Goal: Task Accomplishment & Management: Use online tool/utility

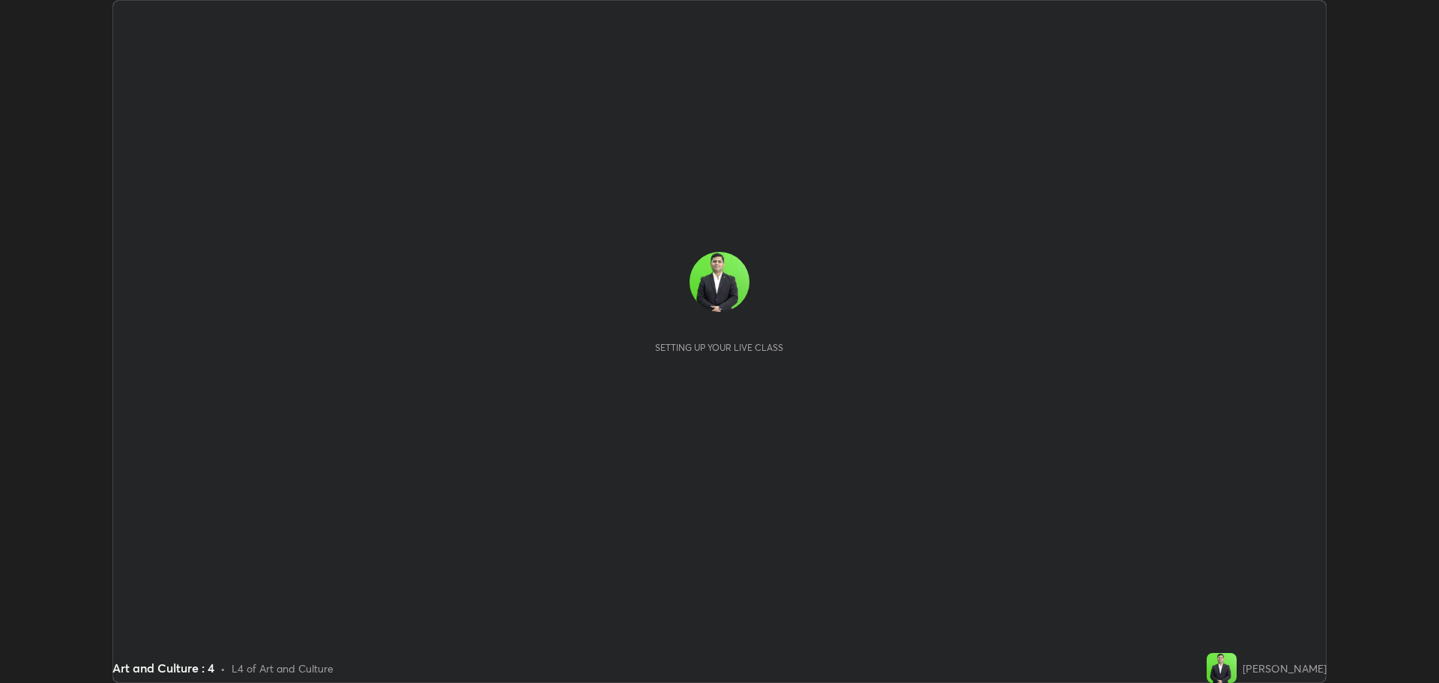
scroll to position [683, 1439]
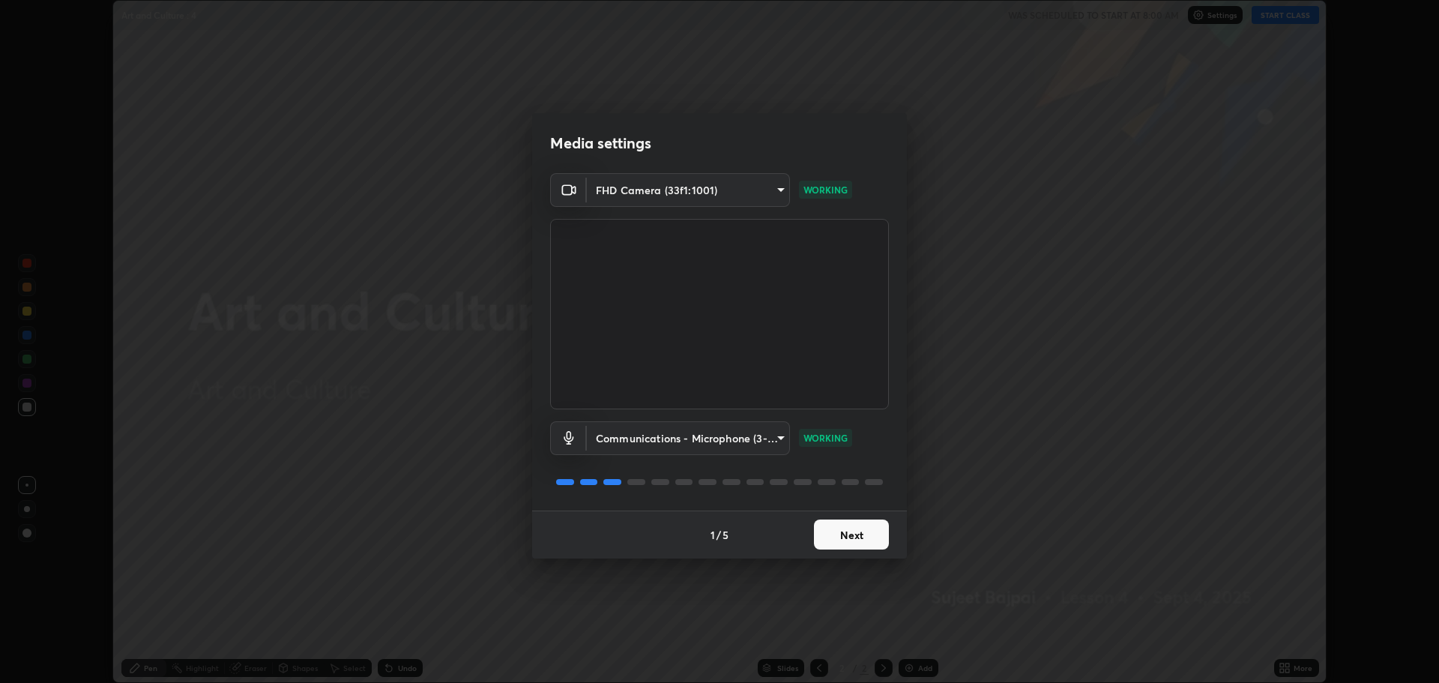
click at [865, 538] on button "Next" at bounding box center [851, 535] width 75 height 30
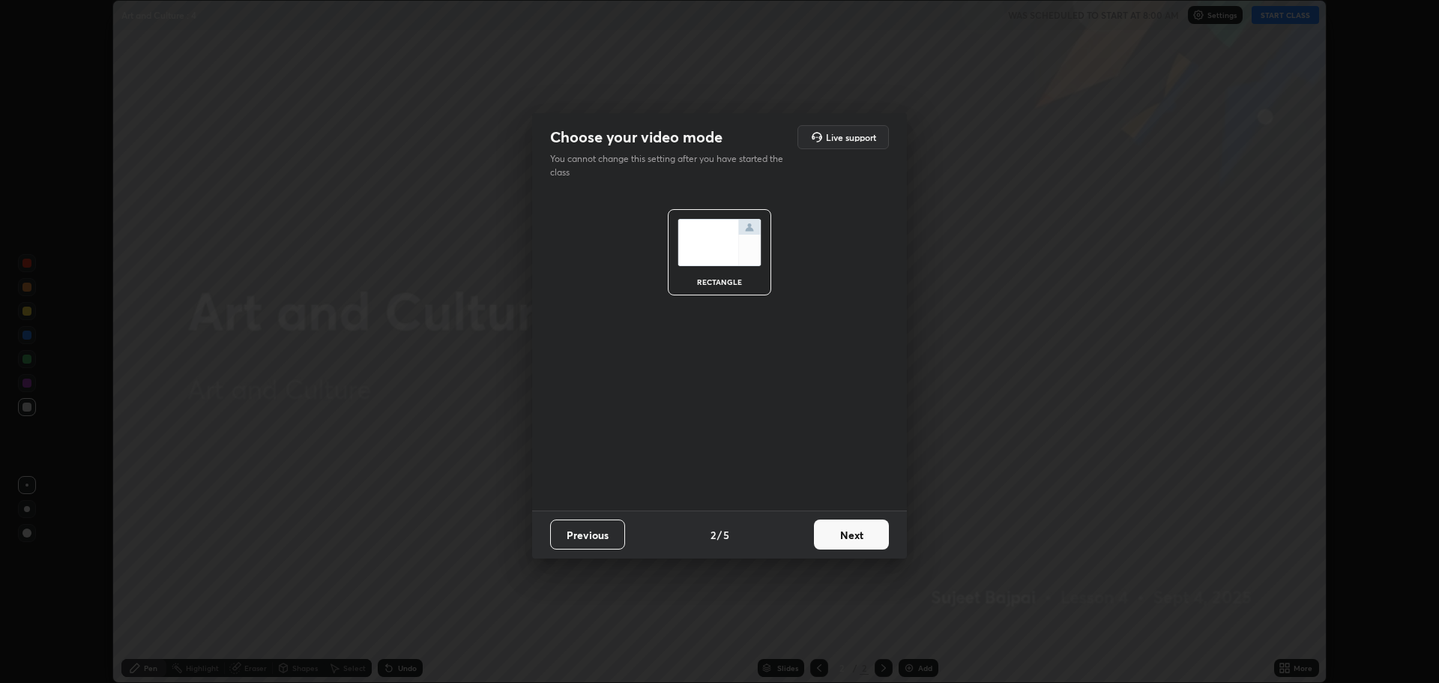
click at [867, 533] on button "Next" at bounding box center [851, 535] width 75 height 30
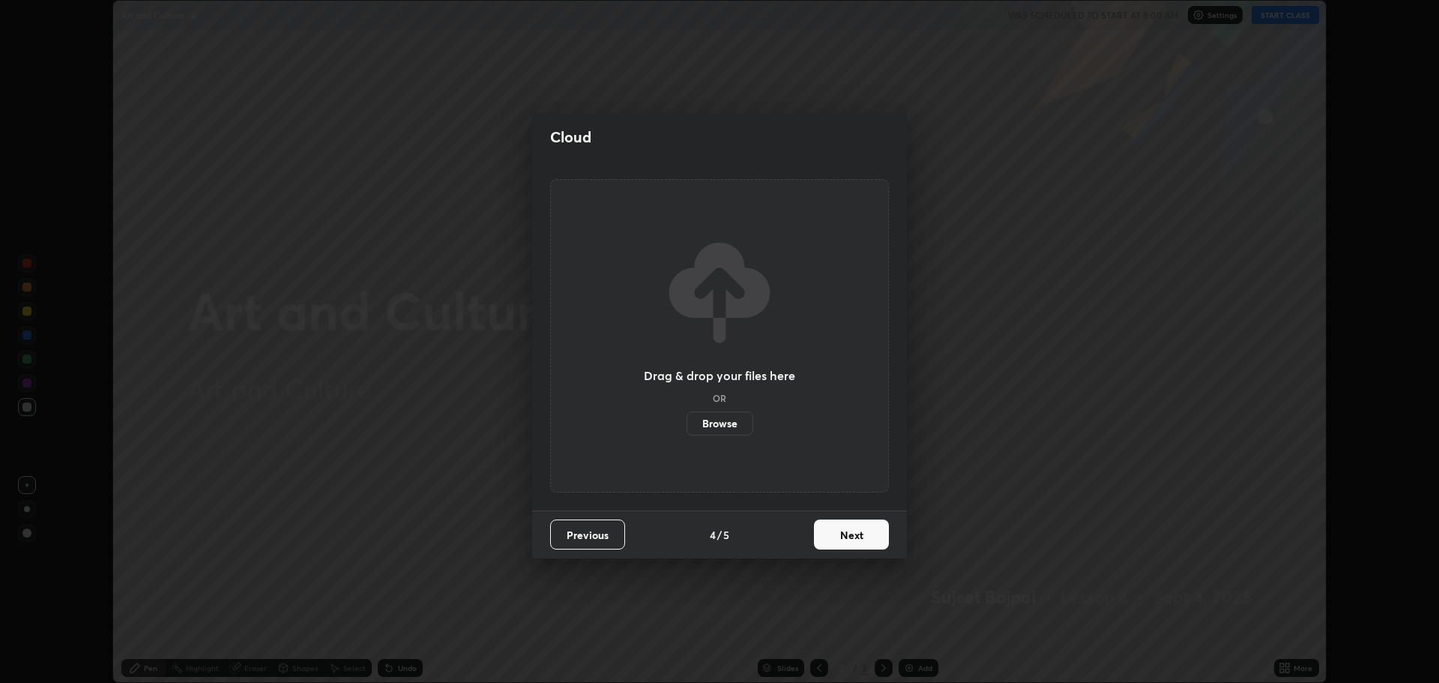
click at [869, 535] on button "Next" at bounding box center [851, 535] width 75 height 30
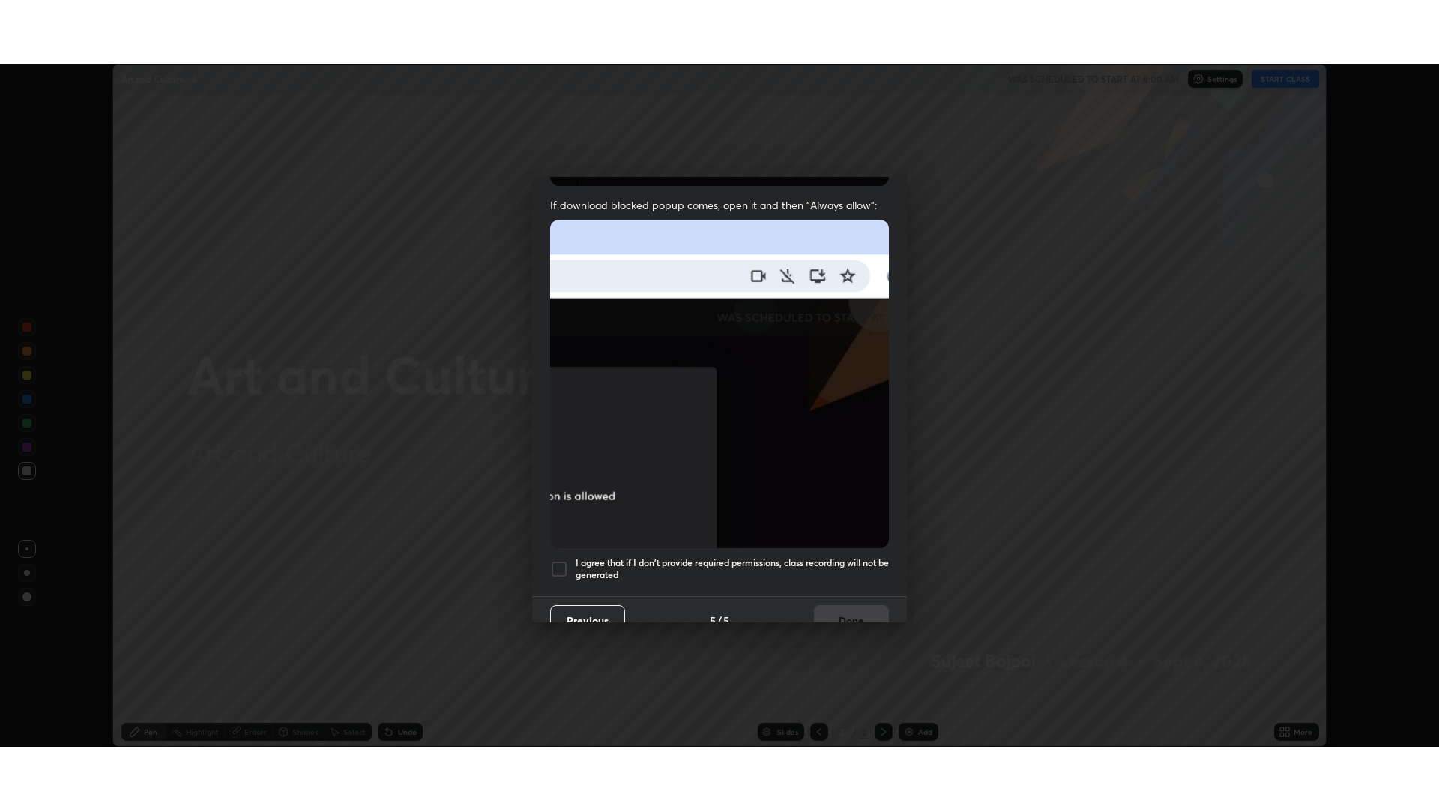
scroll to position [304, 0]
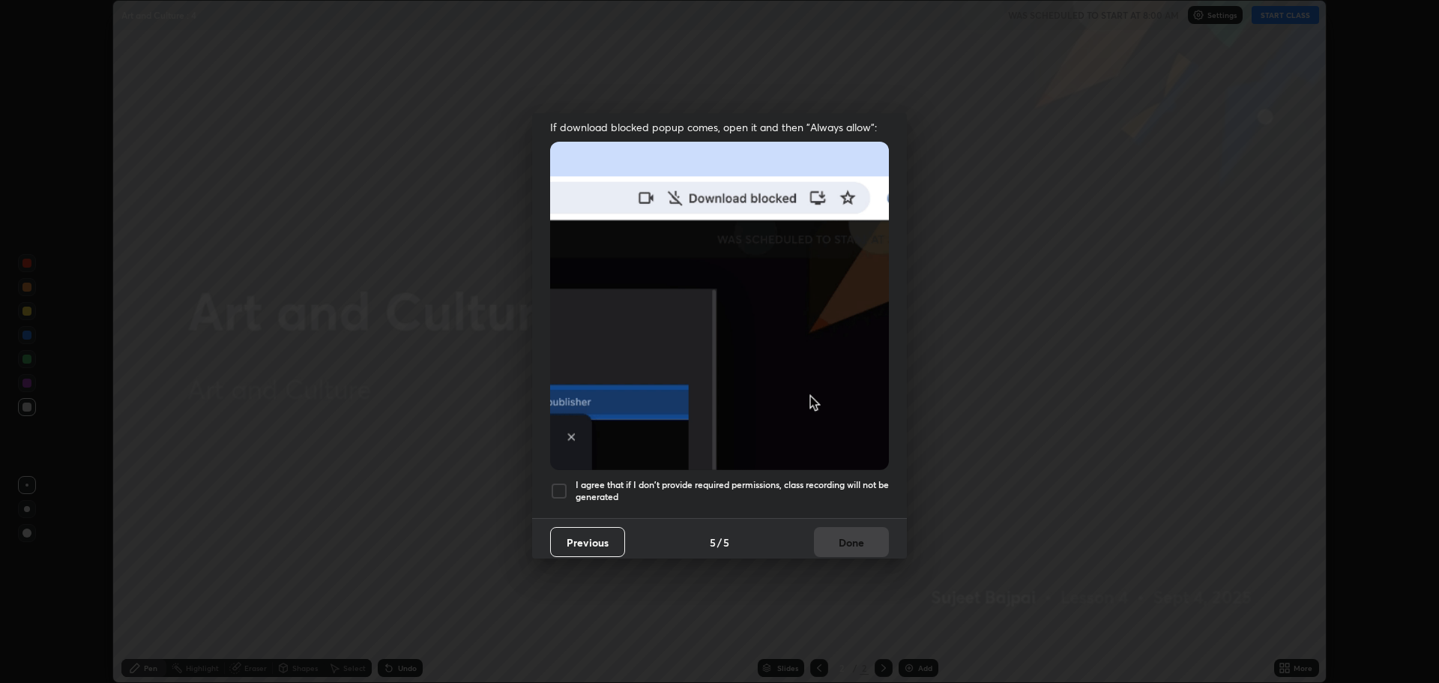
click at [561, 482] on div at bounding box center [559, 491] width 18 height 18
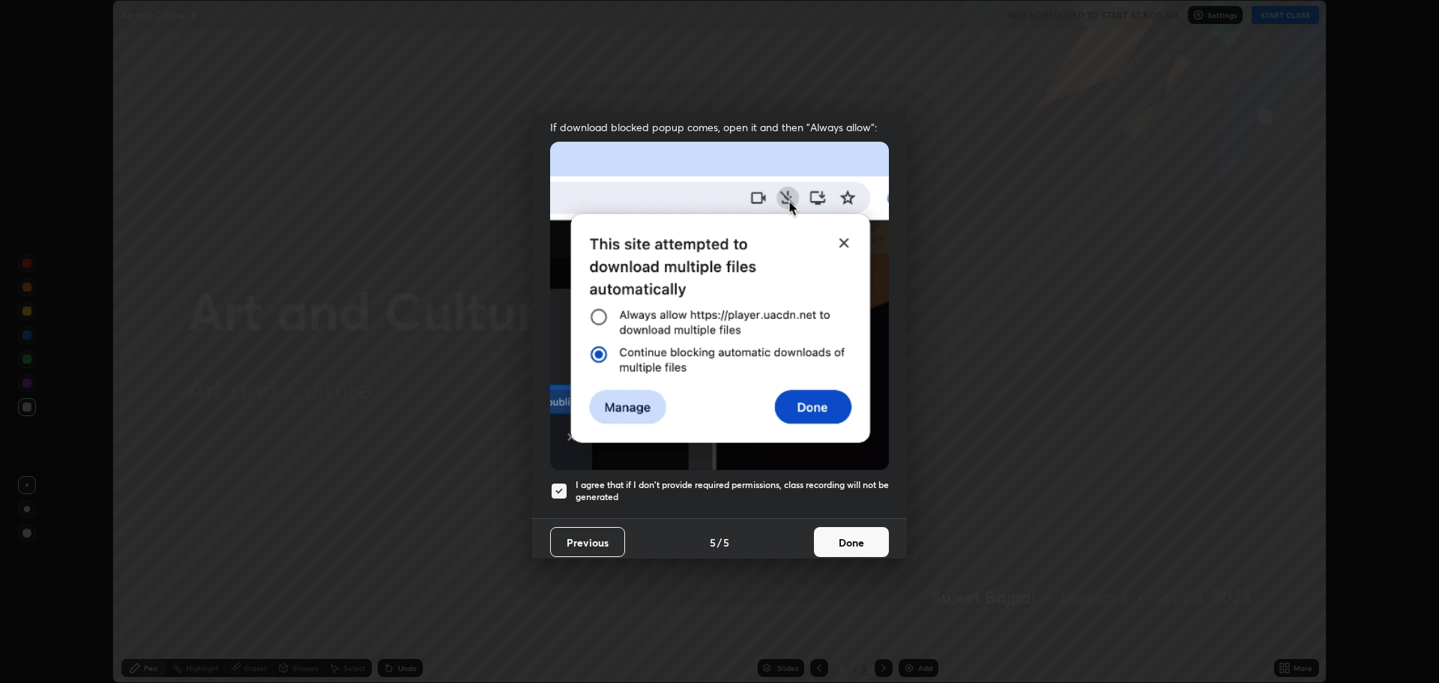
click at [829, 533] on button "Done" at bounding box center [851, 542] width 75 height 30
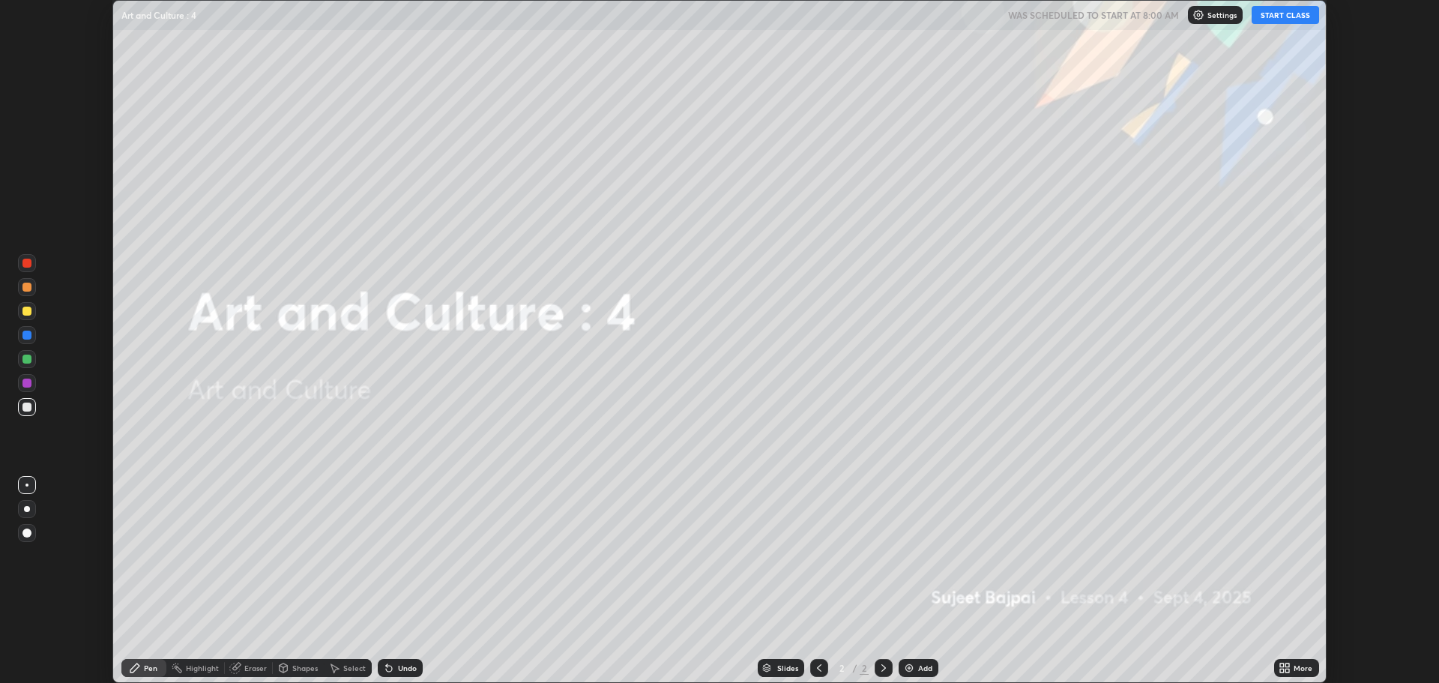
click at [1283, 669] on icon at bounding box center [1282, 671] width 4 height 4
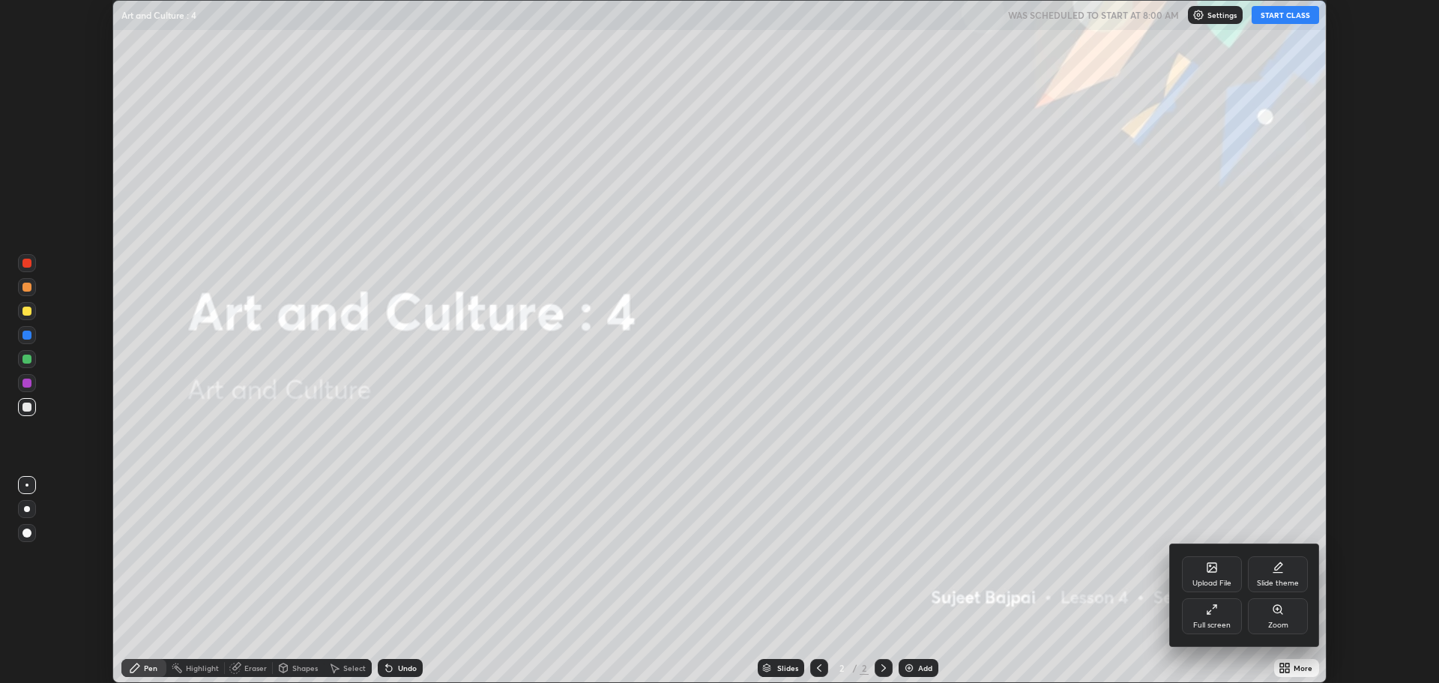
click at [1229, 619] on div "Full screen" at bounding box center [1212, 616] width 60 height 36
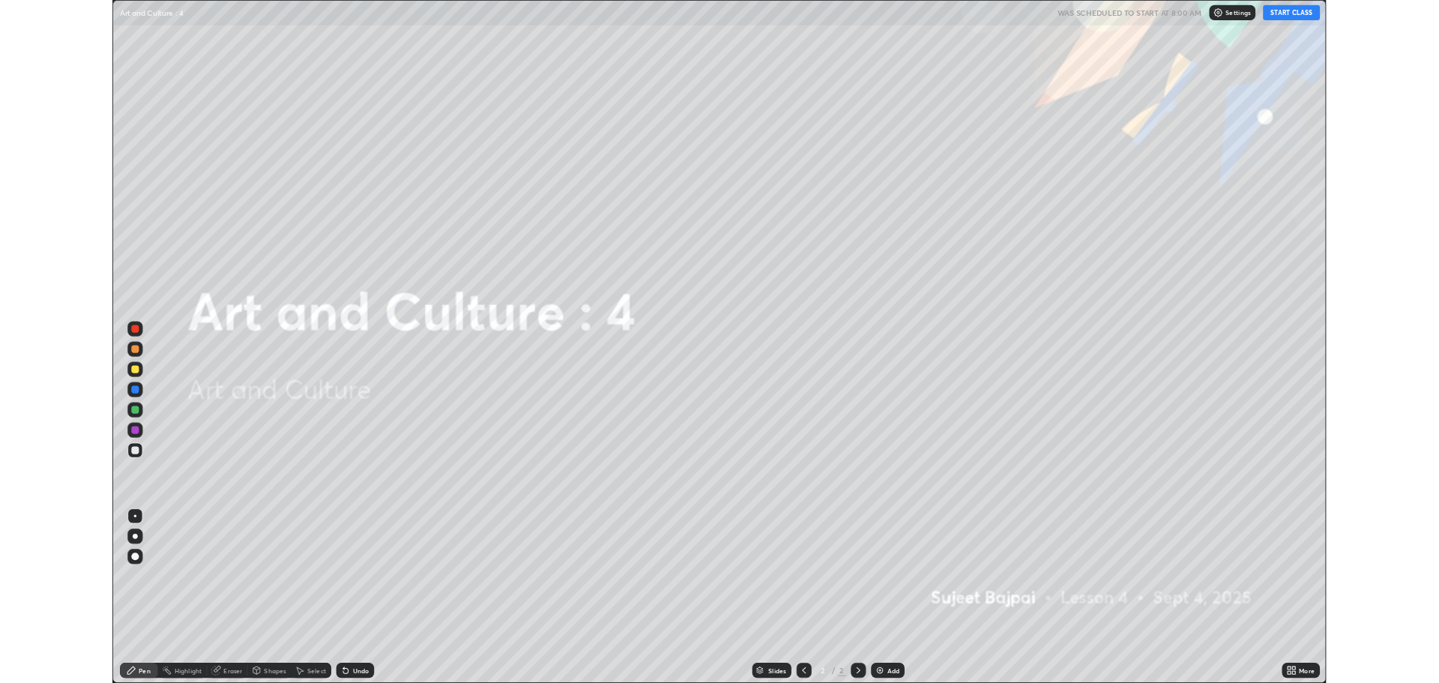
scroll to position [810, 1439]
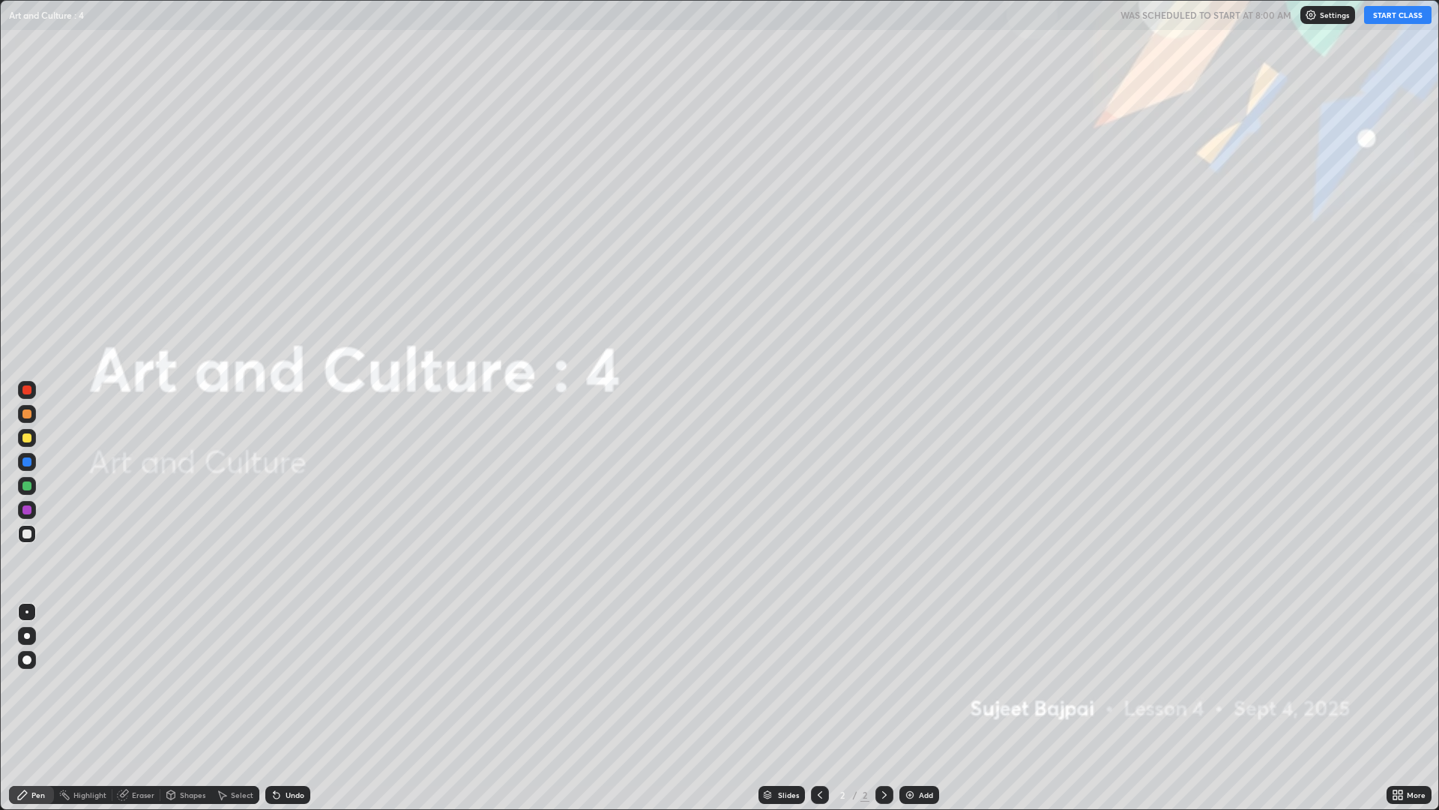
click at [1397, 682] on icon at bounding box center [1396, 792] width 4 height 4
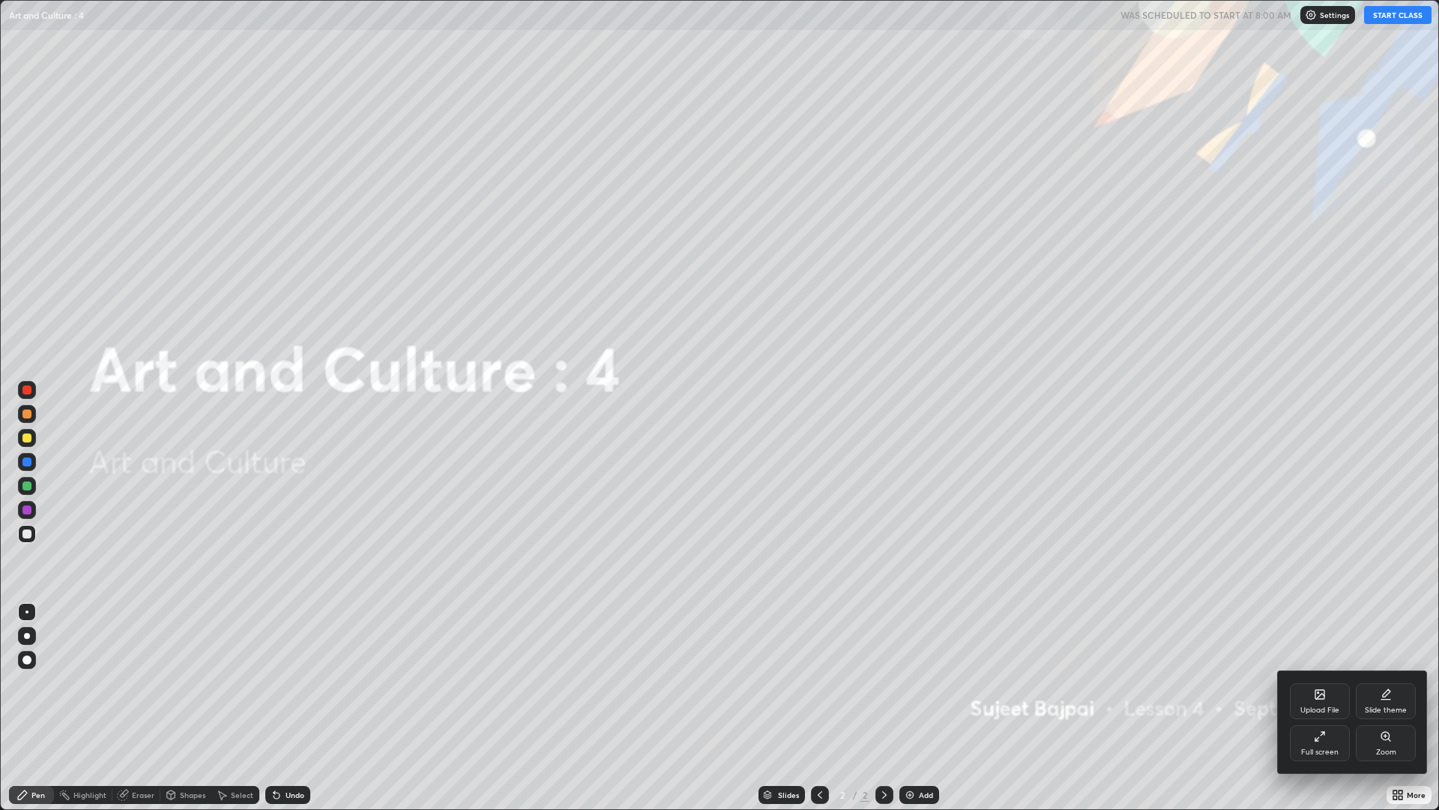
click at [1320, 682] on div "Upload File" at bounding box center [1320, 701] width 60 height 36
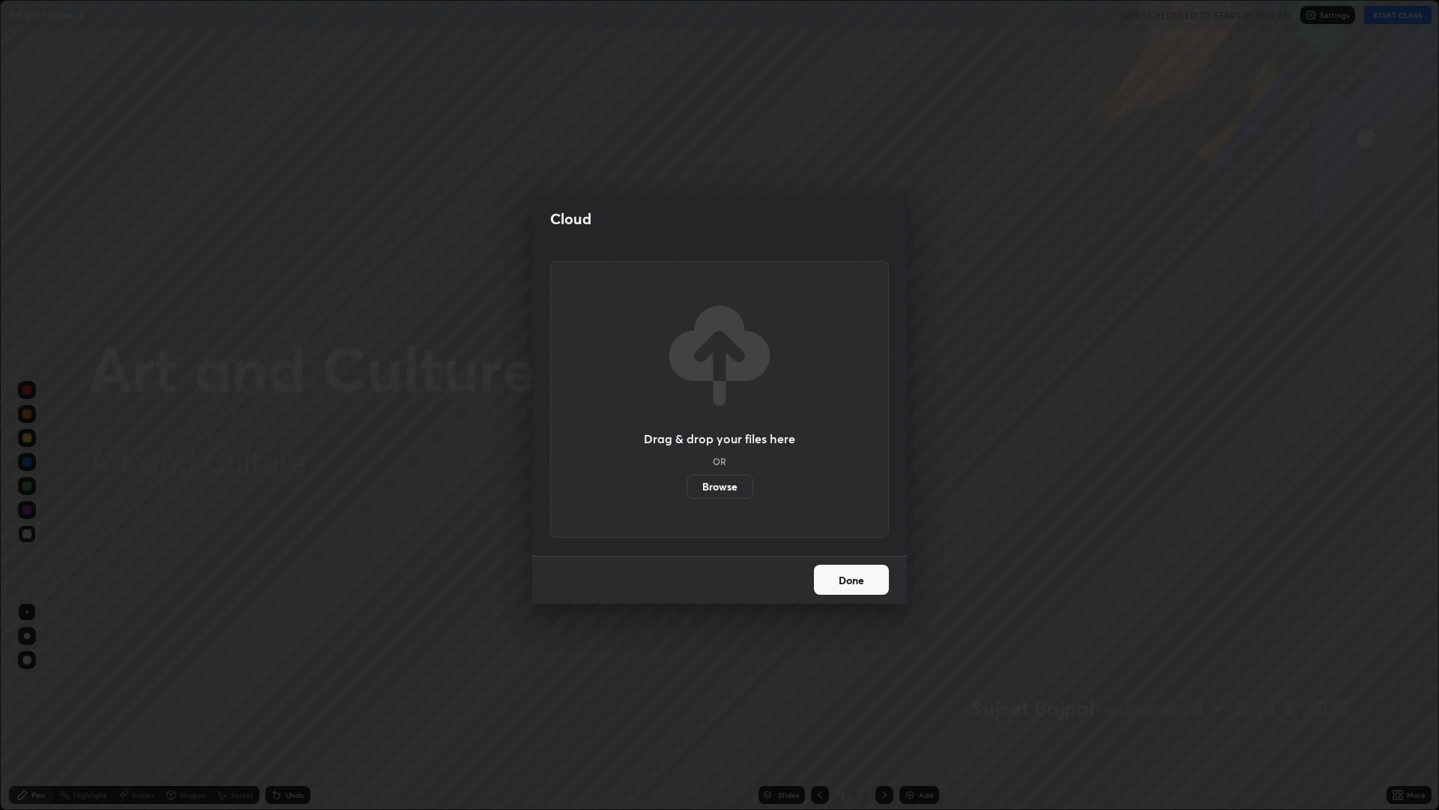
click at [727, 485] on label "Browse" at bounding box center [720, 487] width 67 height 24
click at [687, 485] on input "Browse" at bounding box center [687, 487] width 0 height 24
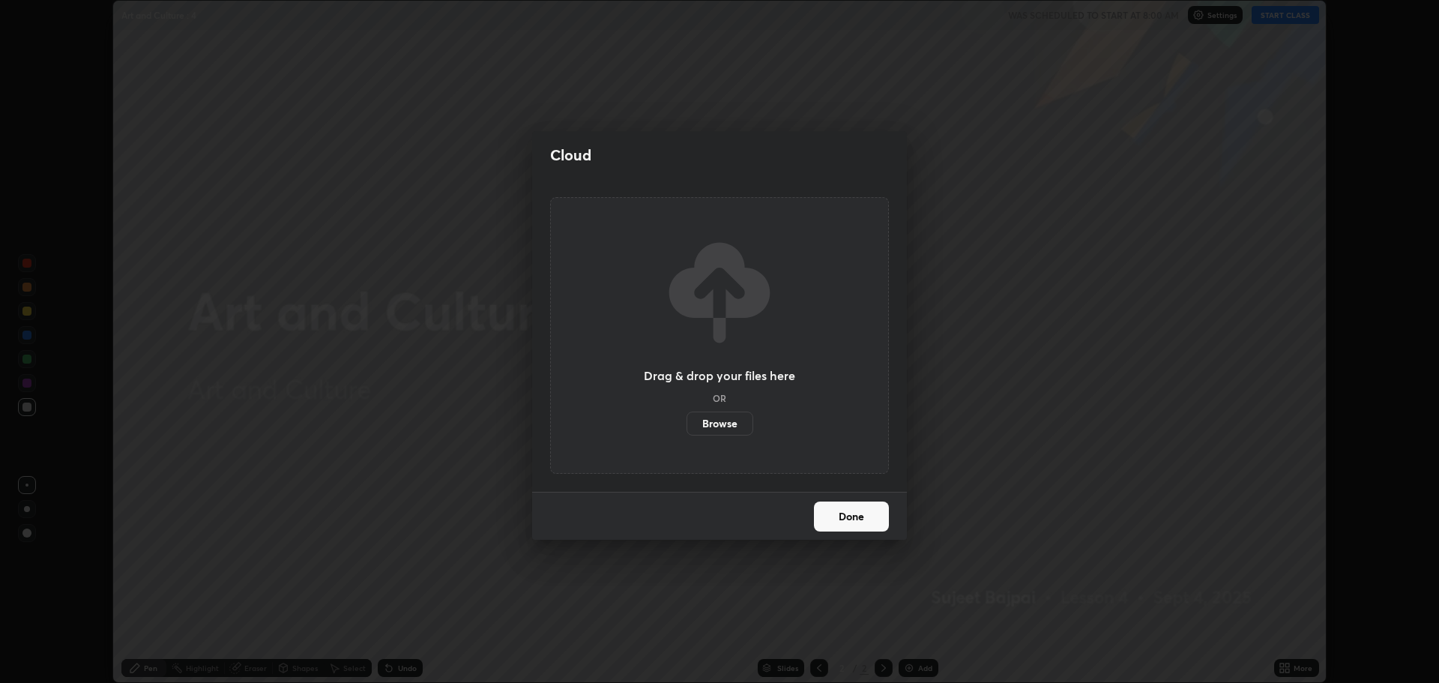
scroll to position [74286, 73530]
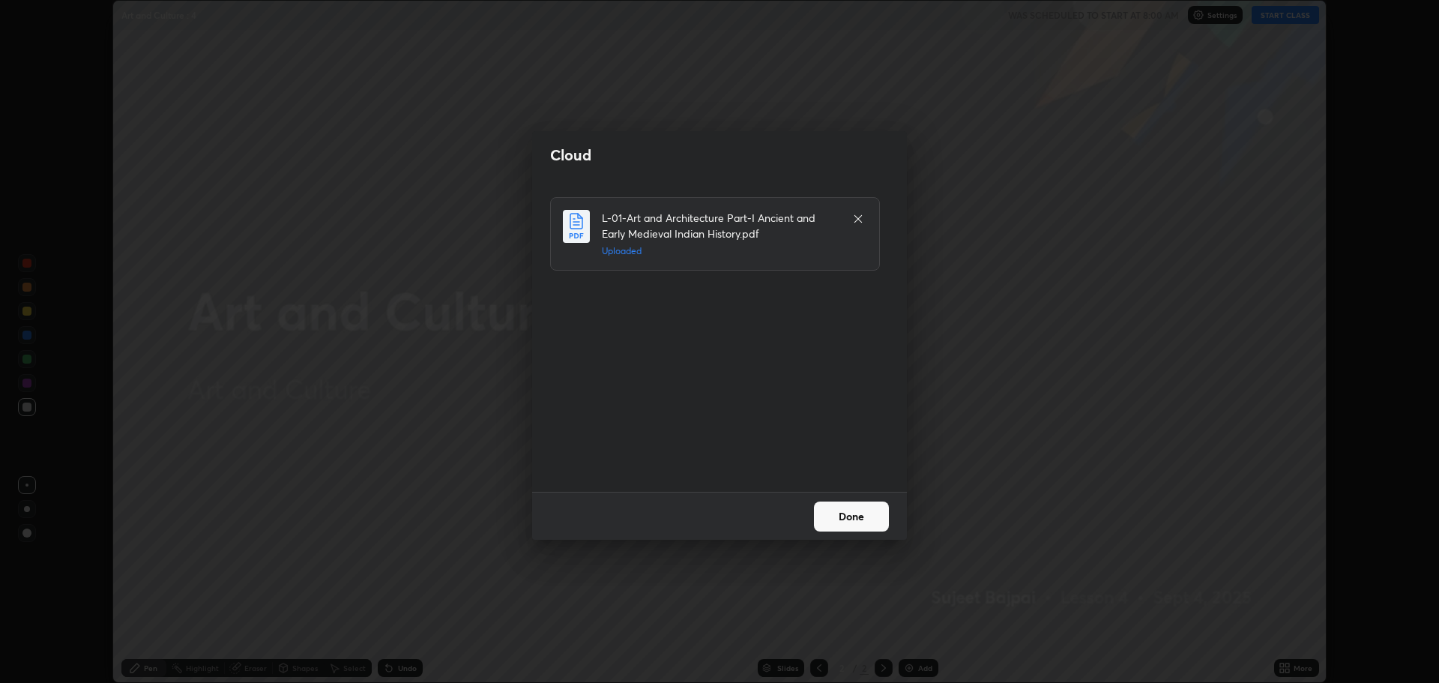
click at [851, 515] on button "Done" at bounding box center [851, 517] width 75 height 30
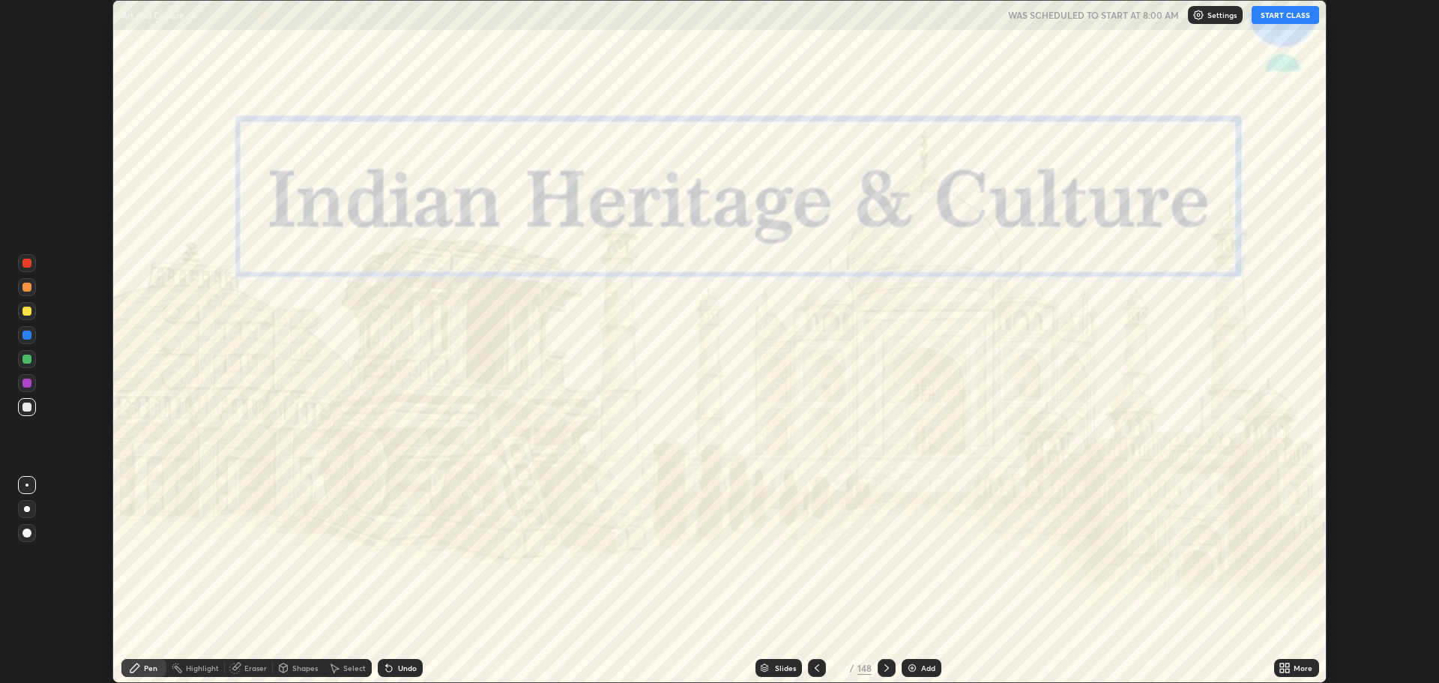
click at [783, 669] on div "Slides" at bounding box center [785, 667] width 21 height 7
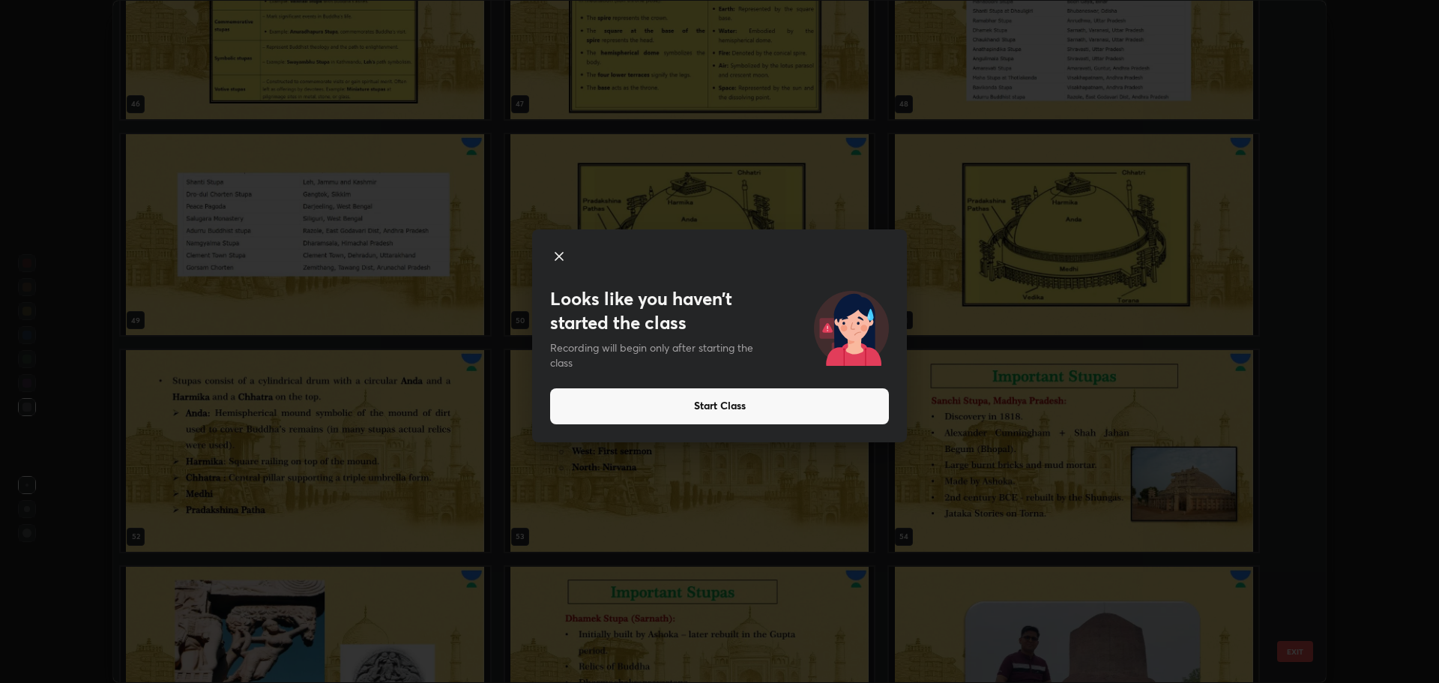
scroll to position [3332, 0]
click at [816, 404] on button "Start Class" at bounding box center [719, 406] width 339 height 36
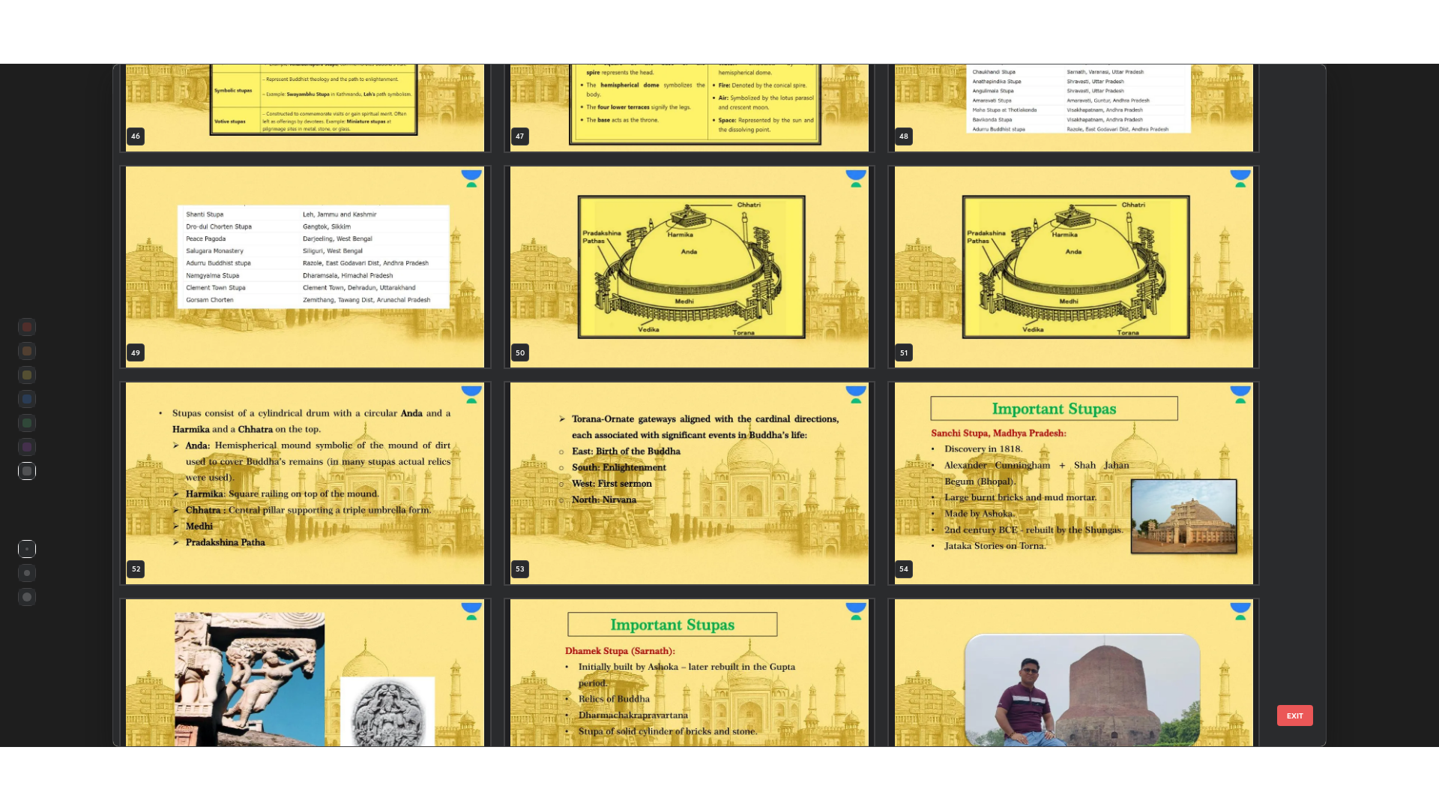
scroll to position [3394, 0]
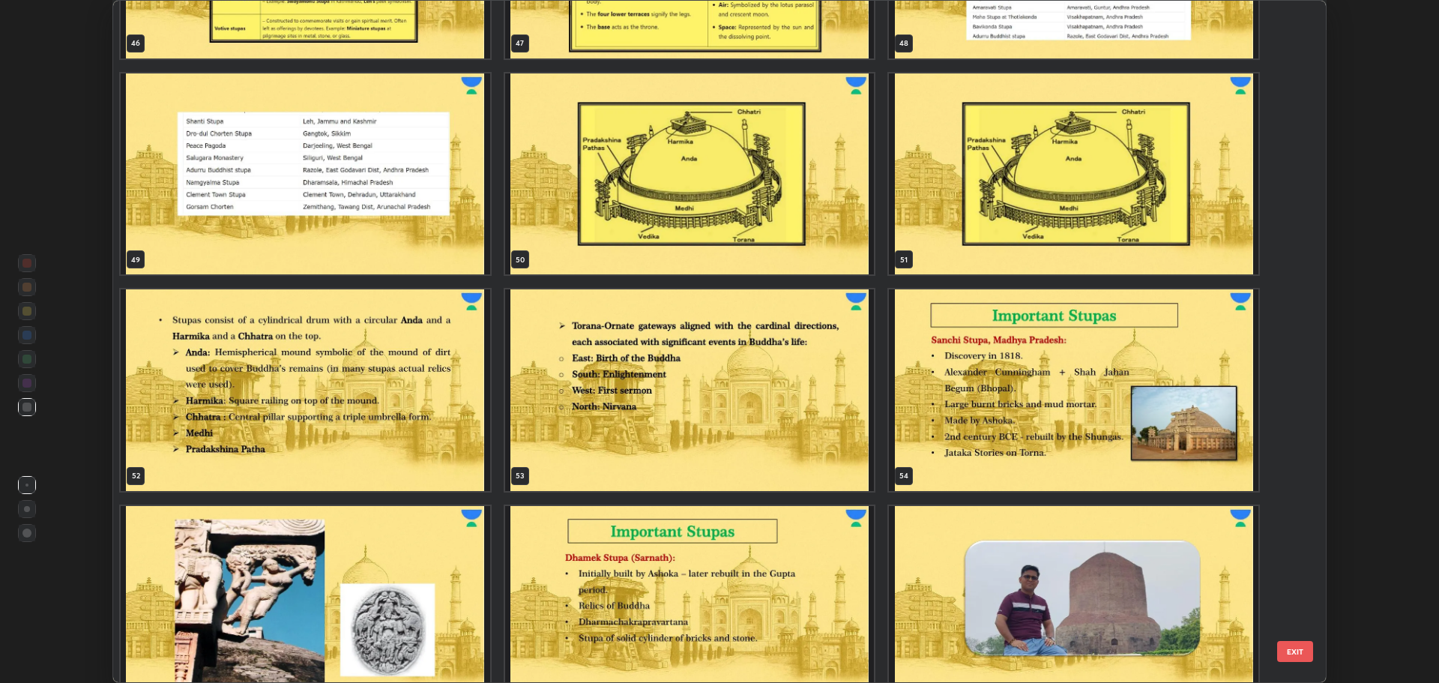
click at [1012, 181] on img "grid" at bounding box center [1075, 173] width 370 height 201
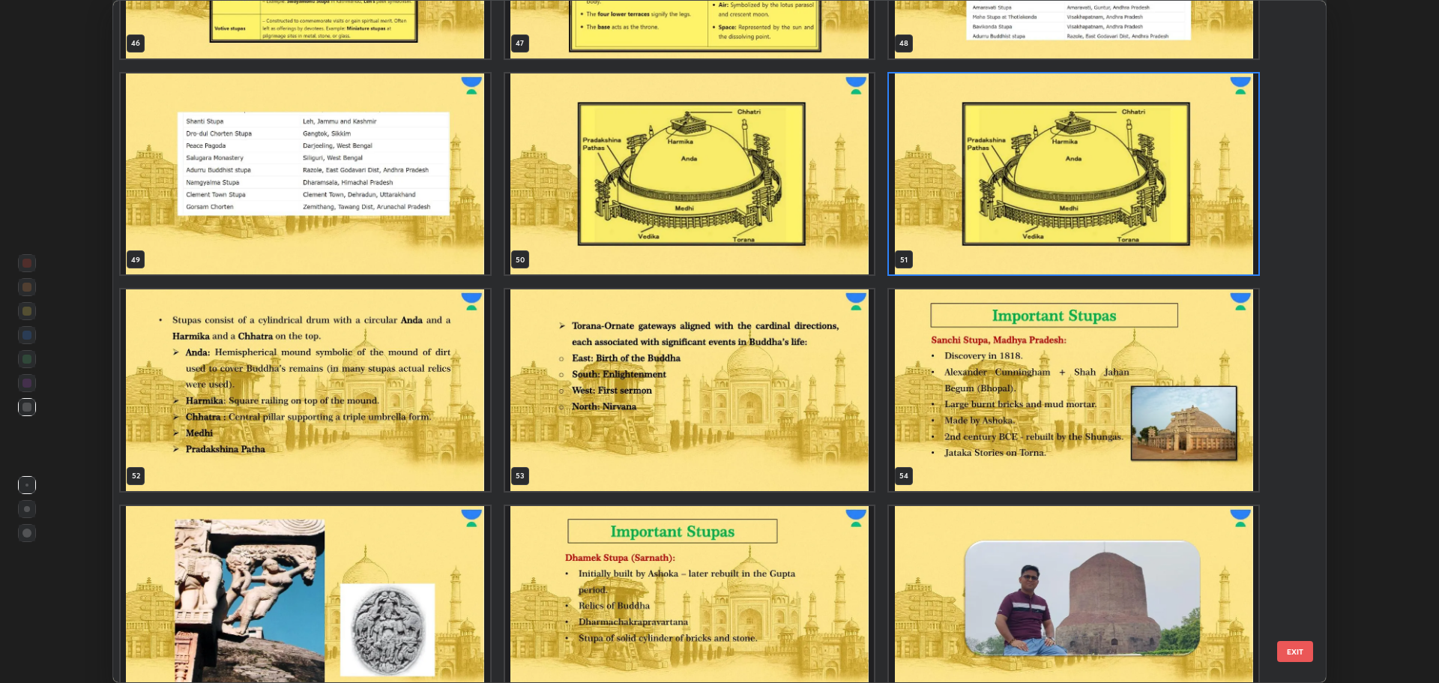
click at [1013, 184] on img "grid" at bounding box center [1075, 173] width 370 height 201
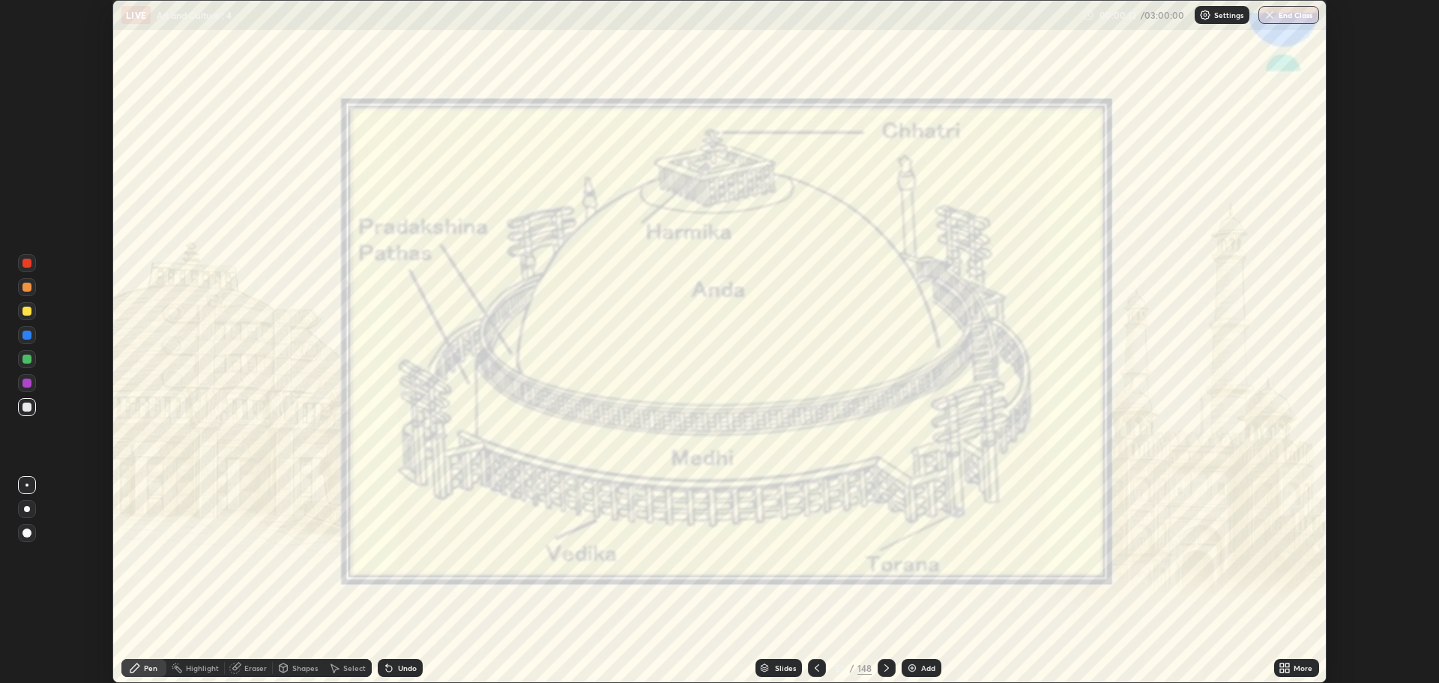
click at [816, 662] on icon at bounding box center [817, 668] width 12 height 12
click at [817, 667] on icon at bounding box center [817, 668] width 12 height 12
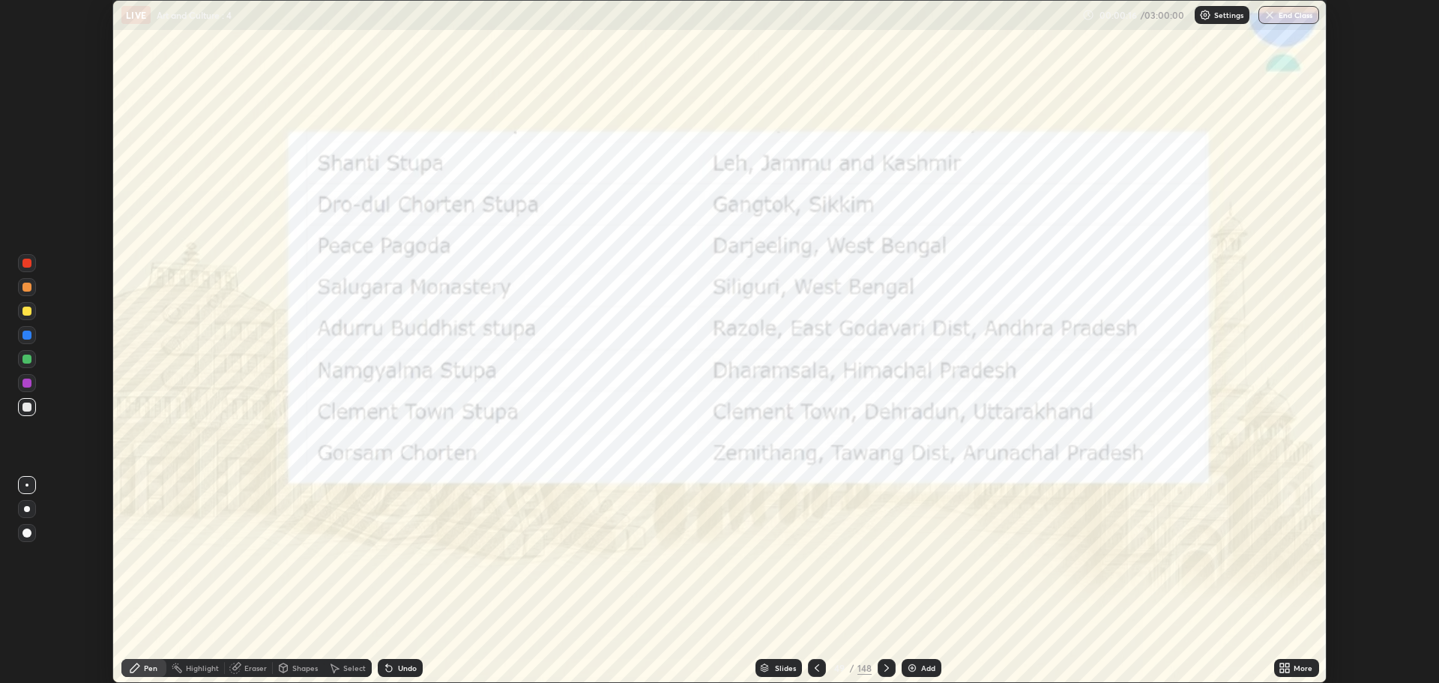
click at [886, 667] on icon at bounding box center [887, 667] width 4 height 7
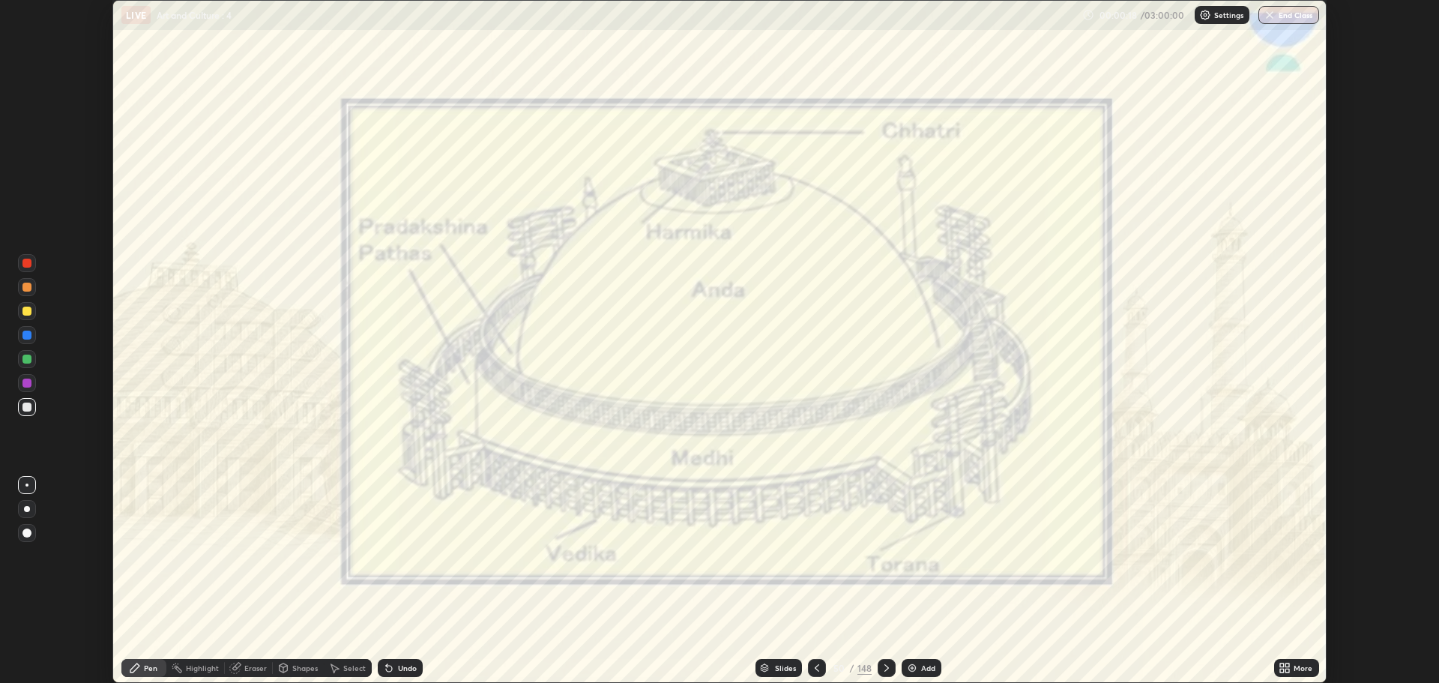
click at [918, 666] on div "Add" at bounding box center [922, 668] width 40 height 18
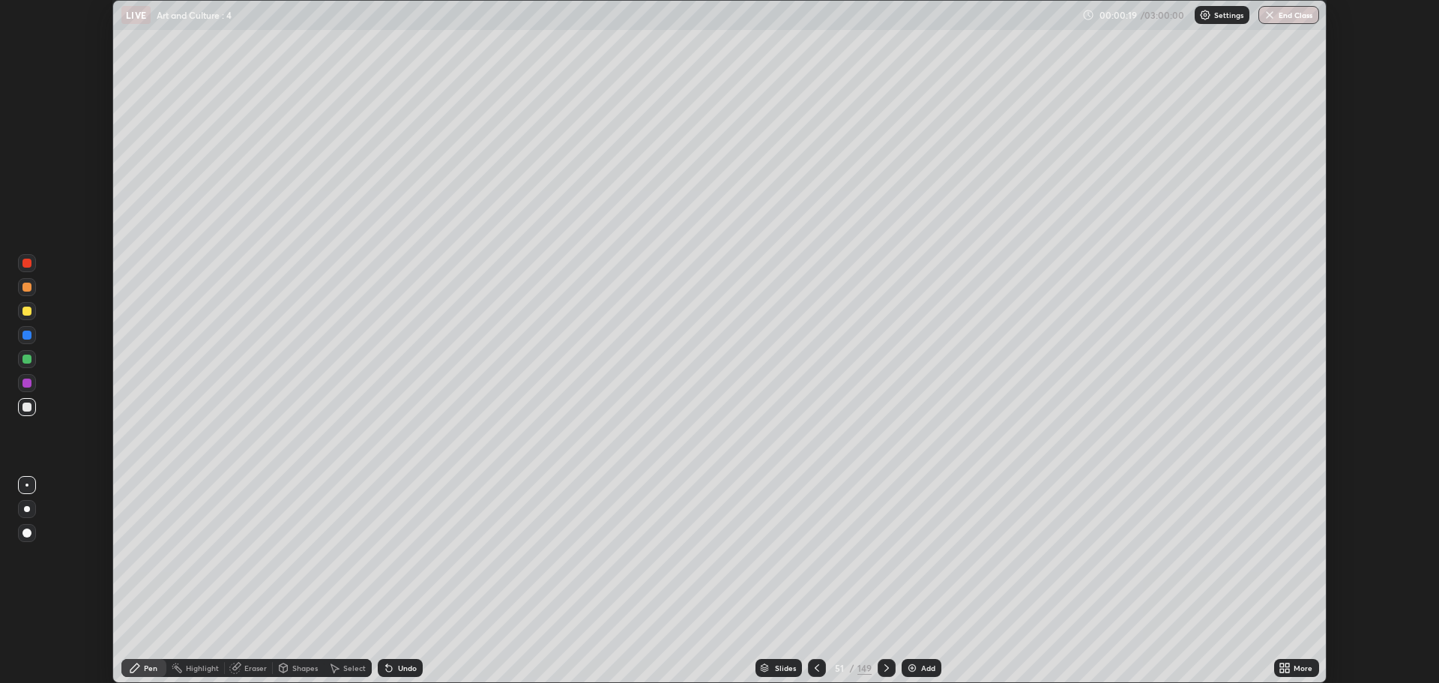
click at [1289, 670] on icon at bounding box center [1288, 671] width 4 height 4
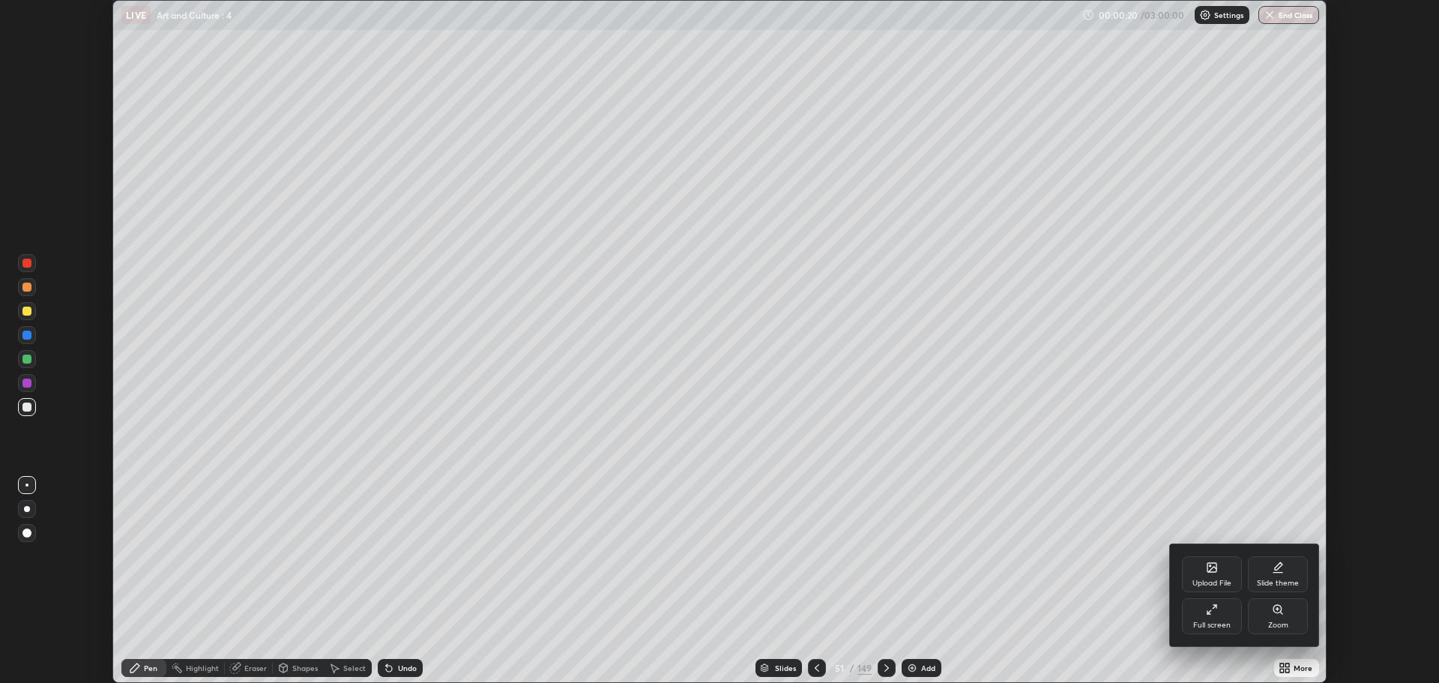
click at [1214, 610] on icon at bounding box center [1212, 610] width 12 height 12
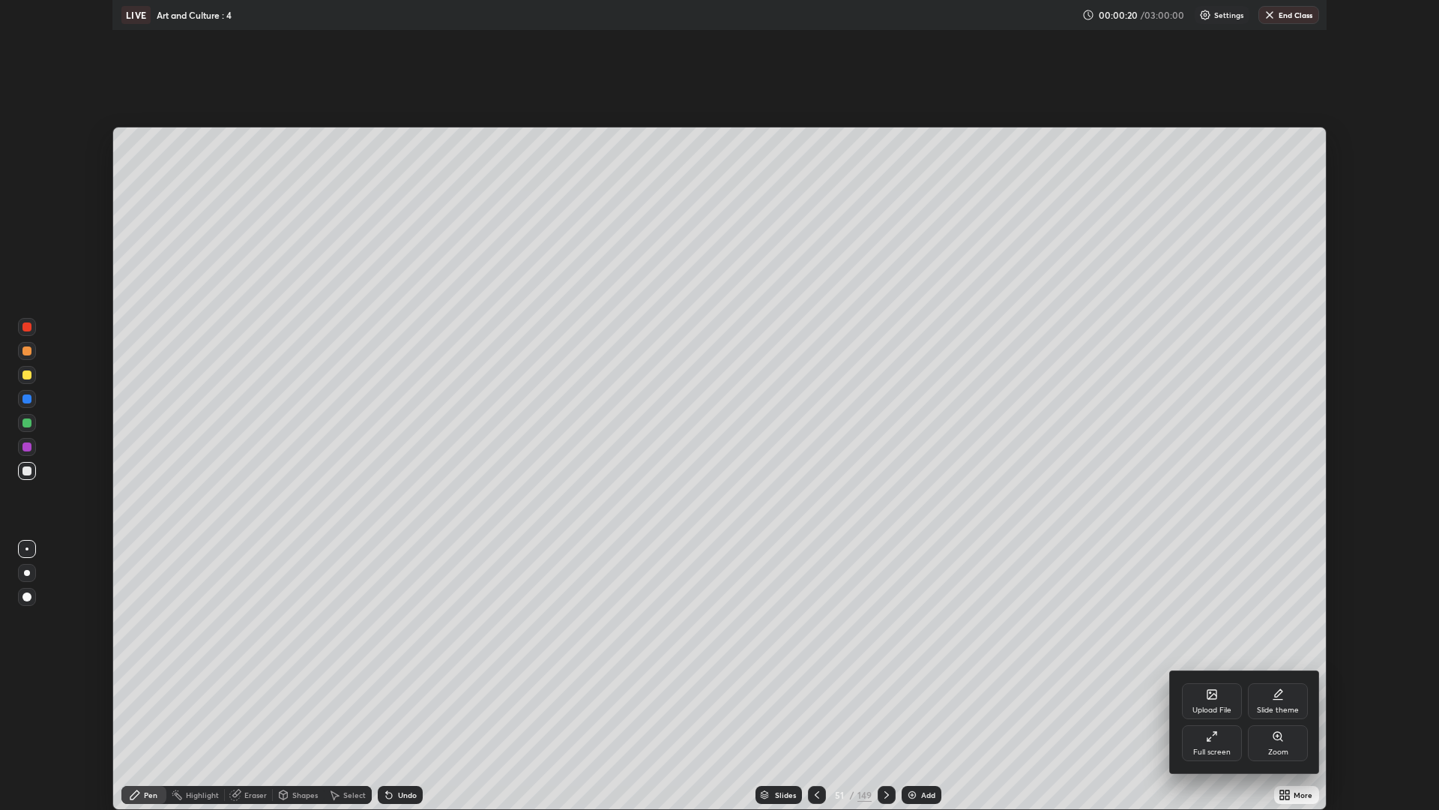
scroll to position [810, 1439]
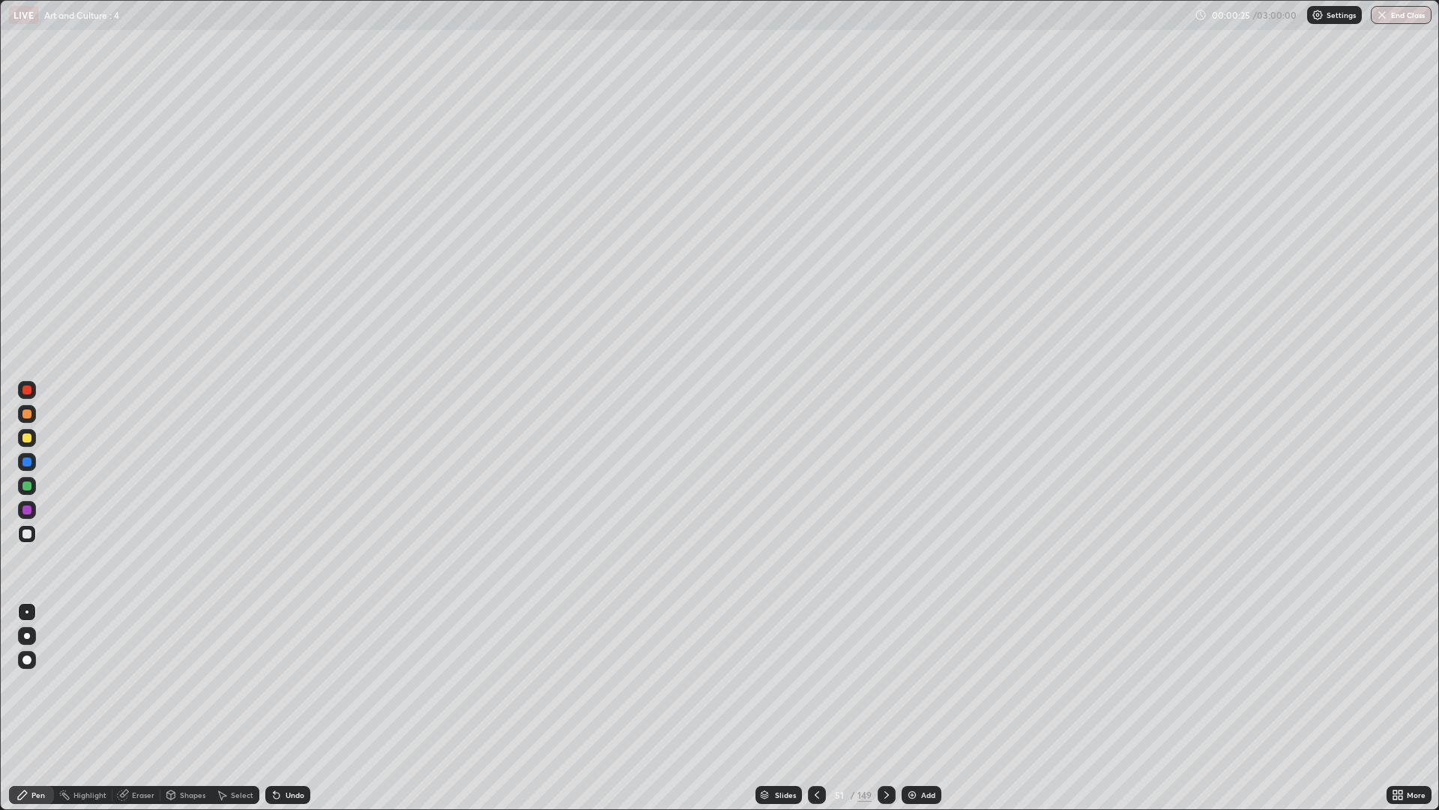
click at [917, 682] on img at bounding box center [912, 795] width 12 height 12
click at [919, 682] on div "Add" at bounding box center [923, 795] width 40 height 18
click at [918, 682] on div "Add" at bounding box center [923, 795] width 40 height 18
click at [916, 682] on img at bounding box center [912, 795] width 12 height 12
click at [816, 682] on icon at bounding box center [817, 795] width 12 height 12
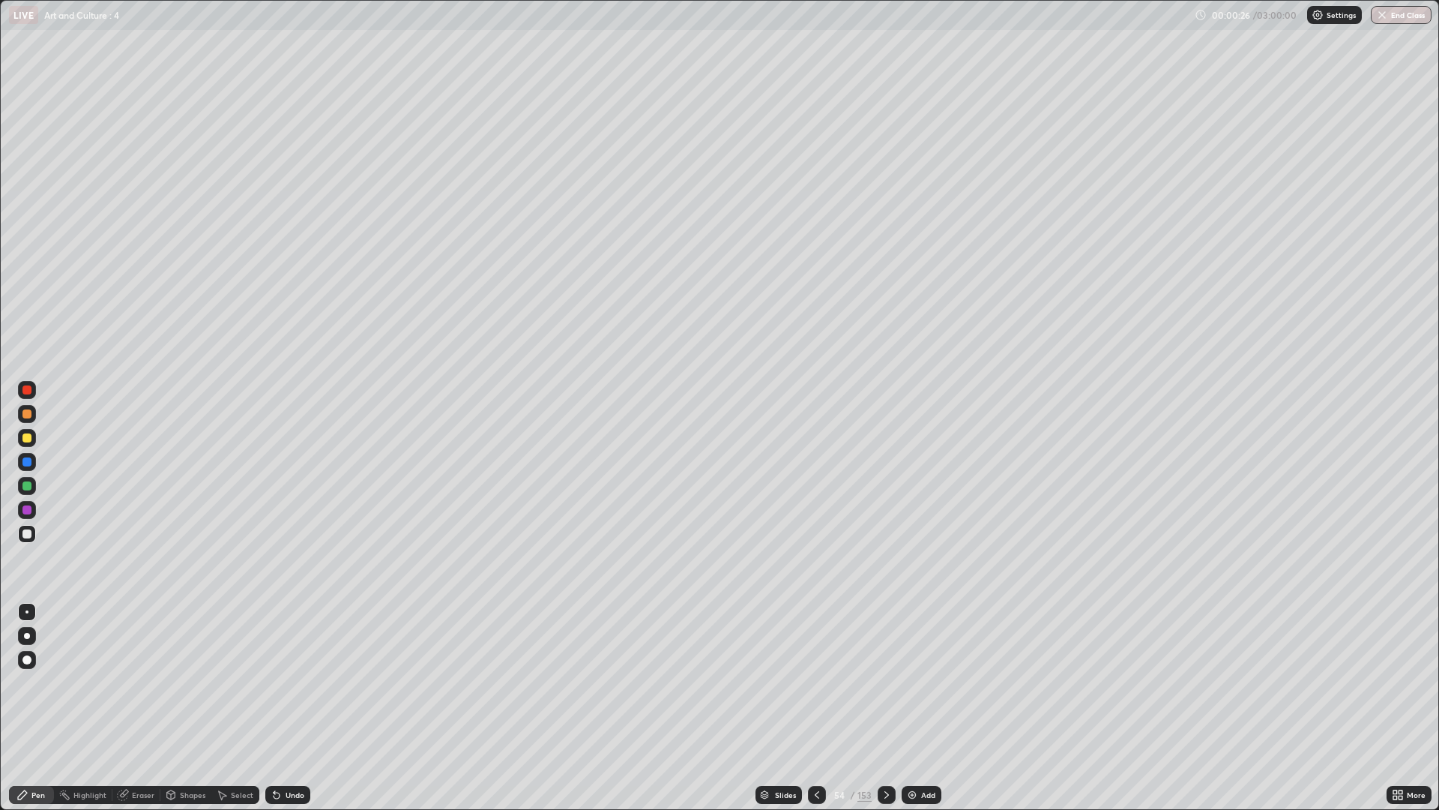
click at [816, 682] on icon at bounding box center [817, 795] width 12 height 12
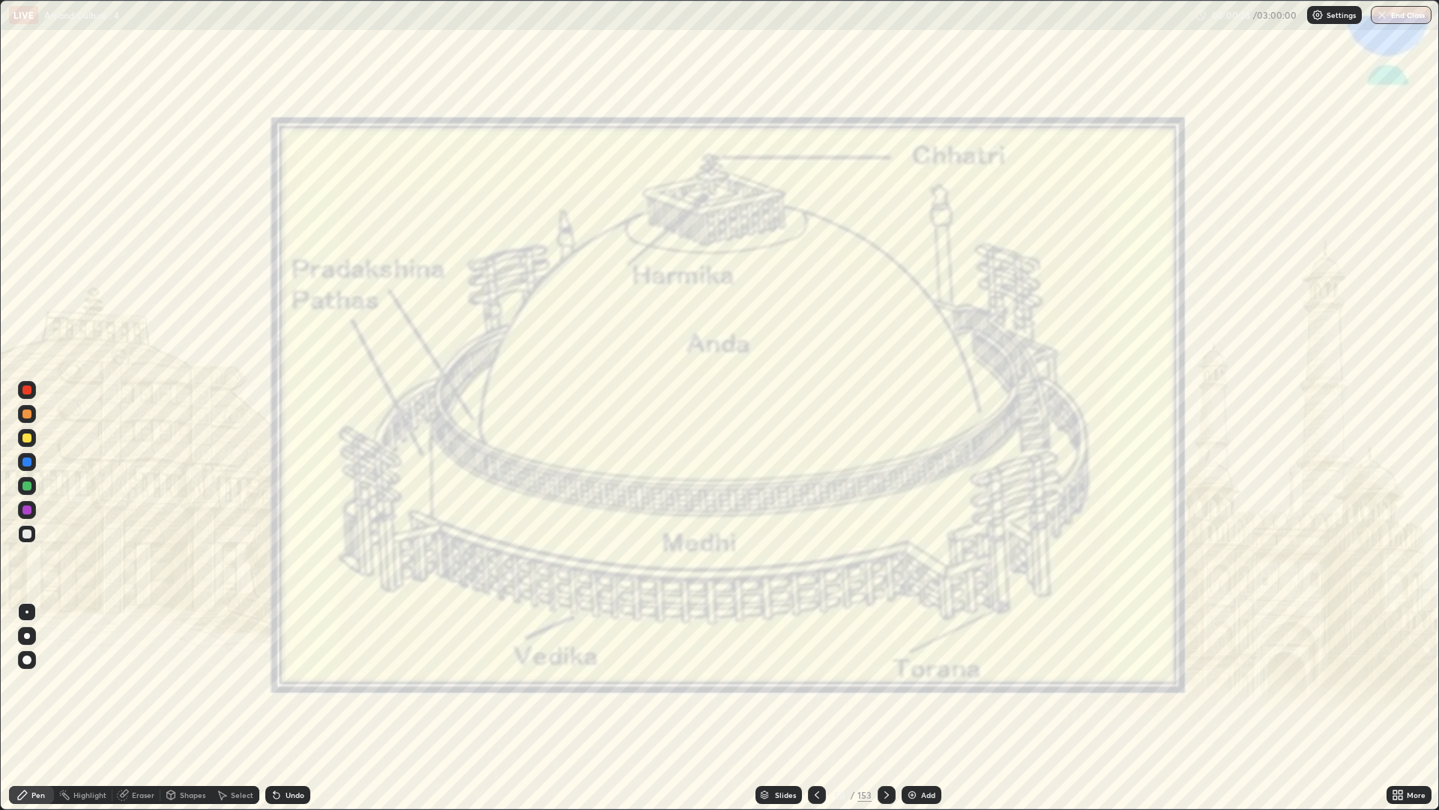
click at [886, 682] on icon at bounding box center [887, 795] width 12 height 12
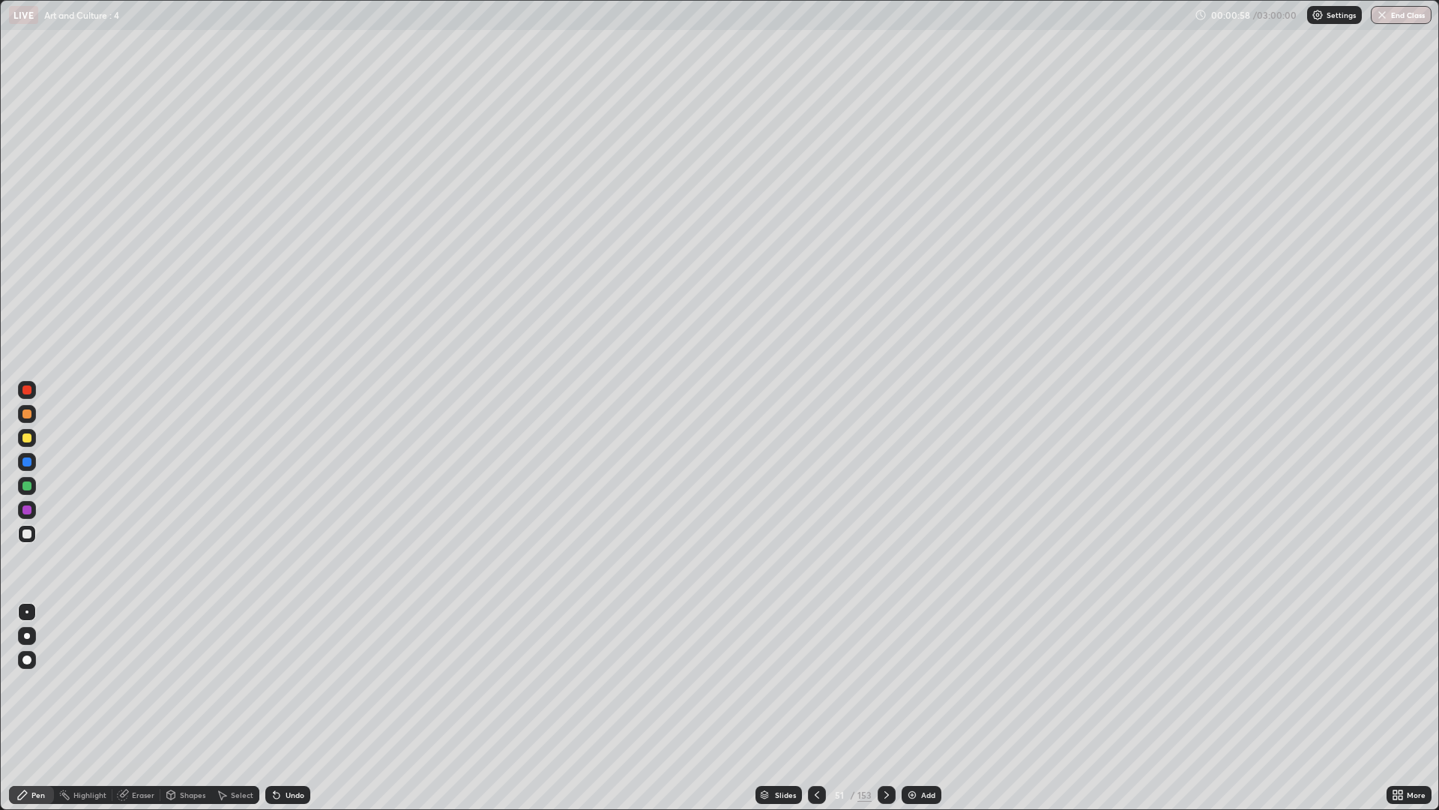
click at [280, 682] on div "Undo" at bounding box center [287, 795] width 45 height 18
click at [290, 682] on div "Undo" at bounding box center [295, 794] width 19 height 7
click at [34, 438] on div at bounding box center [27, 438] width 18 height 18
click at [31, 537] on div at bounding box center [27, 534] width 18 height 18
click at [290, 682] on div "Undo" at bounding box center [287, 795] width 45 height 18
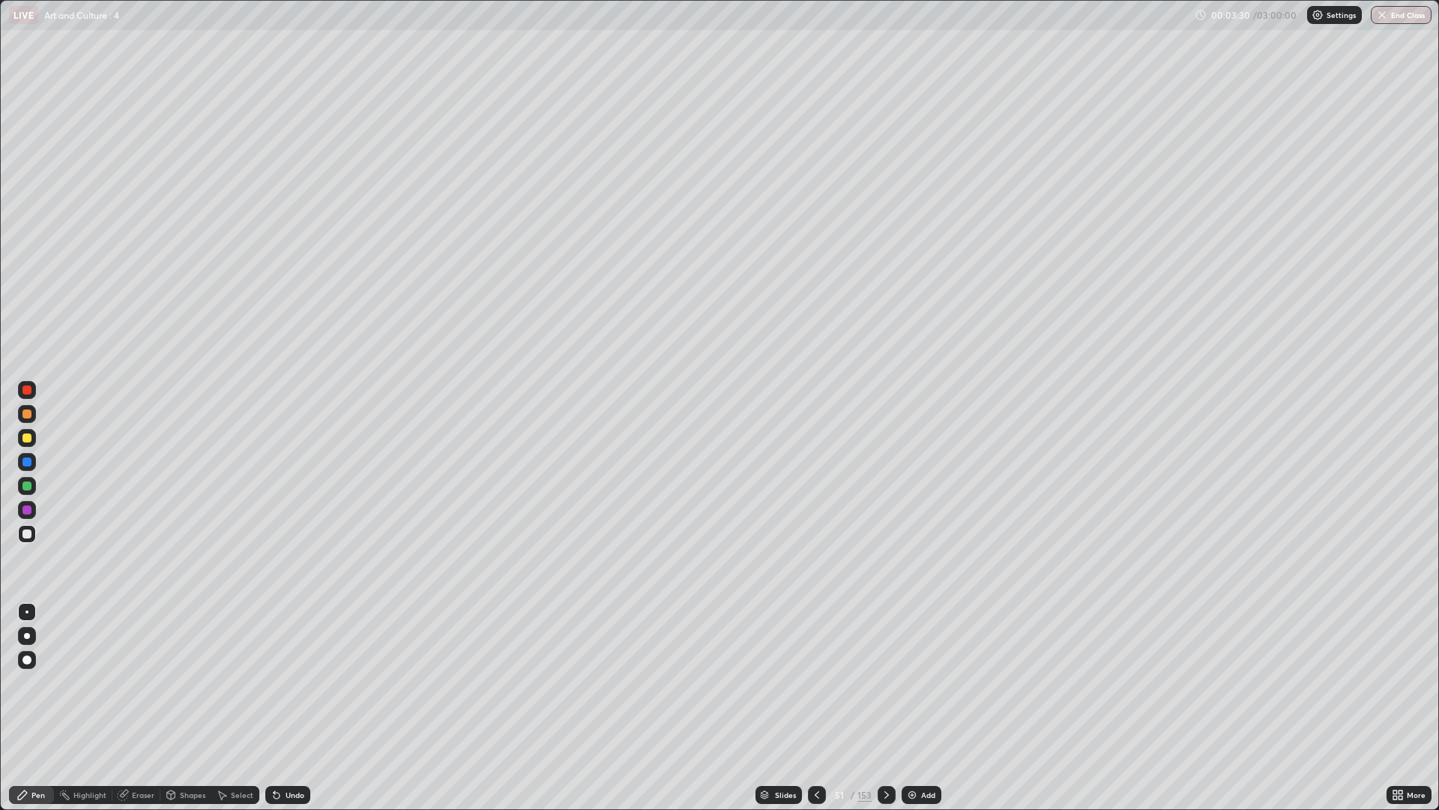
click at [885, 682] on icon at bounding box center [887, 795] width 12 height 12
click at [34, 436] on div at bounding box center [27, 438] width 18 height 18
click at [295, 682] on div "Undo" at bounding box center [287, 795] width 45 height 18
click at [789, 682] on div "Slides" at bounding box center [785, 794] width 21 height 7
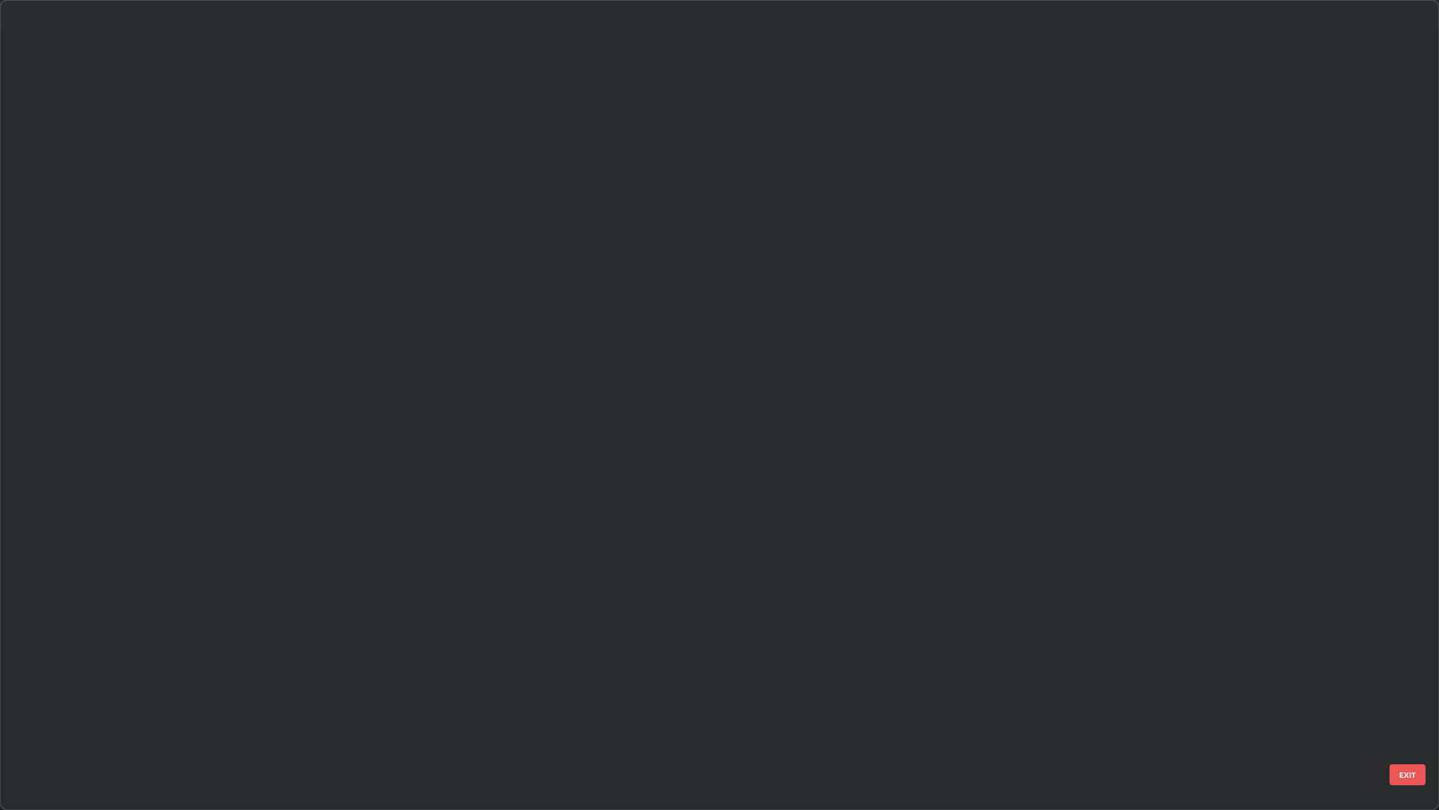
scroll to position [804, 1430]
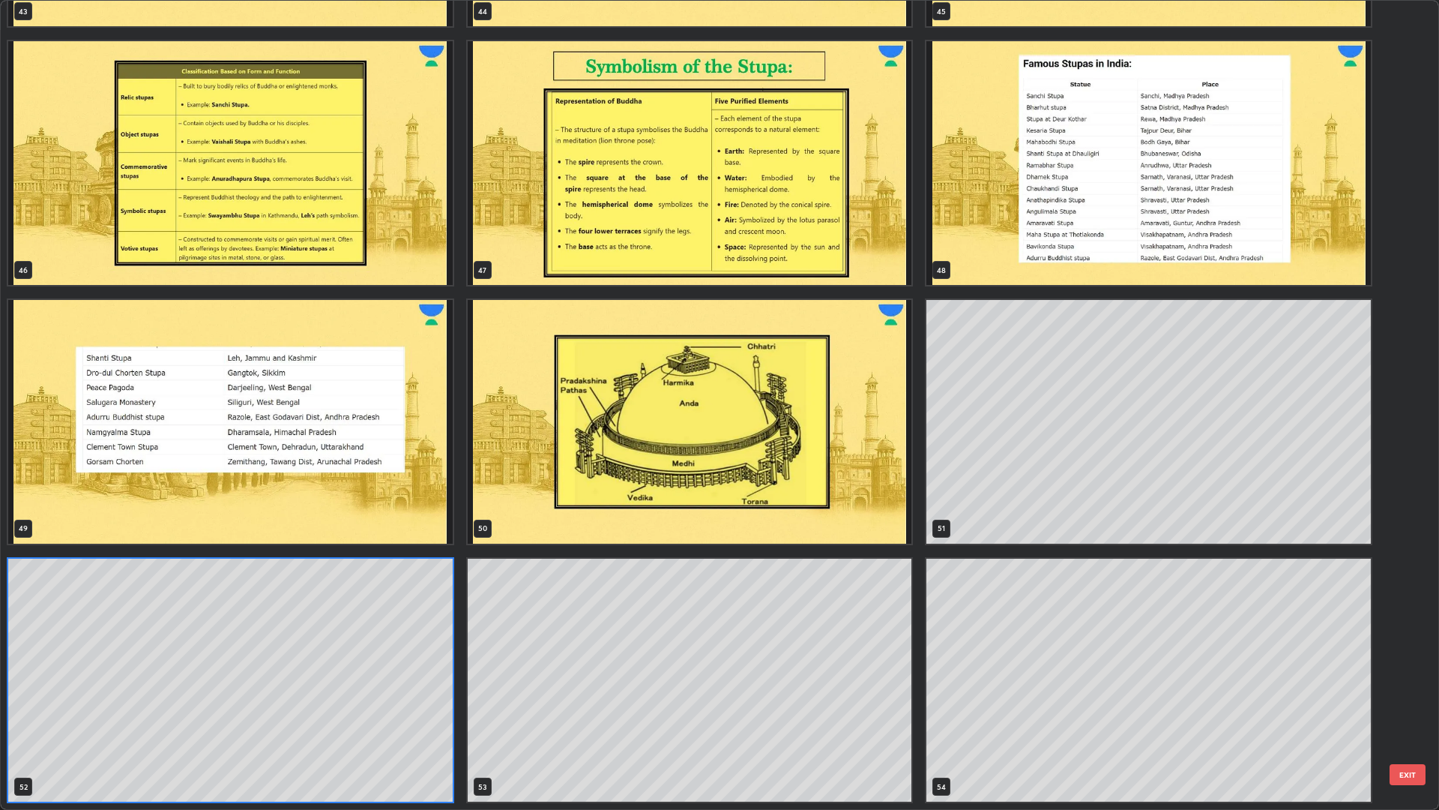
click at [845, 427] on img "grid" at bounding box center [690, 422] width 445 height 244
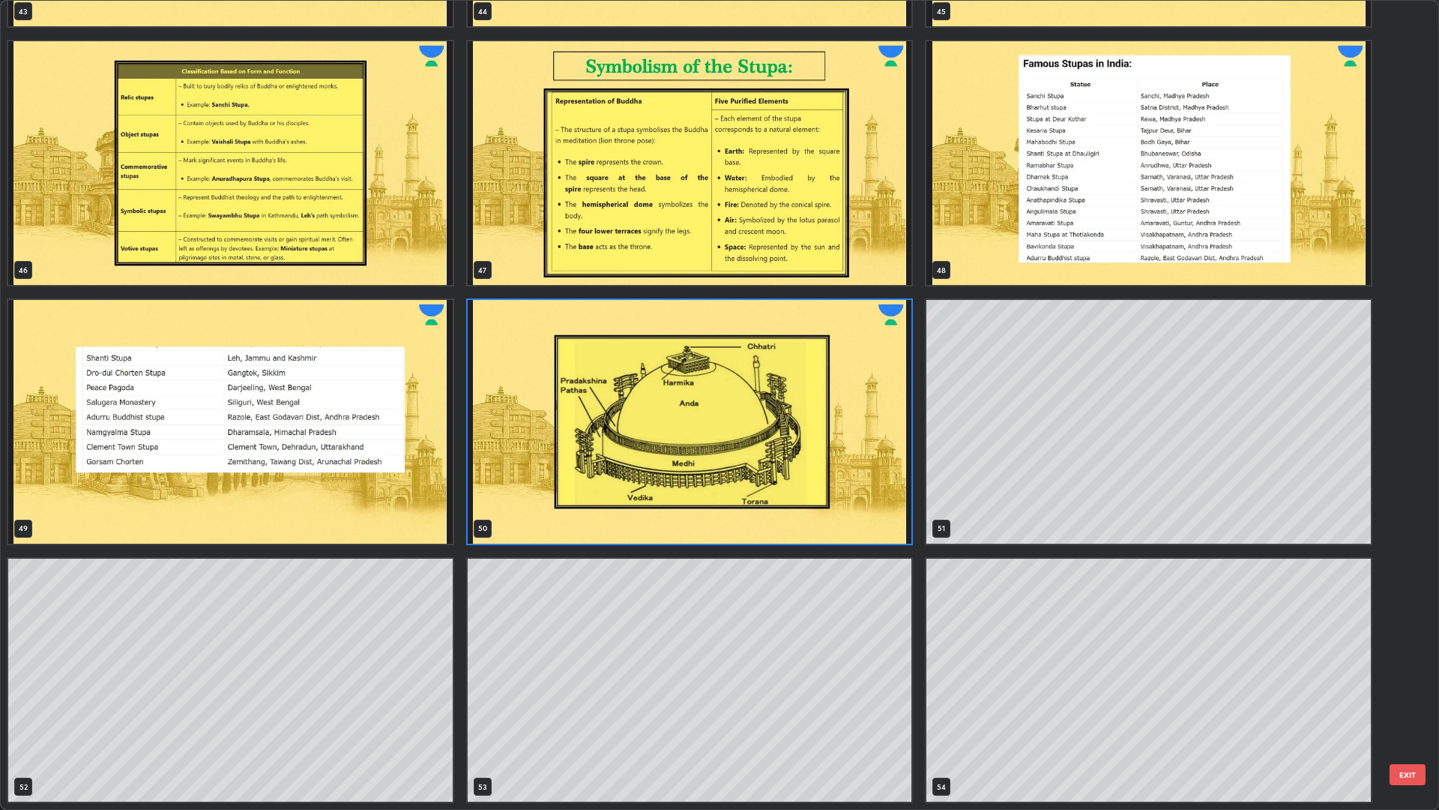
click at [847, 424] on img "grid" at bounding box center [690, 422] width 445 height 244
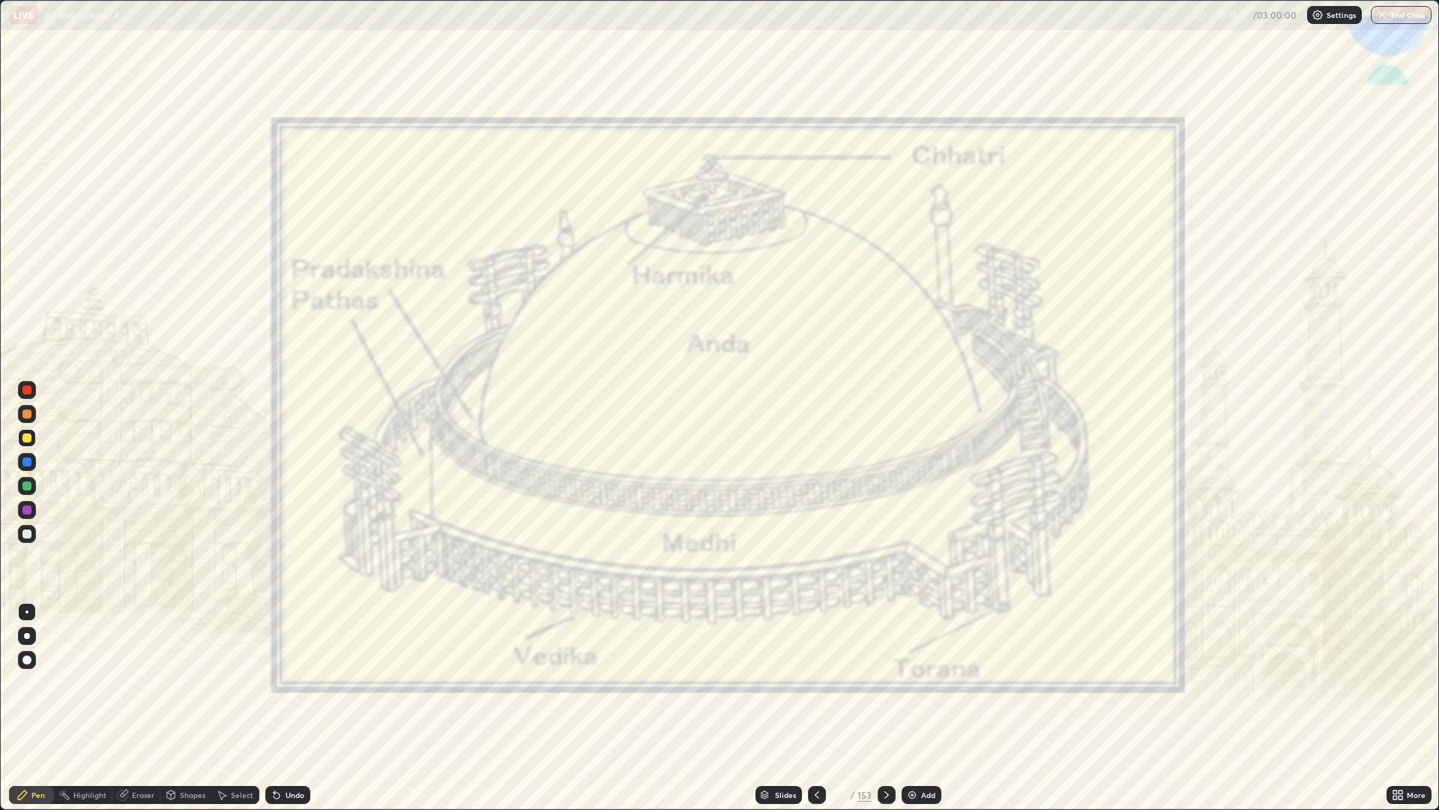
click at [32, 388] on div at bounding box center [27, 390] width 18 height 18
click at [815, 682] on icon at bounding box center [817, 795] width 12 height 12
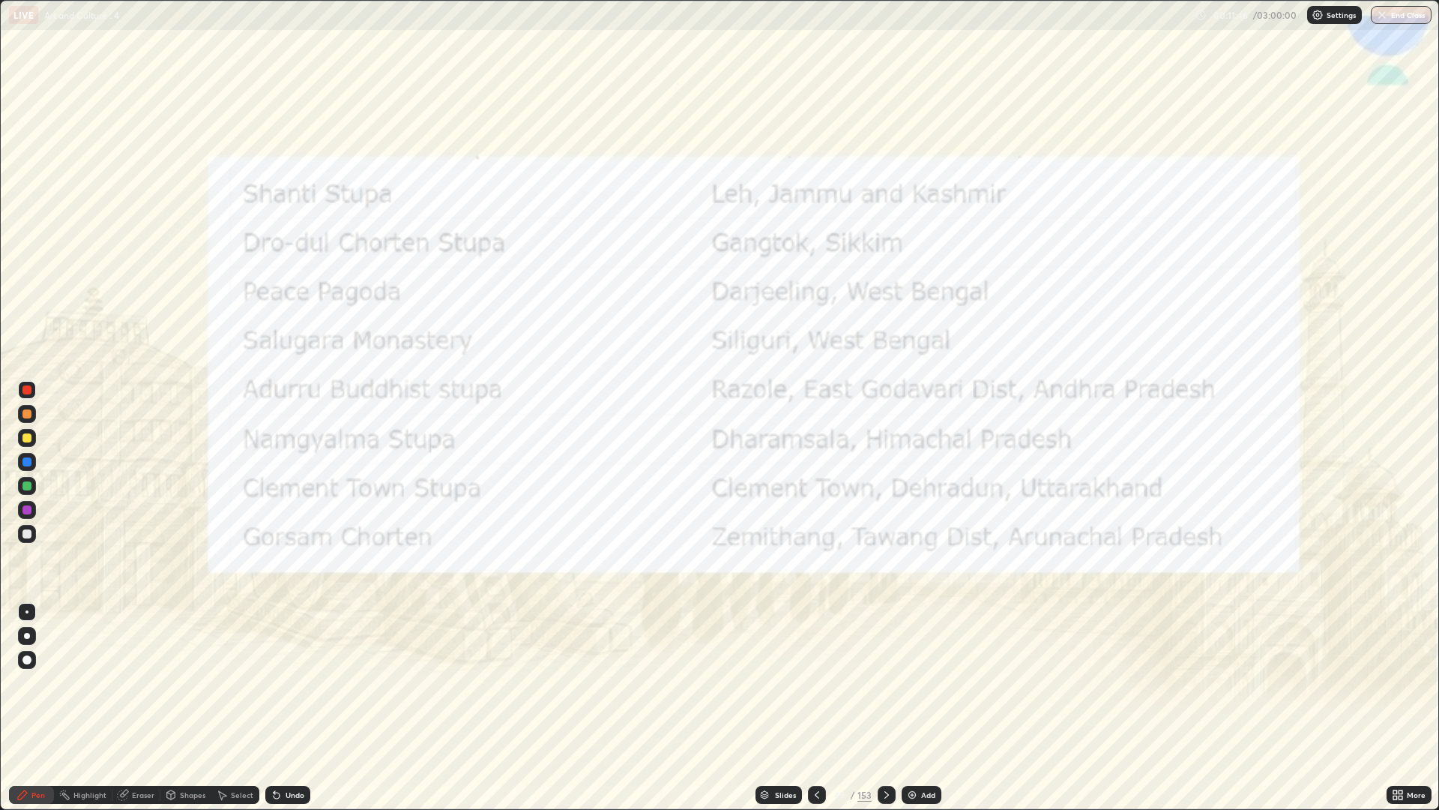
click at [885, 682] on icon at bounding box center [887, 794] width 4 height 7
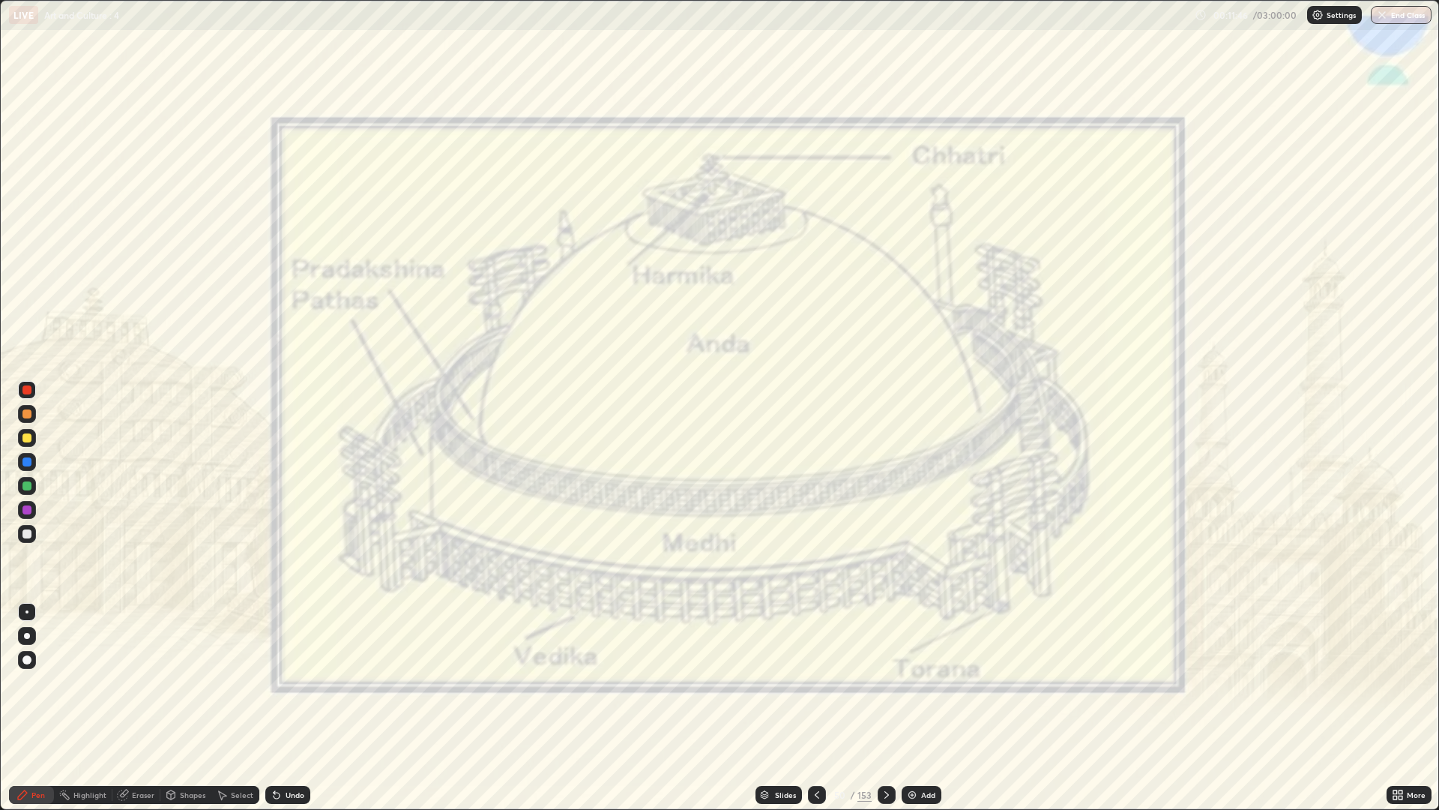
click at [885, 682] on icon at bounding box center [887, 795] width 12 height 12
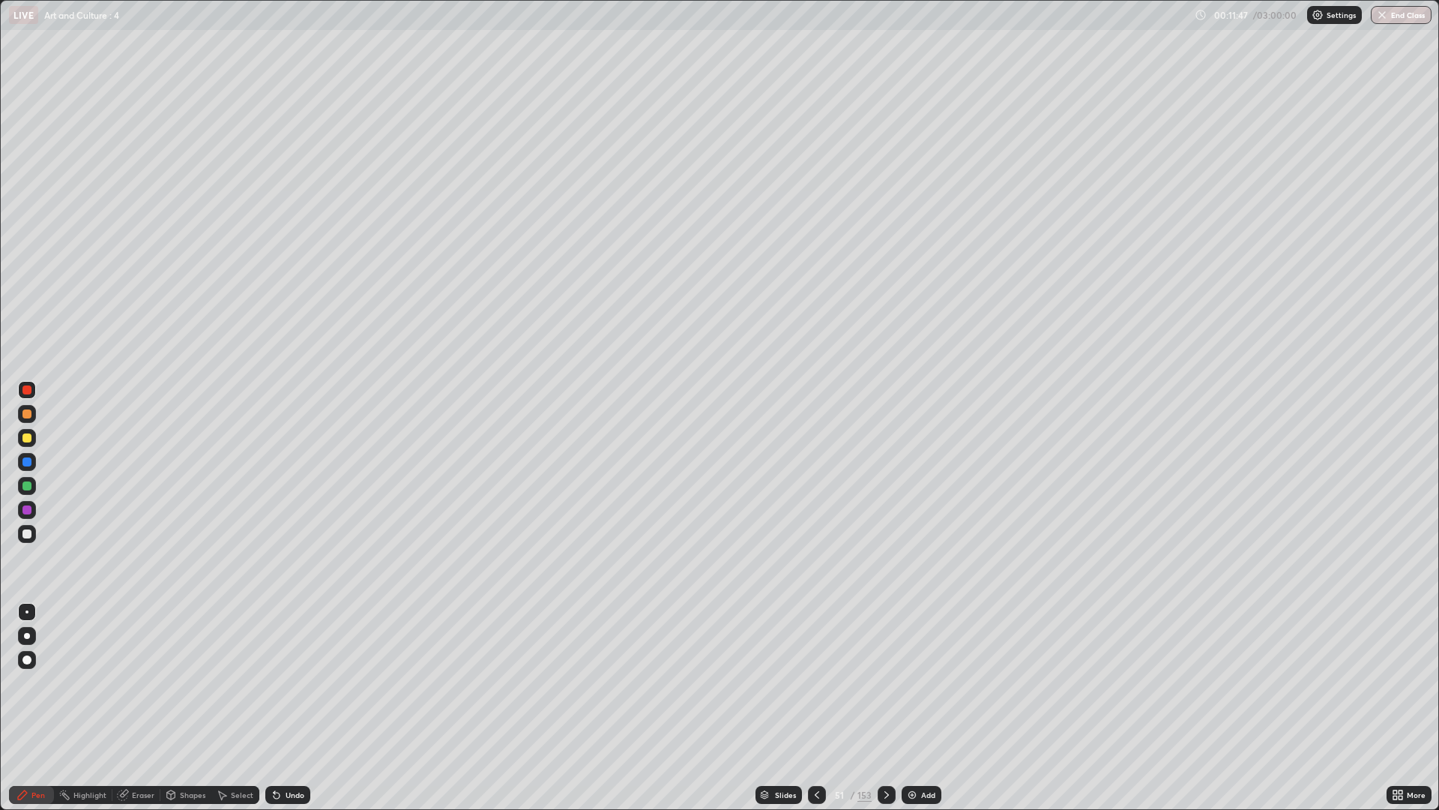
click at [885, 682] on icon at bounding box center [887, 795] width 12 height 12
click at [291, 682] on div "Undo" at bounding box center [287, 795] width 45 height 18
click at [287, 682] on div "Undo" at bounding box center [284, 795] width 51 height 30
click at [892, 682] on div at bounding box center [887, 795] width 18 height 18
click at [885, 682] on icon at bounding box center [887, 795] width 12 height 12
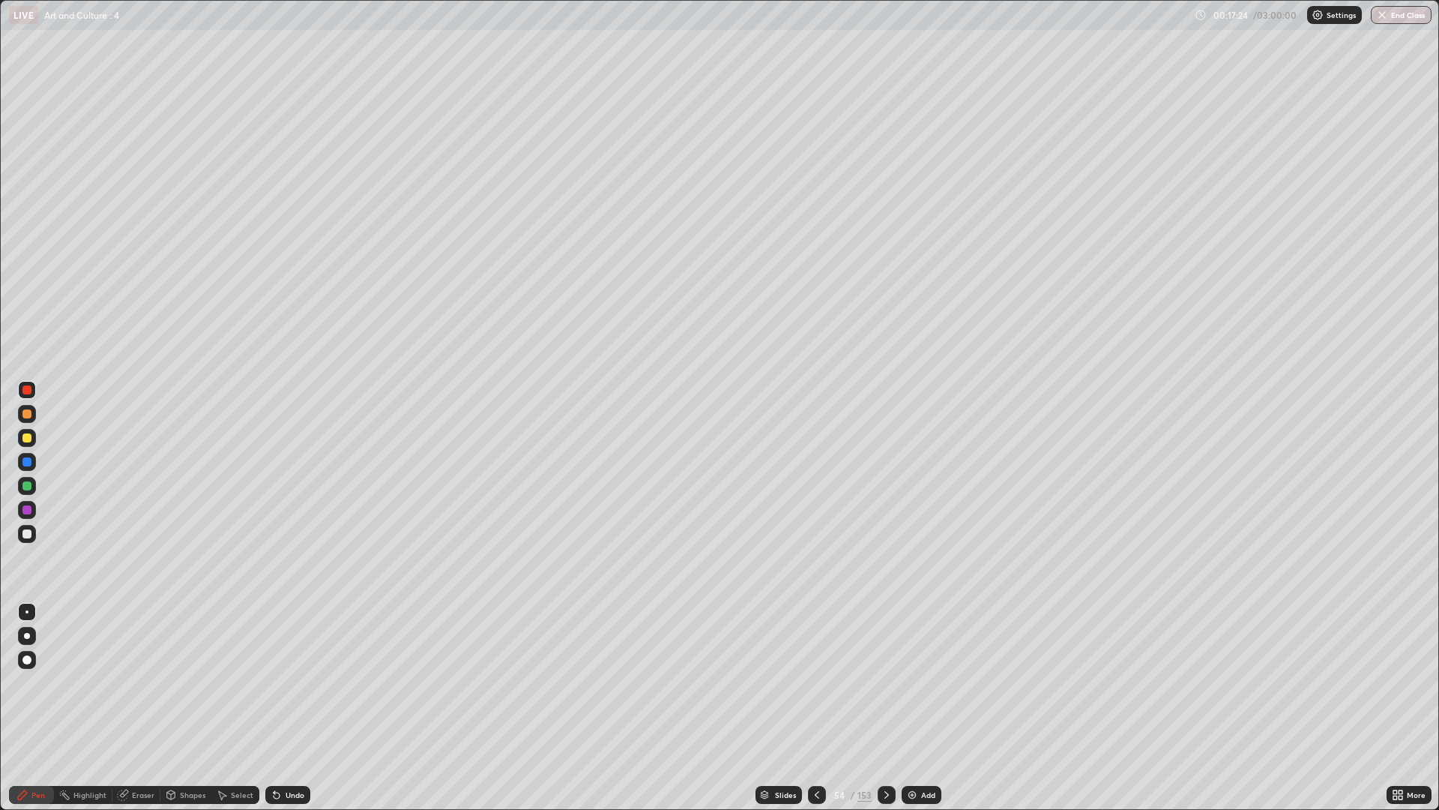
click at [292, 682] on div "Undo" at bounding box center [287, 795] width 45 height 18
click at [35, 435] on div at bounding box center [27, 438] width 18 height 18
click at [33, 529] on div at bounding box center [27, 534] width 18 height 18
click at [32, 395] on div at bounding box center [27, 390] width 18 height 18
click at [291, 682] on div "Undo" at bounding box center [287, 795] width 45 height 18
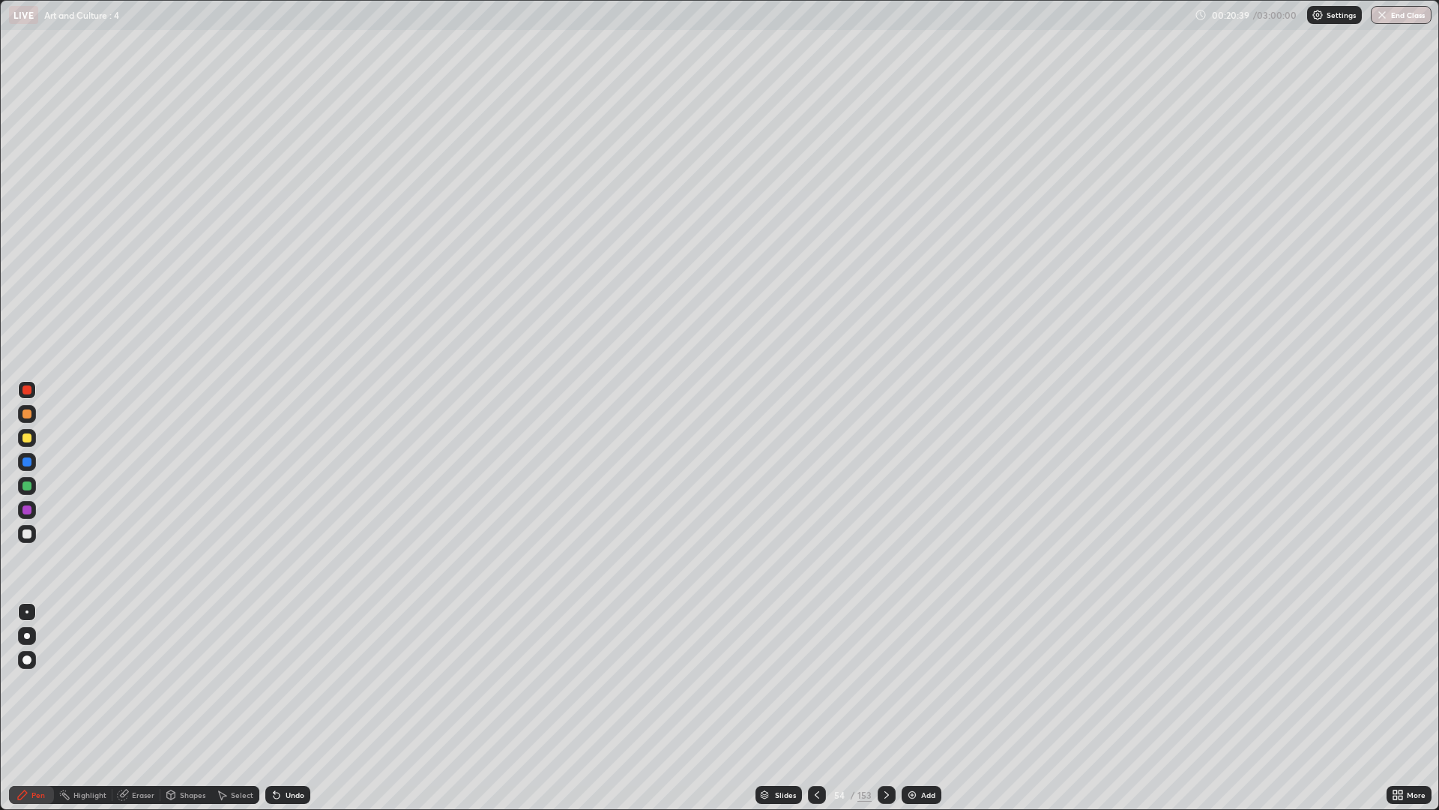
click at [307, 682] on div "Undo" at bounding box center [287, 795] width 45 height 18
click at [301, 682] on div "Undo" at bounding box center [287, 795] width 45 height 18
click at [302, 682] on div "Undo" at bounding box center [287, 795] width 45 height 18
click at [891, 682] on div at bounding box center [887, 795] width 18 height 18
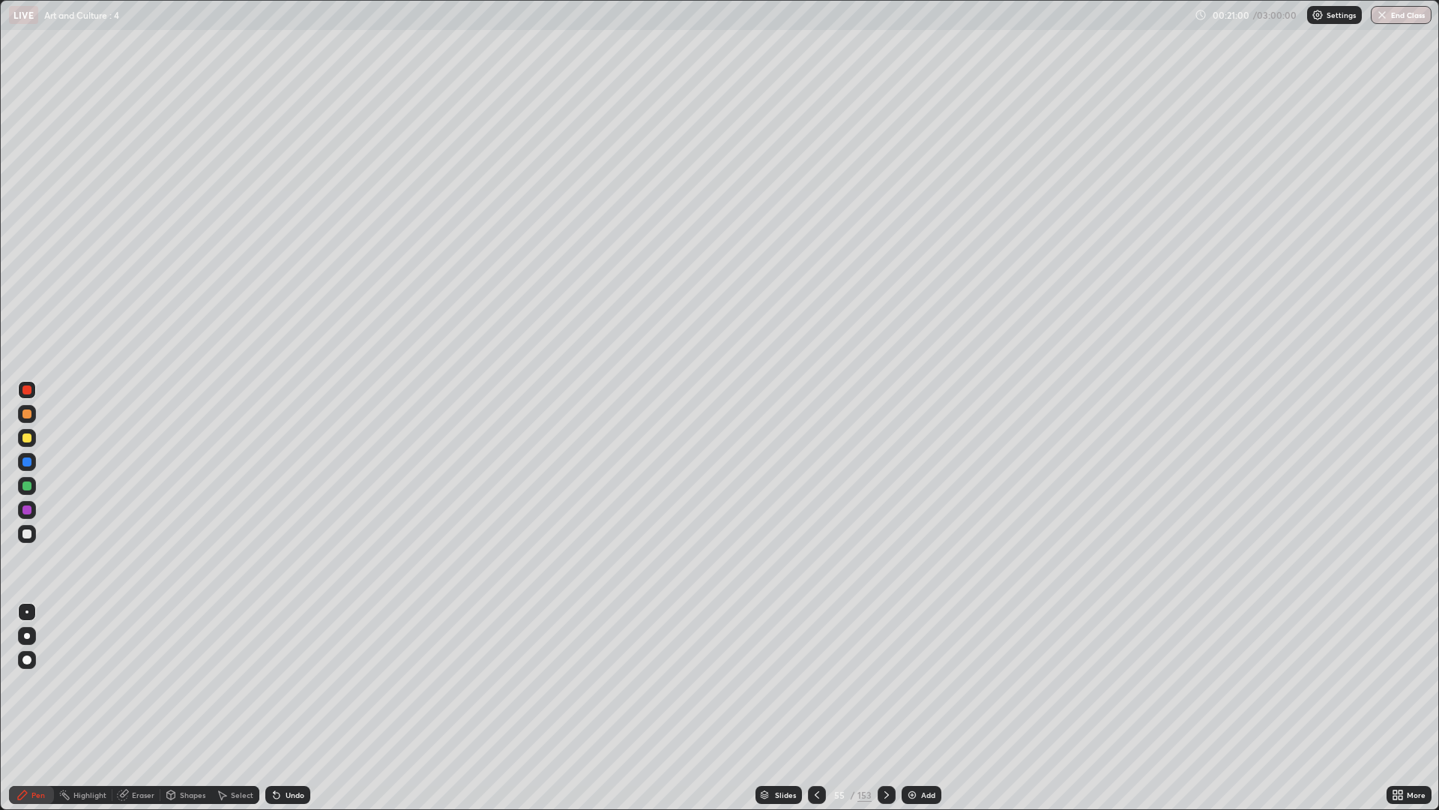
click at [34, 538] on div at bounding box center [27, 534] width 18 height 18
click at [294, 682] on div "Undo" at bounding box center [295, 794] width 19 height 7
click at [295, 682] on div "Undo" at bounding box center [295, 794] width 19 height 7
click at [292, 682] on div "Undo" at bounding box center [295, 794] width 19 height 7
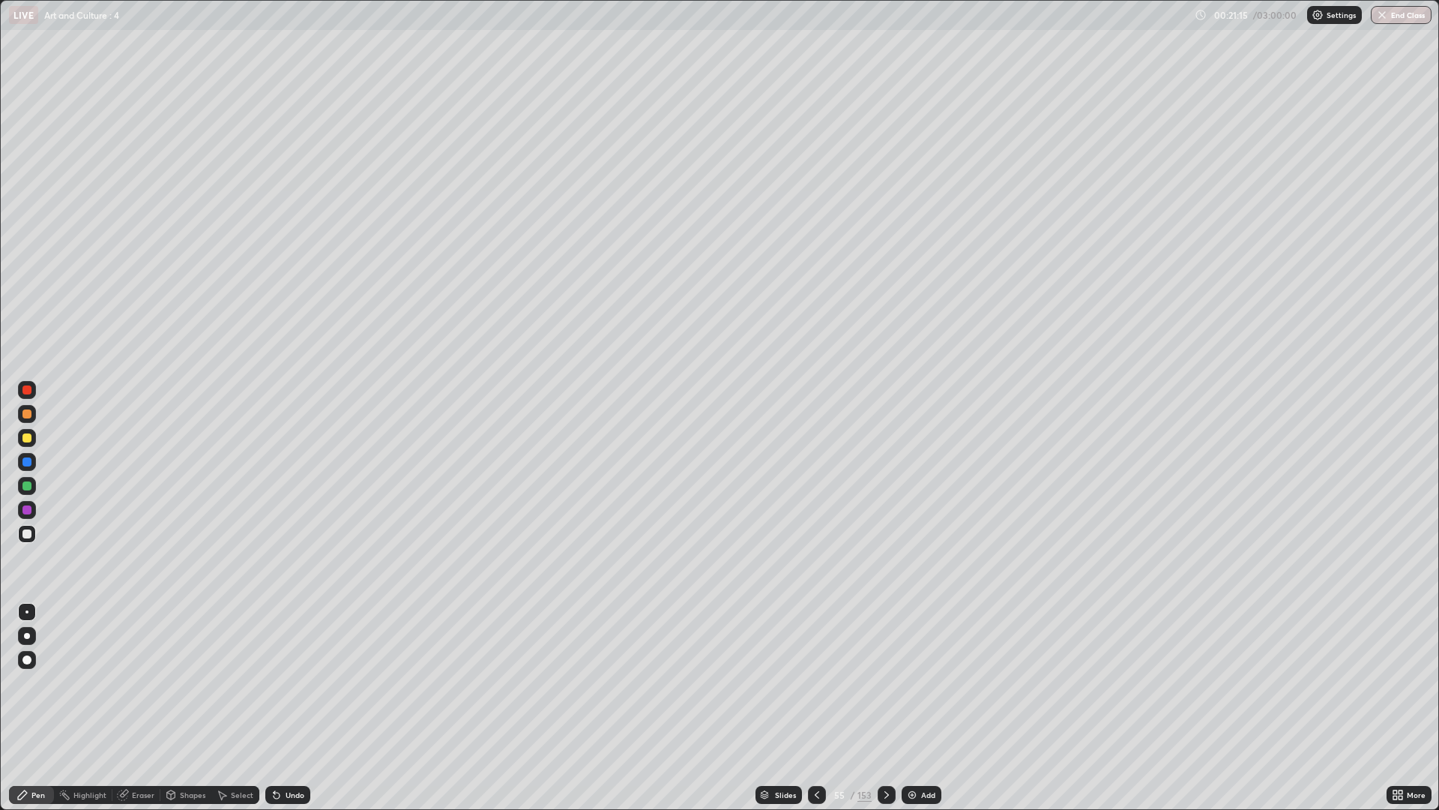
click at [292, 682] on div "Undo" at bounding box center [295, 794] width 19 height 7
click at [34, 436] on div at bounding box center [27, 438] width 18 height 18
click at [280, 682] on icon at bounding box center [277, 795] width 12 height 12
click at [296, 682] on div "Undo" at bounding box center [287, 795] width 45 height 18
click at [293, 682] on div "Undo" at bounding box center [295, 794] width 19 height 7
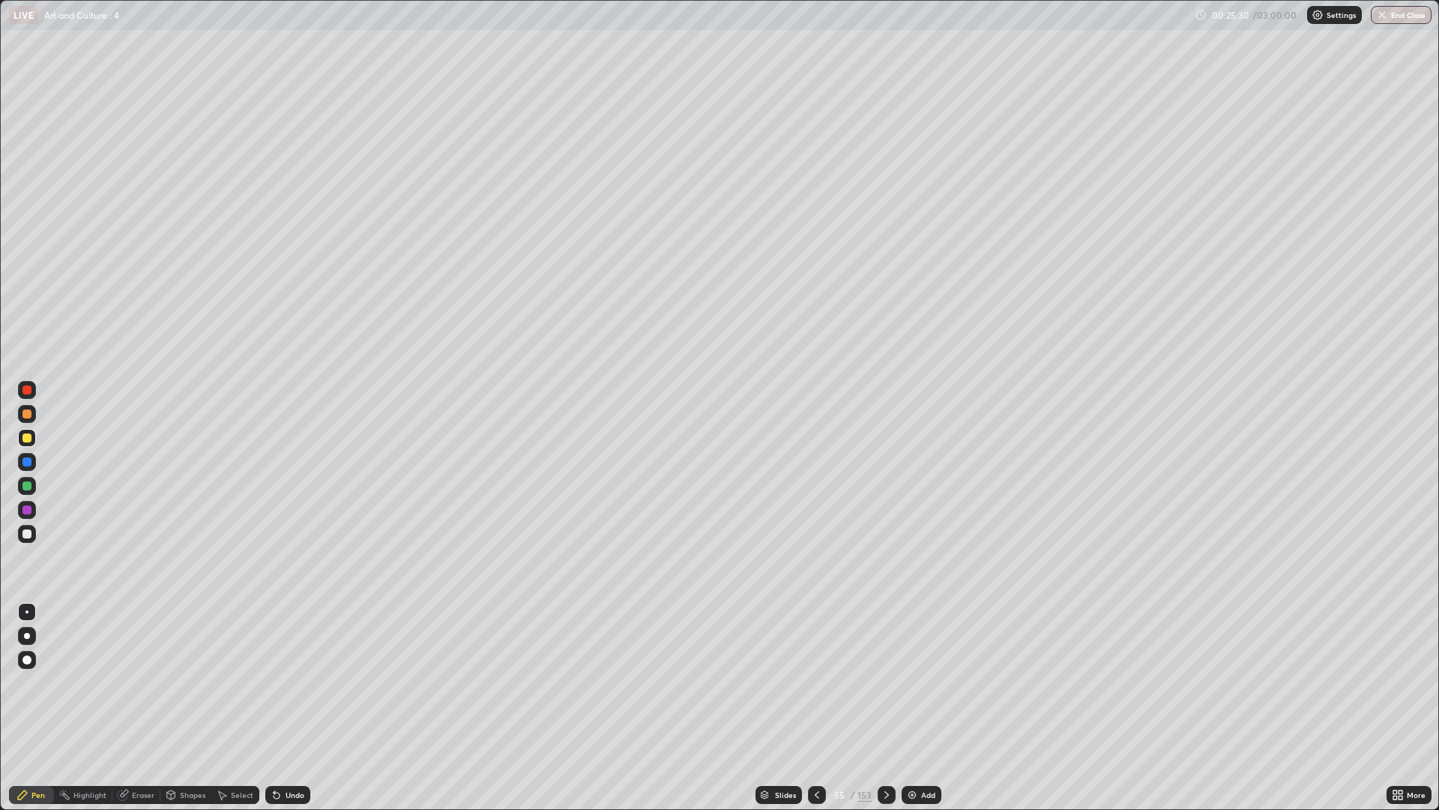
click at [32, 532] on div at bounding box center [27, 534] width 18 height 18
click at [885, 682] on icon at bounding box center [887, 795] width 12 height 12
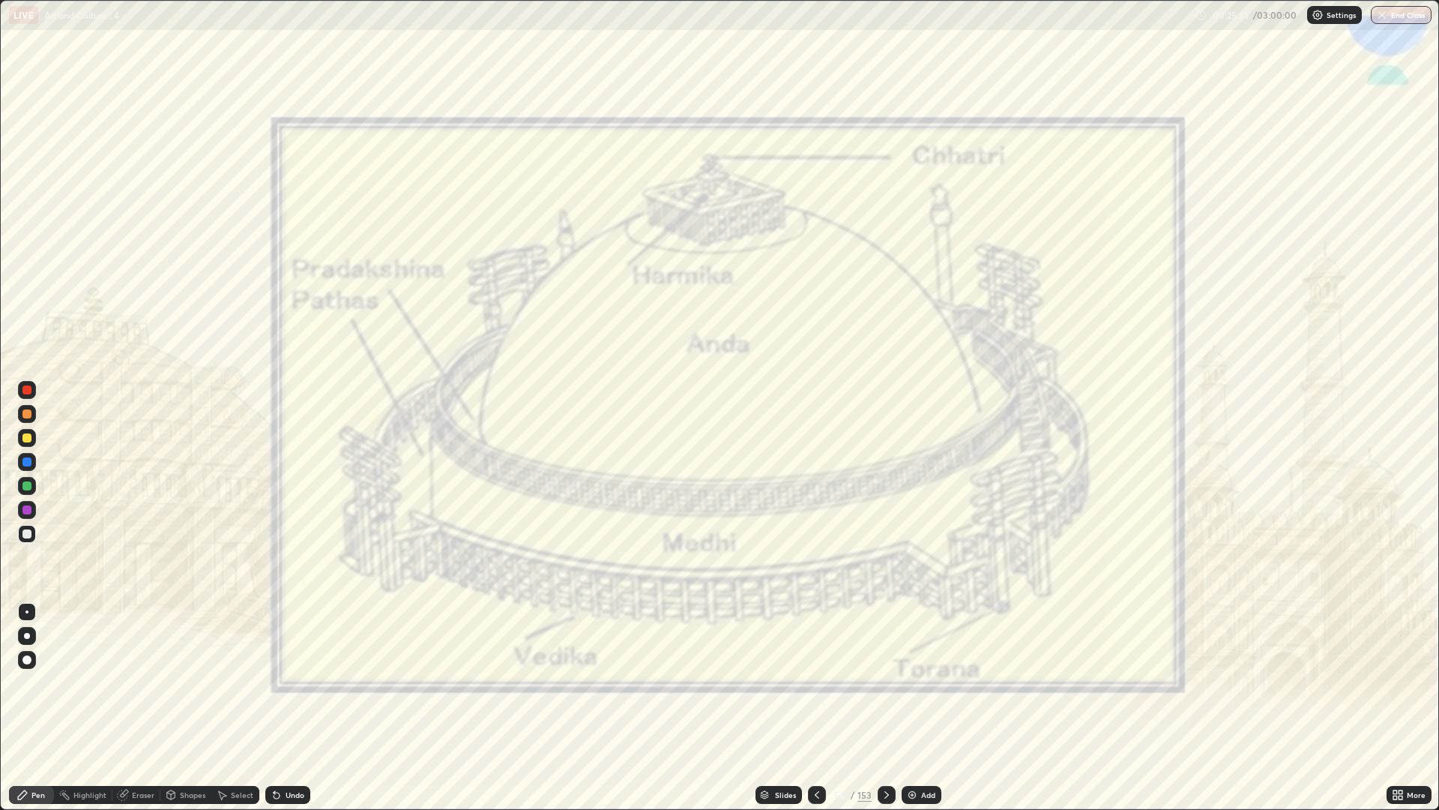
click at [816, 682] on icon at bounding box center [817, 795] width 12 height 12
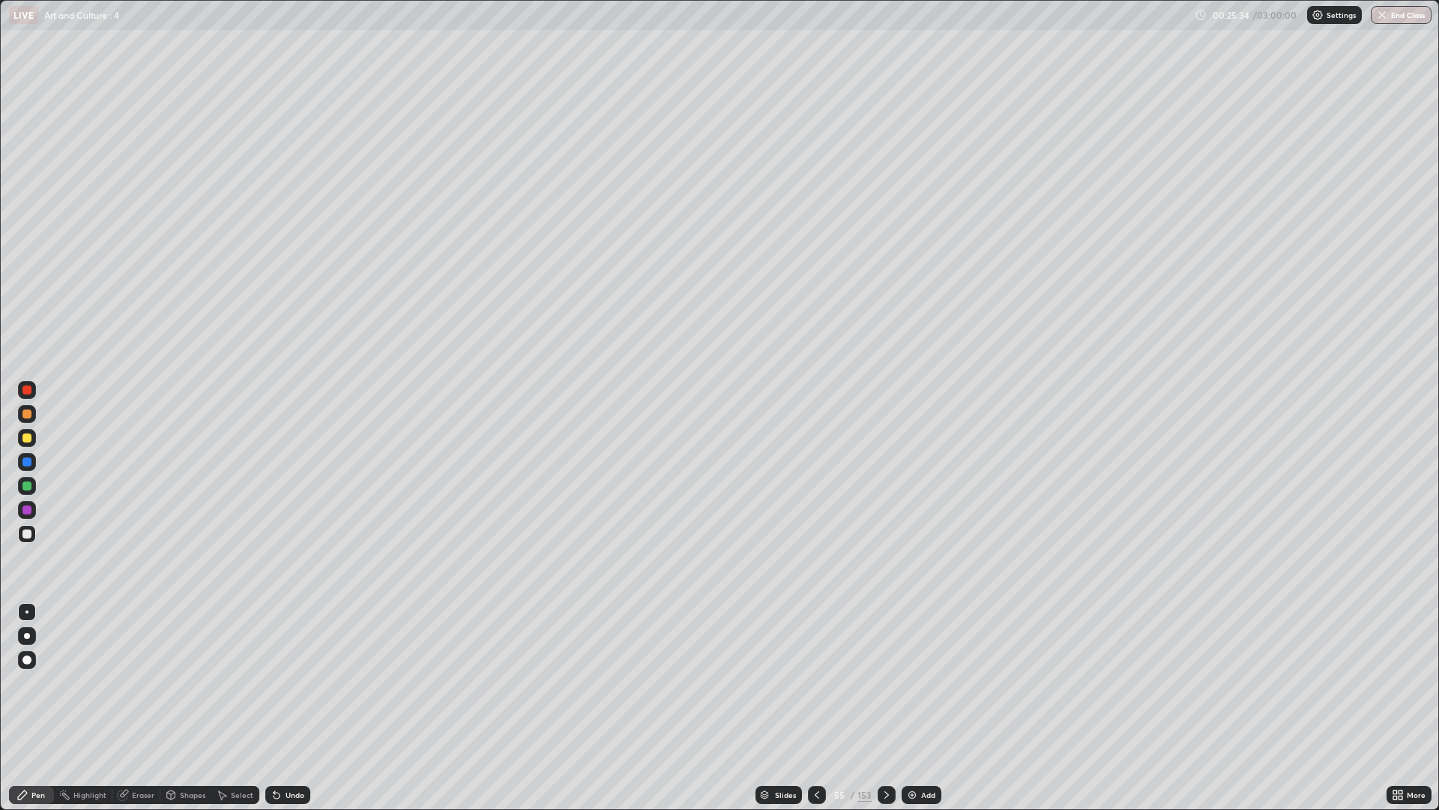
click at [915, 682] on img at bounding box center [912, 795] width 12 height 12
click at [917, 682] on div "Add" at bounding box center [922, 795] width 40 height 18
click at [918, 682] on div "Add" at bounding box center [922, 795] width 40 height 18
click at [816, 682] on icon at bounding box center [817, 795] width 12 height 12
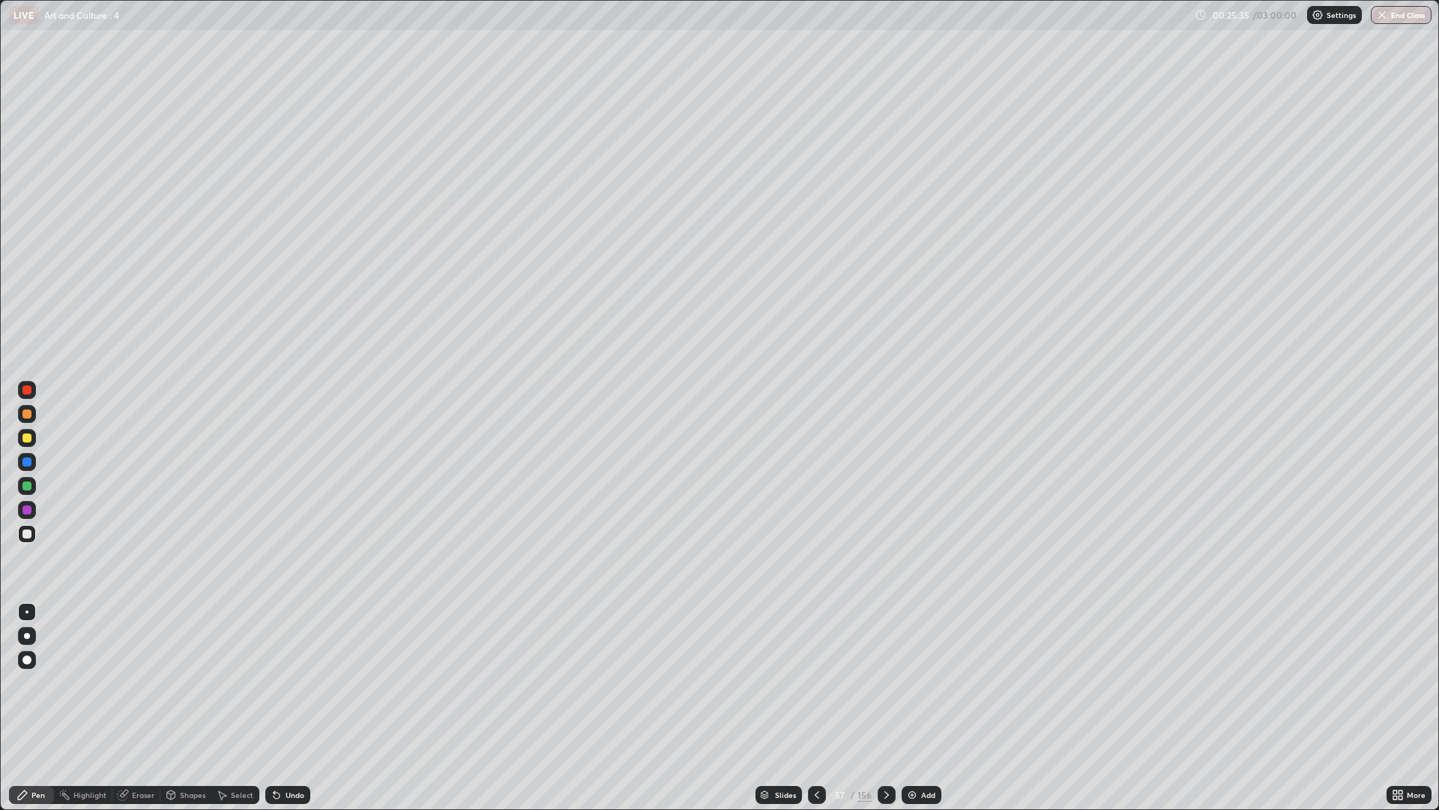
click at [816, 682] on icon at bounding box center [817, 795] width 12 height 12
click at [883, 682] on icon at bounding box center [887, 795] width 12 height 12
click at [37, 437] on div at bounding box center [27, 438] width 24 height 24
click at [33, 415] on div at bounding box center [27, 414] width 18 height 18
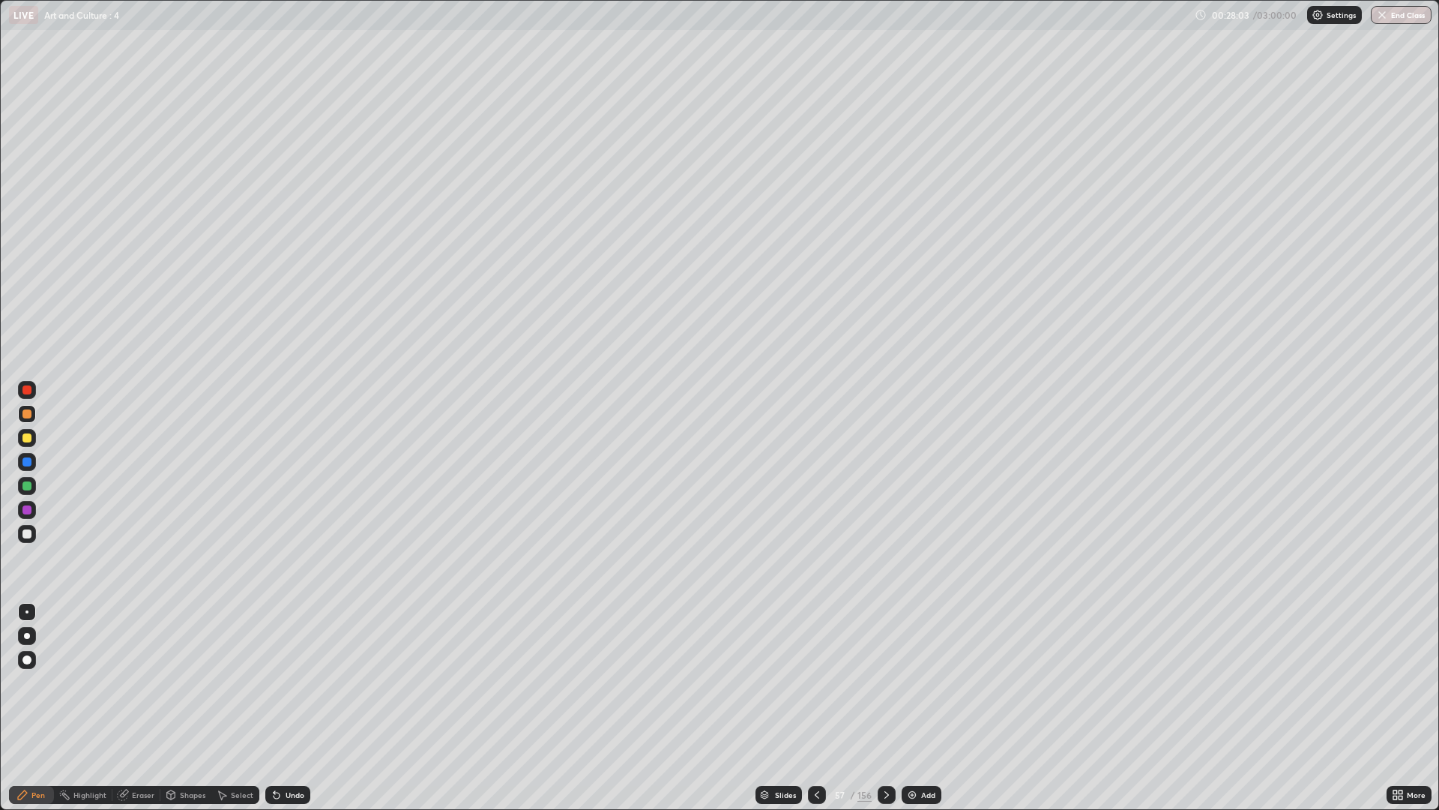
click at [28, 534] on div at bounding box center [26, 533] width 9 height 9
click at [34, 440] on div at bounding box center [27, 438] width 18 height 18
click at [879, 682] on div at bounding box center [887, 795] width 18 height 30
click at [298, 682] on div "Undo" at bounding box center [295, 794] width 19 height 7
click at [290, 682] on div "Undo" at bounding box center [287, 795] width 45 height 18
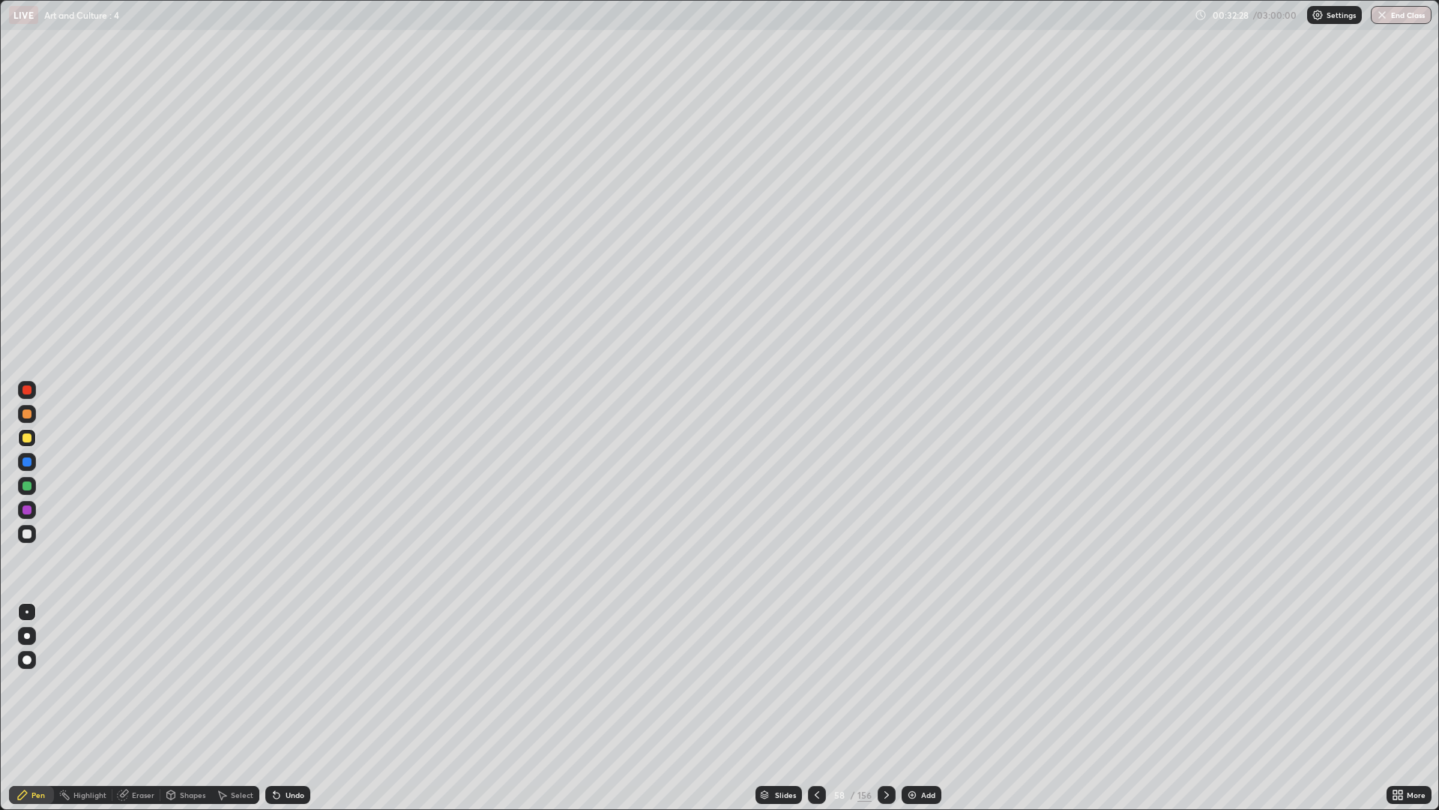
click at [27, 530] on div at bounding box center [26, 533] width 9 height 9
click at [883, 682] on icon at bounding box center [887, 795] width 12 height 12
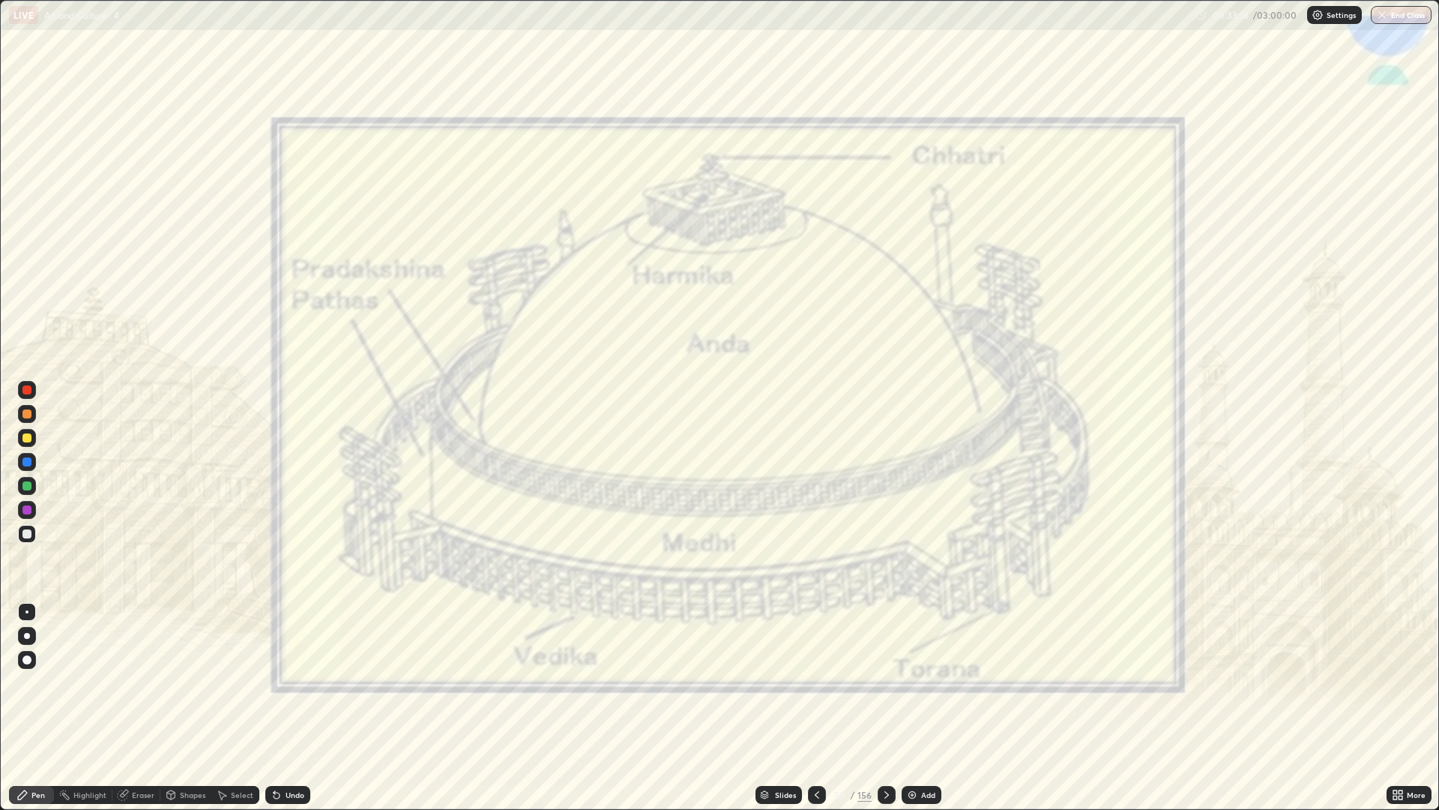
click at [816, 682] on icon at bounding box center [817, 795] width 12 height 12
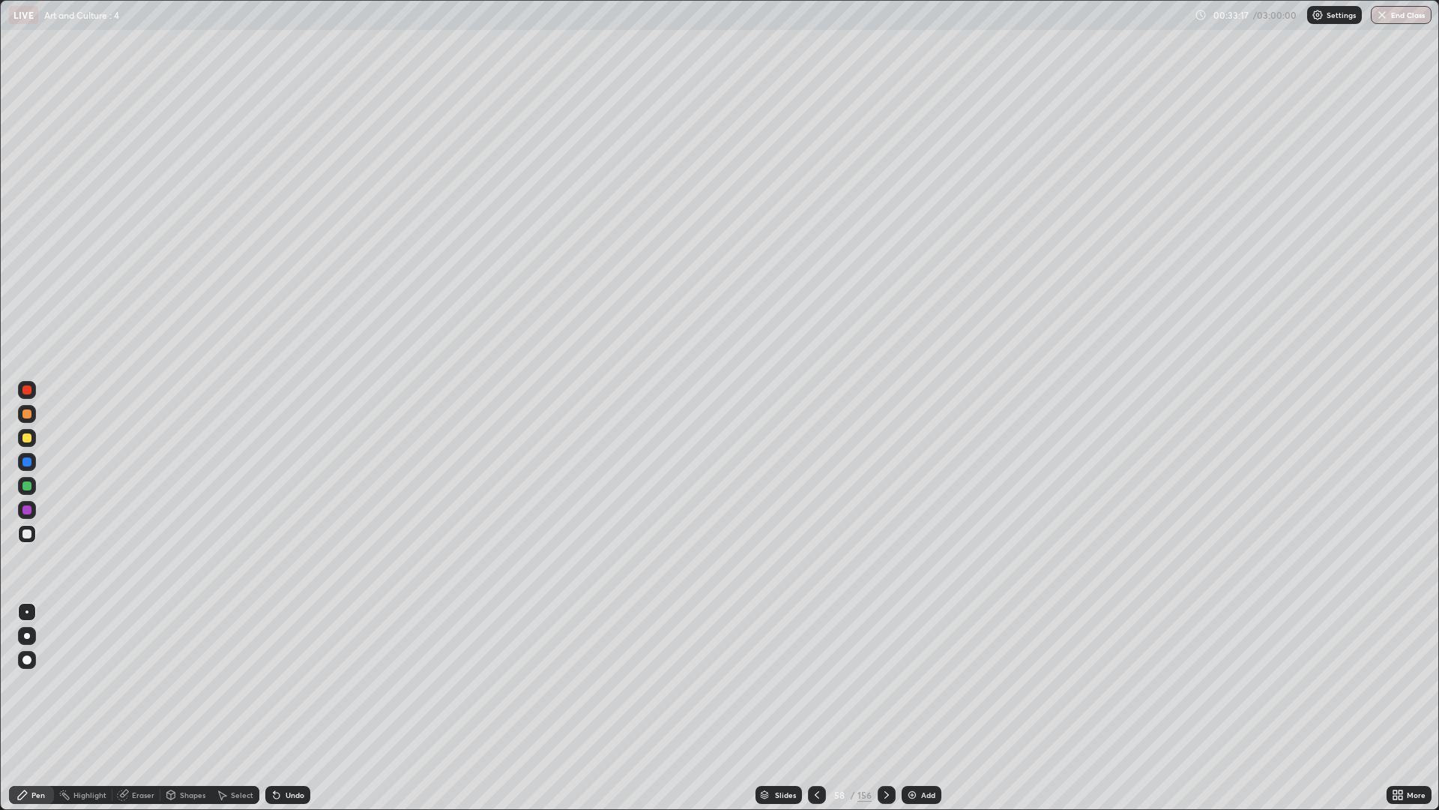
click at [917, 682] on div "Add" at bounding box center [922, 795] width 40 height 18
click at [918, 682] on div "Add" at bounding box center [922, 795] width 40 height 18
click at [815, 682] on icon at bounding box center [817, 794] width 4 height 7
click at [816, 682] on icon at bounding box center [817, 794] width 4 height 7
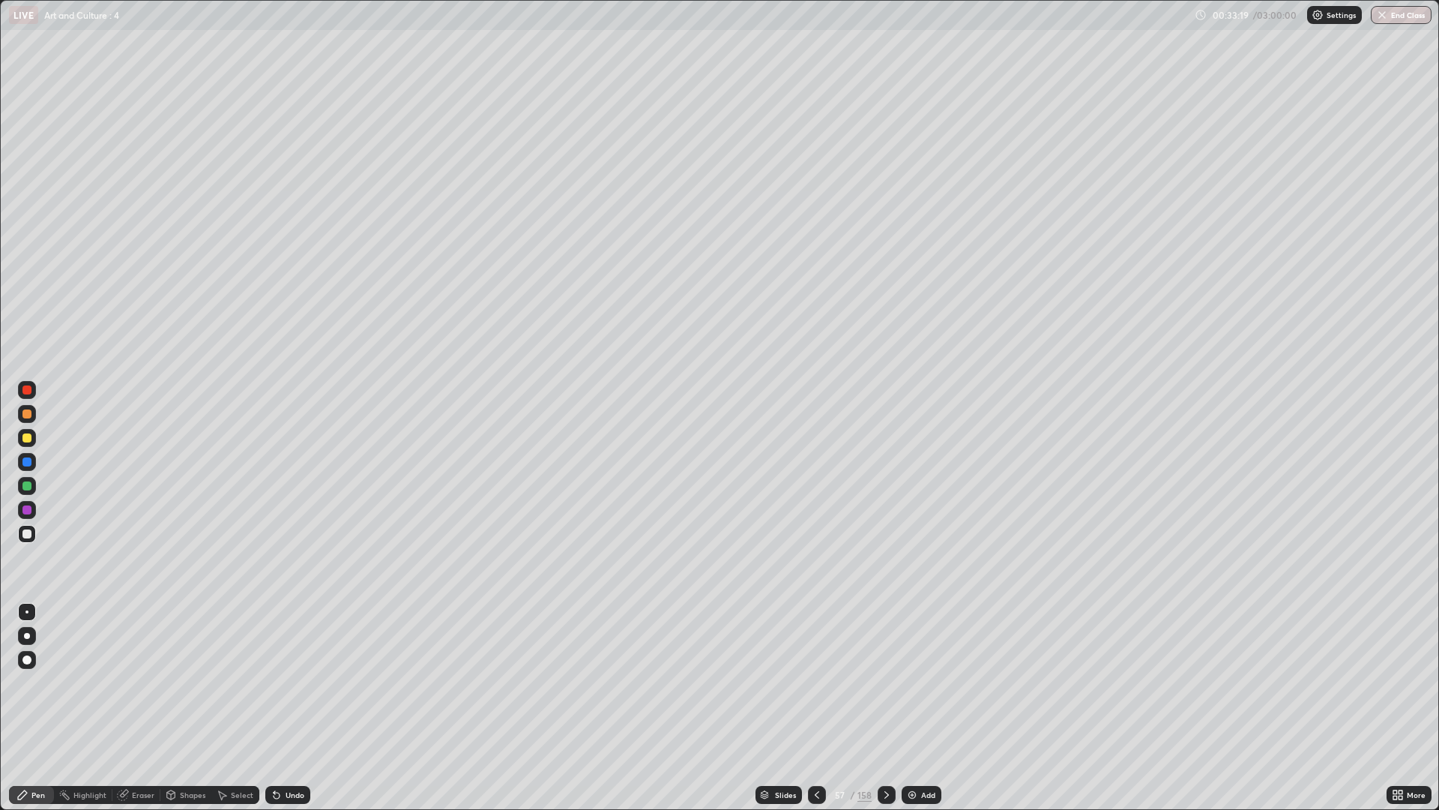
click at [885, 682] on icon at bounding box center [887, 795] width 12 height 12
click at [280, 682] on div "Undo" at bounding box center [284, 795] width 51 height 30
click at [283, 682] on div "Undo" at bounding box center [287, 795] width 45 height 18
click at [282, 682] on div "Undo" at bounding box center [284, 795] width 51 height 30
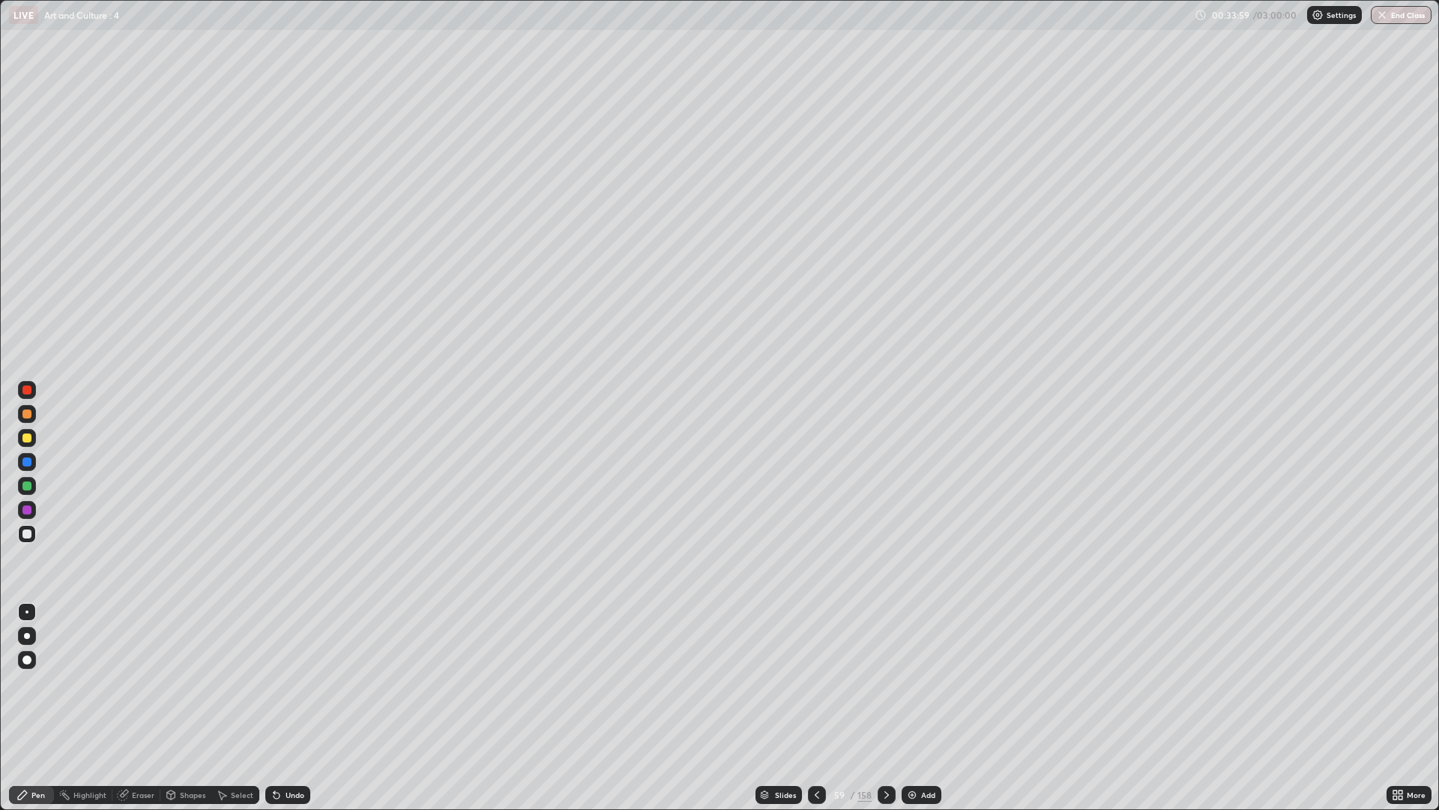
click at [810, 682] on div at bounding box center [817, 795] width 18 height 18
click at [815, 682] on icon at bounding box center [817, 795] width 12 height 12
click at [775, 682] on div "Slides" at bounding box center [785, 794] width 21 height 7
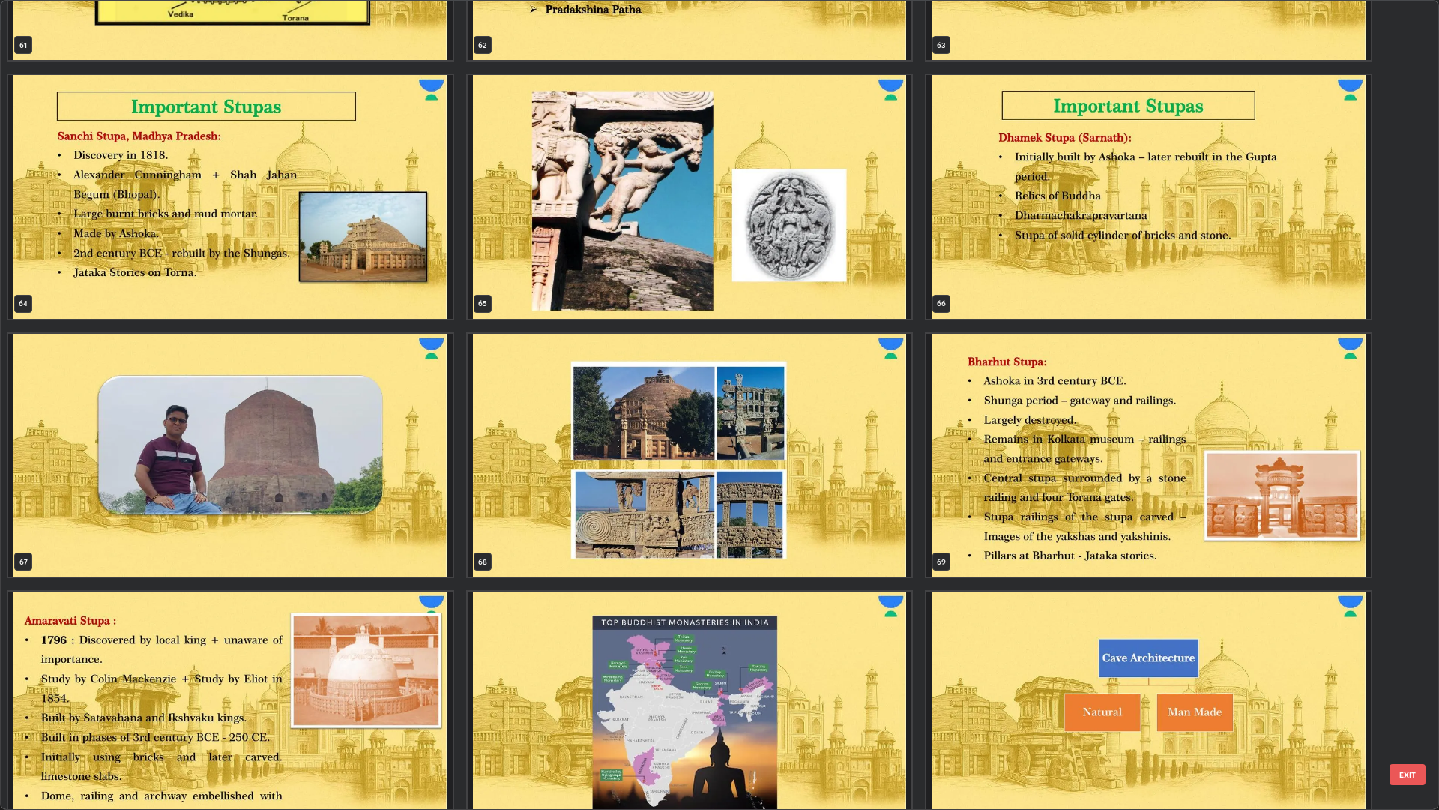
scroll to position [5338, 0]
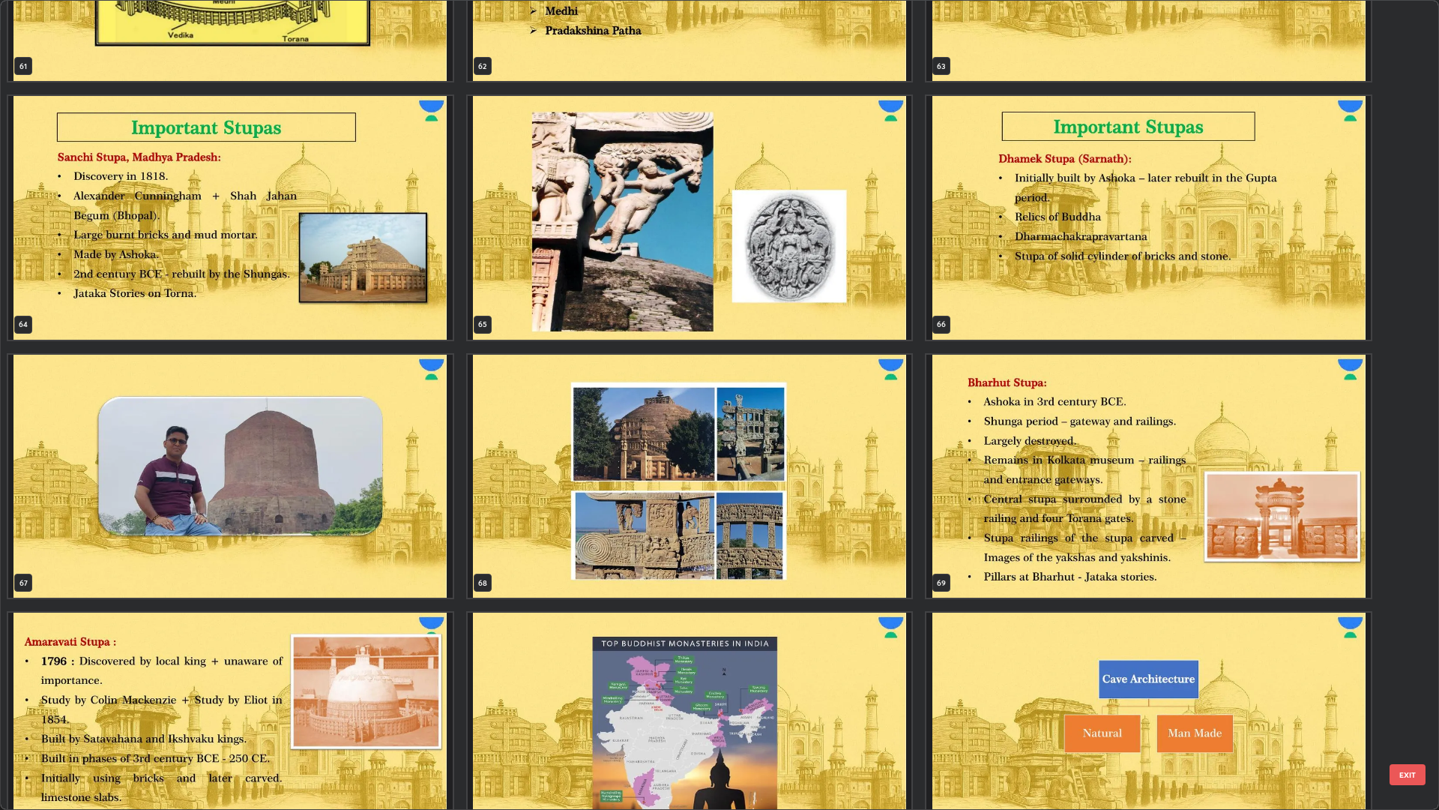
click at [379, 280] on img "grid" at bounding box center [230, 218] width 445 height 244
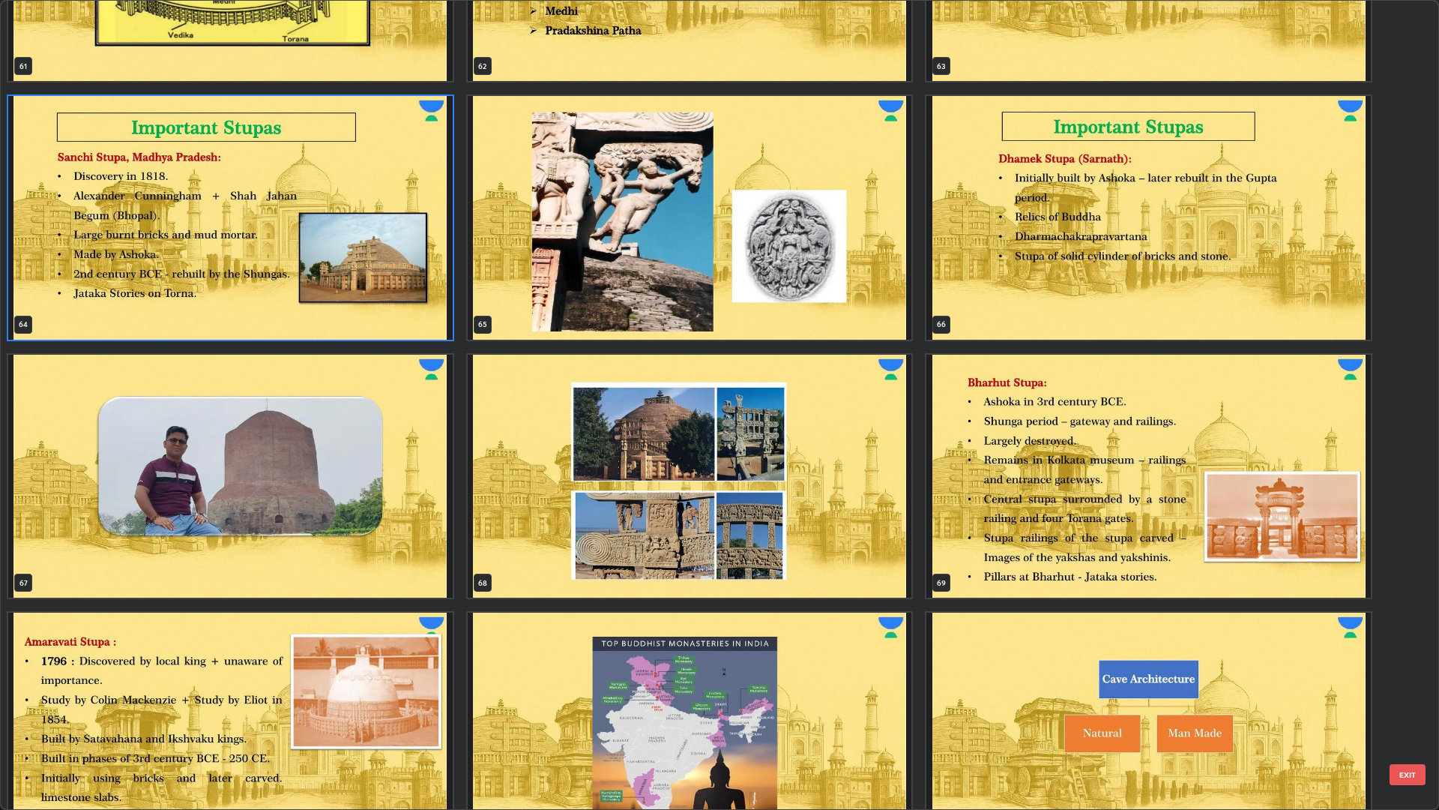
click at [378, 277] on img "grid" at bounding box center [230, 218] width 445 height 244
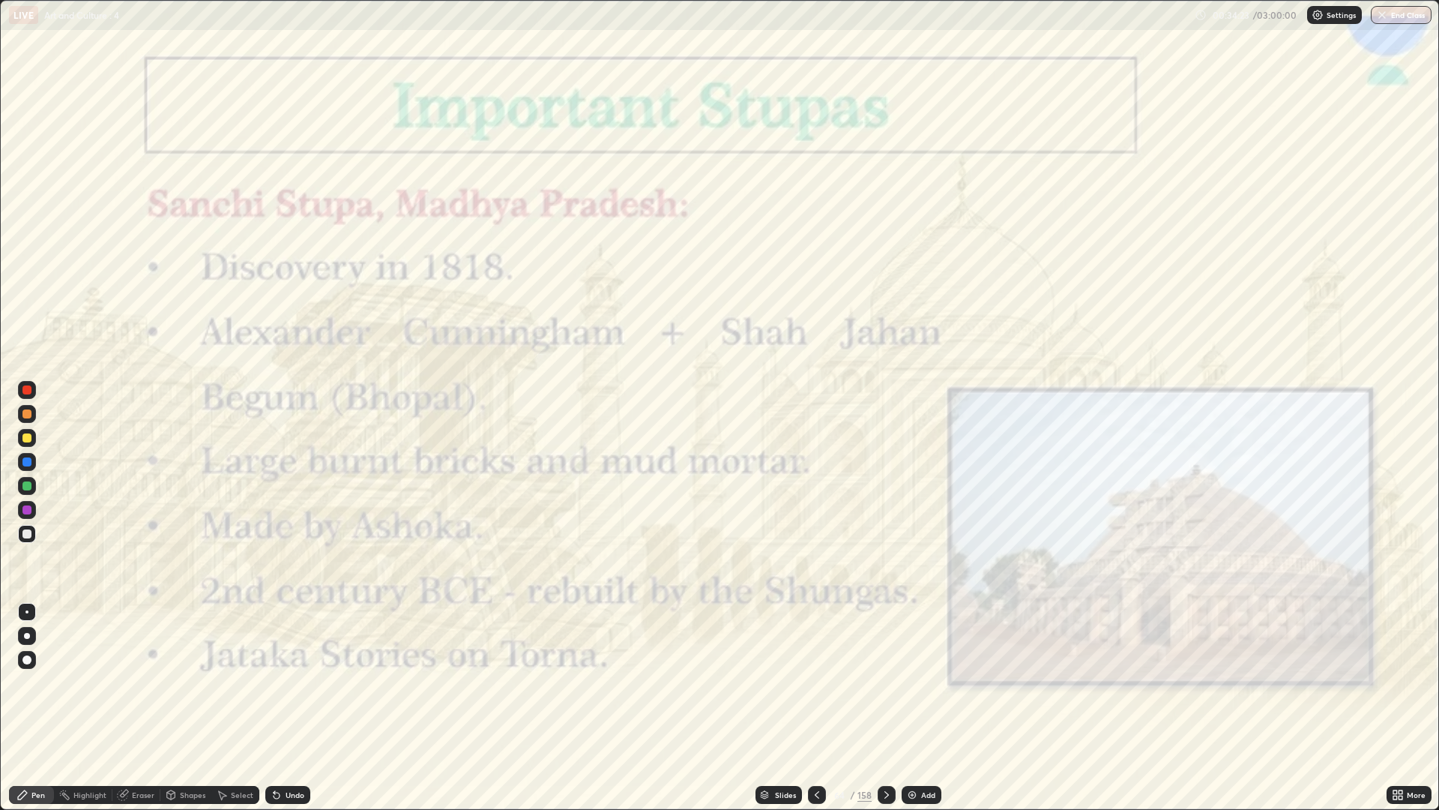
click at [28, 390] on div at bounding box center [26, 389] width 9 height 9
click at [32, 387] on div at bounding box center [27, 390] width 18 height 18
click at [33, 388] on div at bounding box center [27, 390] width 18 height 18
click at [881, 682] on icon at bounding box center [887, 795] width 12 height 12
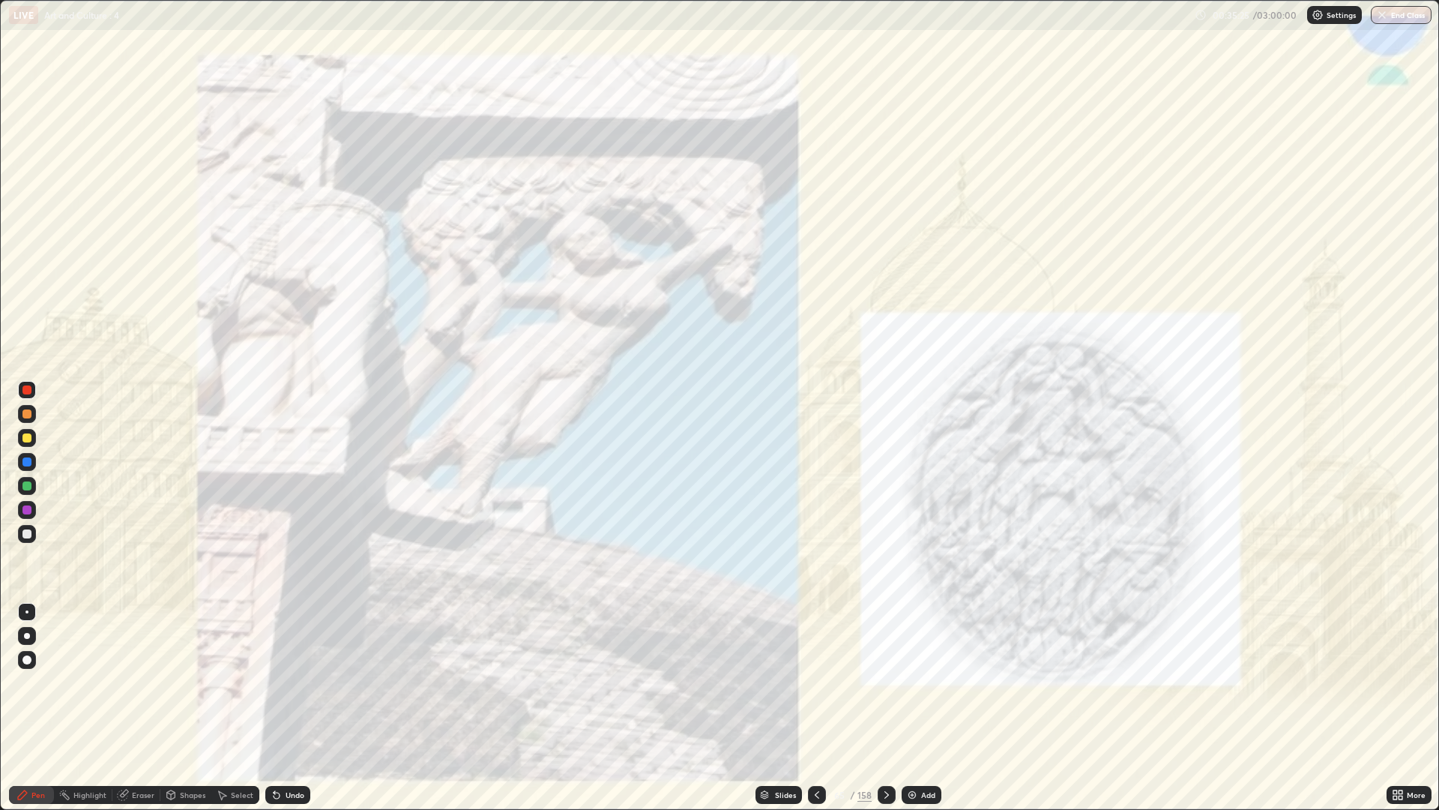
click at [878, 682] on div at bounding box center [887, 795] width 18 height 18
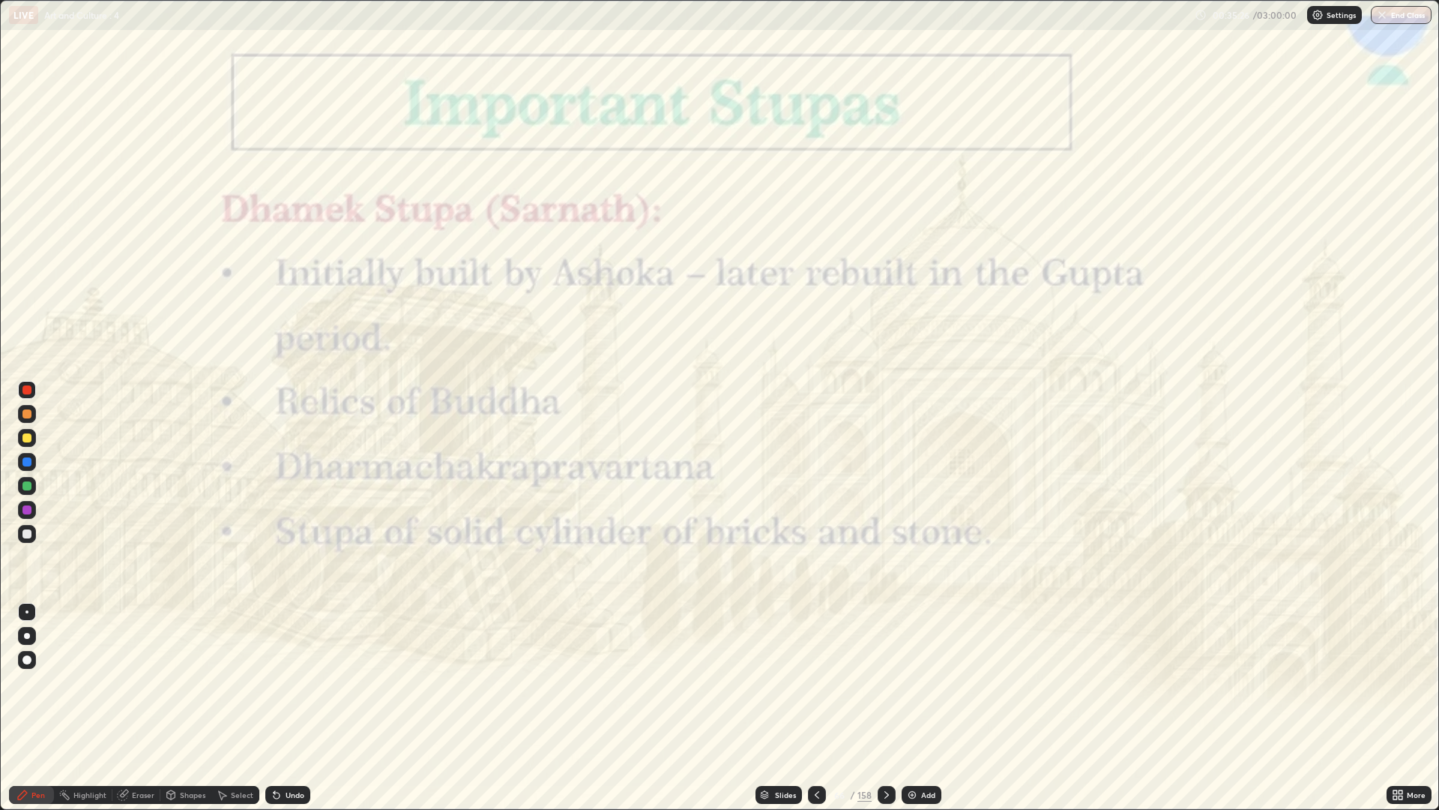
click at [882, 682] on div at bounding box center [887, 795] width 18 height 30
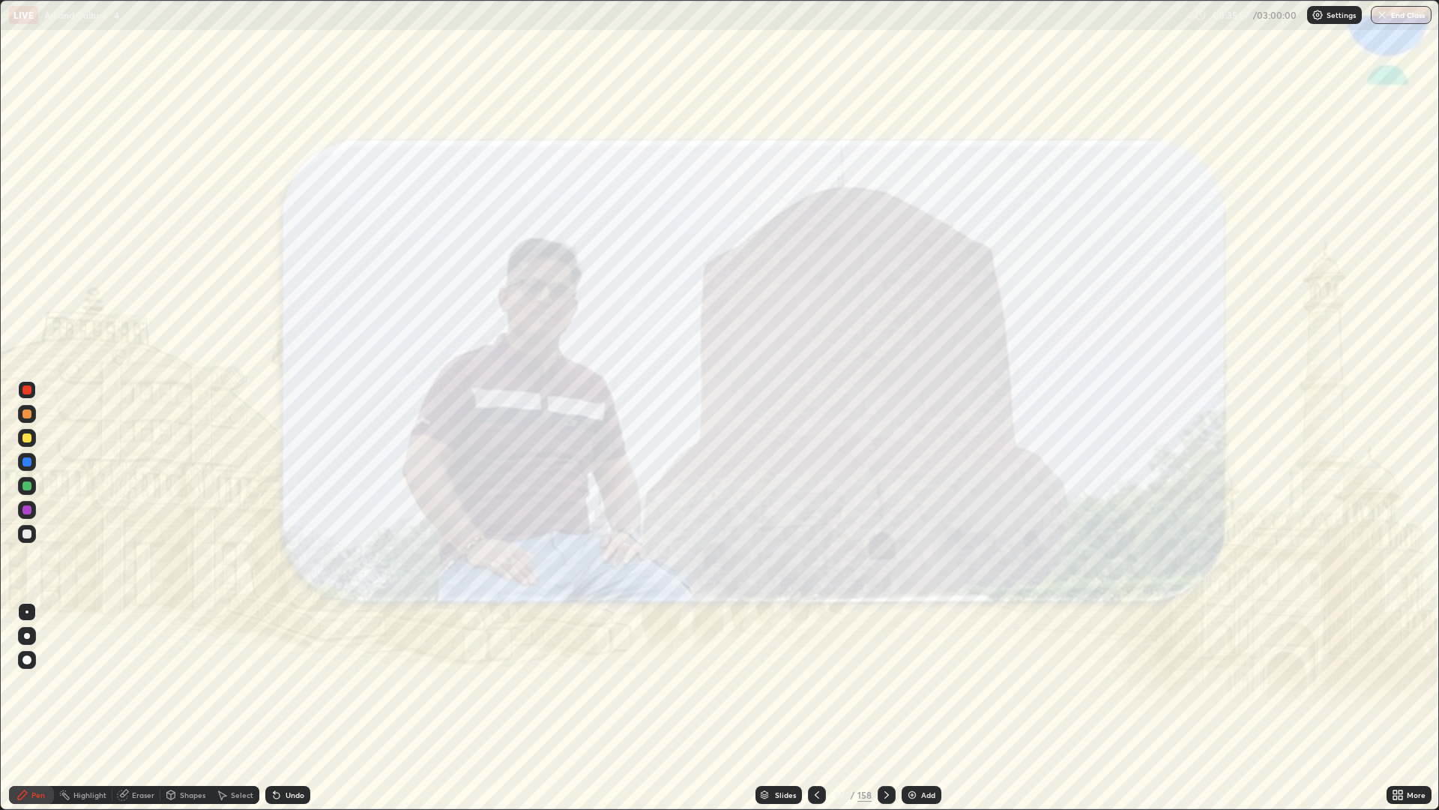
click at [879, 682] on div at bounding box center [887, 795] width 18 height 18
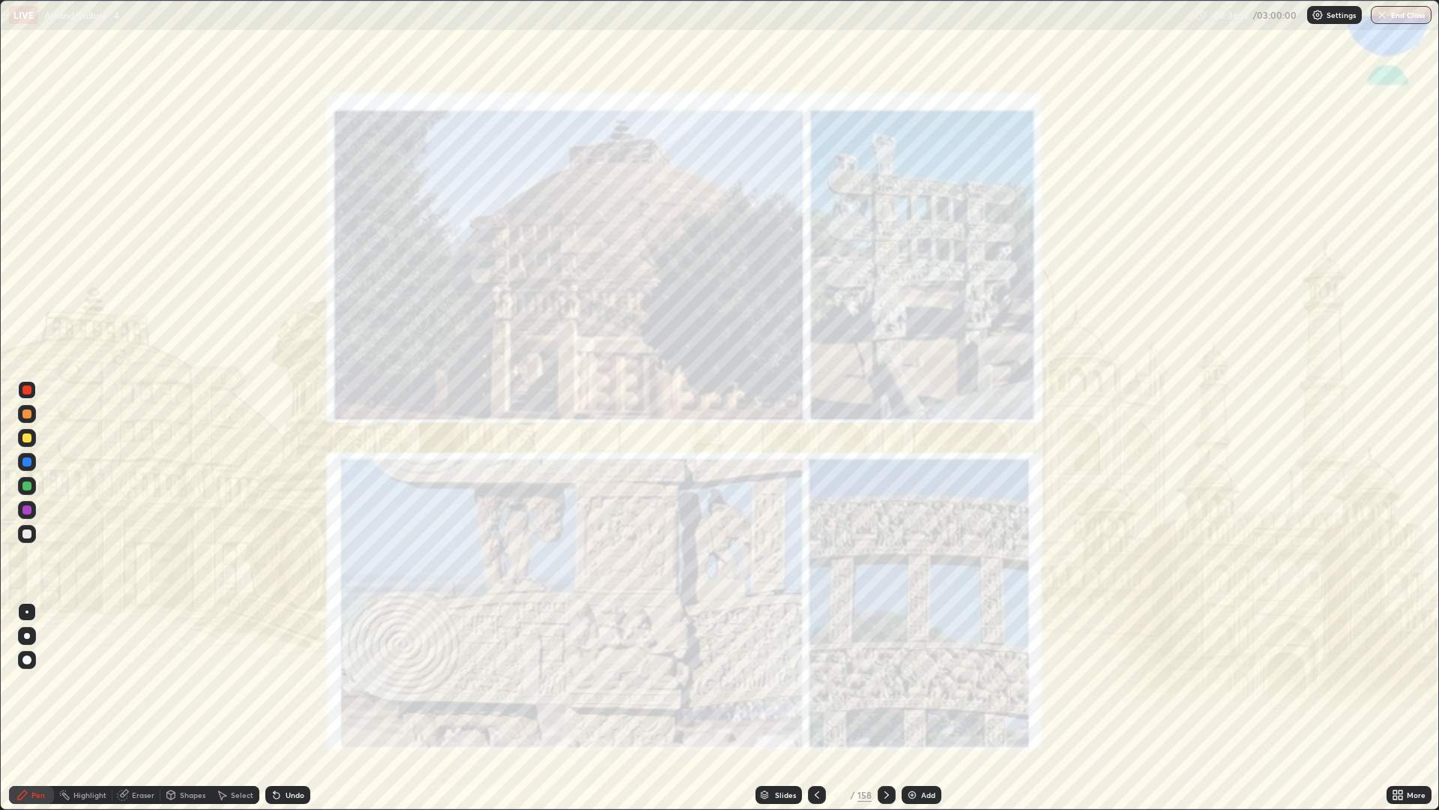
click at [280, 682] on icon at bounding box center [277, 795] width 12 height 12
click at [881, 682] on icon at bounding box center [887, 795] width 12 height 12
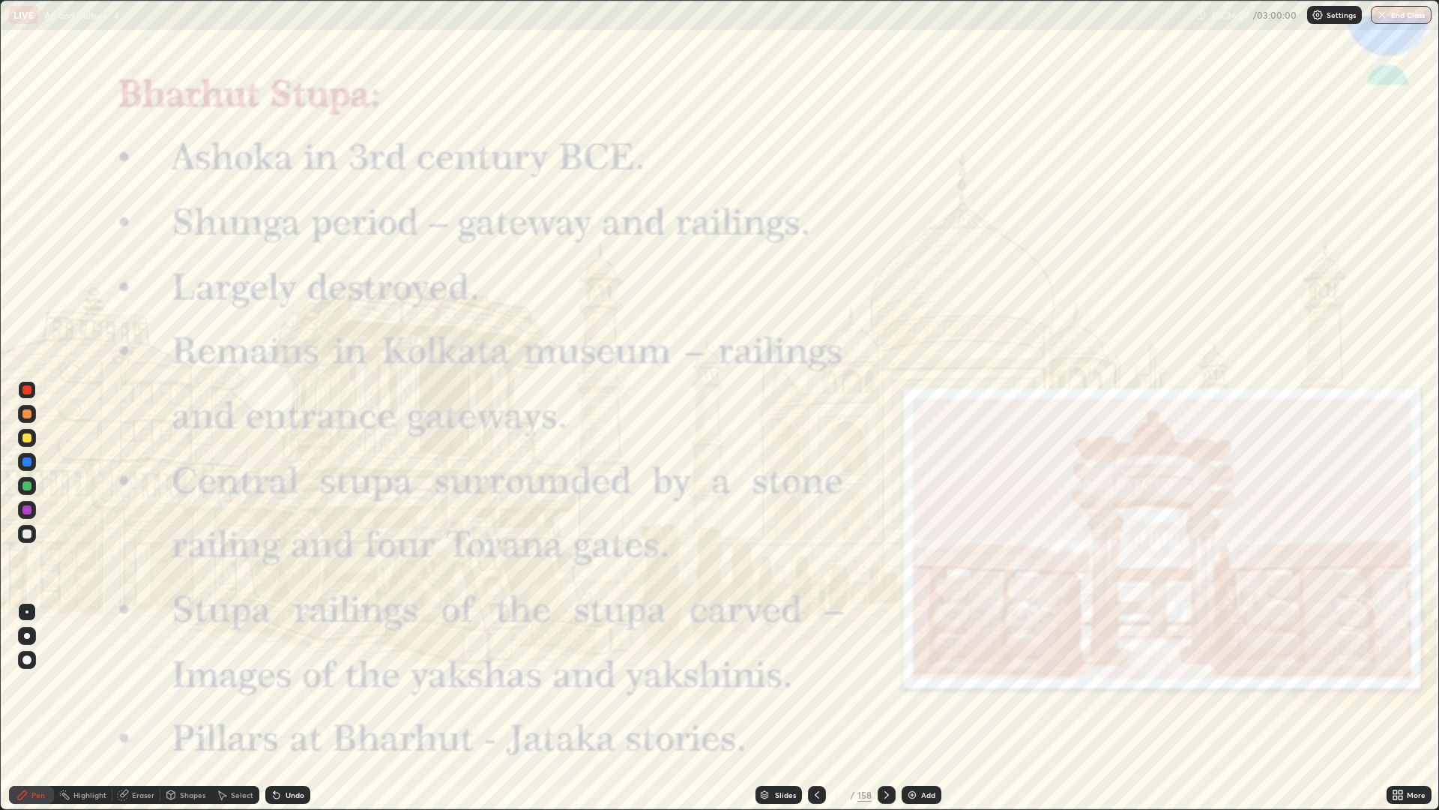
click at [816, 682] on icon at bounding box center [817, 795] width 12 height 12
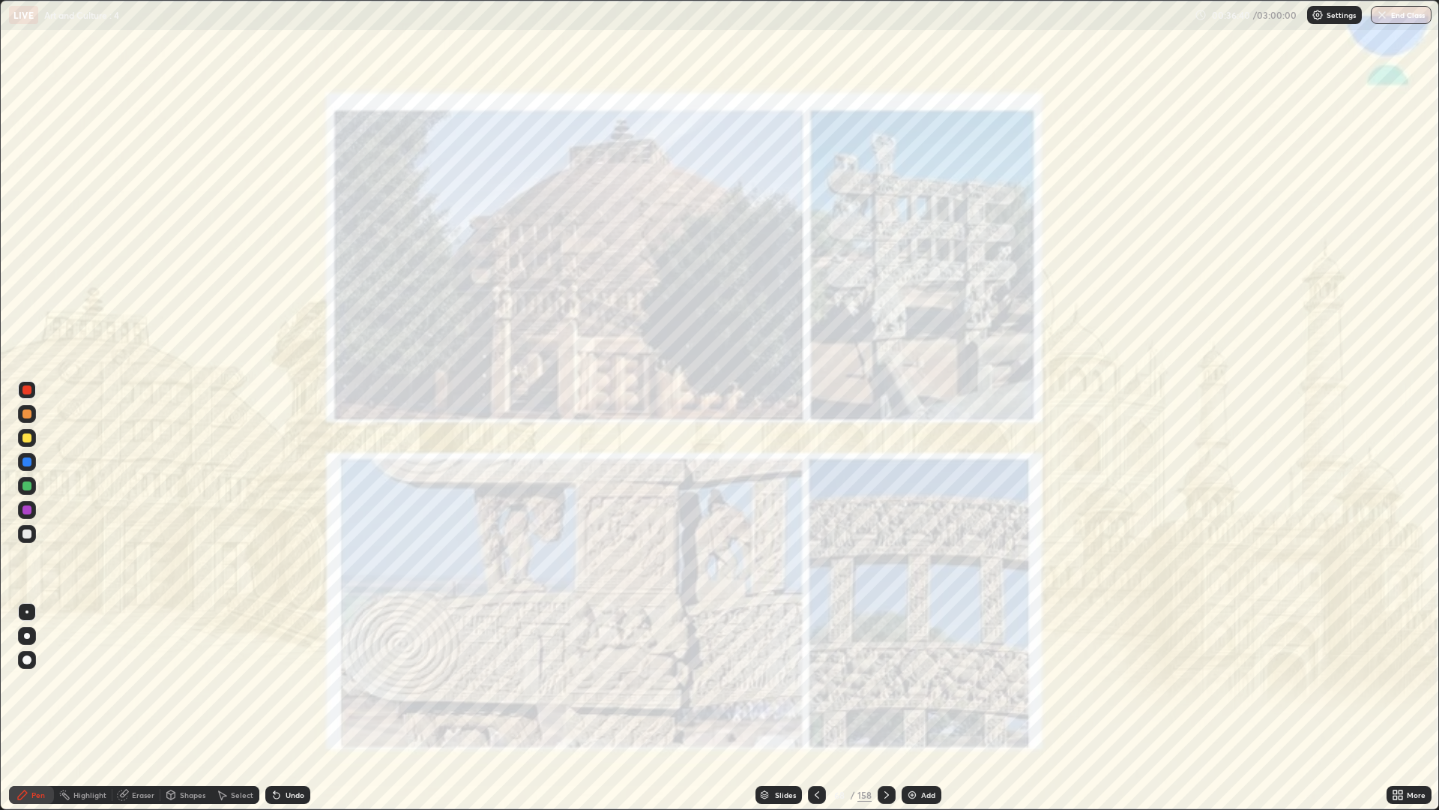
click at [814, 682] on icon at bounding box center [817, 795] width 12 height 12
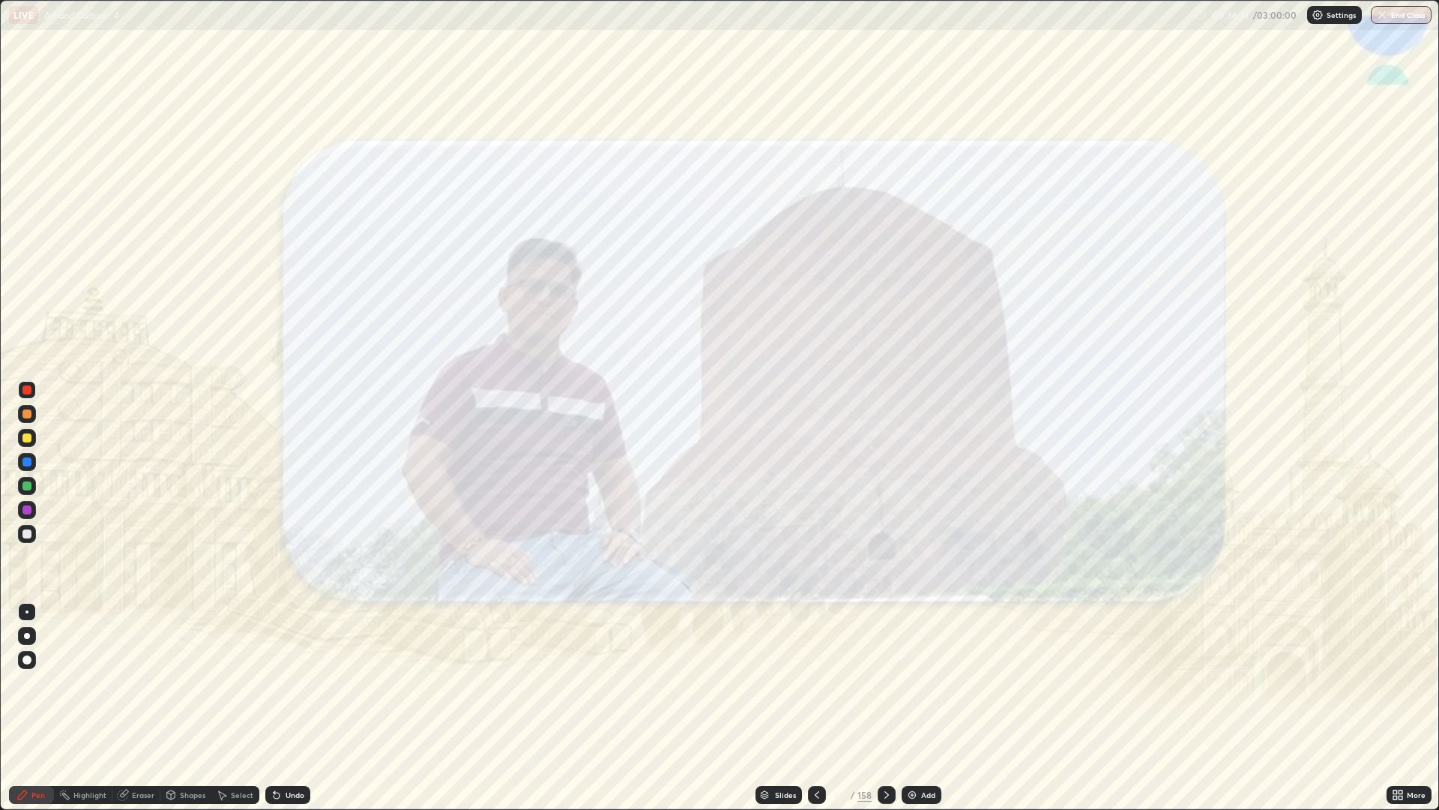
click at [809, 682] on div at bounding box center [817, 795] width 18 height 18
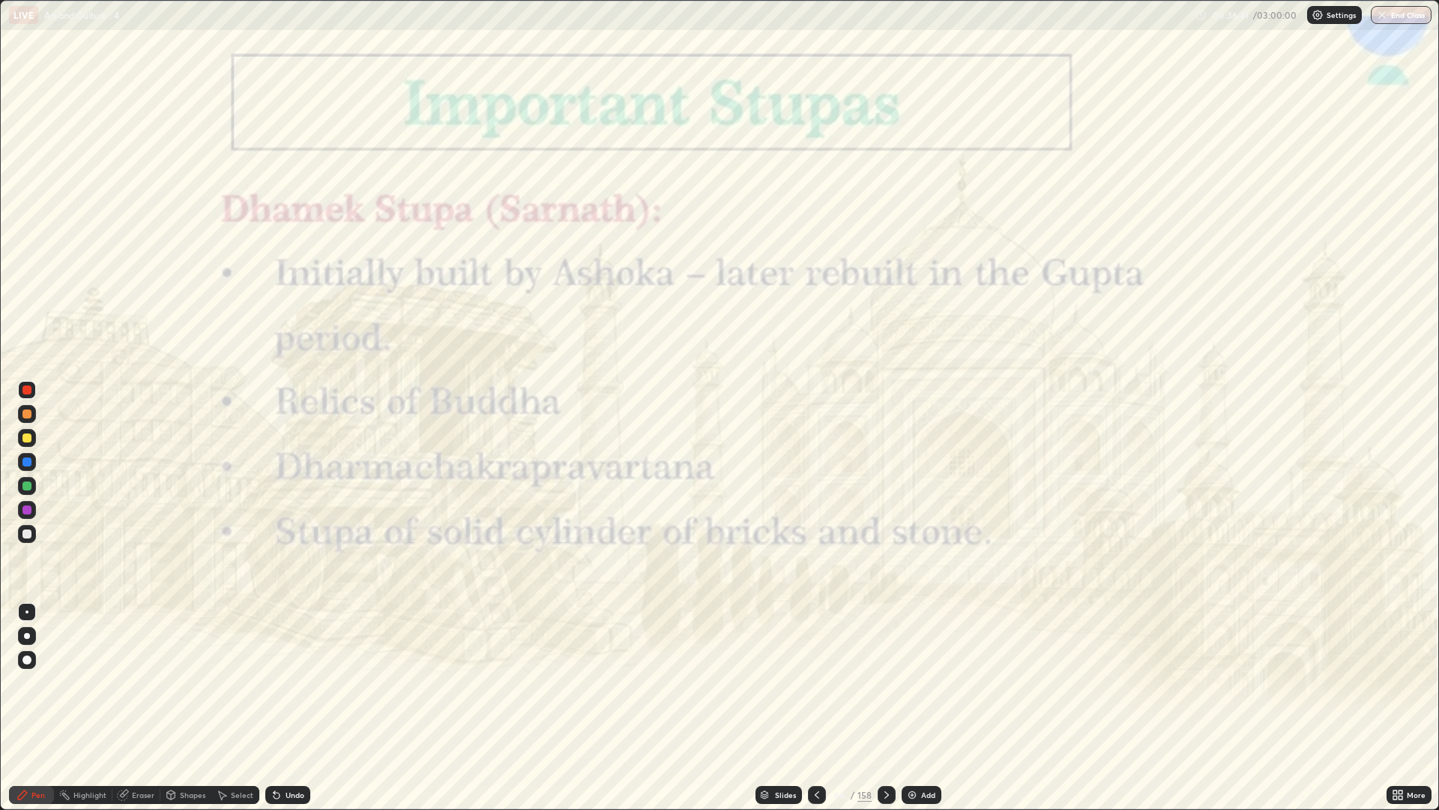
click at [814, 682] on icon at bounding box center [817, 795] width 12 height 12
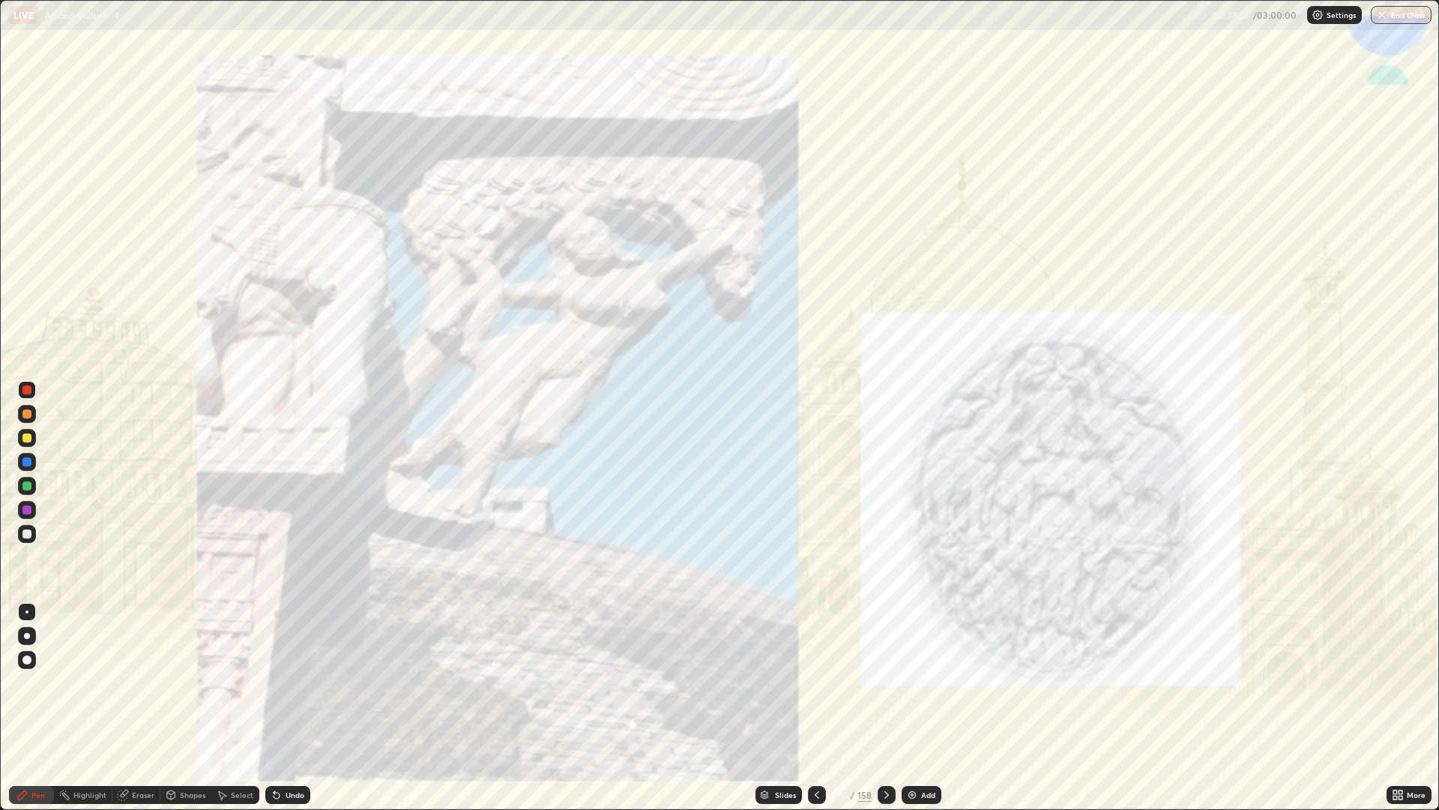
click at [885, 682] on div at bounding box center [887, 795] width 18 height 18
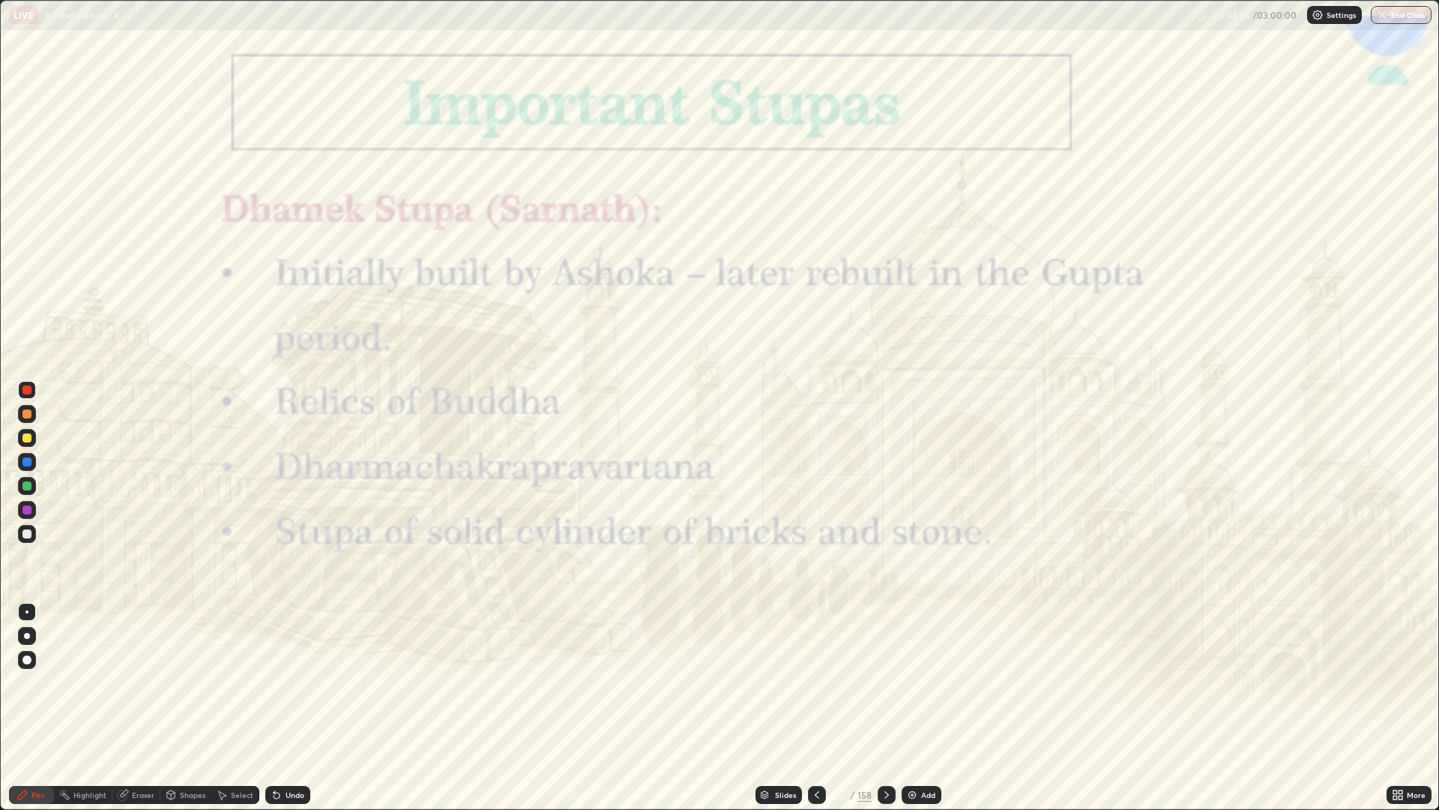
click at [883, 682] on icon at bounding box center [887, 795] width 12 height 12
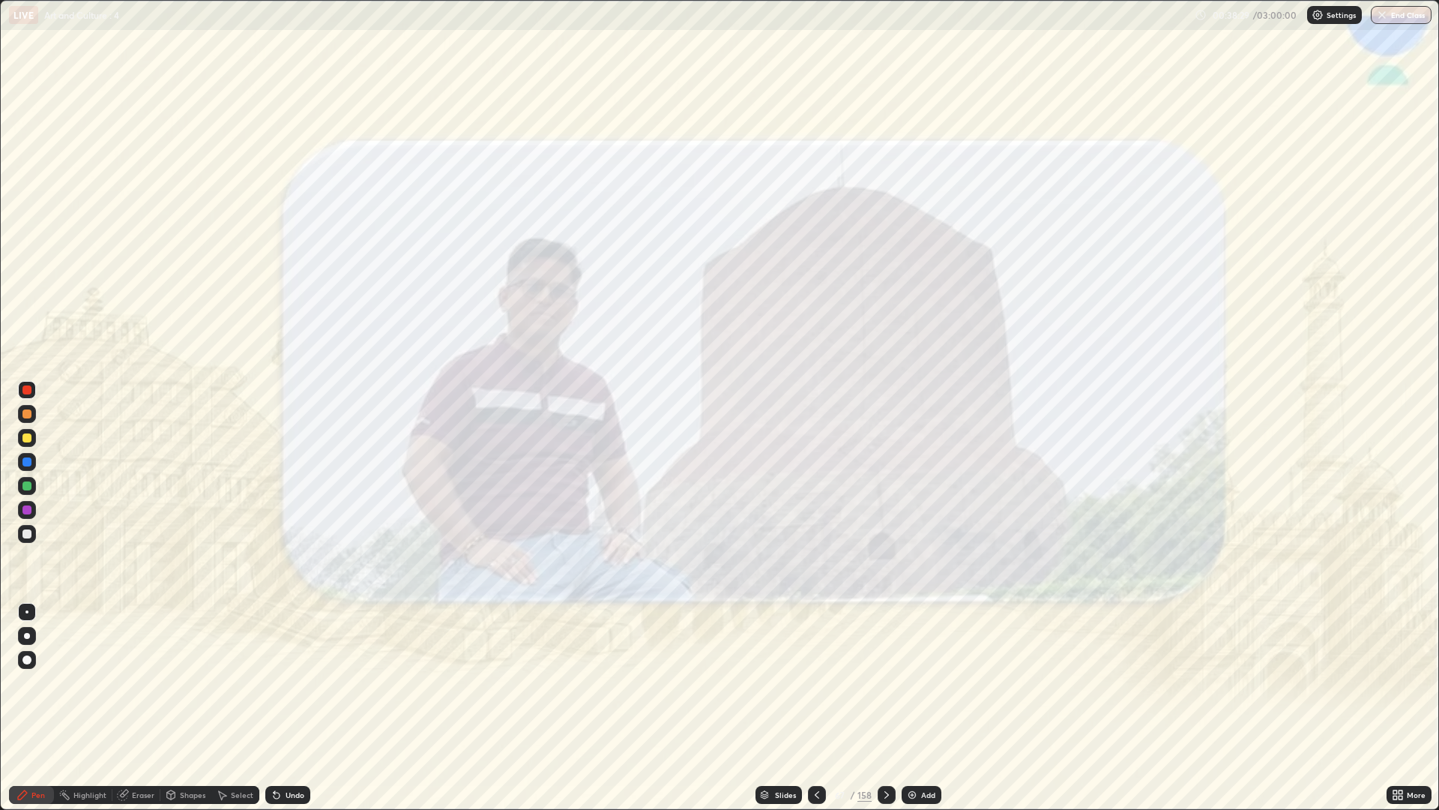
click at [816, 682] on icon at bounding box center [817, 795] width 12 height 12
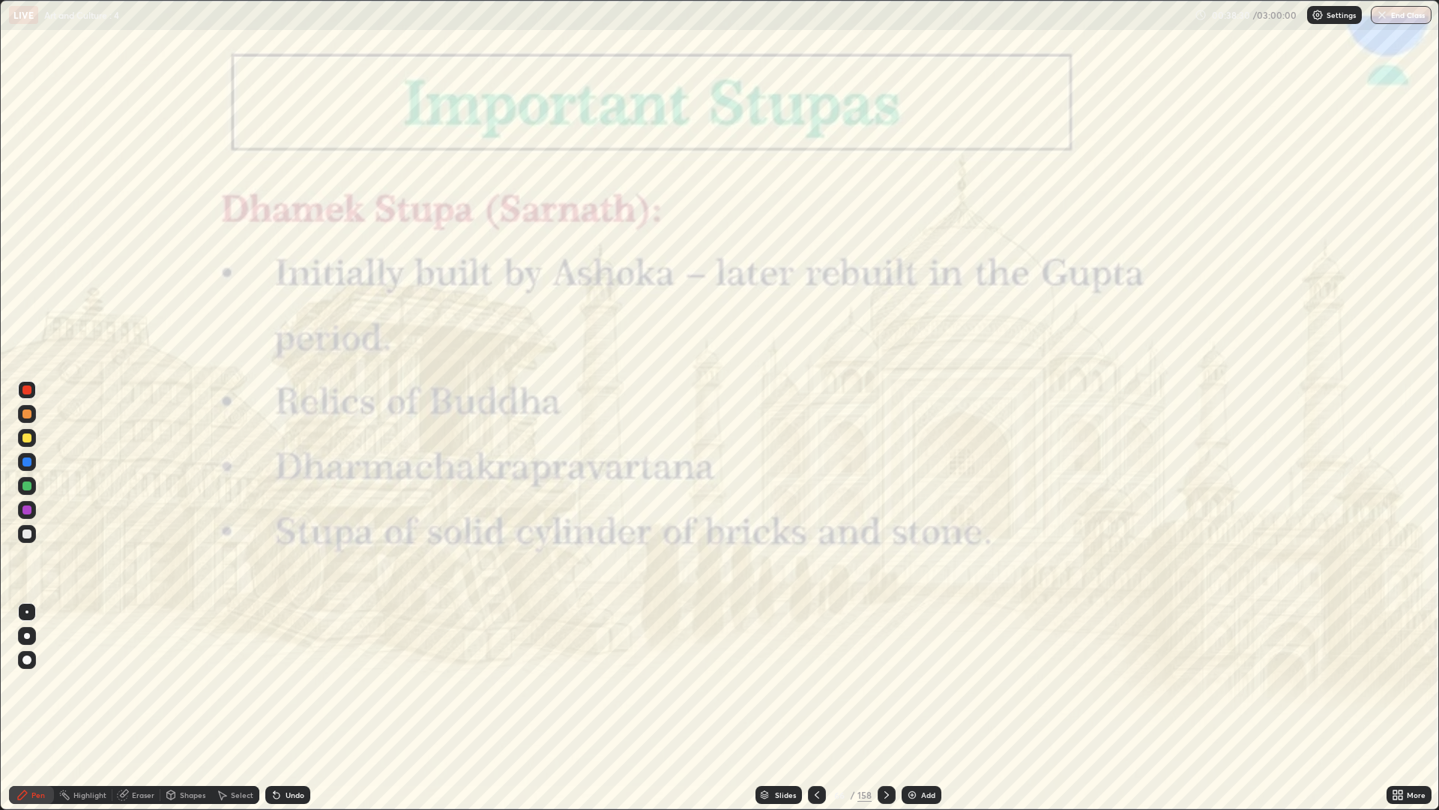
click at [887, 682] on icon at bounding box center [887, 795] width 12 height 12
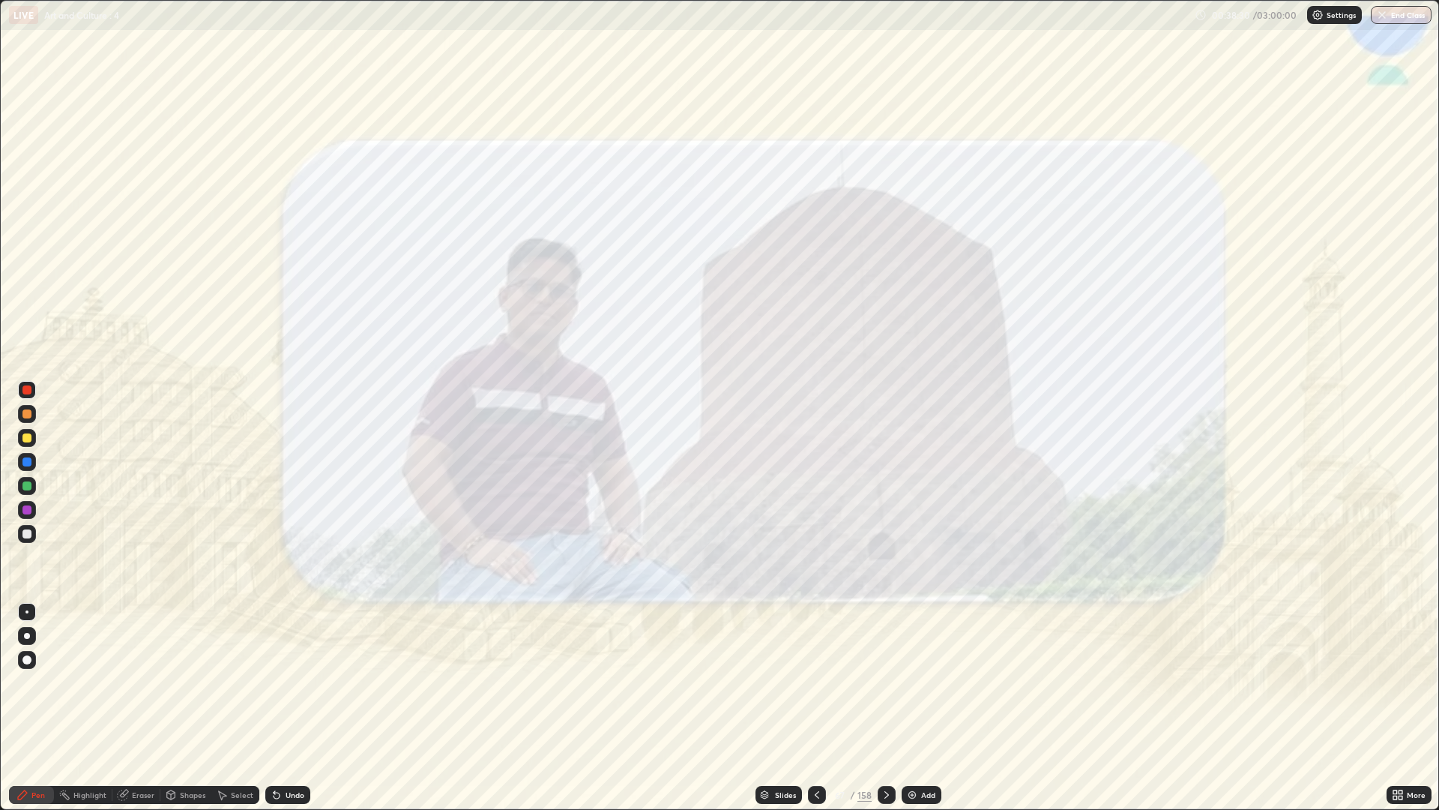
click at [887, 682] on icon at bounding box center [887, 795] width 12 height 12
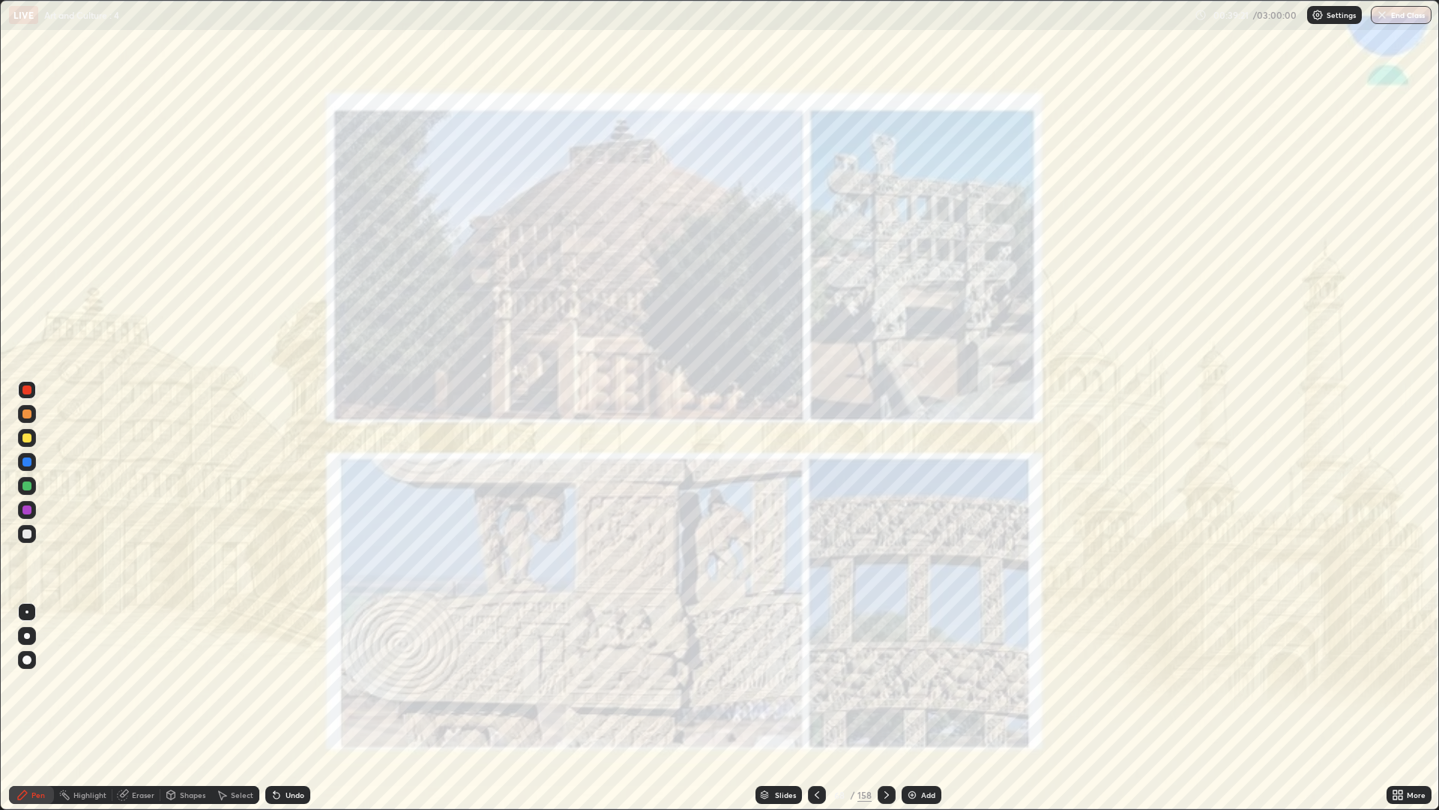
click at [818, 682] on icon at bounding box center [817, 795] width 12 height 12
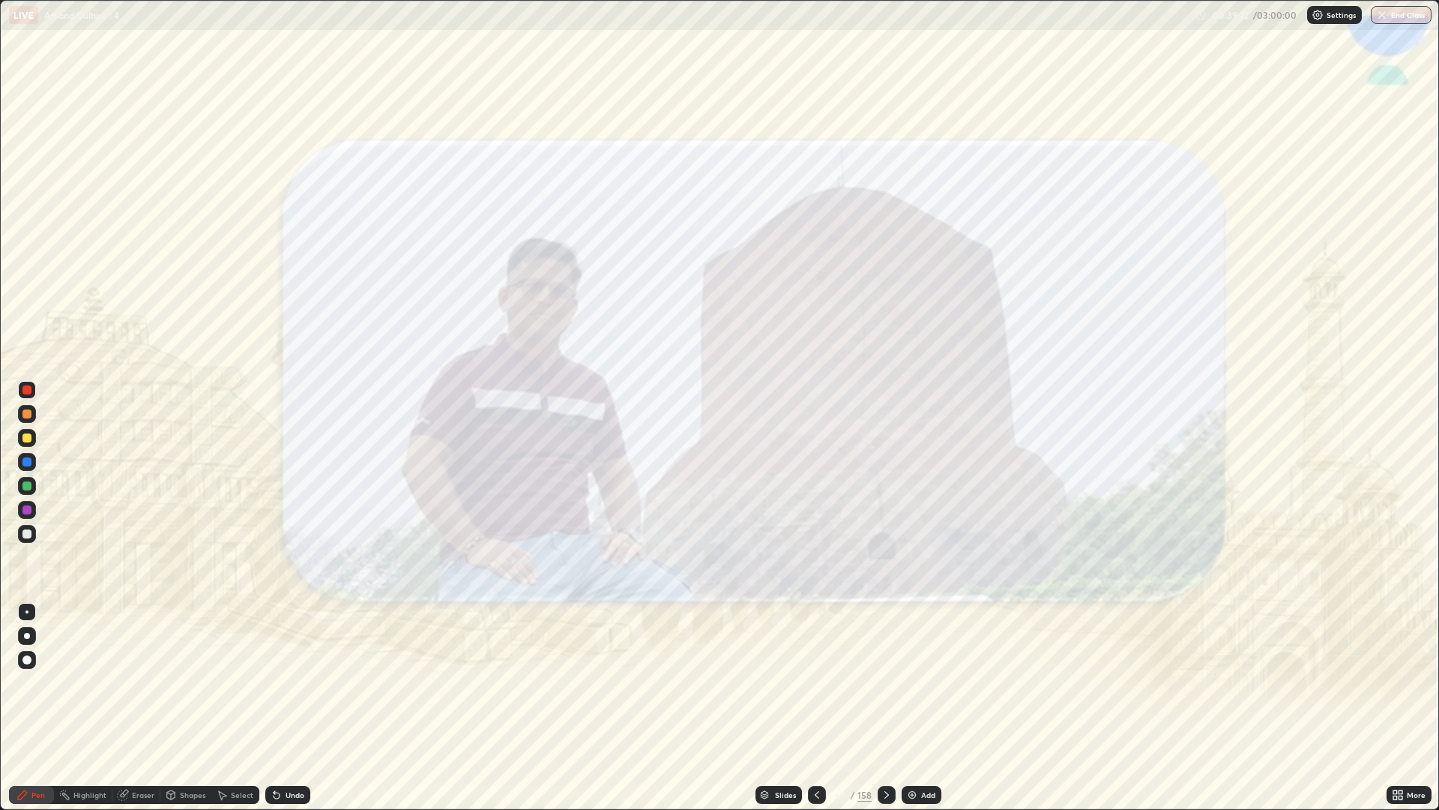
click at [816, 682] on icon at bounding box center [817, 795] width 12 height 12
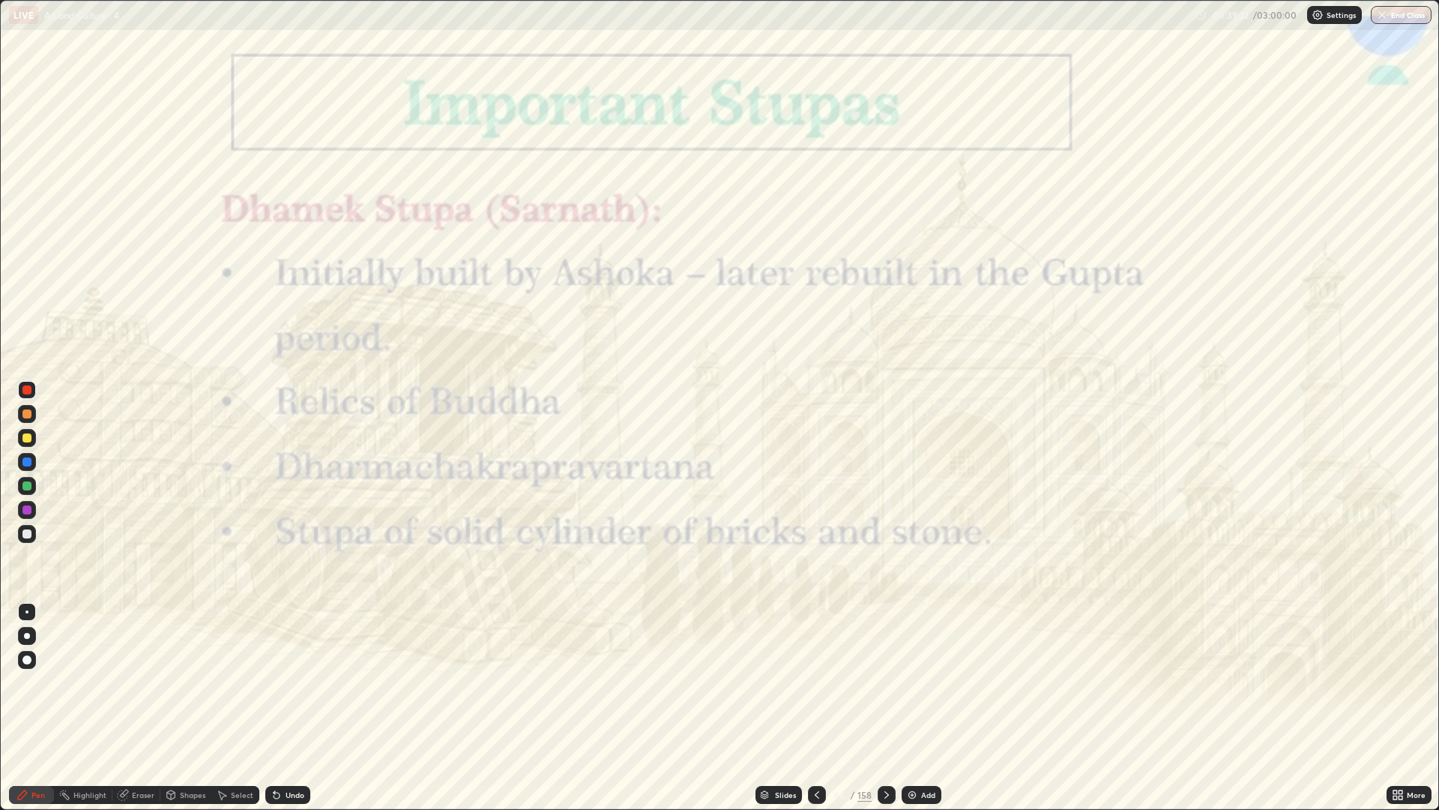
click at [816, 682] on div at bounding box center [817, 795] width 18 height 18
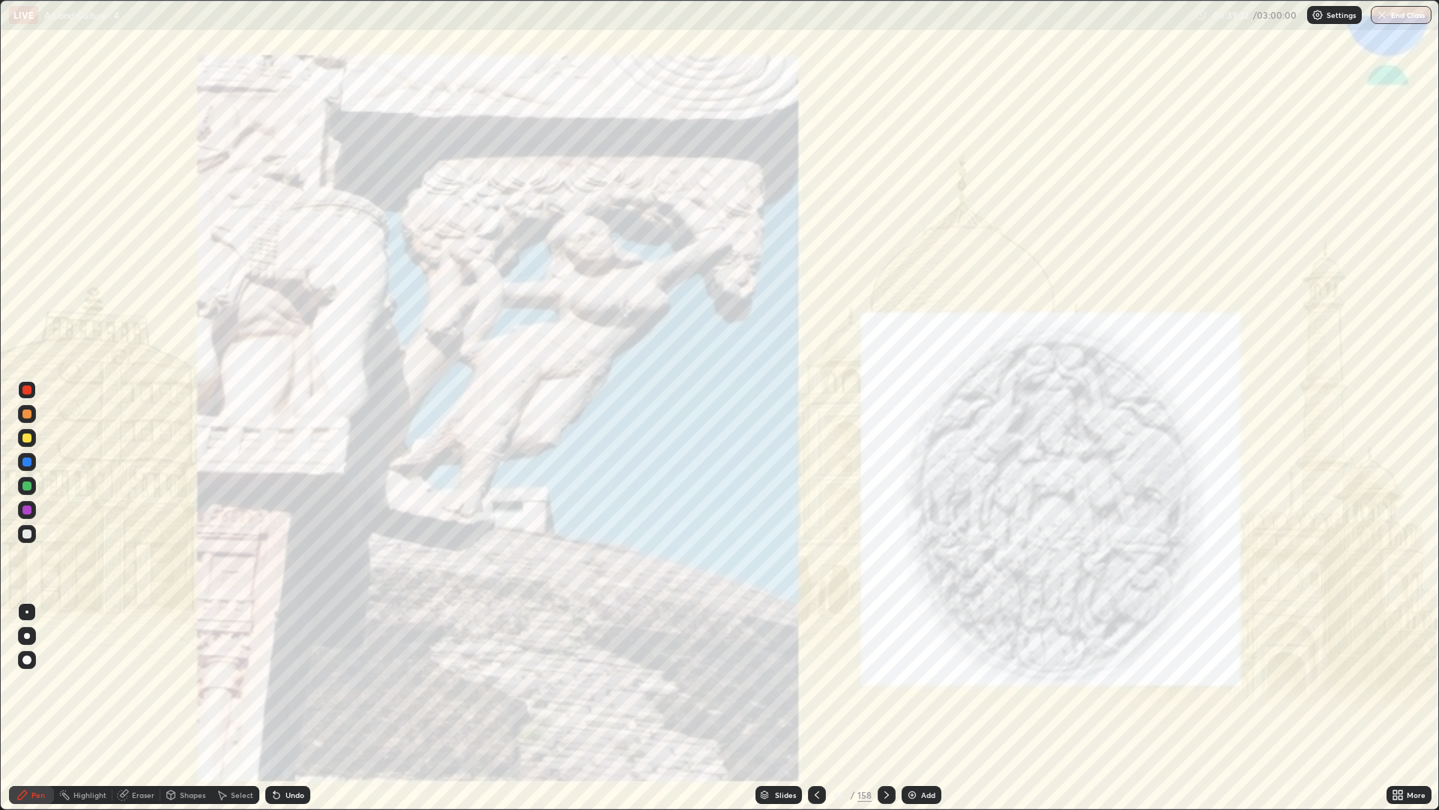
click at [816, 682] on div at bounding box center [817, 795] width 18 height 18
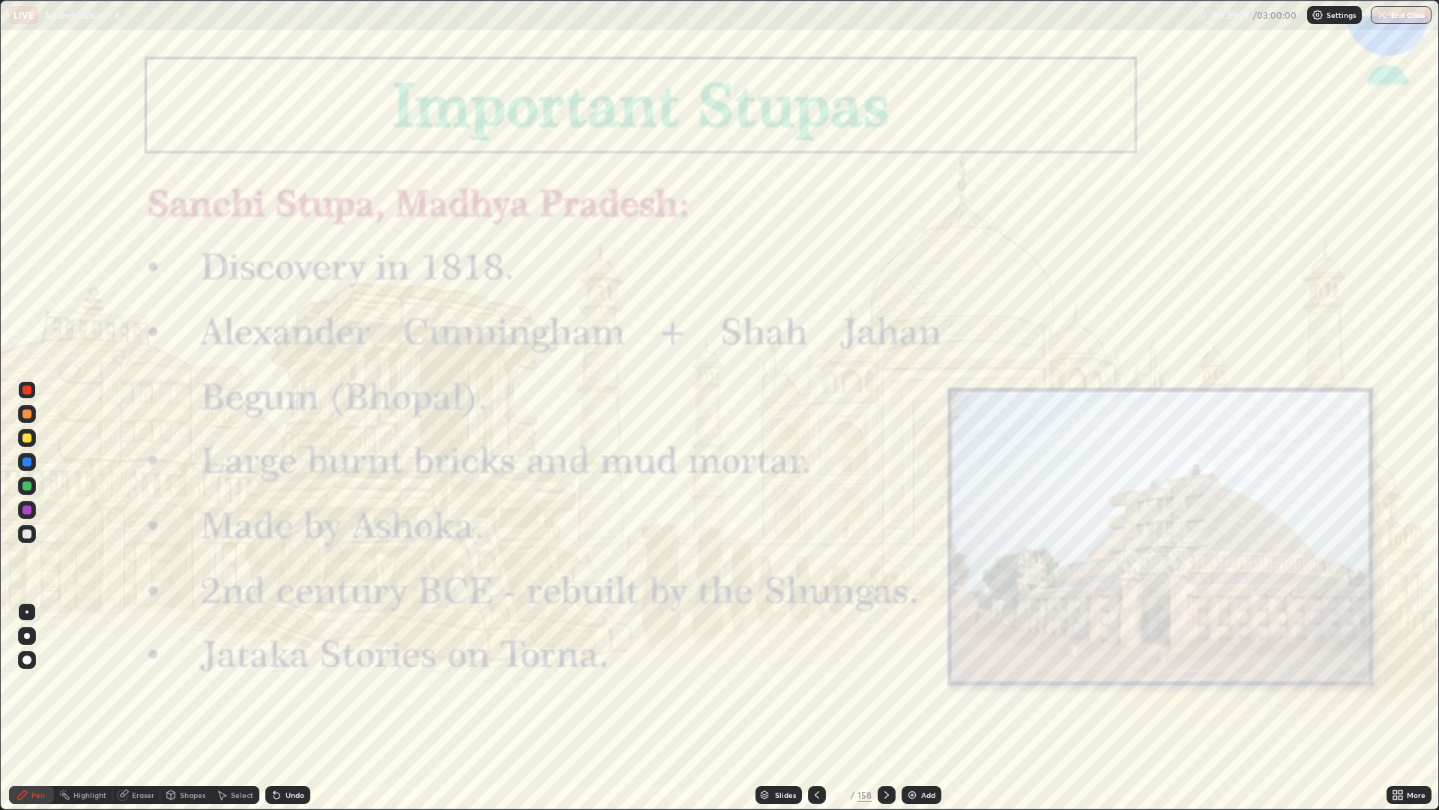
click at [816, 682] on icon at bounding box center [817, 795] width 12 height 12
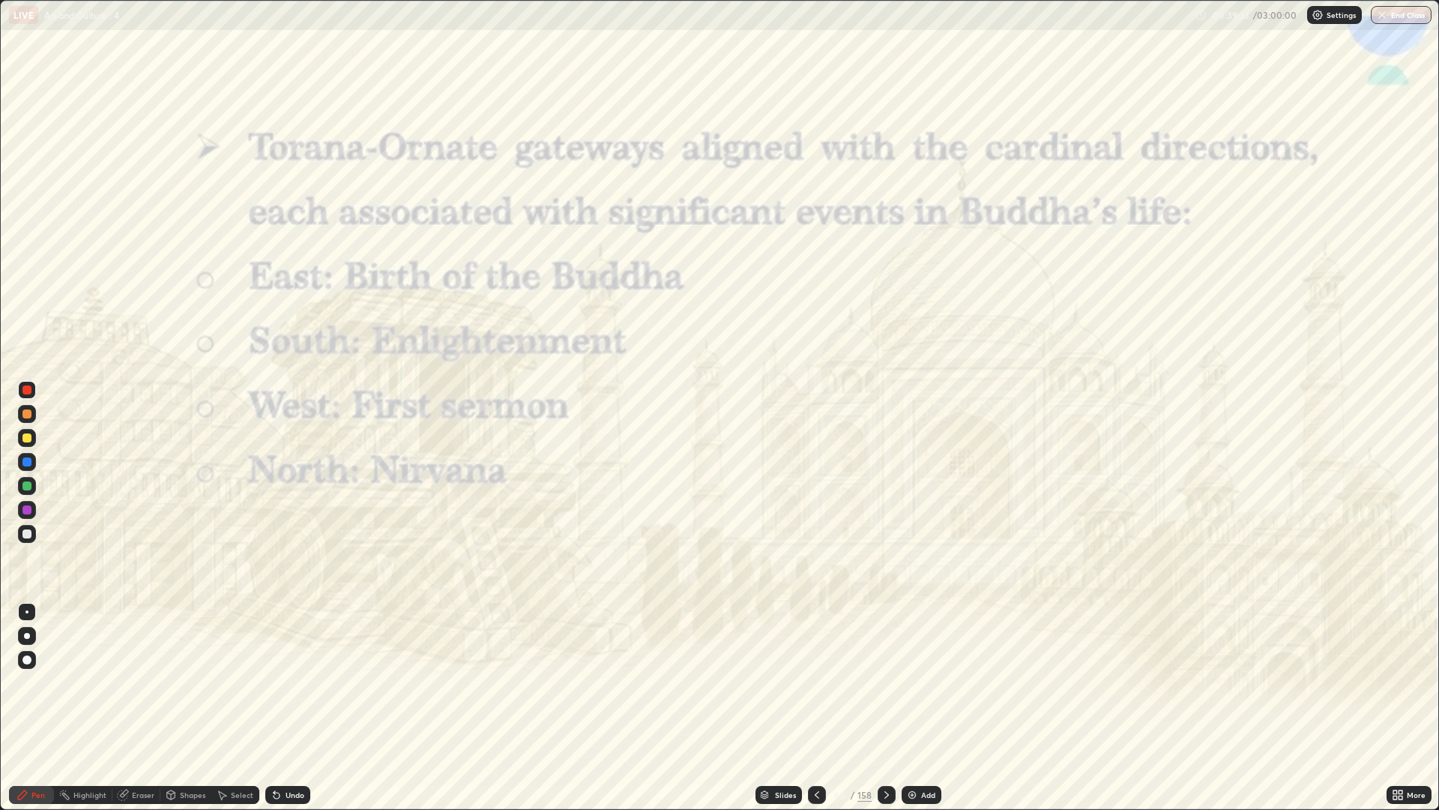
click at [816, 682] on icon at bounding box center [817, 795] width 12 height 12
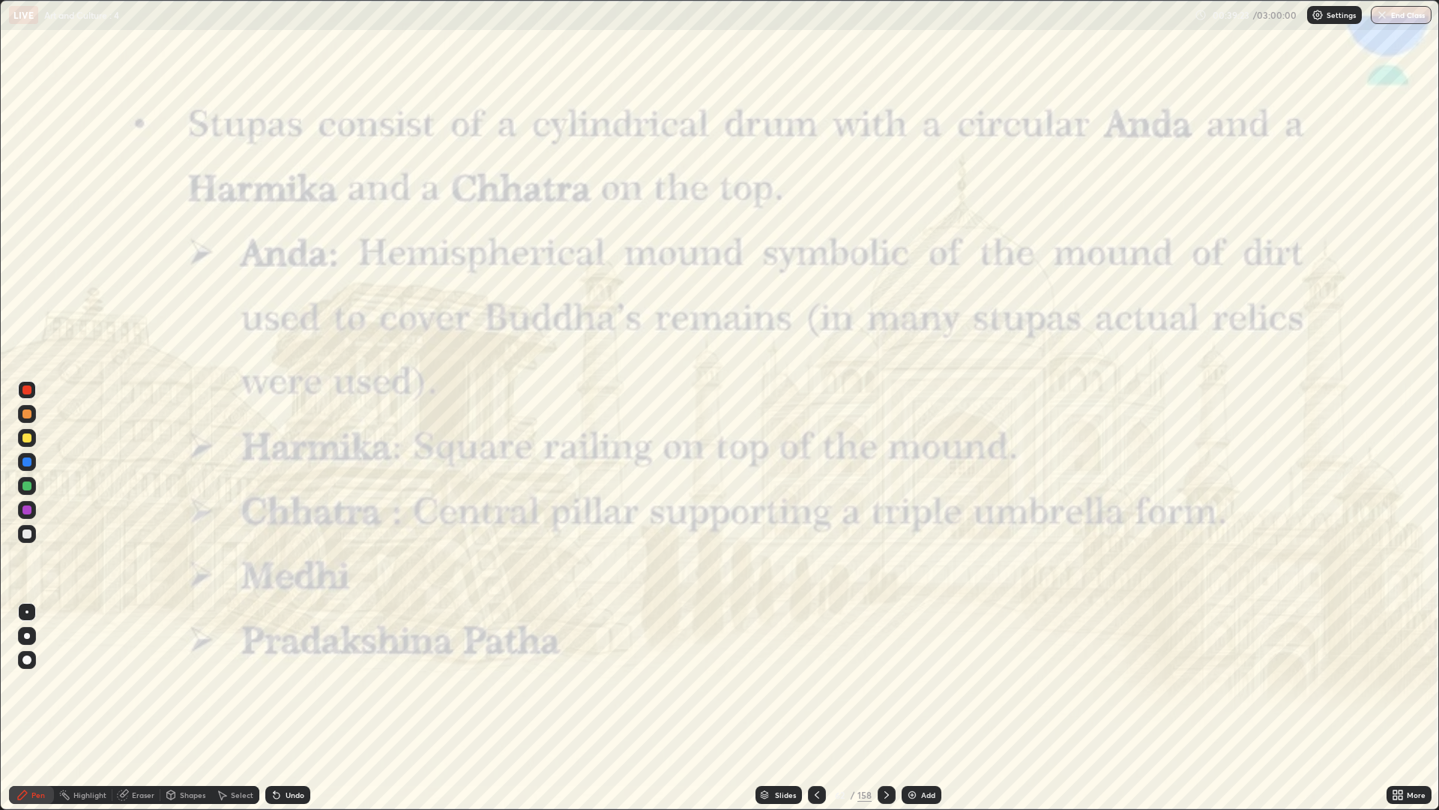
click at [816, 682] on icon at bounding box center [817, 795] width 12 height 12
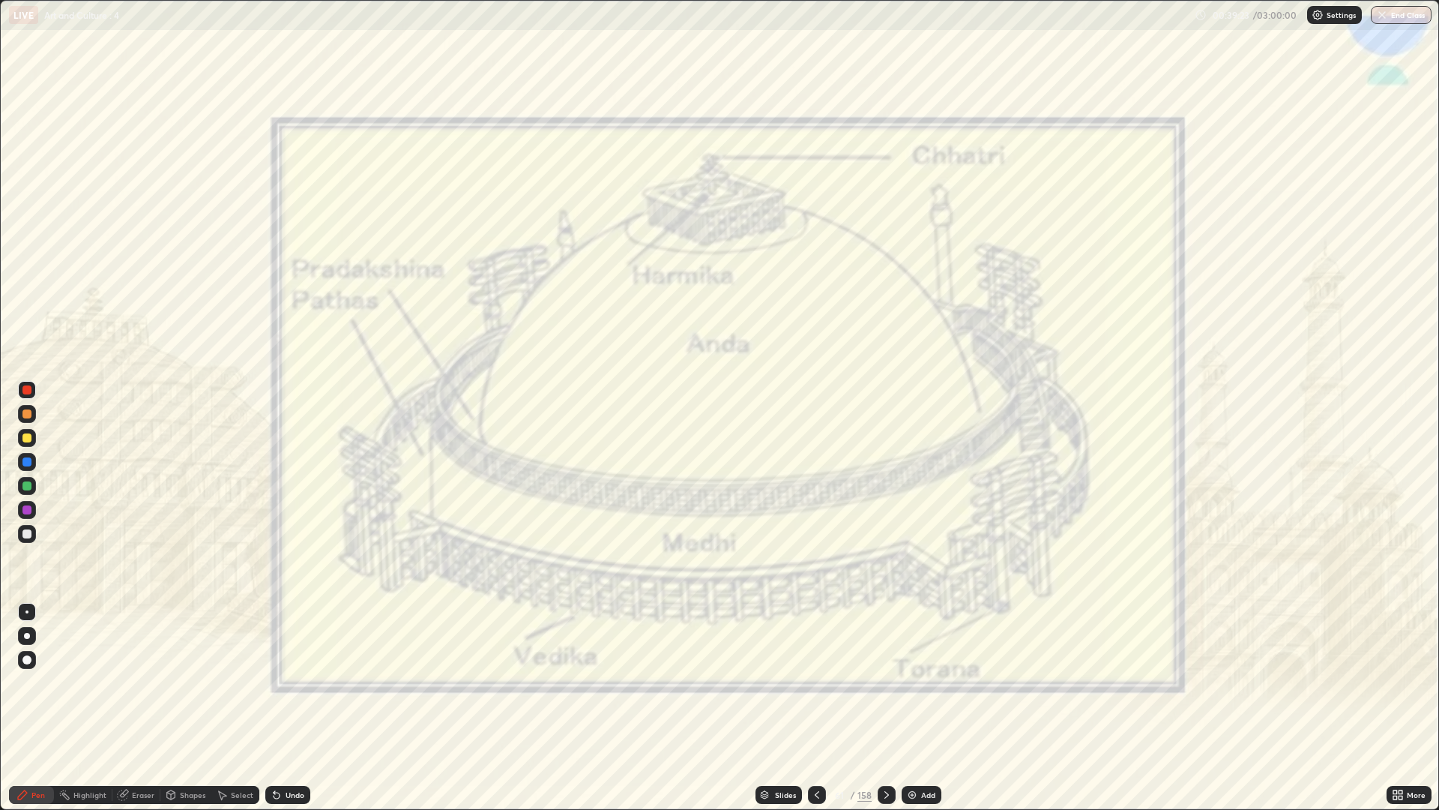
click at [816, 682] on div at bounding box center [817, 795] width 18 height 18
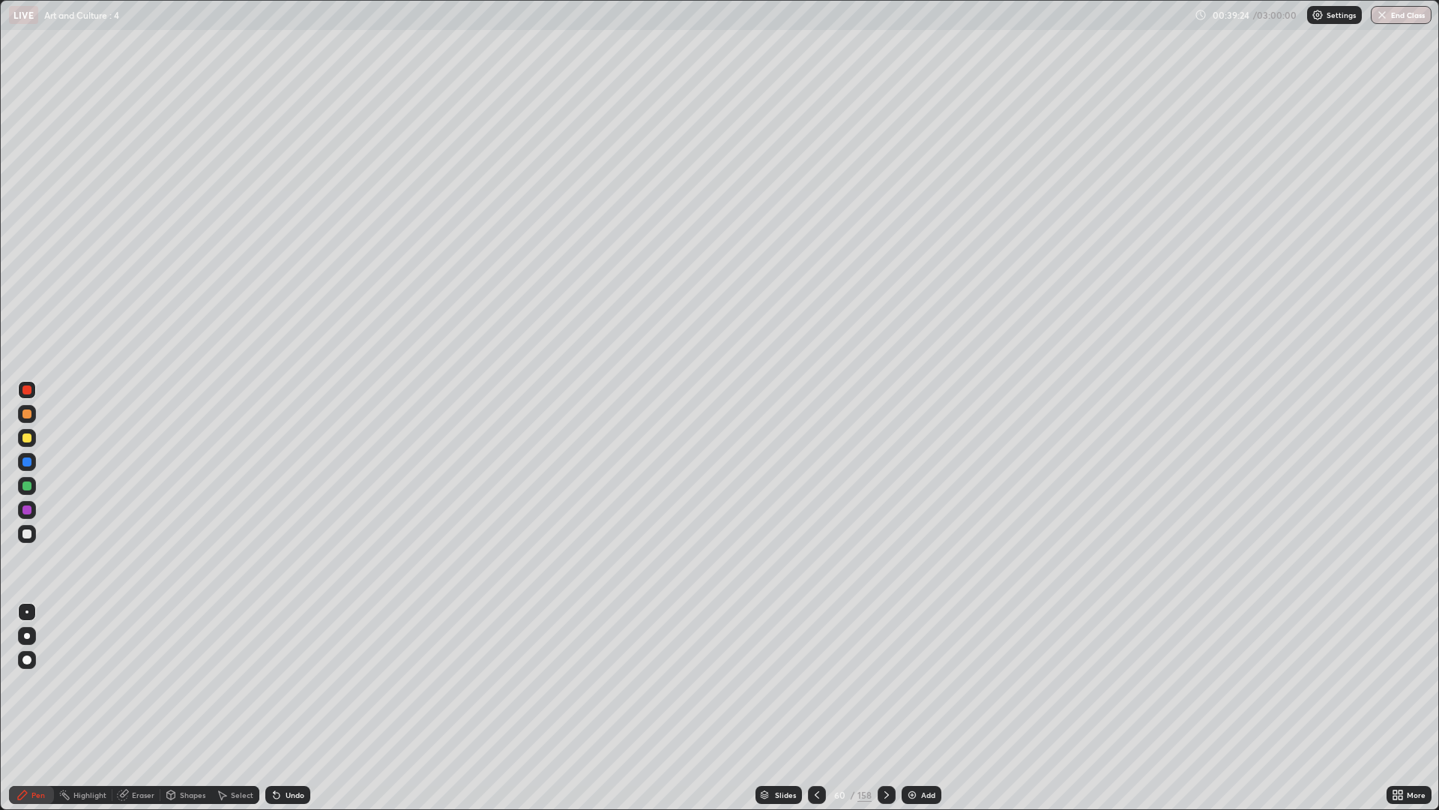
click at [816, 682] on icon at bounding box center [817, 795] width 12 height 12
click at [815, 682] on div at bounding box center [817, 795] width 18 height 18
click at [815, 682] on icon at bounding box center [817, 794] width 4 height 7
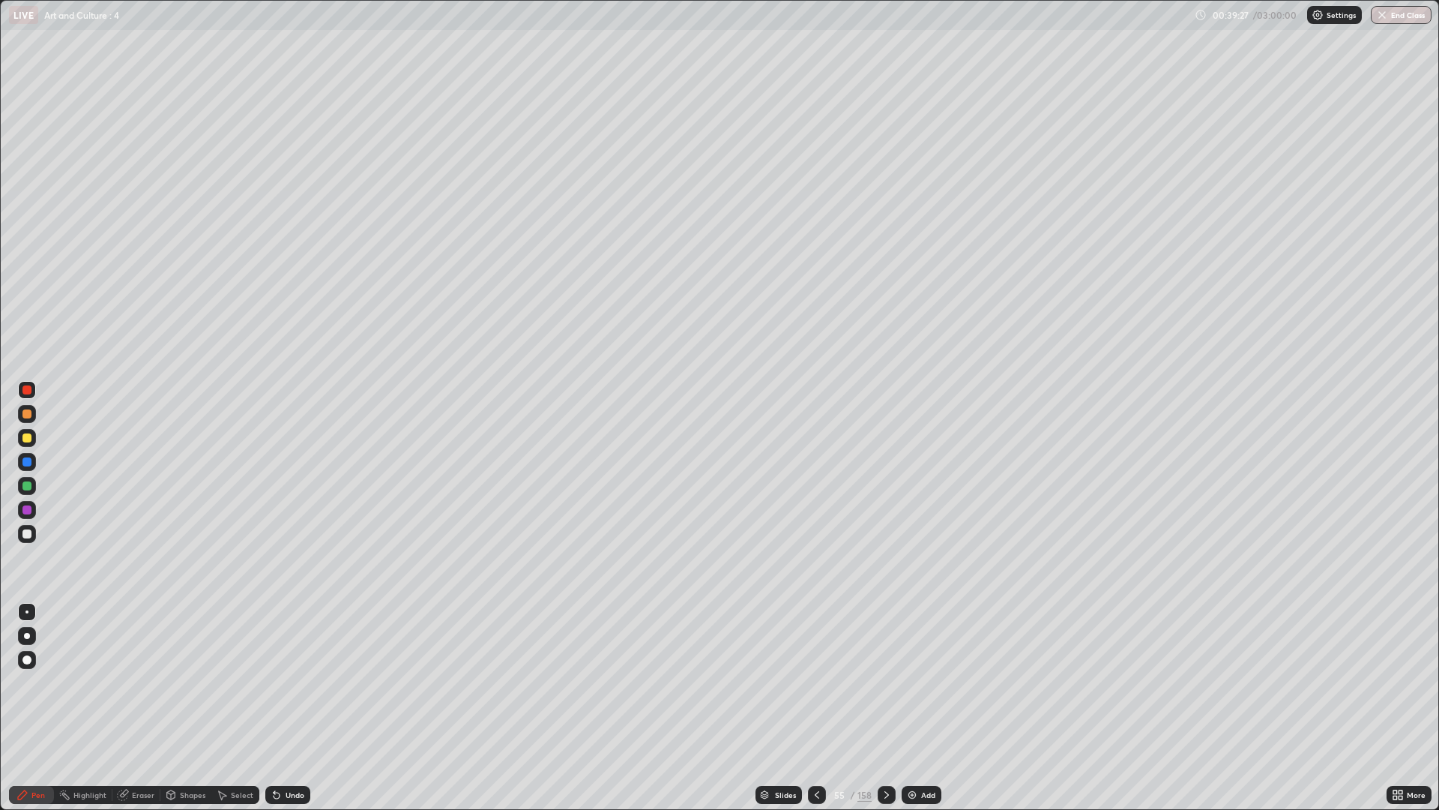
click at [816, 682] on icon at bounding box center [817, 795] width 12 height 12
click at [817, 682] on icon at bounding box center [817, 795] width 12 height 12
click at [816, 682] on icon at bounding box center [817, 795] width 12 height 12
click at [887, 682] on icon at bounding box center [887, 795] width 12 height 12
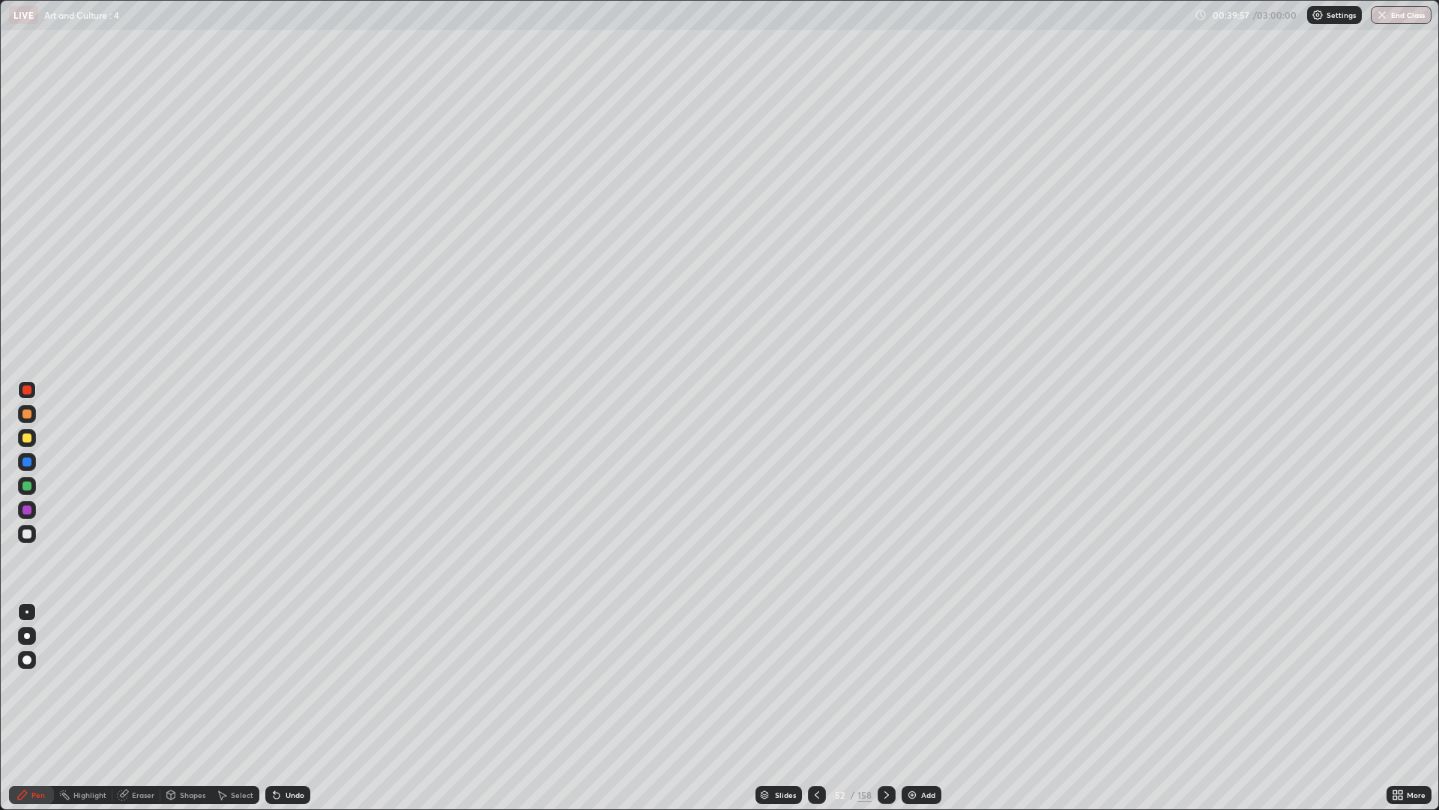
click at [931, 682] on div "Add" at bounding box center [922, 795] width 40 height 18
click at [295, 682] on div "Undo" at bounding box center [287, 795] width 45 height 18
click at [33, 435] on div at bounding box center [27, 438] width 18 height 18
click at [292, 682] on div "Undo" at bounding box center [295, 794] width 19 height 7
click at [825, 682] on div at bounding box center [817, 795] width 18 height 18
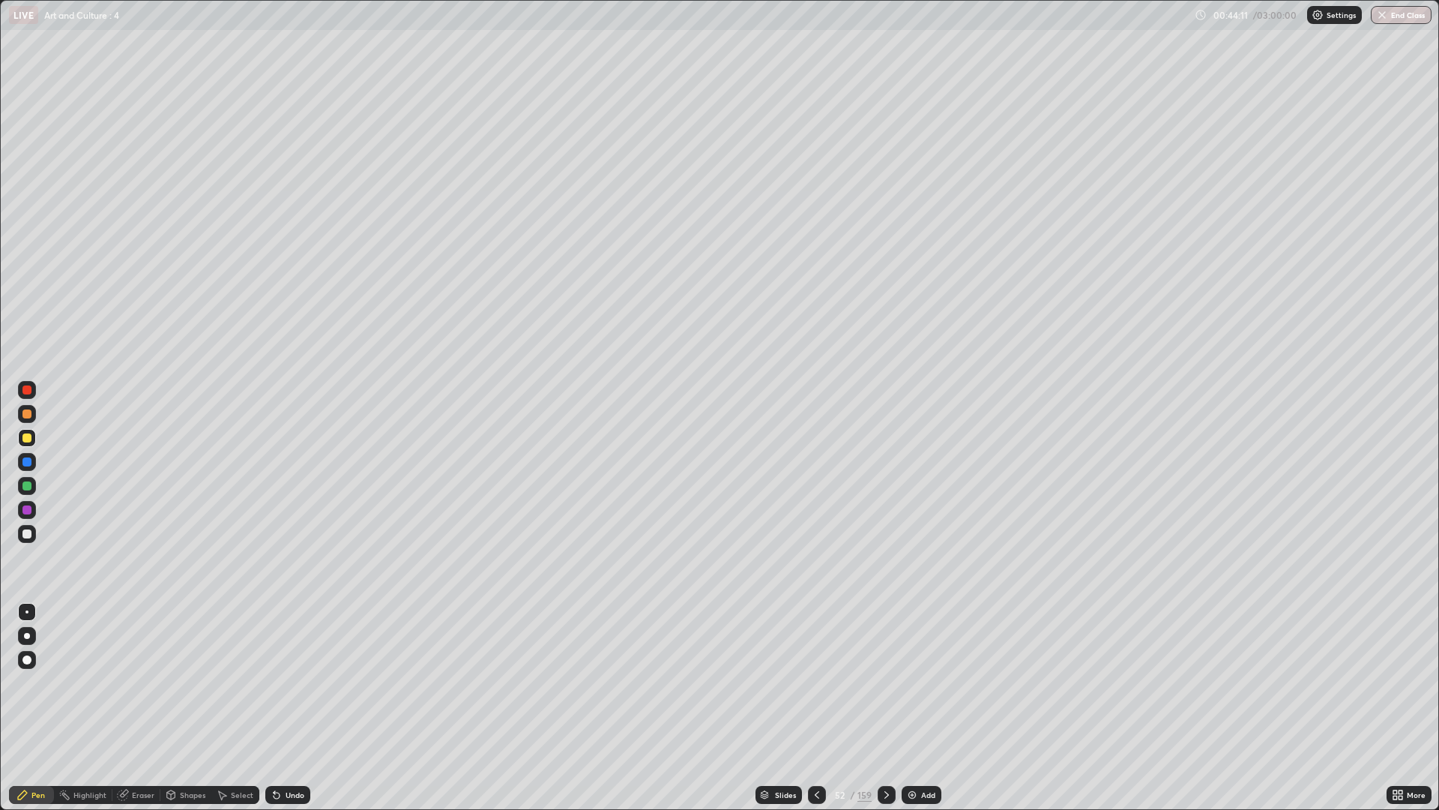
click at [28, 516] on div at bounding box center [27, 510] width 18 height 18
click at [32, 509] on div at bounding box center [27, 510] width 18 height 18
click at [38, 506] on div at bounding box center [27, 510] width 24 height 24
click at [903, 682] on div "Add" at bounding box center [922, 795] width 40 height 18
click at [892, 682] on div at bounding box center [888, 795] width 18 height 18
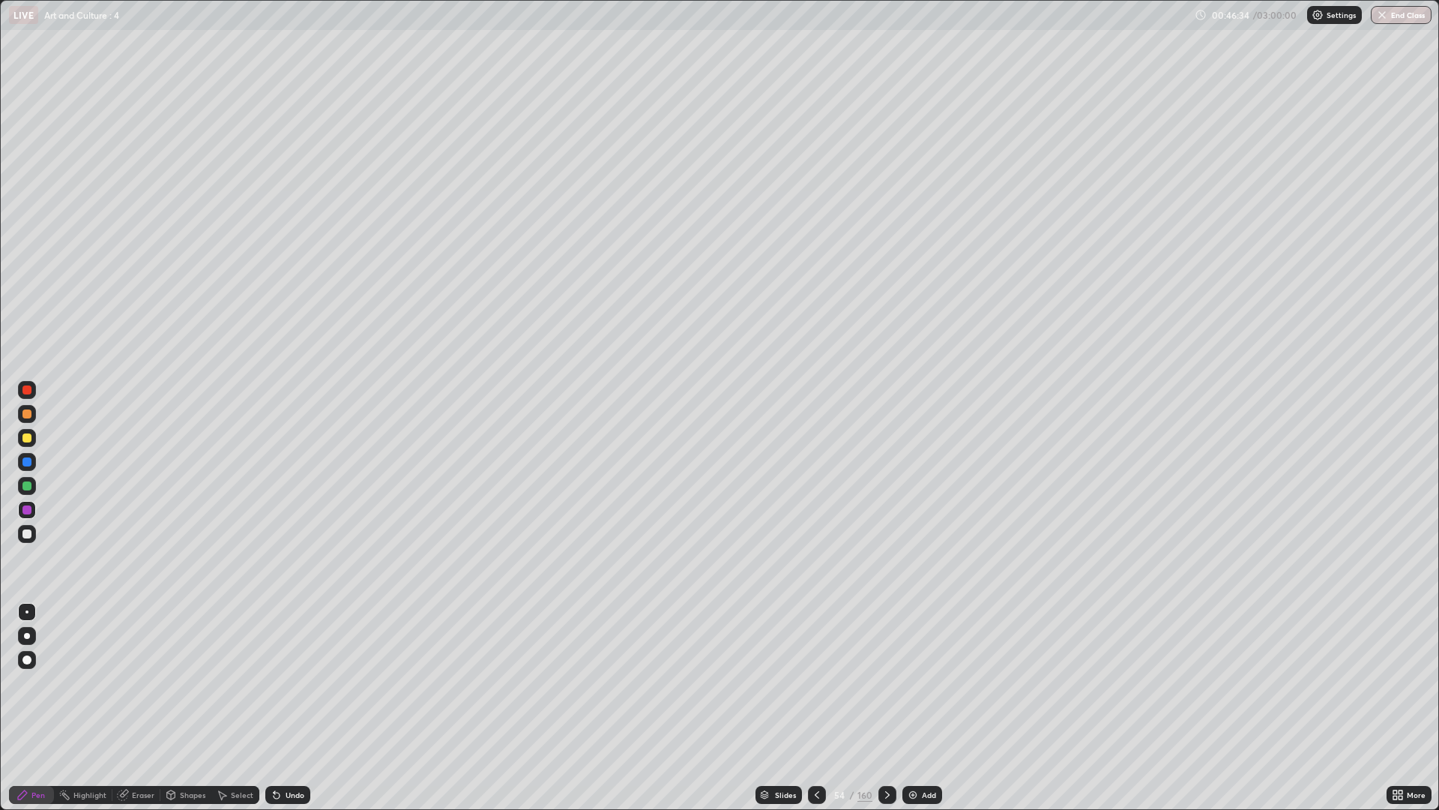
click at [885, 682] on icon at bounding box center [888, 795] width 12 height 12
click at [818, 682] on div at bounding box center [817, 795] width 18 height 30
click at [816, 682] on icon at bounding box center [817, 795] width 12 height 12
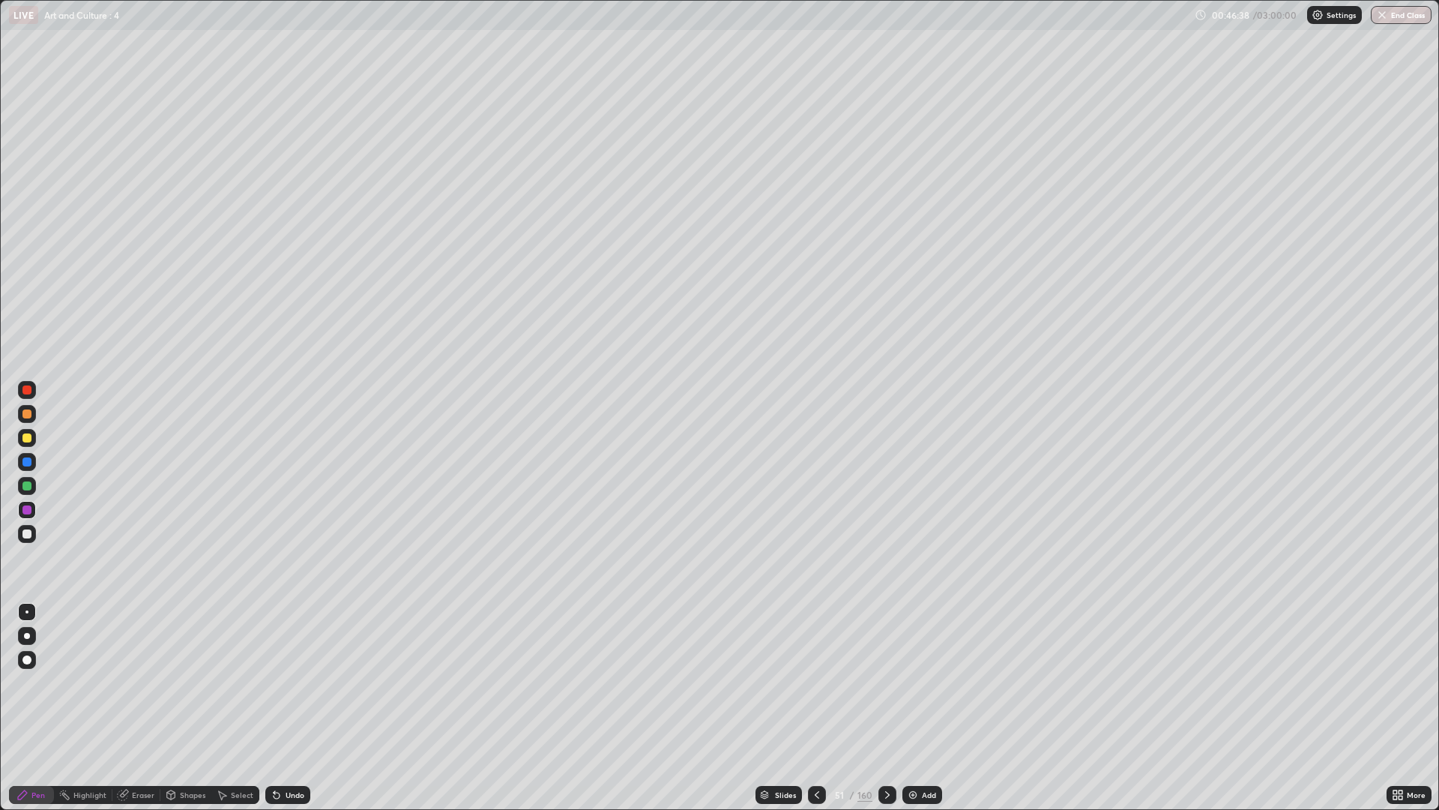
click at [887, 682] on icon at bounding box center [887, 794] width 4 height 7
click at [885, 682] on icon at bounding box center [888, 795] width 12 height 12
click at [887, 682] on icon at bounding box center [888, 795] width 12 height 12
click at [886, 682] on icon at bounding box center [887, 794] width 4 height 7
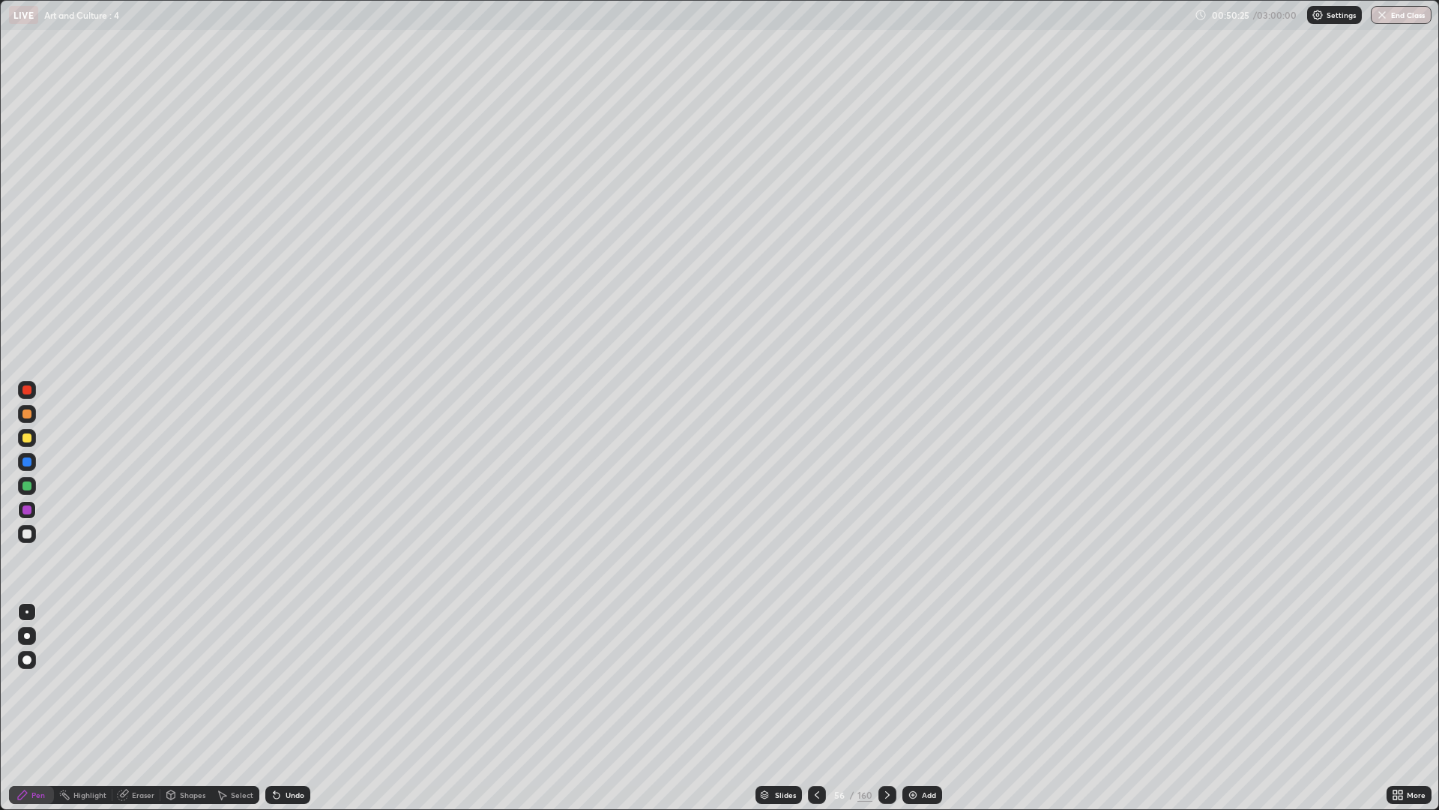
click at [885, 682] on icon at bounding box center [888, 795] width 12 height 12
click at [808, 682] on div at bounding box center [817, 795] width 18 height 18
click at [885, 682] on icon at bounding box center [888, 795] width 12 height 12
click at [883, 682] on icon at bounding box center [888, 795] width 12 height 12
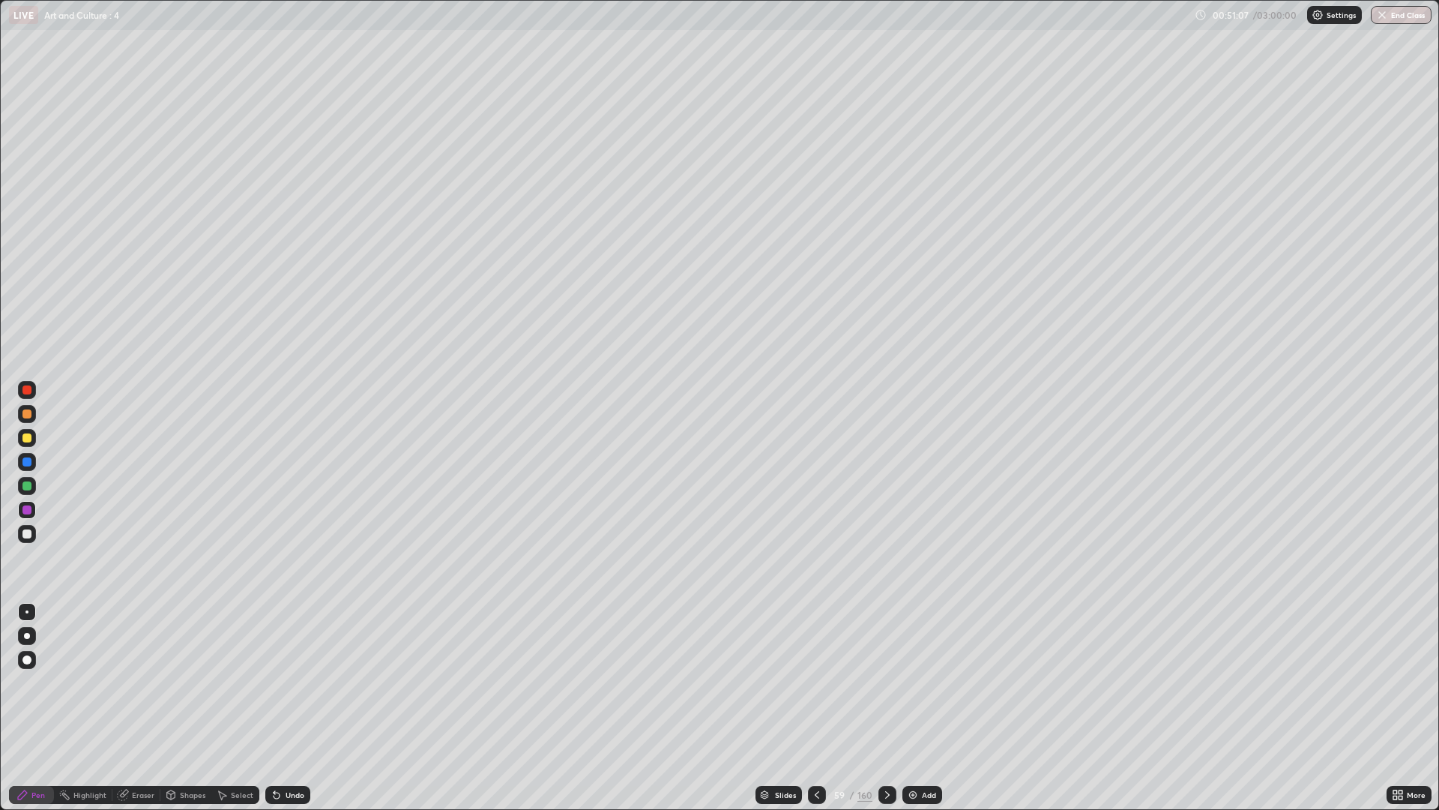
click at [816, 682] on icon at bounding box center [817, 795] width 12 height 12
click at [821, 682] on icon at bounding box center [817, 795] width 12 height 12
click at [885, 682] on icon at bounding box center [888, 795] width 12 height 12
click at [887, 682] on icon at bounding box center [888, 795] width 12 height 12
click at [885, 682] on icon at bounding box center [888, 795] width 12 height 12
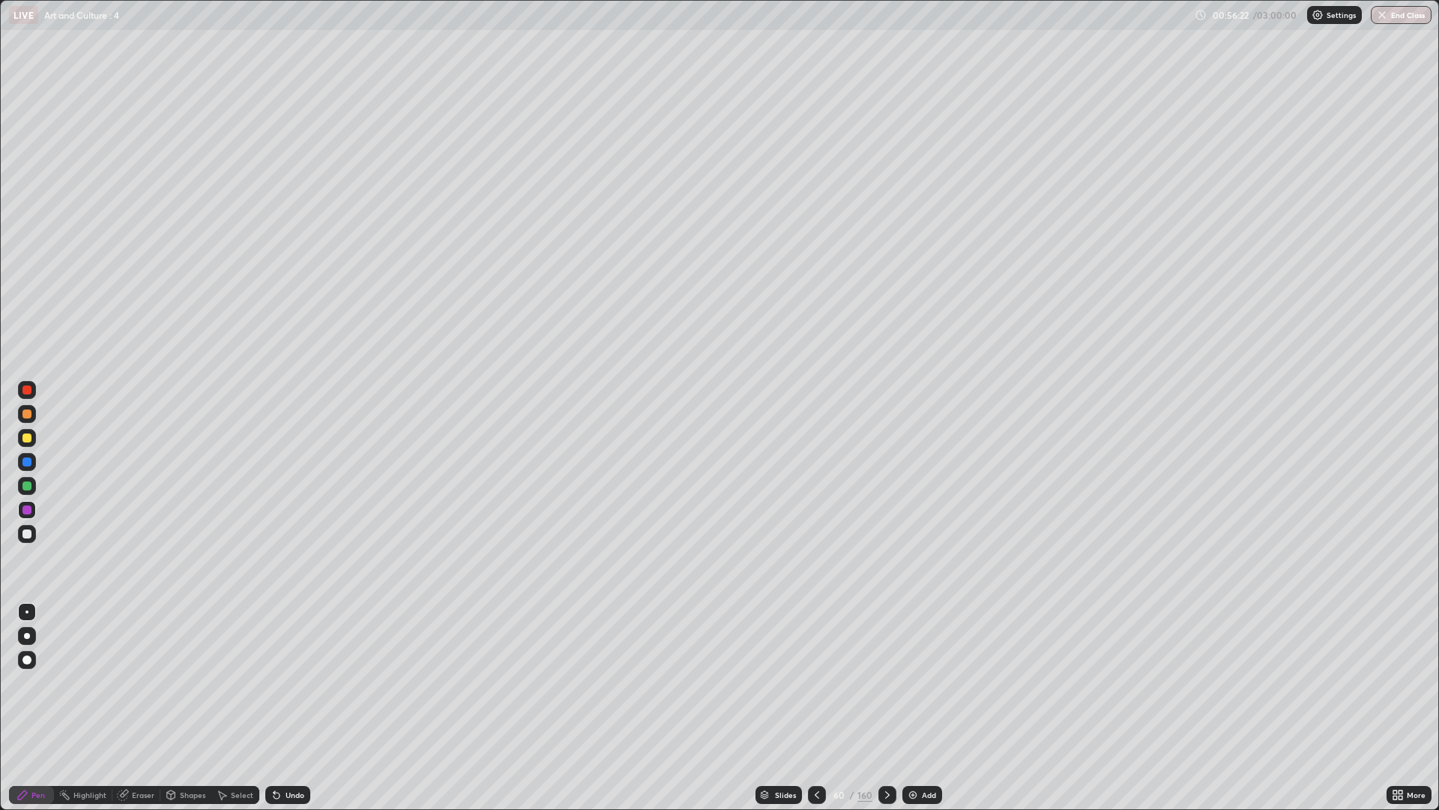
click at [892, 682] on div at bounding box center [888, 795] width 18 height 18
click at [894, 682] on div at bounding box center [888, 795] width 18 height 30
click at [891, 682] on icon at bounding box center [888, 795] width 12 height 12
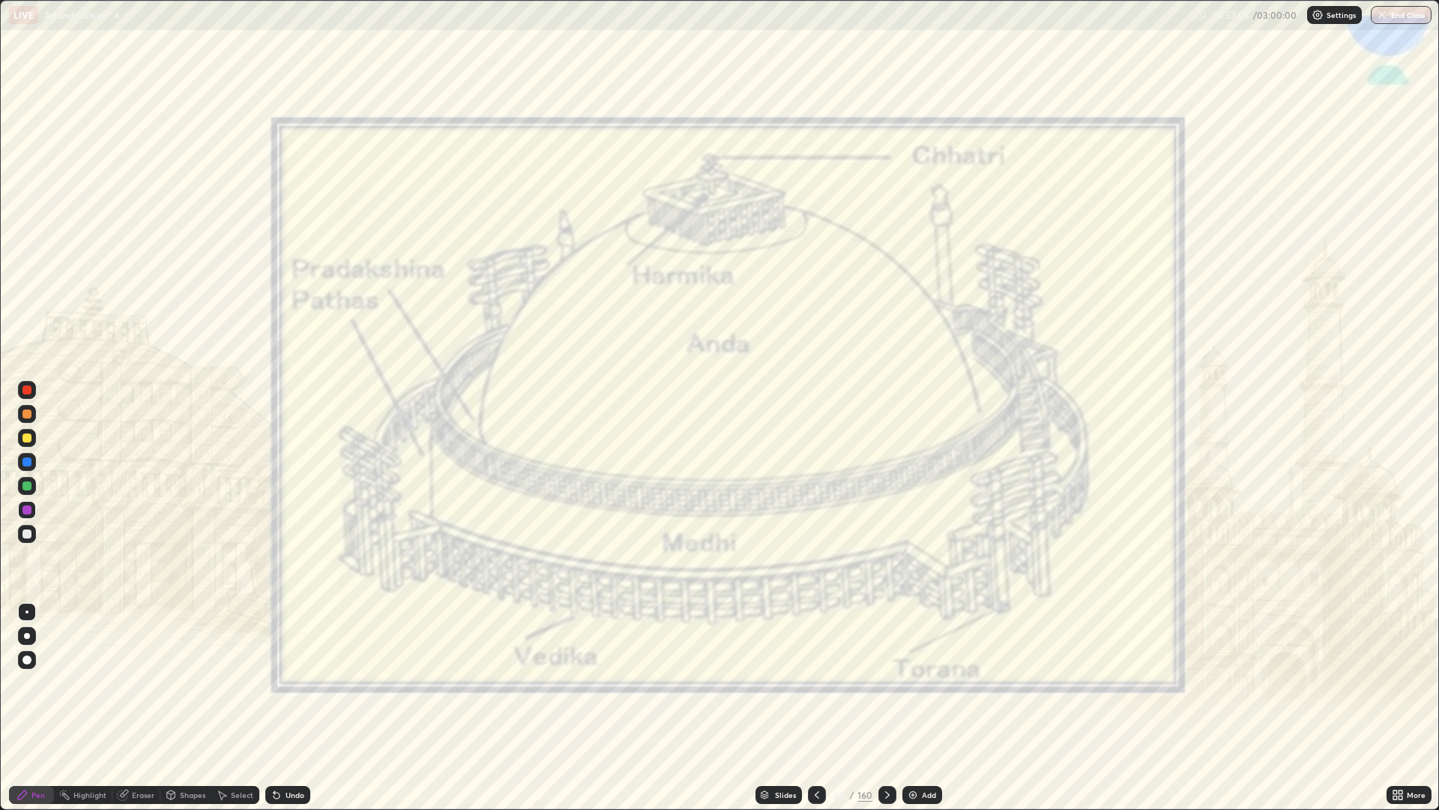
click at [886, 682] on div at bounding box center [888, 795] width 18 height 18
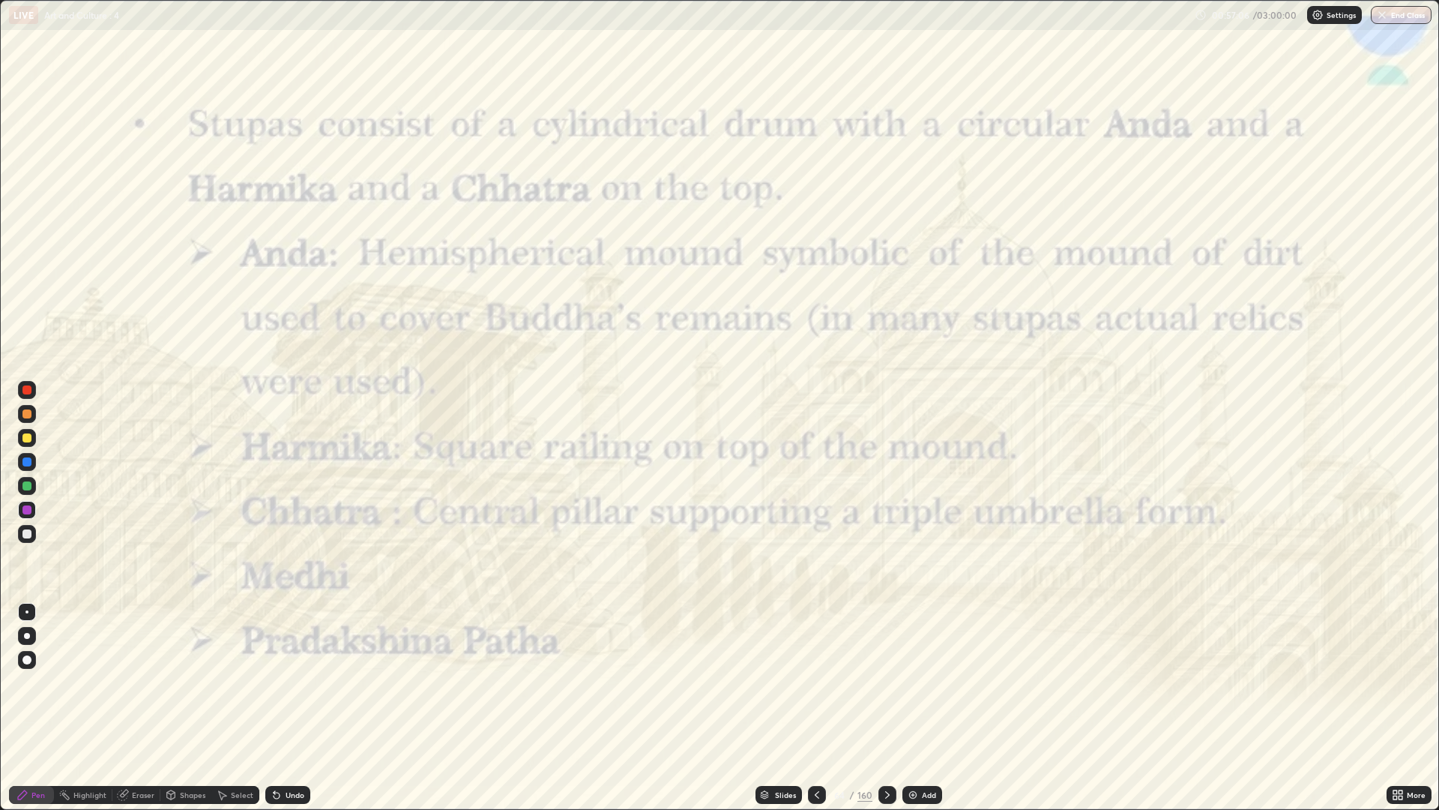
click at [823, 682] on div at bounding box center [817, 795] width 18 height 18
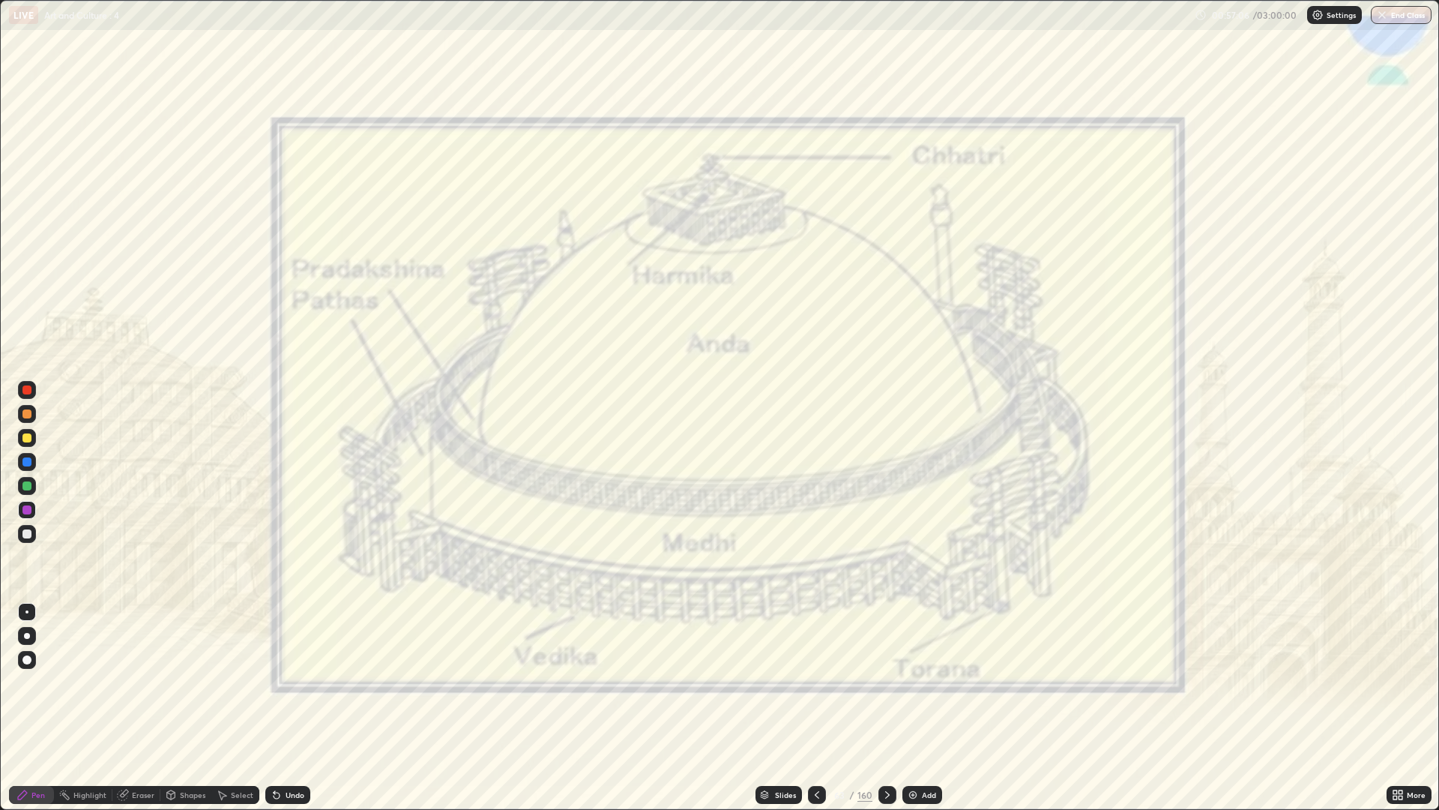
click at [817, 682] on icon at bounding box center [817, 795] width 12 height 12
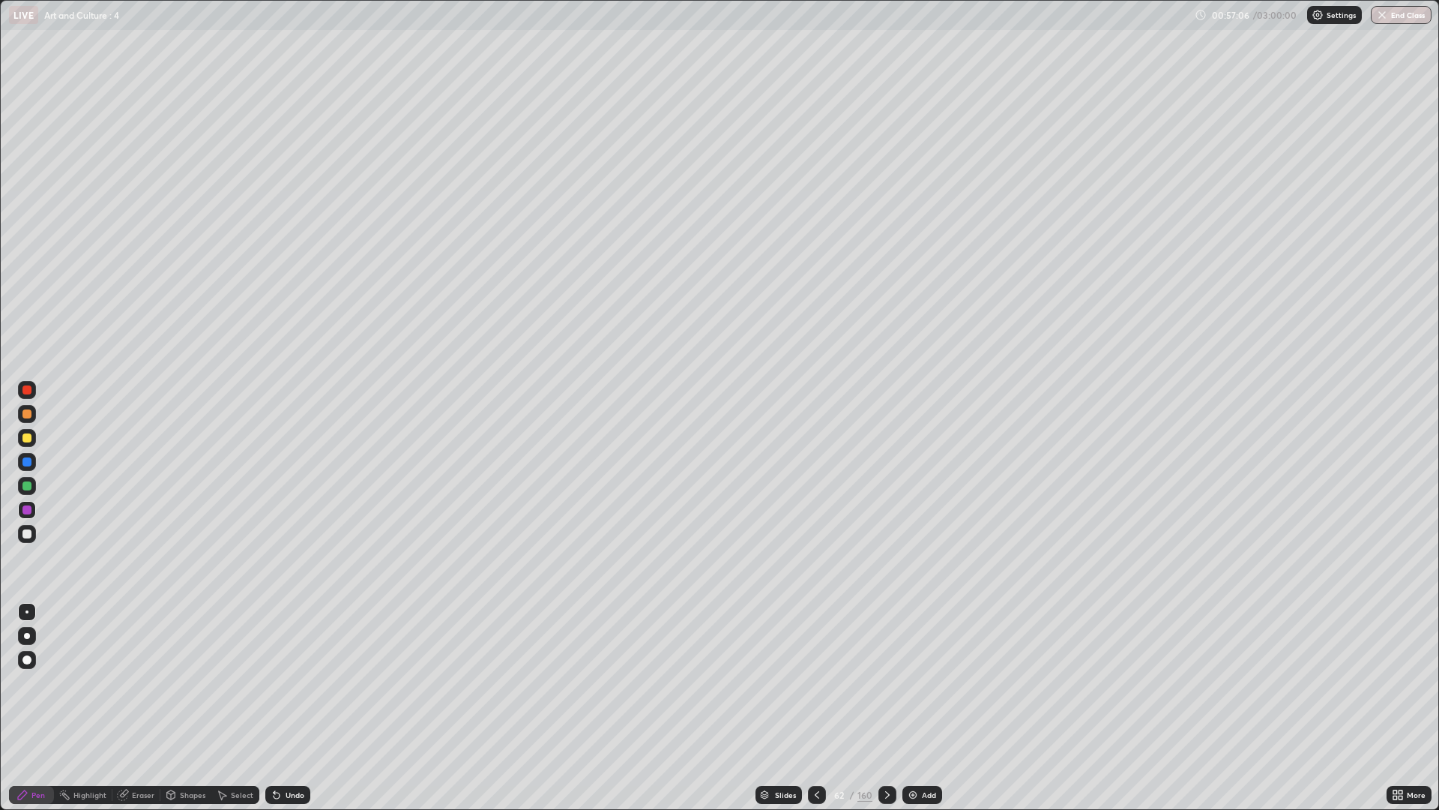
click at [816, 682] on icon at bounding box center [817, 794] width 4 height 7
click at [816, 682] on icon at bounding box center [817, 795] width 12 height 12
click at [818, 682] on div at bounding box center [817, 795] width 18 height 18
click at [809, 682] on div at bounding box center [817, 795] width 18 height 18
click at [808, 682] on div at bounding box center [817, 795] width 18 height 18
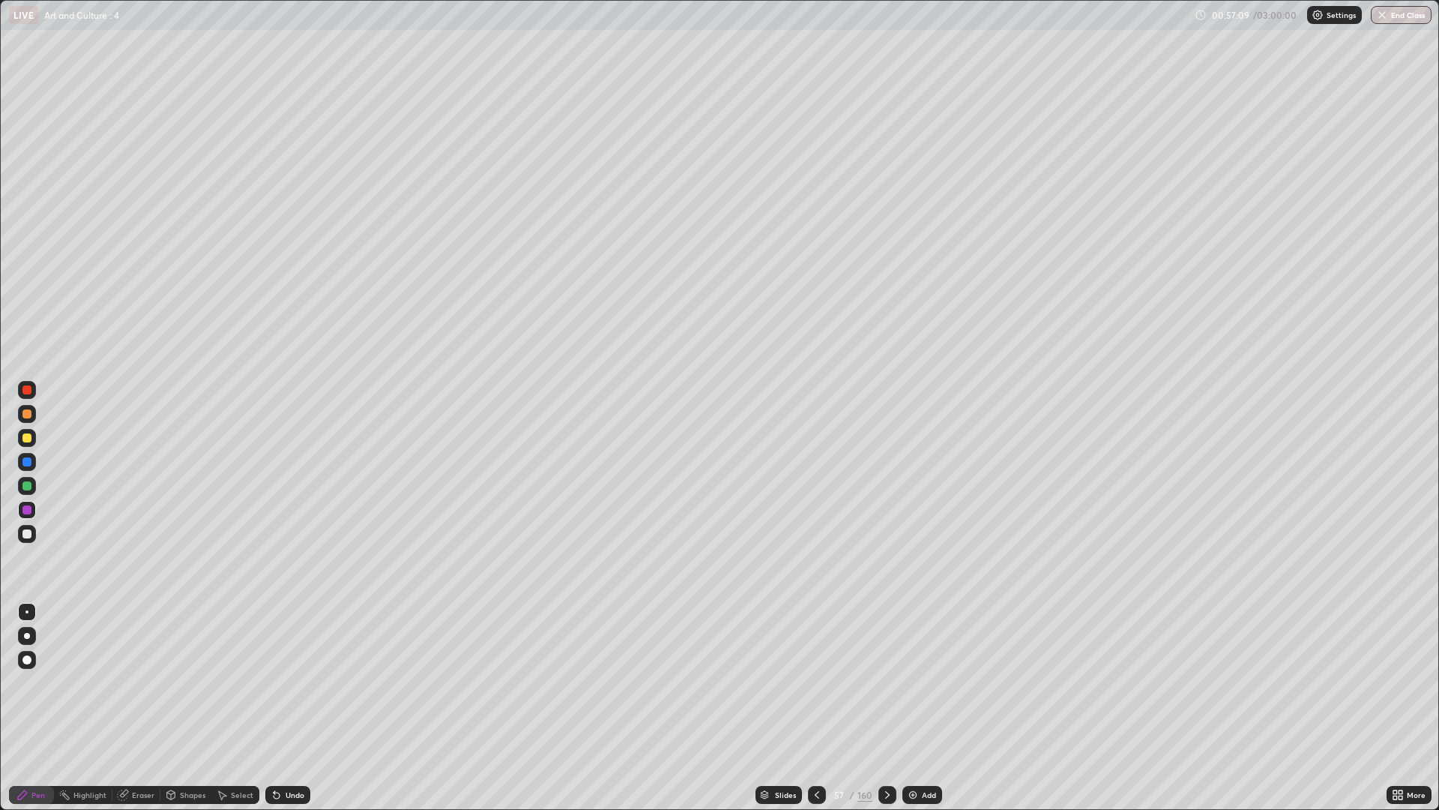
click at [810, 682] on div at bounding box center [817, 795] width 18 height 18
click at [815, 682] on icon at bounding box center [817, 795] width 12 height 12
click at [885, 682] on icon at bounding box center [888, 795] width 12 height 12
click at [879, 682] on div at bounding box center [888, 795] width 18 height 18
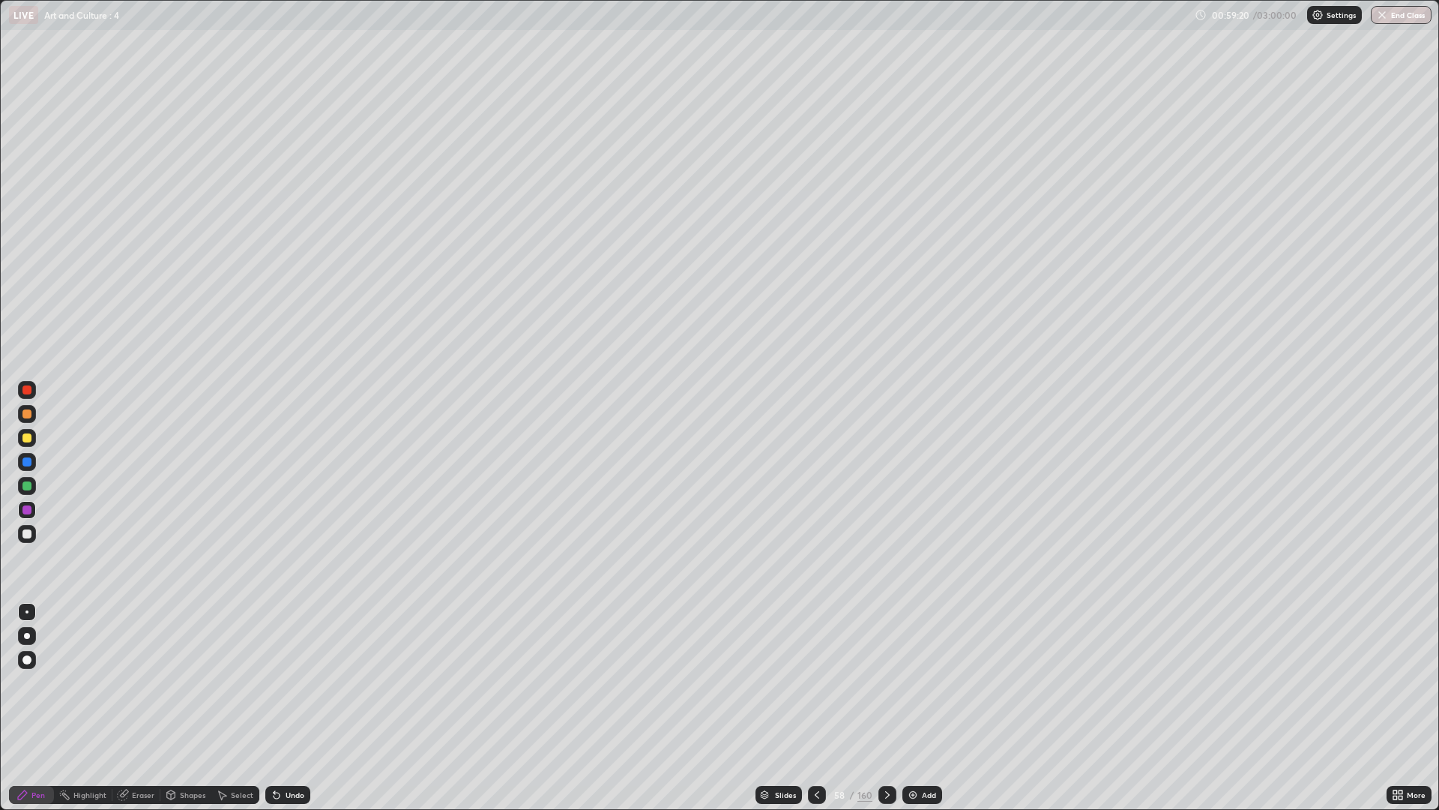
click at [879, 682] on div at bounding box center [888, 795] width 18 height 18
click at [885, 682] on icon at bounding box center [888, 795] width 12 height 12
click at [882, 682] on icon at bounding box center [888, 795] width 12 height 12
click at [885, 682] on icon at bounding box center [888, 795] width 12 height 12
click at [794, 682] on div "Slides" at bounding box center [779, 795] width 46 height 18
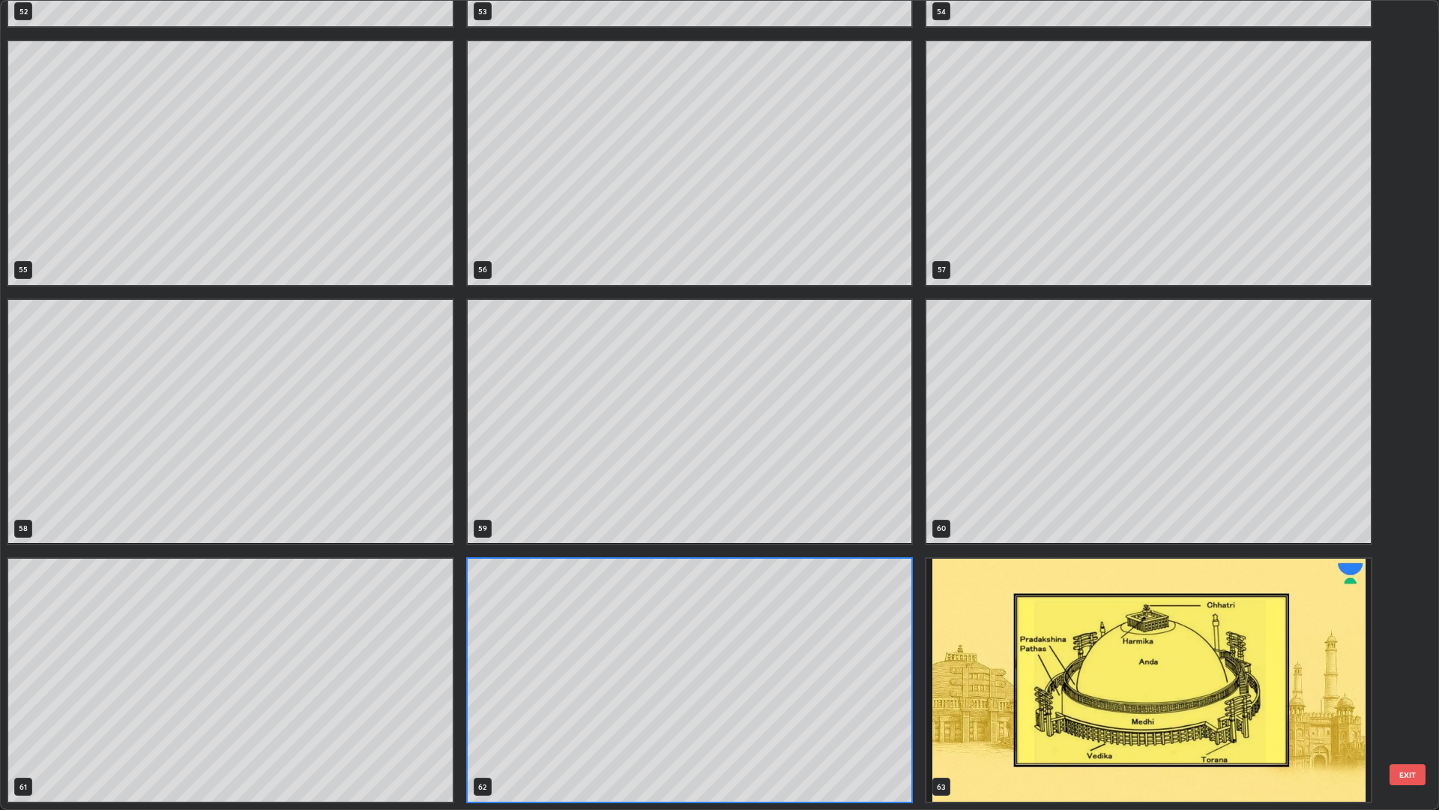
scroll to position [804, 1430]
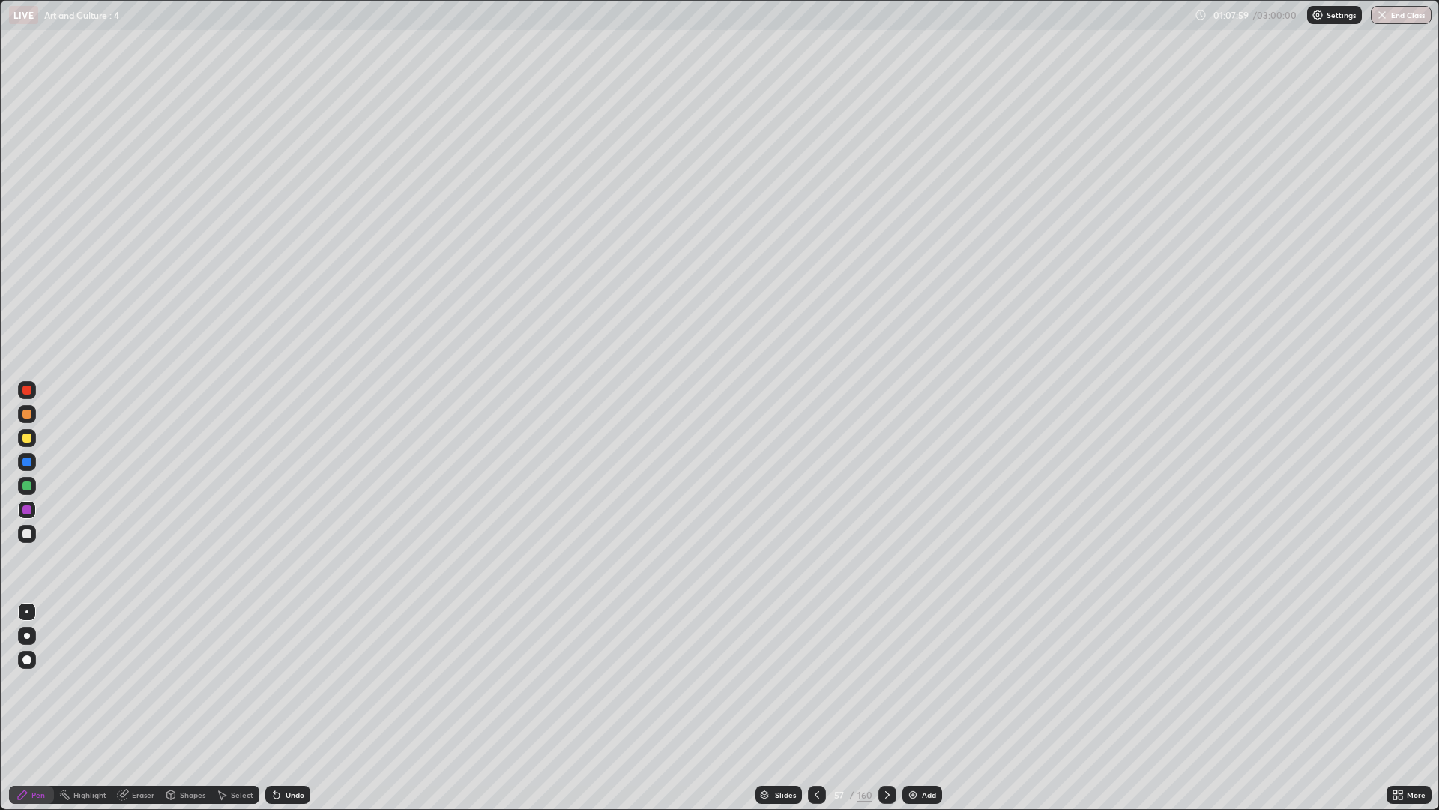
click at [821, 682] on div at bounding box center [817, 795] width 18 height 18
click at [890, 682] on div at bounding box center [888, 795] width 18 height 18
click at [886, 682] on div at bounding box center [888, 795] width 18 height 18
click at [882, 682] on icon at bounding box center [888, 795] width 12 height 12
click at [889, 682] on div at bounding box center [888, 795] width 18 height 30
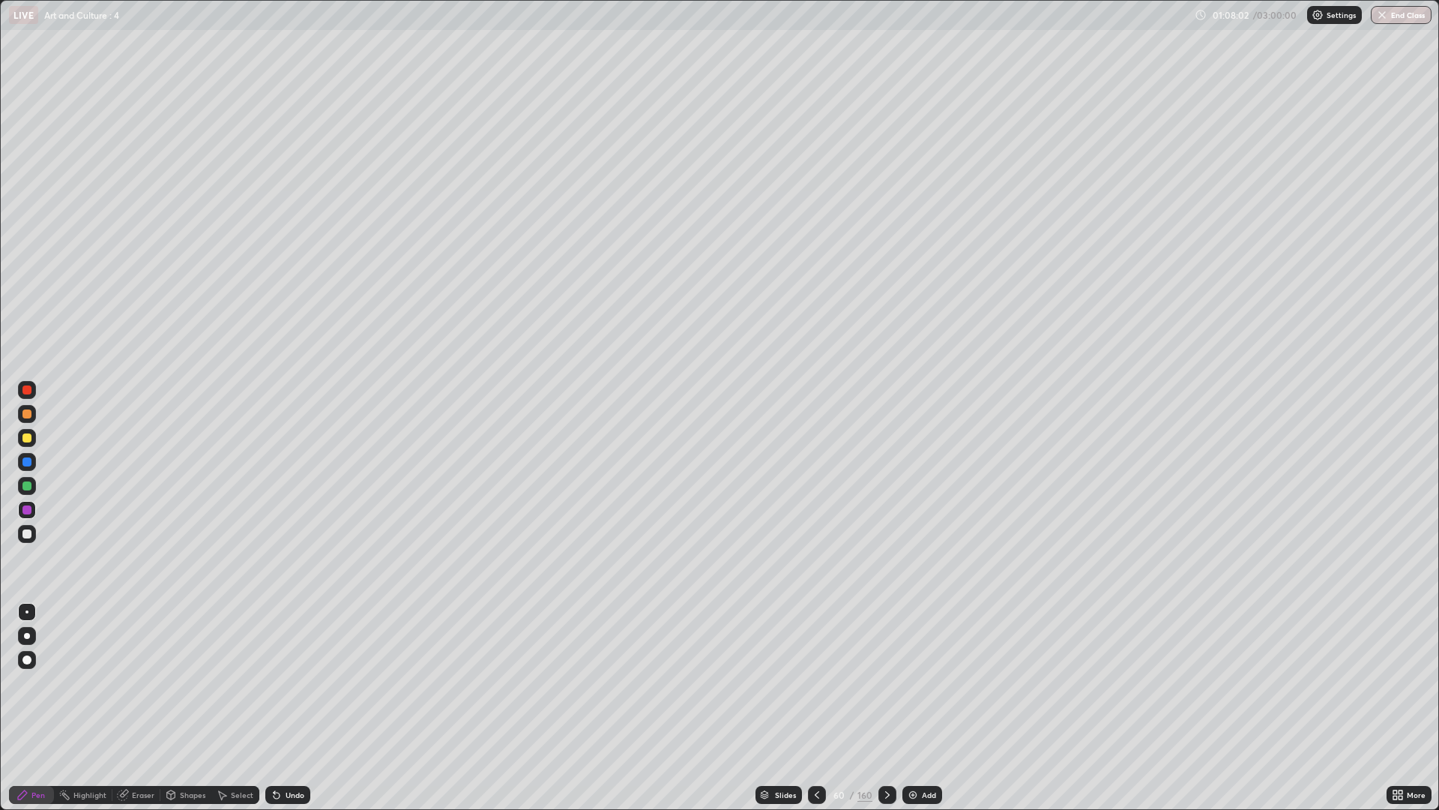
click at [888, 682] on div at bounding box center [888, 795] width 18 height 18
click at [890, 682] on div at bounding box center [888, 795] width 18 height 18
click at [885, 682] on div at bounding box center [888, 795] width 18 height 18
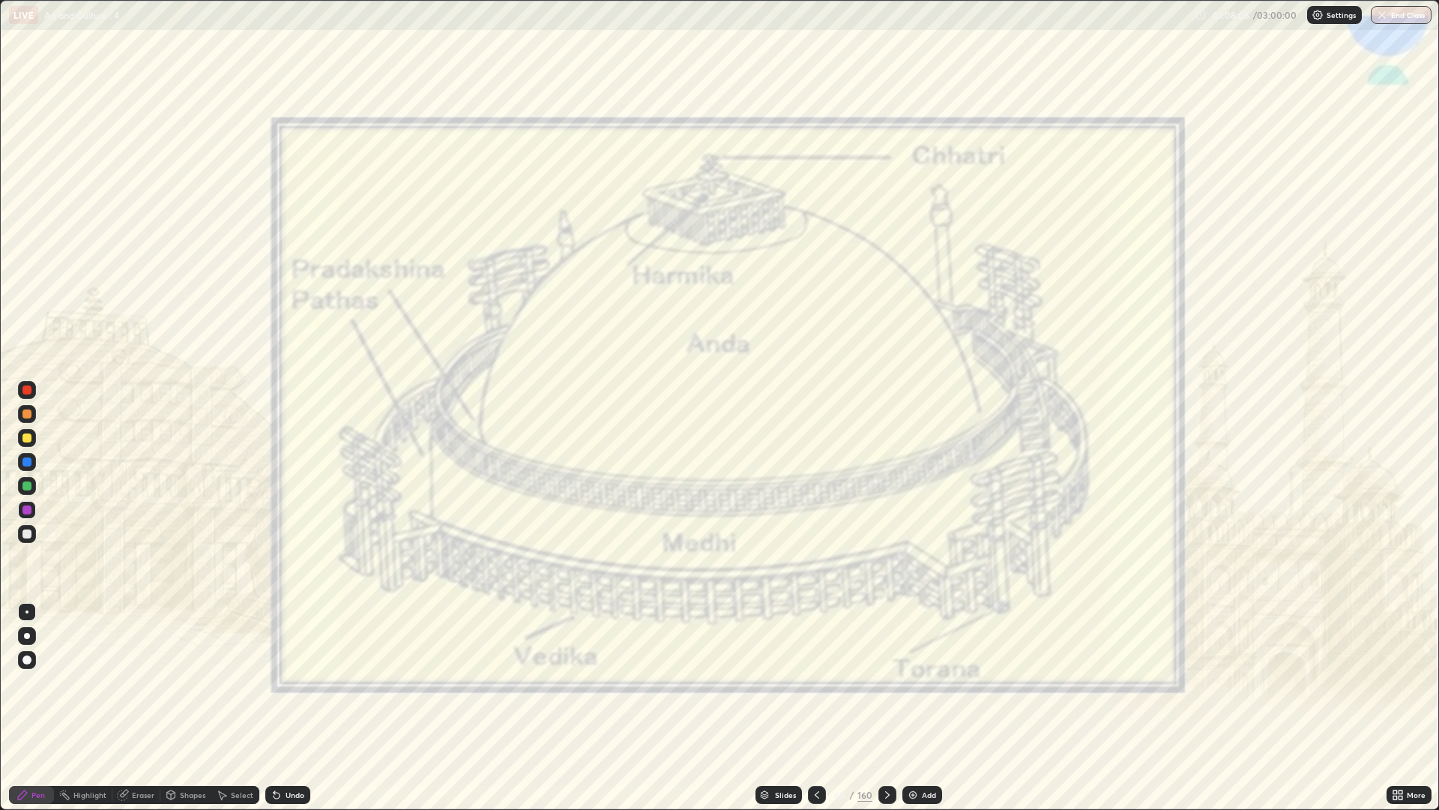
click at [883, 682] on icon at bounding box center [888, 795] width 12 height 12
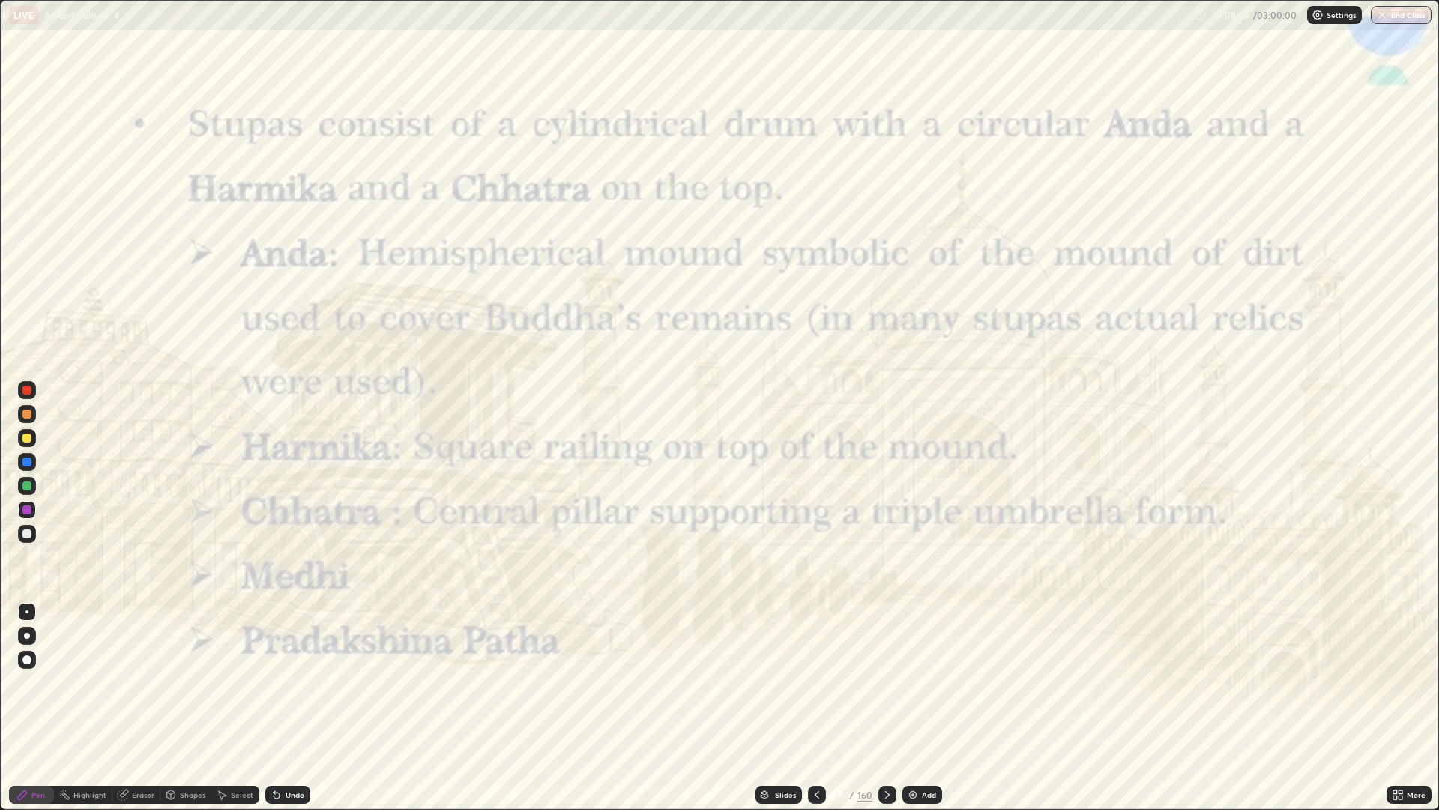
click at [882, 682] on icon at bounding box center [888, 795] width 12 height 12
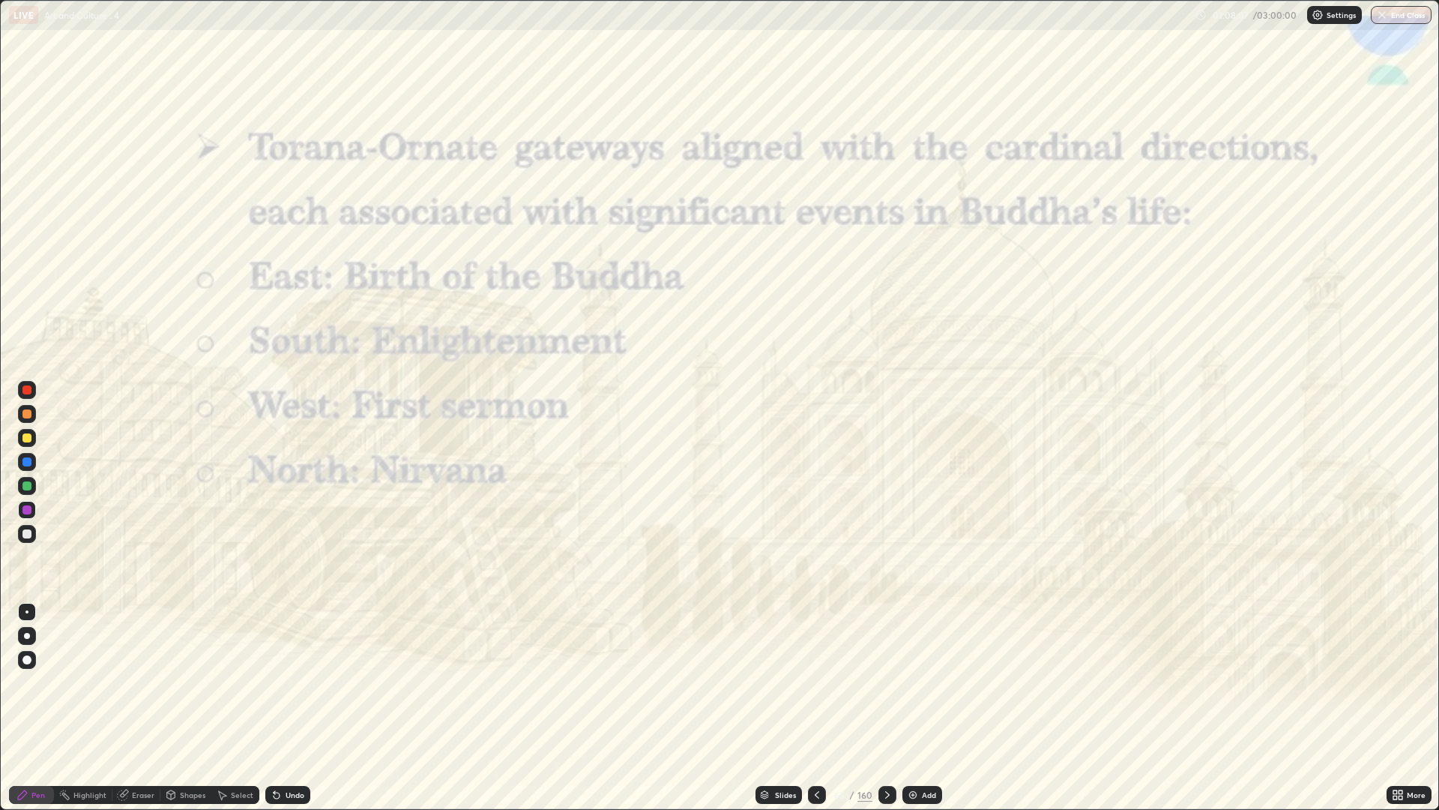
click at [883, 682] on icon at bounding box center [888, 795] width 12 height 12
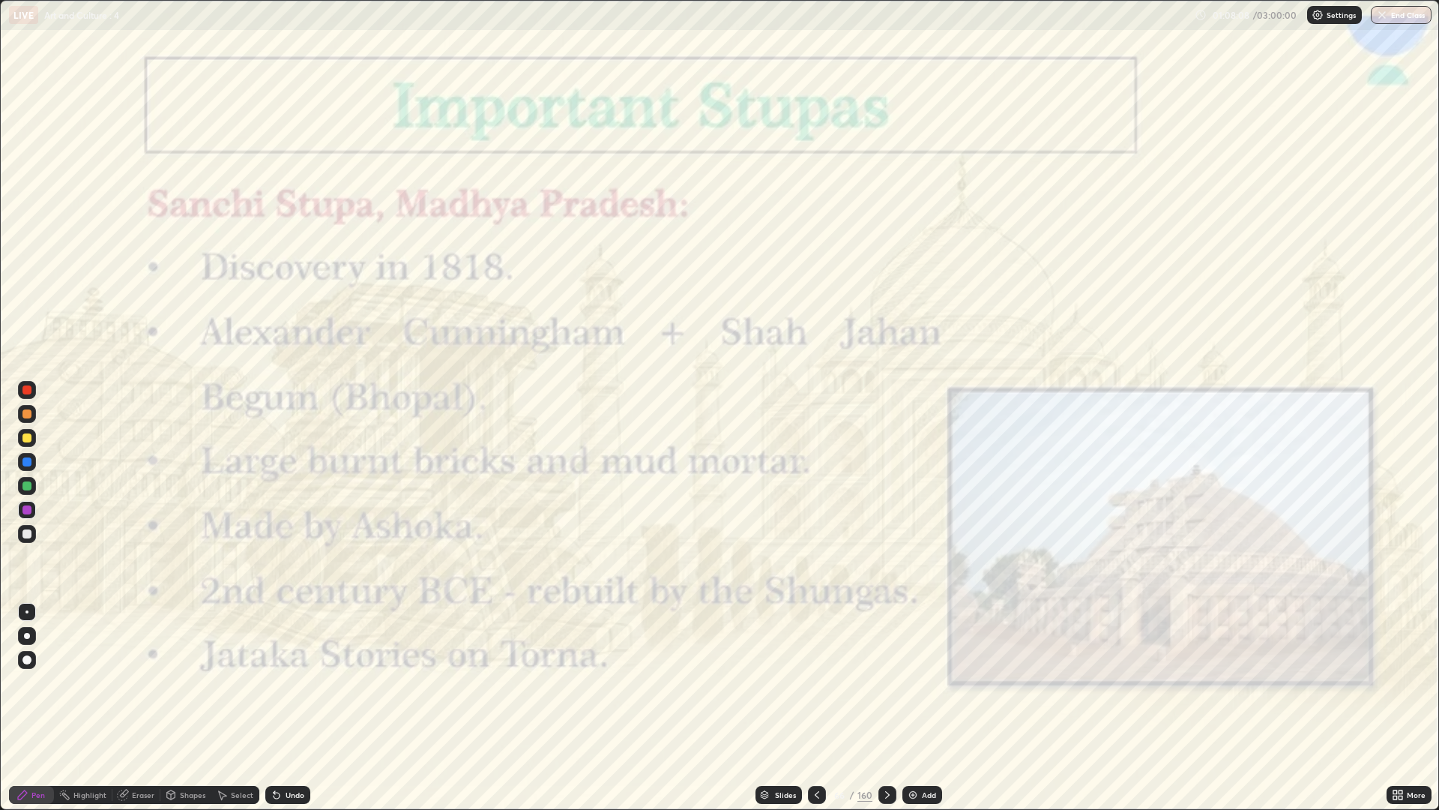
click at [884, 682] on icon at bounding box center [888, 795] width 12 height 12
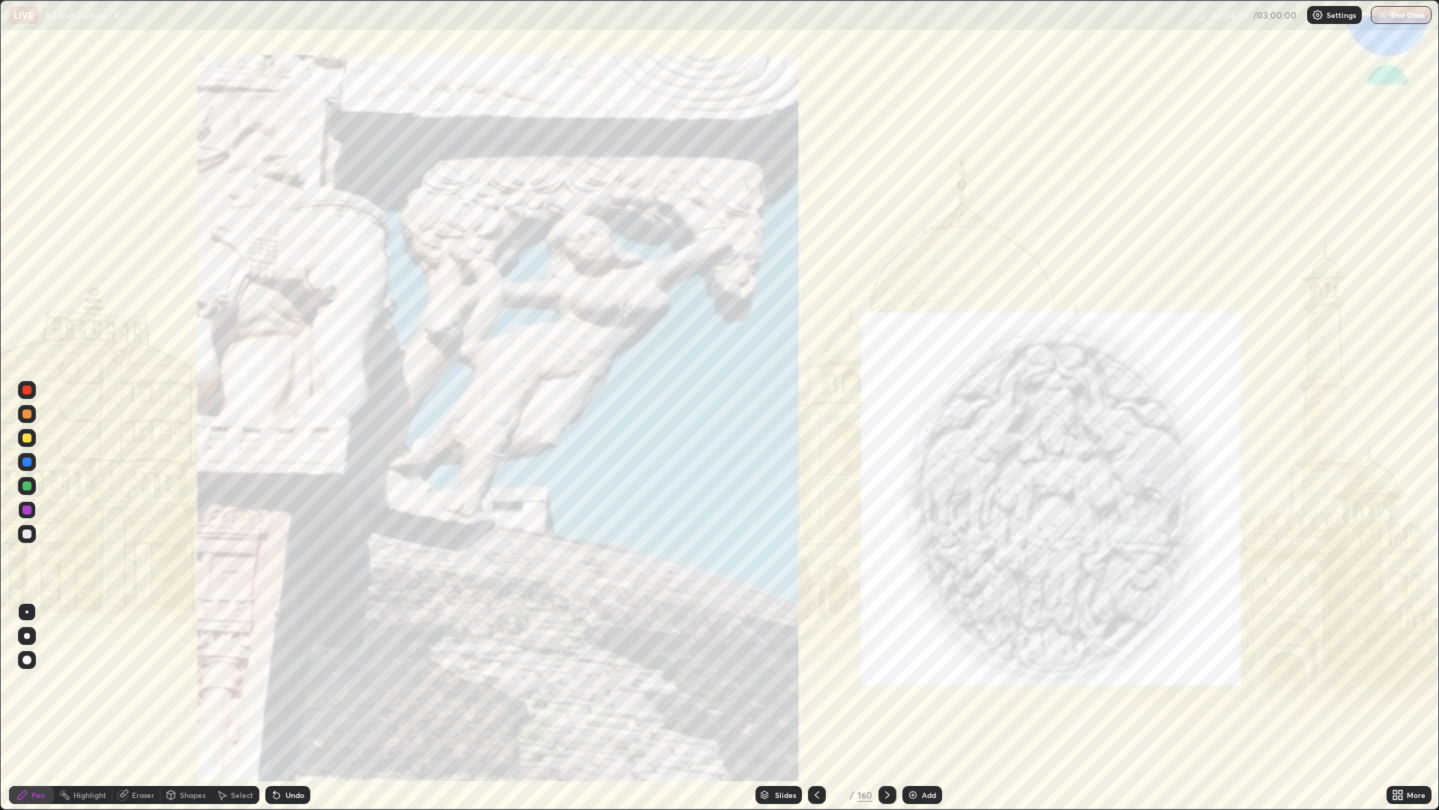
click at [886, 682] on icon at bounding box center [888, 795] width 12 height 12
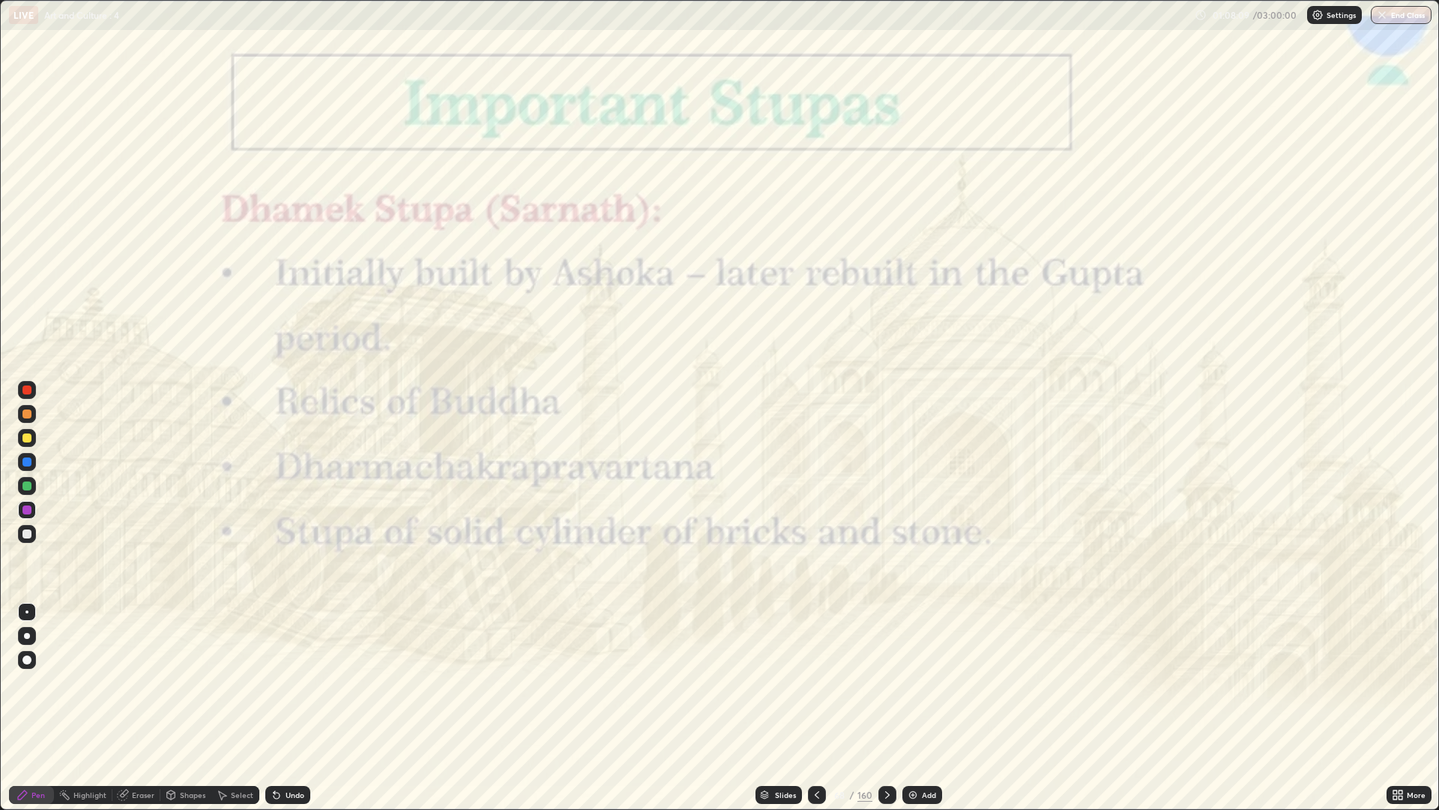
click at [886, 682] on div at bounding box center [888, 795] width 18 height 18
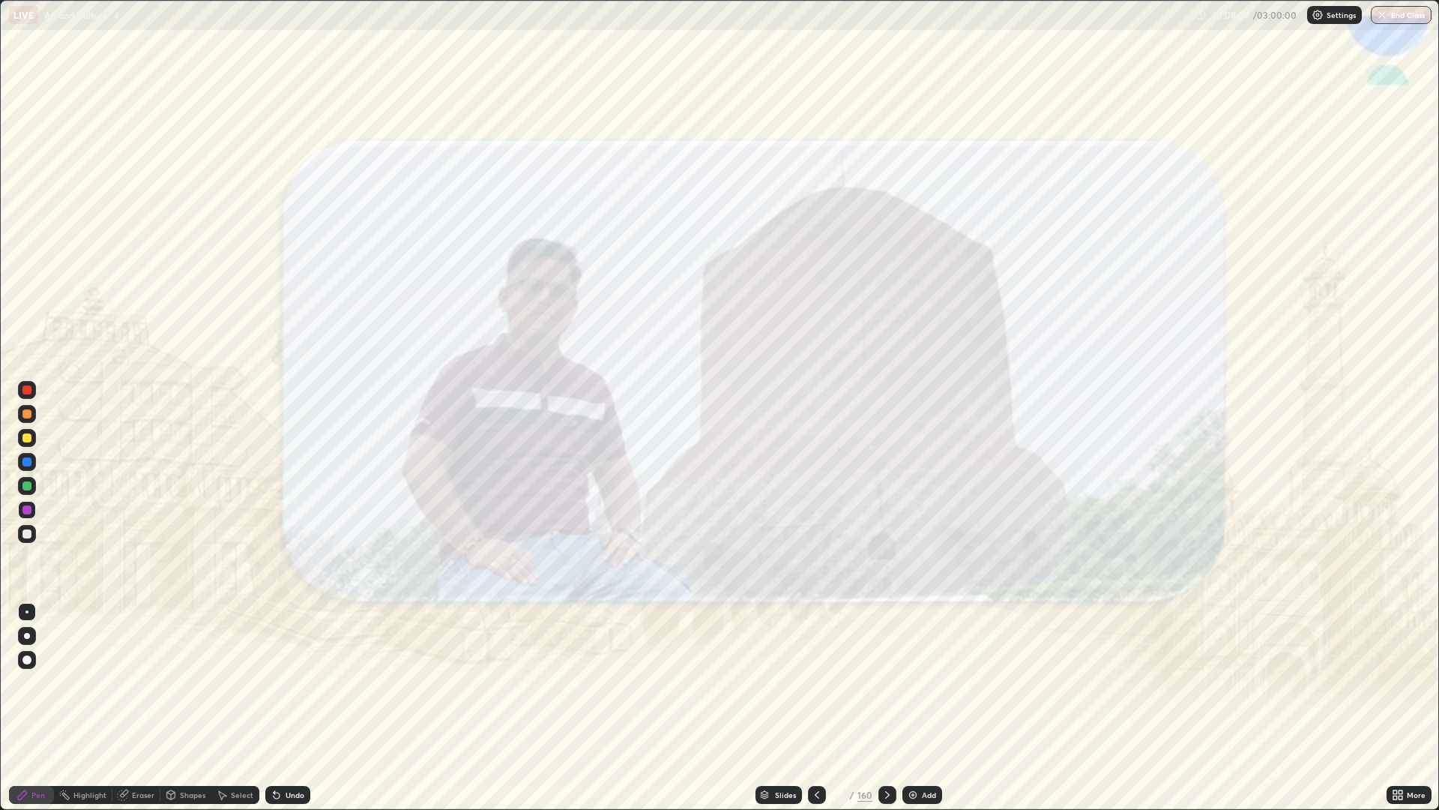
click at [885, 682] on icon at bounding box center [888, 795] width 12 height 12
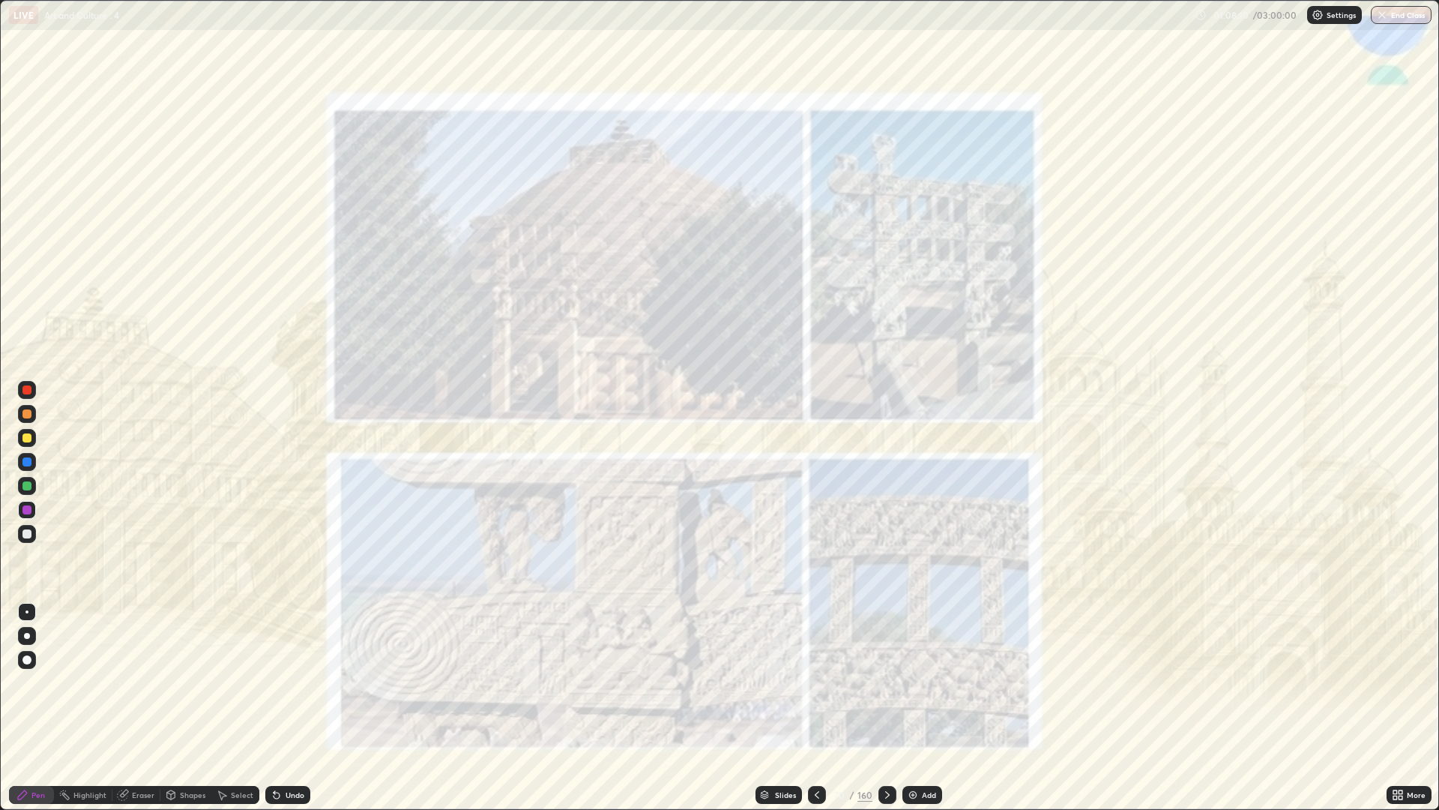
click at [888, 682] on icon at bounding box center [888, 795] width 12 height 12
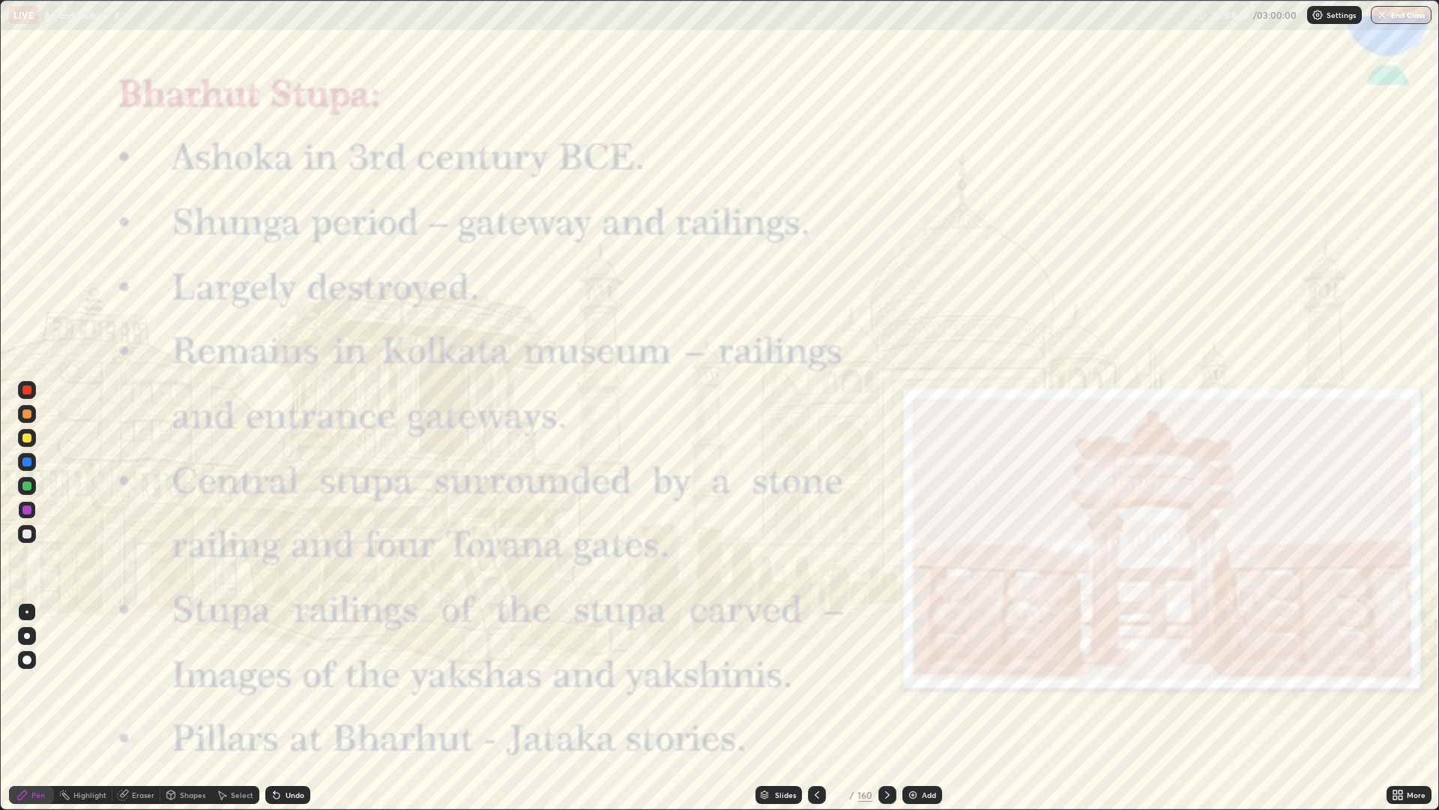
click at [886, 682] on icon at bounding box center [888, 795] width 12 height 12
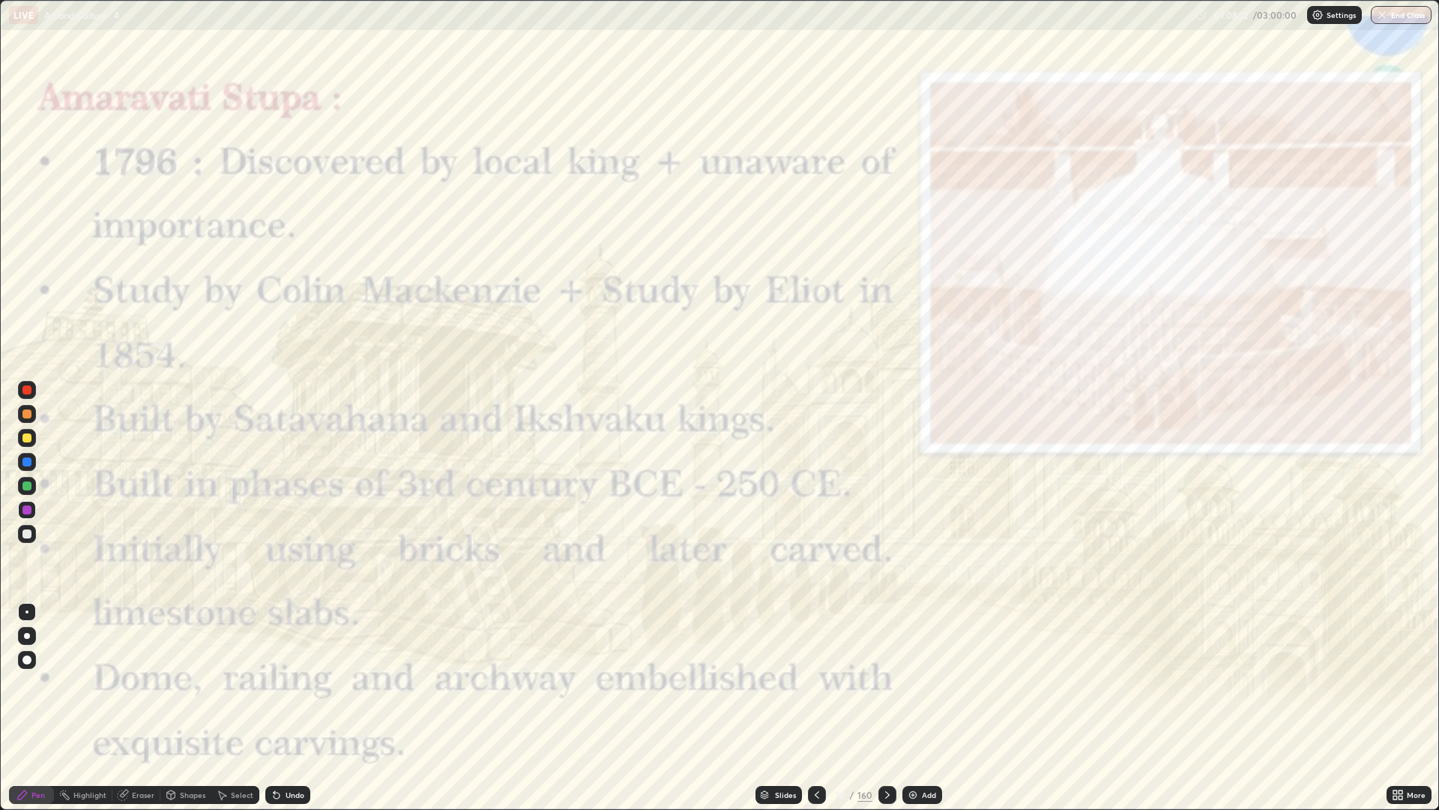
click at [820, 682] on icon at bounding box center [817, 795] width 12 height 12
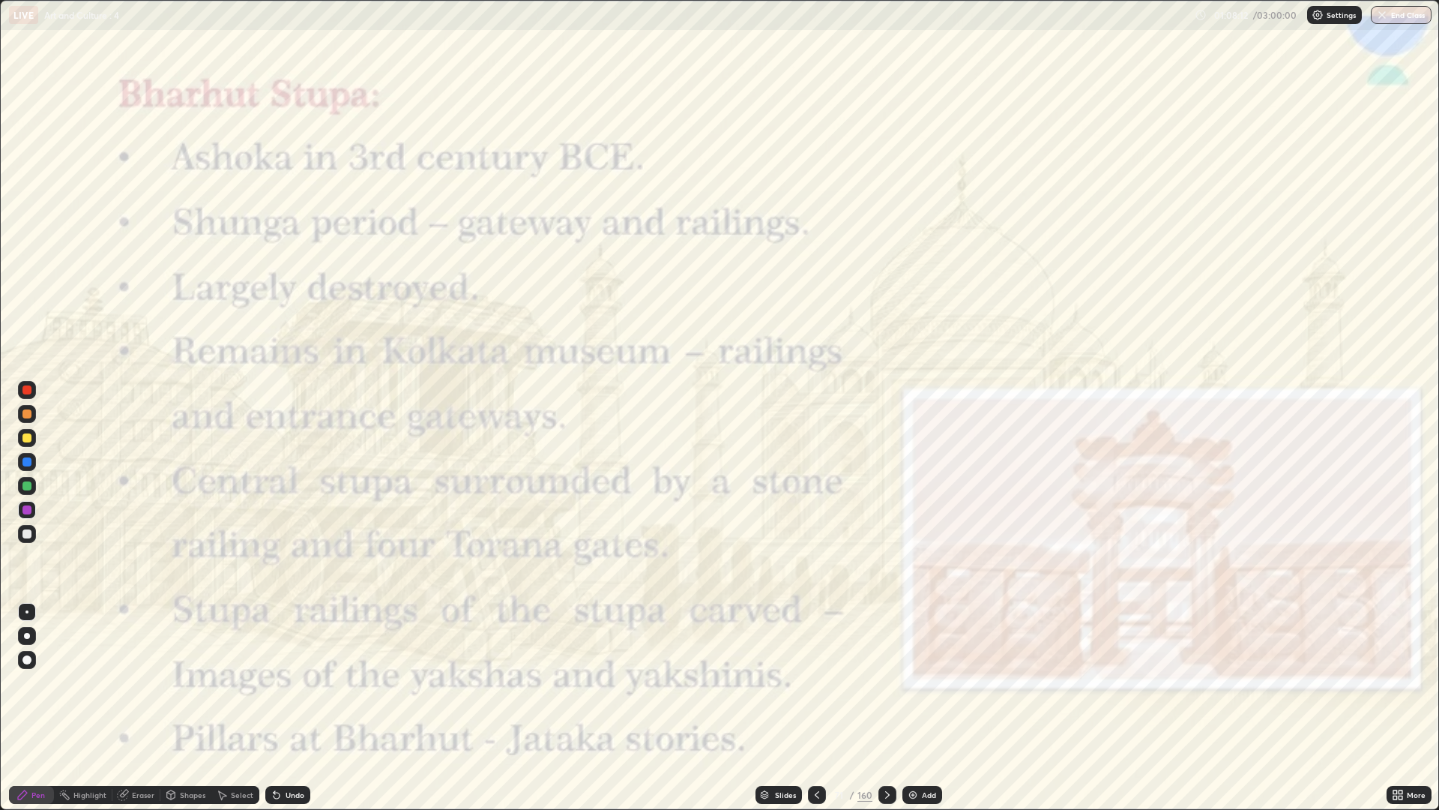
click at [811, 682] on icon at bounding box center [817, 795] width 12 height 12
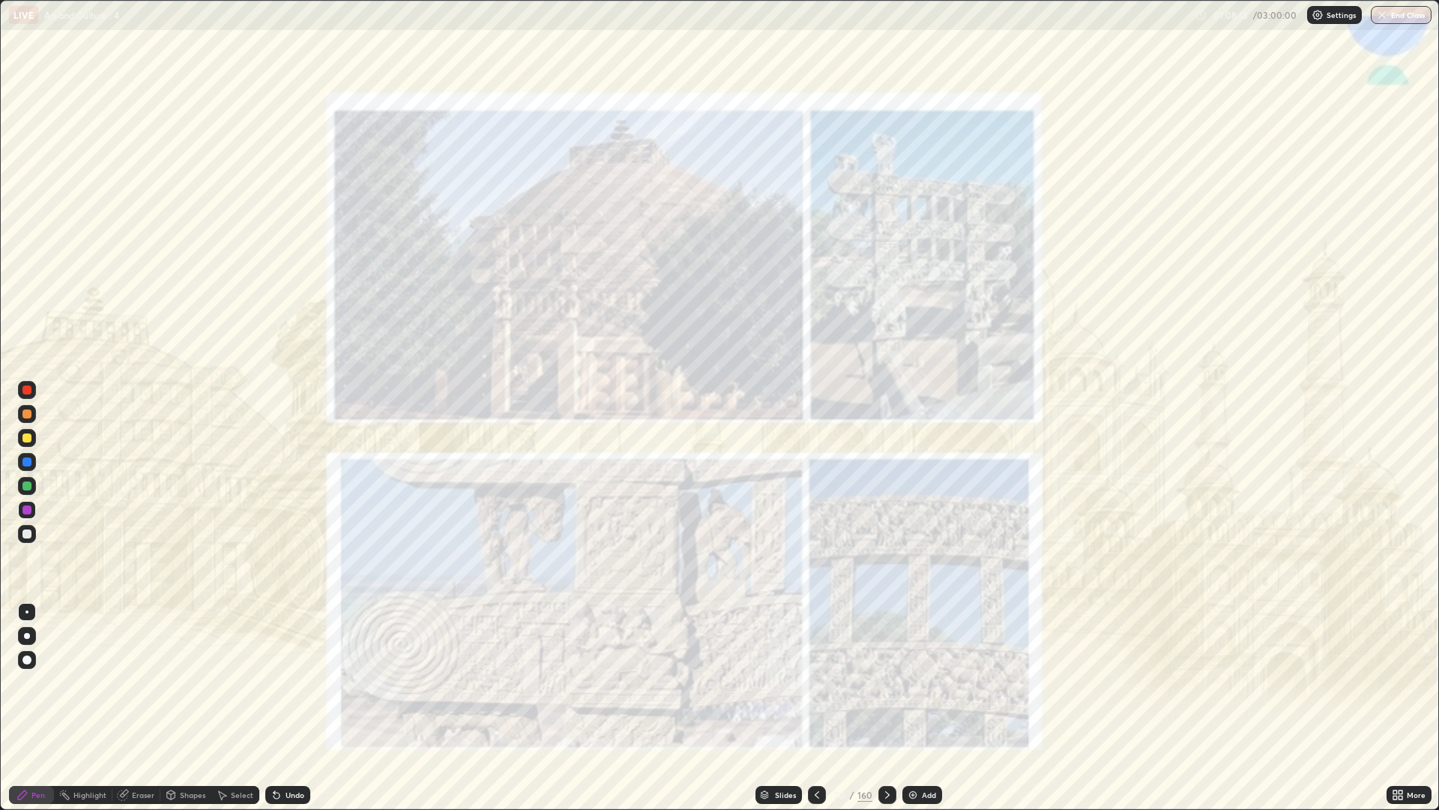
click at [888, 682] on icon at bounding box center [888, 795] width 12 height 12
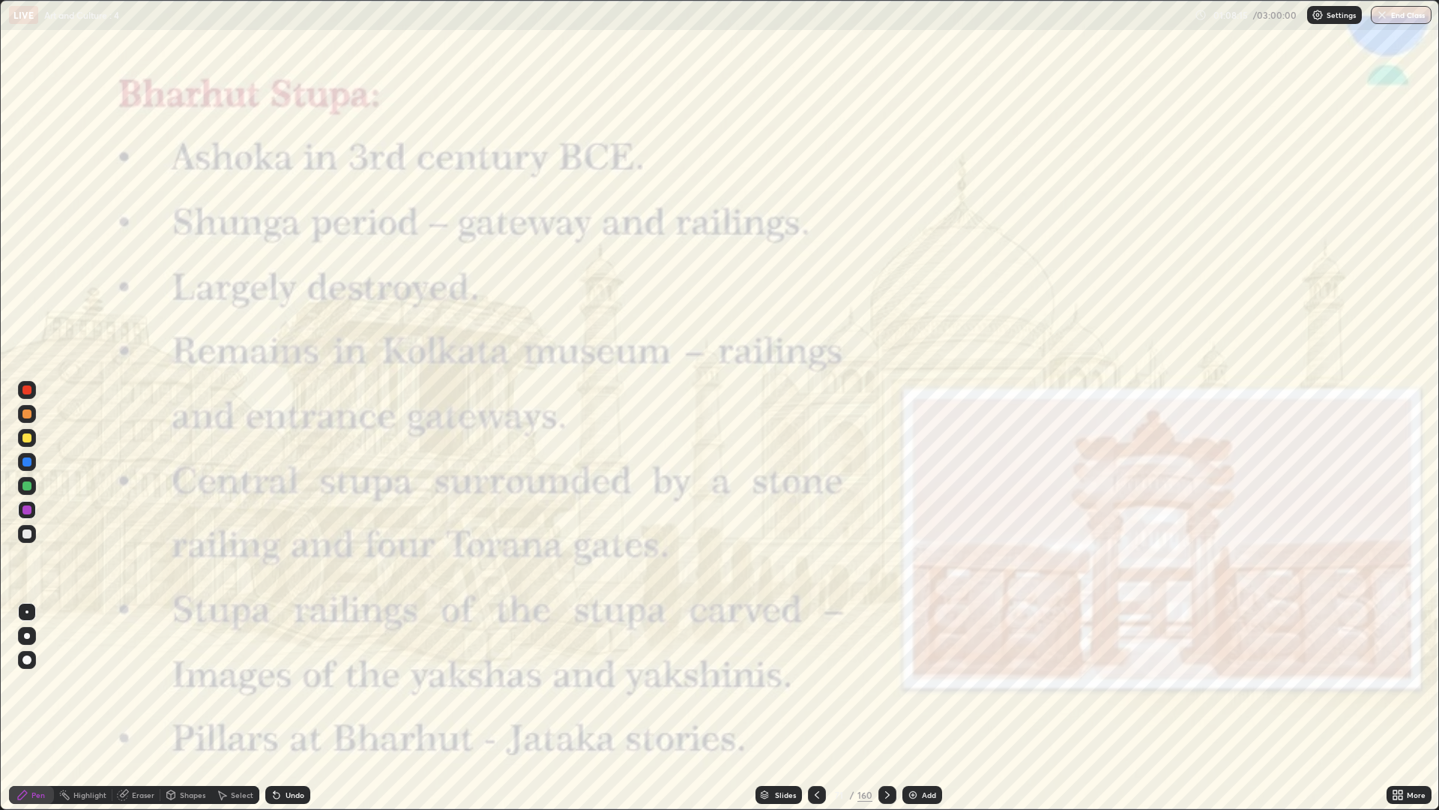
click at [814, 682] on div at bounding box center [817, 795] width 18 height 18
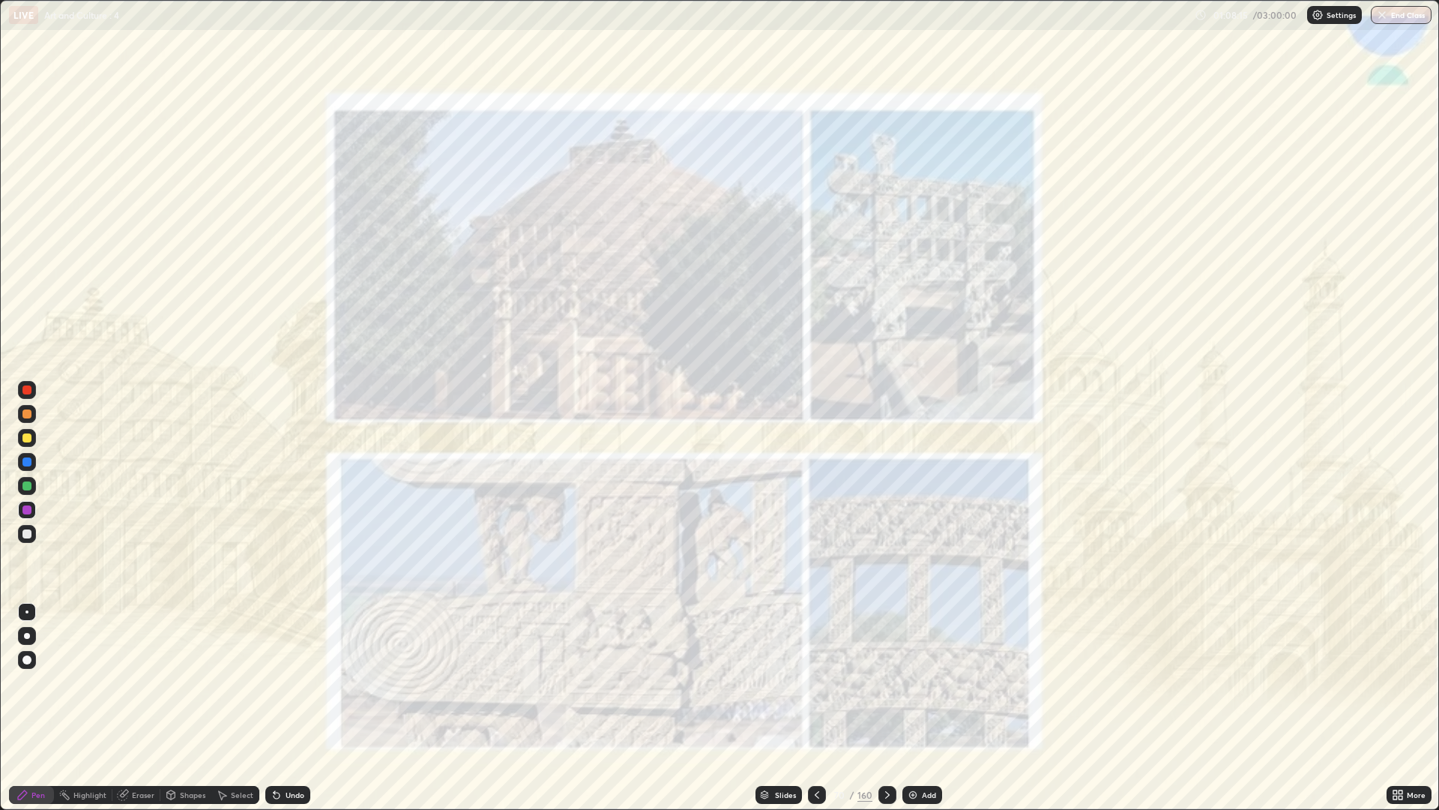
click at [813, 682] on icon at bounding box center [817, 795] width 12 height 12
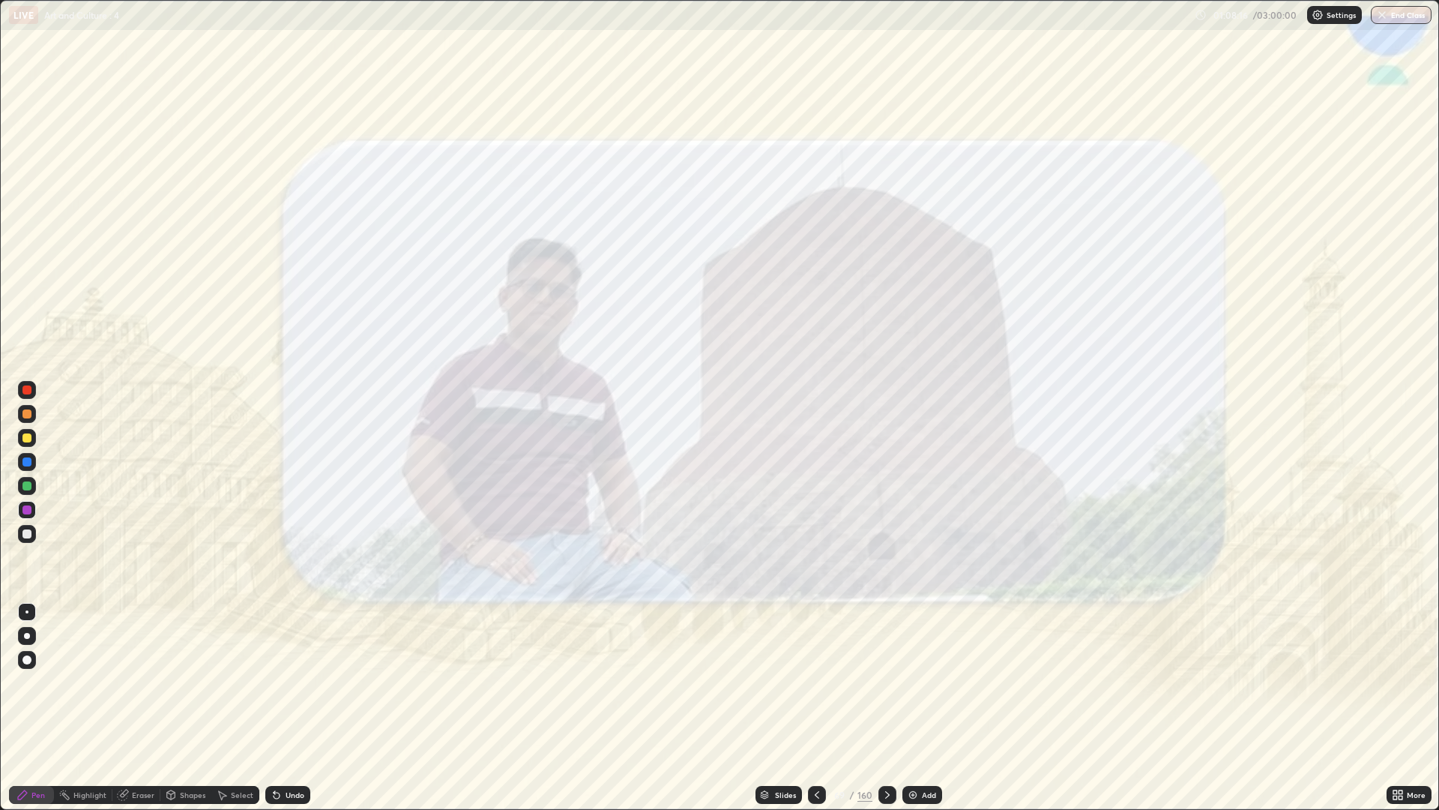
click at [811, 682] on icon at bounding box center [817, 795] width 12 height 12
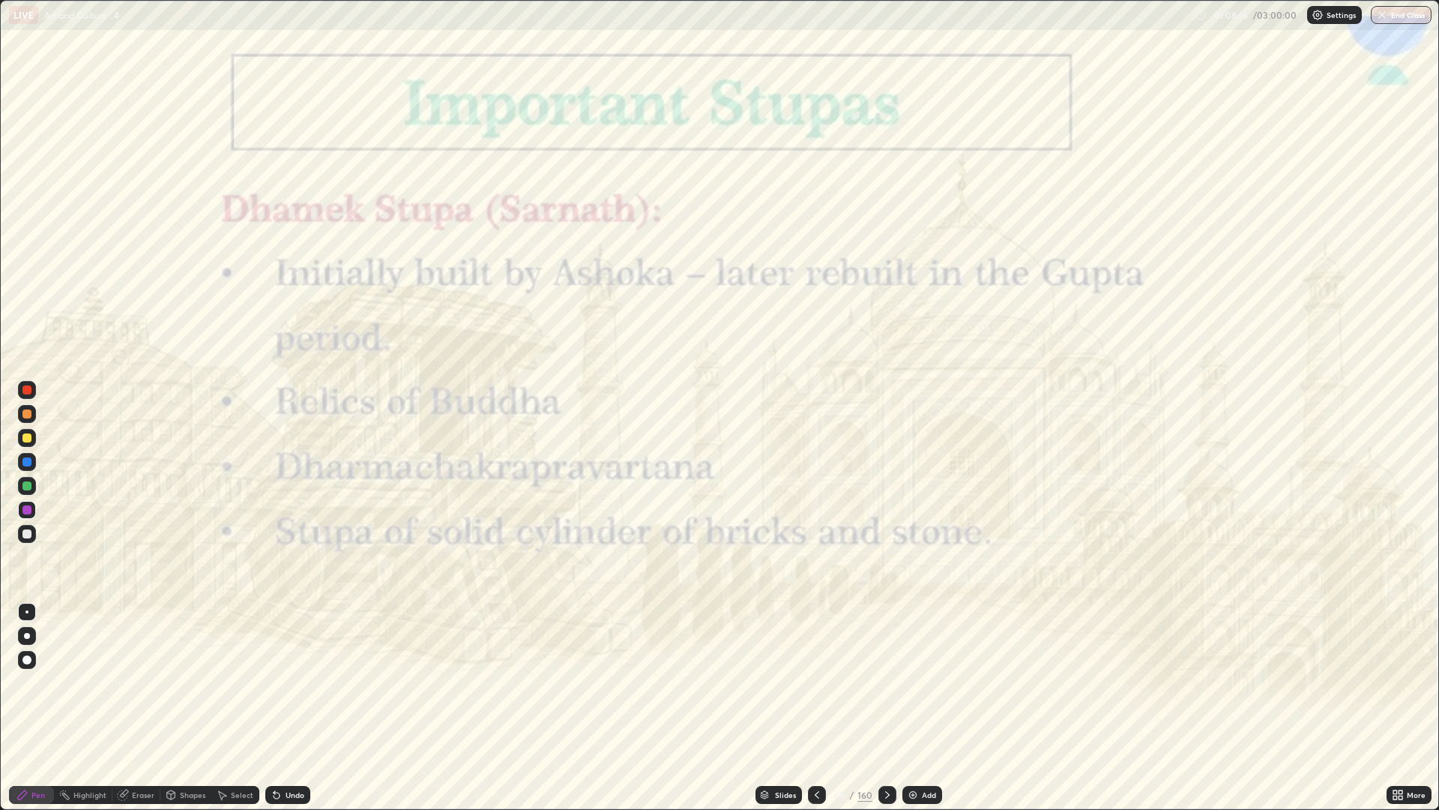
click at [811, 682] on div at bounding box center [817, 795] width 18 height 18
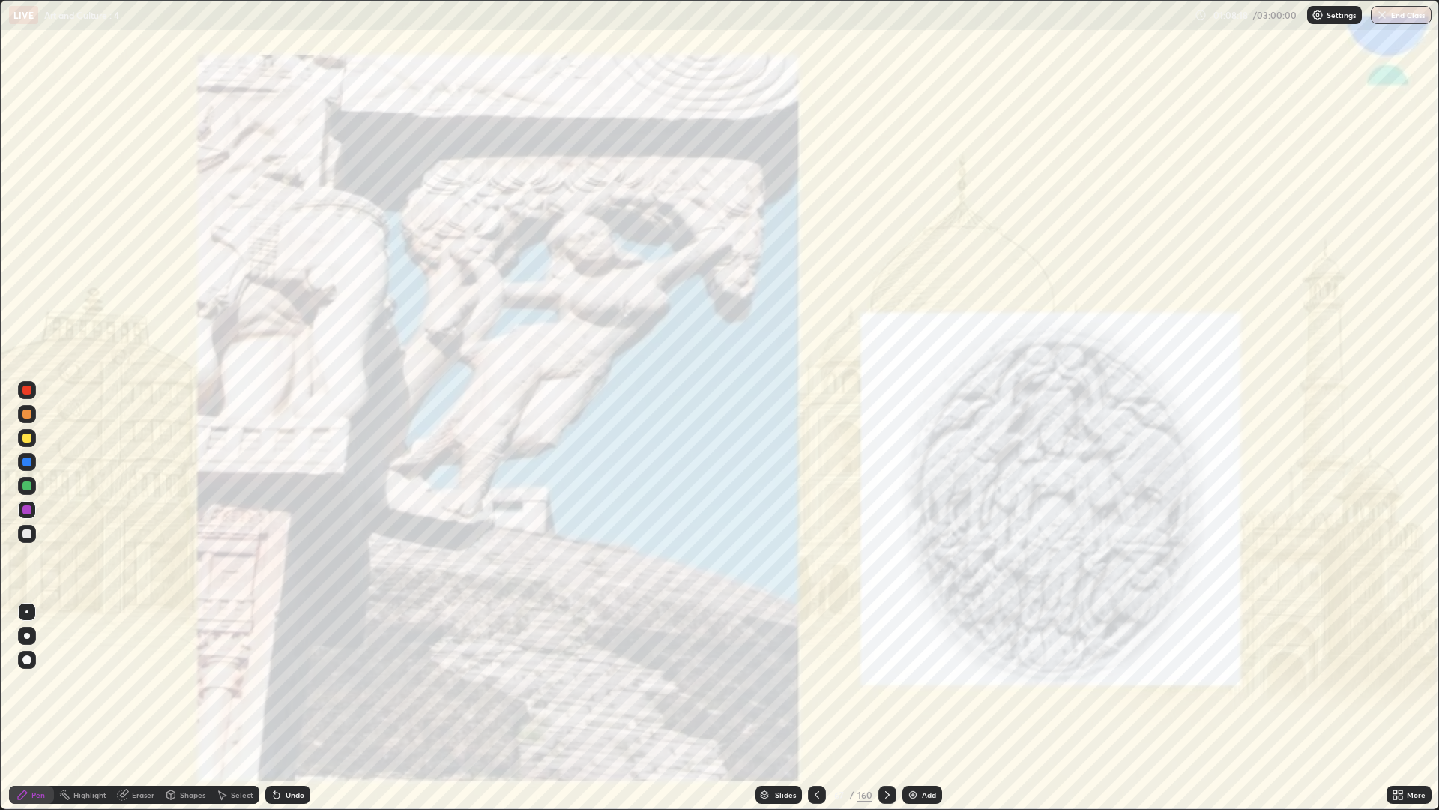
click at [816, 682] on icon at bounding box center [817, 795] width 12 height 12
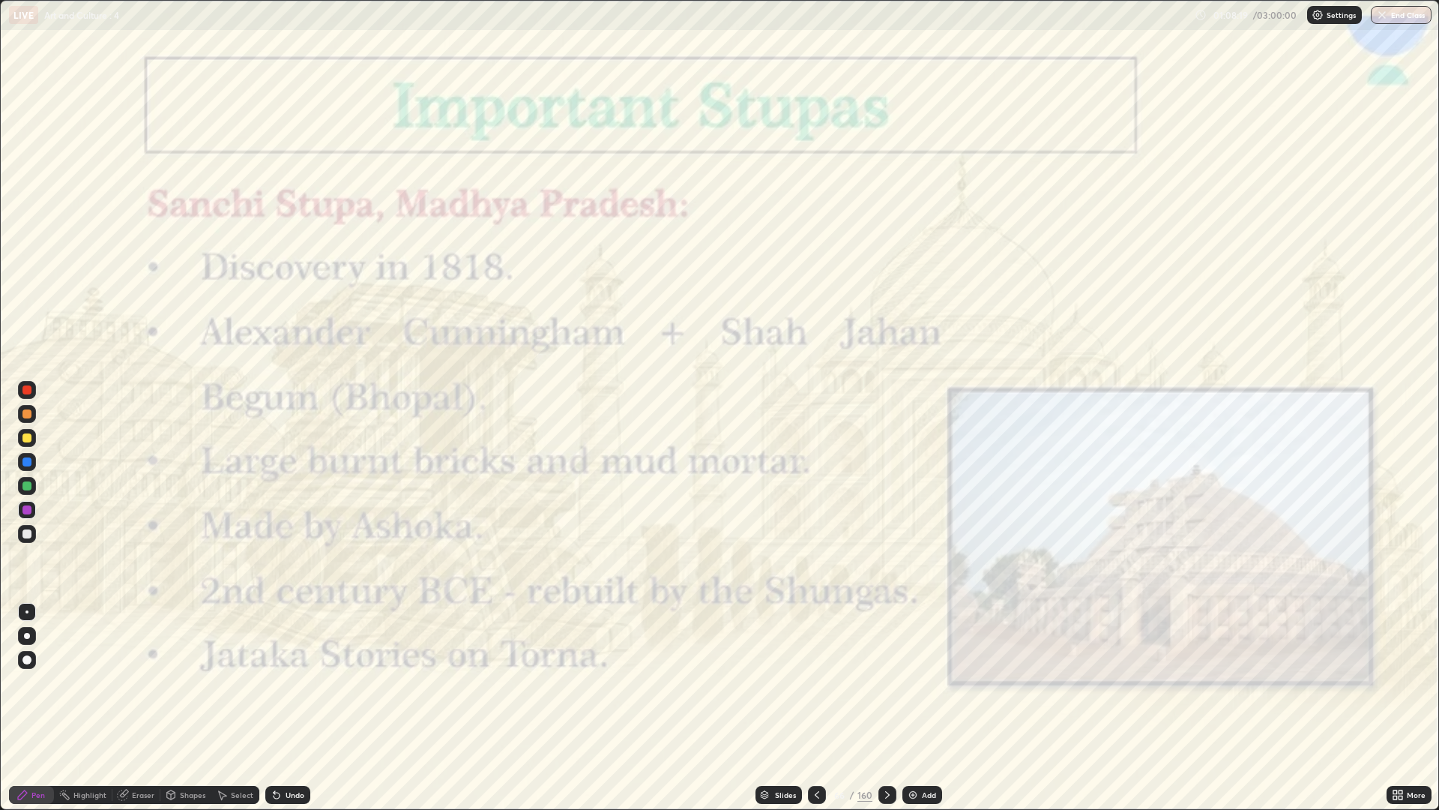
click at [813, 682] on div at bounding box center [817, 795] width 18 height 30
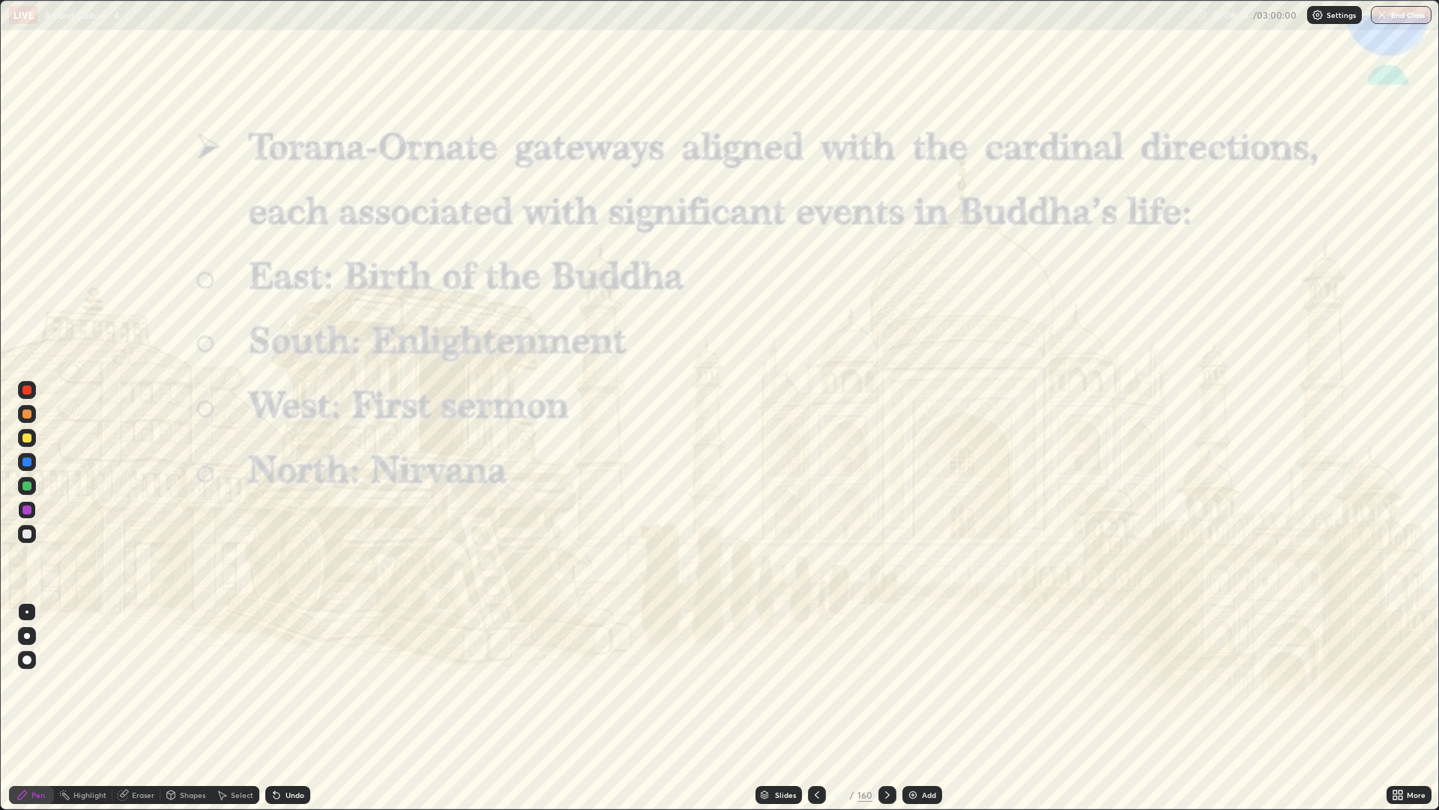
click at [925, 682] on div "Add" at bounding box center [929, 794] width 14 height 7
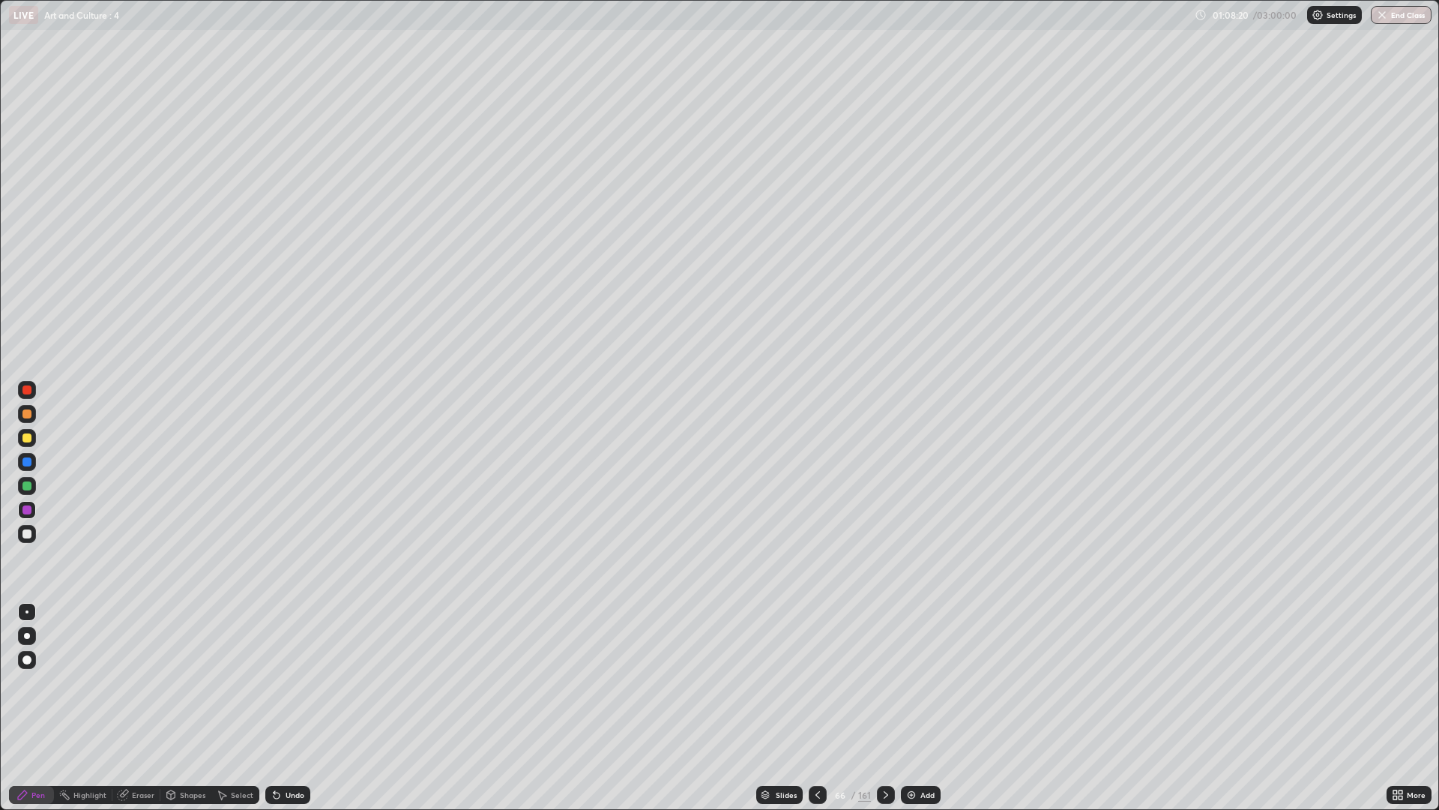
click at [917, 682] on div "Add" at bounding box center [921, 795] width 40 height 18
click at [917, 682] on div "Add" at bounding box center [922, 795] width 40 height 18
click at [915, 682] on div "Add" at bounding box center [922, 795] width 40 height 18
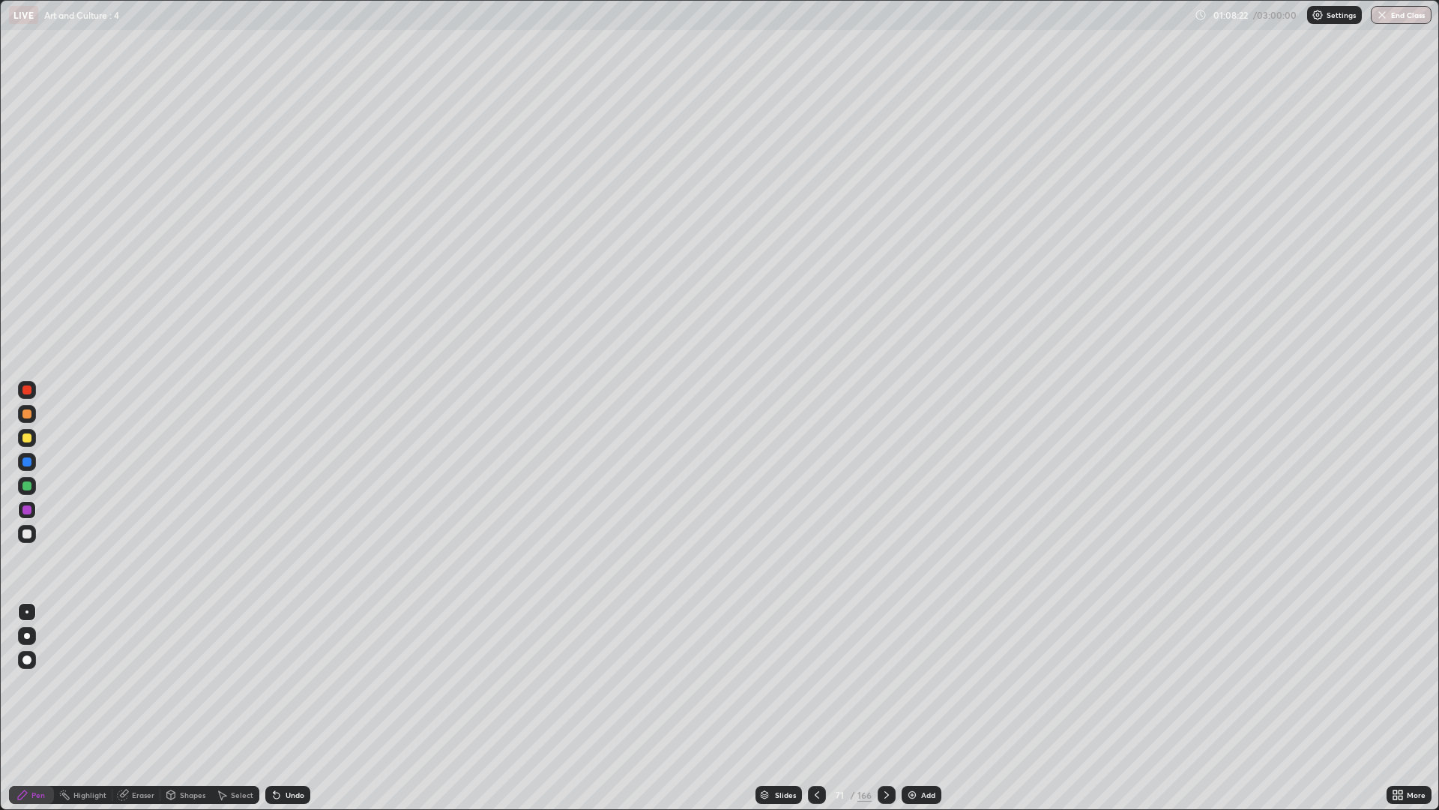
click at [816, 682] on icon at bounding box center [817, 795] width 12 height 12
click at [817, 682] on icon at bounding box center [817, 795] width 12 height 12
click at [816, 682] on icon at bounding box center [817, 795] width 12 height 12
click at [815, 682] on div at bounding box center [817, 795] width 18 height 18
click at [816, 682] on icon at bounding box center [817, 795] width 12 height 12
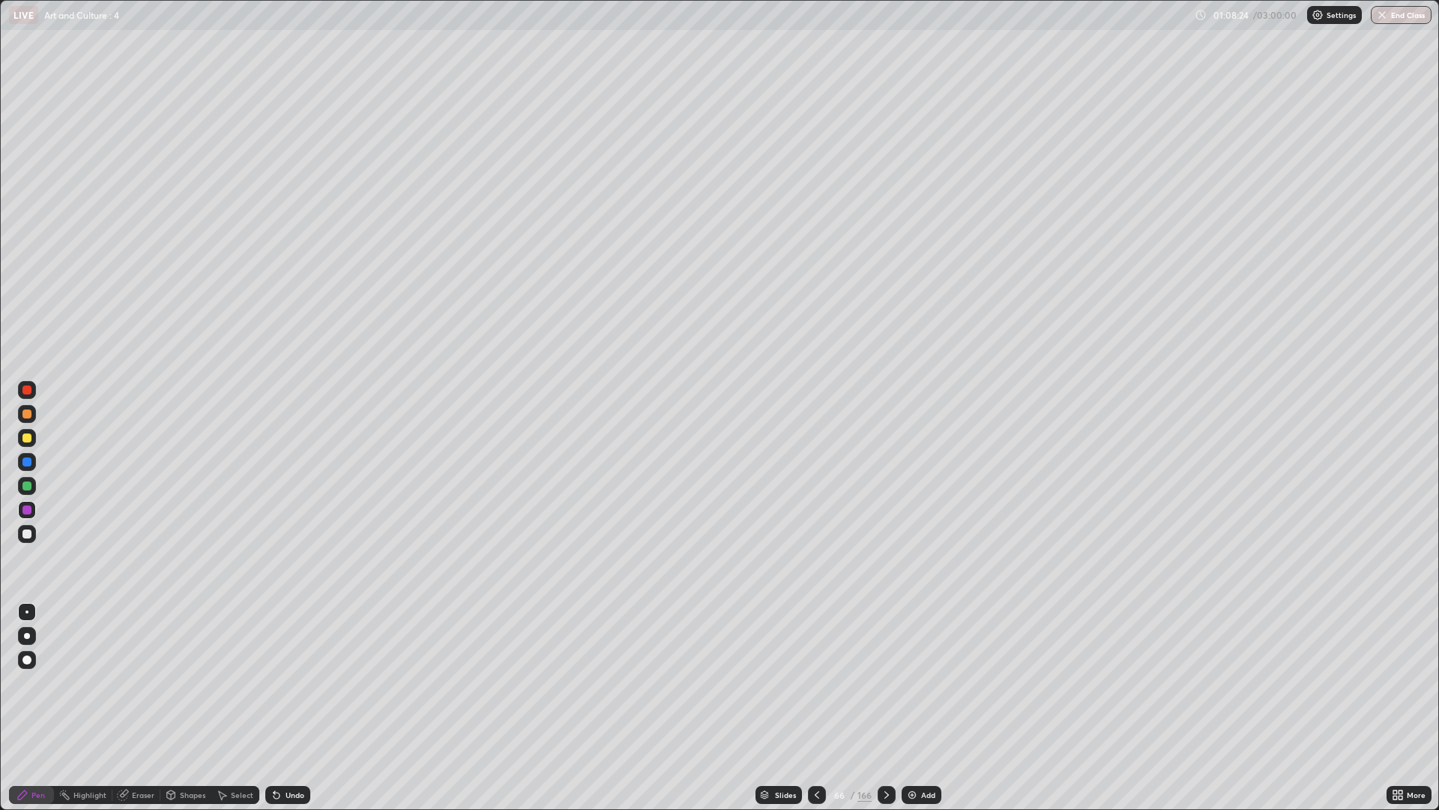
click at [816, 682] on icon at bounding box center [817, 794] width 4 height 7
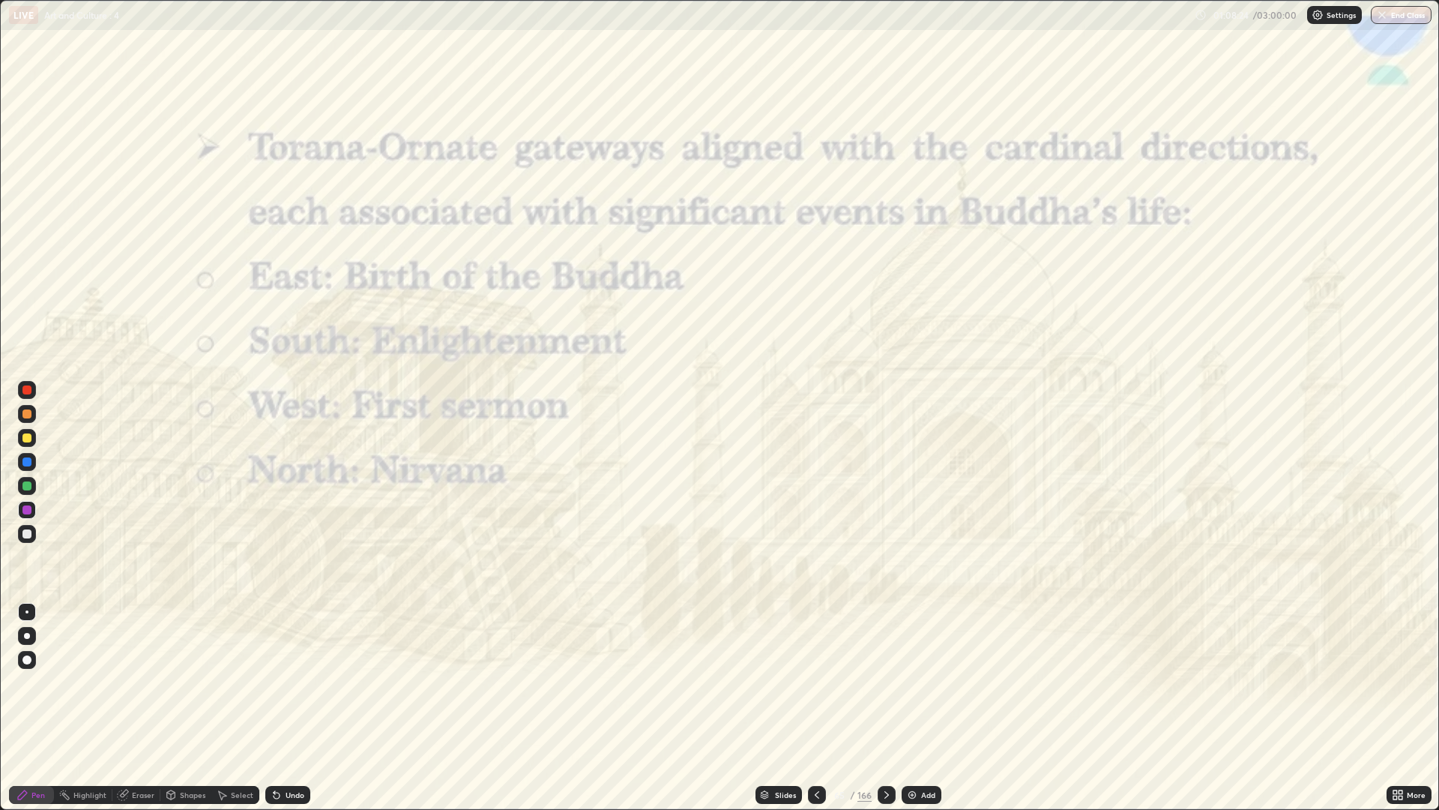
click at [885, 682] on icon at bounding box center [887, 795] width 12 height 12
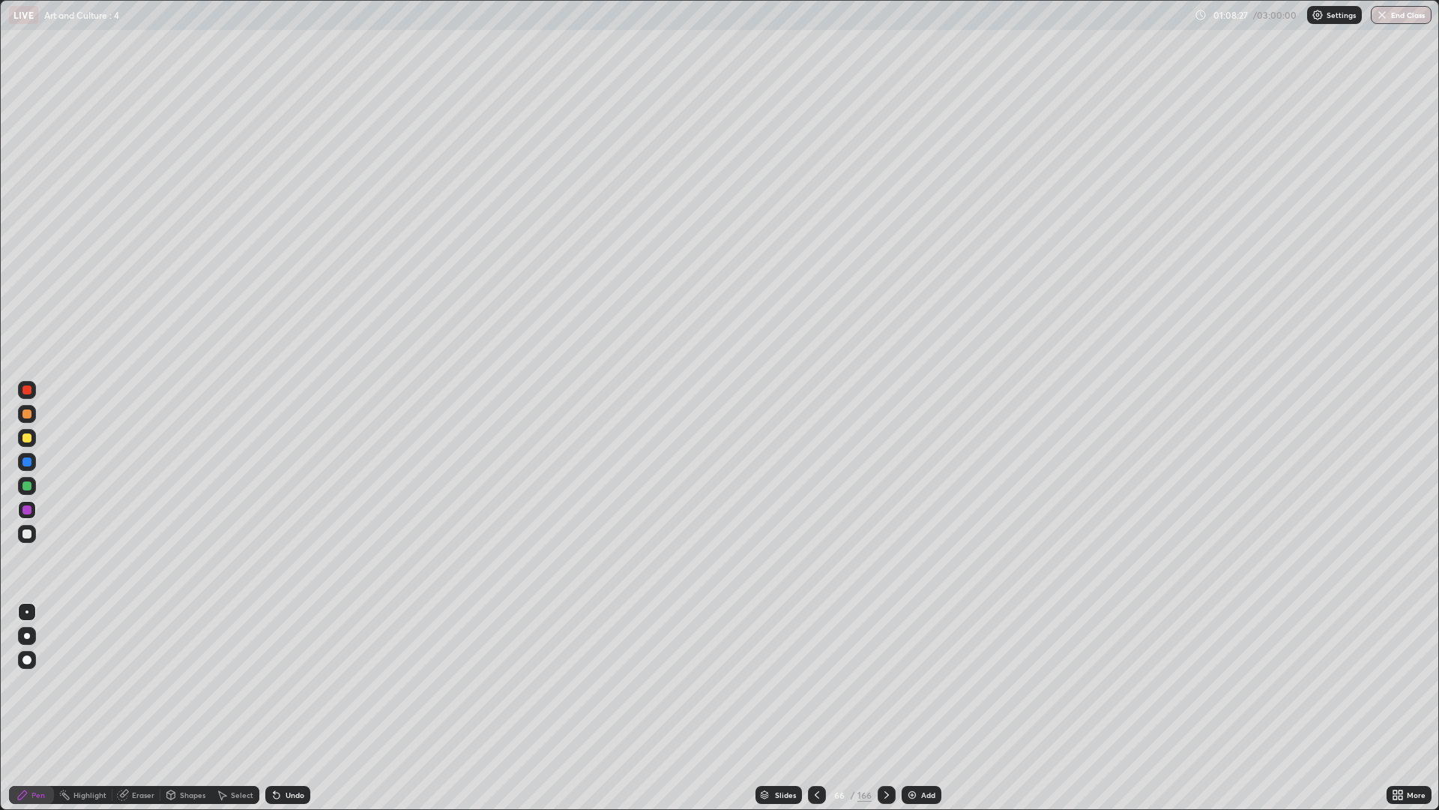
click at [32, 437] on div at bounding box center [27, 438] width 18 height 18
click at [34, 437] on div at bounding box center [27, 438] width 18 height 18
click at [288, 682] on div "Undo" at bounding box center [287, 795] width 45 height 18
click at [298, 682] on div "Undo" at bounding box center [287, 795] width 45 height 18
click at [298, 682] on div "Undo" at bounding box center [295, 794] width 19 height 7
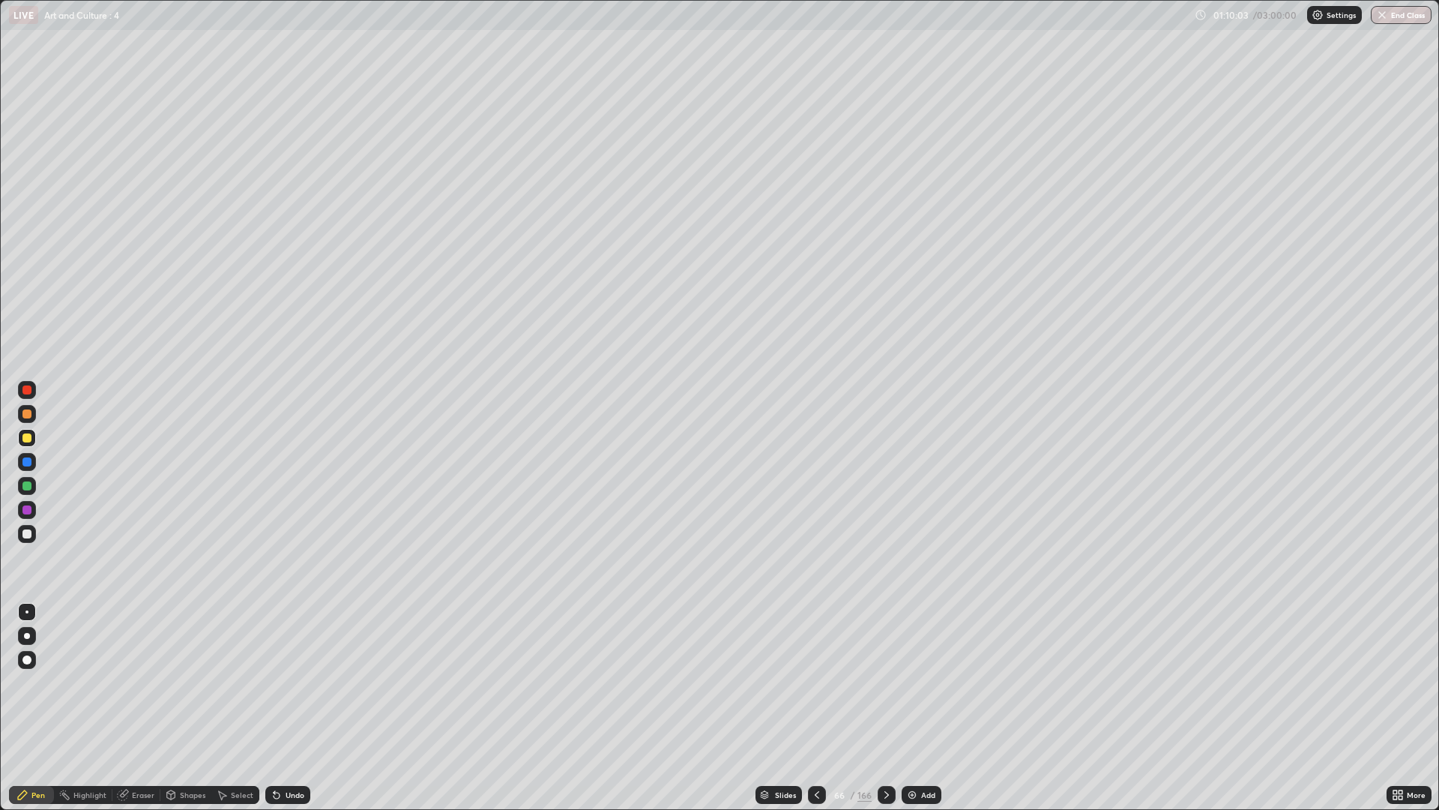
click at [298, 682] on div "Undo" at bounding box center [295, 794] width 19 height 7
click at [292, 682] on div "Undo" at bounding box center [295, 794] width 19 height 7
click at [293, 682] on div "Undo" at bounding box center [287, 795] width 45 height 18
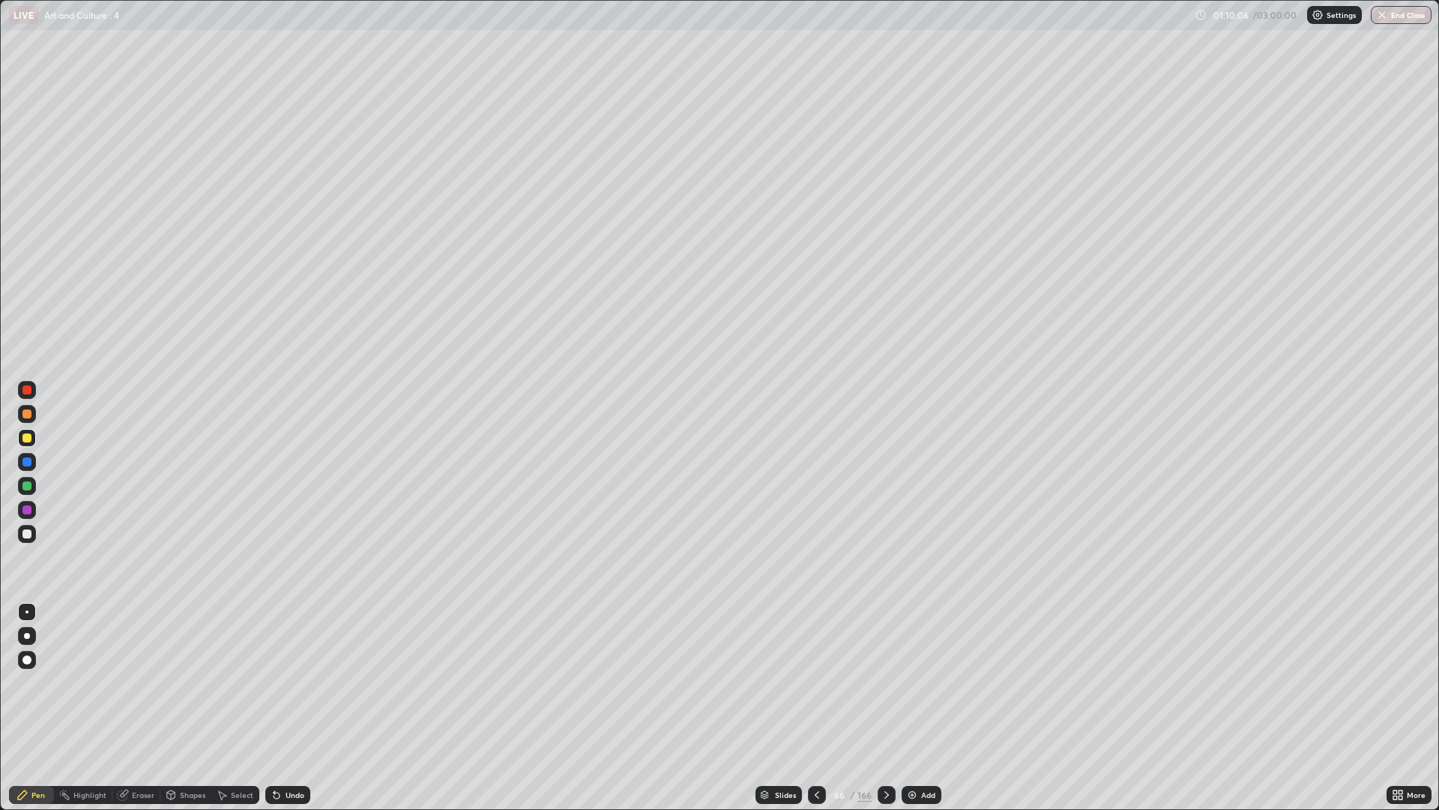
click at [294, 682] on div "Undo" at bounding box center [287, 795] width 45 height 18
click at [143, 682] on div "Eraser" at bounding box center [143, 794] width 22 height 7
click at [185, 682] on div "Shapes" at bounding box center [192, 794] width 25 height 7
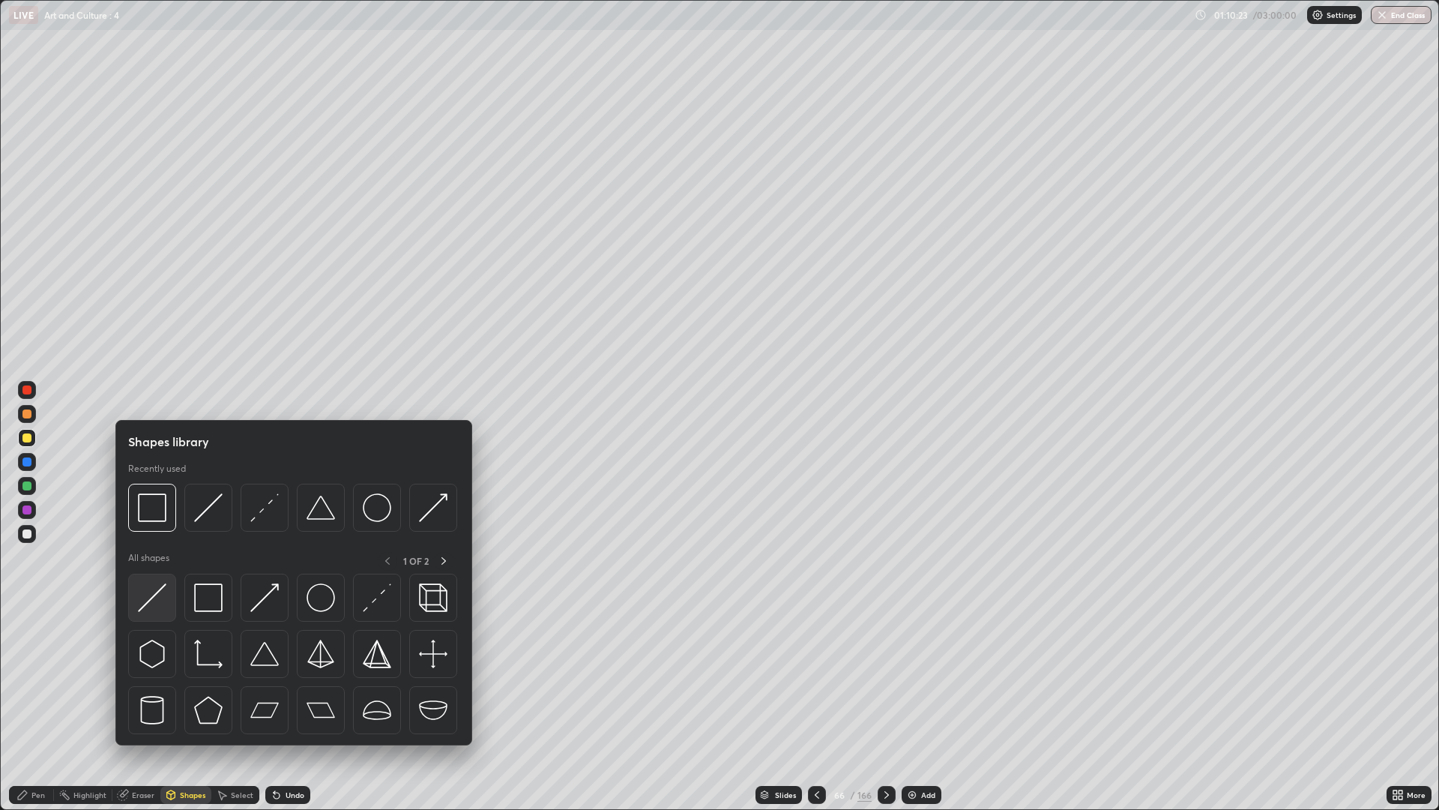
click at [160, 604] on img at bounding box center [152, 597] width 28 height 28
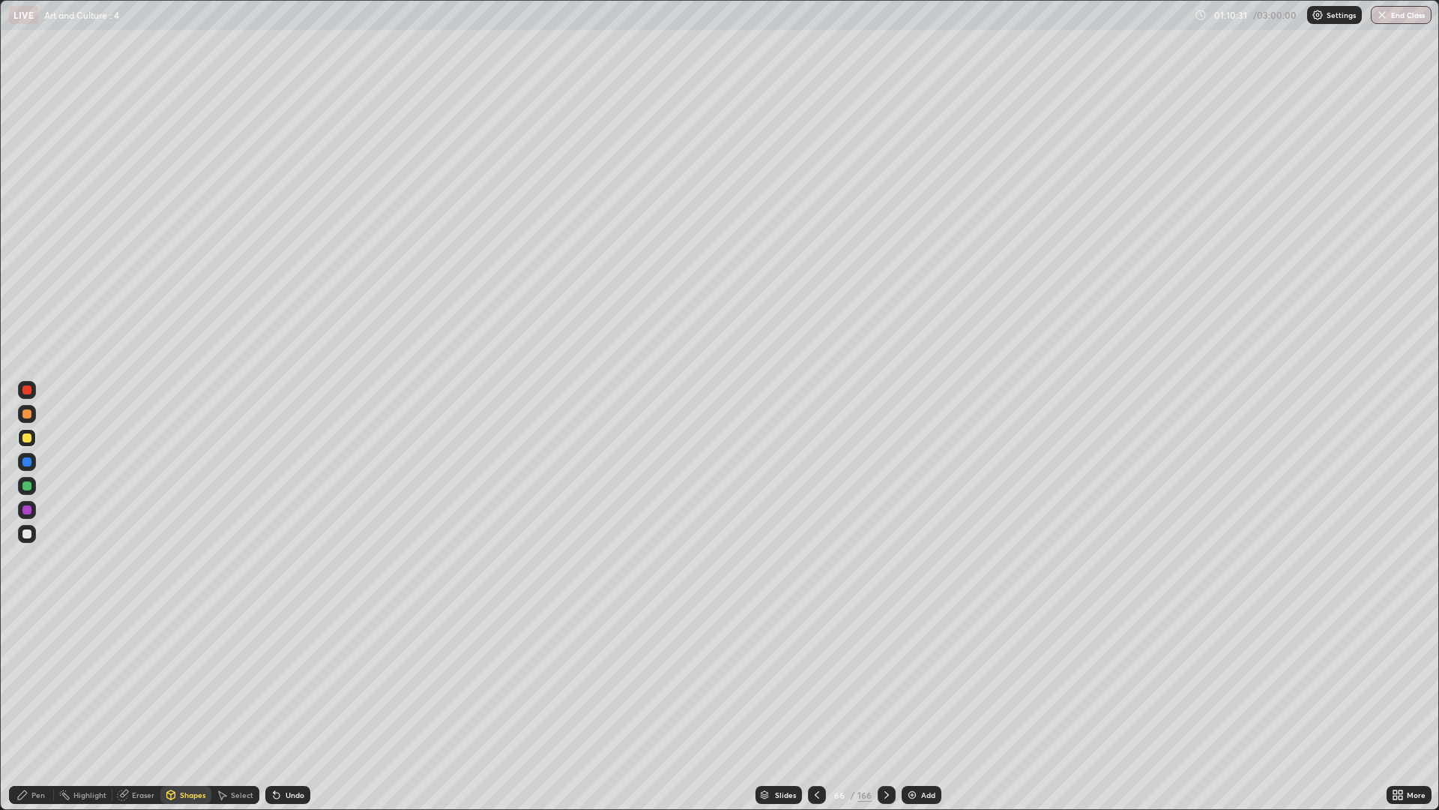
click at [35, 532] on div at bounding box center [27, 534] width 18 height 18
click at [283, 682] on div "Undo" at bounding box center [287, 795] width 45 height 18
click at [33, 682] on div "Pen" at bounding box center [37, 794] width 13 height 7
click at [31, 534] on div at bounding box center [26, 533] width 9 height 9
click at [35, 437] on div at bounding box center [27, 438] width 18 height 18
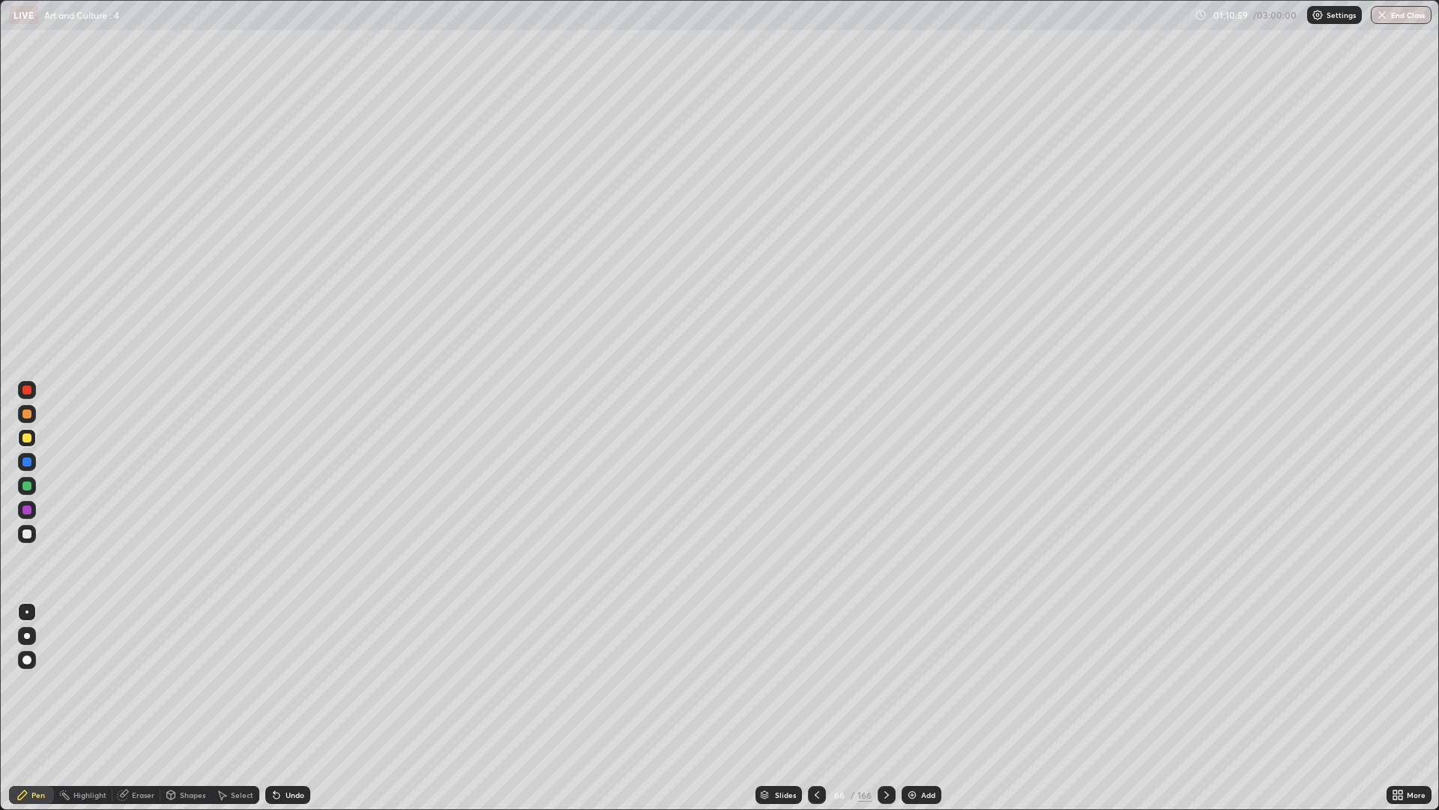
click at [32, 508] on div at bounding box center [27, 510] width 18 height 18
click at [289, 682] on div "Undo" at bounding box center [287, 795] width 45 height 18
click at [297, 682] on div "Undo" at bounding box center [287, 795] width 45 height 18
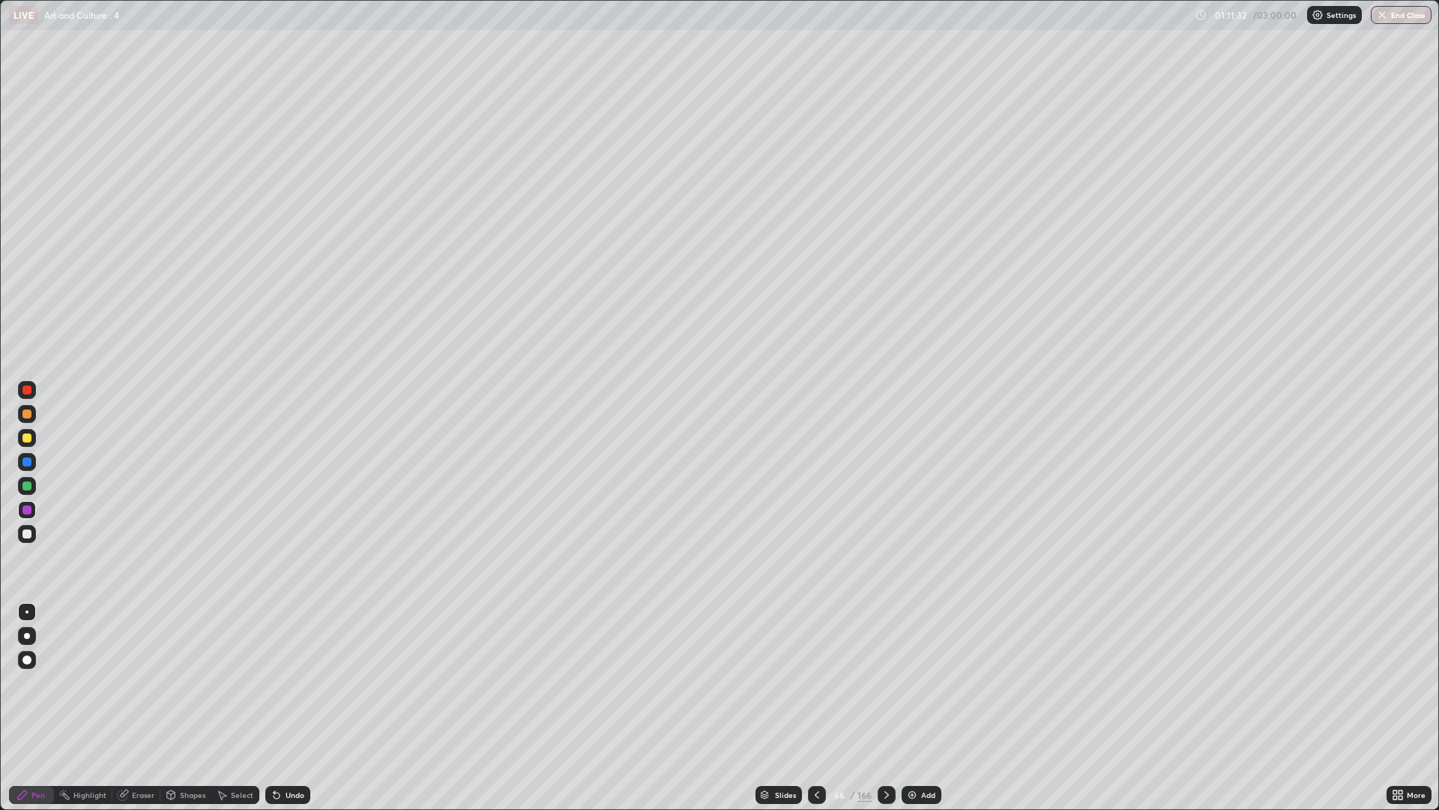
click at [297, 682] on div "Undo" at bounding box center [287, 795] width 45 height 18
click at [291, 682] on div "Undo" at bounding box center [287, 795] width 45 height 18
click at [288, 682] on div "Undo" at bounding box center [287, 795] width 45 height 18
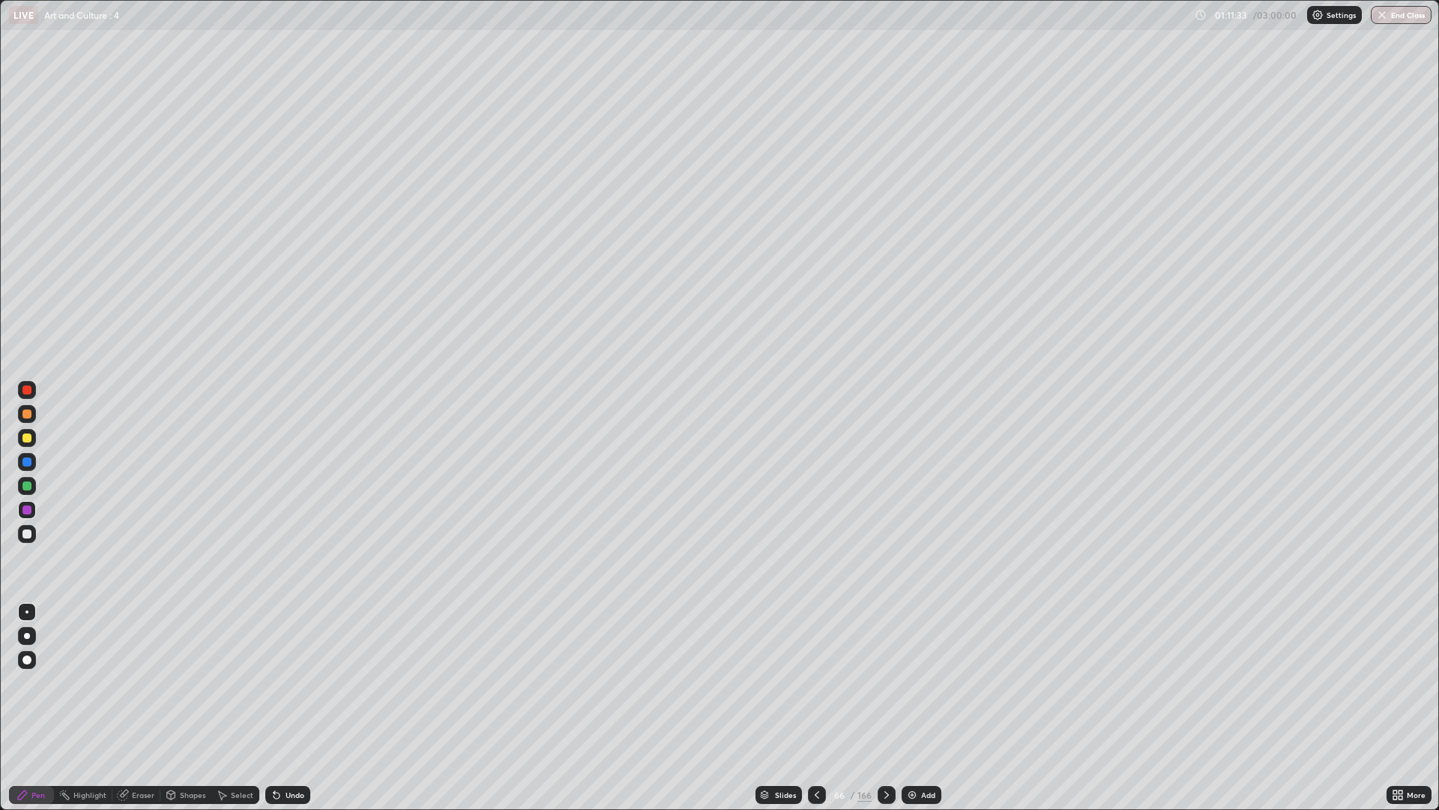
click at [292, 682] on div "Undo" at bounding box center [295, 794] width 19 height 7
click at [32, 535] on div at bounding box center [27, 534] width 18 height 18
click at [302, 682] on div "Undo" at bounding box center [295, 794] width 19 height 7
click at [301, 682] on div "Undo" at bounding box center [287, 795] width 45 height 18
click at [34, 509] on div at bounding box center [27, 510] width 18 height 18
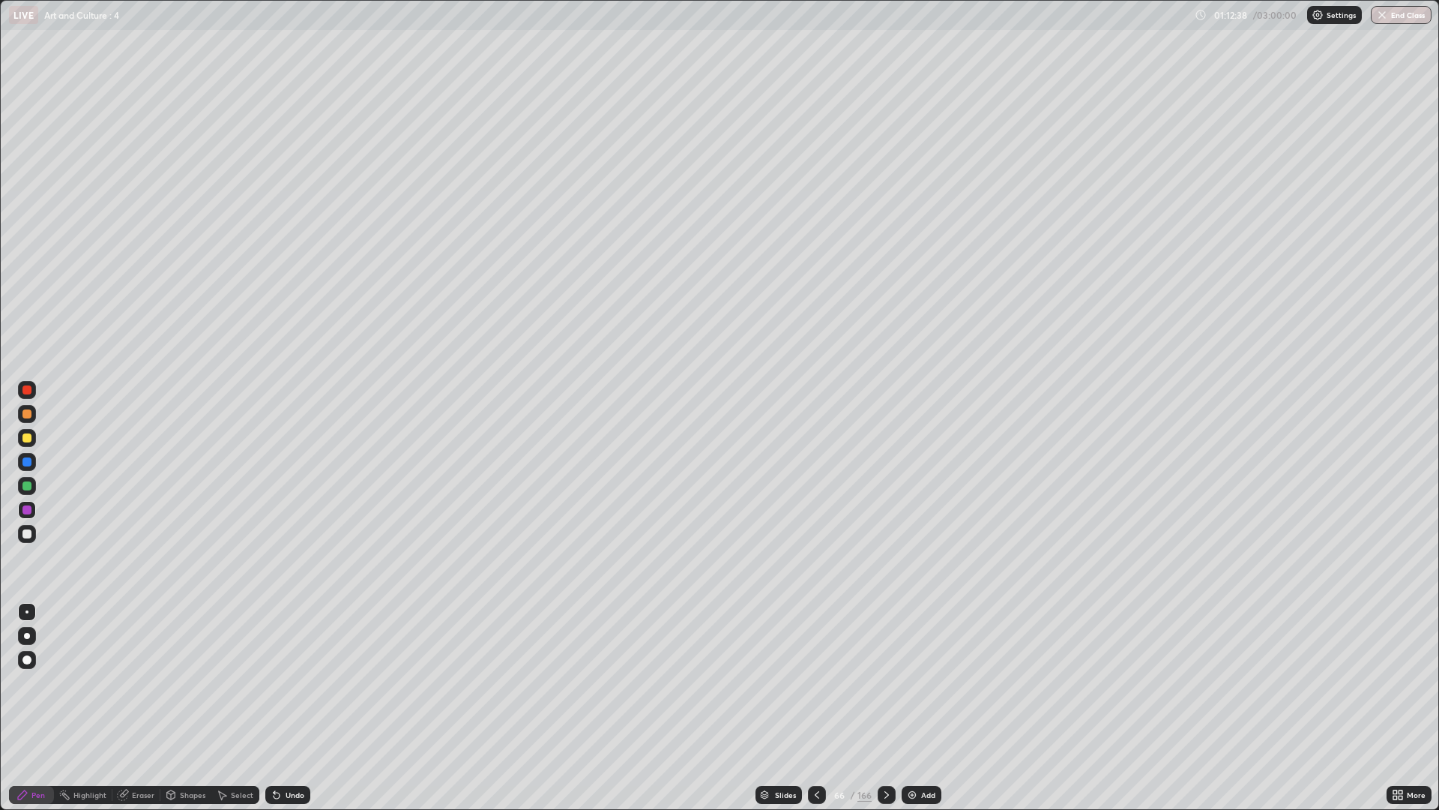
click at [306, 682] on div "Undo" at bounding box center [287, 795] width 45 height 18
click at [881, 682] on icon at bounding box center [887, 795] width 12 height 12
click at [187, 682] on div "Shapes" at bounding box center [185, 795] width 51 height 18
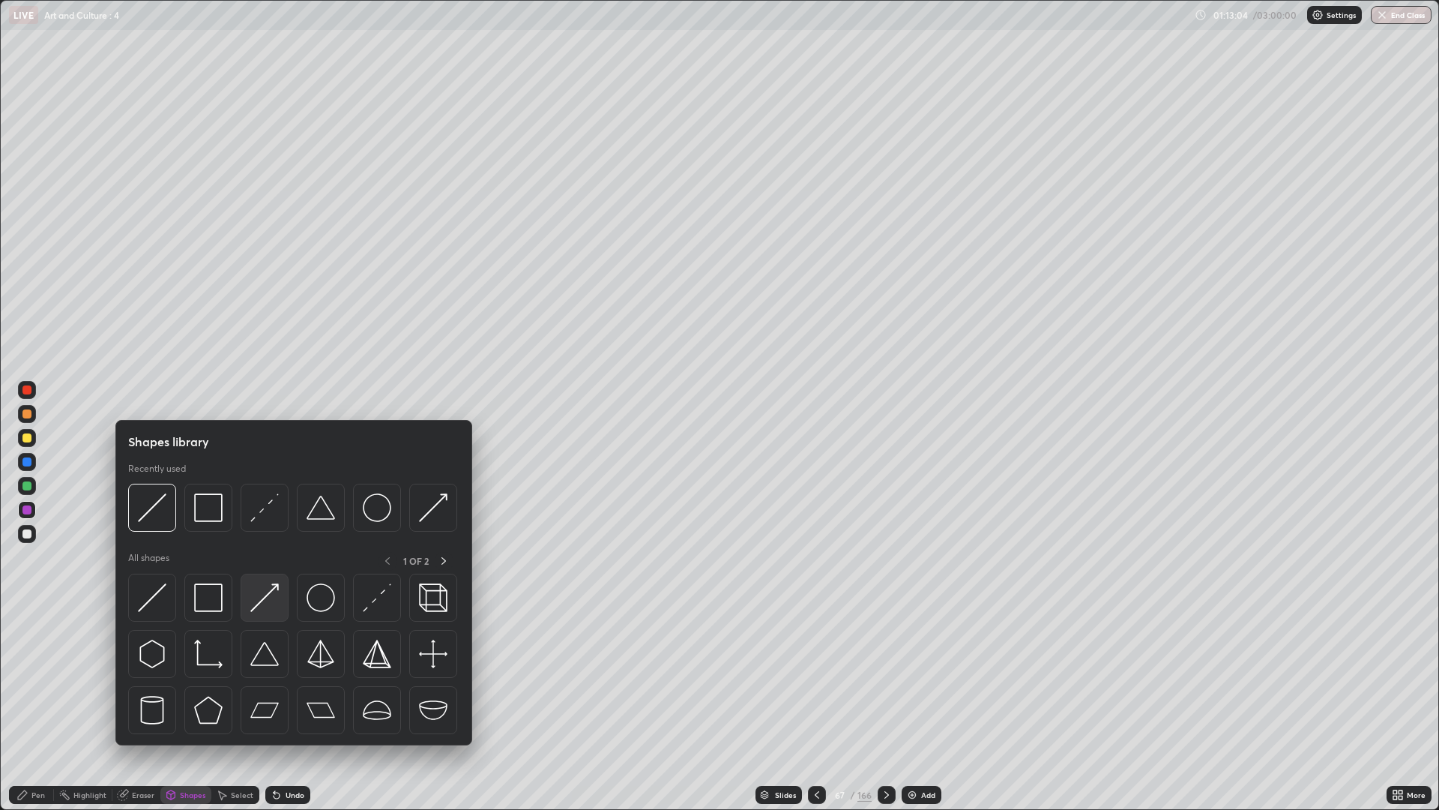
click at [268, 594] on img at bounding box center [264, 597] width 28 height 28
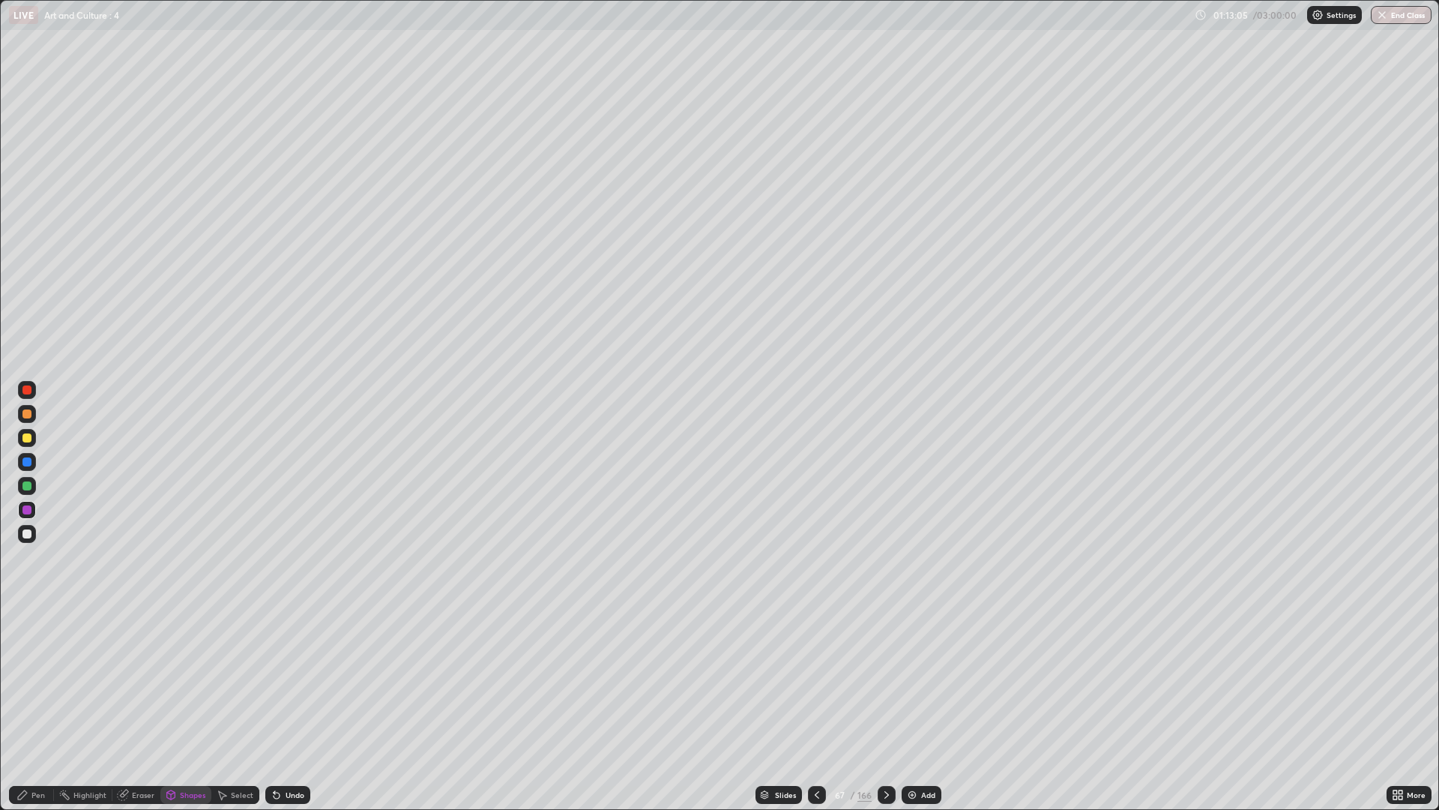
click at [188, 682] on div "Shapes" at bounding box center [185, 795] width 51 height 18
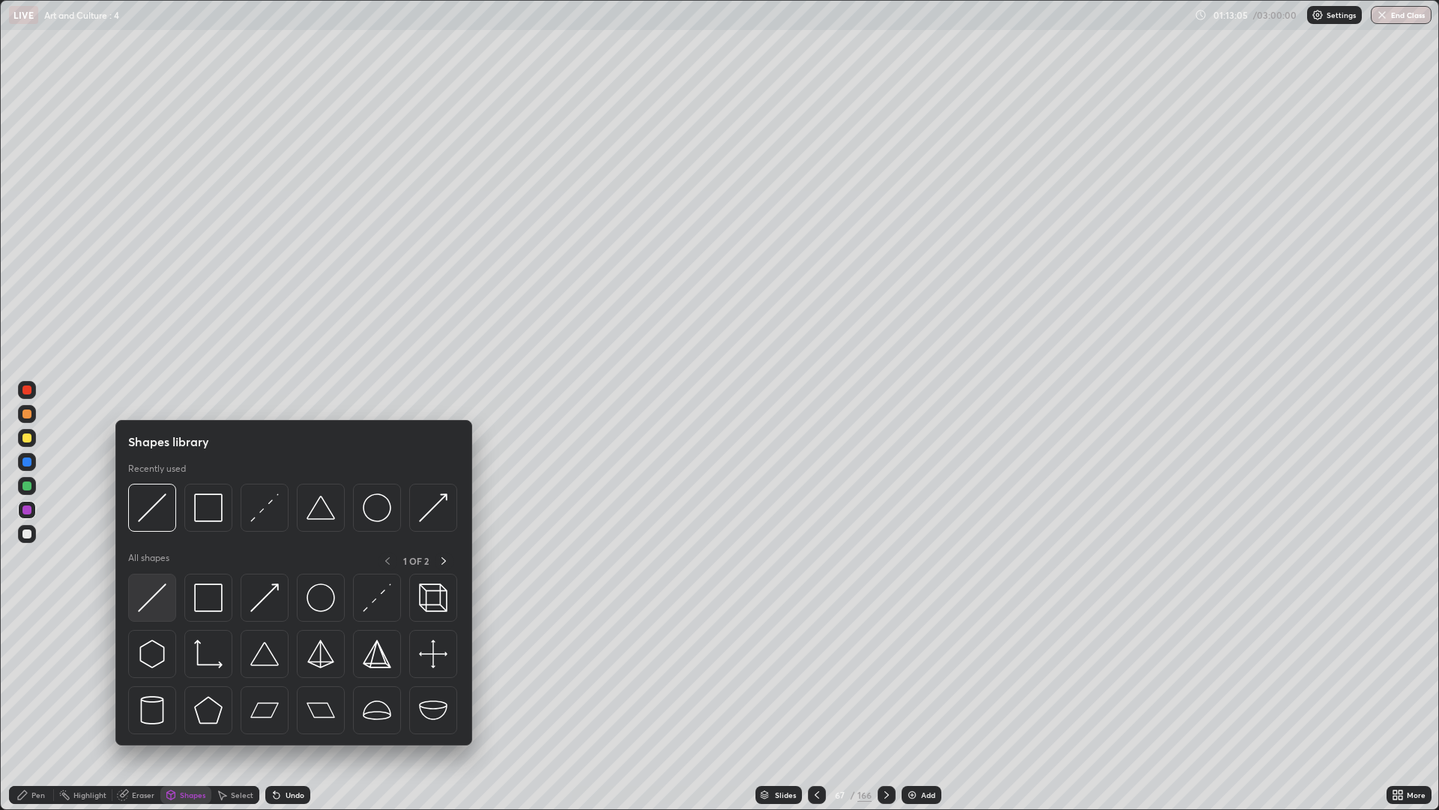
click at [155, 595] on img at bounding box center [152, 597] width 28 height 28
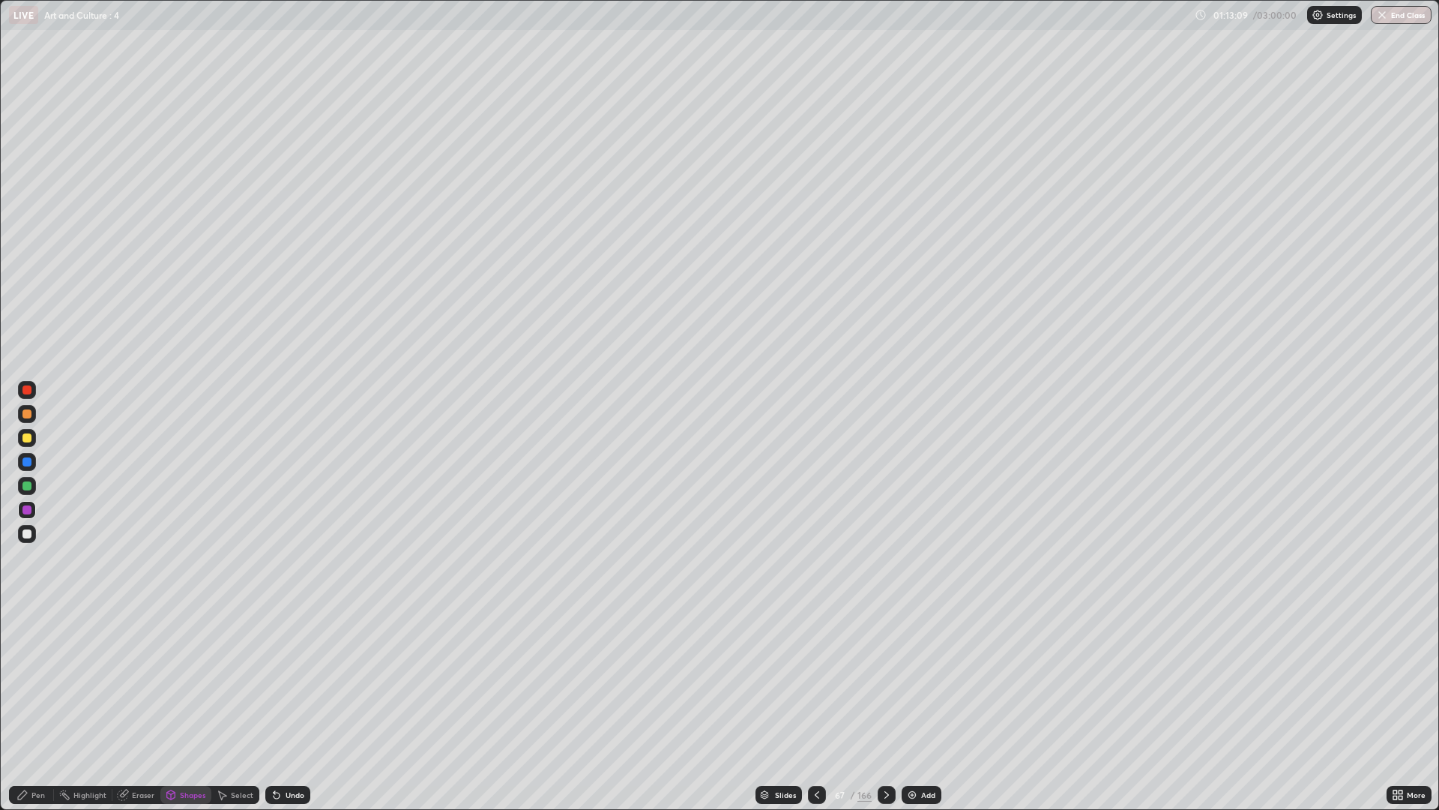
click at [33, 531] on div at bounding box center [27, 534] width 18 height 18
click at [34, 682] on div "Pen" at bounding box center [37, 794] width 13 height 7
click at [283, 682] on div "Undo" at bounding box center [287, 795] width 45 height 18
click at [292, 682] on div "Undo" at bounding box center [287, 795] width 45 height 18
click at [286, 682] on div "Undo" at bounding box center [287, 795] width 45 height 18
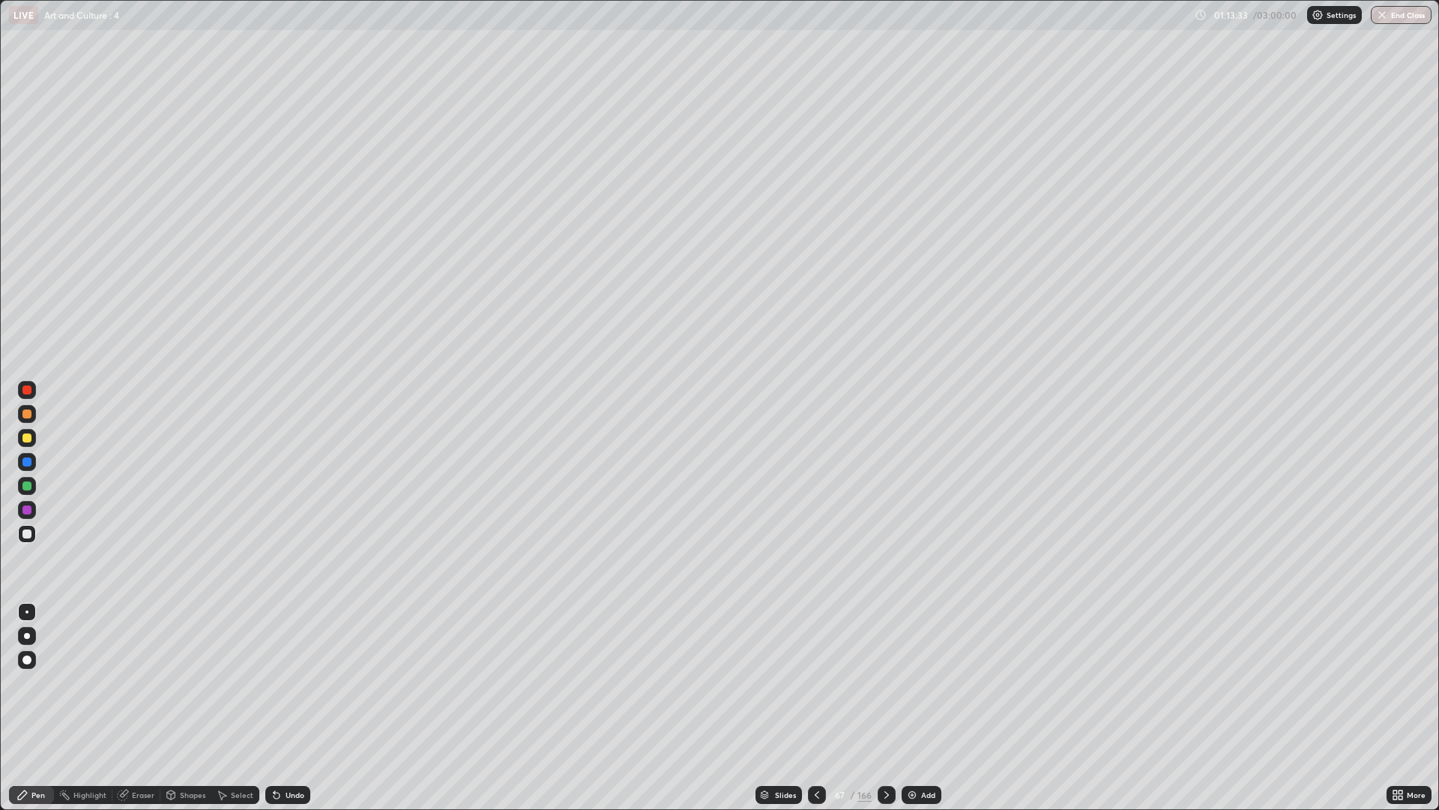
click at [286, 682] on div "Undo" at bounding box center [287, 795] width 45 height 18
click at [283, 682] on div "Undo" at bounding box center [284, 795] width 51 height 30
click at [280, 682] on div "Undo" at bounding box center [287, 795] width 45 height 18
click at [816, 682] on icon at bounding box center [817, 795] width 12 height 12
click at [139, 682] on div "Eraser" at bounding box center [136, 795] width 48 height 18
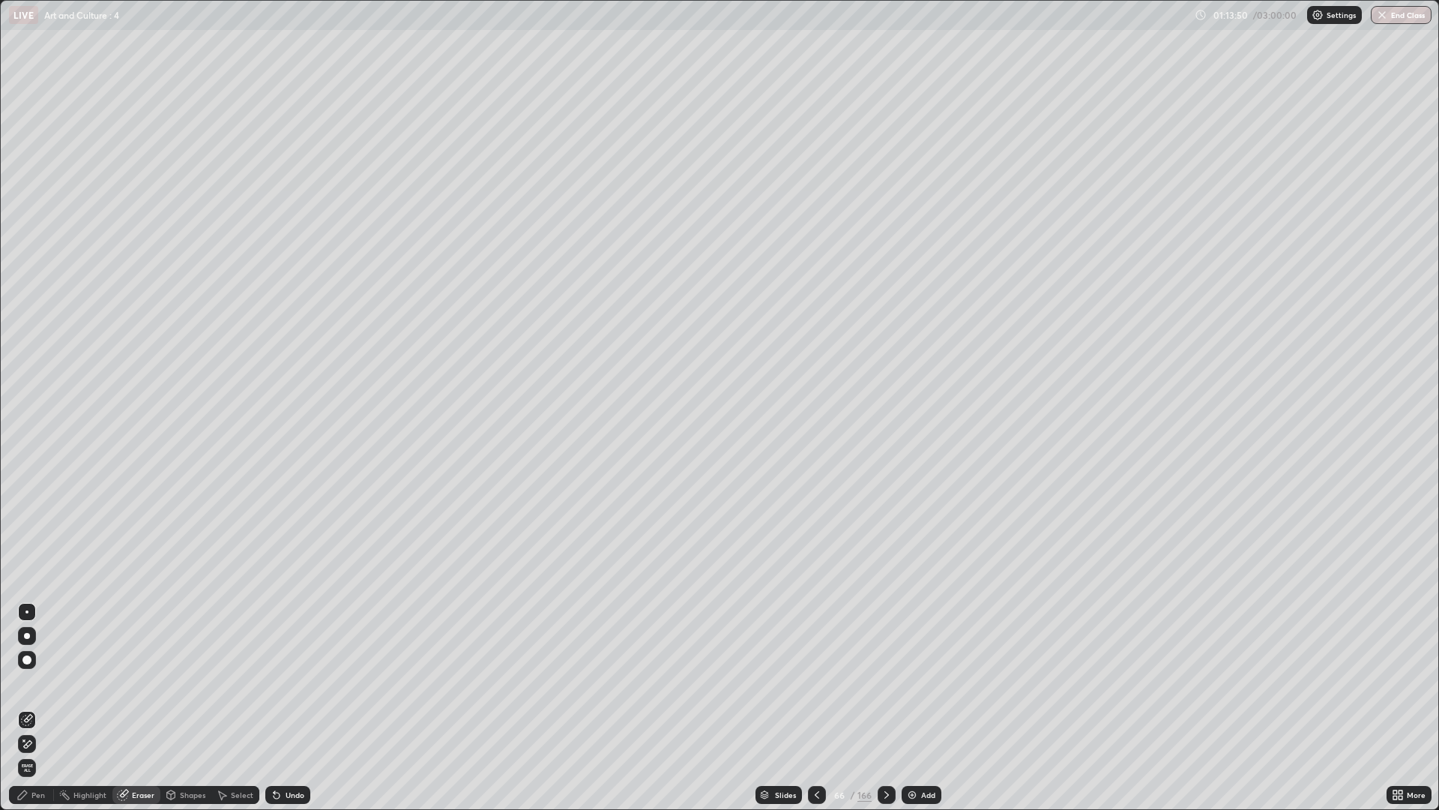
click at [879, 682] on div at bounding box center [887, 795] width 18 height 18
click at [34, 682] on div "Pen" at bounding box center [31, 795] width 45 height 18
click at [28, 510] on div at bounding box center [26, 509] width 9 height 9
click at [33, 632] on div at bounding box center [27, 636] width 18 height 18
click at [298, 682] on div "Undo" at bounding box center [295, 794] width 19 height 7
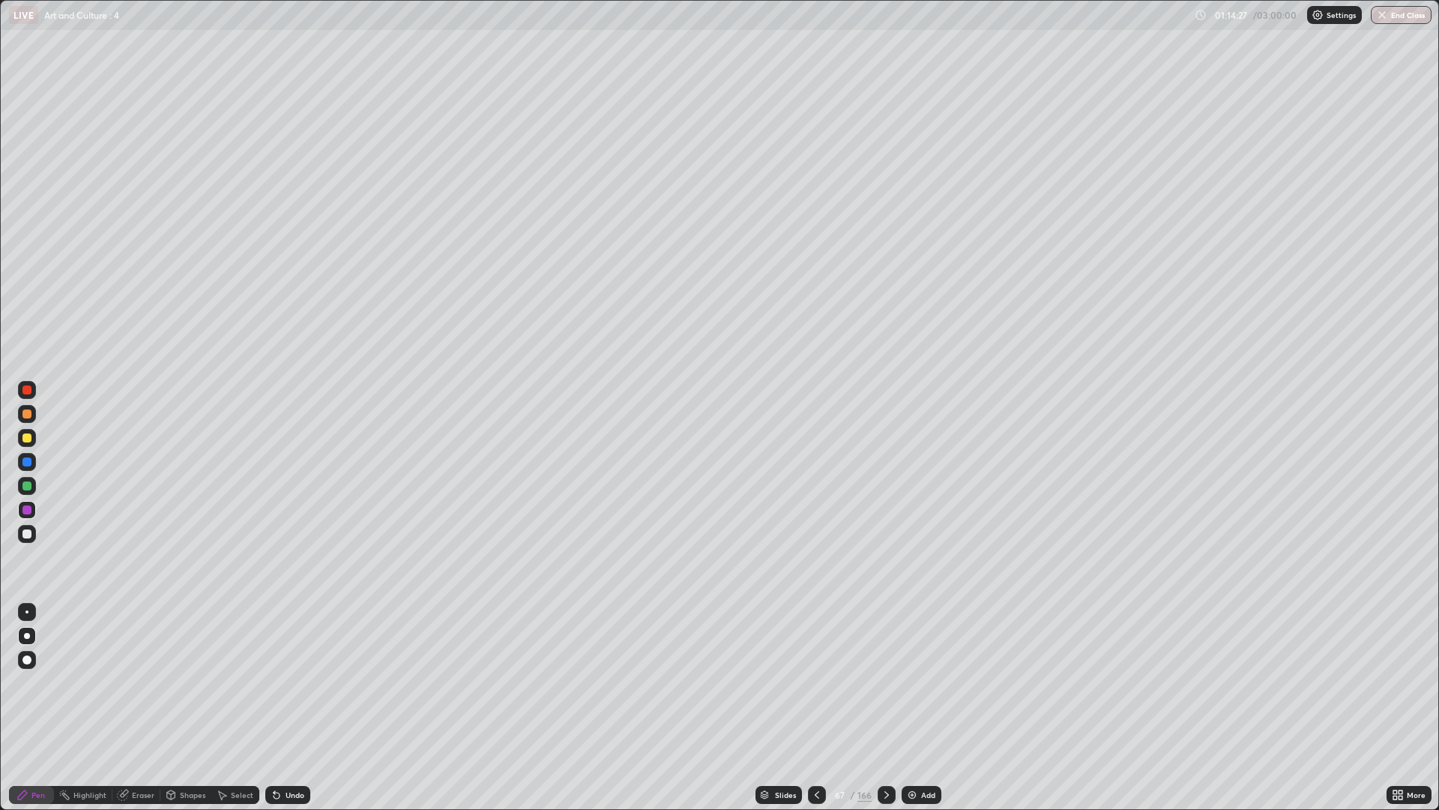
click at [298, 682] on div "Undo" at bounding box center [295, 794] width 19 height 7
click at [303, 682] on div "Undo" at bounding box center [287, 795] width 45 height 18
click at [43, 682] on div "Pen" at bounding box center [37, 794] width 13 height 7
click at [35, 609] on div at bounding box center [27, 612] width 18 height 18
click at [37, 607] on div at bounding box center [27, 612] width 24 height 24
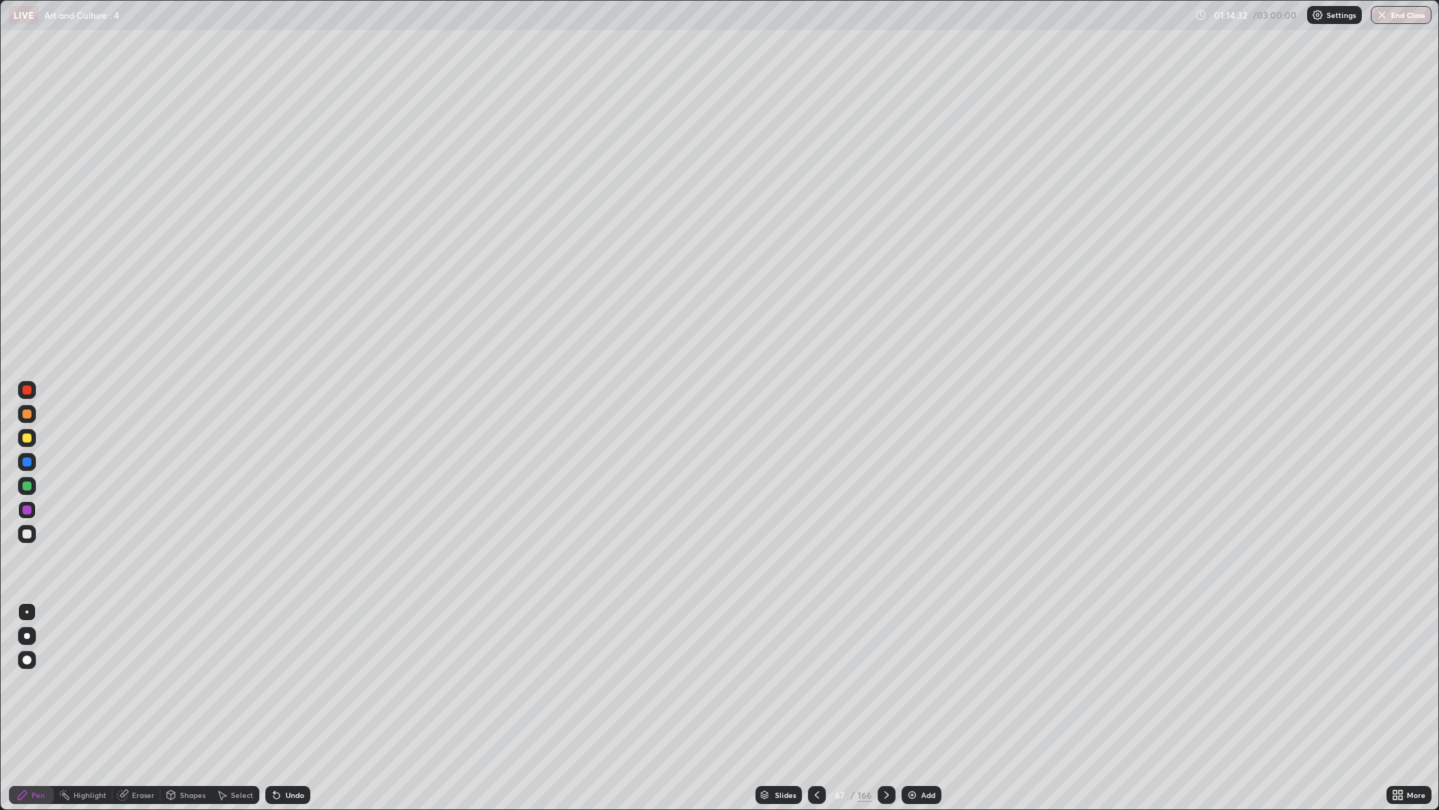
click at [32, 508] on div at bounding box center [27, 510] width 18 height 18
click at [186, 682] on div "Shapes" at bounding box center [185, 795] width 51 height 18
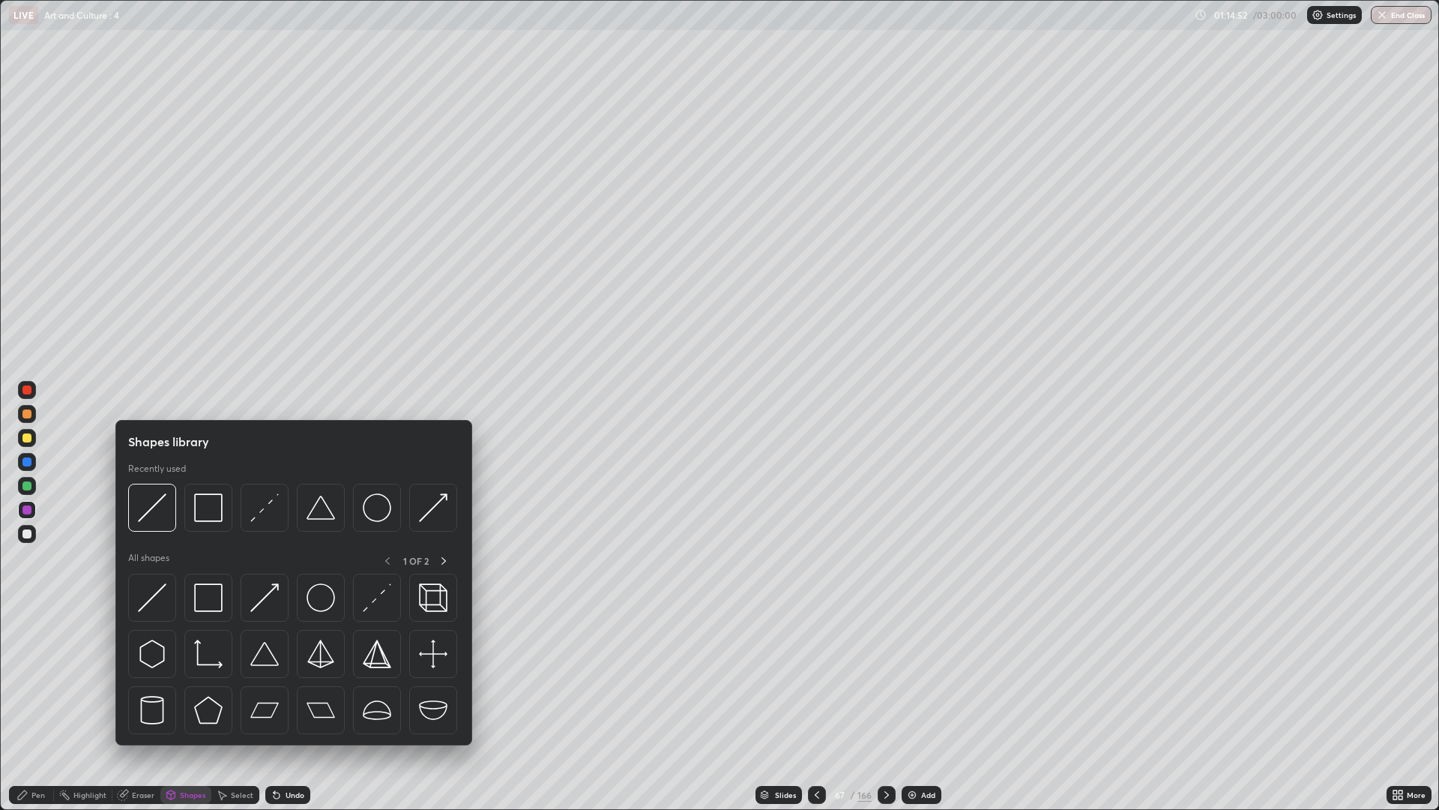
click at [270, 508] on img at bounding box center [264, 507] width 28 height 28
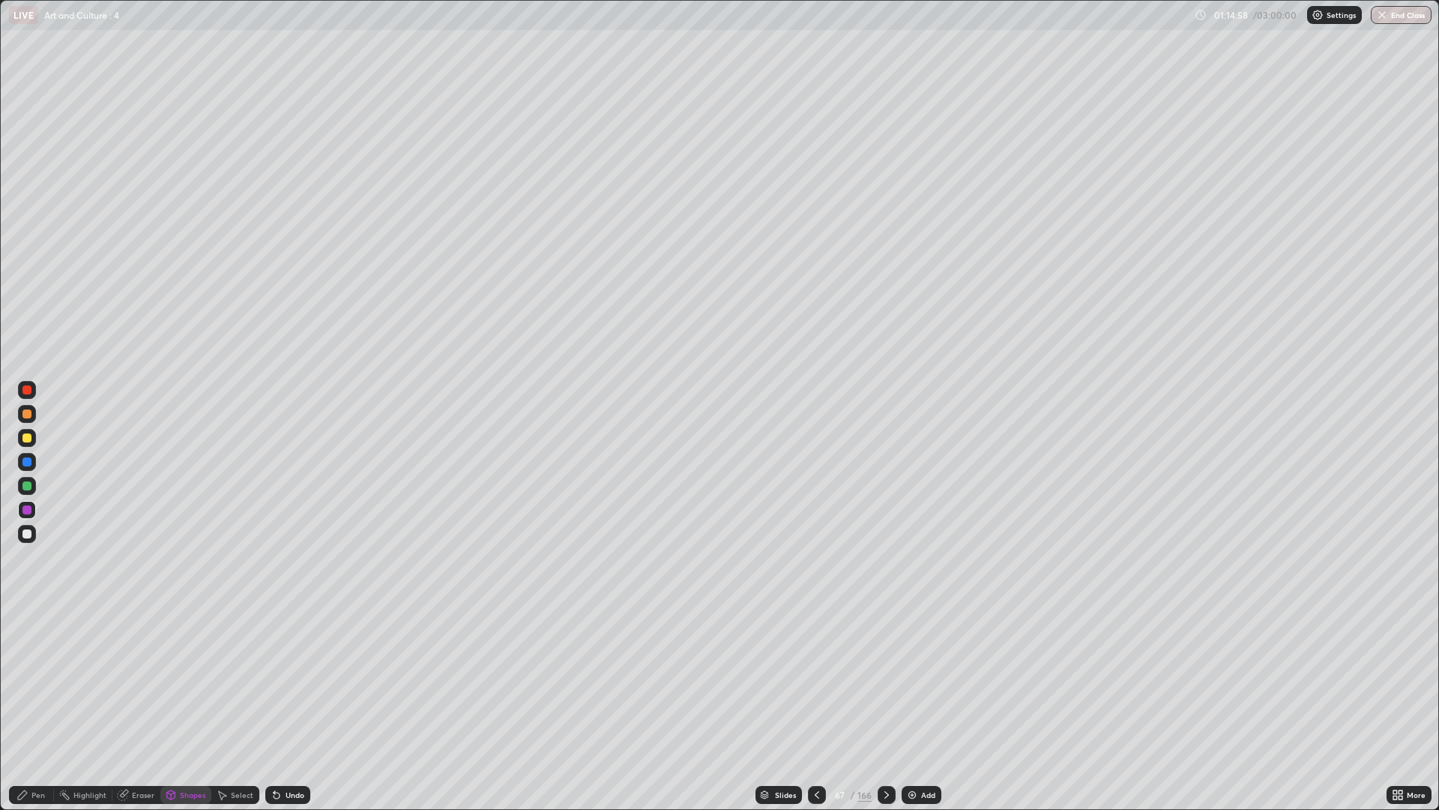
click at [34, 682] on div "Pen" at bounding box center [37, 794] width 13 height 7
click at [28, 534] on div at bounding box center [26, 533] width 9 height 9
click at [809, 682] on div at bounding box center [817, 795] width 18 height 18
click at [889, 682] on icon at bounding box center [887, 795] width 12 height 12
click at [816, 682] on icon at bounding box center [817, 795] width 12 height 12
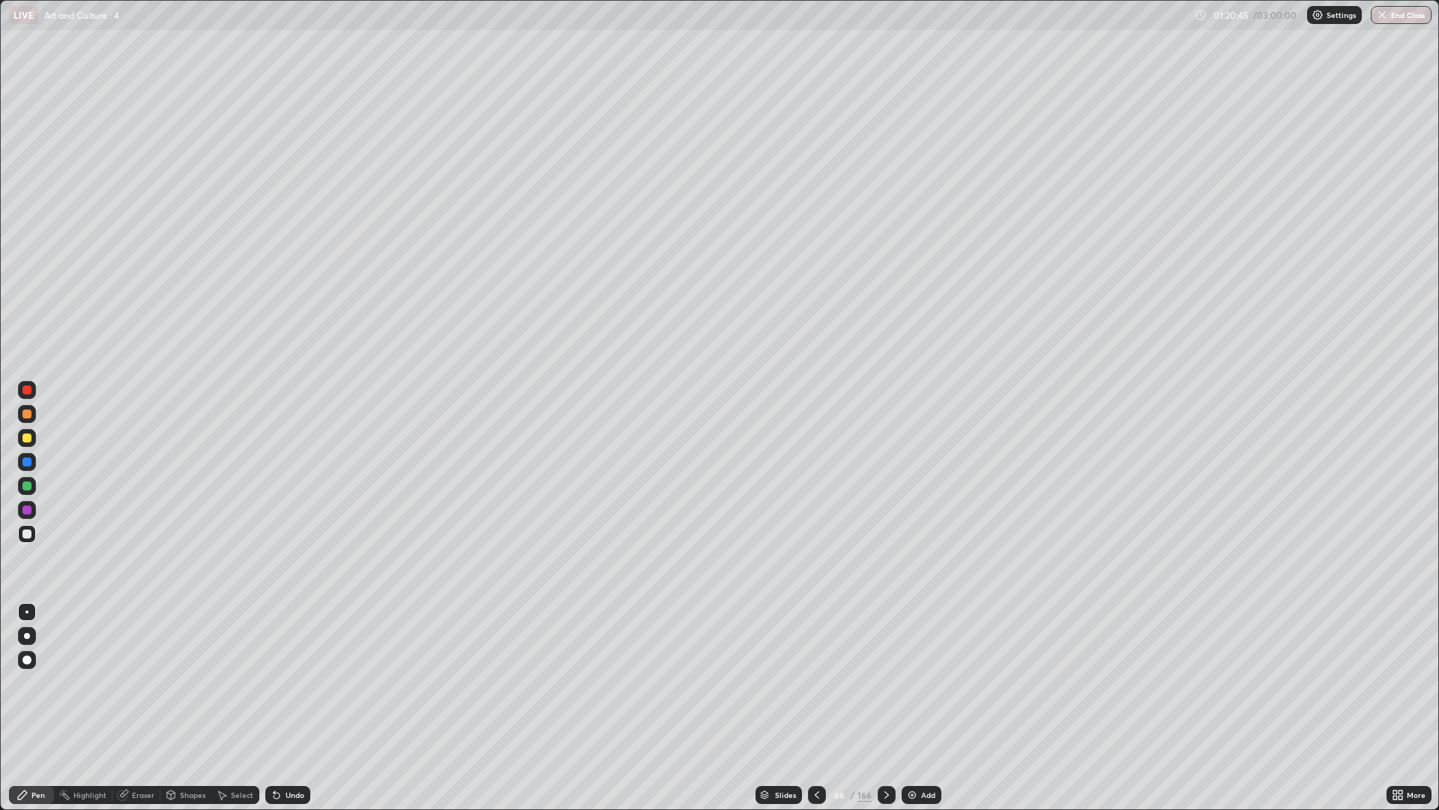
click at [878, 682] on div at bounding box center [887, 795] width 18 height 18
click at [885, 682] on icon at bounding box center [887, 795] width 12 height 12
click at [301, 682] on div "Undo" at bounding box center [284, 795] width 51 height 30
click at [893, 682] on div at bounding box center [887, 795] width 18 height 18
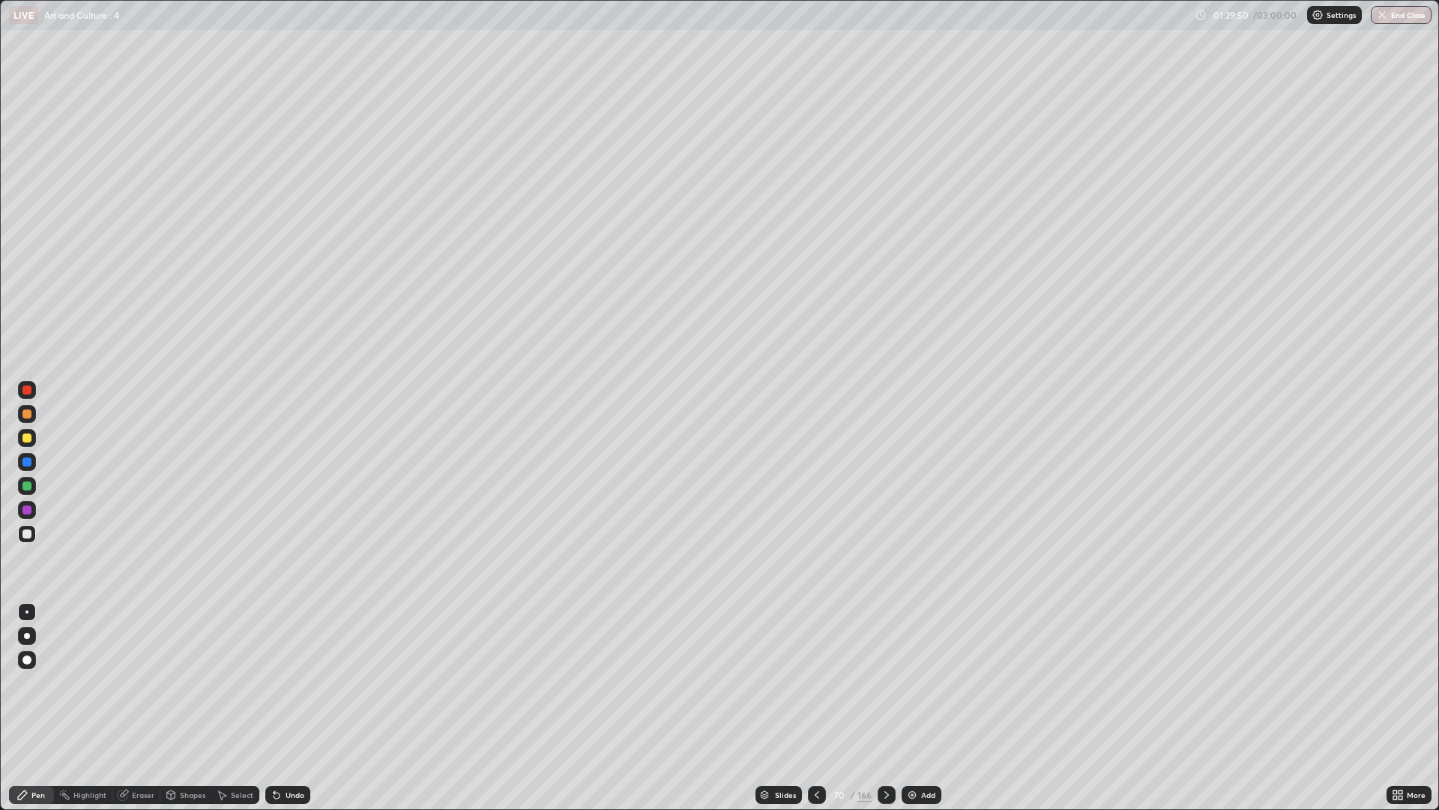
click at [282, 682] on div "Undo" at bounding box center [287, 795] width 45 height 18
click at [291, 682] on div "Undo" at bounding box center [287, 795] width 45 height 18
click at [301, 682] on div "Undo" at bounding box center [287, 795] width 45 height 18
click at [33, 505] on div at bounding box center [27, 510] width 18 height 18
click at [289, 682] on div "Undo" at bounding box center [295, 794] width 19 height 7
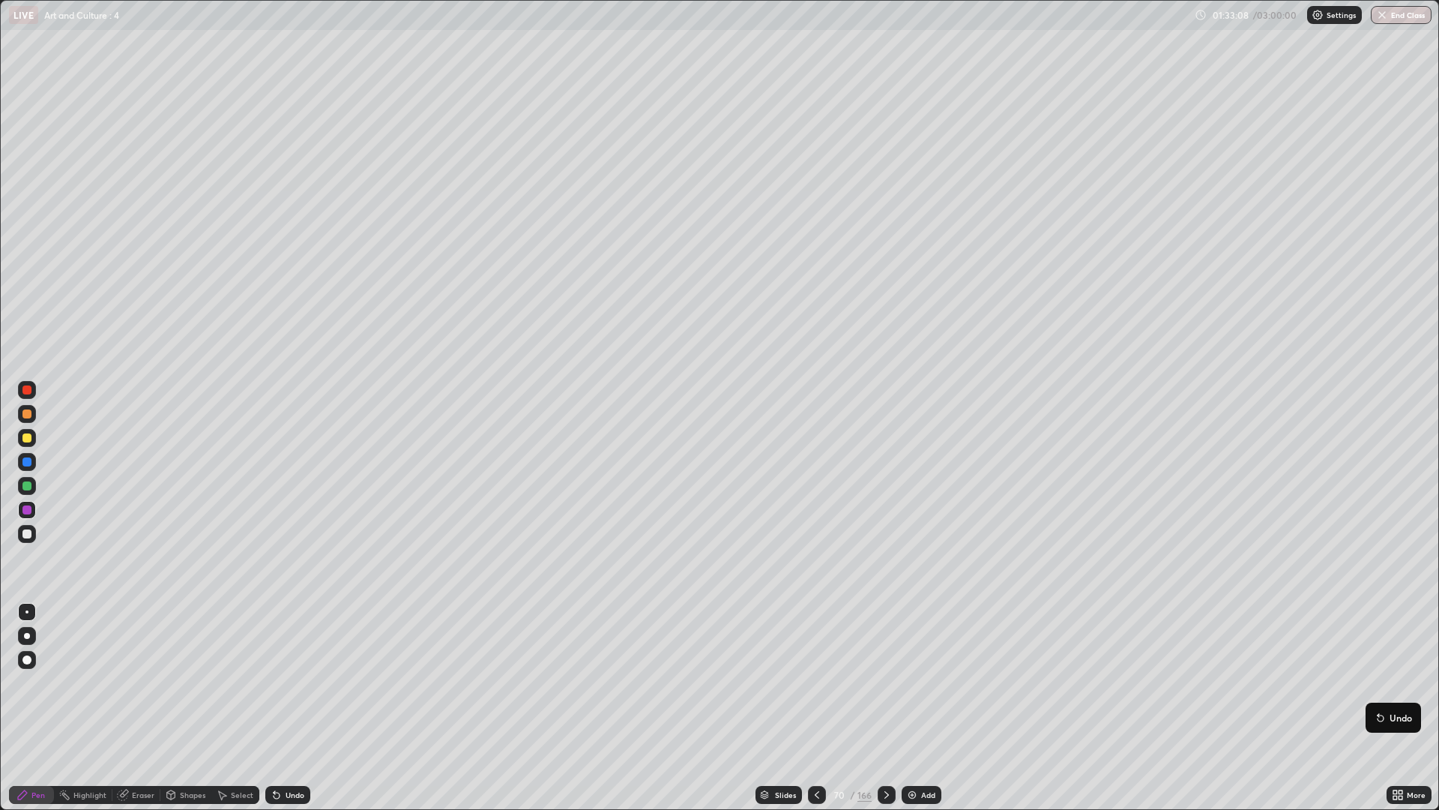
click at [892, 682] on div at bounding box center [887, 795] width 18 height 18
click at [301, 682] on div "Undo" at bounding box center [287, 795] width 45 height 18
click at [291, 682] on div "Undo" at bounding box center [287, 795] width 45 height 18
click at [295, 682] on div "Undo" at bounding box center [295, 794] width 19 height 7
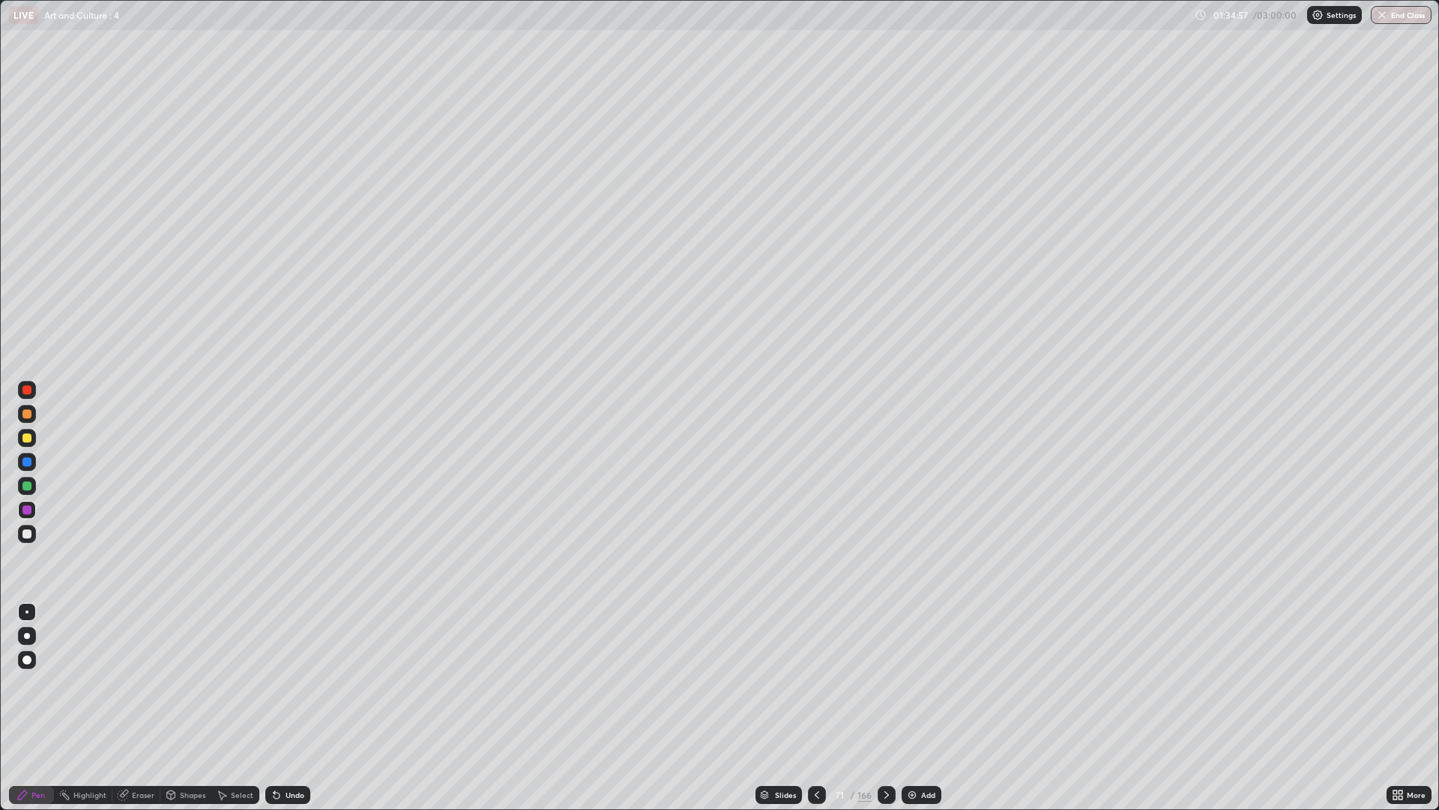
click at [825, 682] on div at bounding box center [817, 795] width 18 height 30
click at [885, 682] on icon at bounding box center [887, 795] width 12 height 12
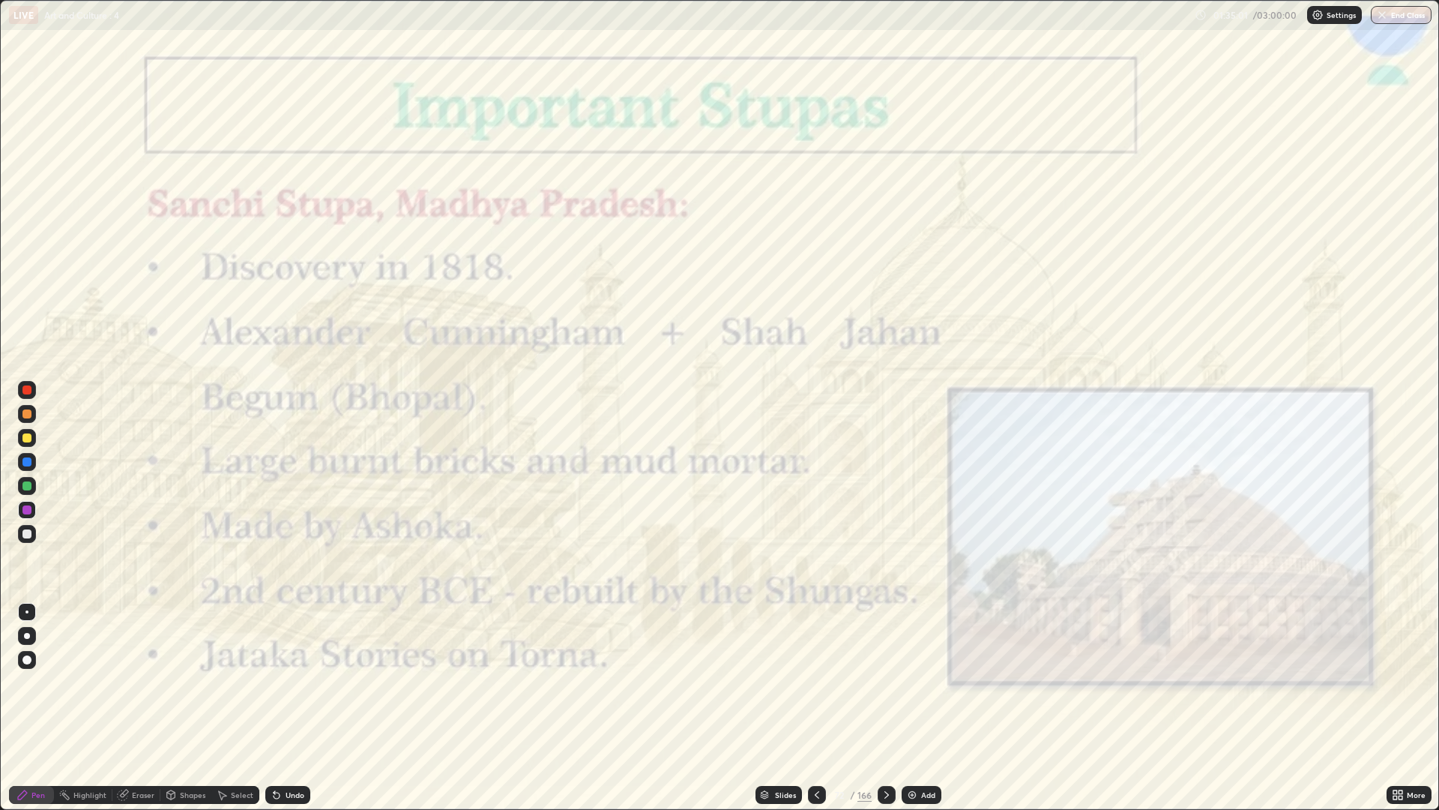
click at [818, 682] on icon at bounding box center [817, 795] width 12 height 12
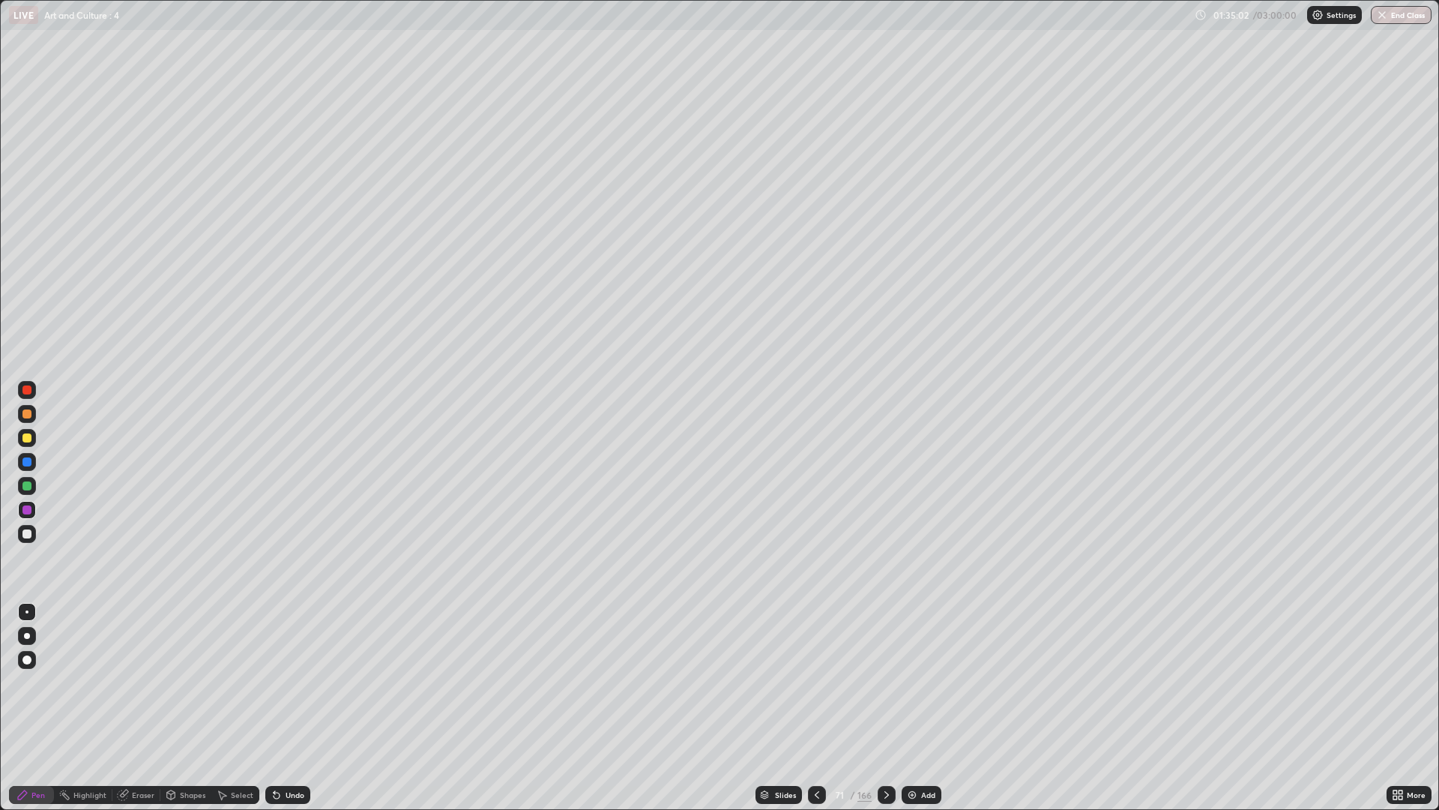
click at [909, 682] on img at bounding box center [912, 795] width 12 height 12
click at [912, 682] on img at bounding box center [912, 795] width 12 height 12
click at [917, 682] on div "Add" at bounding box center [922, 795] width 40 height 18
click at [917, 682] on img at bounding box center [912, 795] width 12 height 12
click at [818, 682] on icon at bounding box center [817, 794] width 4 height 7
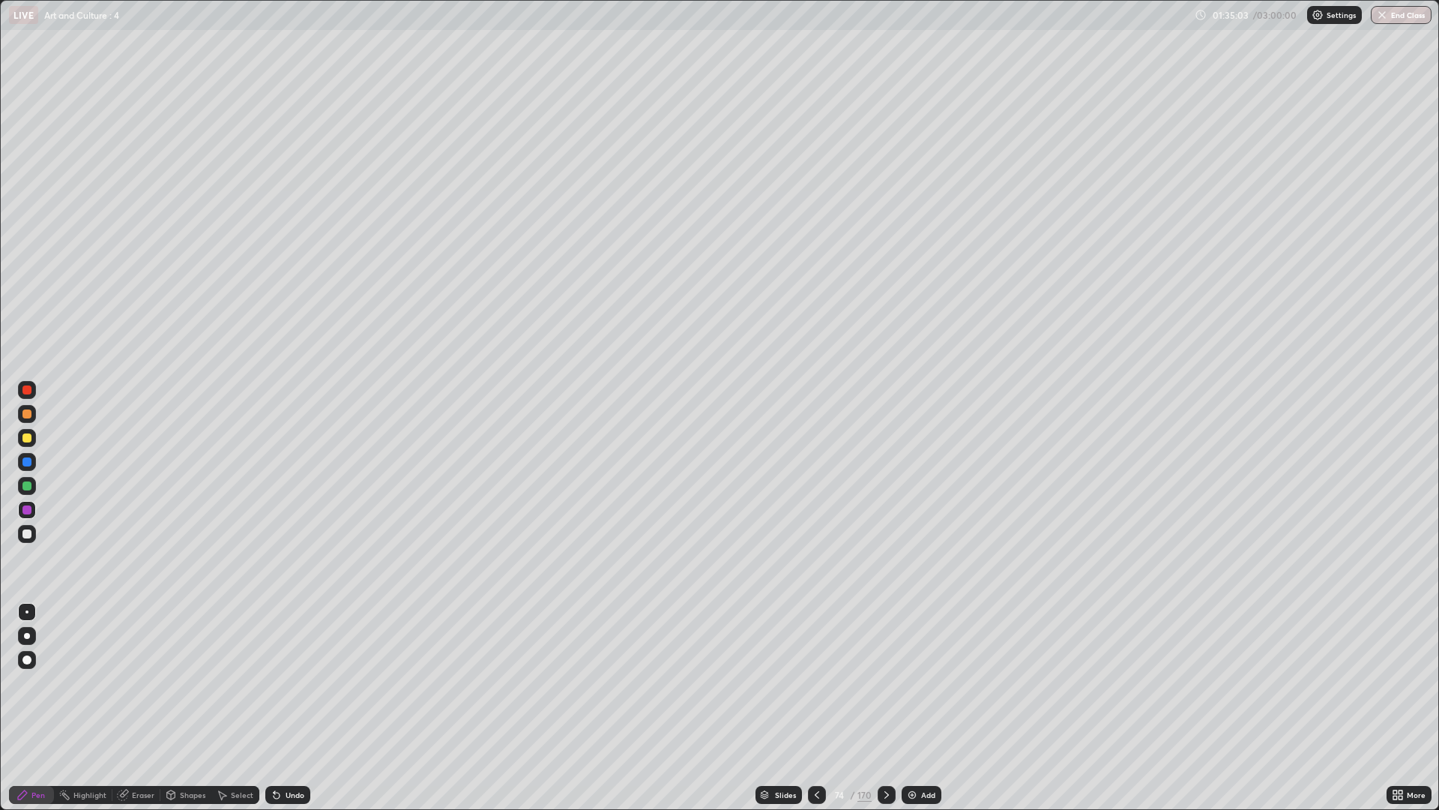
click at [816, 682] on icon at bounding box center [817, 795] width 12 height 12
click at [816, 682] on icon at bounding box center [817, 794] width 4 height 7
click at [819, 682] on div at bounding box center [817, 795] width 18 height 18
click at [888, 682] on icon at bounding box center [887, 795] width 12 height 12
click at [286, 682] on div "Undo" at bounding box center [287, 795] width 45 height 18
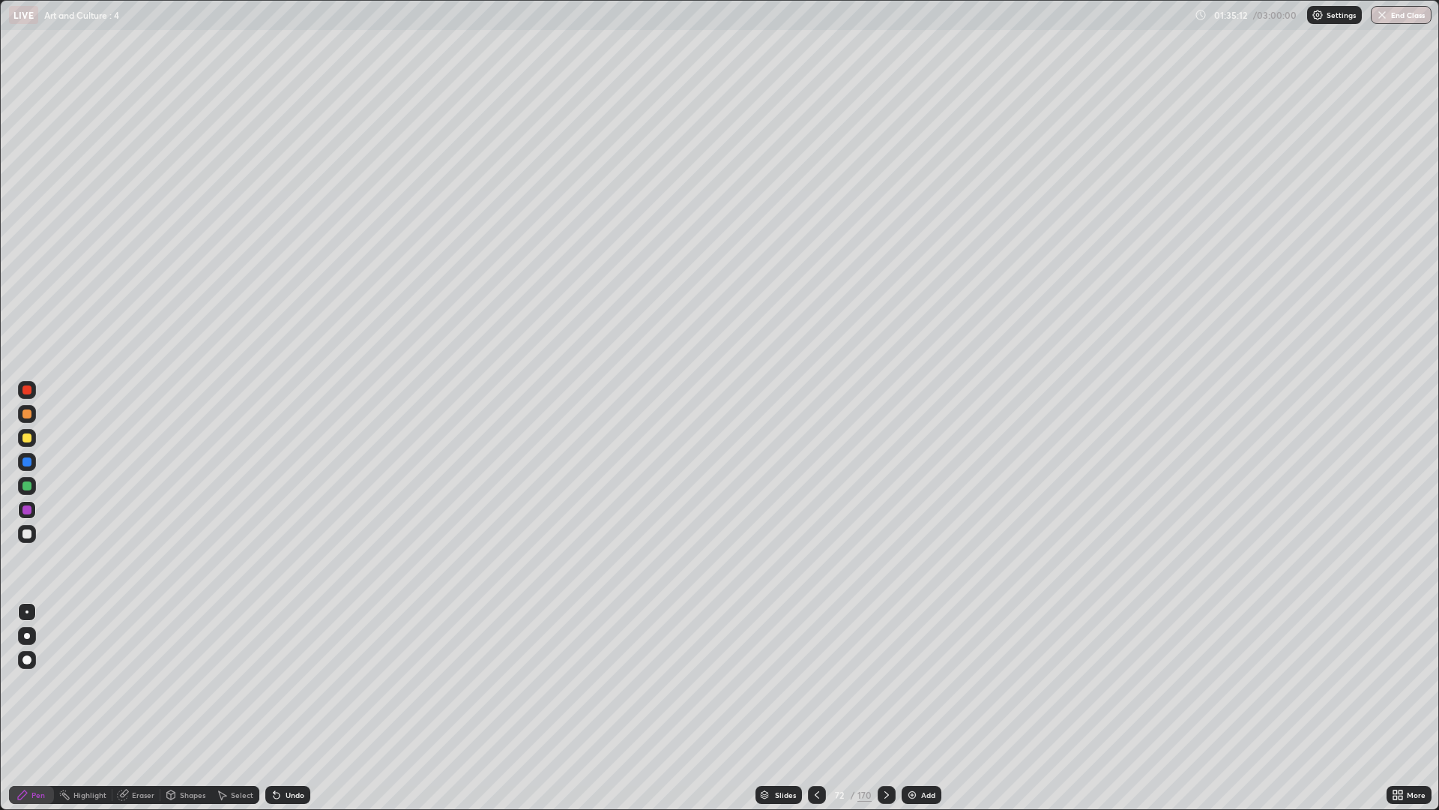
click at [280, 682] on icon at bounding box center [277, 795] width 12 height 12
click at [304, 682] on div "Undo" at bounding box center [287, 795] width 45 height 18
click at [889, 682] on div at bounding box center [887, 795] width 18 height 18
click at [32, 436] on div at bounding box center [27, 438] width 18 height 18
click at [294, 682] on div "Undo" at bounding box center [295, 794] width 19 height 7
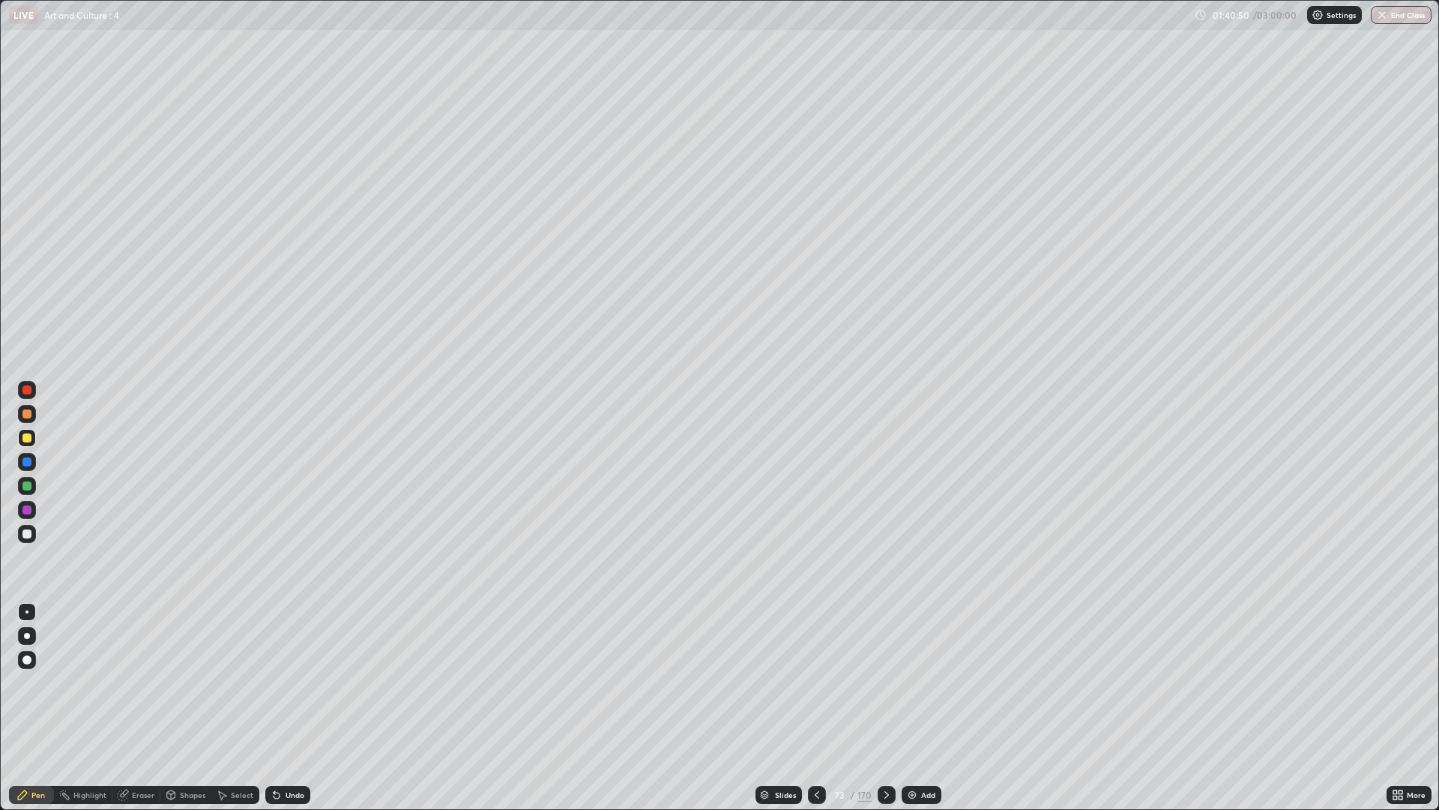
click at [289, 682] on div "Undo" at bounding box center [287, 795] width 45 height 18
click at [892, 682] on div at bounding box center [887, 795] width 18 height 18
click at [35, 529] on div at bounding box center [27, 534] width 18 height 18
click at [291, 682] on div "Undo" at bounding box center [284, 795] width 51 height 30
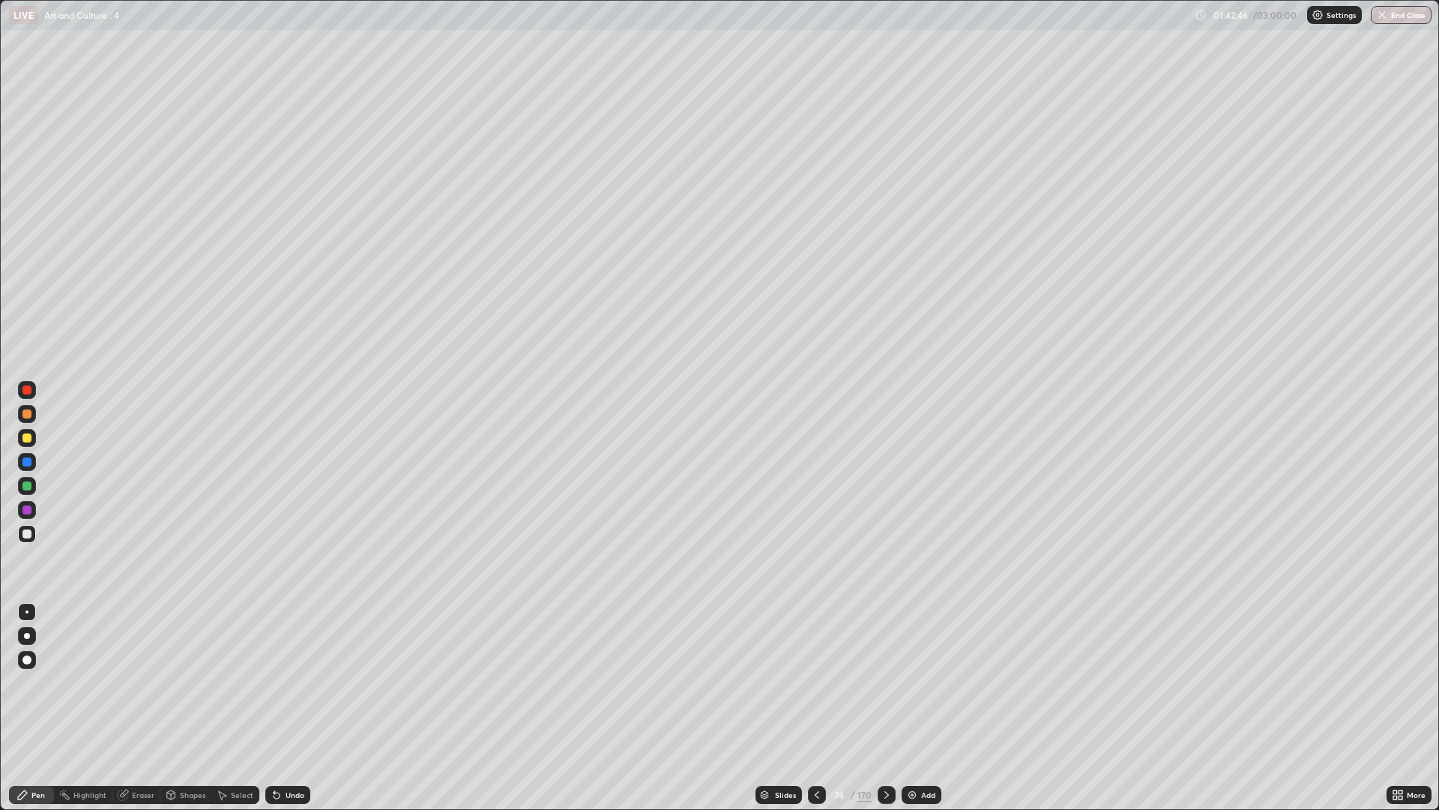
click at [291, 682] on div "Undo" at bounding box center [284, 795] width 51 height 30
click at [301, 682] on div "Undo" at bounding box center [284, 795] width 51 height 30
click at [300, 682] on div "Undo" at bounding box center [295, 794] width 19 height 7
click at [34, 439] on div at bounding box center [27, 438] width 18 height 18
click at [879, 682] on div at bounding box center [887, 795] width 18 height 18
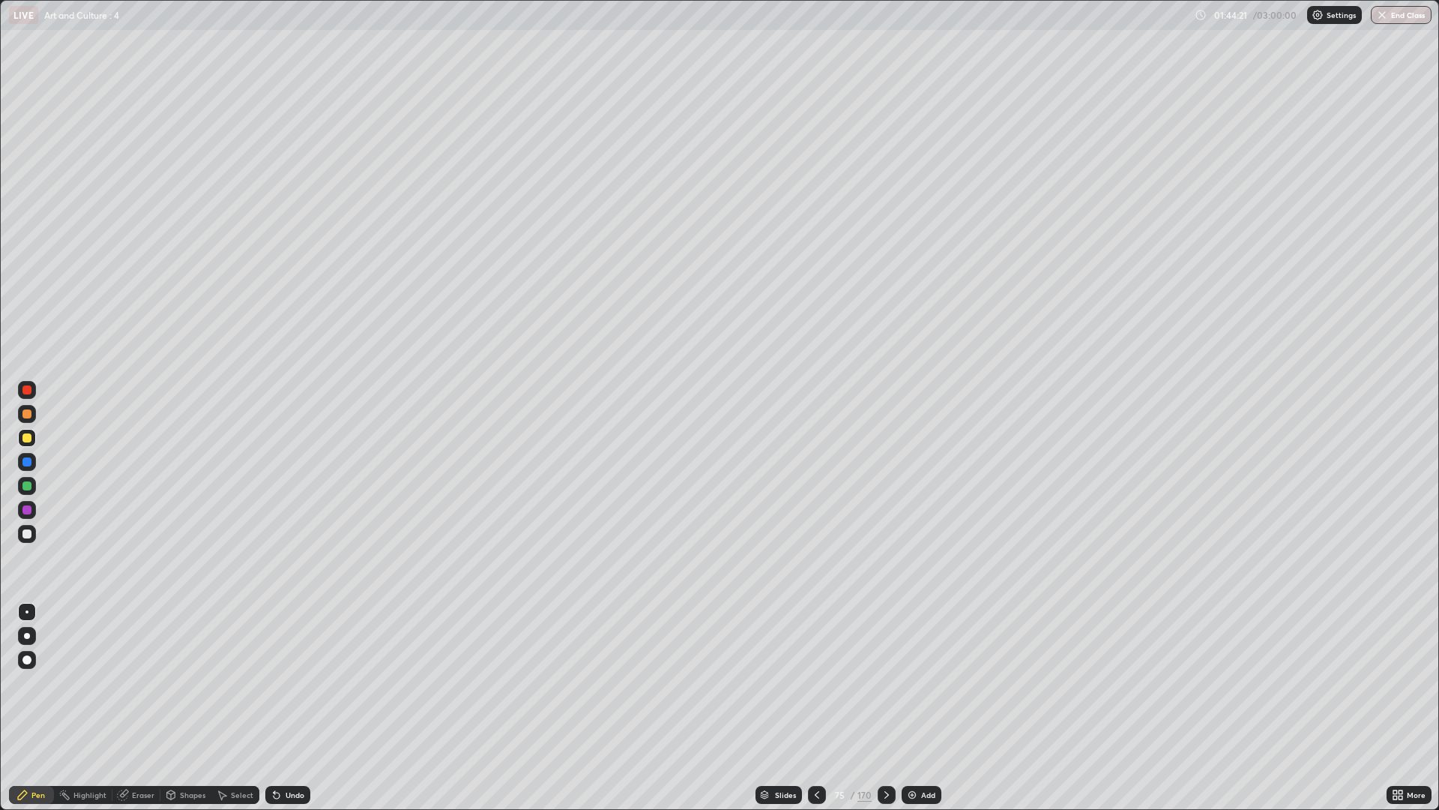
click at [289, 682] on div "Undo" at bounding box center [295, 794] width 19 height 7
click at [295, 682] on div "Undo" at bounding box center [287, 795] width 45 height 18
click at [295, 682] on div "Undo" at bounding box center [295, 794] width 19 height 7
click at [303, 682] on div "Undo" at bounding box center [287, 795] width 45 height 18
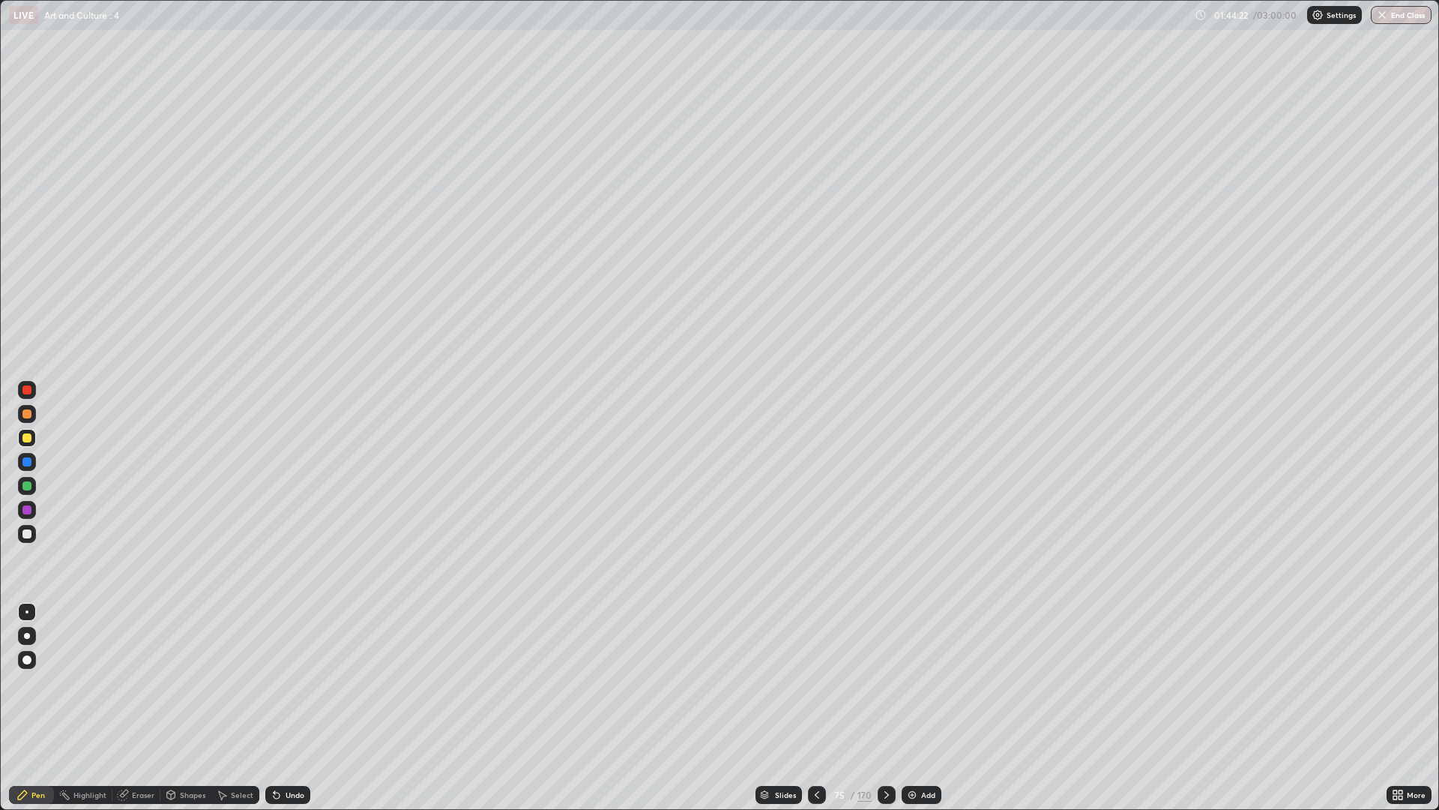
click at [296, 682] on div "Undo" at bounding box center [287, 795] width 45 height 18
click at [295, 682] on div "Undo" at bounding box center [295, 794] width 19 height 7
click at [289, 682] on div "Undo" at bounding box center [295, 794] width 19 height 7
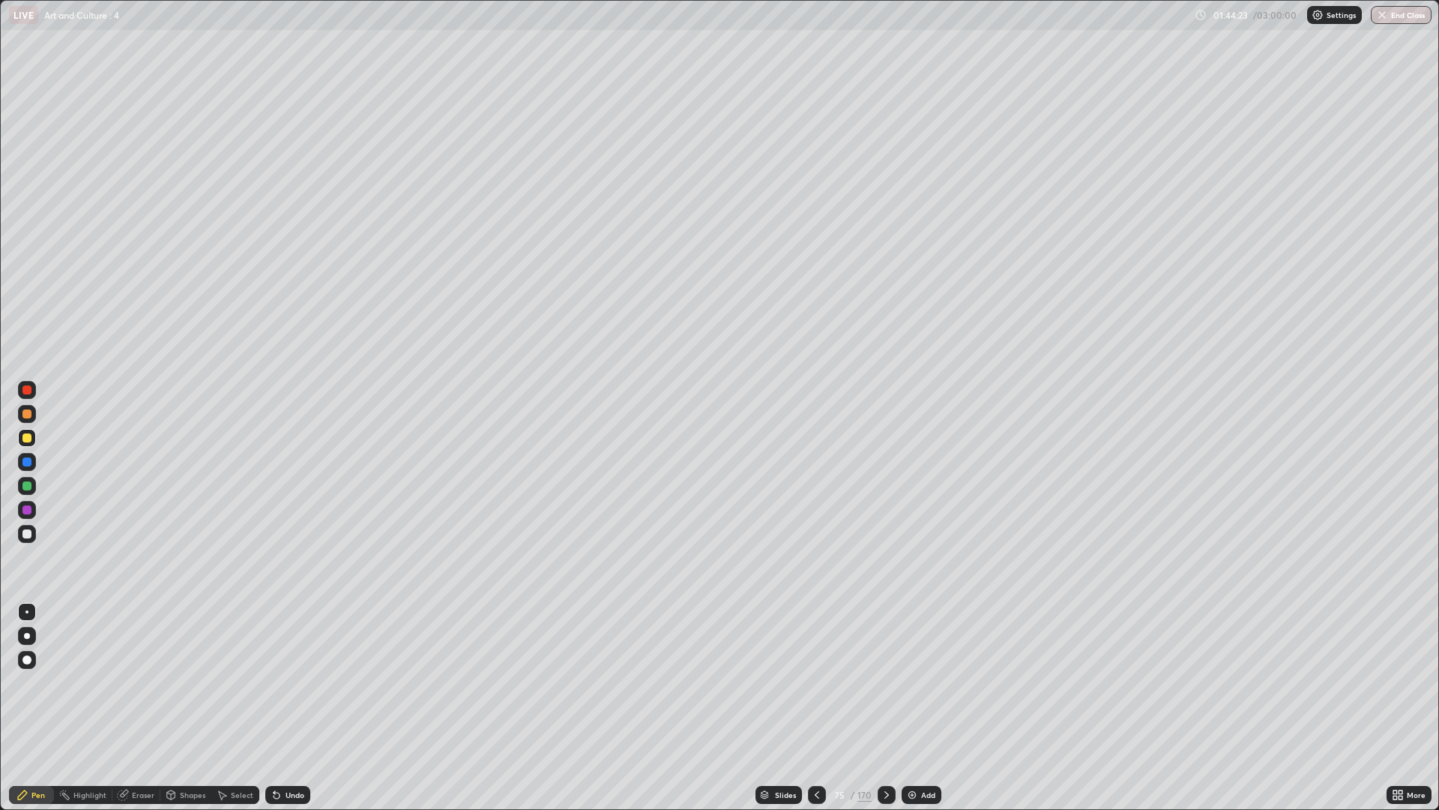
click at [289, 682] on div "Undo" at bounding box center [295, 794] width 19 height 7
click at [291, 682] on div "Undo" at bounding box center [295, 794] width 19 height 7
click at [307, 682] on div "Undo" at bounding box center [287, 795] width 45 height 18
click at [891, 682] on div at bounding box center [887, 795] width 18 height 18
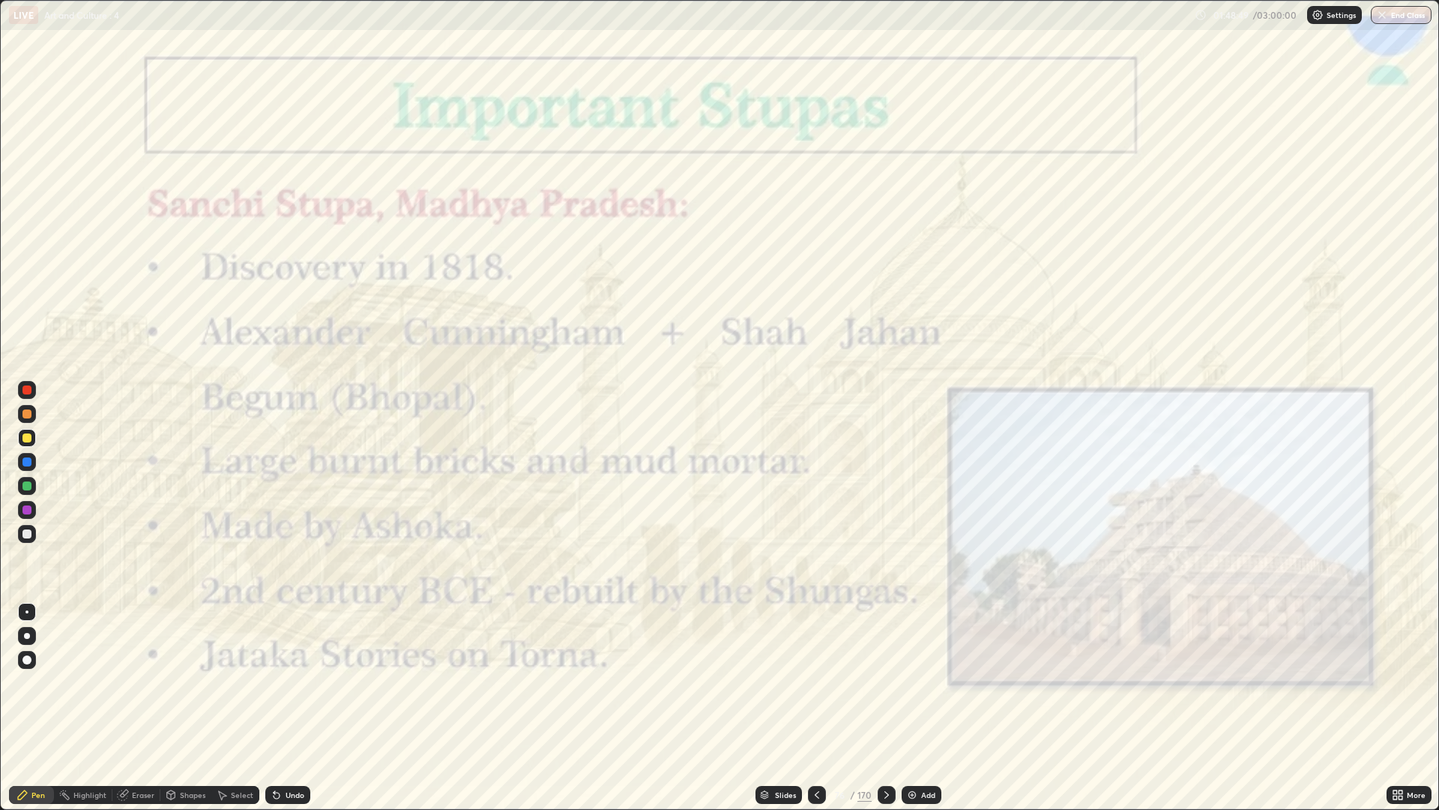
click at [816, 682] on icon at bounding box center [817, 795] width 12 height 12
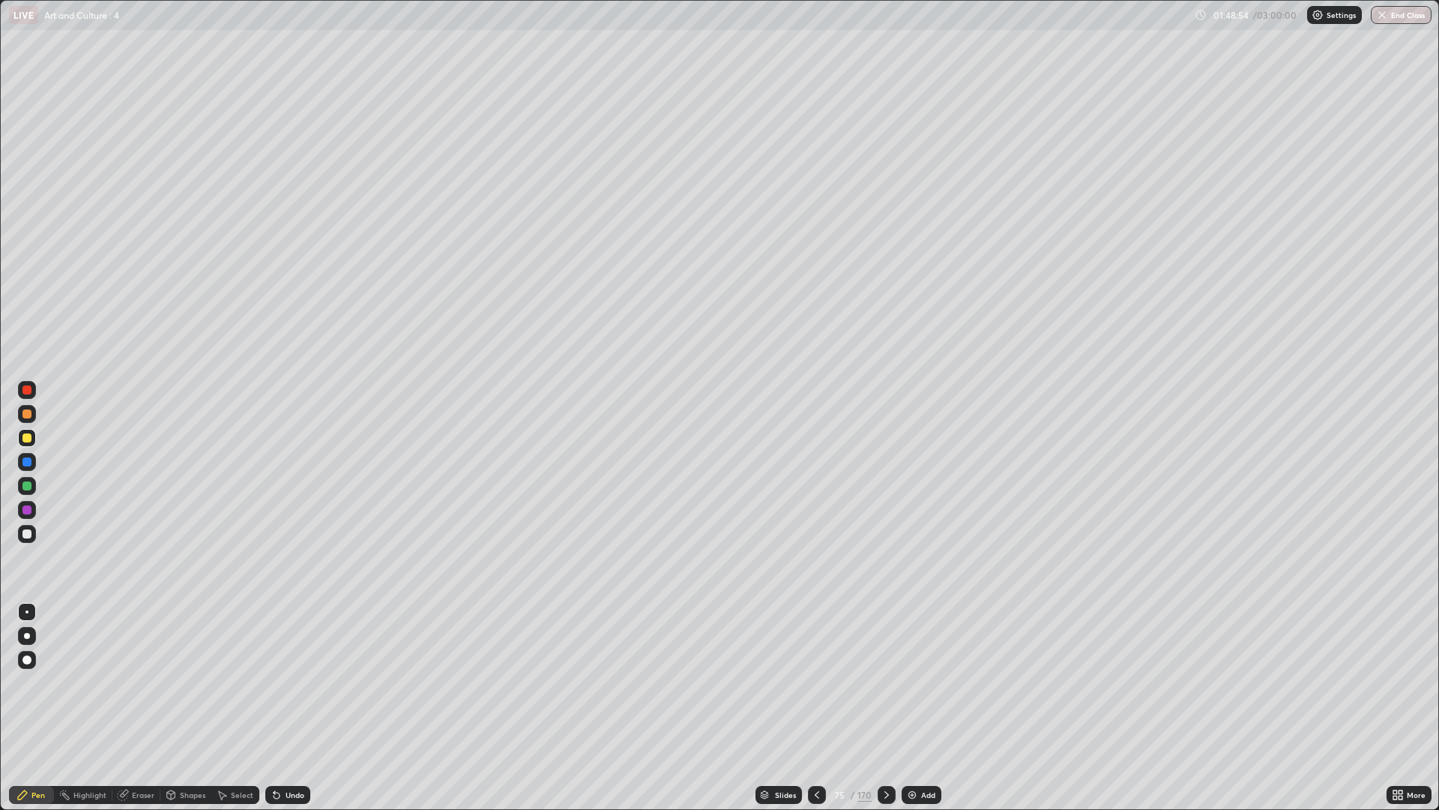
click at [889, 682] on icon at bounding box center [887, 795] width 12 height 12
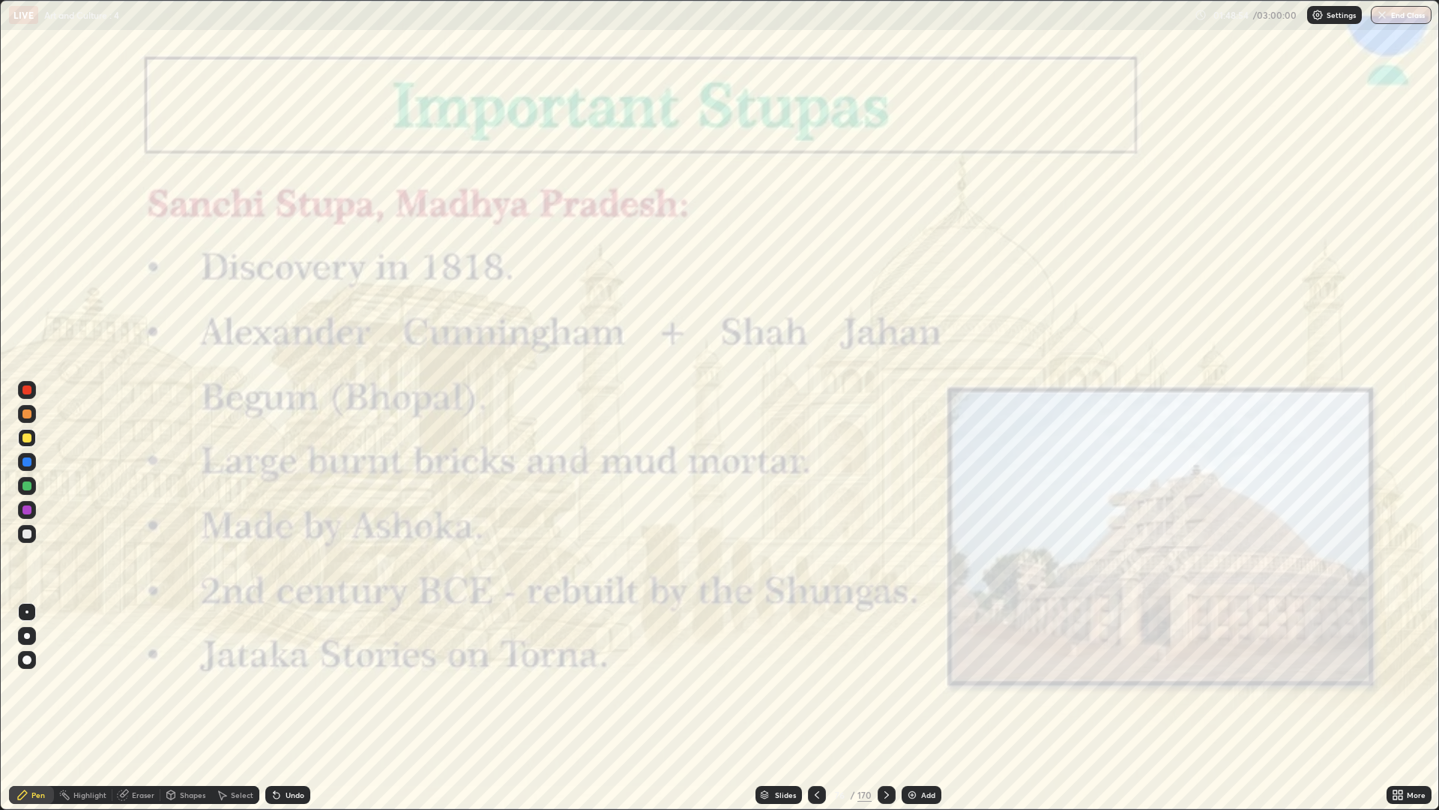
click at [817, 682] on icon at bounding box center [817, 794] width 4 height 7
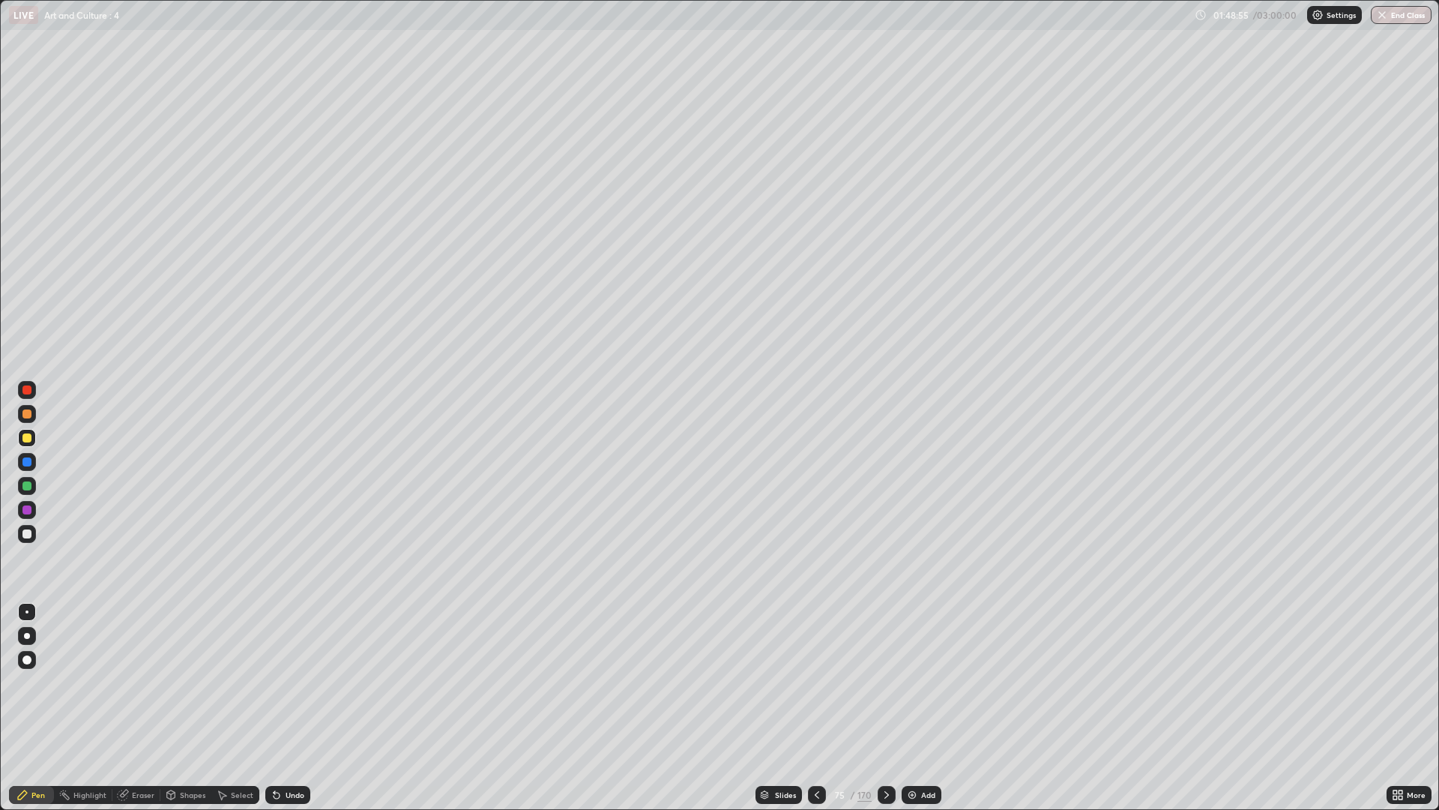
click at [913, 682] on div "Add" at bounding box center [922, 795] width 40 height 18
click at [913, 682] on img at bounding box center [912, 795] width 12 height 12
click at [909, 682] on div "Add" at bounding box center [921, 795] width 40 height 18
click at [814, 682] on icon at bounding box center [818, 795] width 12 height 12
click at [813, 682] on div at bounding box center [818, 795] width 18 height 18
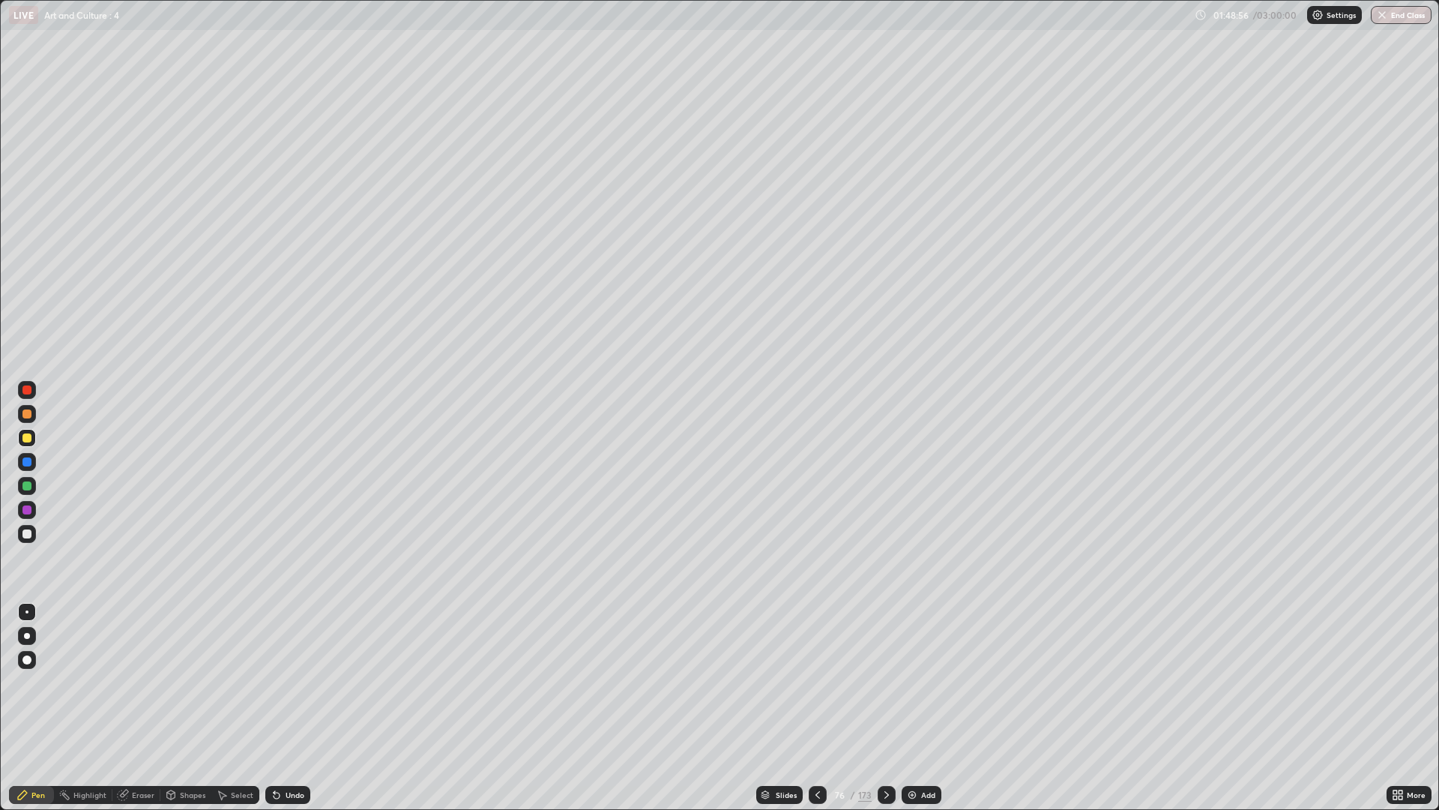
click at [813, 682] on div at bounding box center [818, 795] width 18 height 18
click at [892, 682] on div at bounding box center [887, 795] width 18 height 18
click at [301, 682] on div "Undo" at bounding box center [287, 795] width 45 height 18
click at [768, 682] on icon at bounding box center [765, 794] width 9 height 9
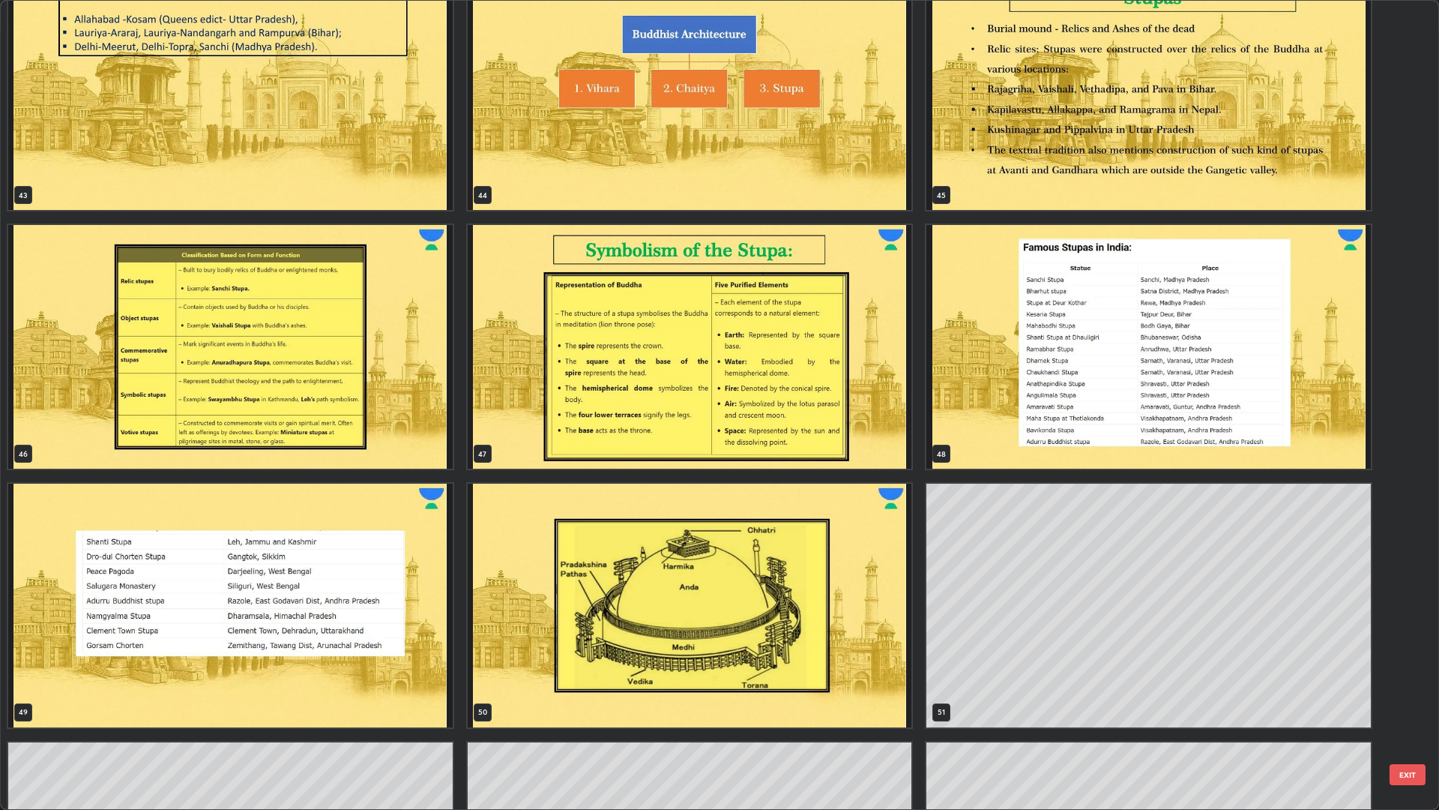
scroll to position [3643, 0]
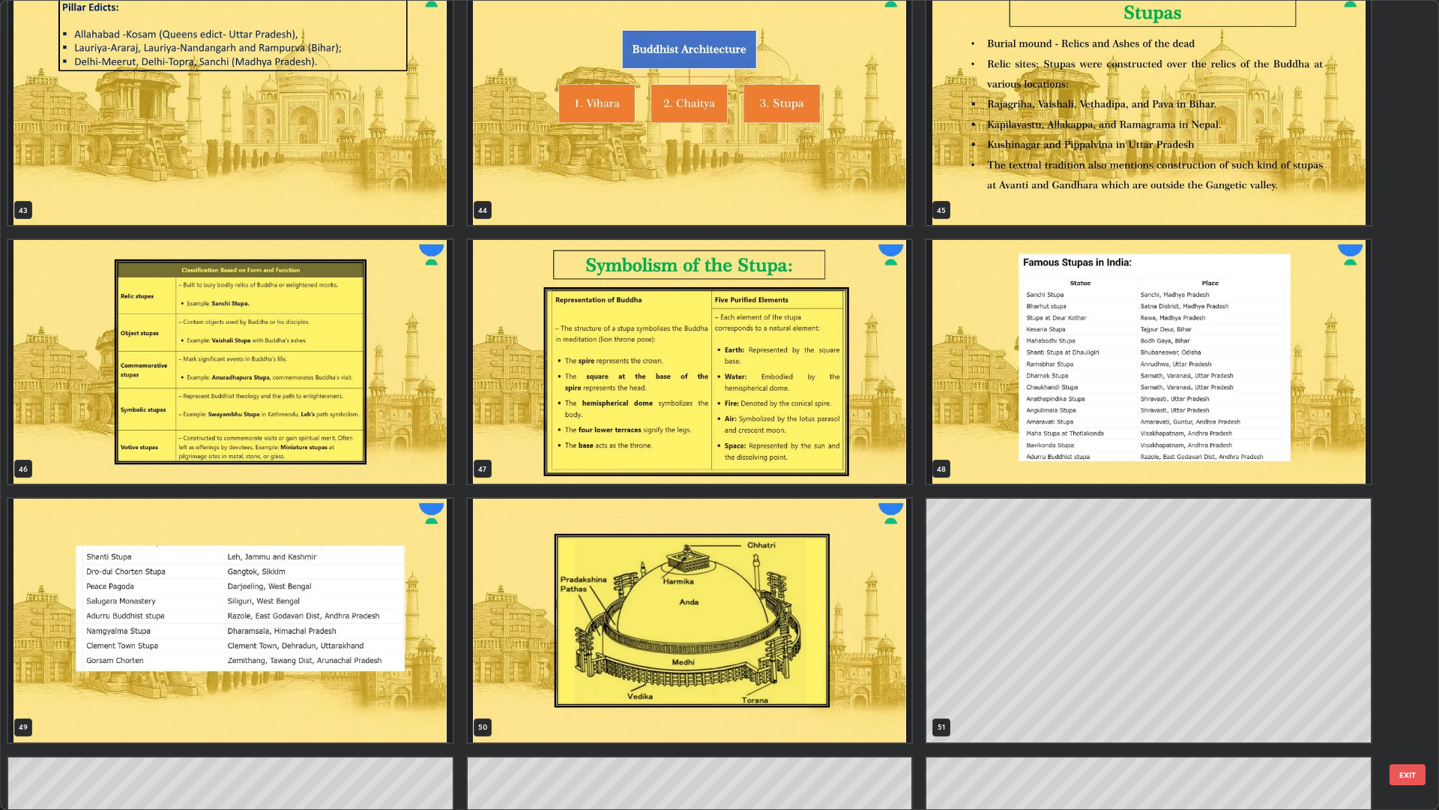
click at [1206, 346] on img "grid" at bounding box center [1149, 362] width 445 height 244
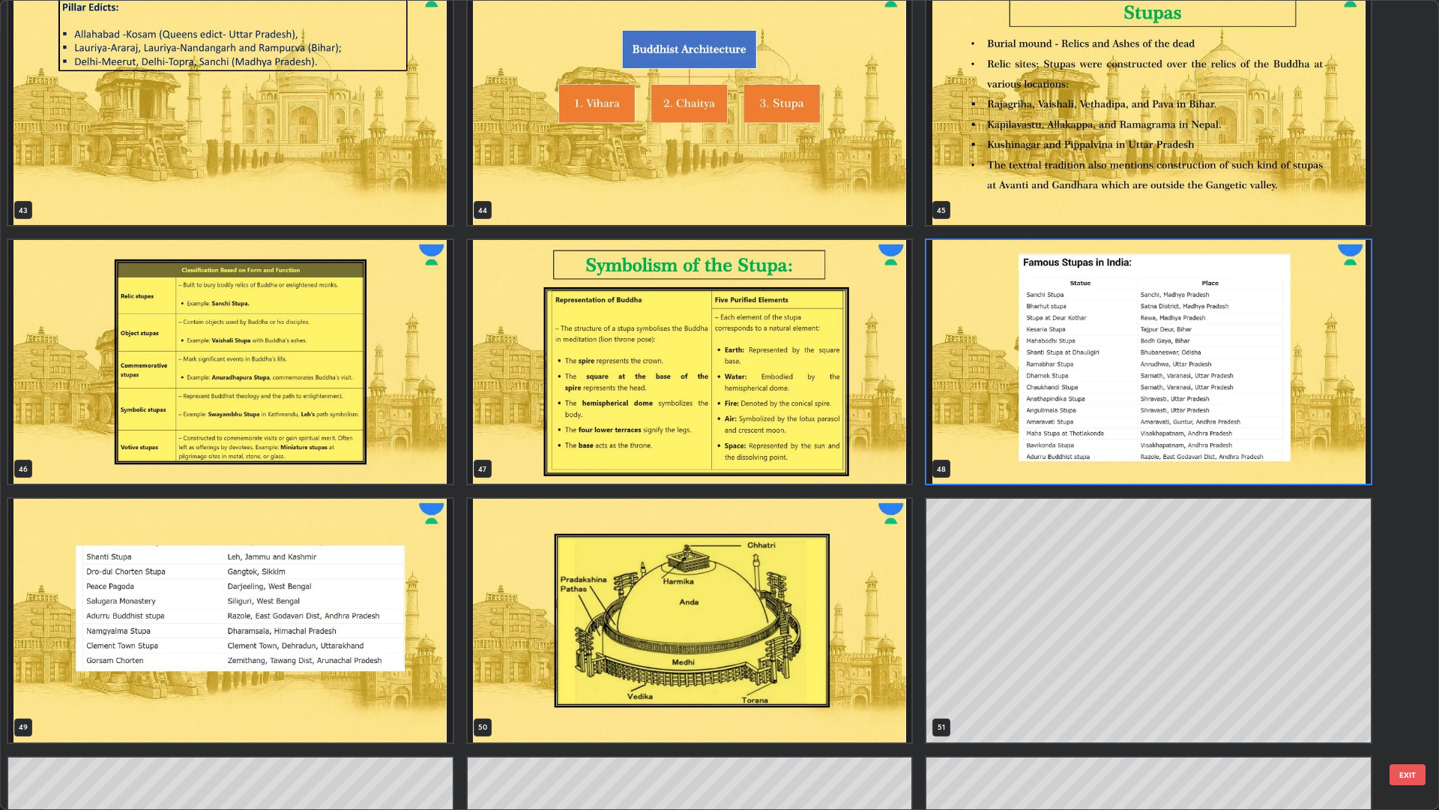
click at [1207, 352] on img "grid" at bounding box center [1149, 362] width 445 height 244
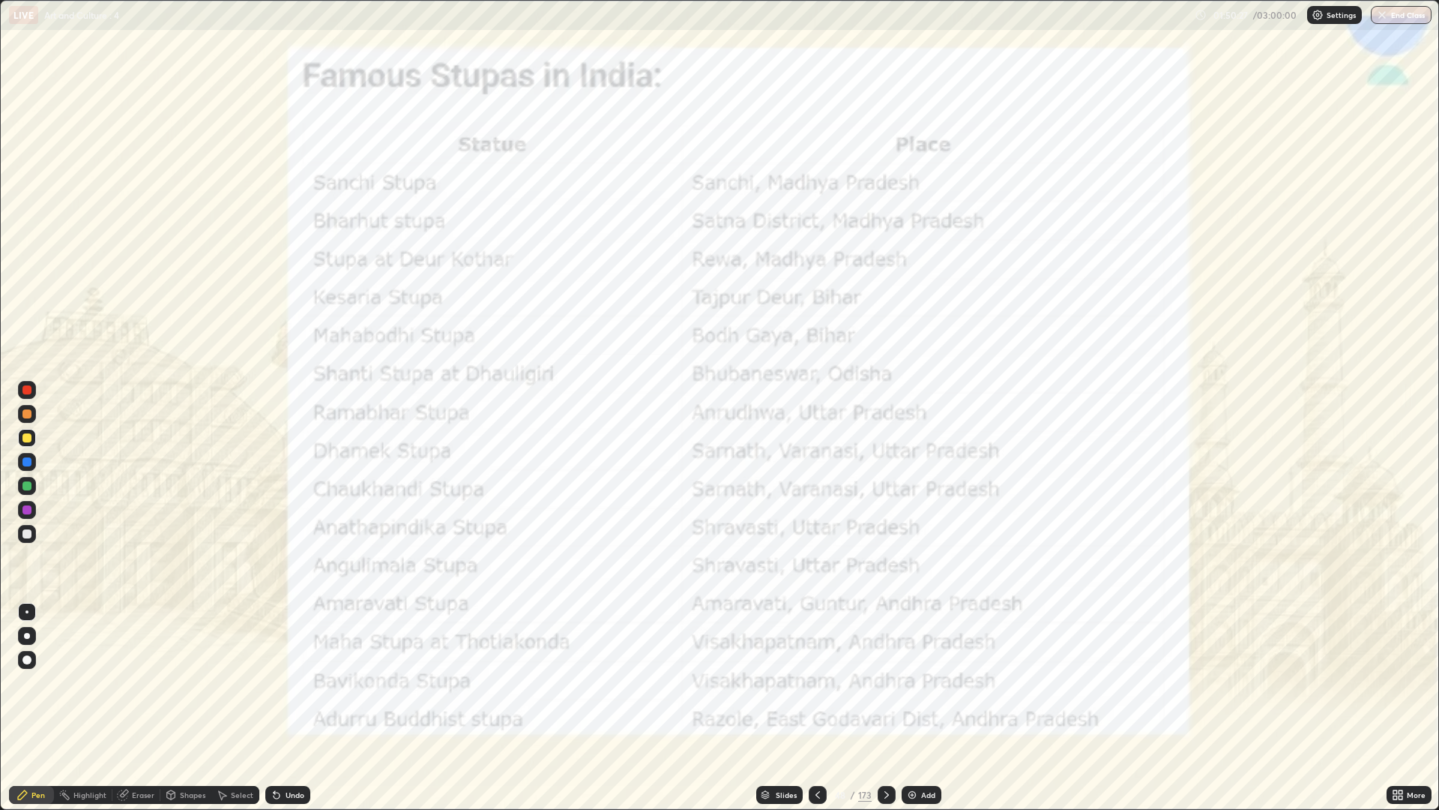
click at [28, 391] on div at bounding box center [26, 389] width 9 height 9
click at [879, 682] on div at bounding box center [887, 795] width 18 height 18
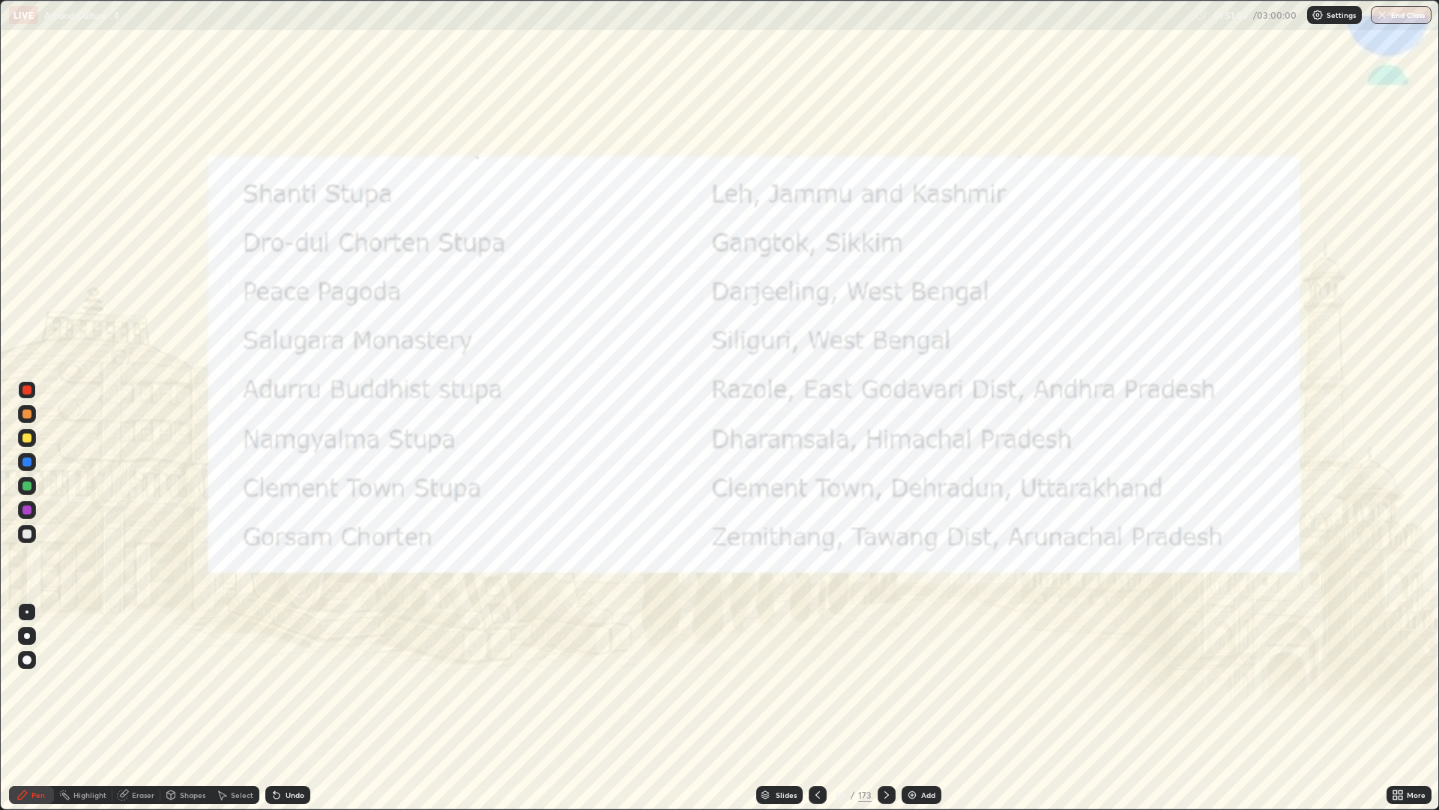
click at [886, 682] on icon at bounding box center [887, 795] width 12 height 12
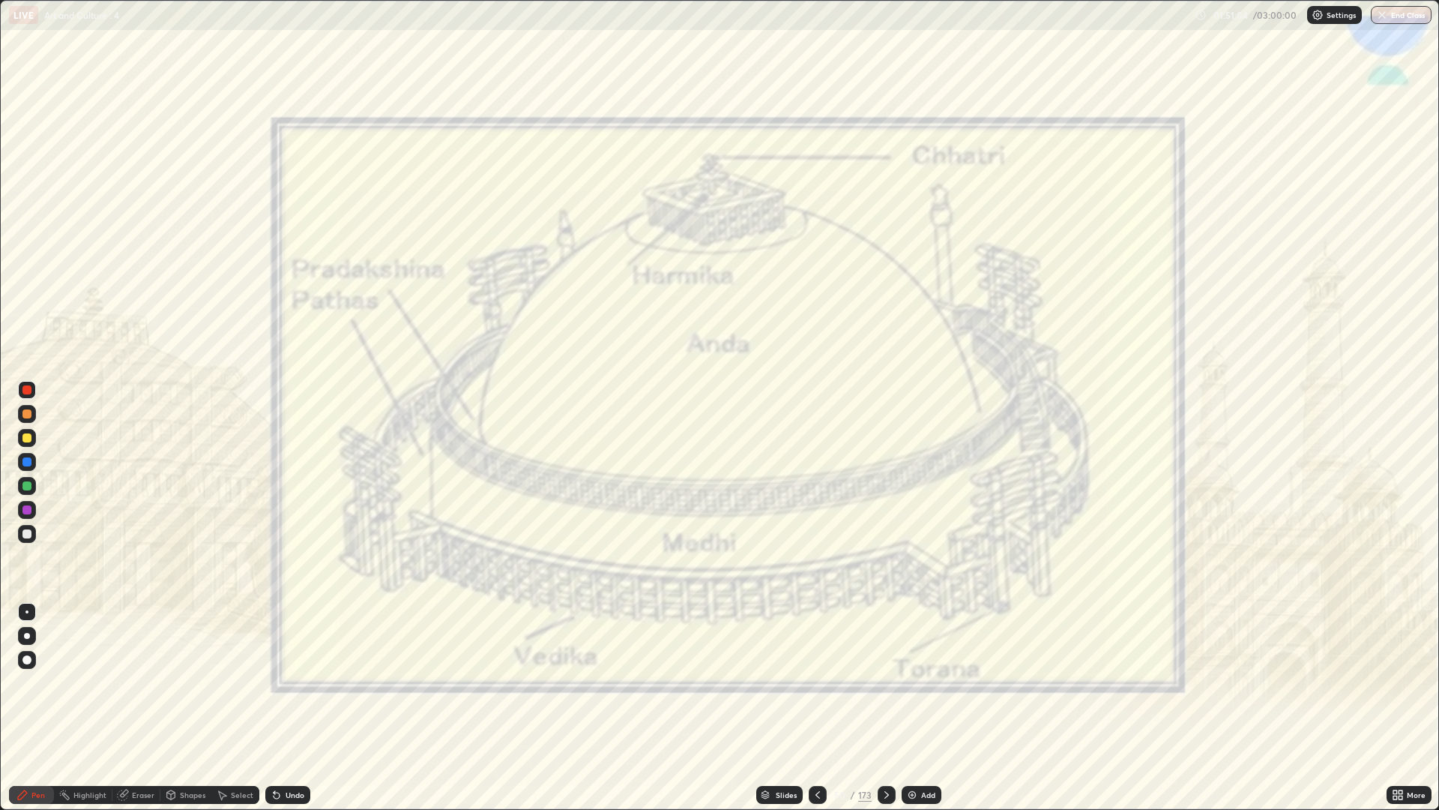
click at [886, 682] on icon at bounding box center [887, 795] width 12 height 12
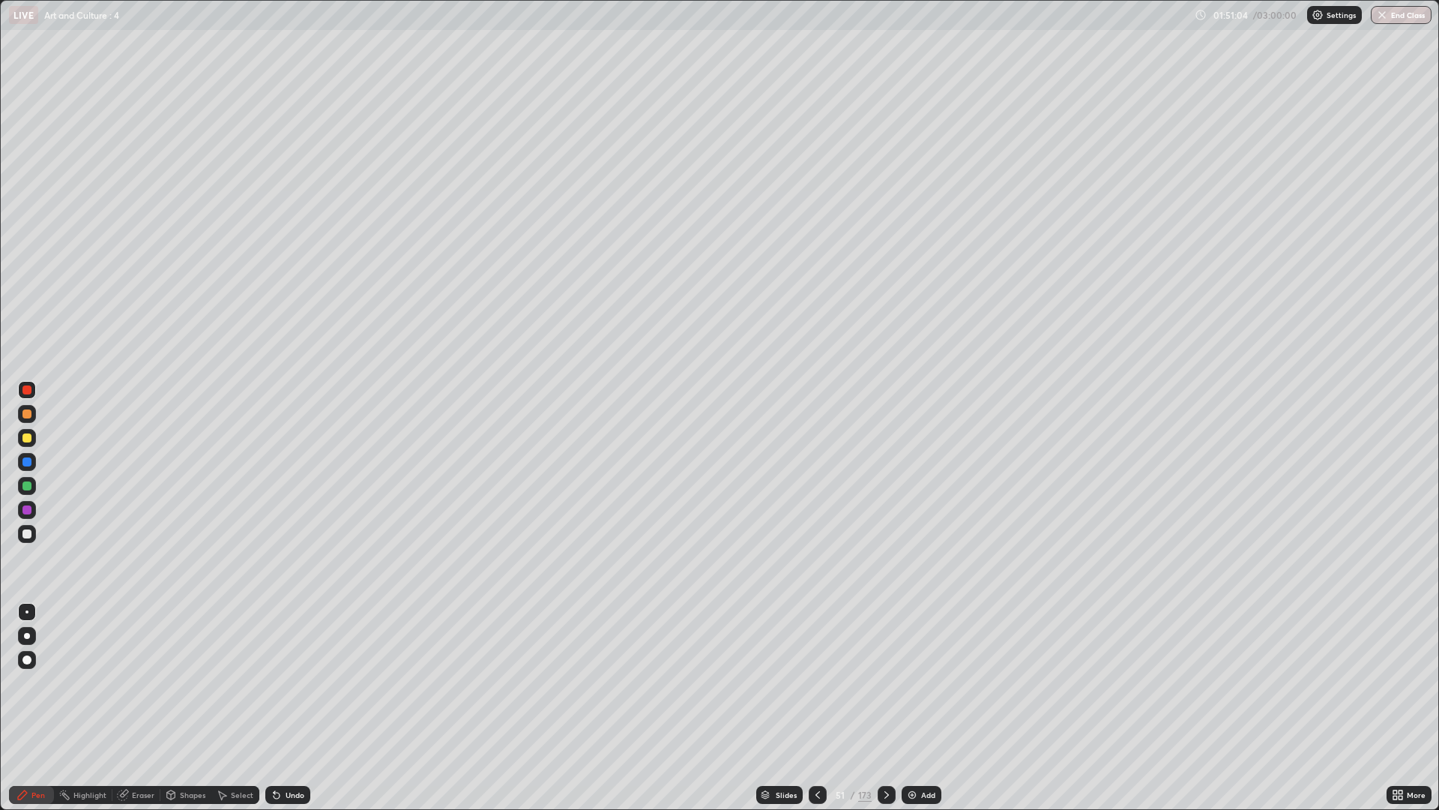
click at [886, 682] on icon at bounding box center [887, 795] width 12 height 12
click at [889, 682] on div at bounding box center [887, 795] width 18 height 18
click at [885, 682] on icon at bounding box center [887, 795] width 12 height 12
click at [891, 682] on icon at bounding box center [887, 795] width 12 height 12
click at [889, 682] on div at bounding box center [887, 795] width 18 height 18
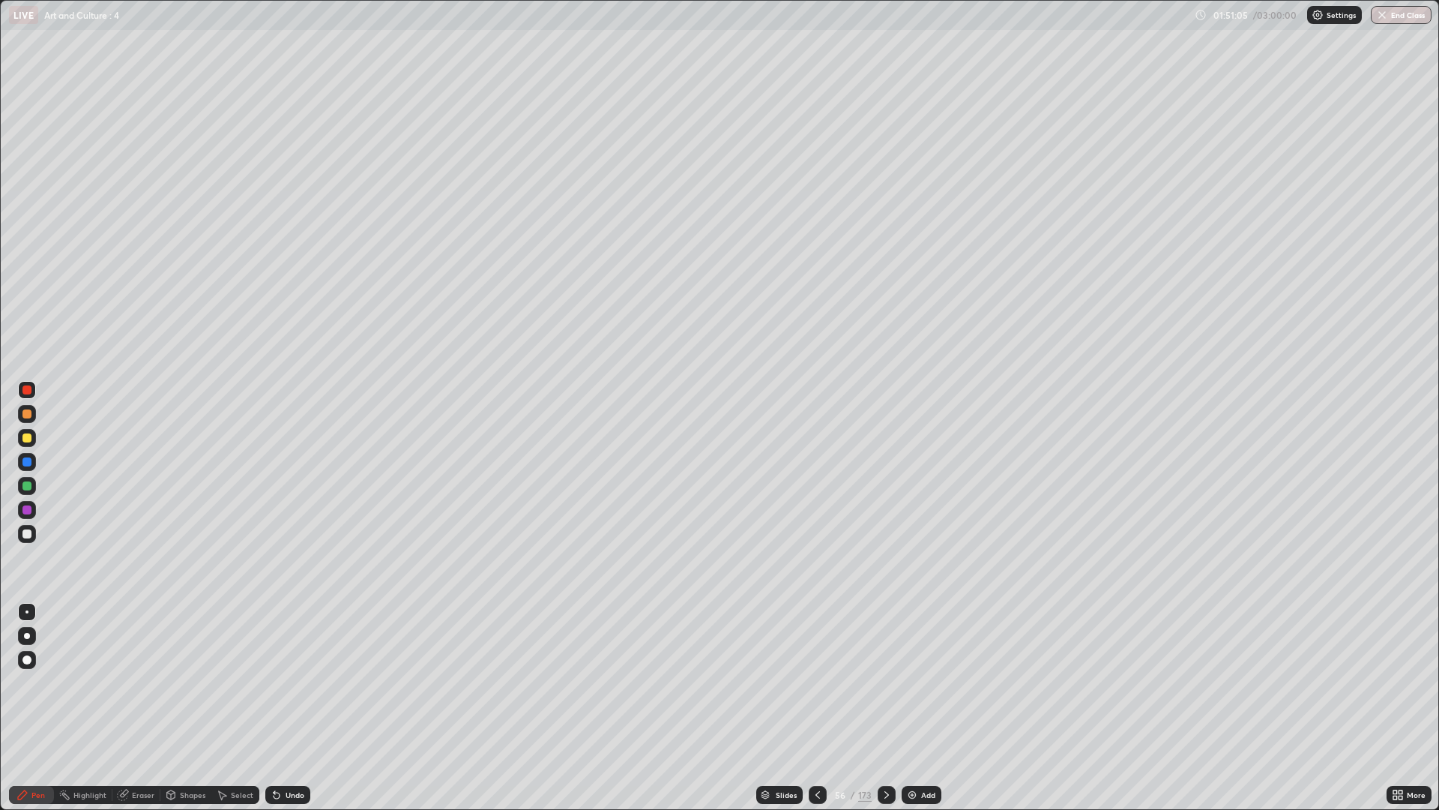
click at [885, 682] on div at bounding box center [887, 795] width 18 height 18
click at [884, 682] on div at bounding box center [887, 795] width 18 height 18
click at [886, 682] on icon at bounding box center [887, 795] width 12 height 12
click at [887, 682] on icon at bounding box center [887, 795] width 12 height 12
click at [886, 682] on icon at bounding box center [887, 795] width 12 height 12
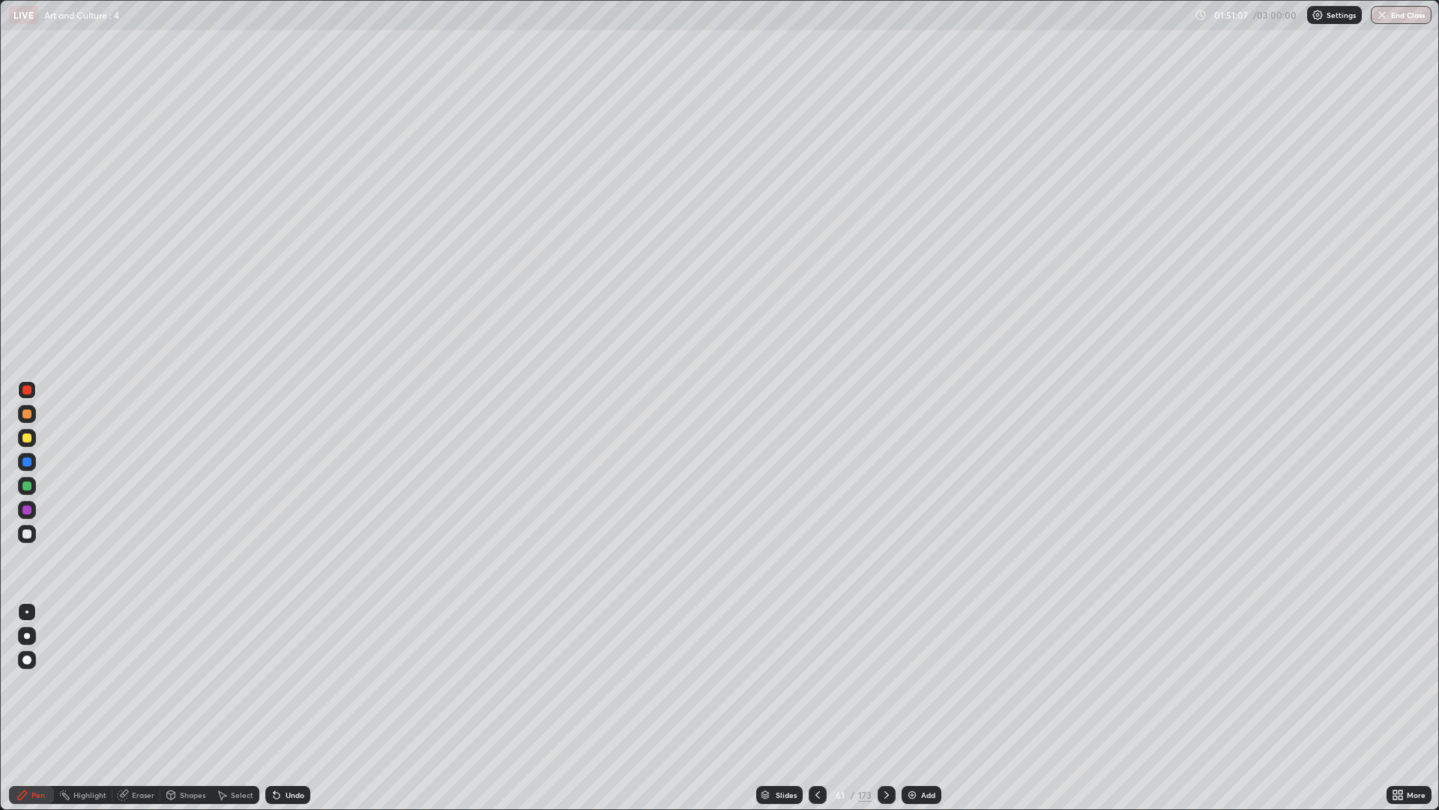
click at [885, 682] on icon at bounding box center [887, 795] width 12 height 12
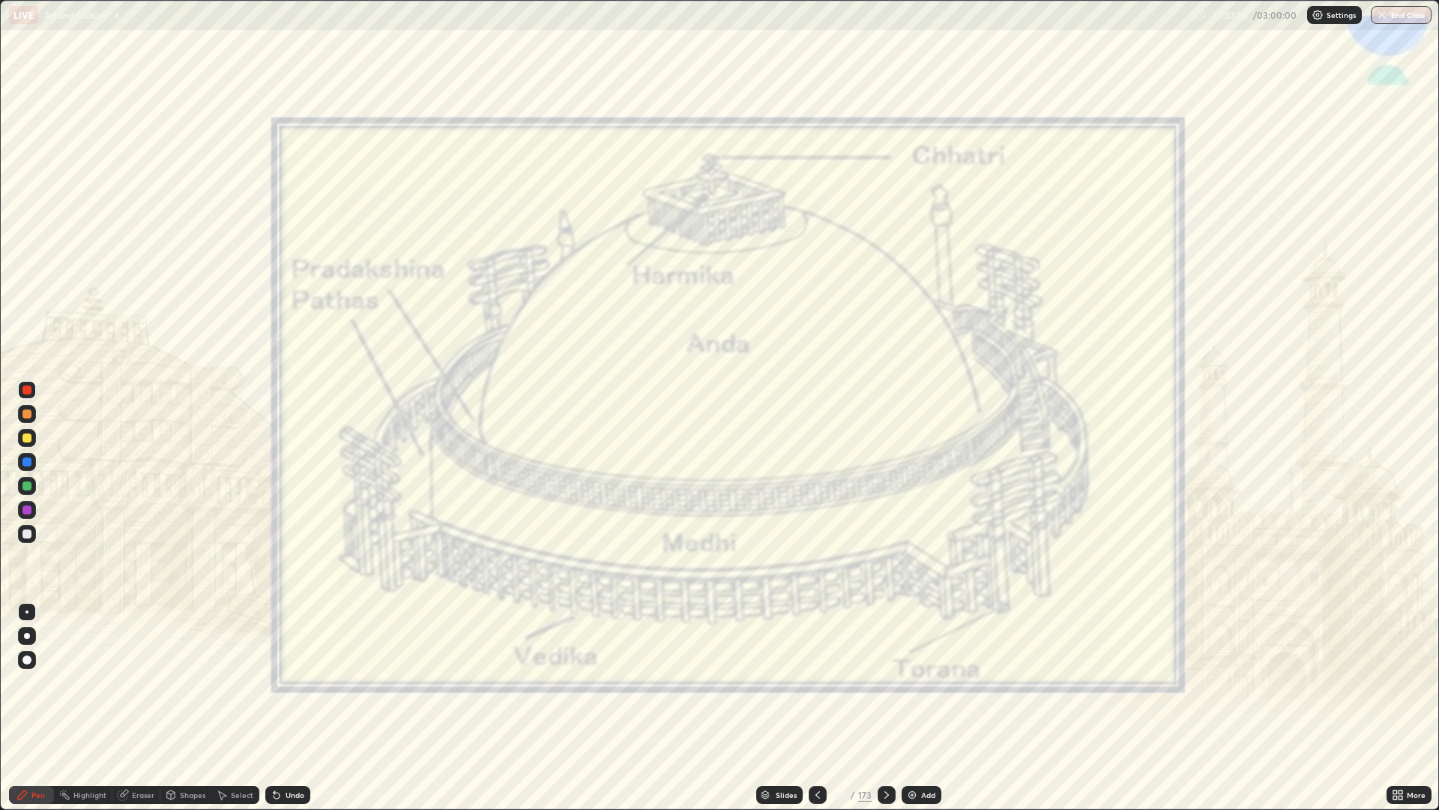
click at [888, 682] on icon at bounding box center [887, 795] width 12 height 12
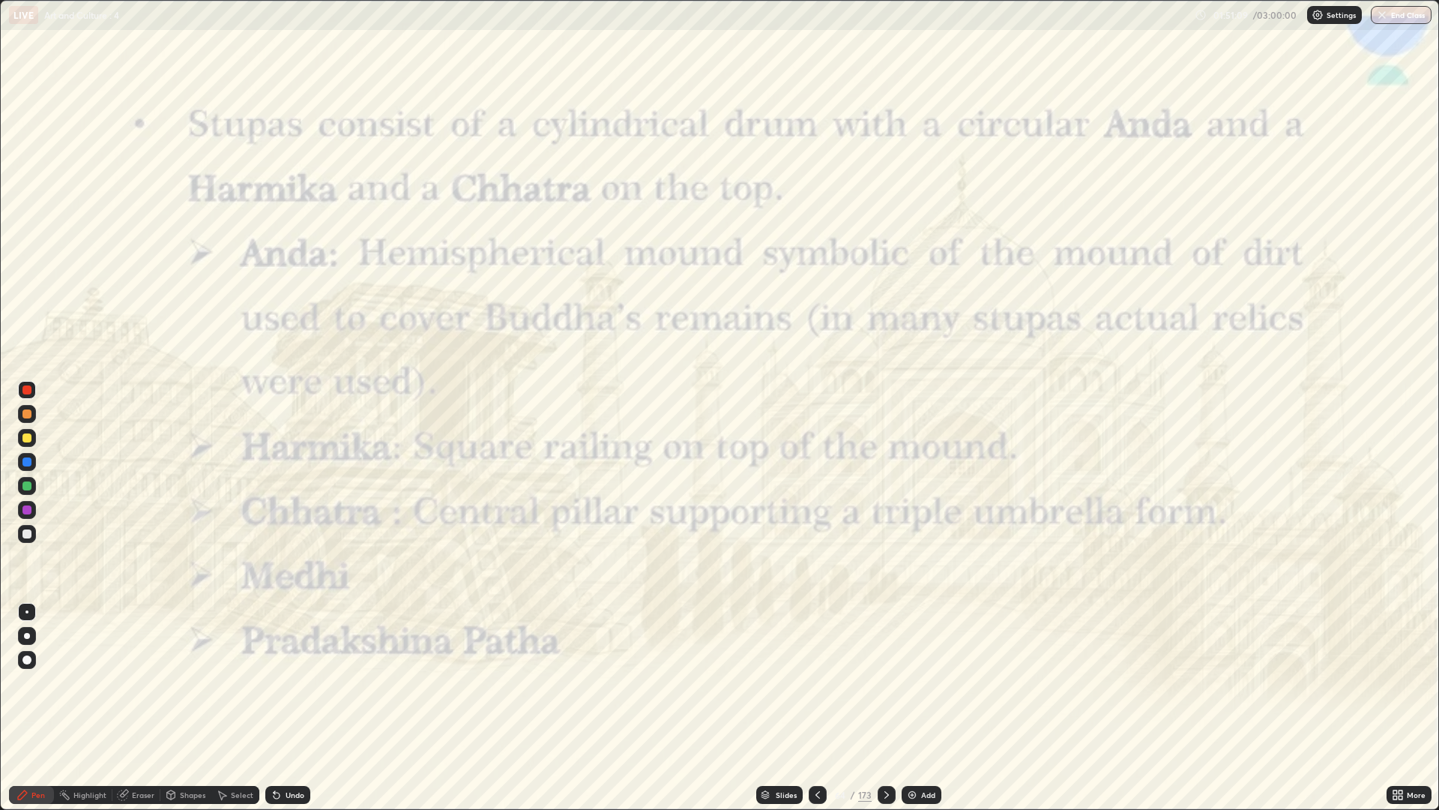
click at [886, 682] on icon at bounding box center [887, 795] width 12 height 12
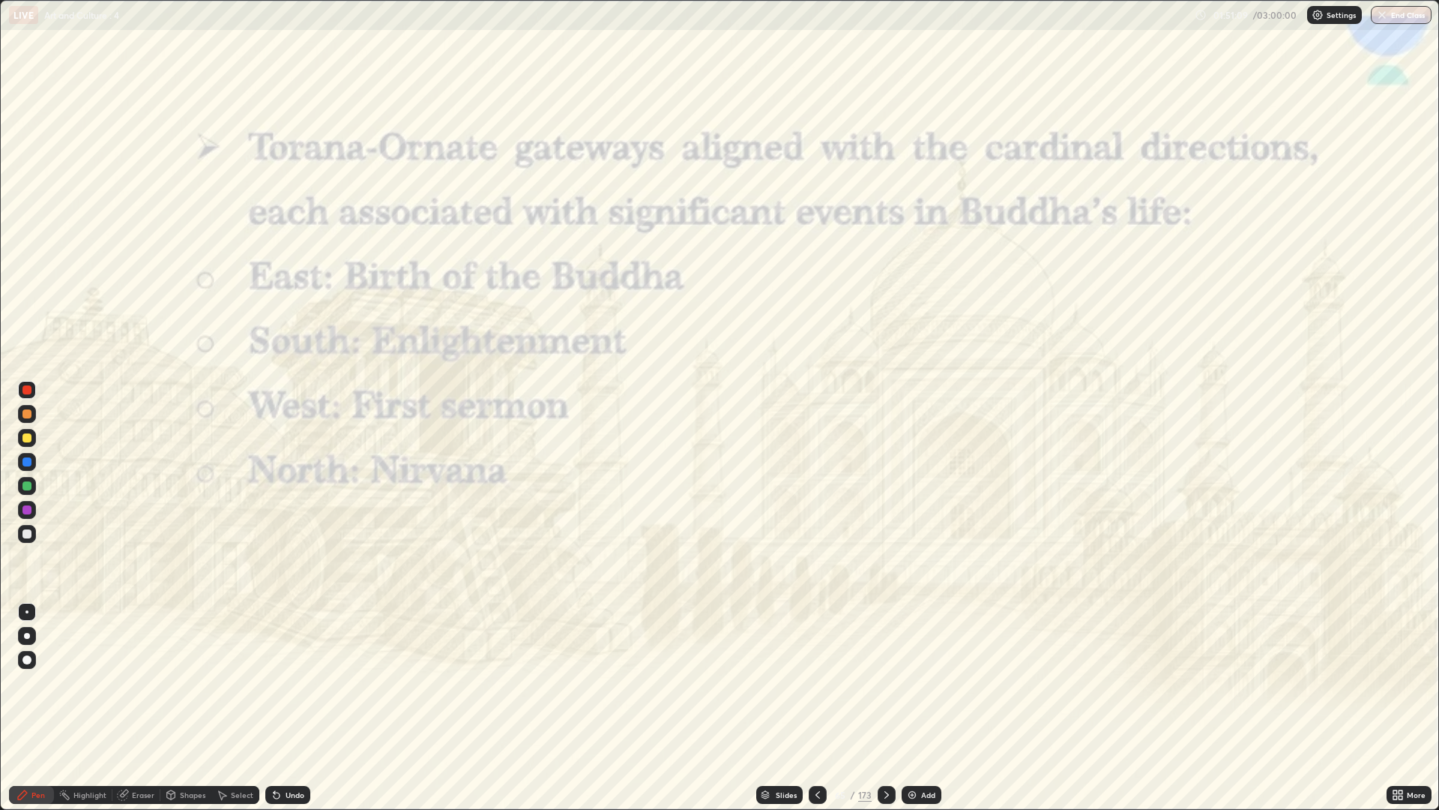
click at [885, 682] on icon at bounding box center [887, 794] width 4 height 7
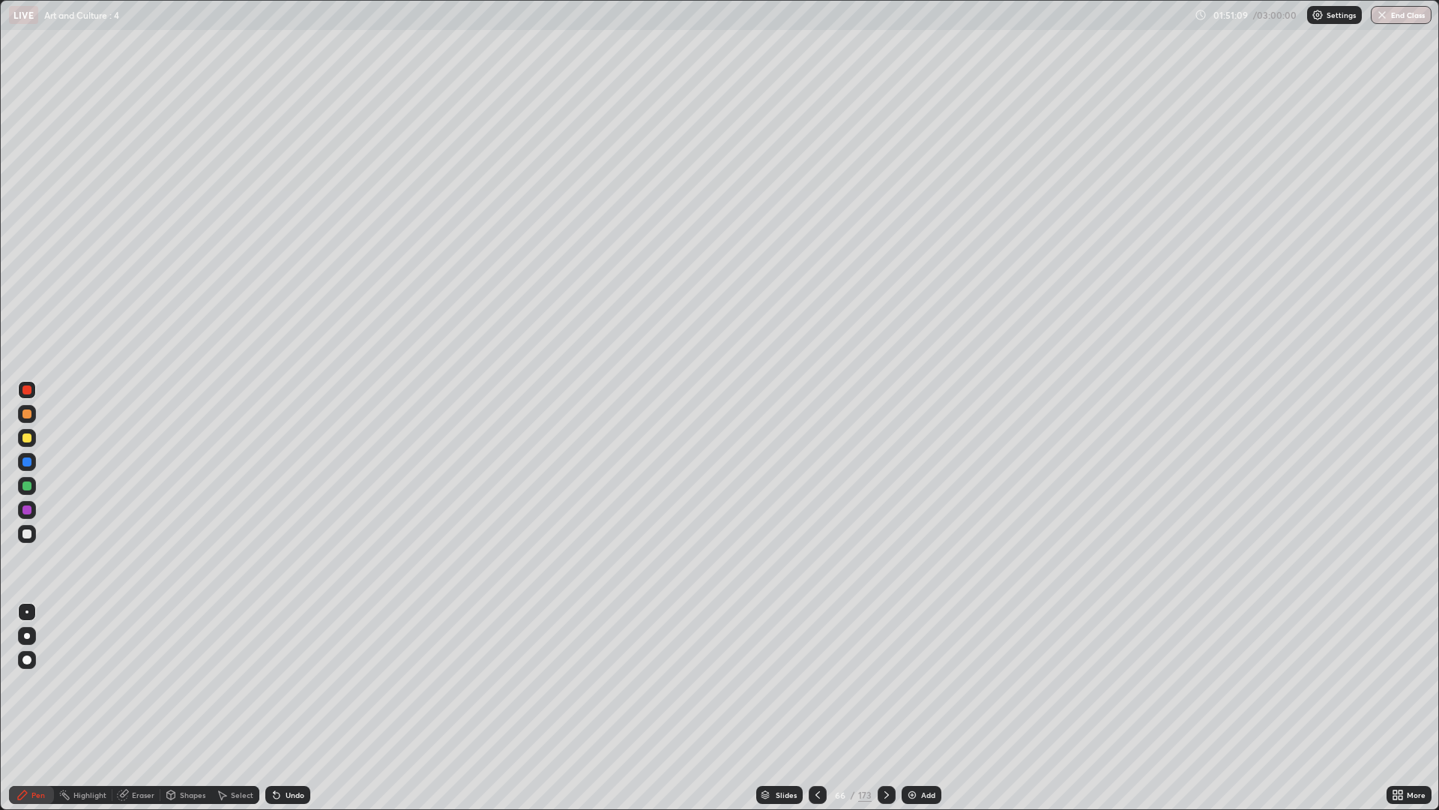
click at [885, 682] on icon at bounding box center [887, 794] width 4 height 7
click at [883, 682] on icon at bounding box center [887, 795] width 12 height 12
click at [885, 682] on icon at bounding box center [887, 794] width 4 height 7
click at [885, 682] on icon at bounding box center [887, 795] width 12 height 12
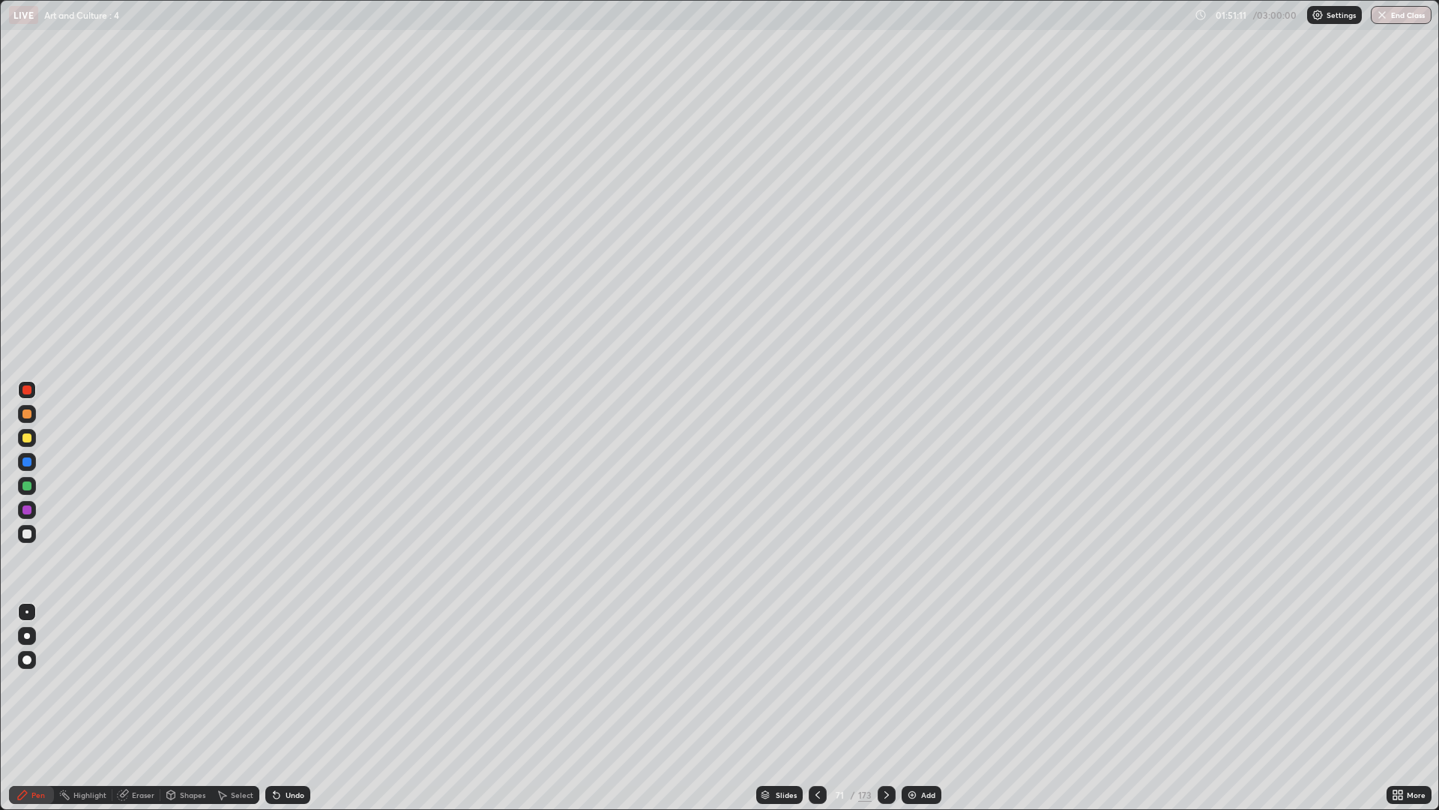
click at [886, 682] on icon at bounding box center [887, 795] width 12 height 12
click at [887, 682] on icon at bounding box center [887, 795] width 12 height 12
click at [885, 682] on icon at bounding box center [887, 795] width 12 height 12
click at [883, 682] on icon at bounding box center [887, 795] width 12 height 12
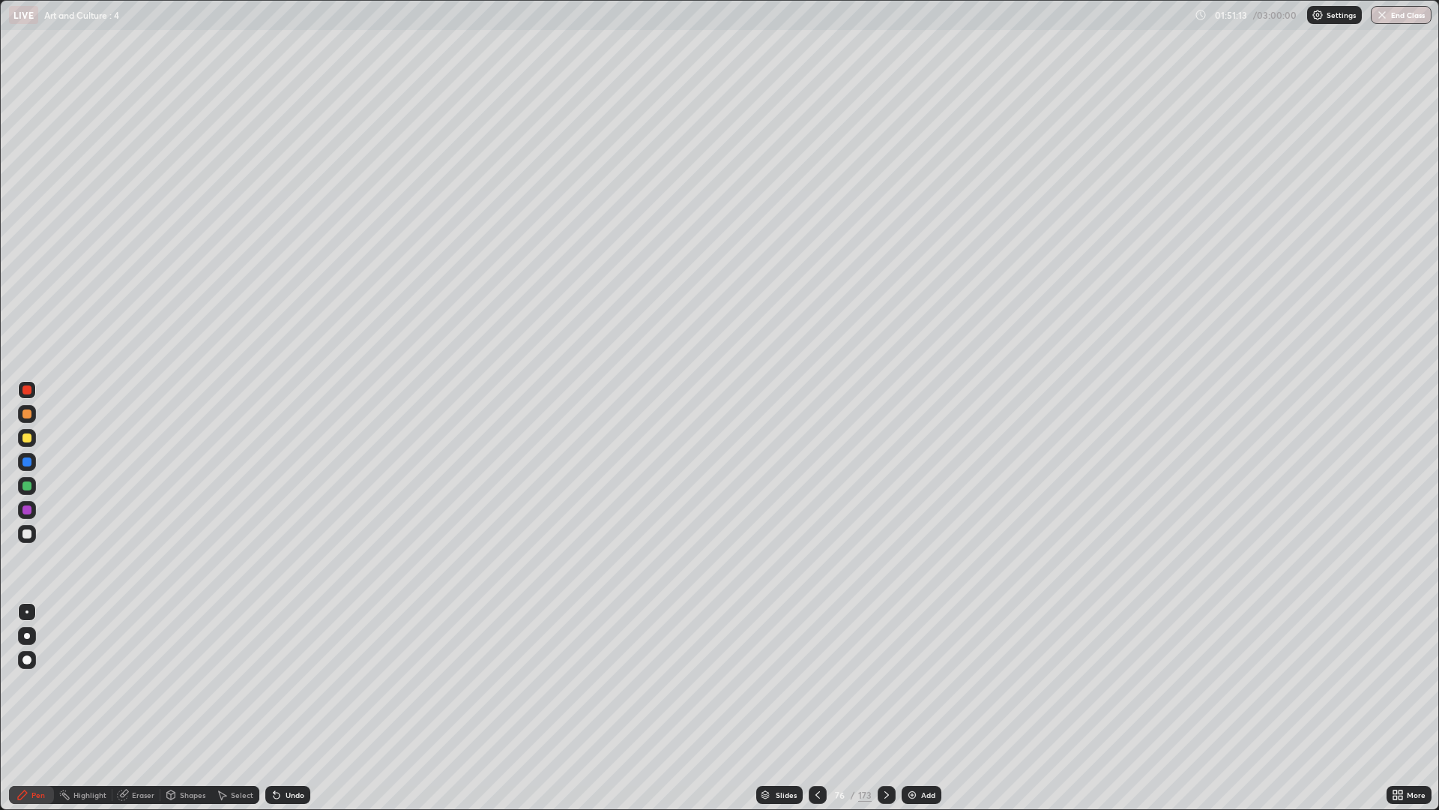
click at [883, 682] on icon at bounding box center [887, 795] width 12 height 12
click at [884, 682] on icon at bounding box center [887, 795] width 12 height 12
click at [885, 682] on icon at bounding box center [887, 795] width 12 height 12
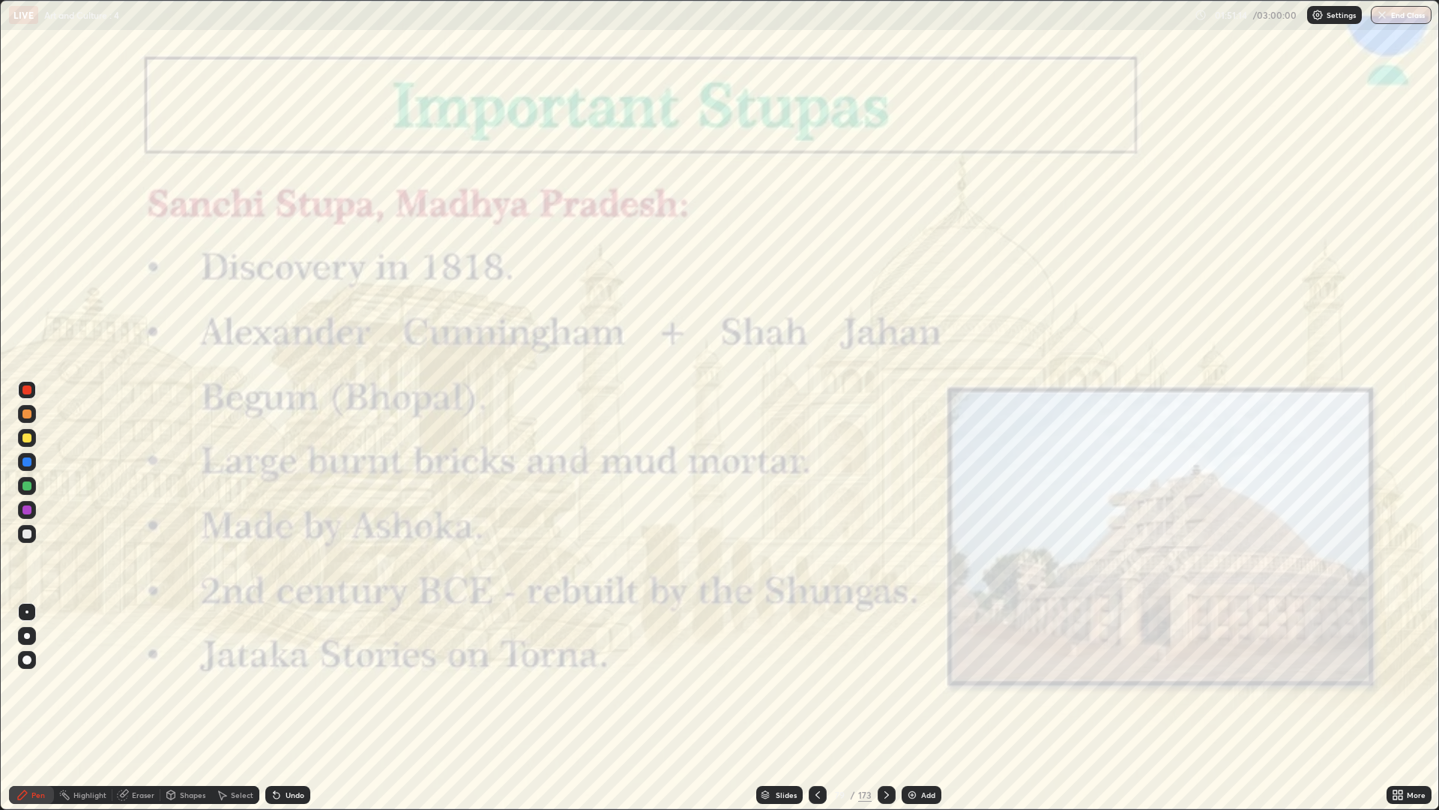
click at [885, 682] on icon at bounding box center [887, 795] width 12 height 12
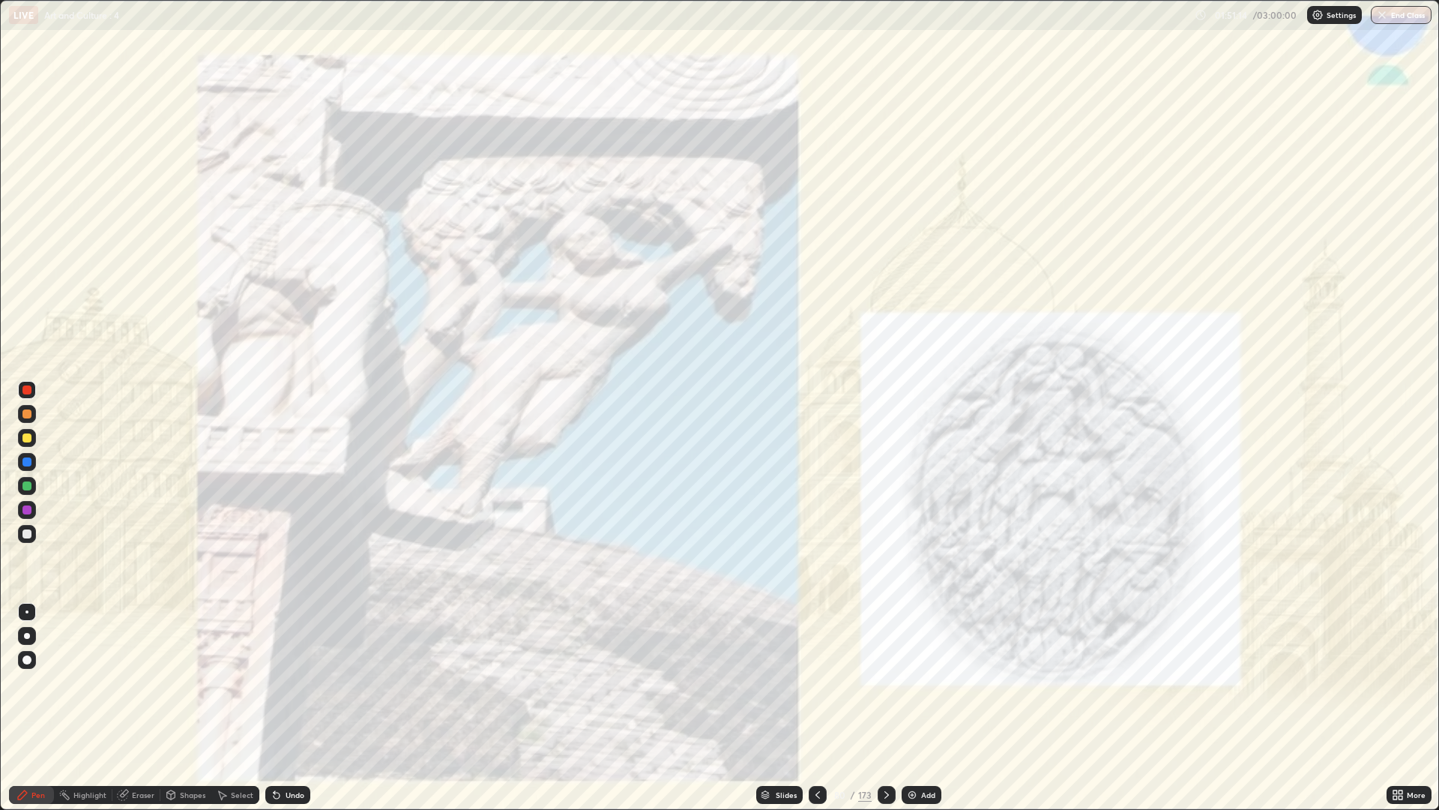
click at [885, 682] on icon at bounding box center [887, 794] width 4 height 7
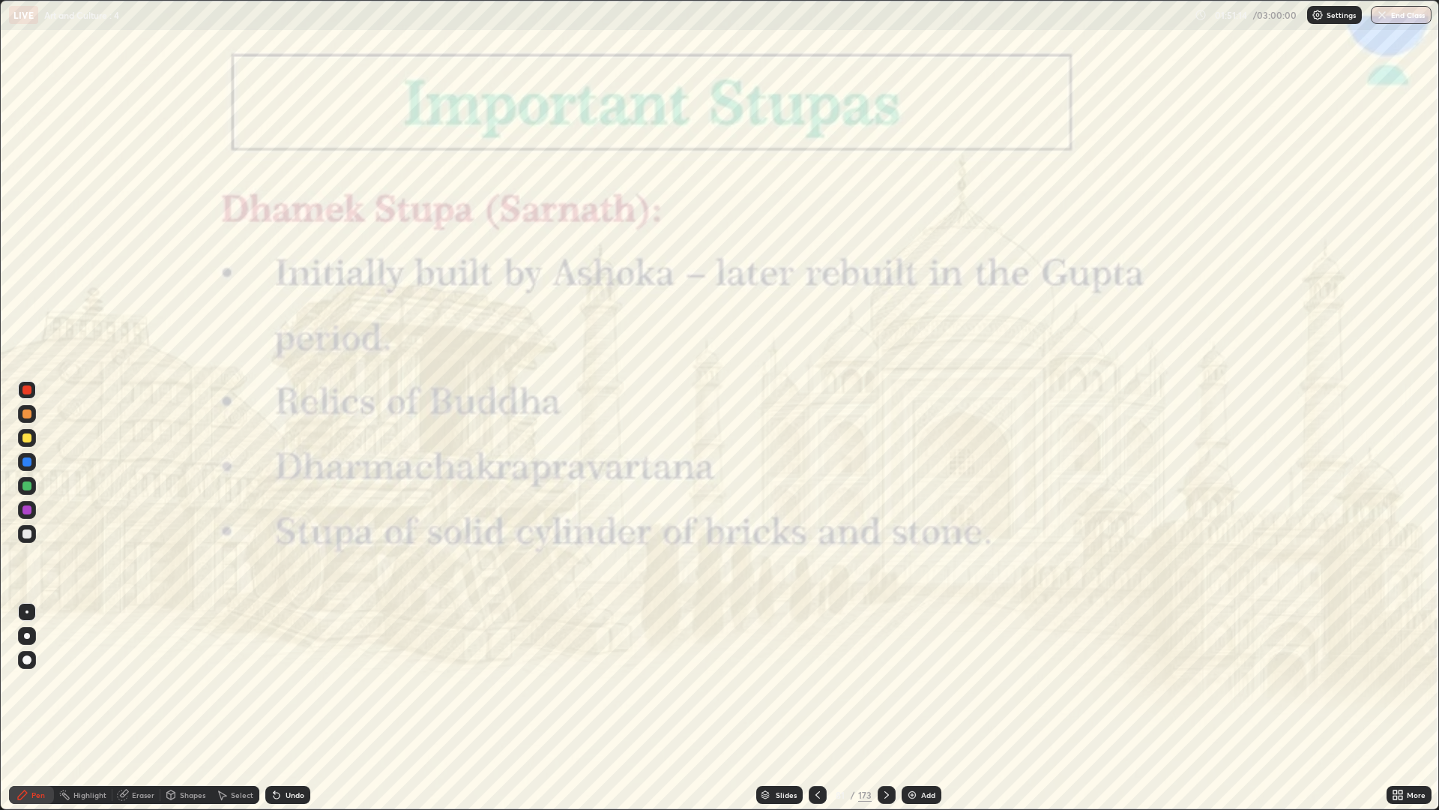
click at [885, 682] on icon at bounding box center [887, 795] width 12 height 12
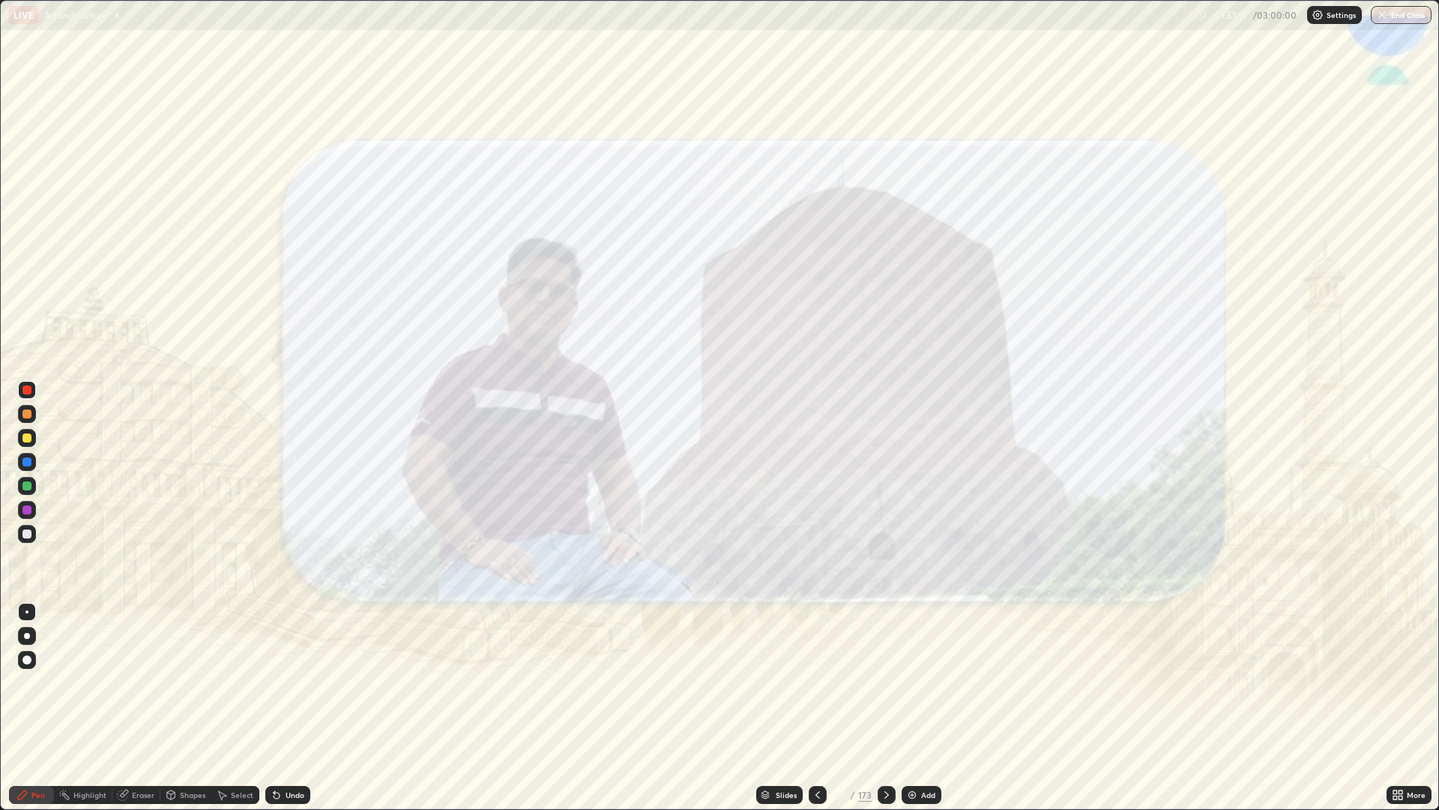
click at [885, 682] on icon at bounding box center [887, 795] width 12 height 12
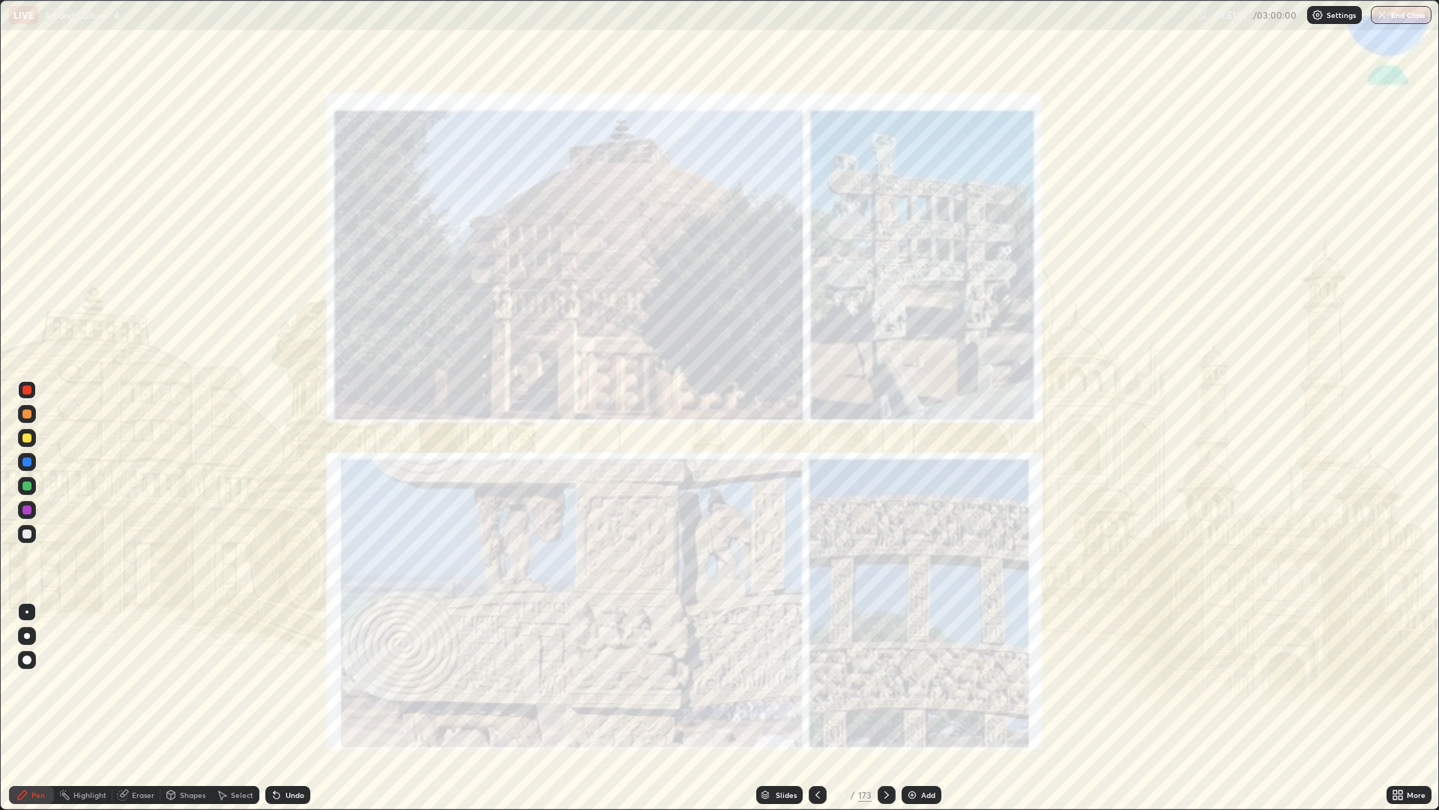
click at [885, 682] on icon at bounding box center [887, 795] width 12 height 12
click at [886, 682] on icon at bounding box center [887, 795] width 12 height 12
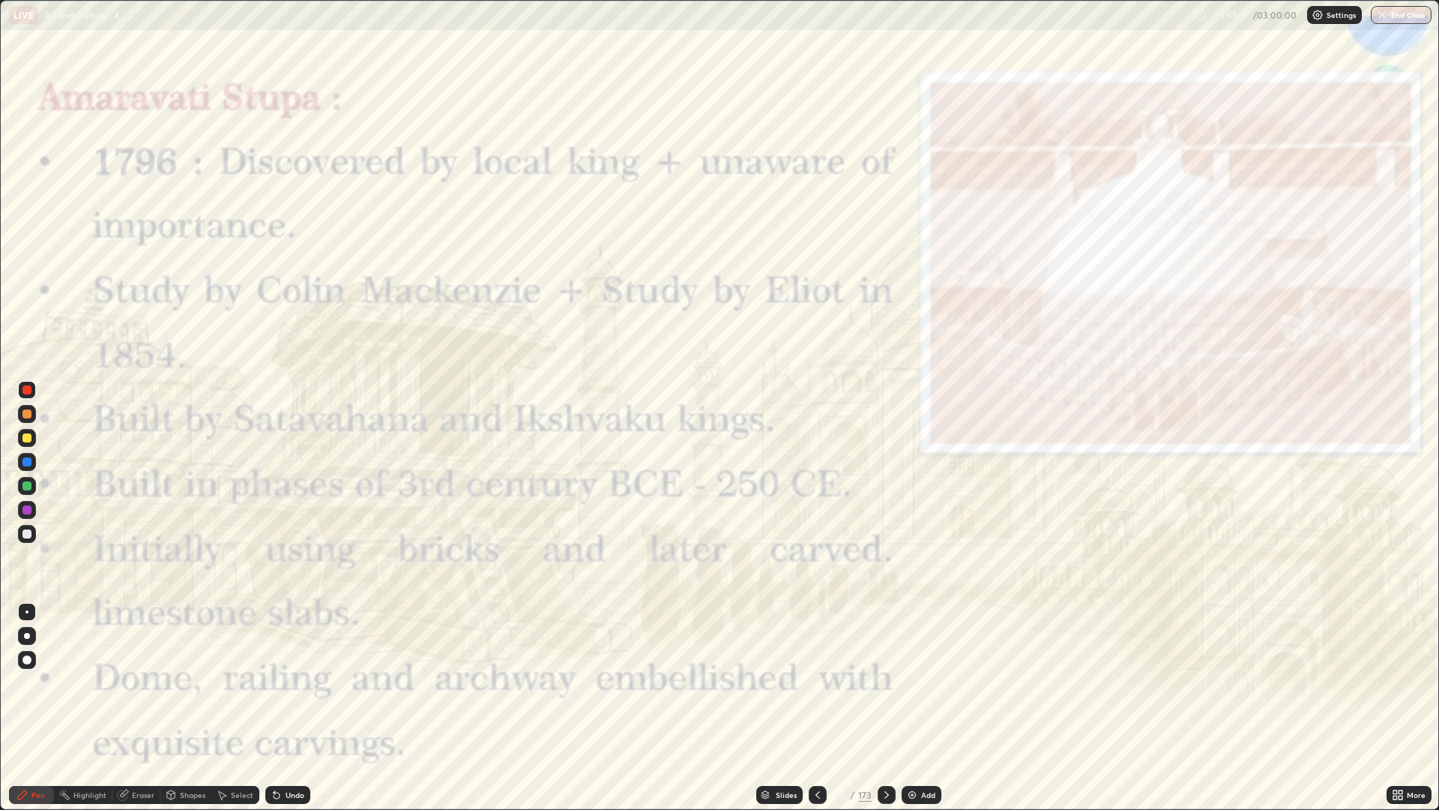
click at [885, 682] on icon at bounding box center [887, 795] width 12 height 12
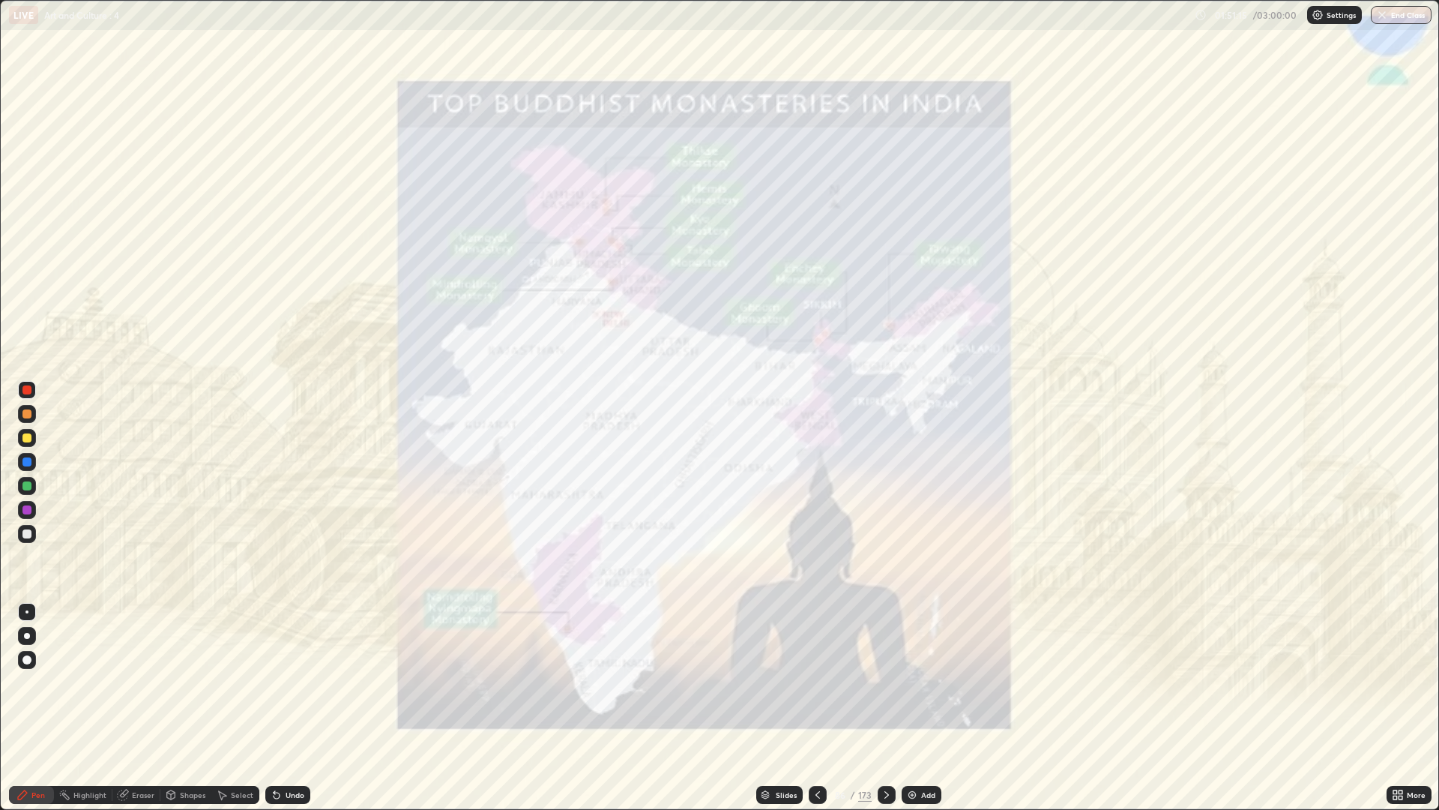
click at [885, 682] on icon at bounding box center [887, 795] width 12 height 12
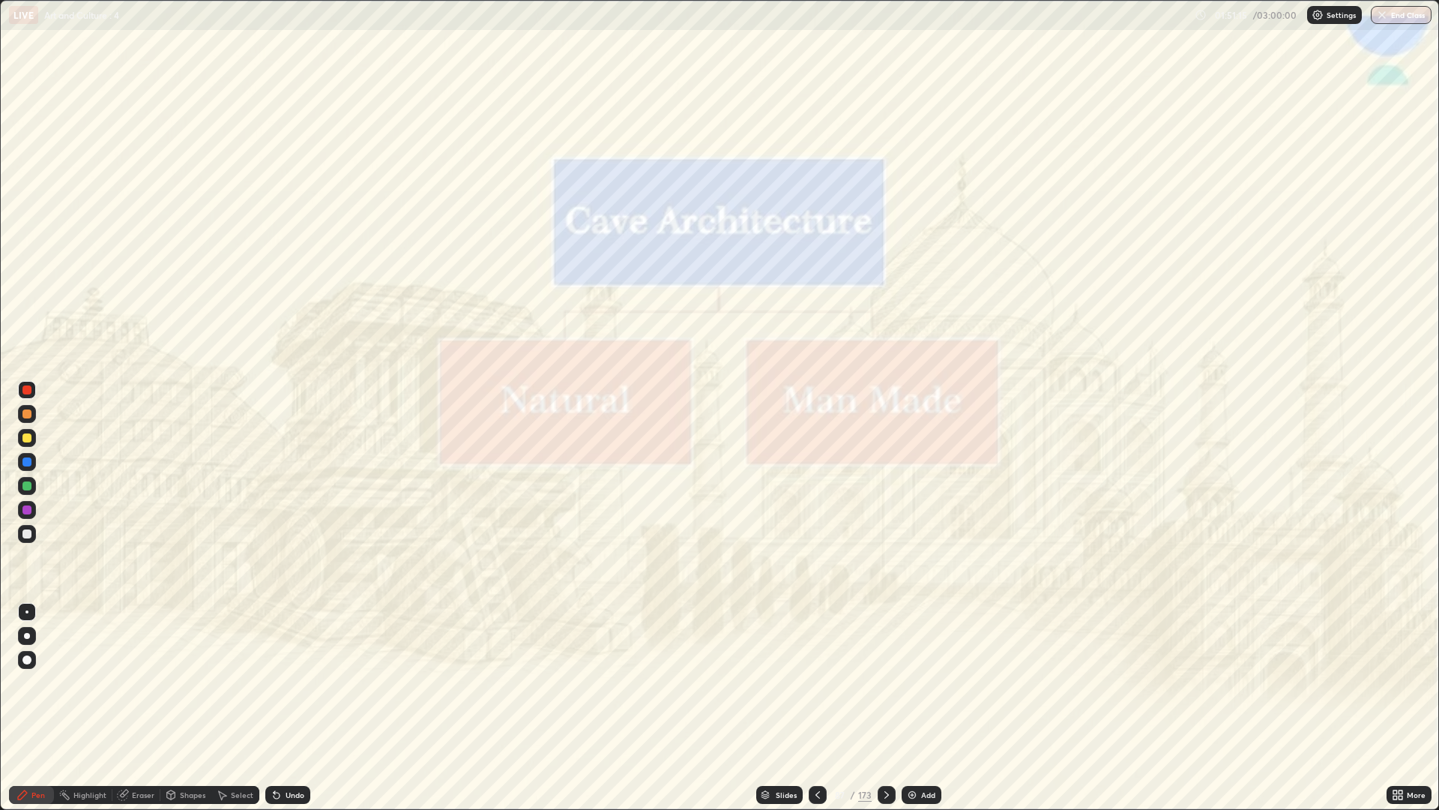
click at [885, 682] on icon at bounding box center [887, 795] width 12 height 12
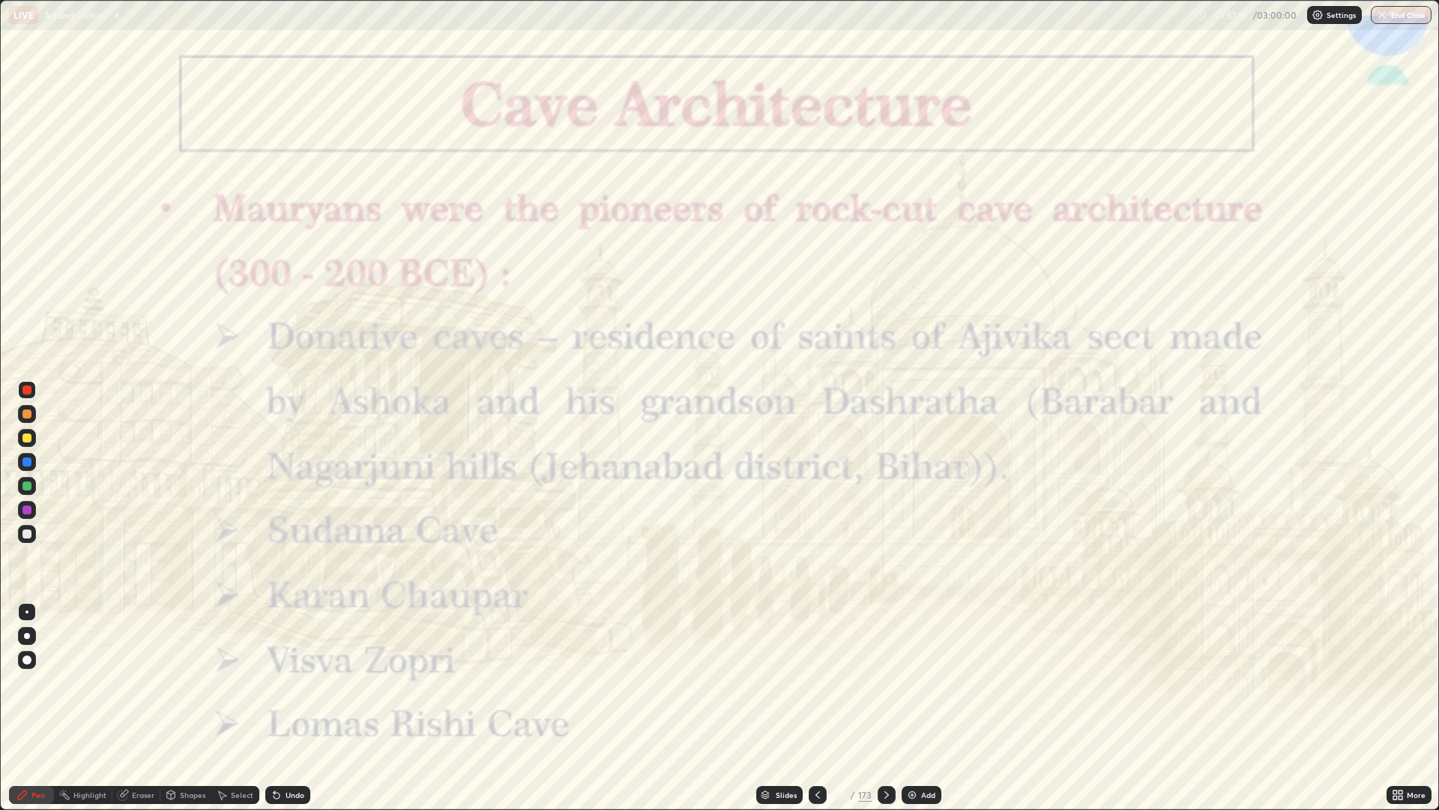
click at [814, 682] on icon at bounding box center [818, 795] width 12 height 12
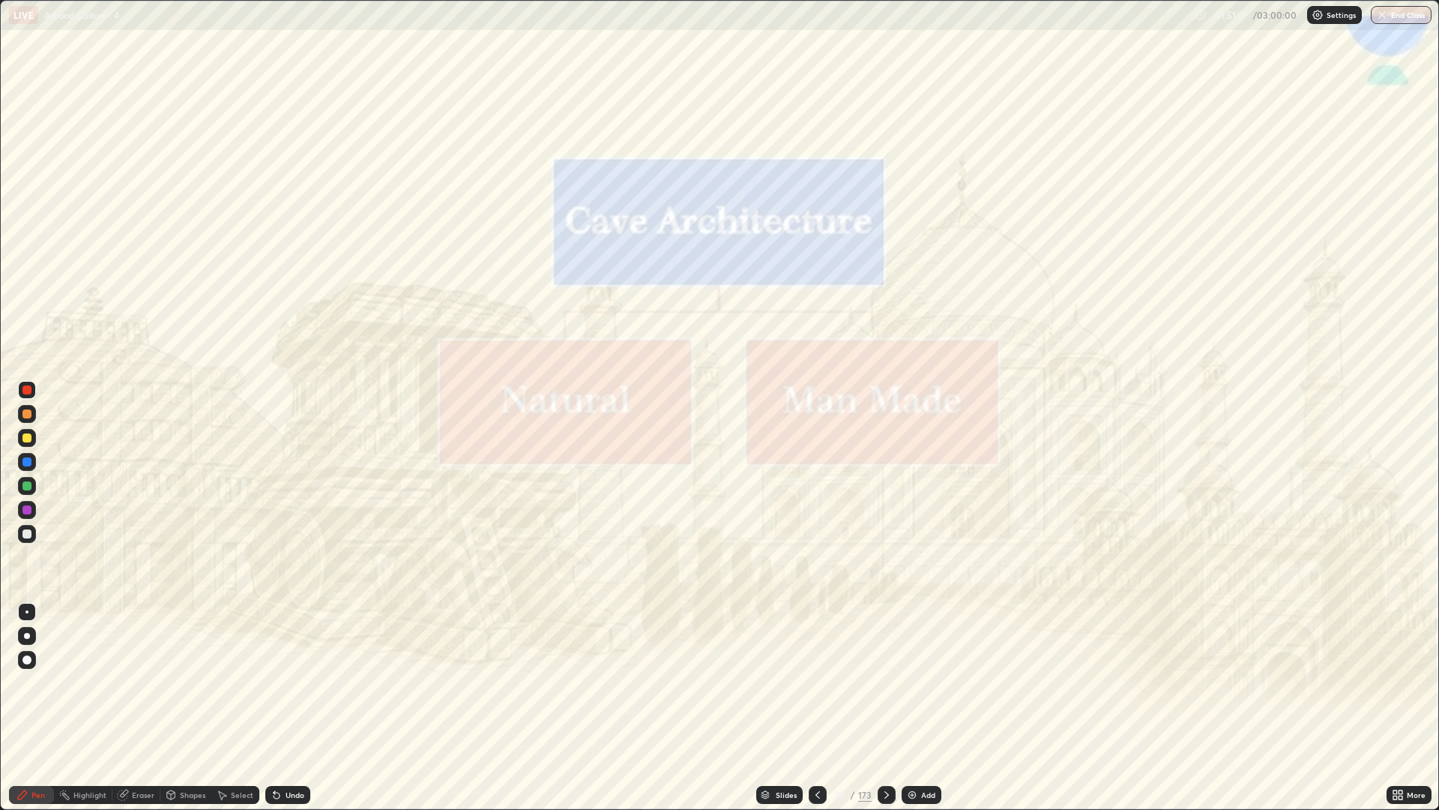
click at [816, 682] on icon at bounding box center [818, 795] width 12 height 12
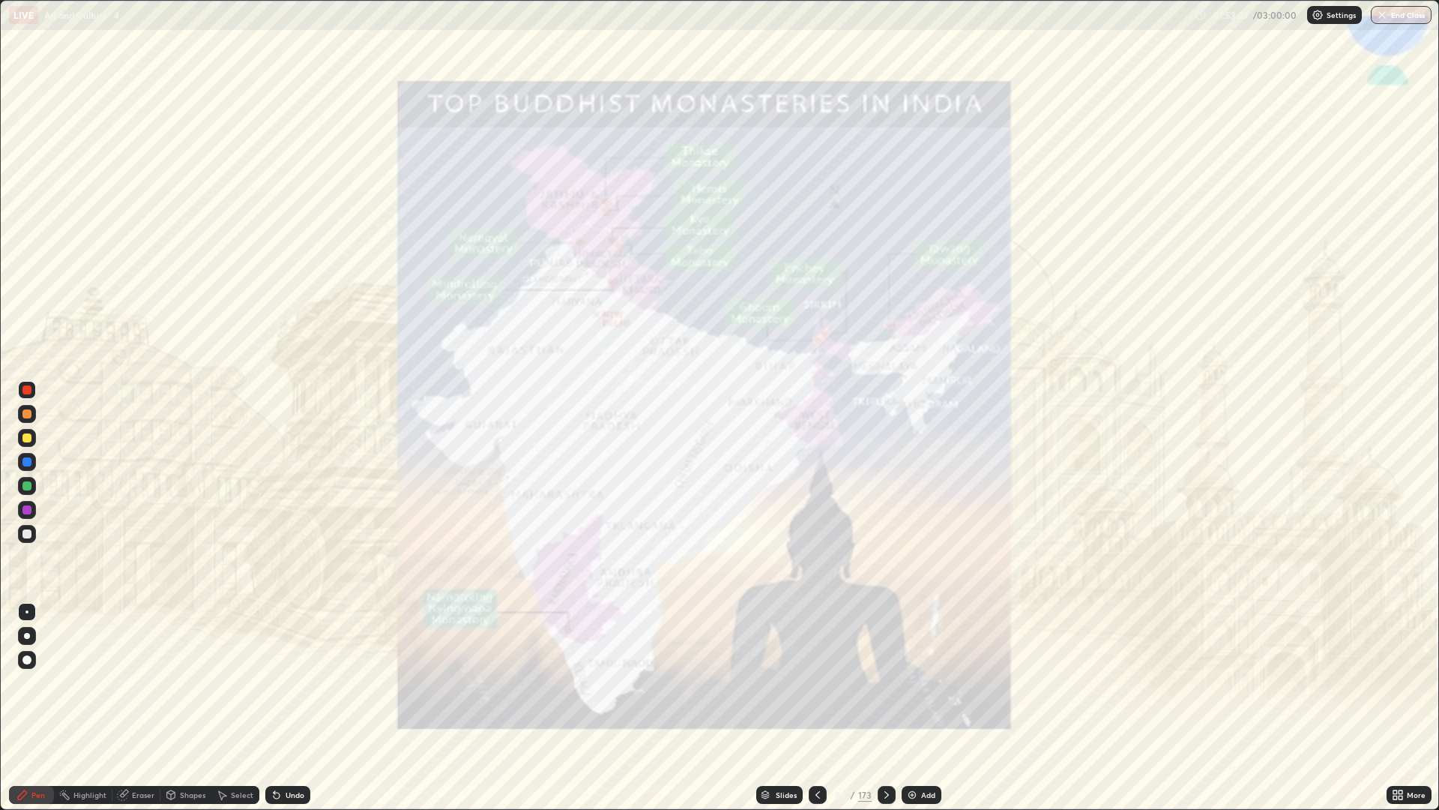
click at [892, 682] on div at bounding box center [887, 795] width 18 height 18
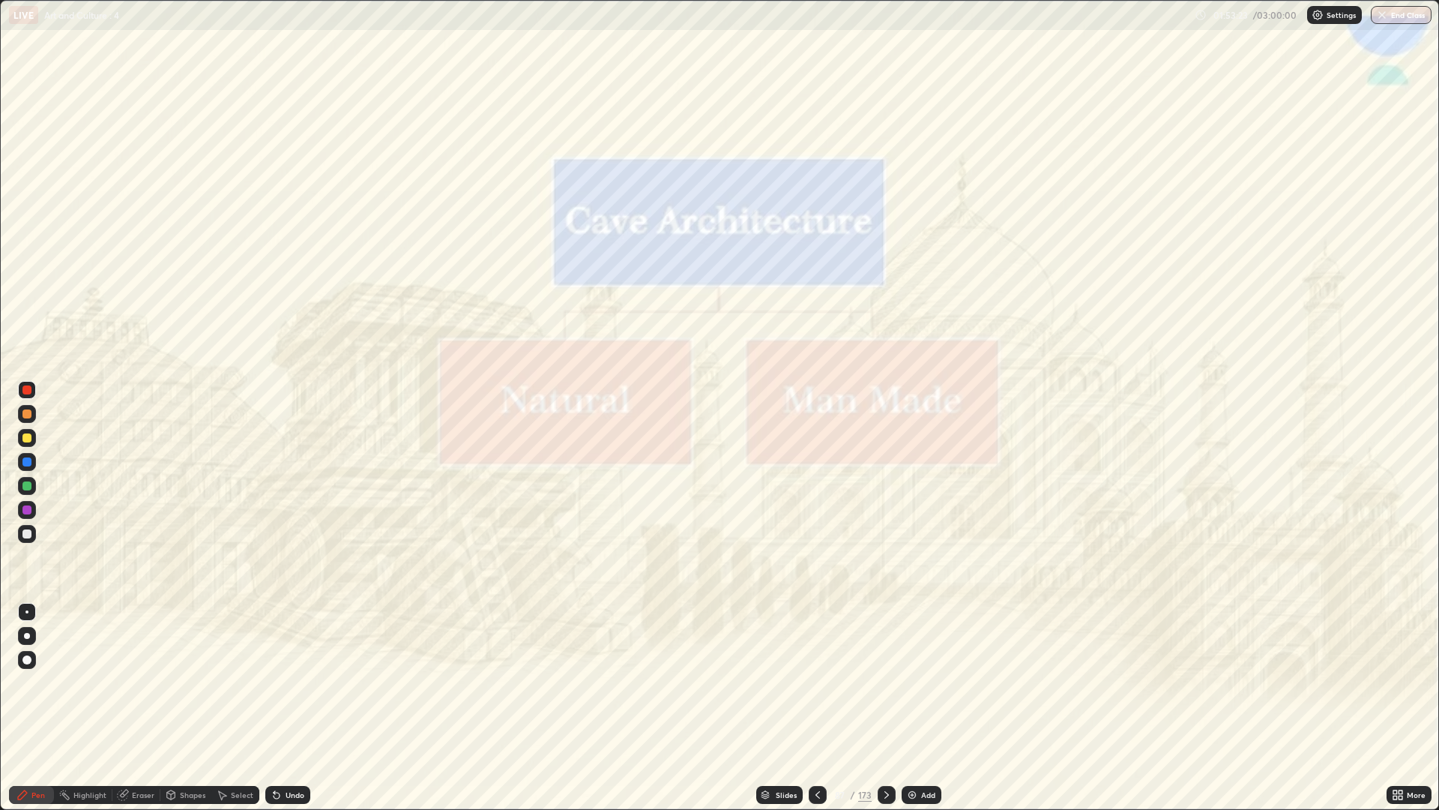
click at [891, 682] on icon at bounding box center [887, 795] width 12 height 12
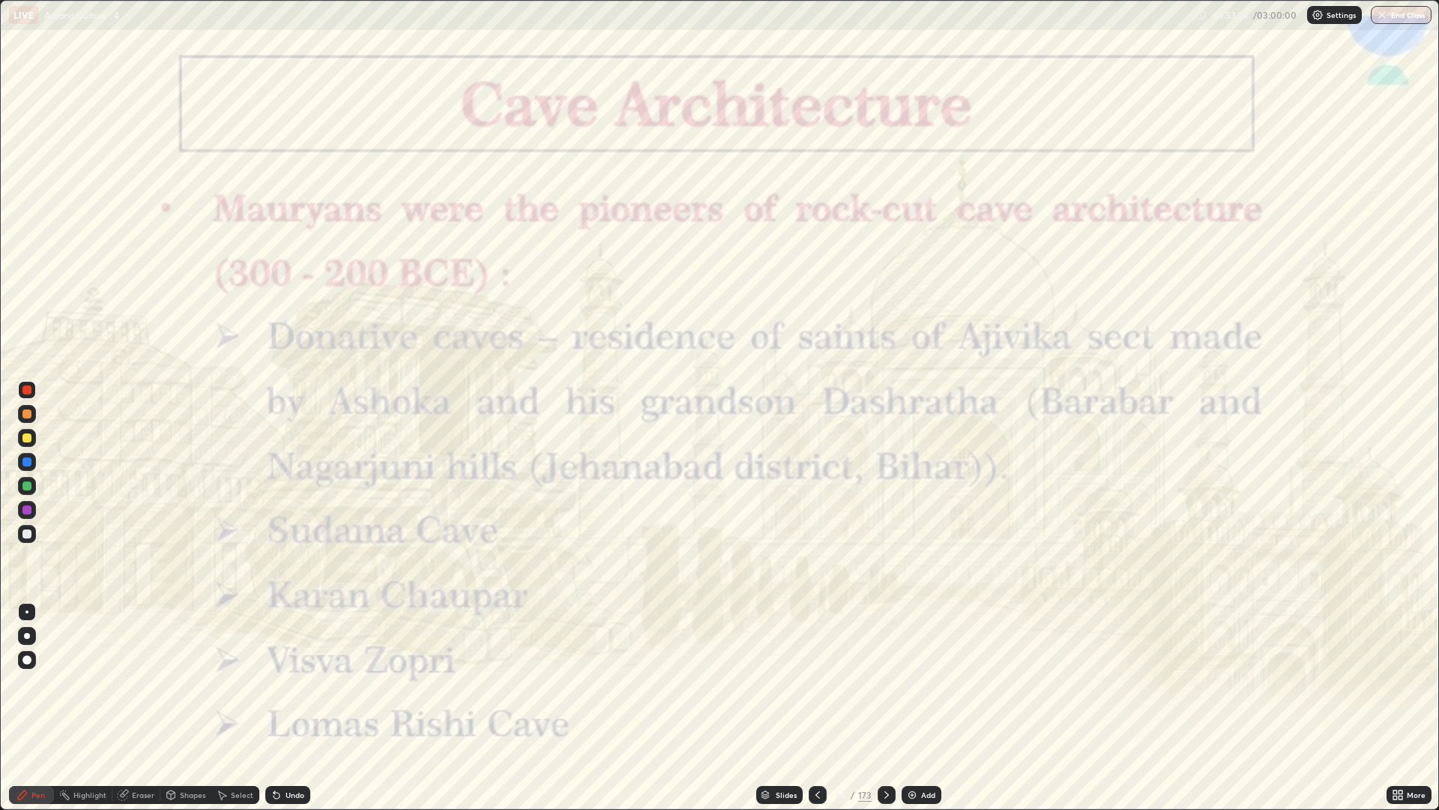
click at [817, 682] on div at bounding box center [818, 795] width 18 height 30
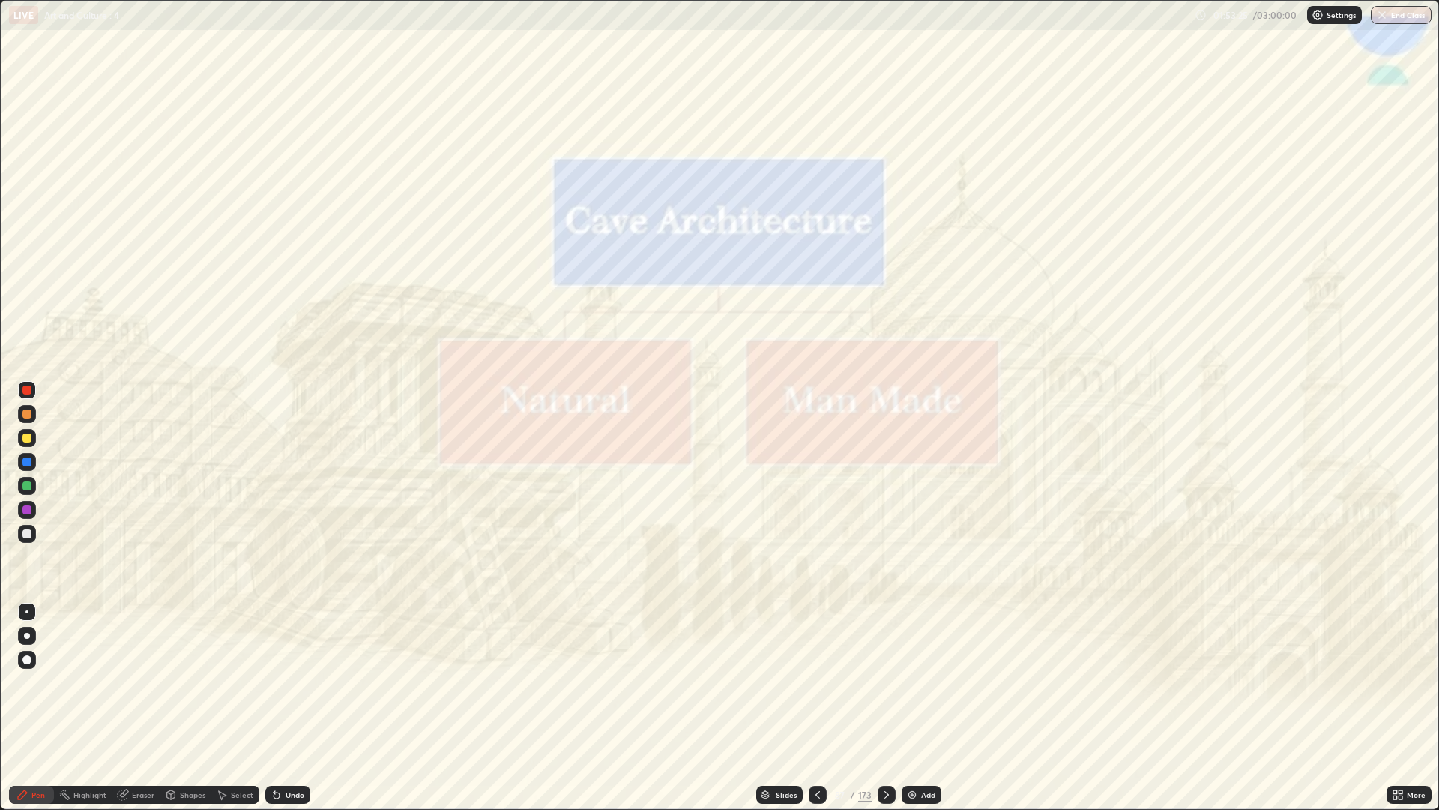
click at [815, 682] on div at bounding box center [818, 795] width 18 height 18
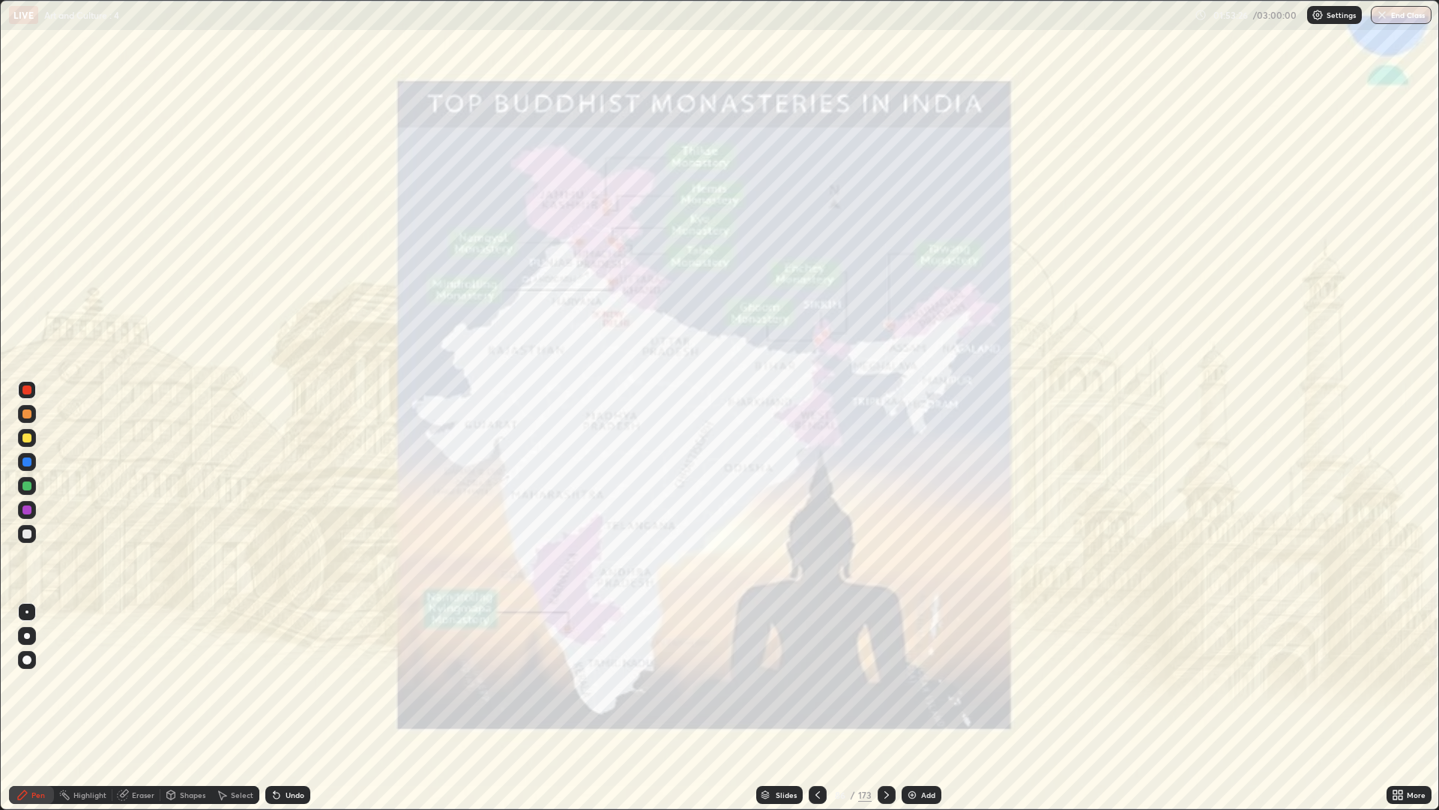
click at [791, 682] on div "Slides" at bounding box center [779, 795] width 46 height 18
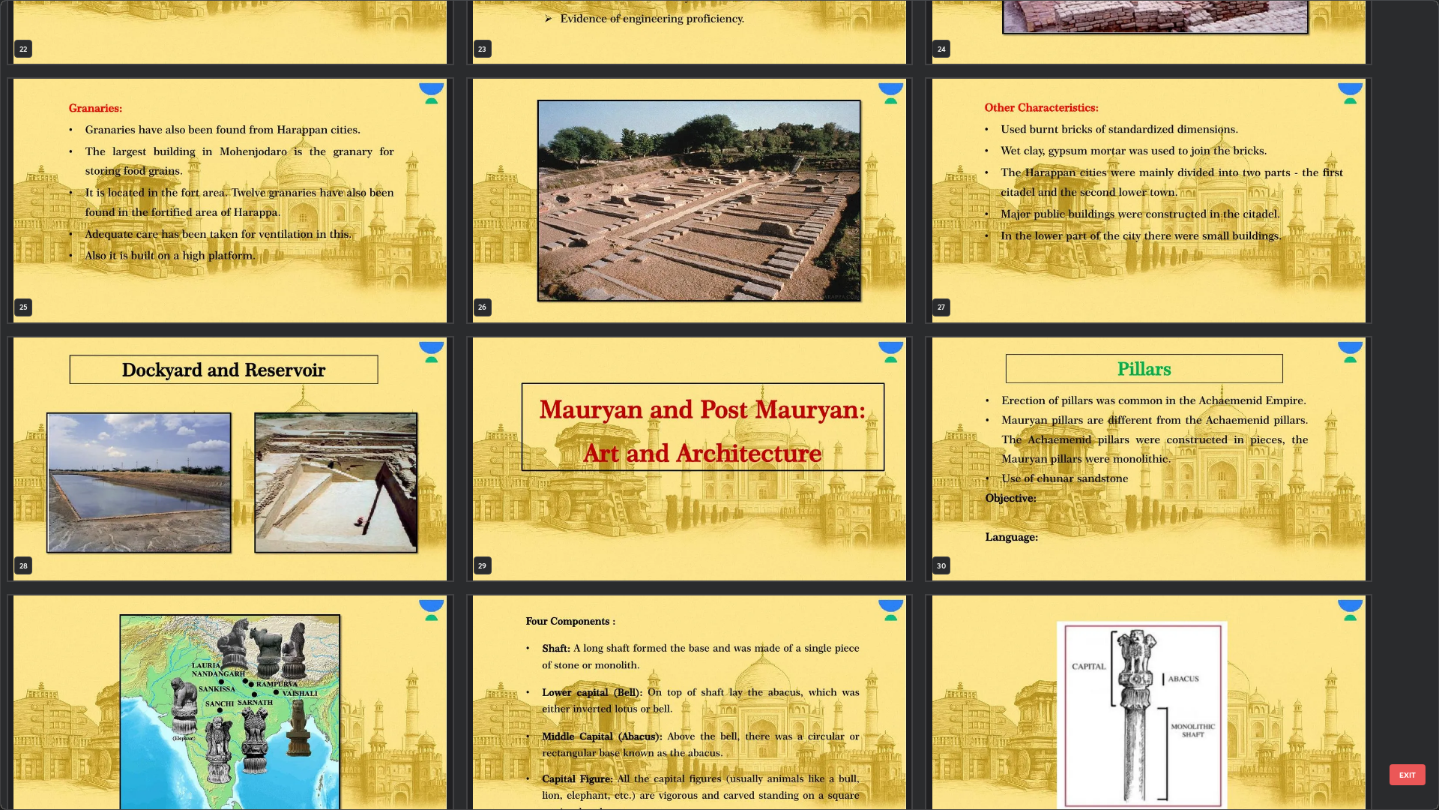
scroll to position [1992, 0]
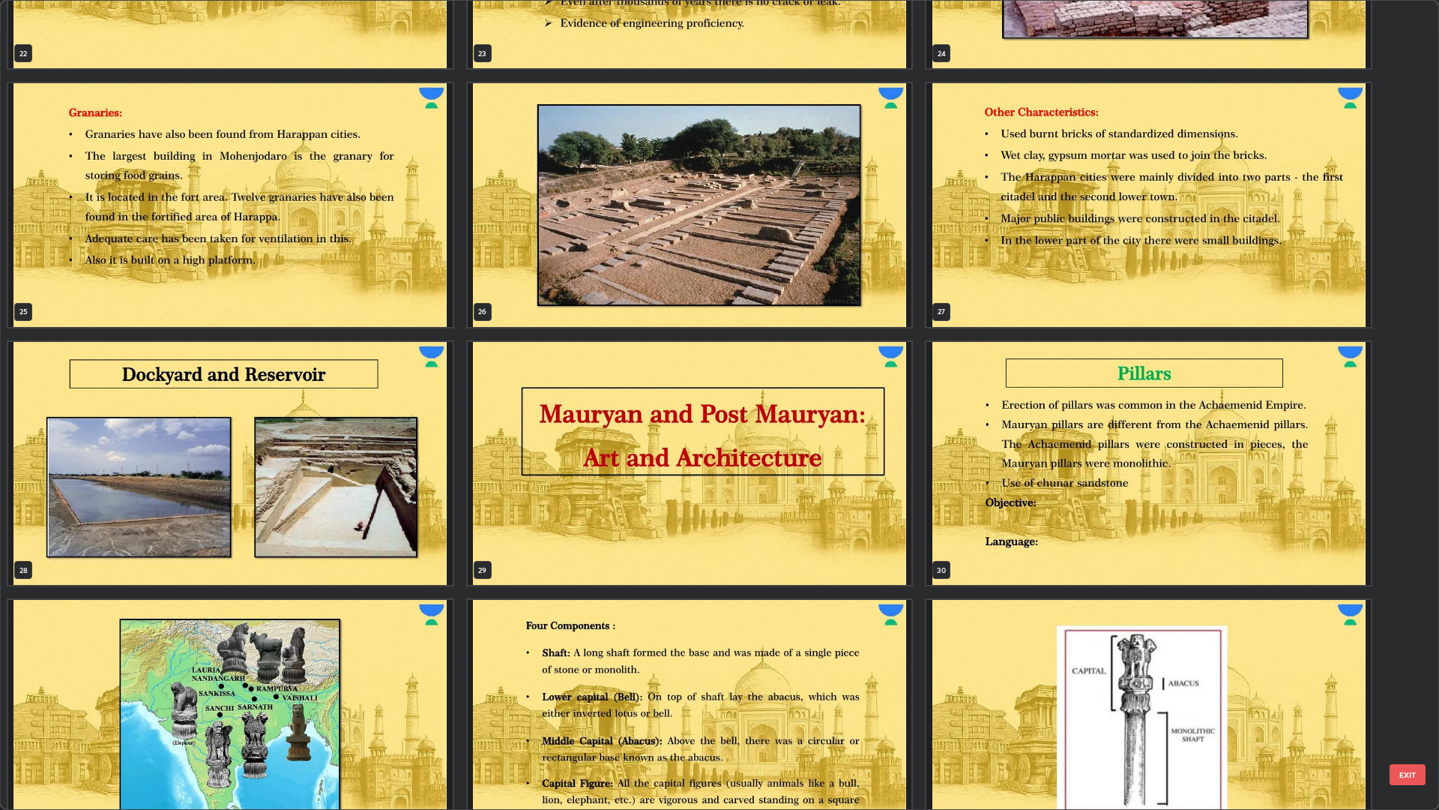
click at [867, 434] on img "grid" at bounding box center [690, 464] width 445 height 244
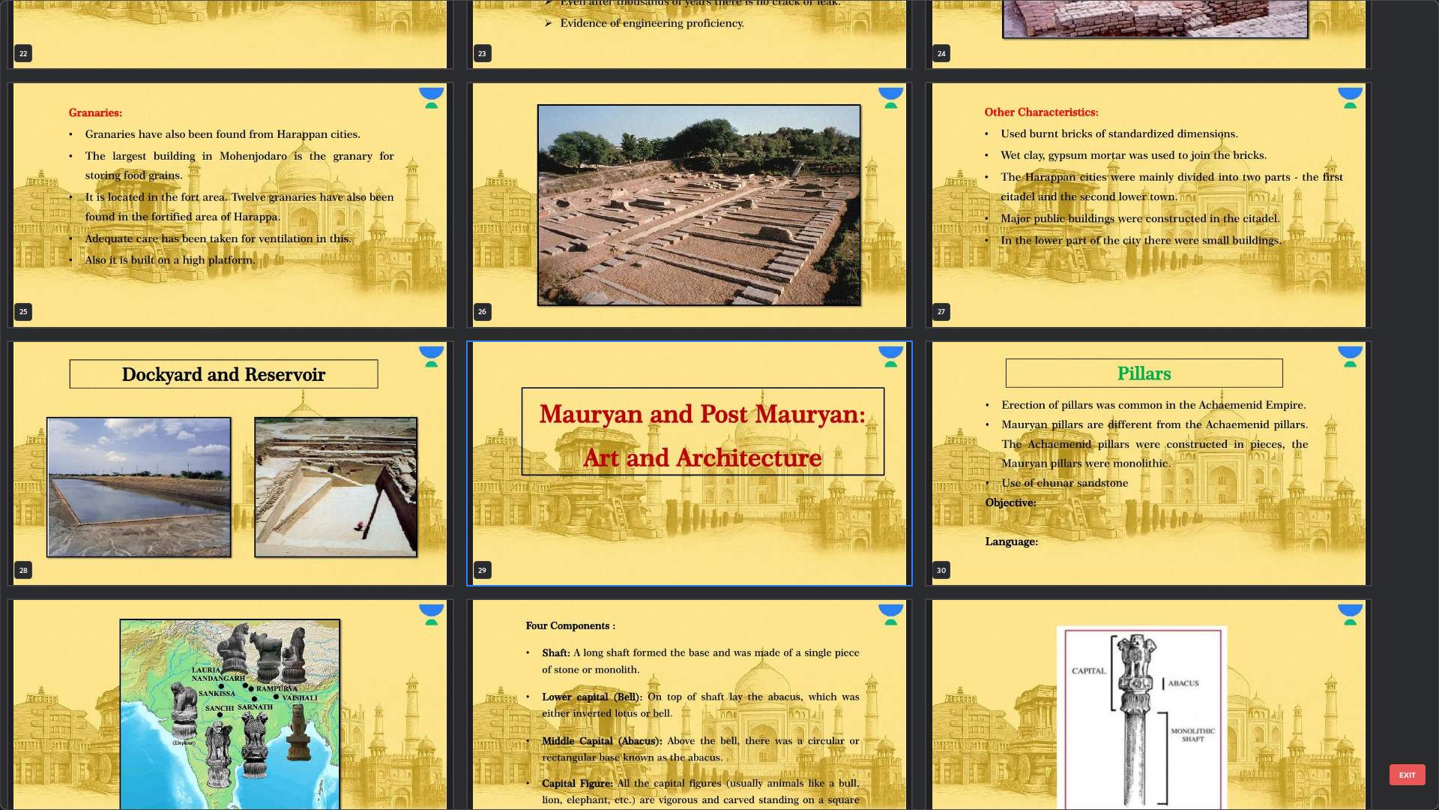
click at [876, 428] on img "grid" at bounding box center [690, 464] width 445 height 244
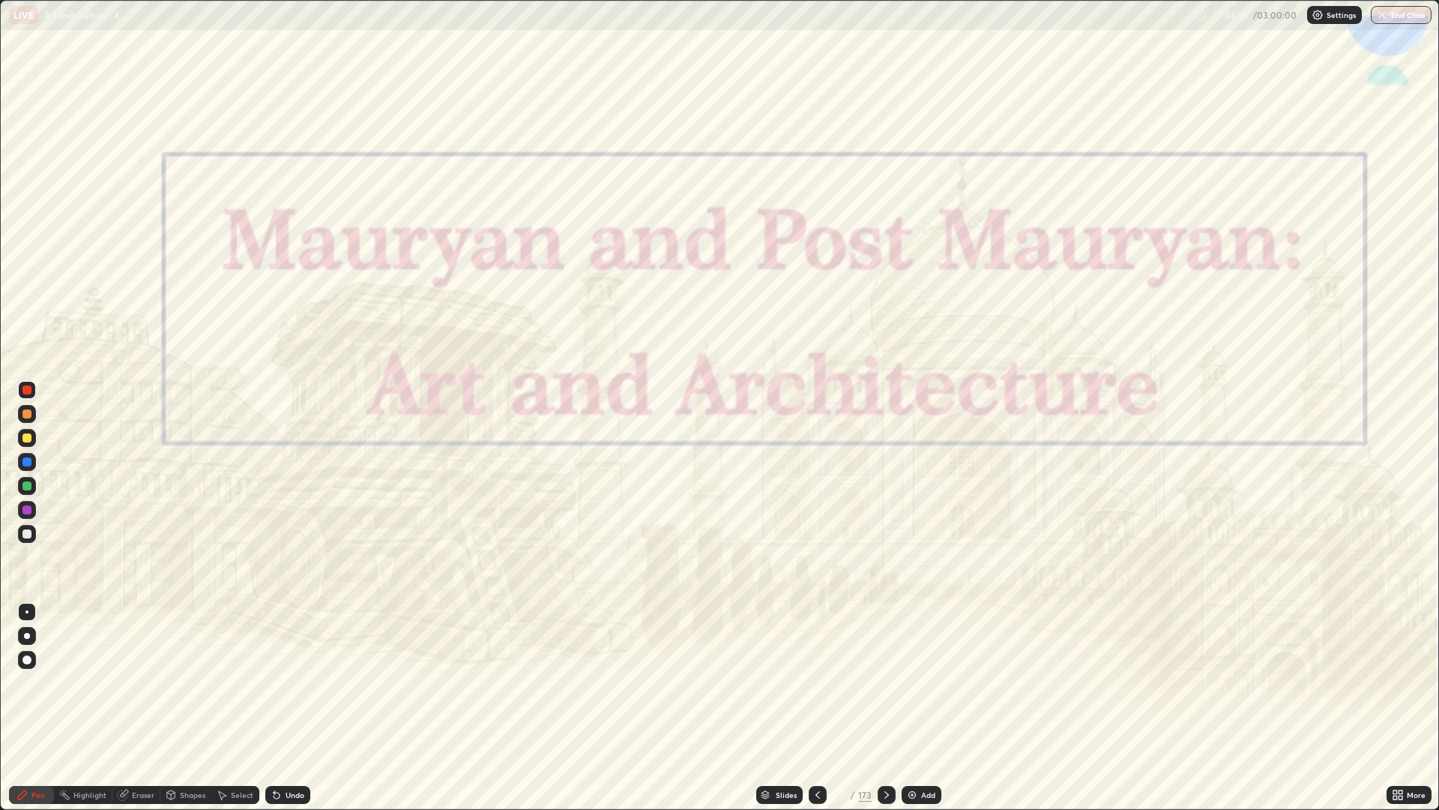
click at [912, 682] on img at bounding box center [912, 795] width 12 height 12
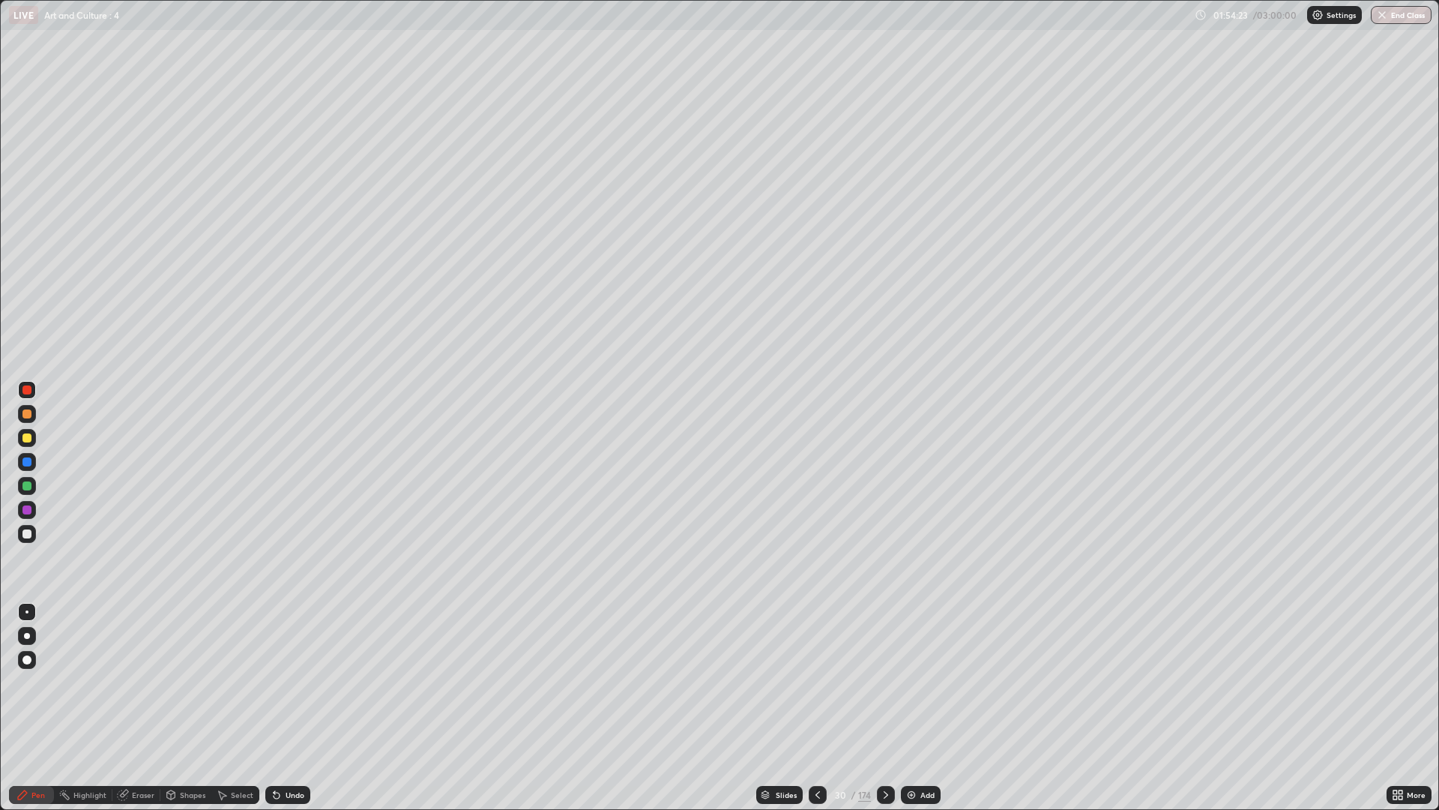
click at [911, 682] on div "Add" at bounding box center [921, 795] width 40 height 18
click at [915, 682] on img at bounding box center [912, 795] width 12 height 12
click at [916, 682] on img at bounding box center [912, 795] width 12 height 12
click at [914, 682] on img at bounding box center [912, 795] width 12 height 12
click at [912, 682] on img at bounding box center [912, 795] width 12 height 12
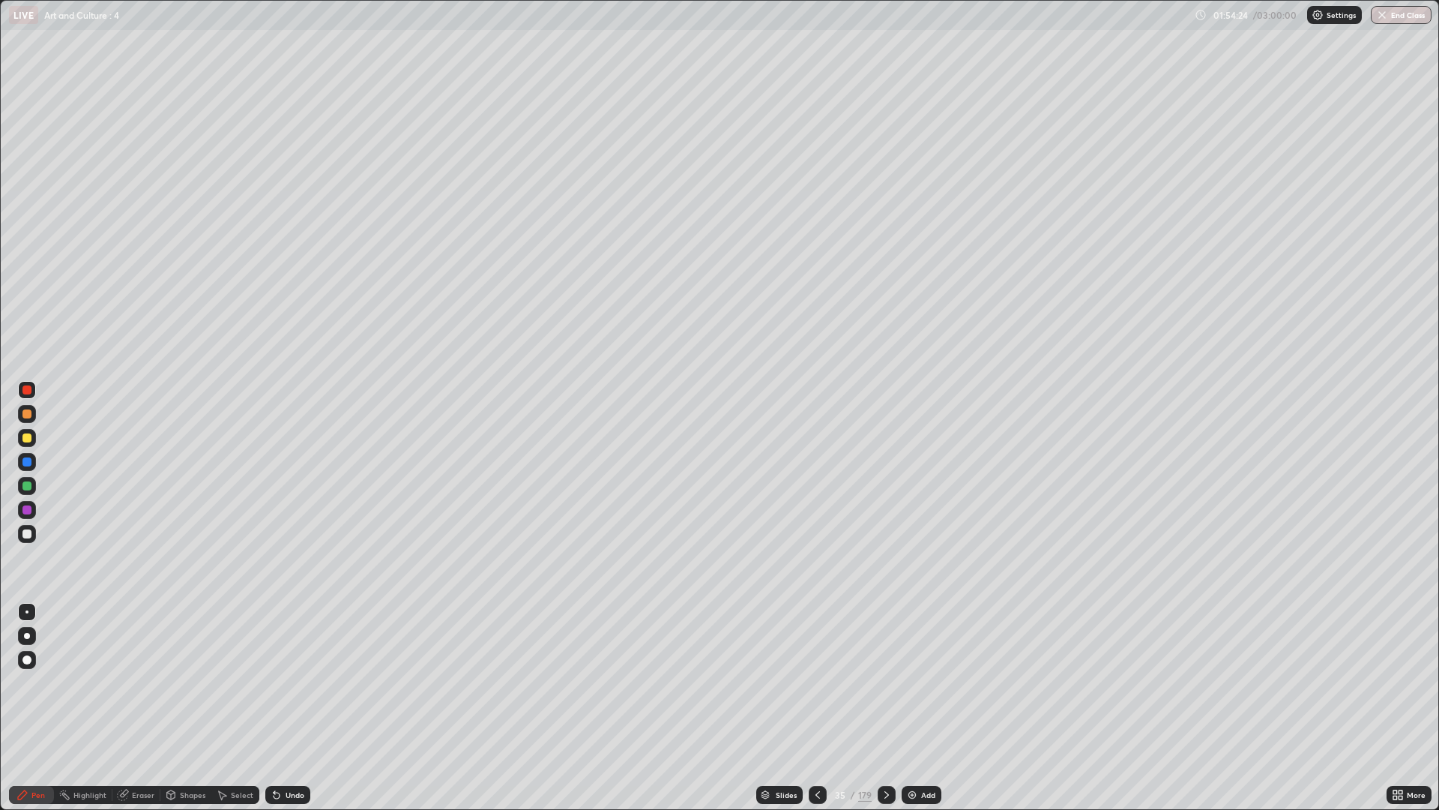
click at [816, 682] on icon at bounding box center [818, 795] width 12 height 12
click at [817, 682] on icon at bounding box center [818, 795] width 12 height 12
click at [816, 682] on icon at bounding box center [818, 795] width 12 height 12
click at [817, 682] on div at bounding box center [818, 795] width 18 height 18
click at [816, 682] on div at bounding box center [818, 795] width 18 height 18
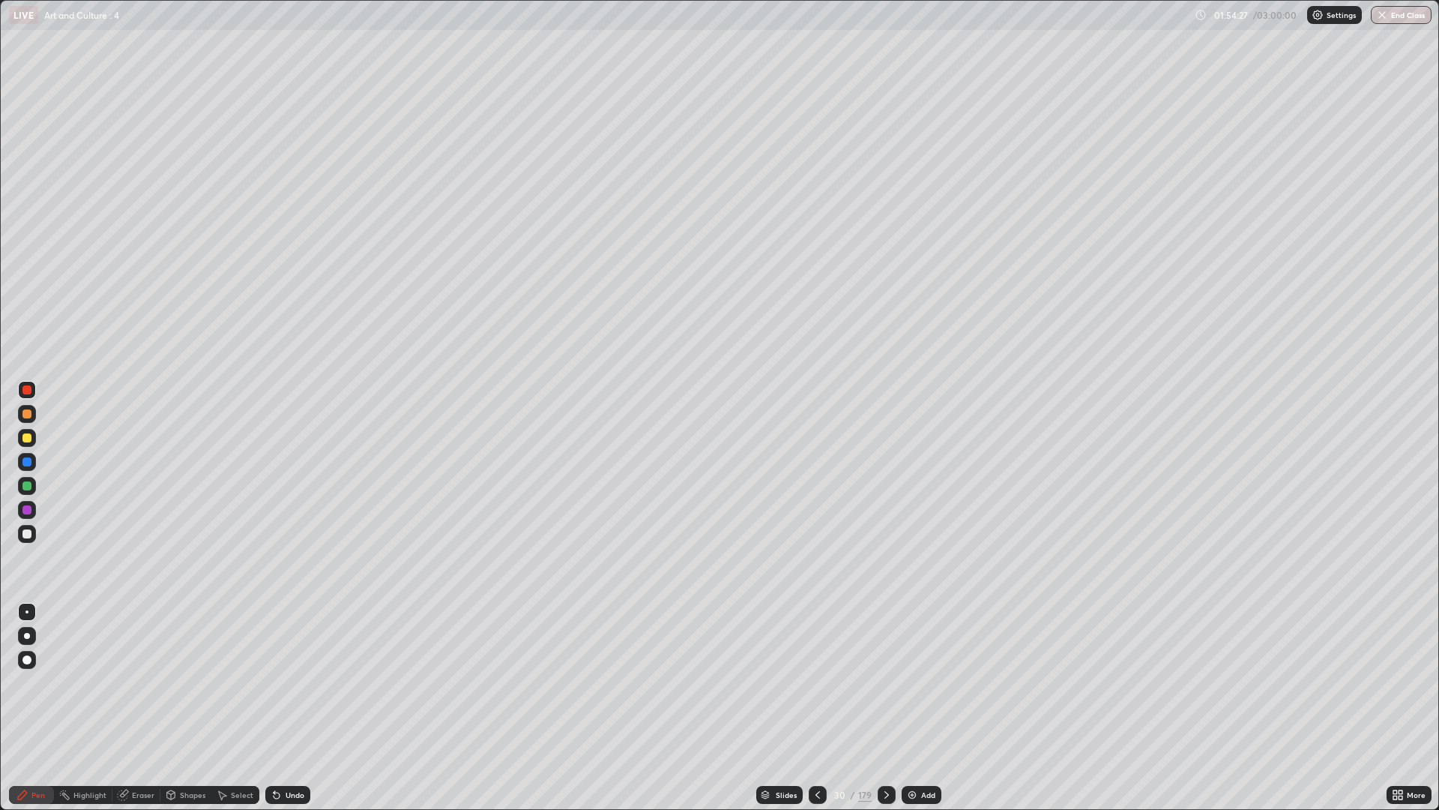
click at [814, 682] on icon at bounding box center [818, 795] width 12 height 12
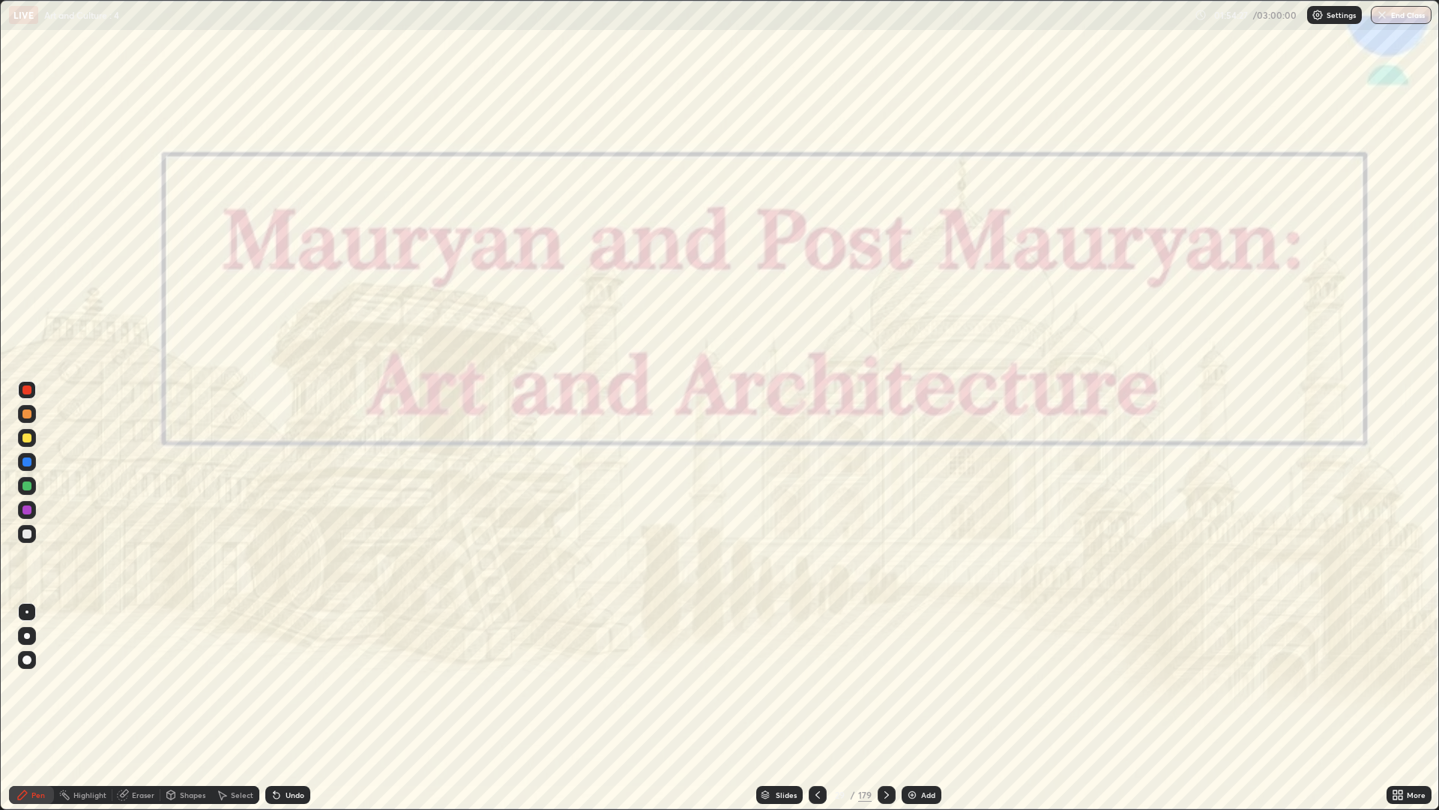
click at [888, 682] on icon at bounding box center [887, 795] width 12 height 12
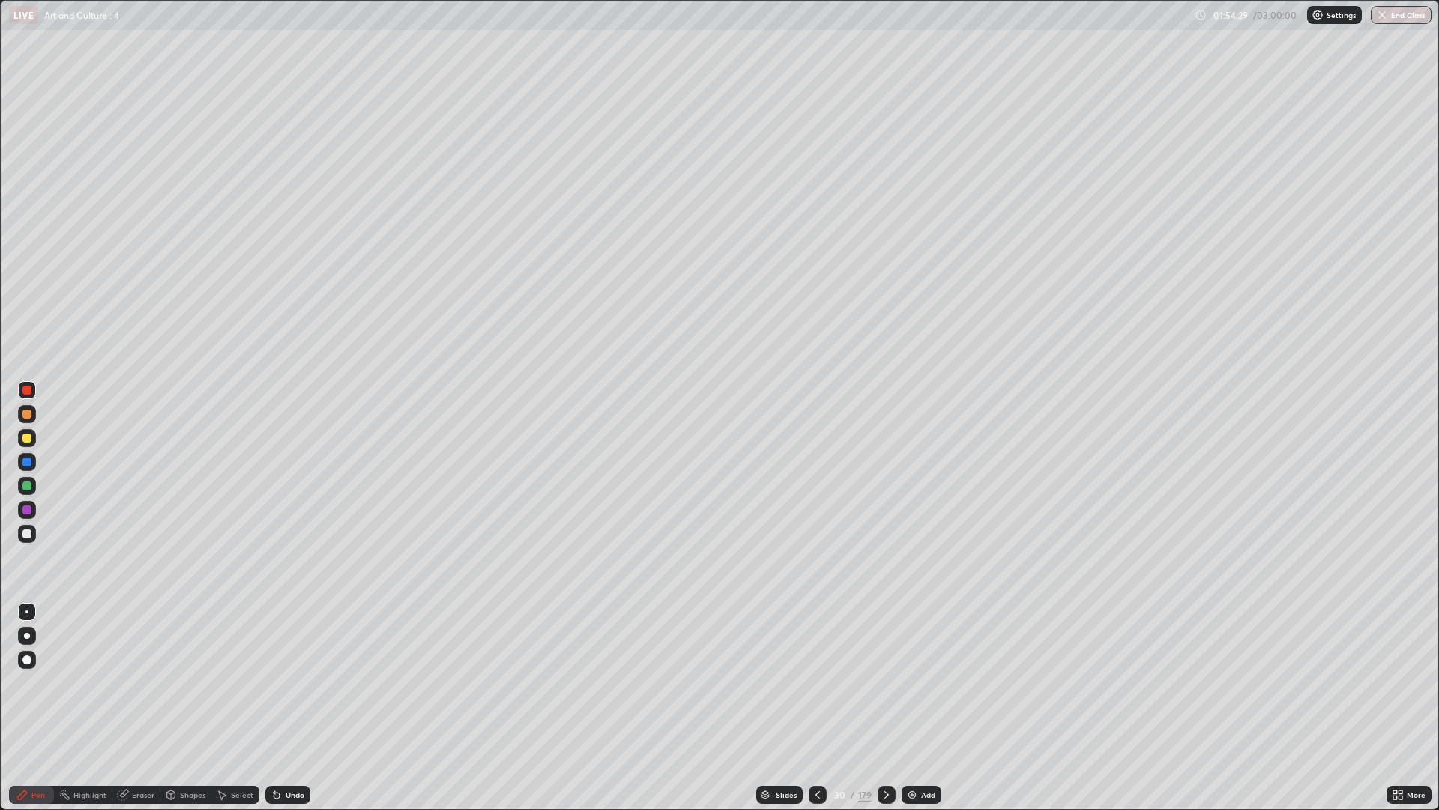
click at [35, 536] on div at bounding box center [27, 534] width 18 height 18
click at [307, 682] on div "Undo" at bounding box center [287, 795] width 45 height 18
click at [878, 682] on div at bounding box center [887, 795] width 18 height 18
click at [288, 682] on div "Undo" at bounding box center [287, 795] width 45 height 18
click at [290, 682] on div "Undo" at bounding box center [295, 794] width 19 height 7
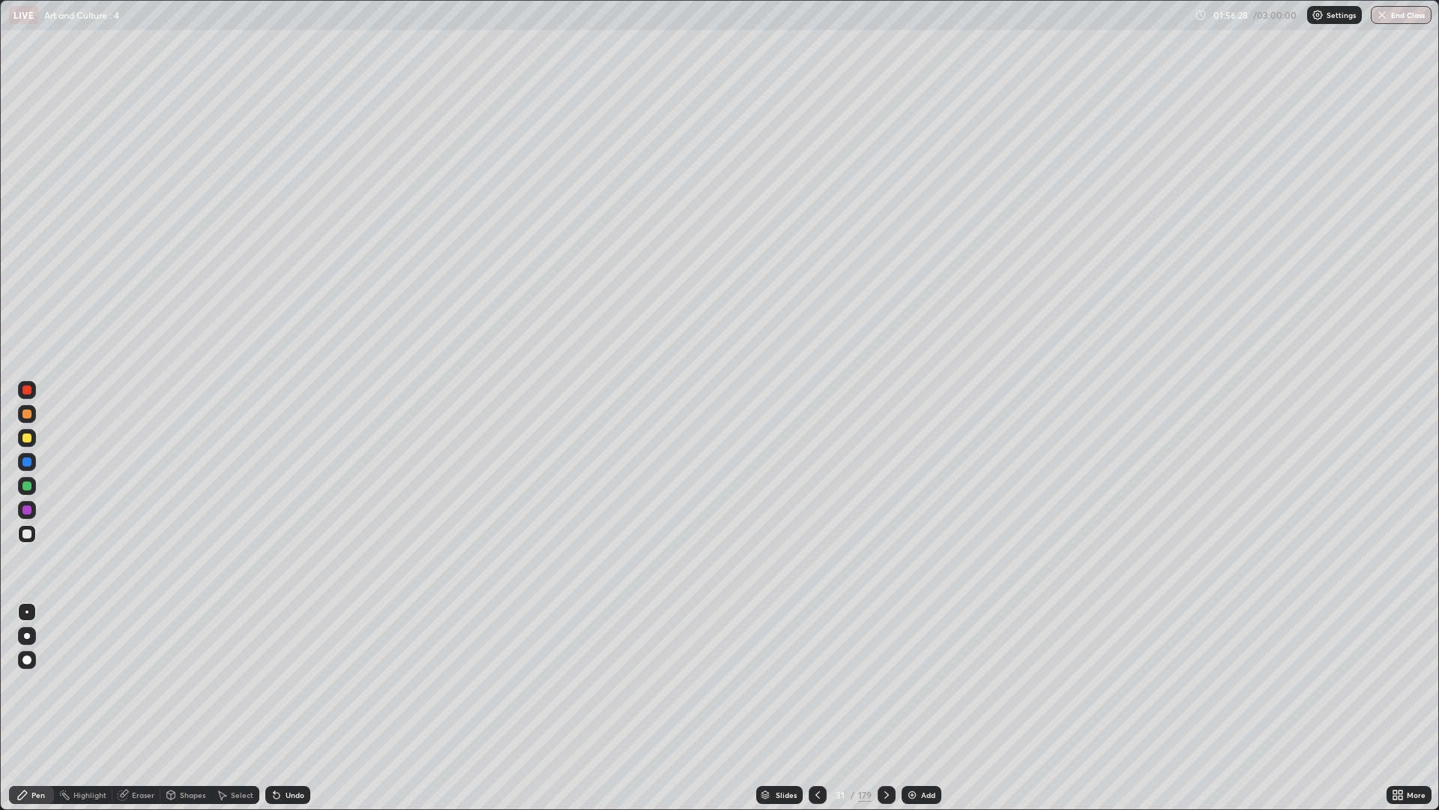
click at [281, 682] on div "Undo" at bounding box center [287, 795] width 45 height 18
click at [272, 682] on div "Undo" at bounding box center [287, 795] width 45 height 18
click at [286, 682] on div "Undo" at bounding box center [287, 795] width 45 height 18
click at [283, 682] on div "Undo" at bounding box center [287, 795] width 45 height 18
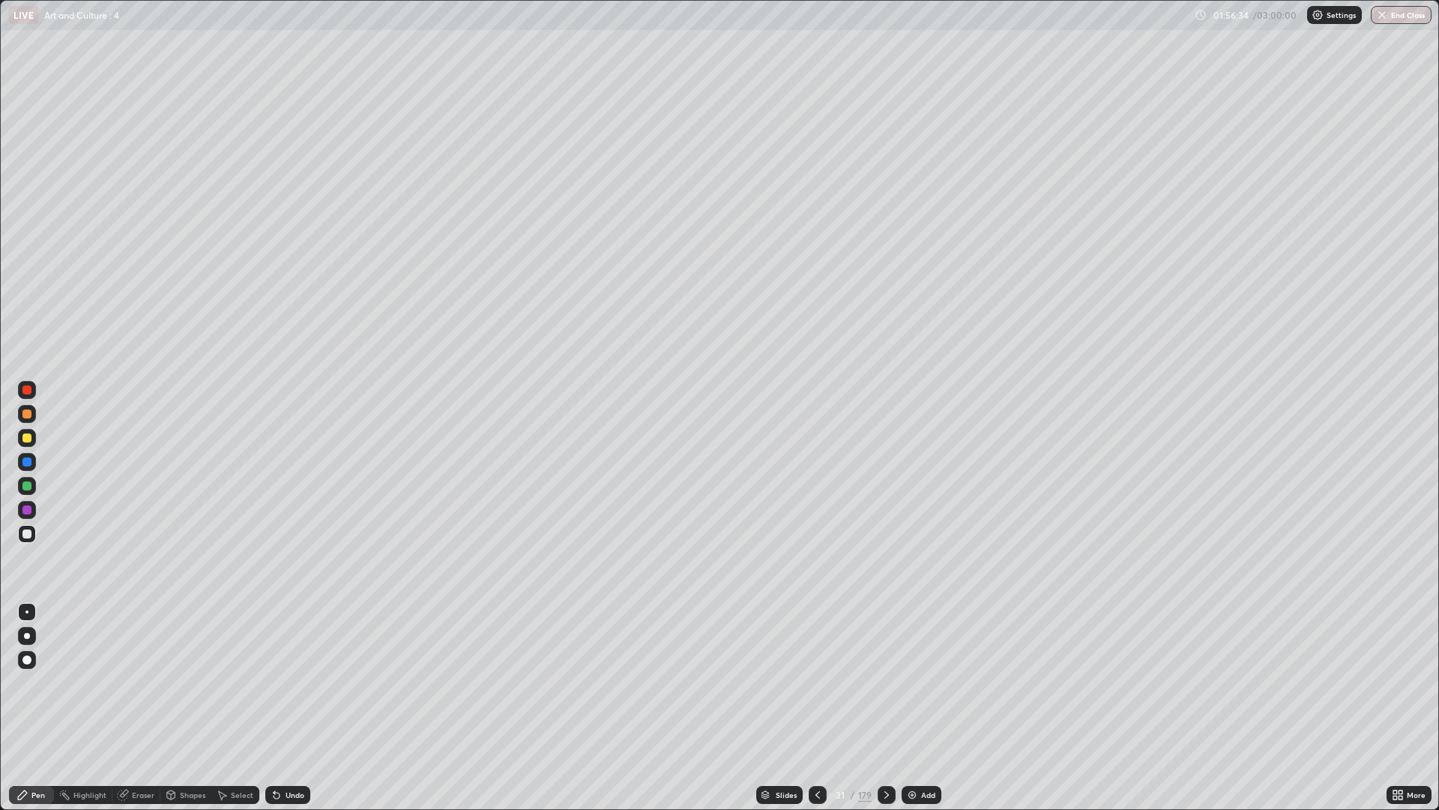
click at [279, 682] on div "Undo" at bounding box center [284, 795] width 51 height 30
click at [274, 682] on div "Undo" at bounding box center [284, 795] width 51 height 30
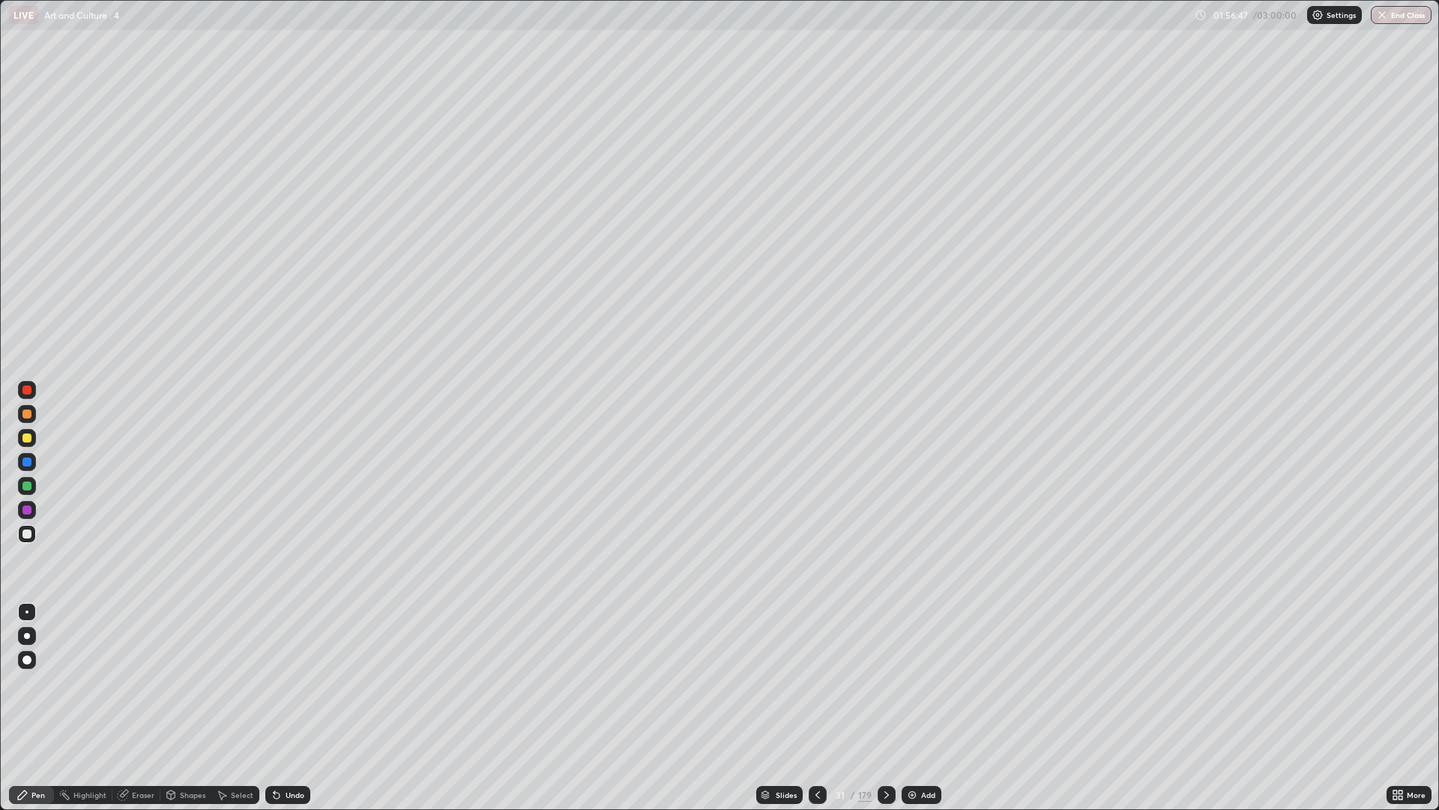
click at [34, 437] on div at bounding box center [27, 438] width 18 height 18
click at [280, 682] on div "Undo" at bounding box center [284, 795] width 51 height 30
click at [28, 534] on div at bounding box center [26, 533] width 9 height 9
click at [145, 682] on div "Eraser" at bounding box center [143, 794] width 22 height 7
click at [37, 682] on div "Pen" at bounding box center [37, 794] width 13 height 7
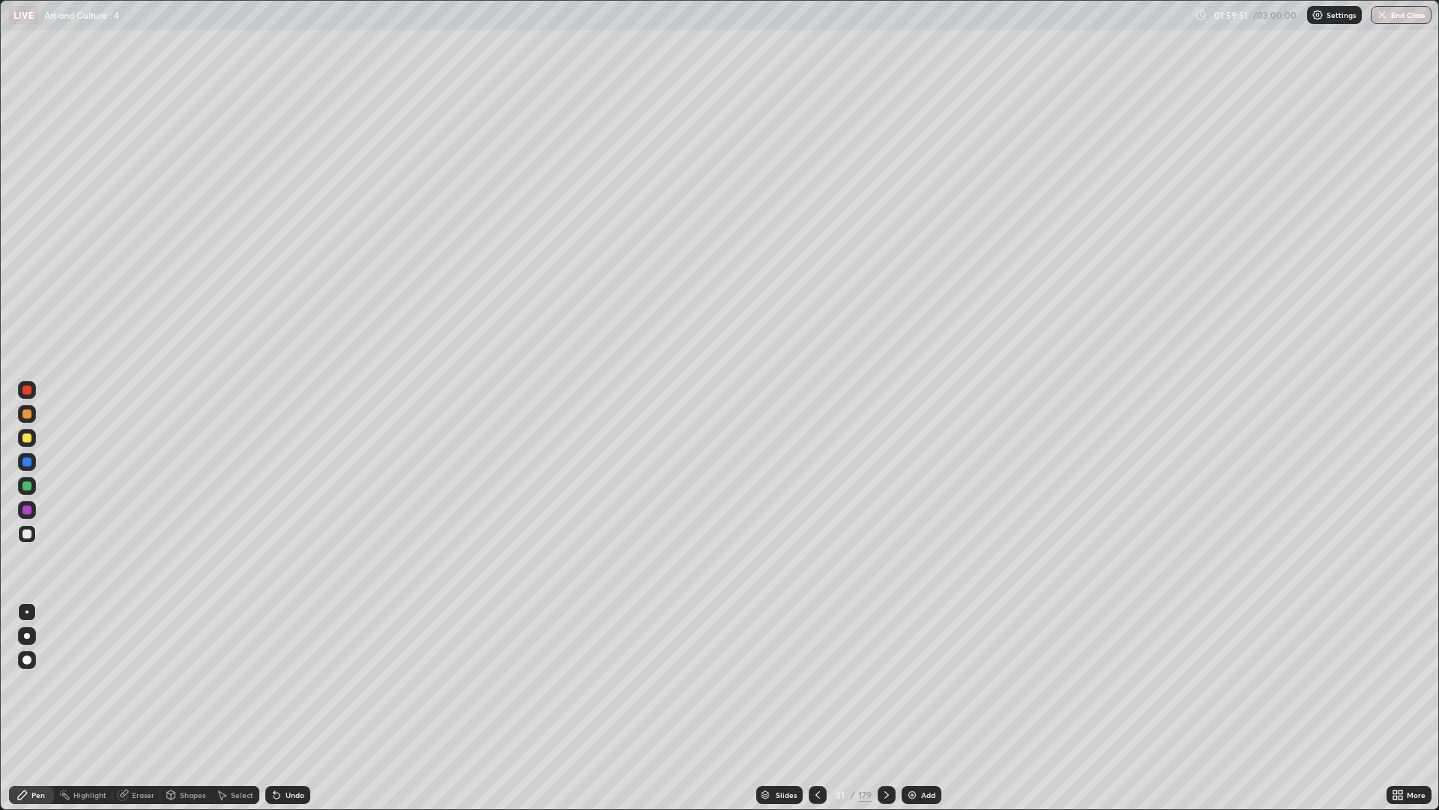
click at [35, 436] on div at bounding box center [27, 438] width 18 height 18
click at [300, 682] on div "Undo" at bounding box center [287, 795] width 45 height 18
click at [878, 682] on div at bounding box center [887, 795] width 18 height 18
click at [282, 682] on div "Undo" at bounding box center [287, 795] width 45 height 18
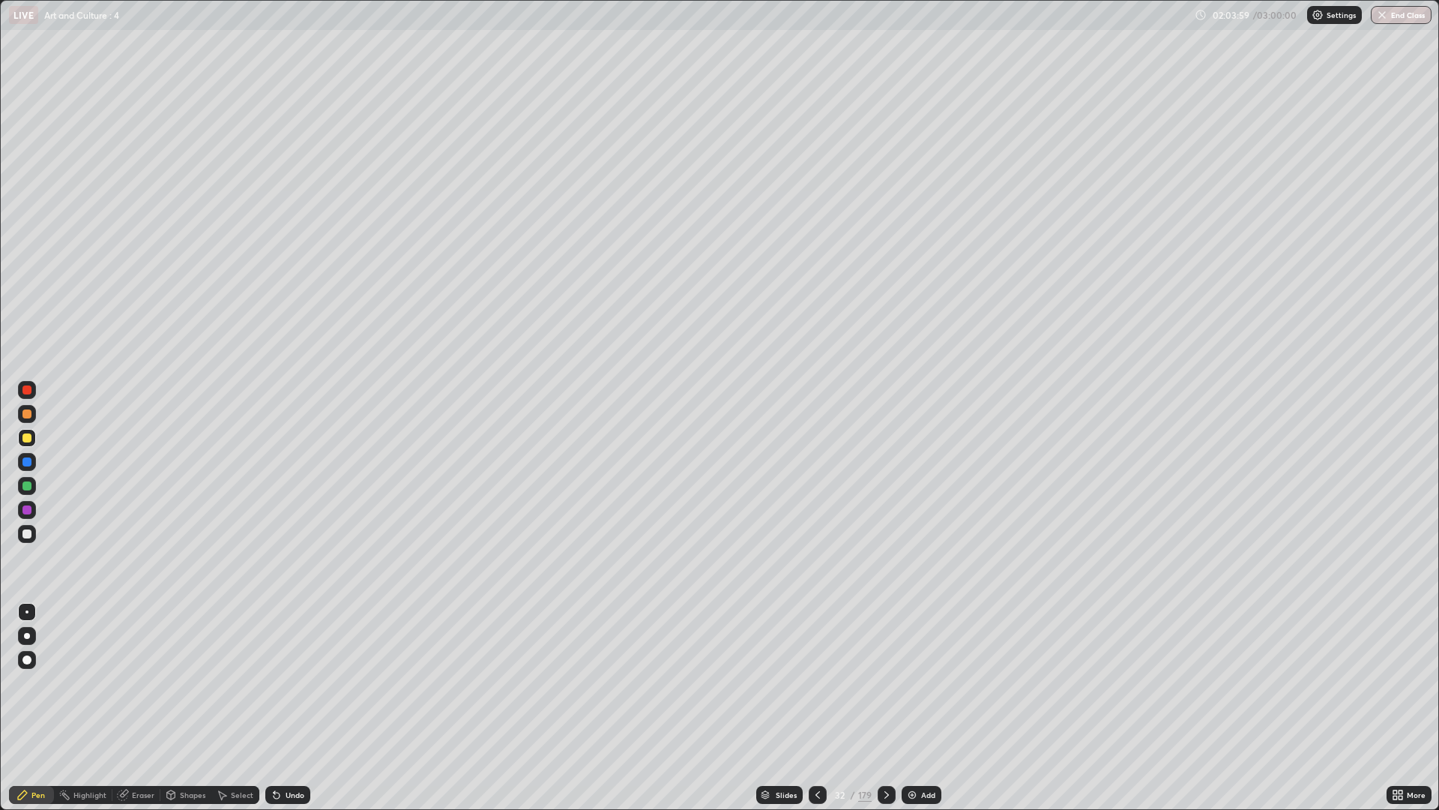
click at [284, 682] on div "Undo" at bounding box center [287, 795] width 45 height 18
click at [289, 682] on div "Undo" at bounding box center [287, 795] width 45 height 18
click at [291, 682] on div "Undo" at bounding box center [295, 794] width 19 height 7
click at [891, 682] on icon at bounding box center [887, 795] width 12 height 12
click at [824, 682] on div at bounding box center [818, 795] width 18 height 18
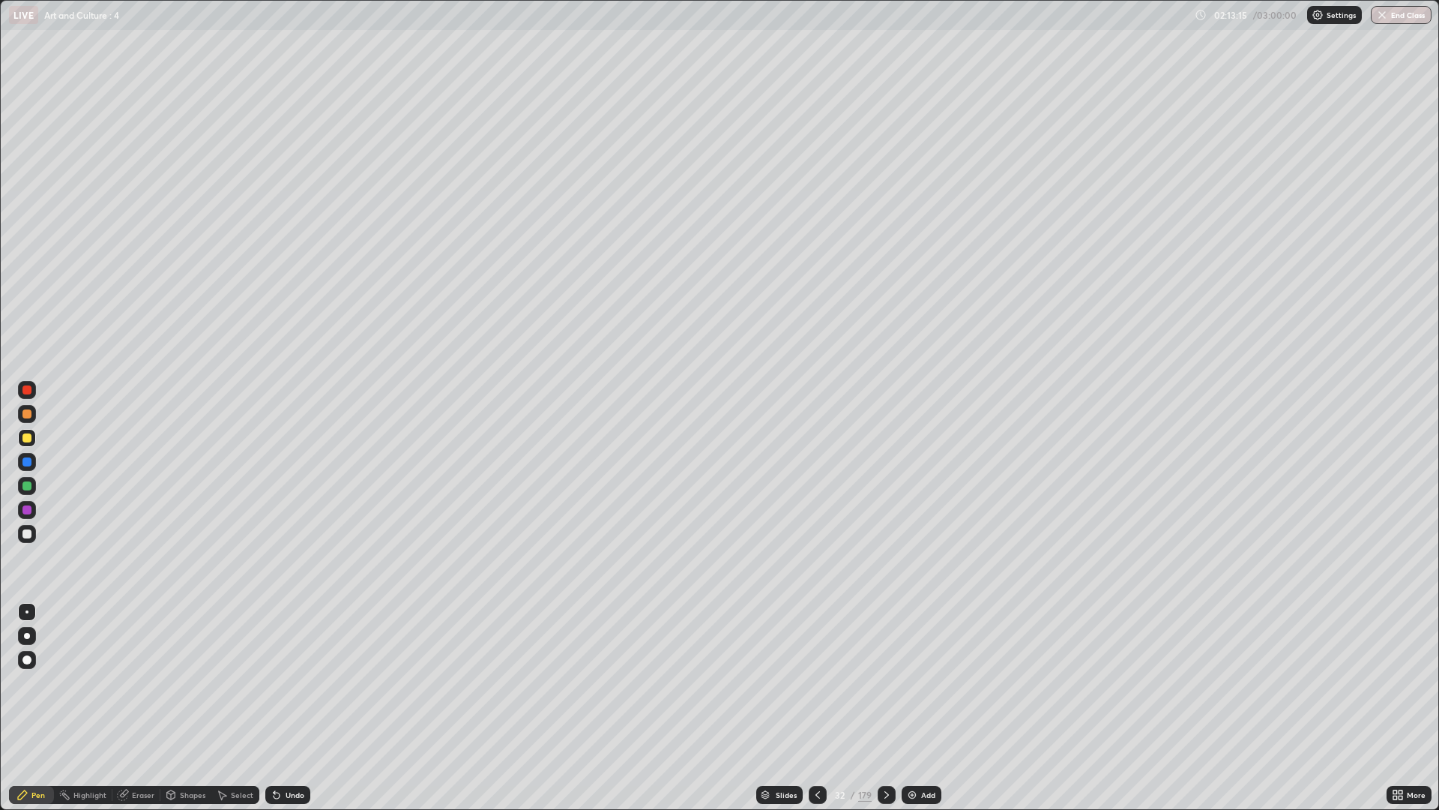
click at [822, 682] on icon at bounding box center [818, 795] width 12 height 12
click at [892, 682] on div at bounding box center [887, 795] width 18 height 30
click at [819, 682] on icon at bounding box center [818, 795] width 12 height 12
click at [892, 682] on div at bounding box center [887, 795] width 18 height 18
click at [888, 682] on icon at bounding box center [887, 795] width 12 height 12
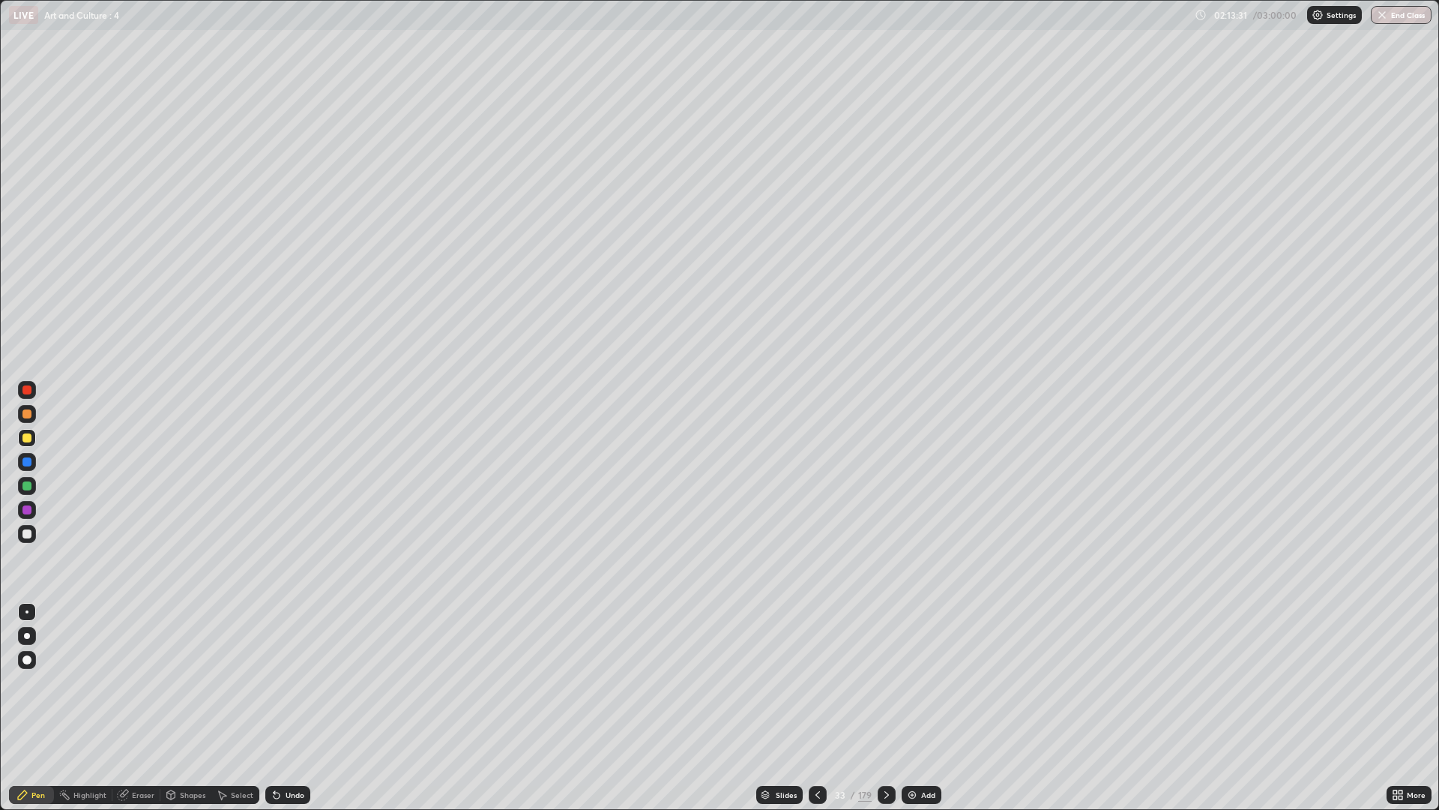
click at [888, 682] on icon at bounding box center [887, 795] width 12 height 12
click at [296, 682] on div "Undo" at bounding box center [287, 795] width 45 height 18
click at [291, 682] on div "Undo" at bounding box center [287, 795] width 45 height 18
click at [34, 530] on div at bounding box center [27, 534] width 18 height 18
click at [878, 682] on div at bounding box center [887, 795] width 18 height 30
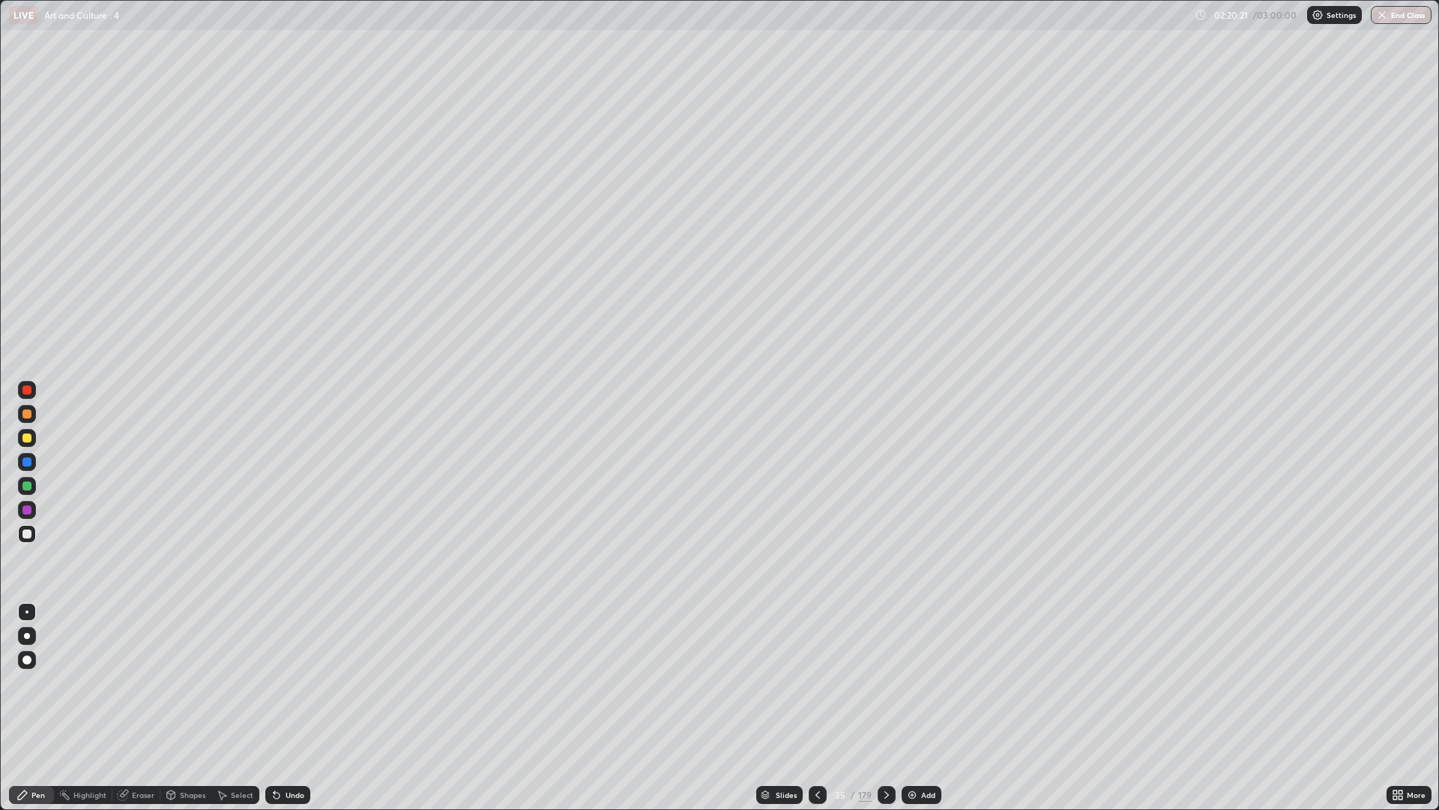
click at [274, 682] on icon at bounding box center [274, 791] width 1 height 1
click at [823, 682] on div at bounding box center [818, 795] width 18 height 18
click at [885, 682] on icon at bounding box center [887, 795] width 12 height 12
click at [825, 682] on div at bounding box center [818, 795] width 18 height 18
click at [291, 682] on div "Undo" at bounding box center [295, 794] width 19 height 7
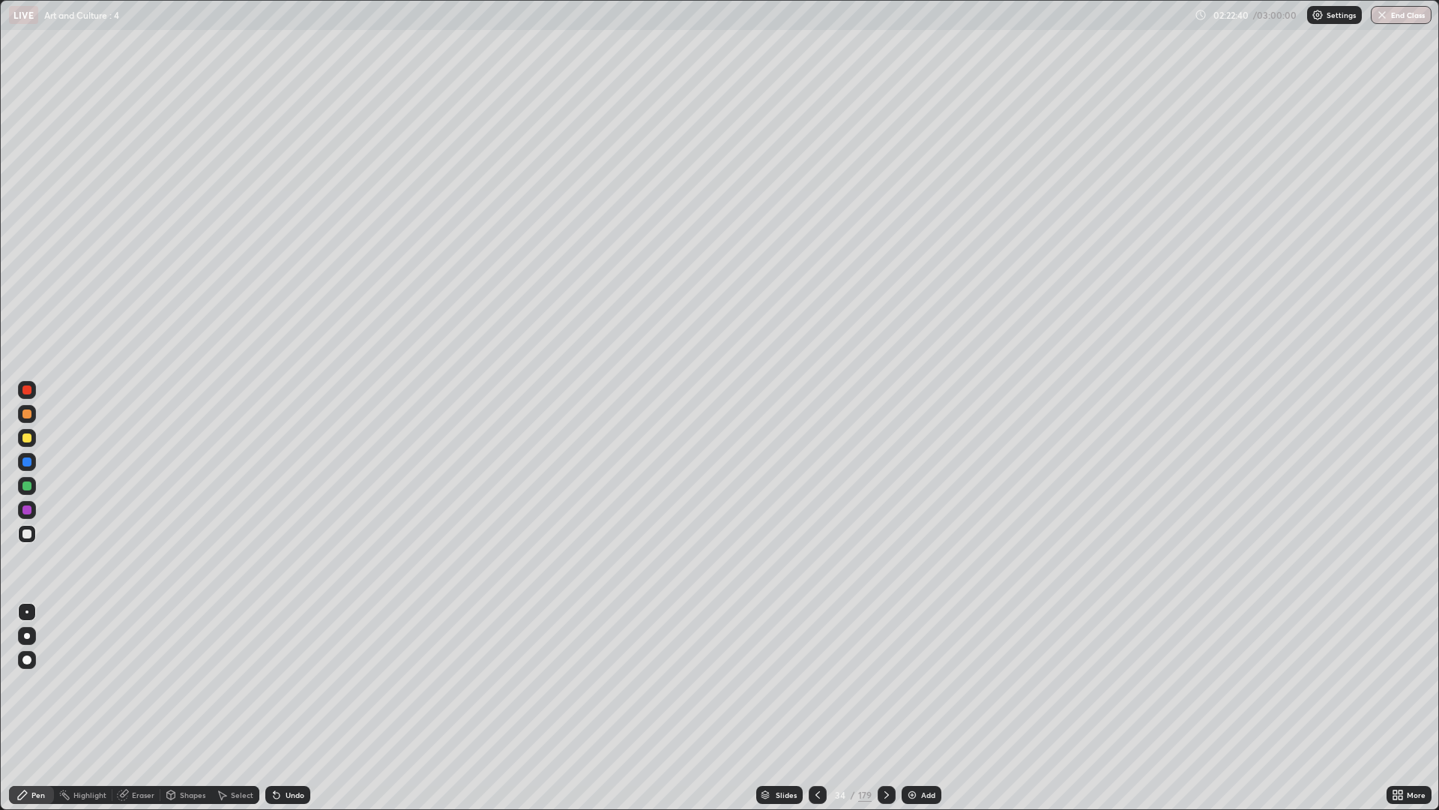
click at [291, 682] on div "Undo" at bounding box center [295, 794] width 19 height 7
click at [294, 682] on div "Undo" at bounding box center [295, 794] width 19 height 7
click at [298, 682] on div "Undo" at bounding box center [295, 794] width 19 height 7
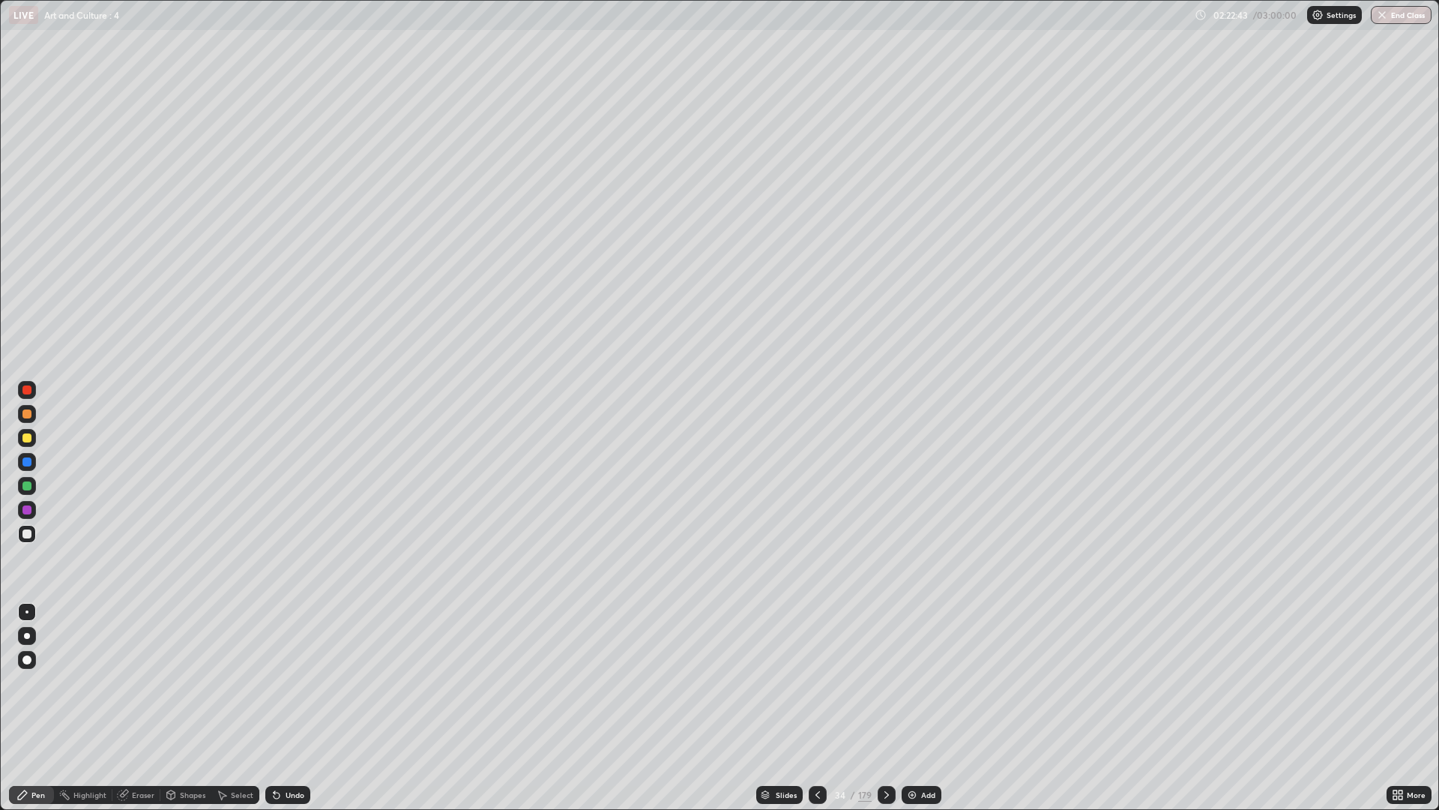
click at [308, 682] on div "Undo" at bounding box center [284, 795] width 51 height 30
click at [319, 682] on div "Slides 34 / 179 Add" at bounding box center [848, 795] width 1077 height 30
click at [305, 682] on div "Undo" at bounding box center [287, 795] width 45 height 18
click at [893, 682] on div at bounding box center [887, 795] width 18 height 30
click at [288, 682] on div "Undo" at bounding box center [287, 795] width 45 height 18
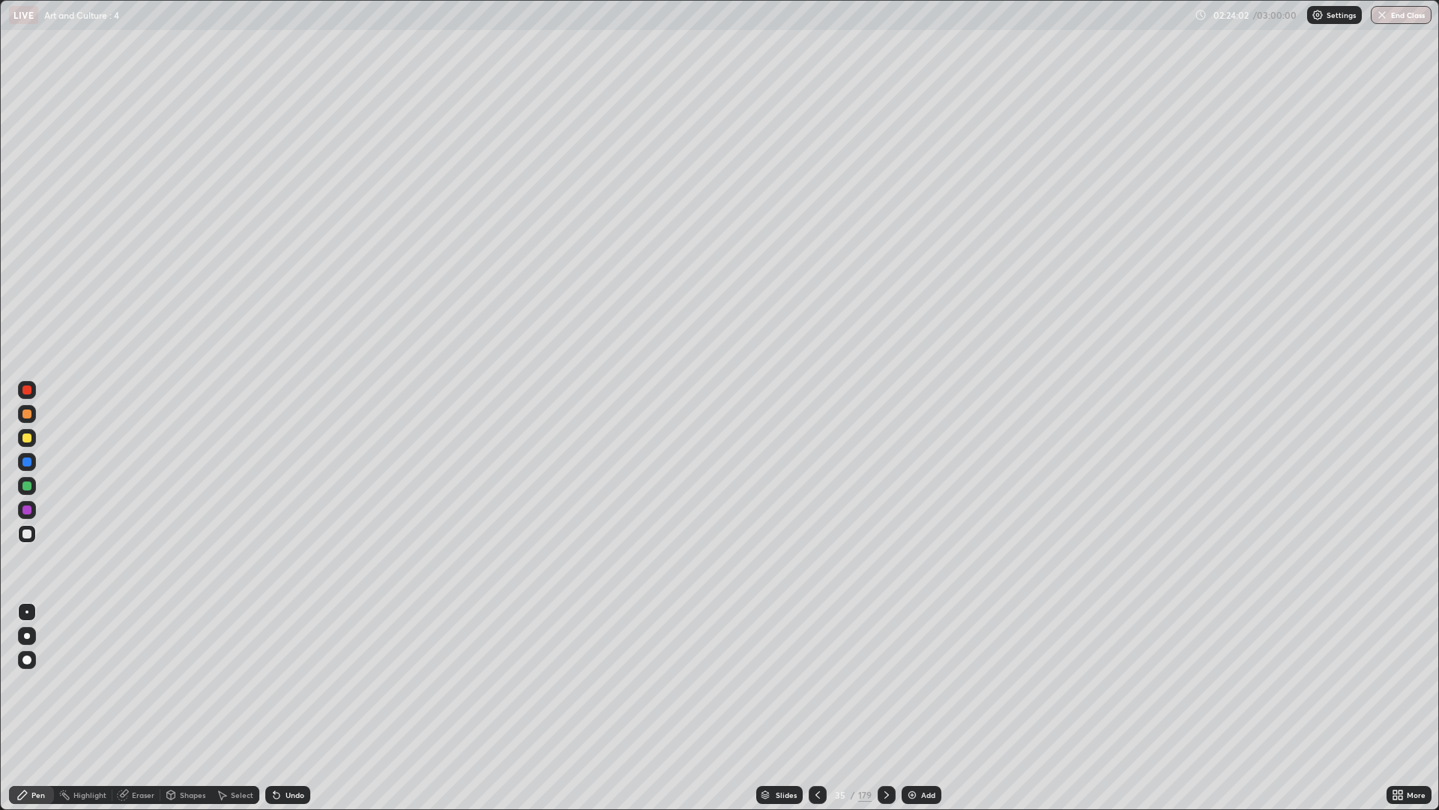
click at [293, 682] on div "Undo" at bounding box center [295, 794] width 19 height 7
click at [888, 682] on div at bounding box center [887, 795] width 18 height 18
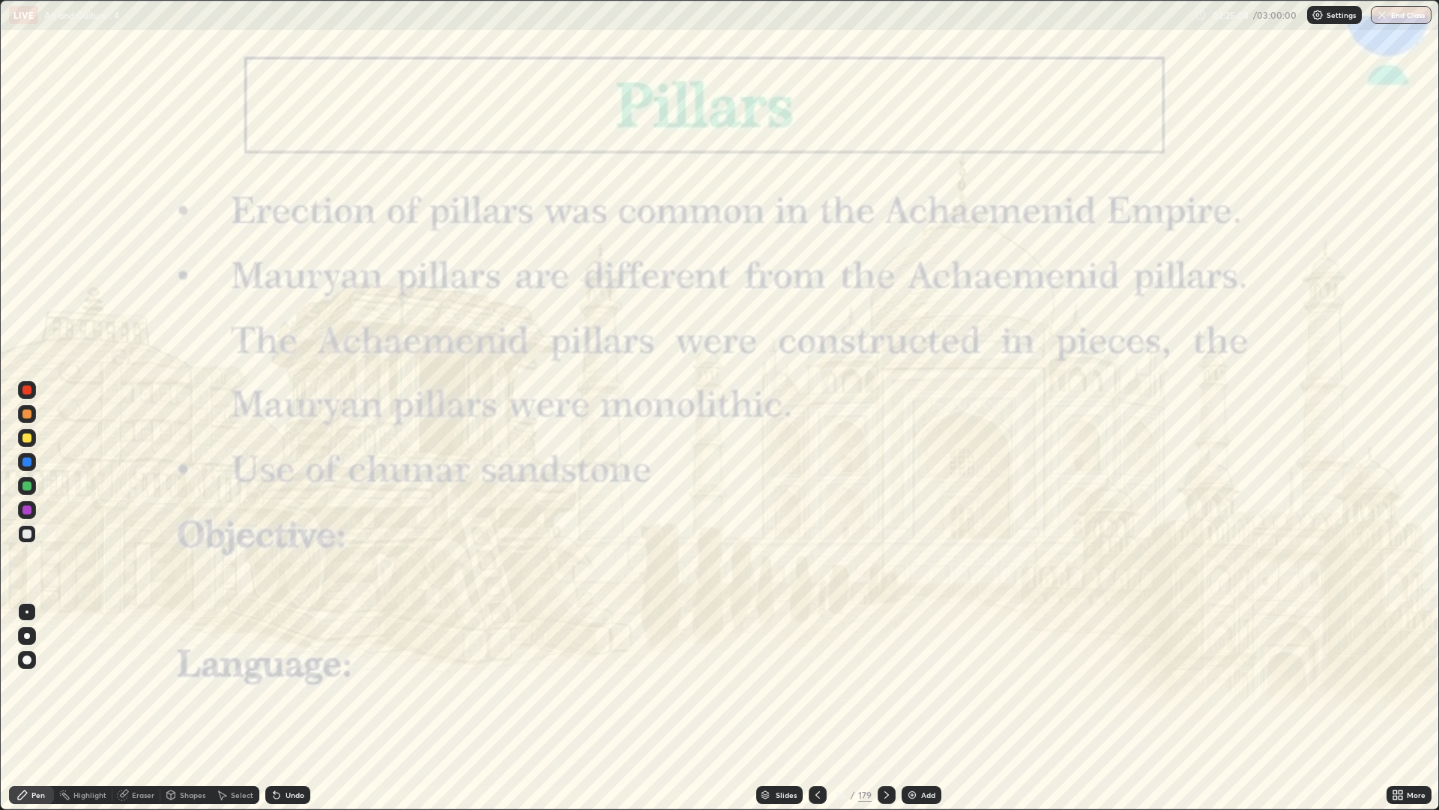
click at [814, 682] on icon at bounding box center [818, 795] width 12 height 12
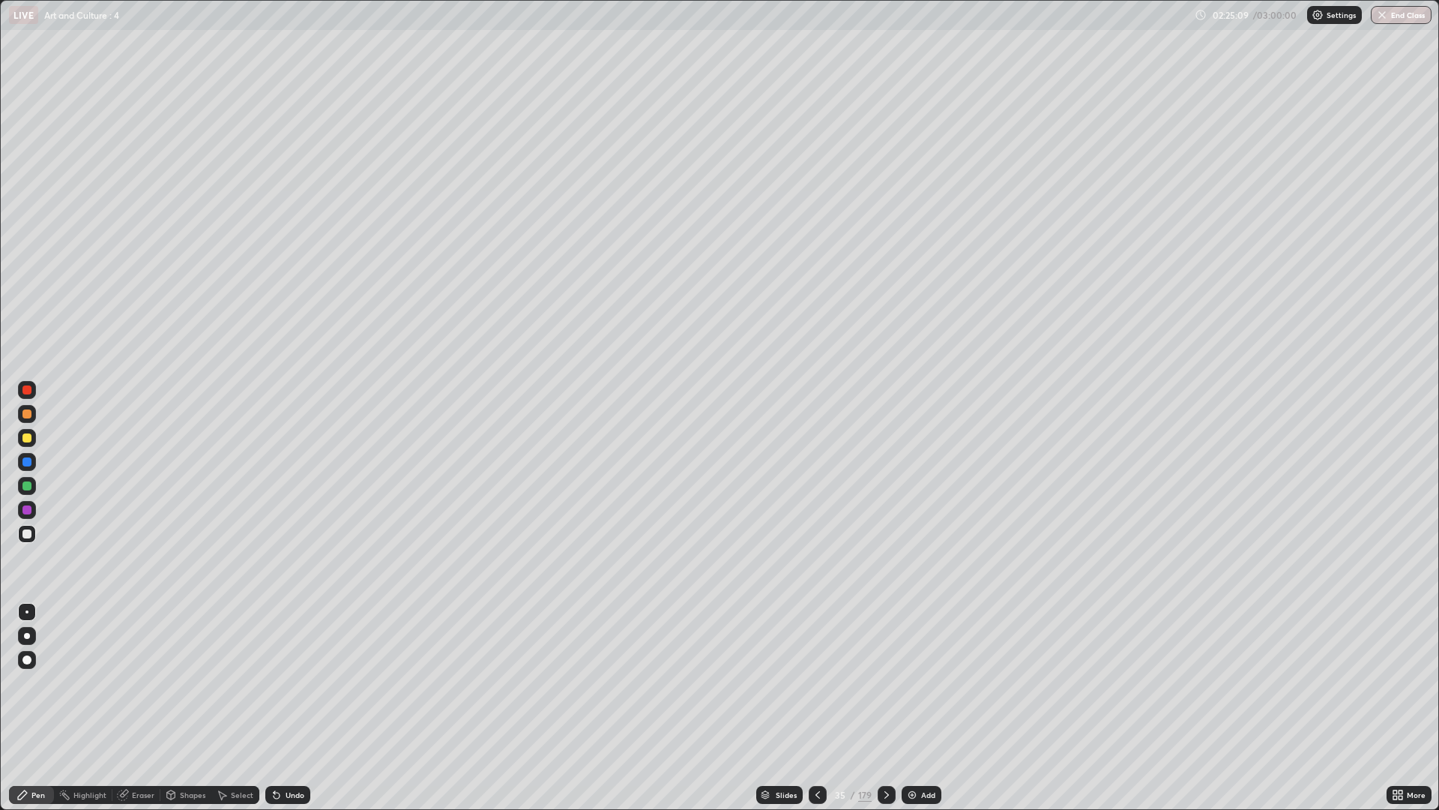
click at [909, 682] on img at bounding box center [912, 795] width 12 height 12
click at [914, 682] on img at bounding box center [913, 795] width 12 height 12
click at [912, 682] on img at bounding box center [912, 795] width 12 height 12
click at [910, 682] on img at bounding box center [912, 795] width 12 height 12
click at [816, 682] on icon at bounding box center [817, 795] width 12 height 12
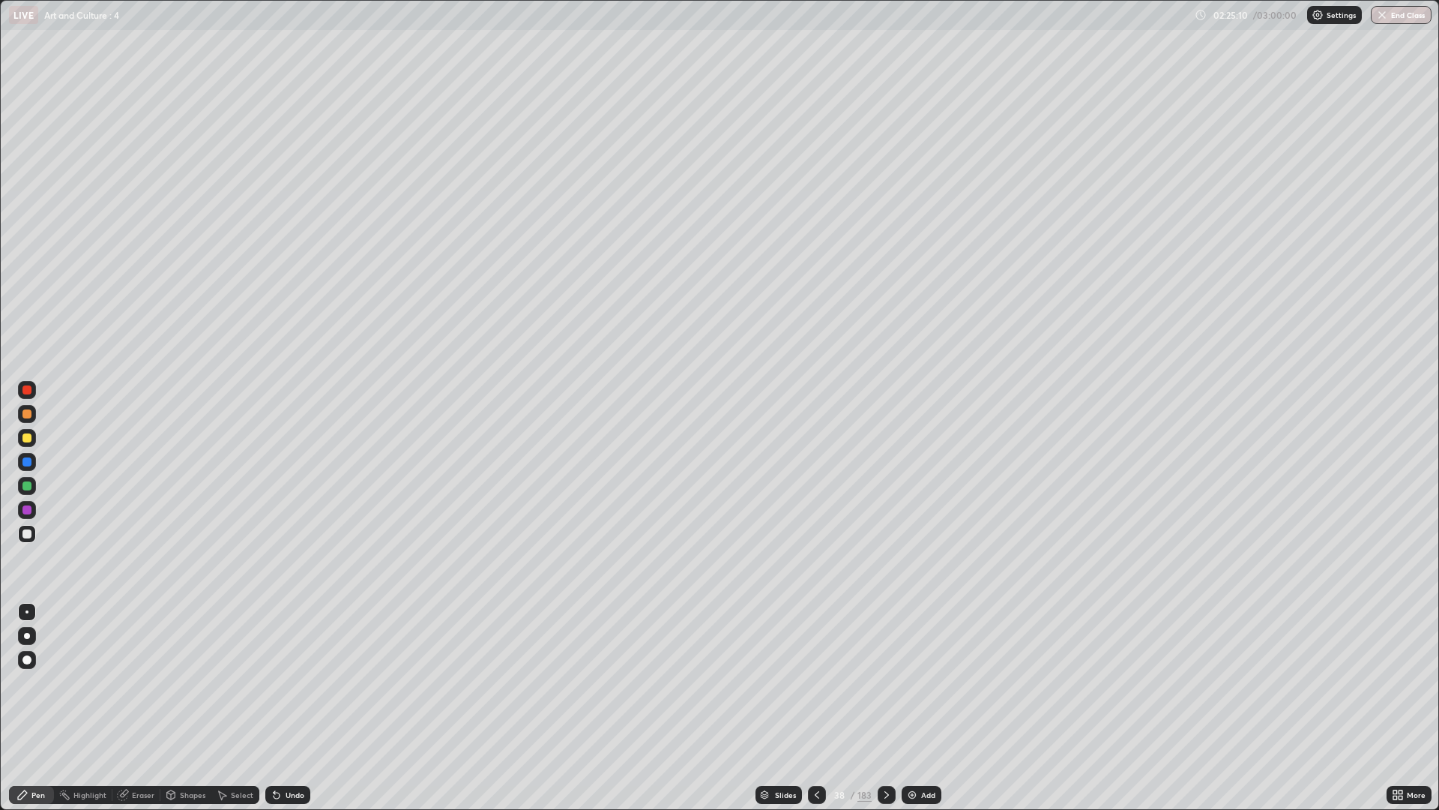
click at [816, 682] on icon at bounding box center [817, 795] width 12 height 12
click at [811, 682] on icon at bounding box center [817, 795] width 12 height 12
click at [815, 682] on div at bounding box center [817, 795] width 18 height 18
click at [891, 682] on icon at bounding box center [887, 795] width 12 height 12
click at [301, 682] on div "Undo" at bounding box center [295, 794] width 19 height 7
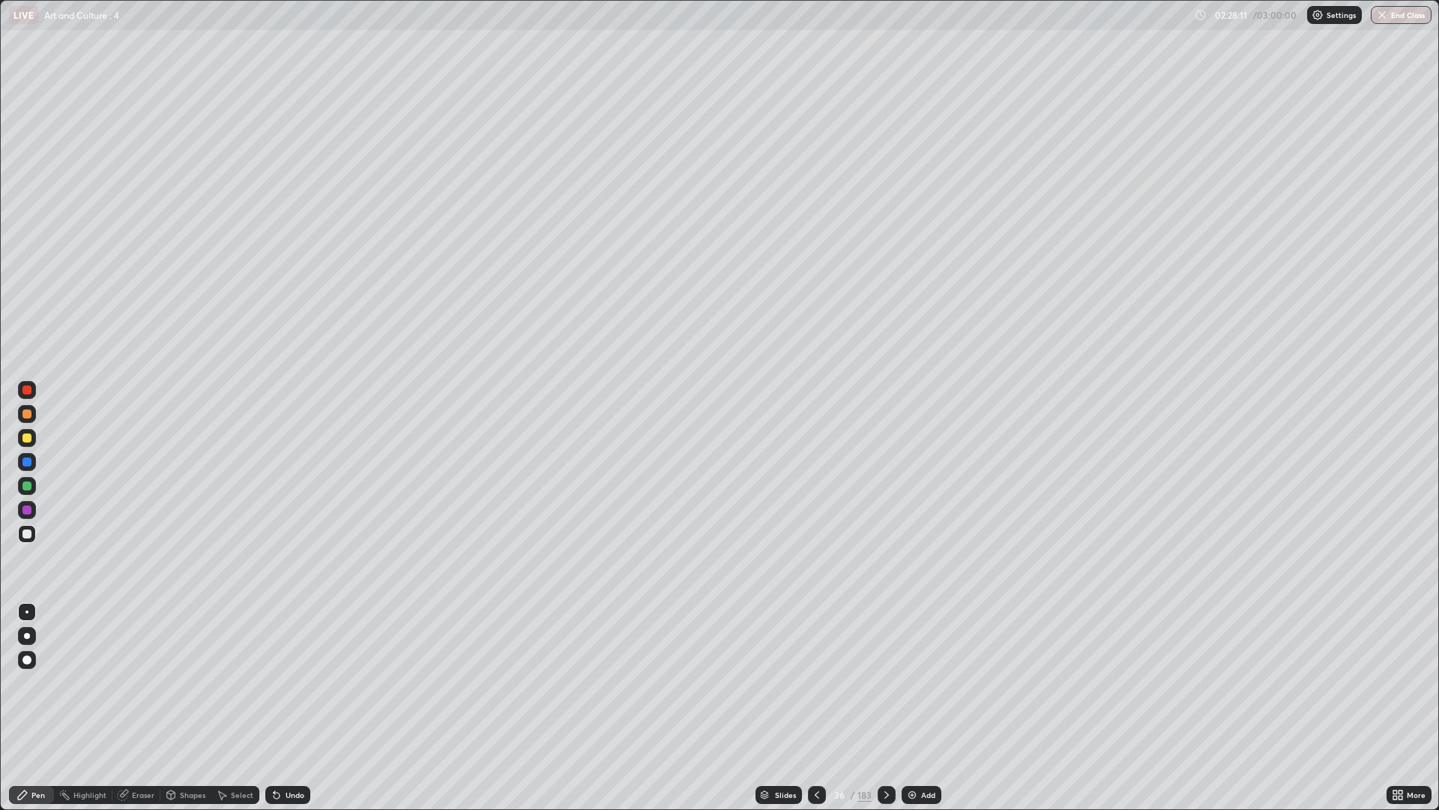
click at [816, 682] on icon at bounding box center [817, 795] width 12 height 12
click at [818, 682] on icon at bounding box center [817, 795] width 12 height 12
click at [816, 682] on icon at bounding box center [817, 795] width 12 height 12
click at [822, 682] on div at bounding box center [817, 795] width 18 height 18
click at [817, 682] on icon at bounding box center [817, 795] width 12 height 12
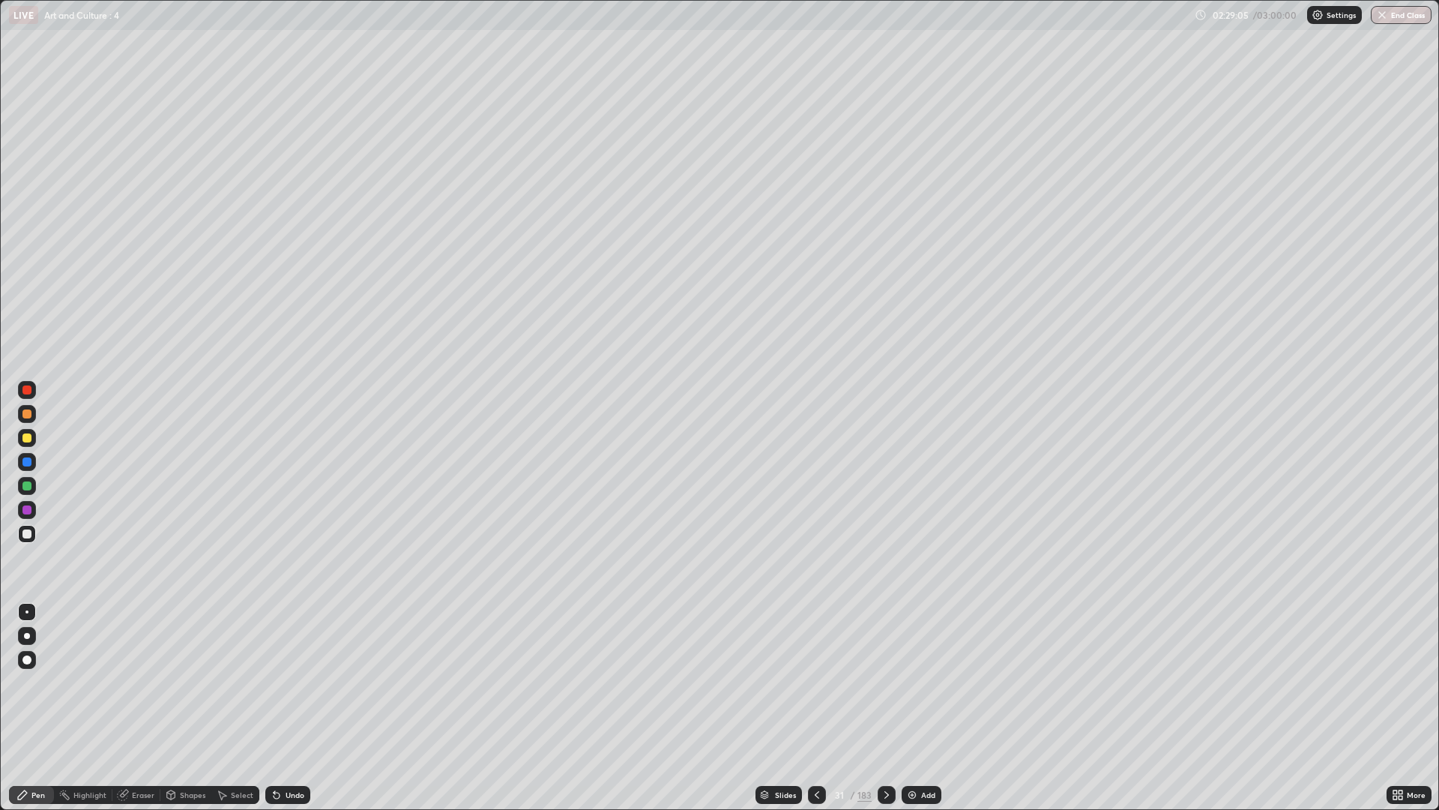
click at [889, 682] on div at bounding box center [887, 795] width 18 height 18
click at [885, 682] on icon at bounding box center [887, 795] width 12 height 12
click at [888, 682] on div at bounding box center [887, 795] width 18 height 18
click at [887, 682] on icon at bounding box center [887, 795] width 12 height 12
click at [887, 682] on div at bounding box center [887, 795] width 18 height 18
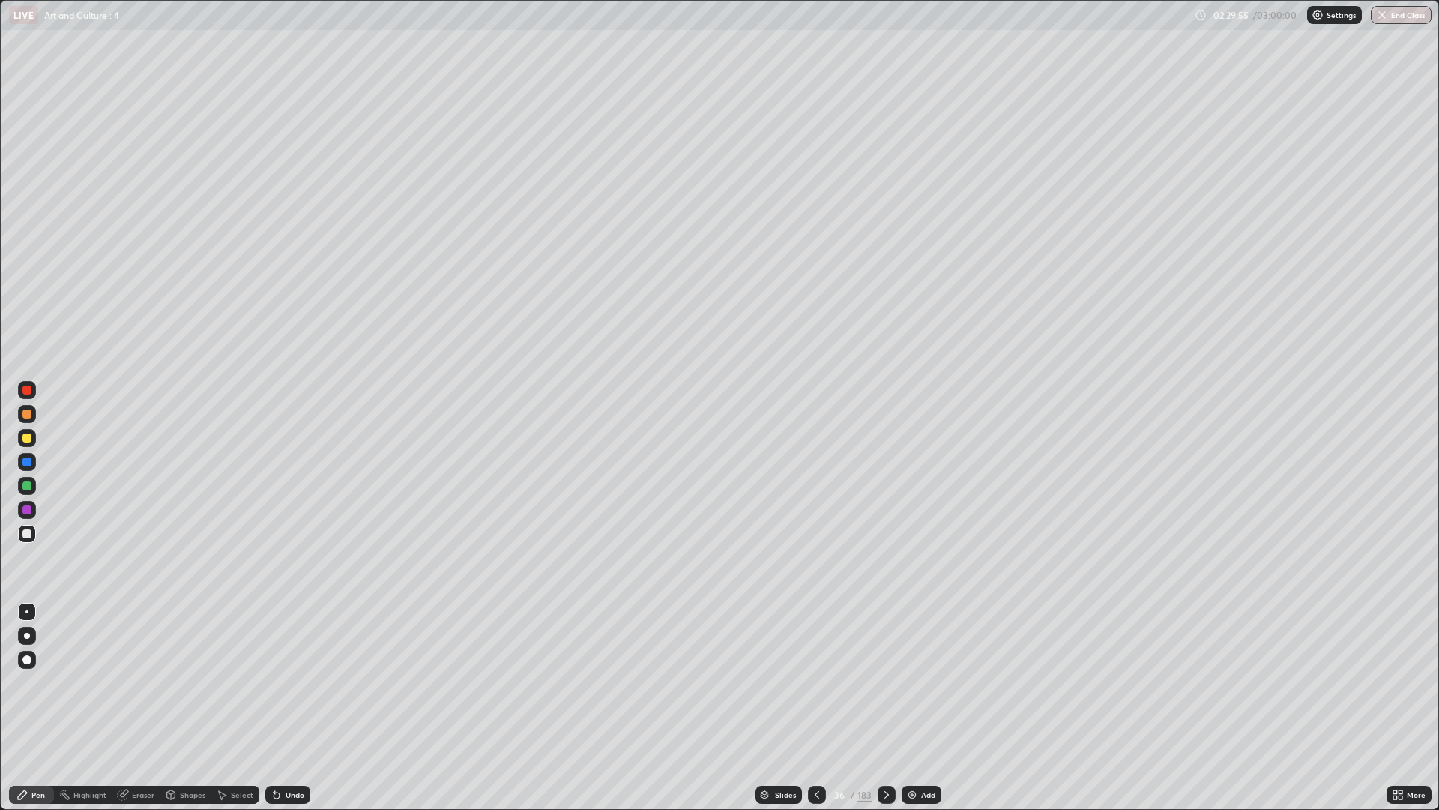
click at [891, 682] on icon at bounding box center [887, 795] width 12 height 12
click at [885, 682] on icon at bounding box center [887, 795] width 12 height 12
click at [883, 682] on div at bounding box center [887, 795] width 18 height 18
click at [882, 682] on div at bounding box center [887, 795] width 18 height 30
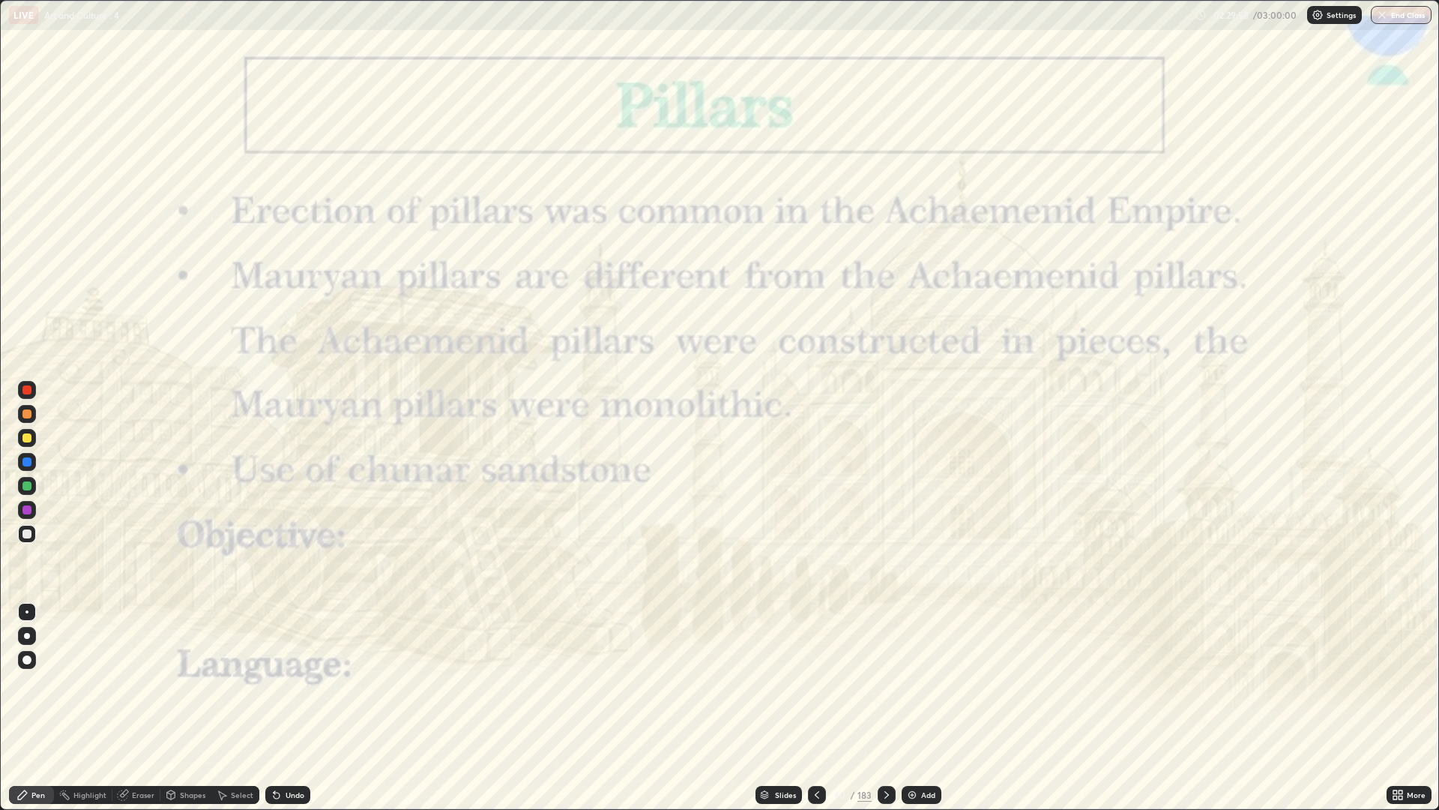
click at [816, 682] on icon at bounding box center [817, 795] width 12 height 12
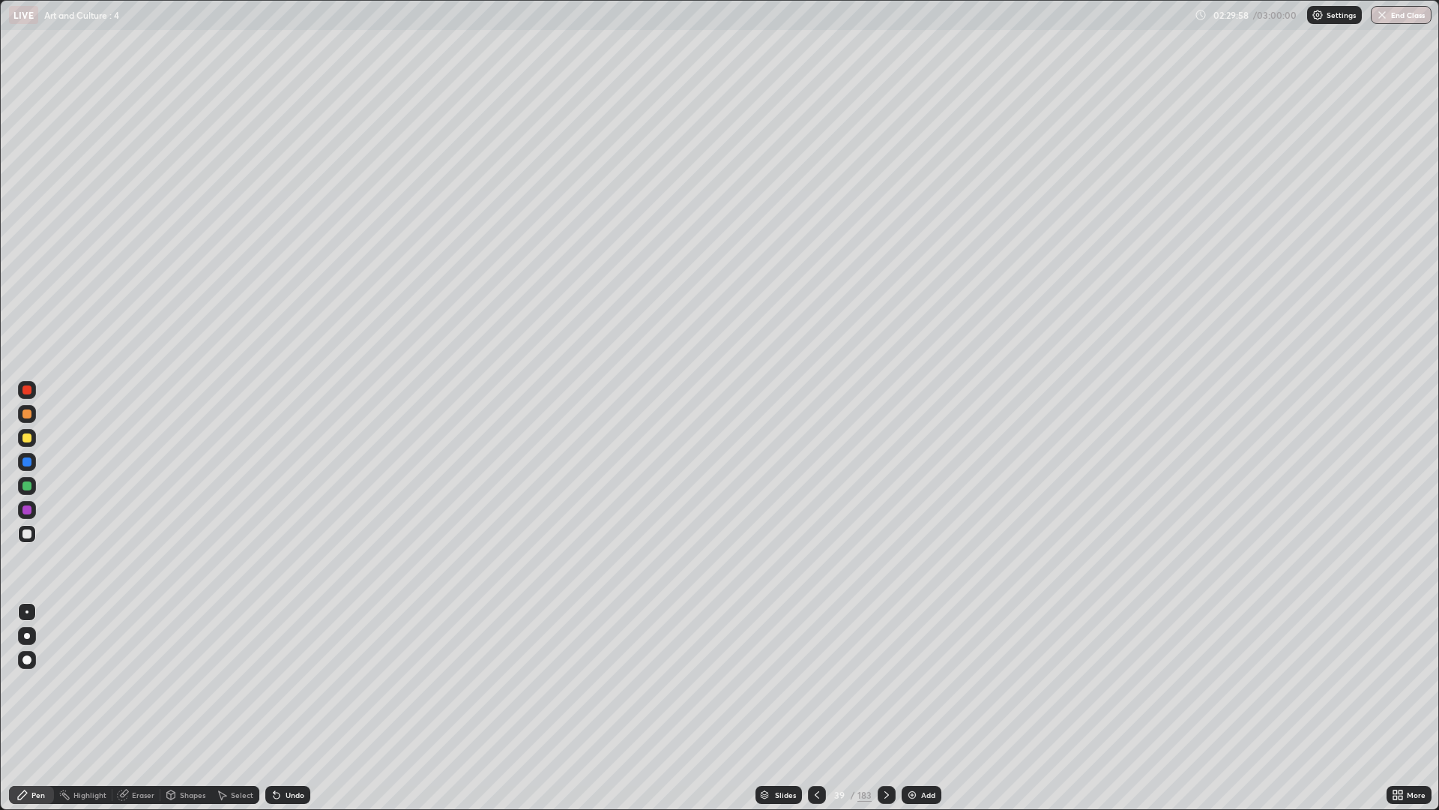
click at [815, 682] on icon at bounding box center [817, 795] width 12 height 12
click at [820, 682] on icon at bounding box center [817, 795] width 12 height 12
click at [813, 682] on div at bounding box center [817, 795] width 18 height 18
click at [885, 682] on icon at bounding box center [887, 795] width 12 height 12
click at [32, 439] on div at bounding box center [27, 438] width 18 height 18
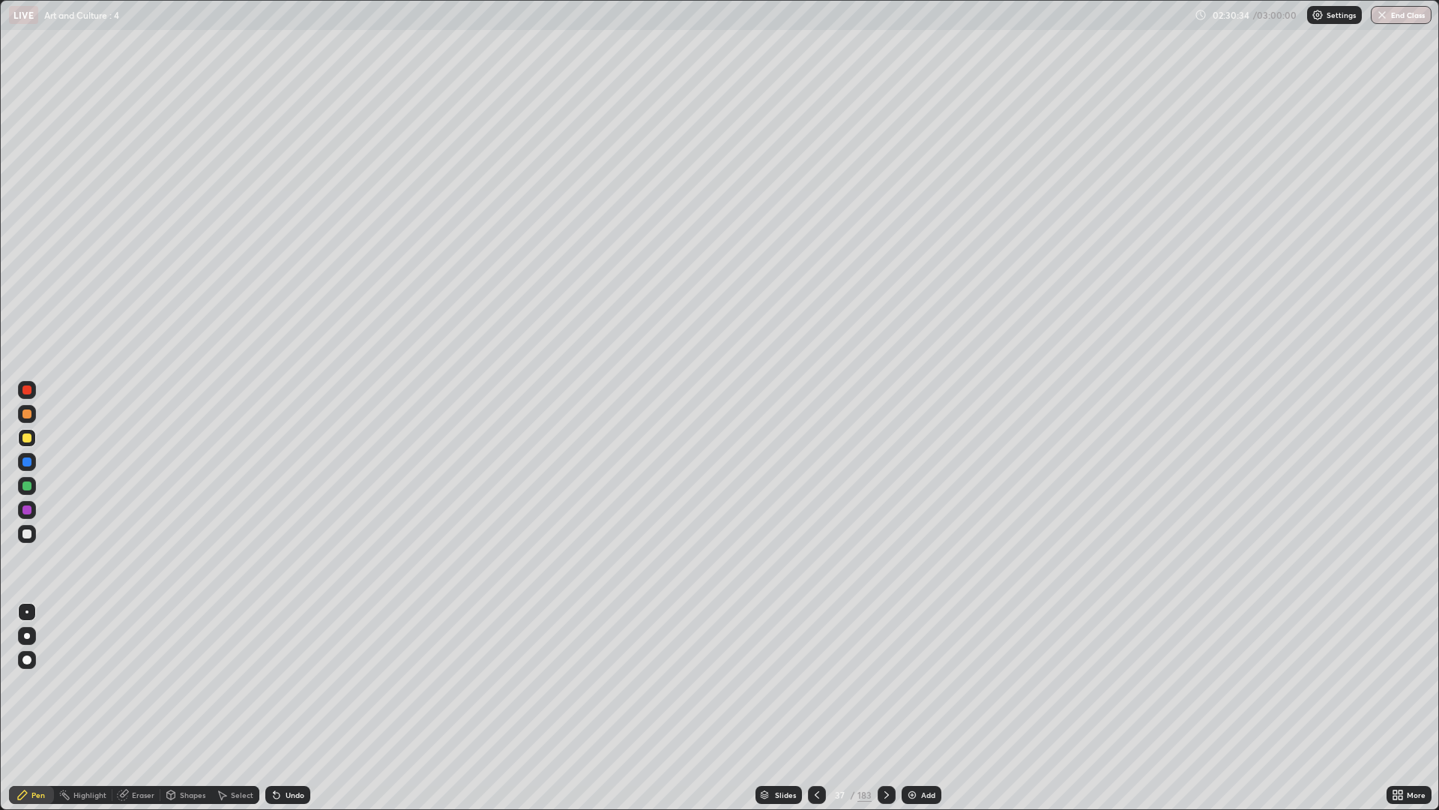
click at [31, 534] on div at bounding box center [26, 533] width 9 height 9
click at [867, 682] on div "183" at bounding box center [865, 794] width 14 height 13
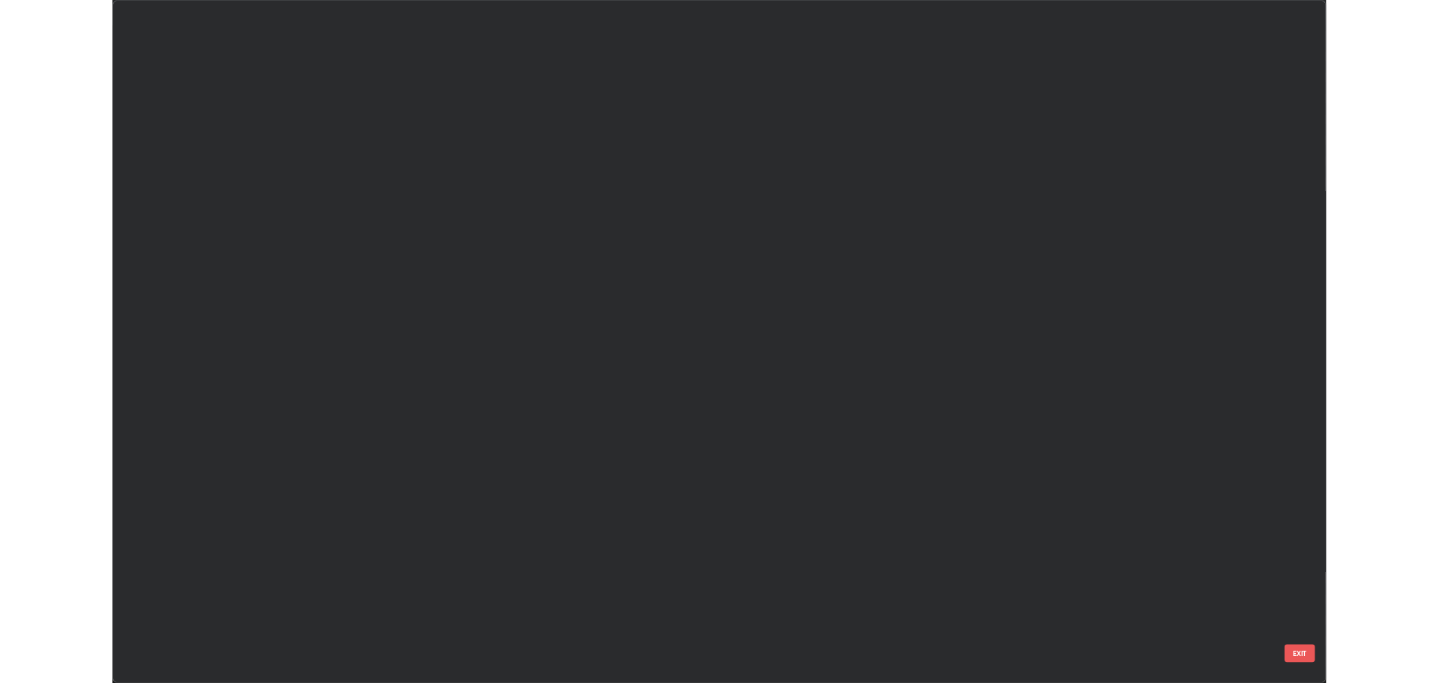
scroll to position [804, 1430]
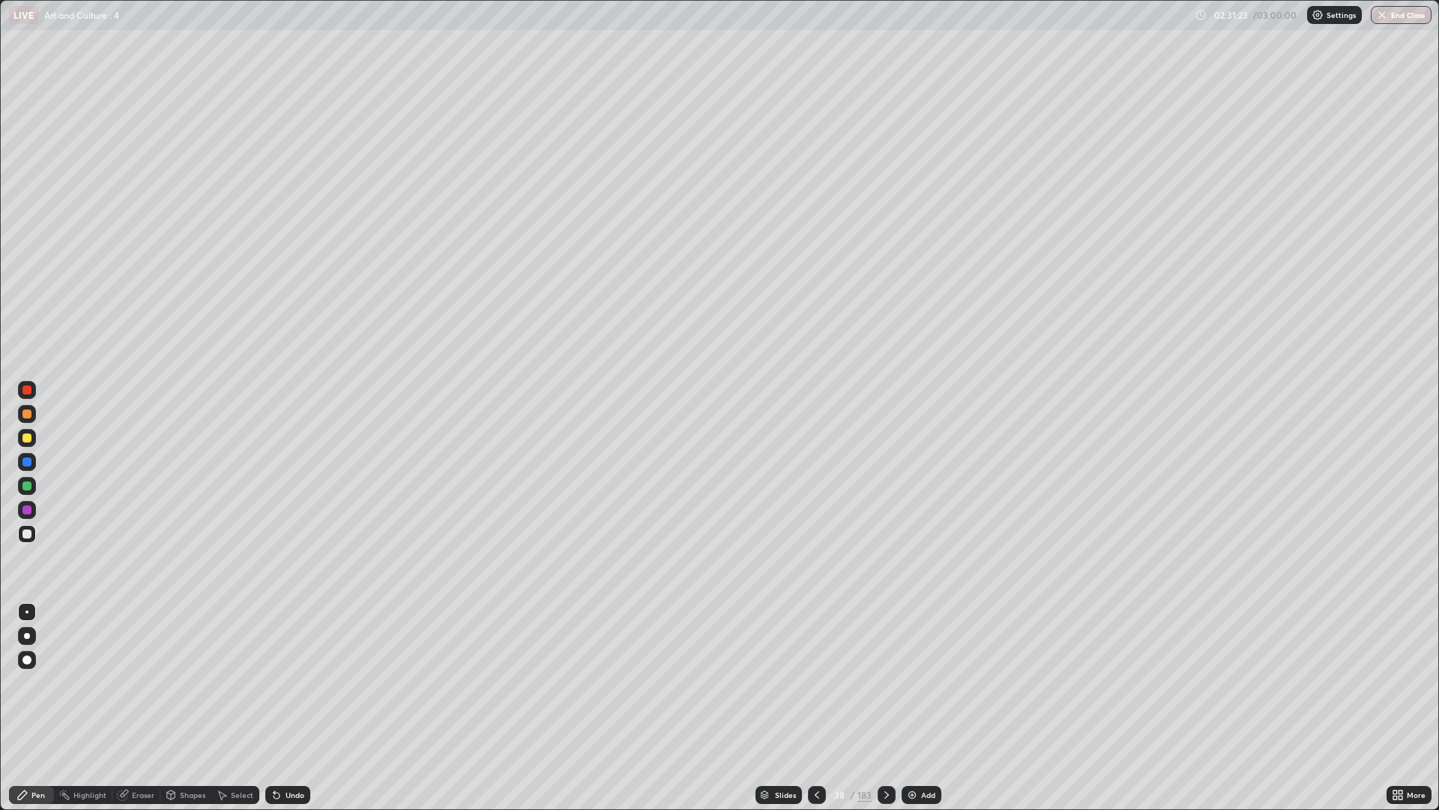
click at [32, 484] on div at bounding box center [27, 486] width 18 height 18
click at [285, 682] on div "Undo" at bounding box center [287, 795] width 45 height 18
click at [34, 534] on div at bounding box center [27, 534] width 18 height 18
click at [33, 439] on div at bounding box center [27, 438] width 18 height 18
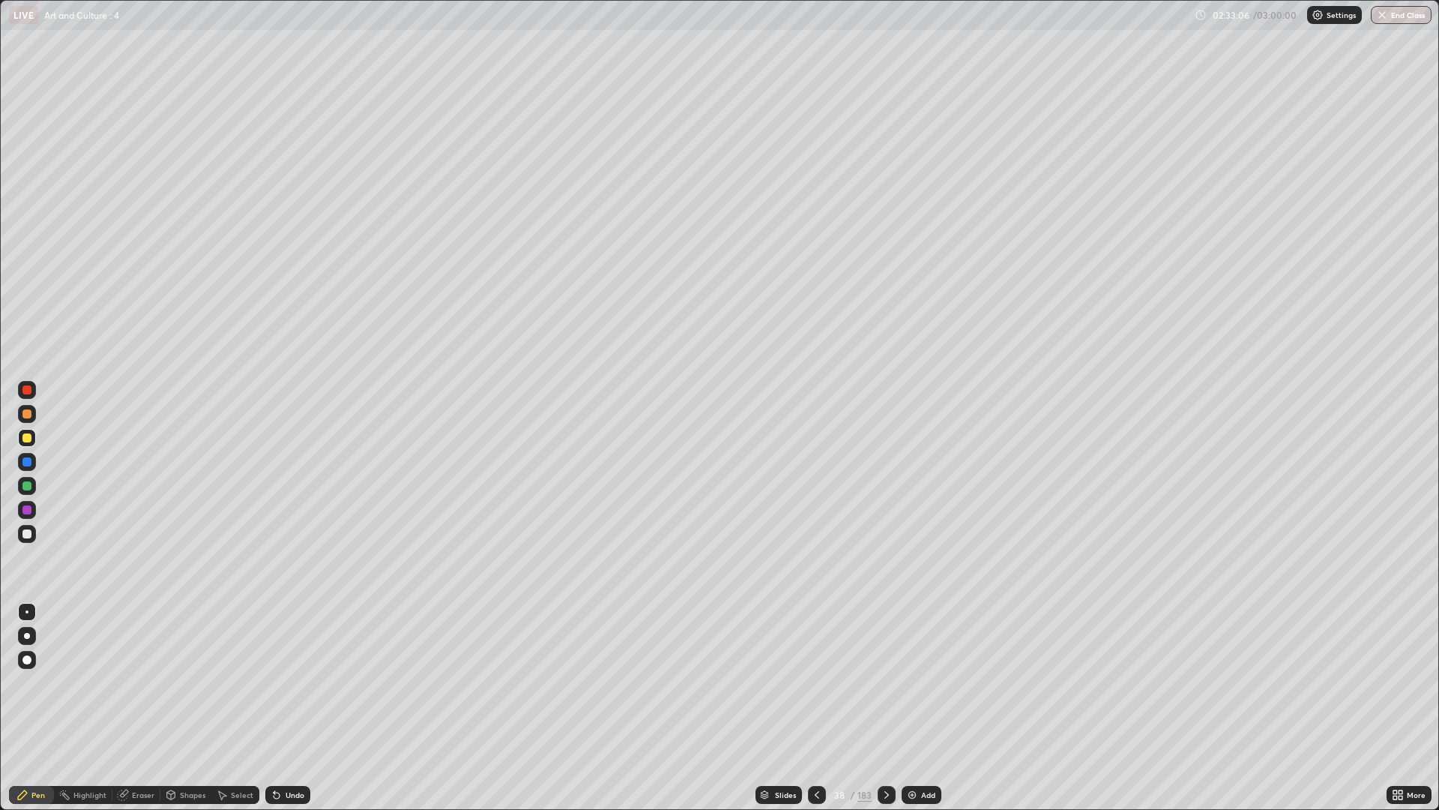
click at [290, 682] on div "Undo" at bounding box center [287, 795] width 45 height 18
click at [289, 682] on div "Undo" at bounding box center [287, 795] width 45 height 18
click at [878, 682] on div at bounding box center [887, 795] width 18 height 18
click at [883, 682] on icon at bounding box center [887, 795] width 12 height 12
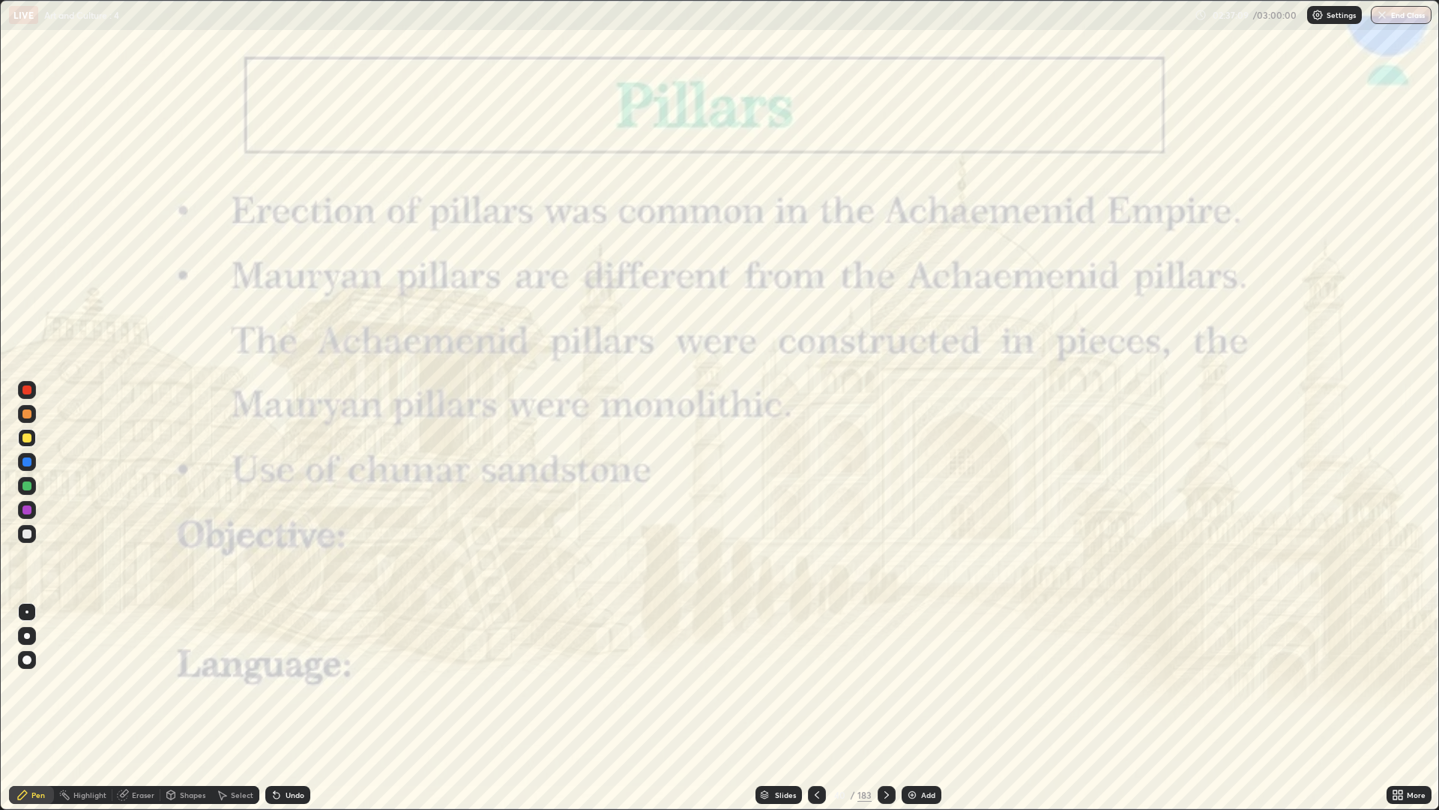
click at [885, 682] on icon at bounding box center [887, 795] width 12 height 12
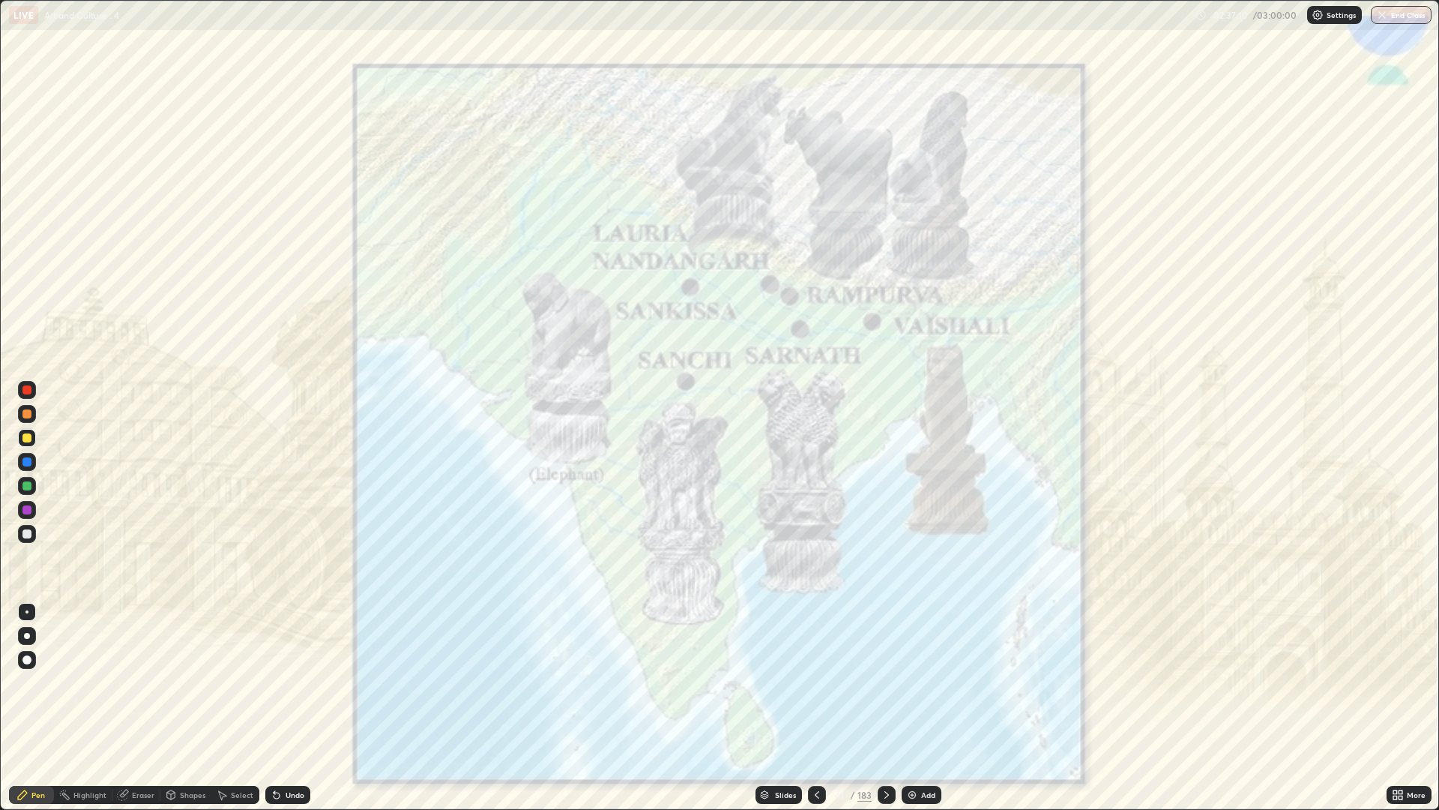
click at [882, 682] on div at bounding box center [887, 795] width 18 height 30
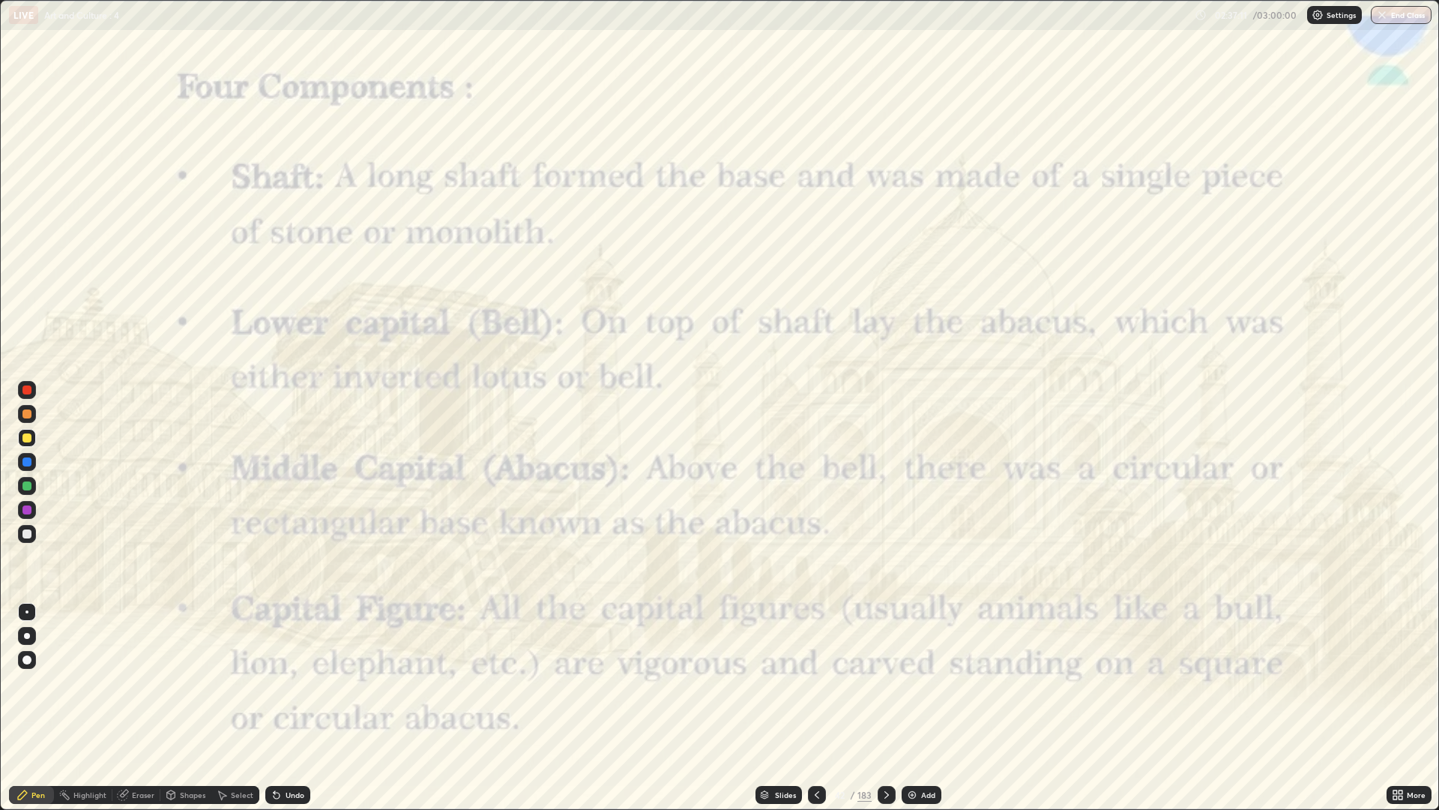
click at [885, 682] on icon at bounding box center [887, 795] width 12 height 12
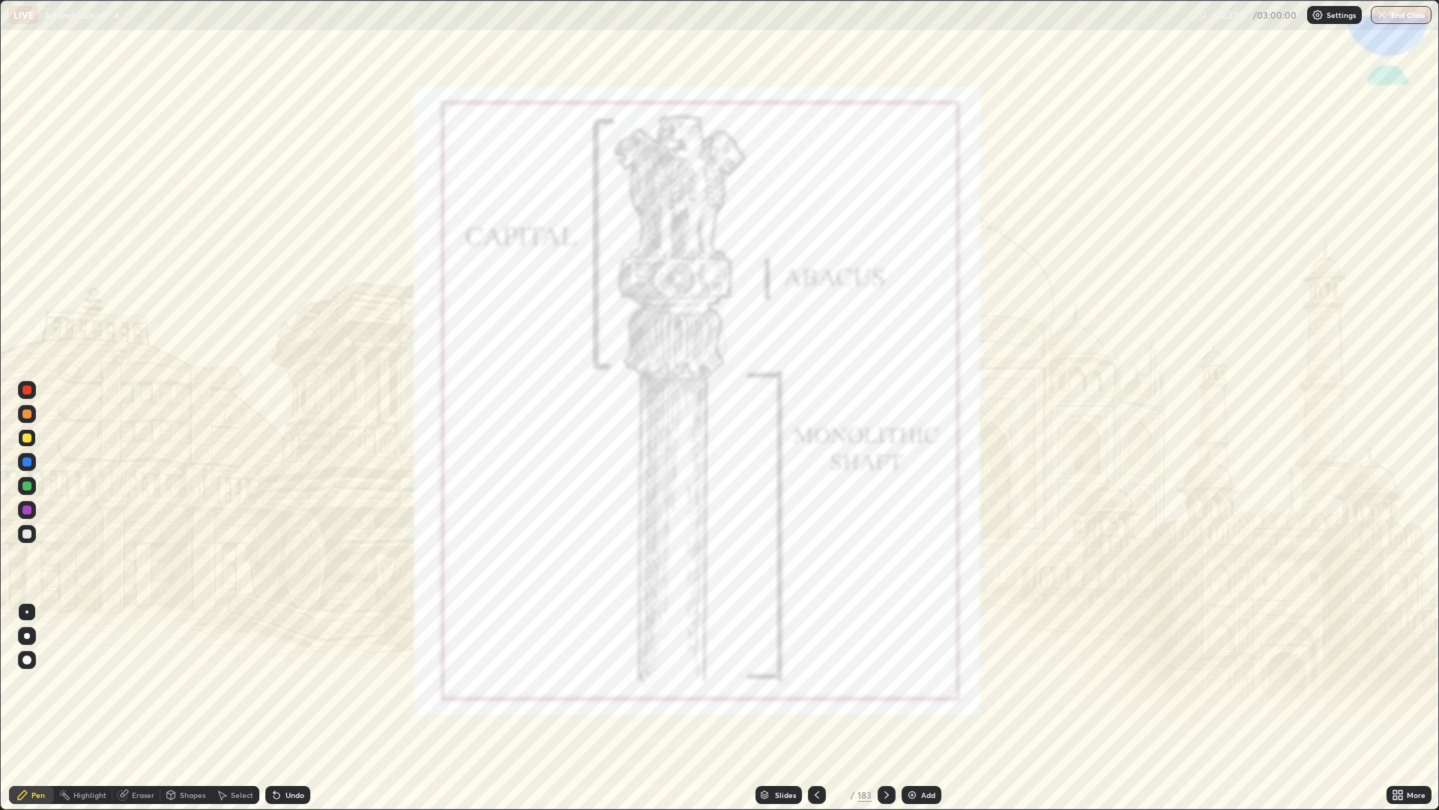
click at [882, 682] on icon at bounding box center [887, 795] width 12 height 12
click at [810, 682] on div at bounding box center [817, 795] width 18 height 18
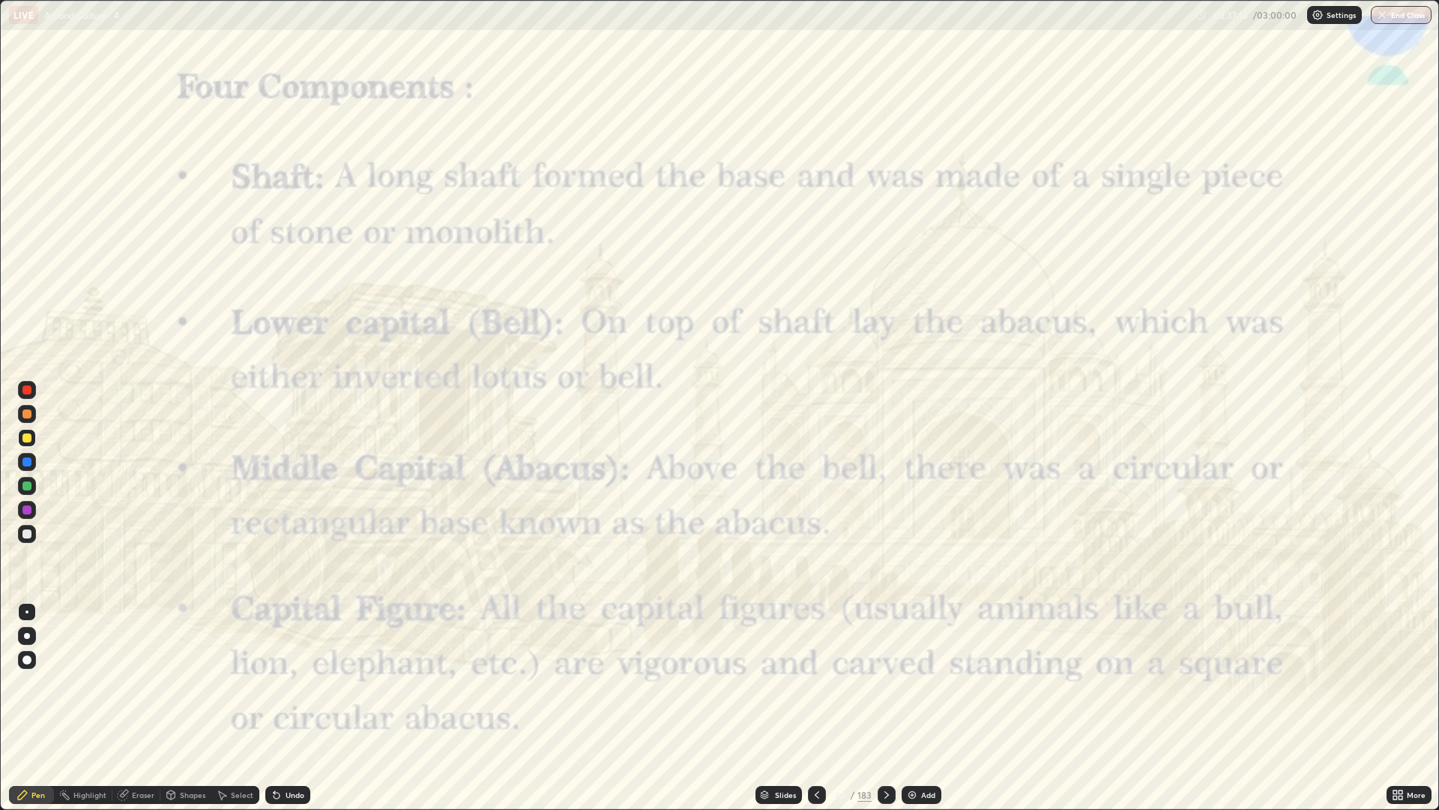
click at [810, 682] on div at bounding box center [817, 795] width 18 height 18
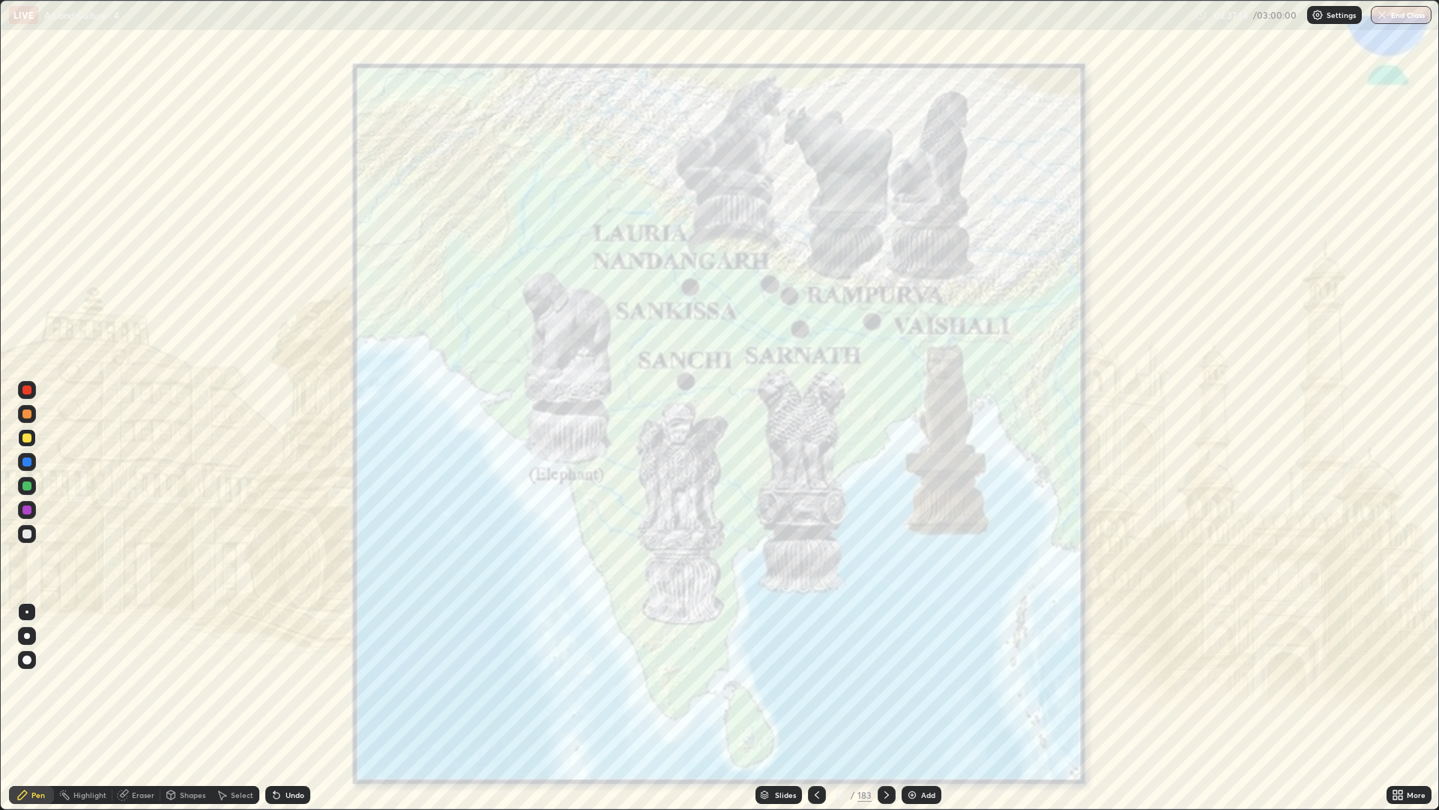
click at [878, 682] on div at bounding box center [887, 795] width 18 height 18
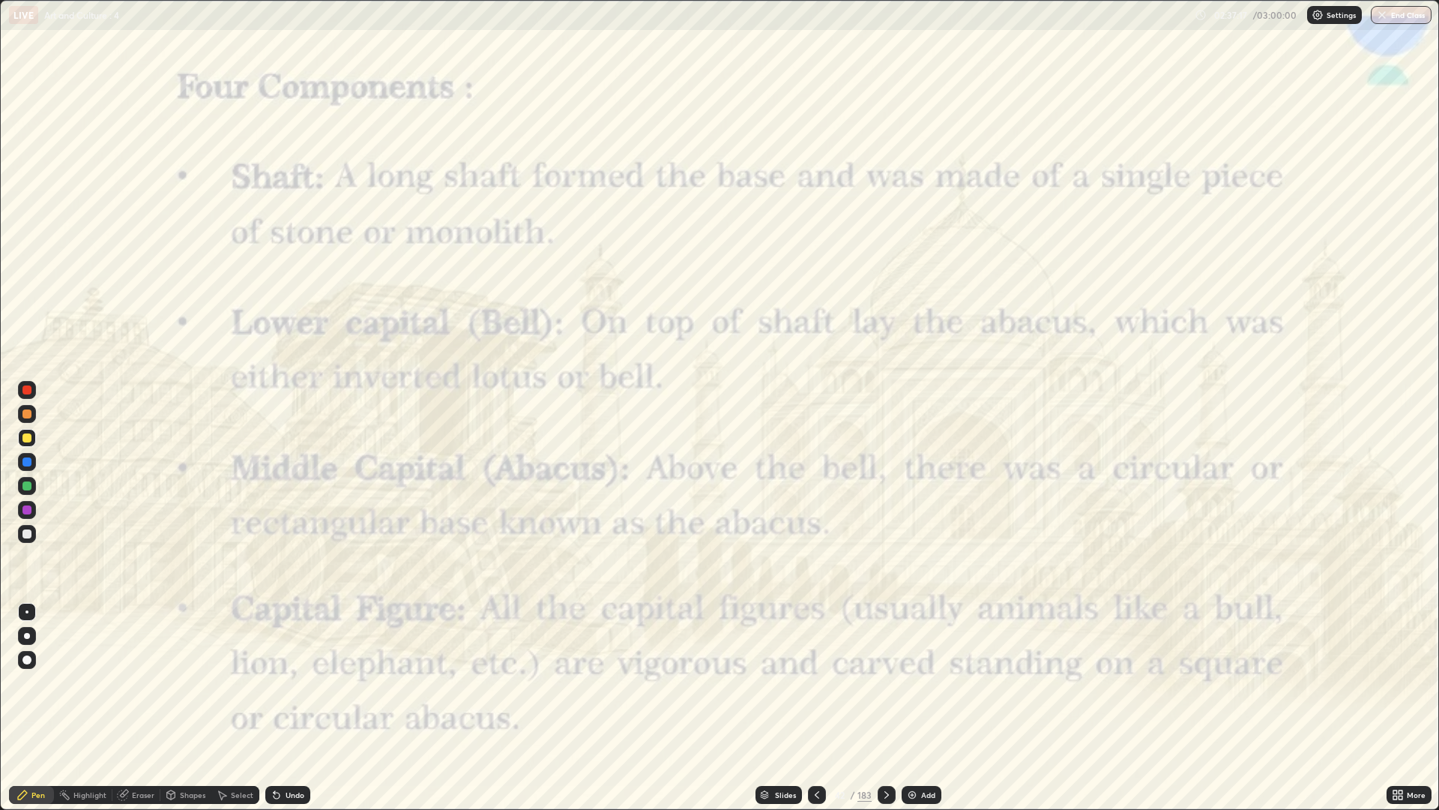
click at [878, 682] on div at bounding box center [887, 795] width 18 height 30
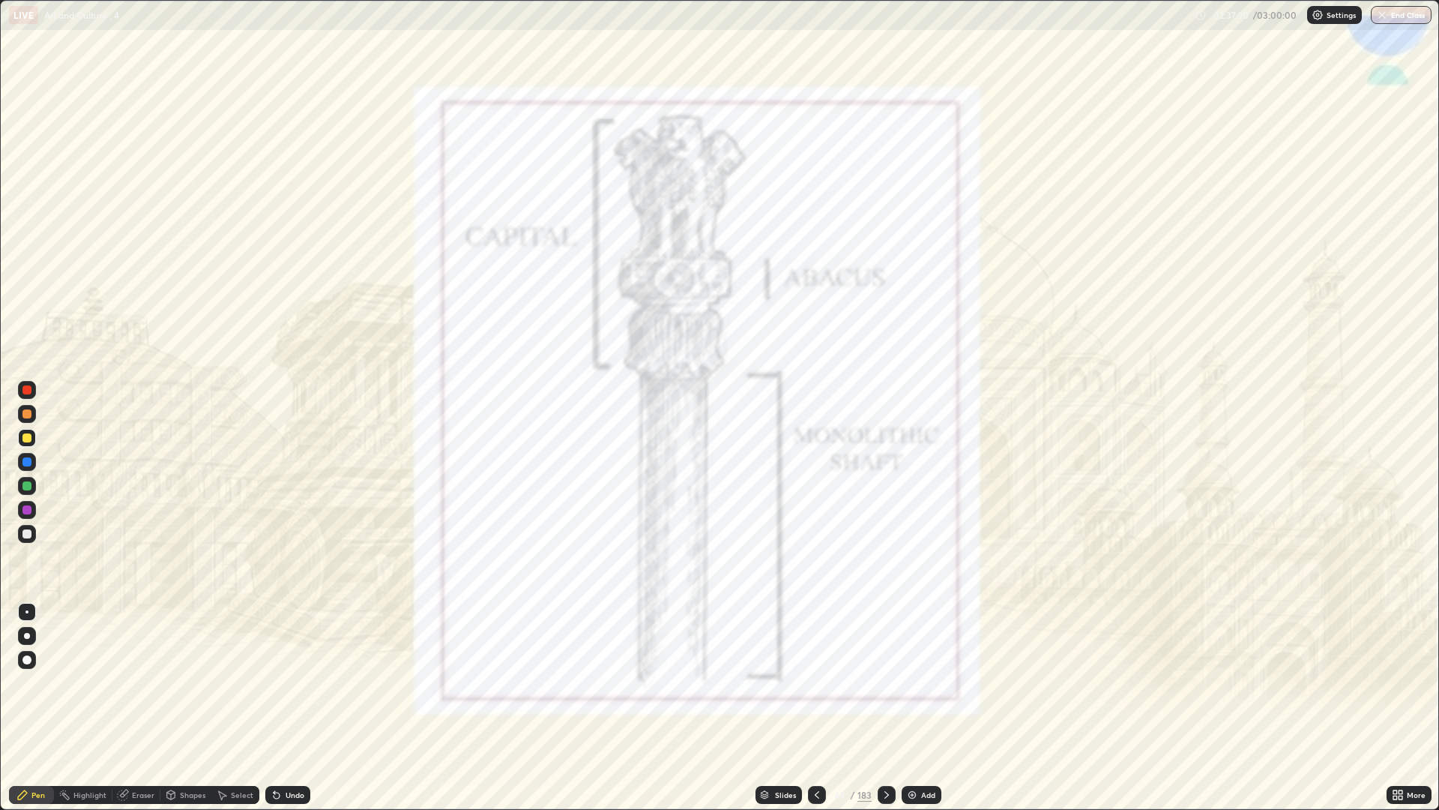
click at [878, 682] on div at bounding box center [887, 795] width 18 height 18
click at [810, 682] on div at bounding box center [817, 795] width 18 height 18
click at [816, 682] on icon at bounding box center [817, 795] width 12 height 12
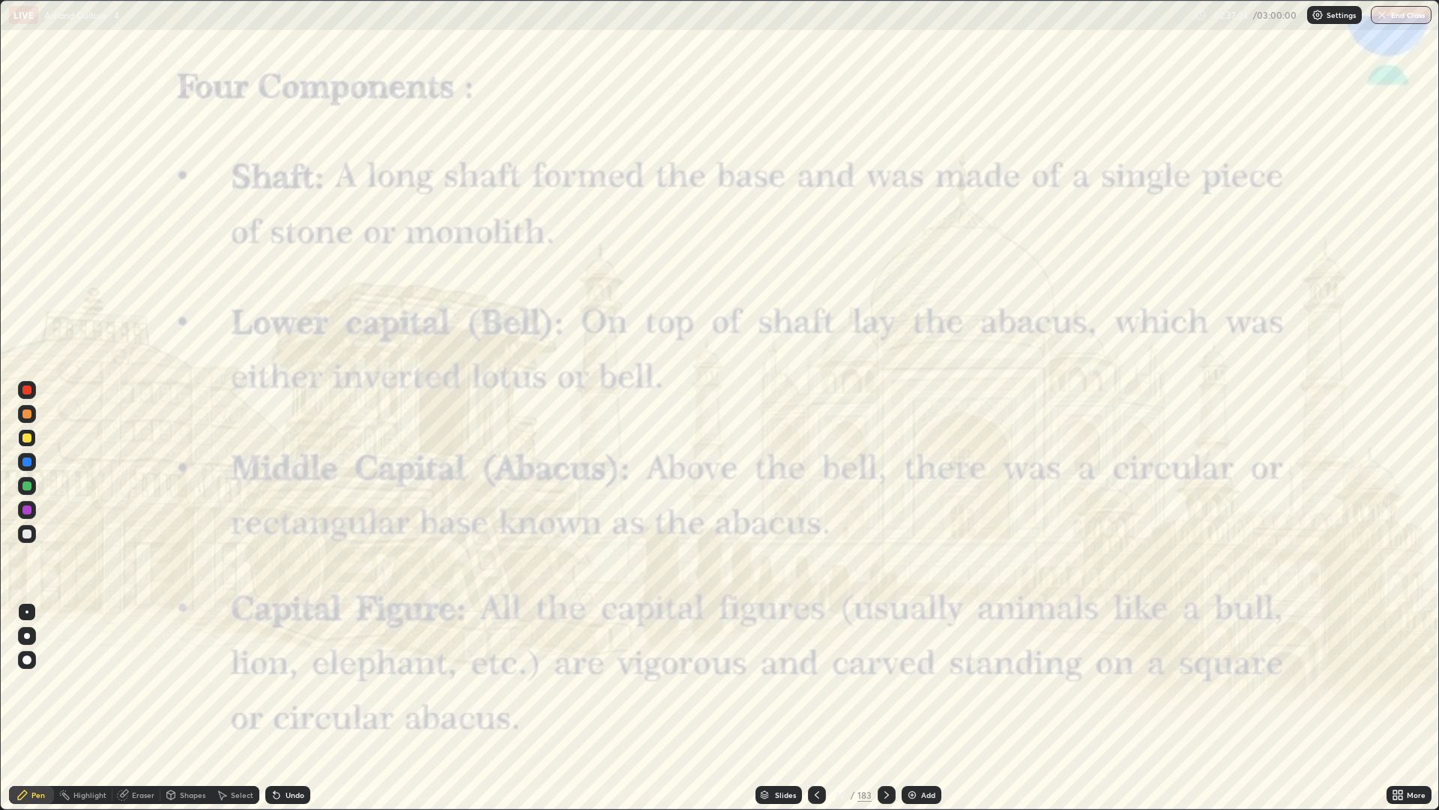
click at [885, 682] on icon at bounding box center [887, 795] width 12 height 12
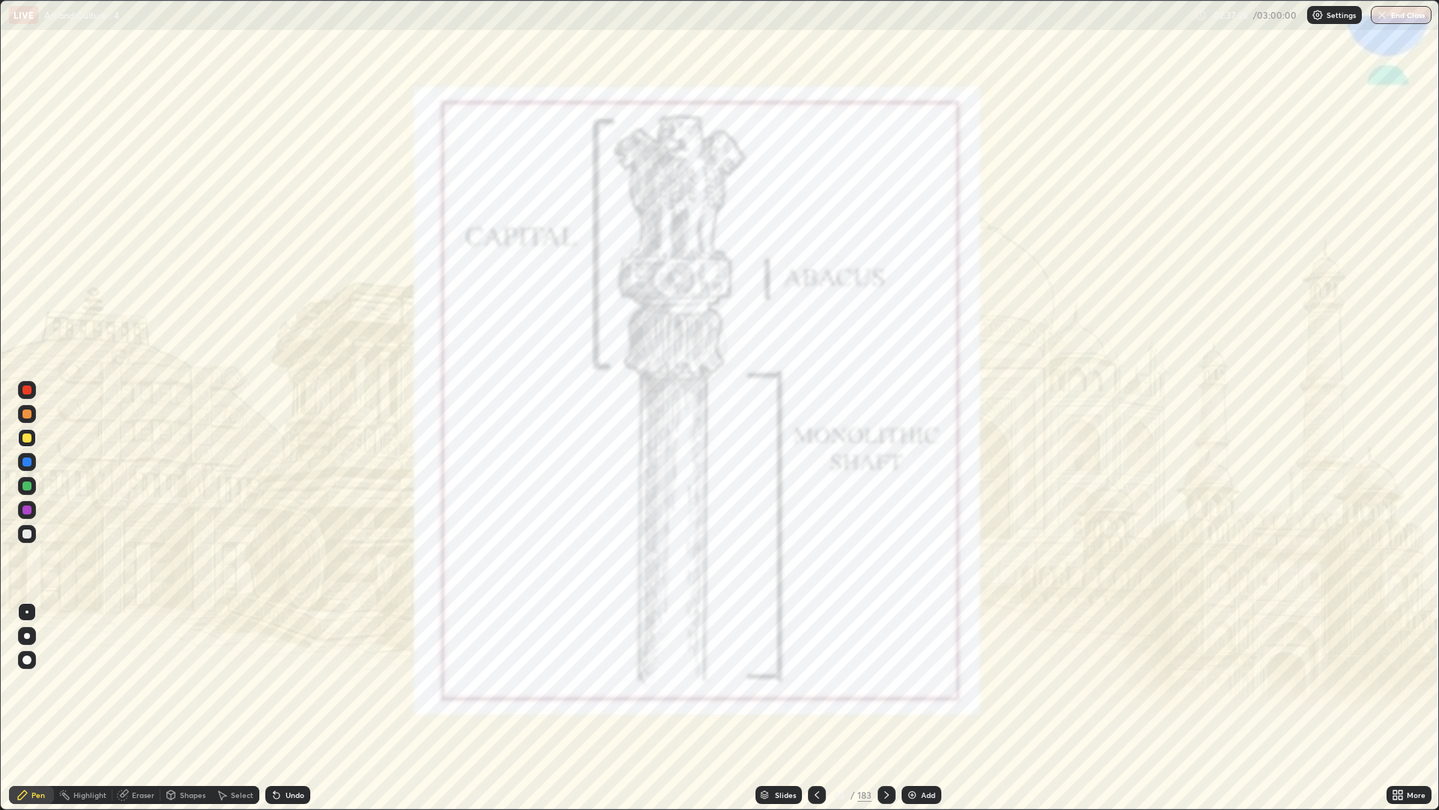
click at [885, 682] on icon at bounding box center [887, 795] width 12 height 12
click at [816, 682] on icon at bounding box center [817, 794] width 4 height 7
click at [27, 534] on div at bounding box center [26, 533] width 9 height 9
click at [33, 390] on div at bounding box center [27, 390] width 18 height 18
click at [297, 682] on div "Undo" at bounding box center [295, 794] width 19 height 7
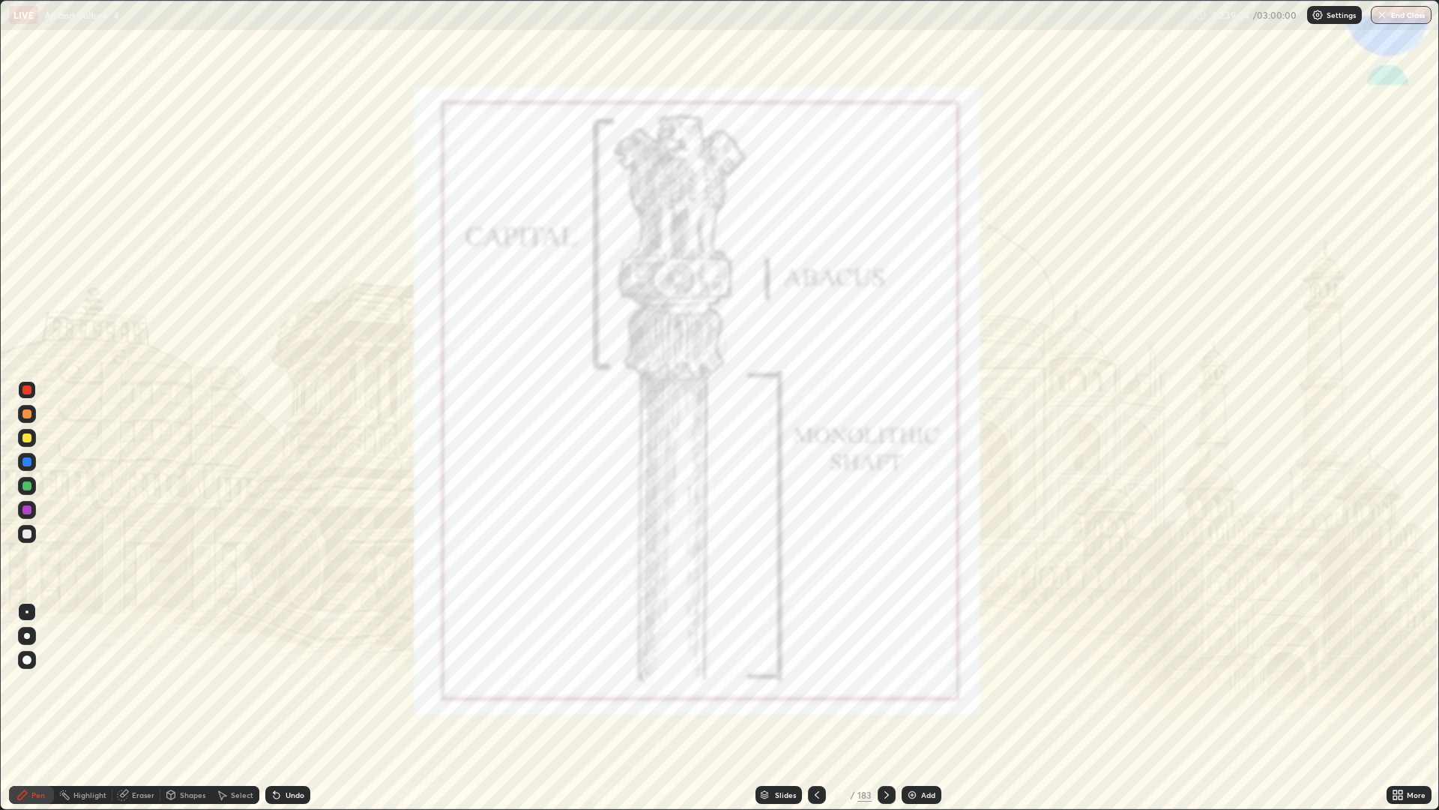
click at [297, 682] on div "Undo" at bounding box center [295, 794] width 19 height 7
click at [292, 682] on div "Undo" at bounding box center [287, 795] width 45 height 18
click at [296, 682] on div "Undo" at bounding box center [295, 794] width 19 height 7
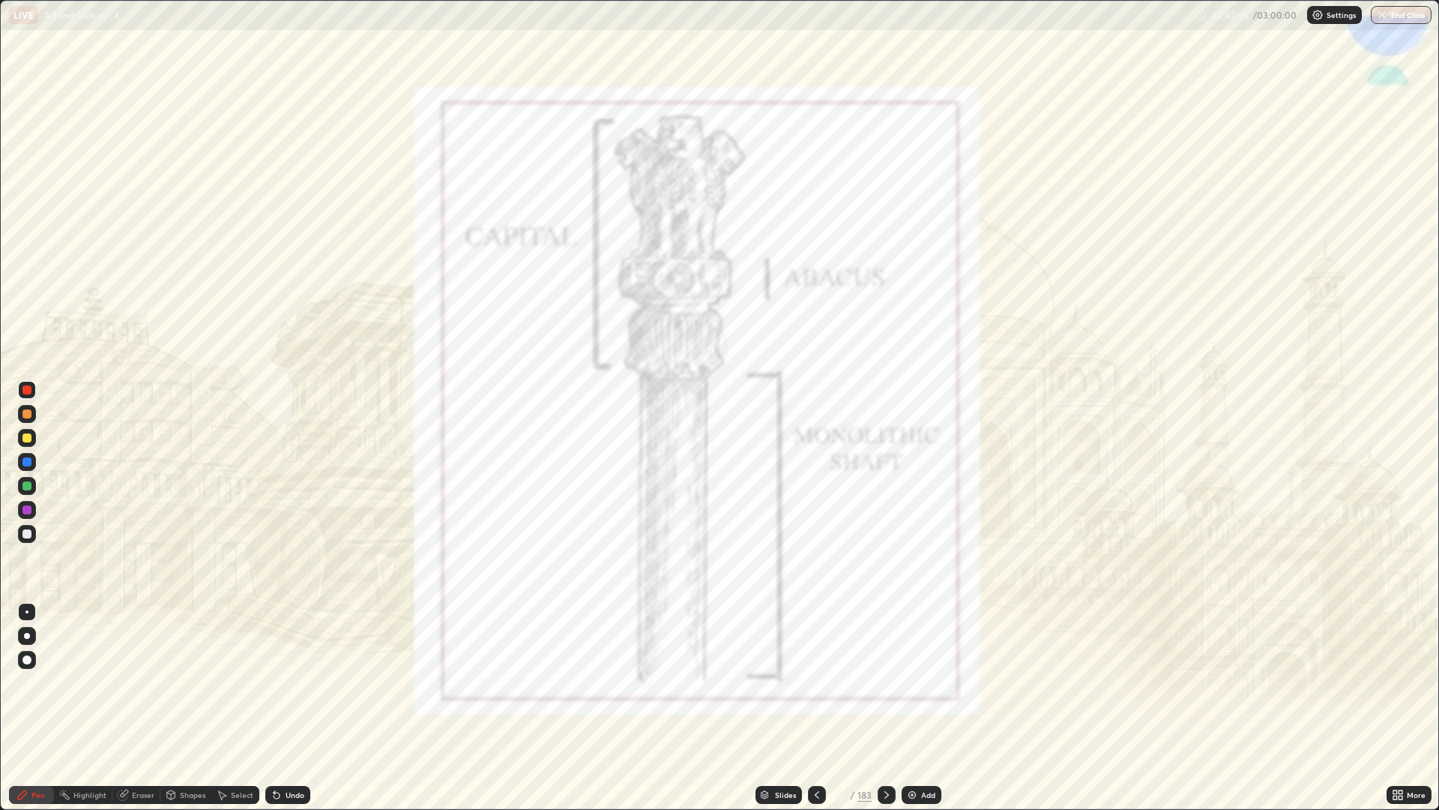
click at [33, 508] on div at bounding box center [27, 510] width 18 height 18
click at [879, 682] on div at bounding box center [887, 795] width 18 height 18
click at [907, 682] on img at bounding box center [912, 795] width 12 height 12
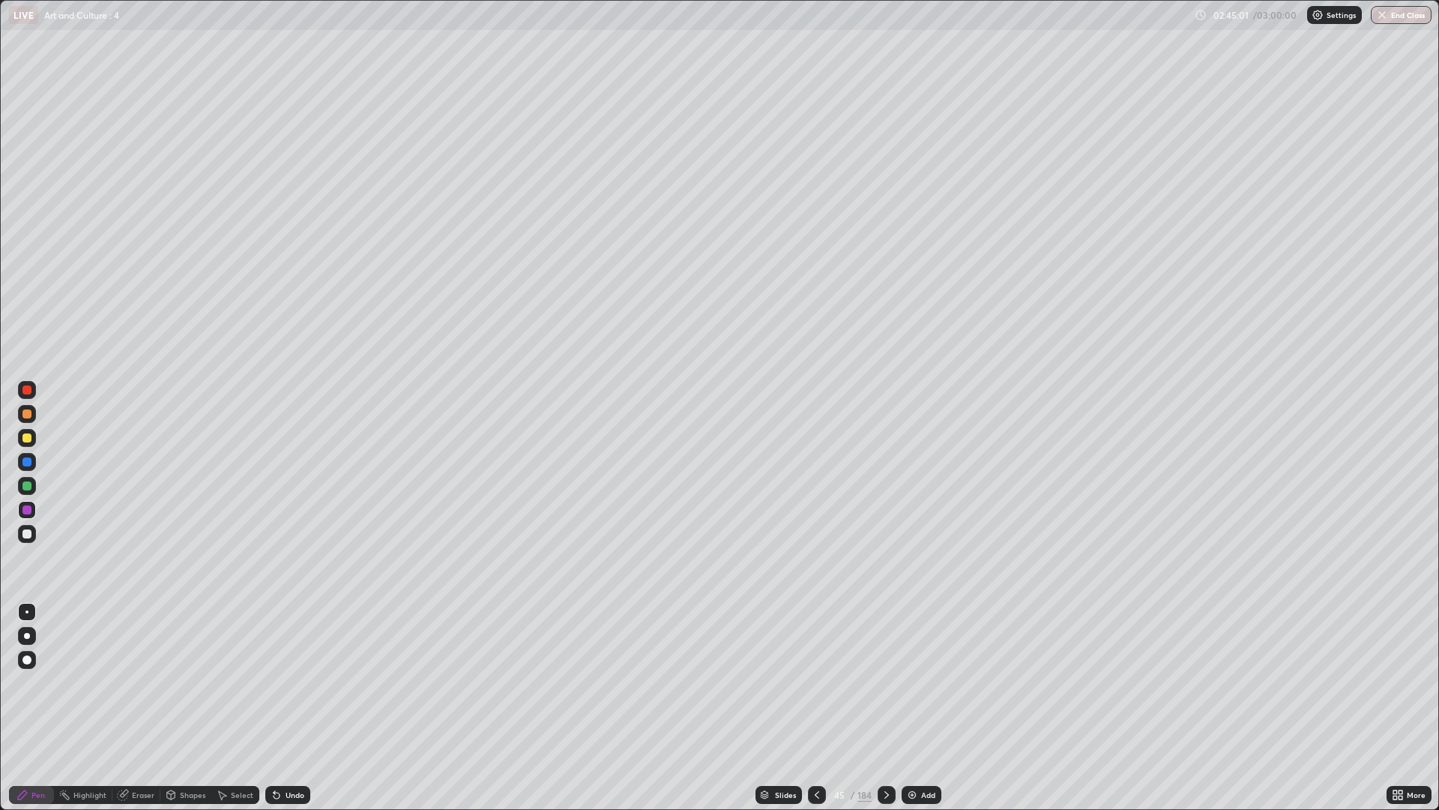
click at [34, 530] on div at bounding box center [27, 534] width 18 height 18
click at [810, 682] on div at bounding box center [817, 795] width 18 height 18
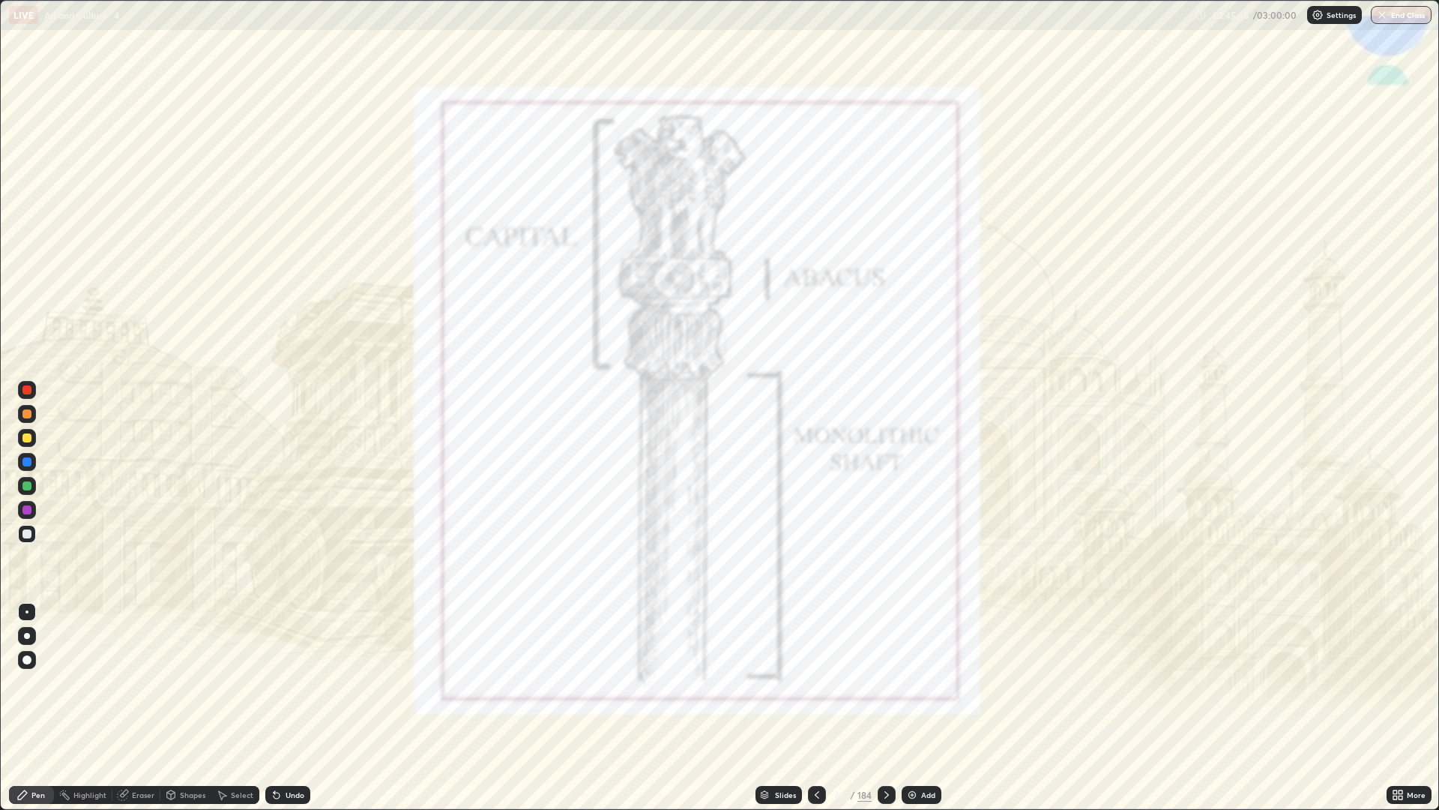
click at [34, 509] on div at bounding box center [27, 510] width 18 height 18
click at [1395, 682] on icon at bounding box center [1398, 795] width 12 height 12
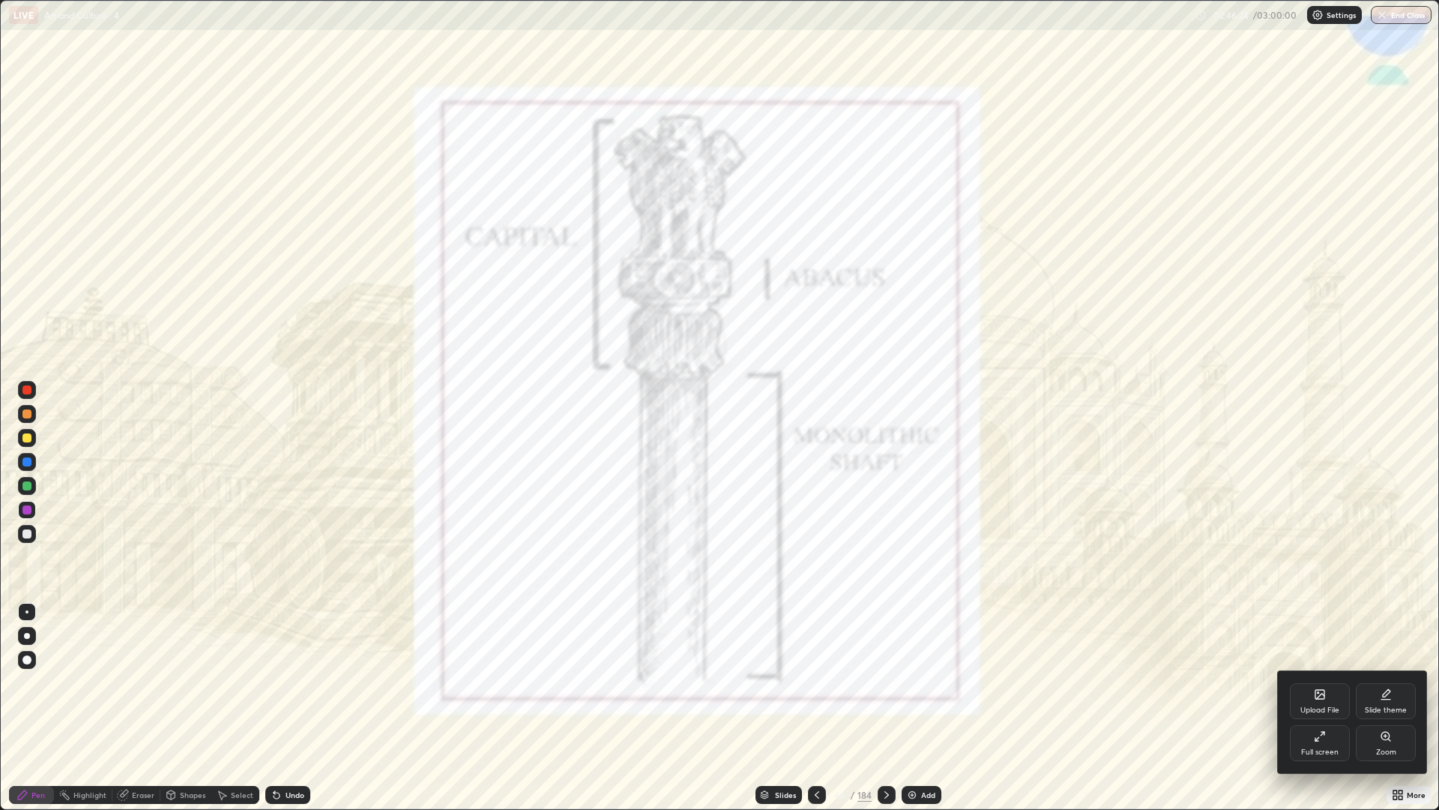
click at [1314, 682] on icon at bounding box center [1320, 736] width 12 height 12
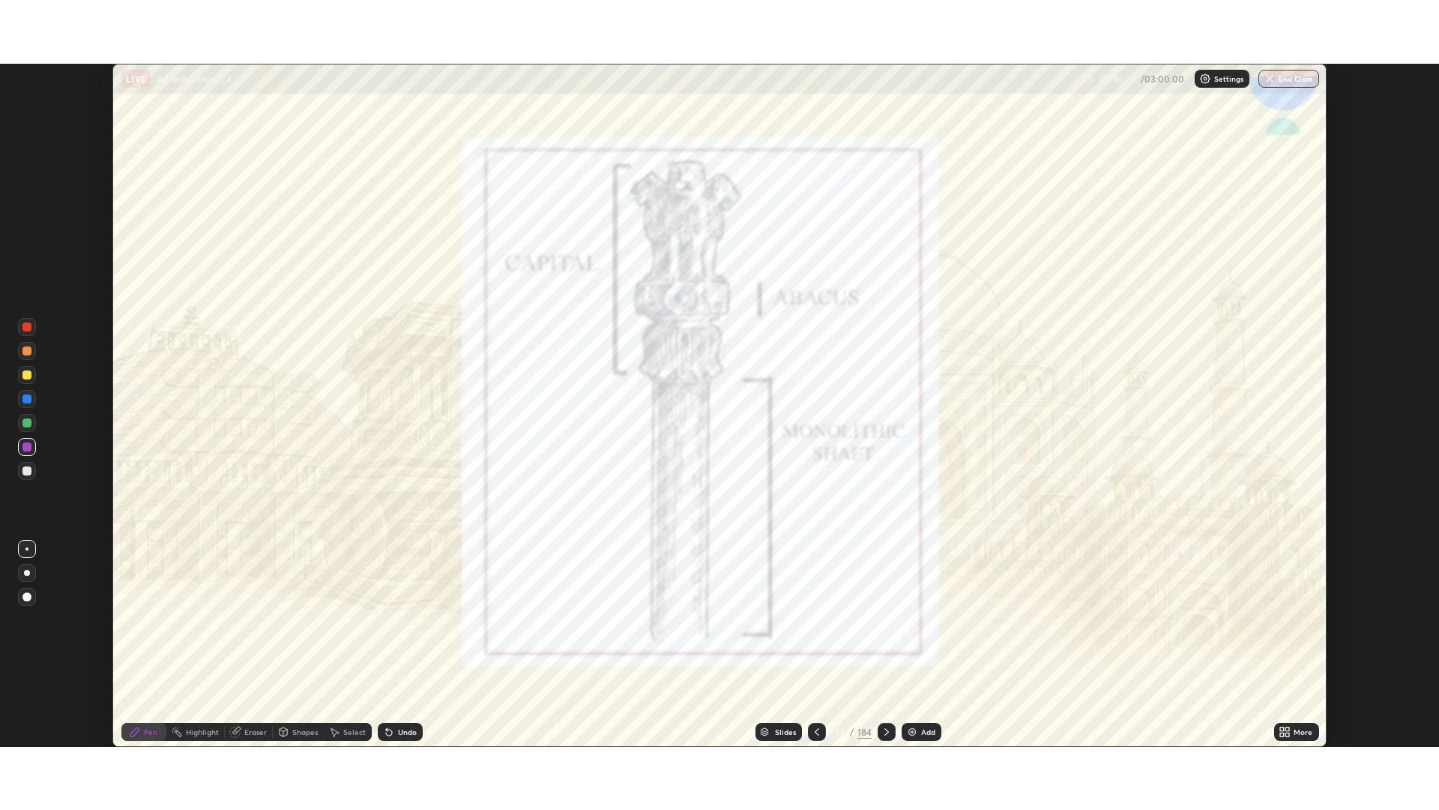
scroll to position [74286, 73530]
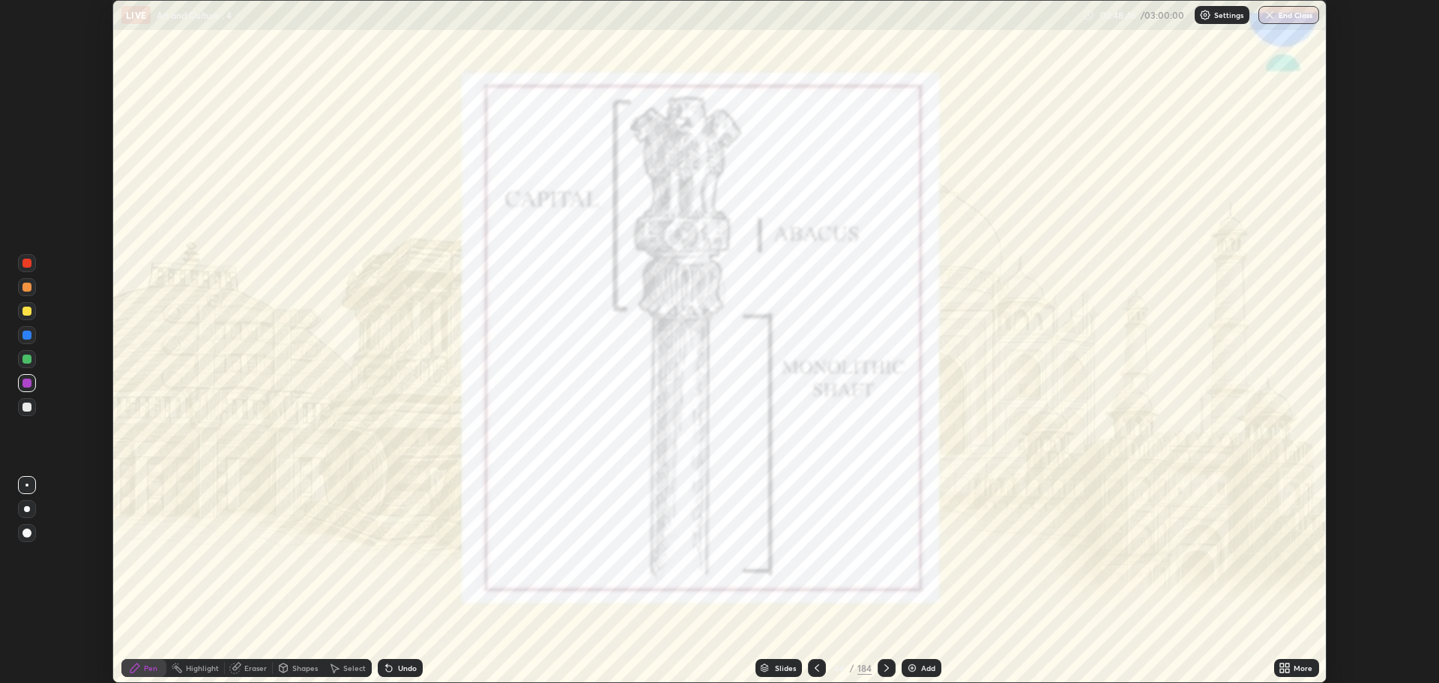
click at [1283, 665] on icon at bounding box center [1282, 665] width 4 height 4
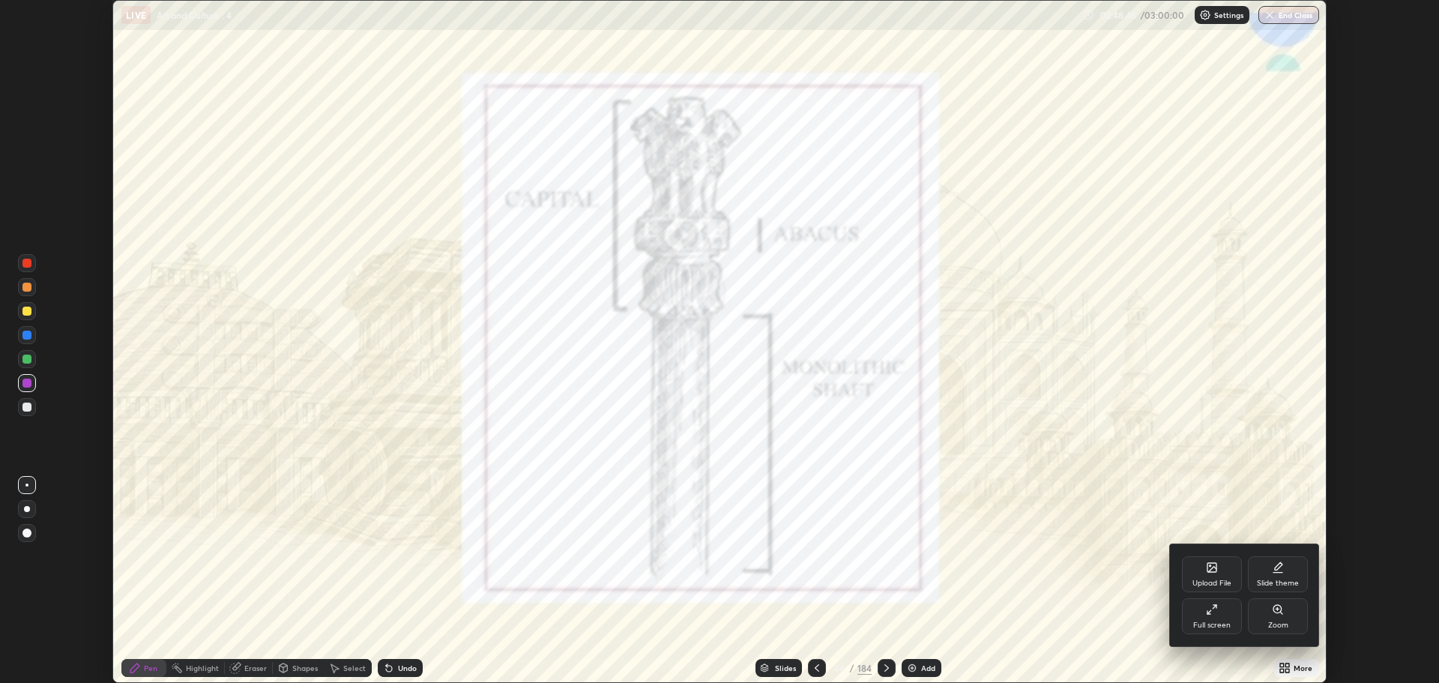
click at [1211, 619] on div "Full screen" at bounding box center [1212, 616] width 60 height 36
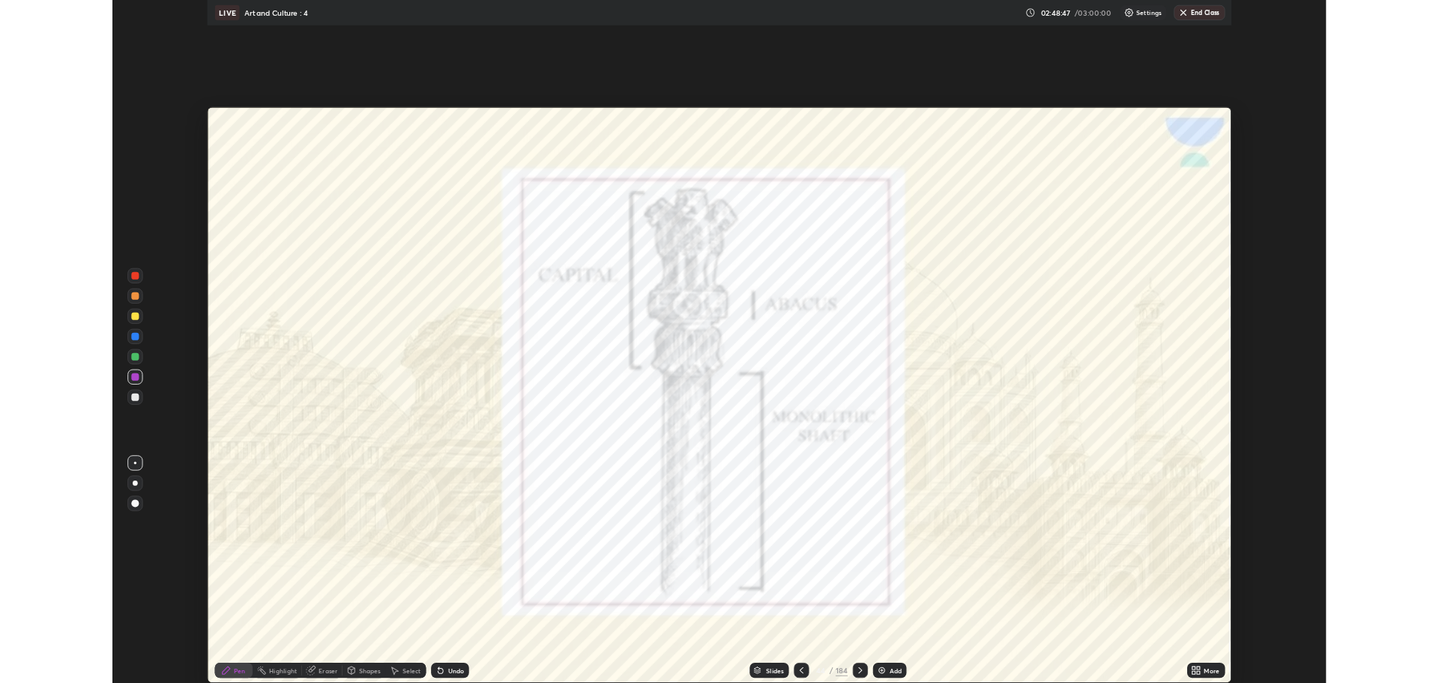
scroll to position [810, 1439]
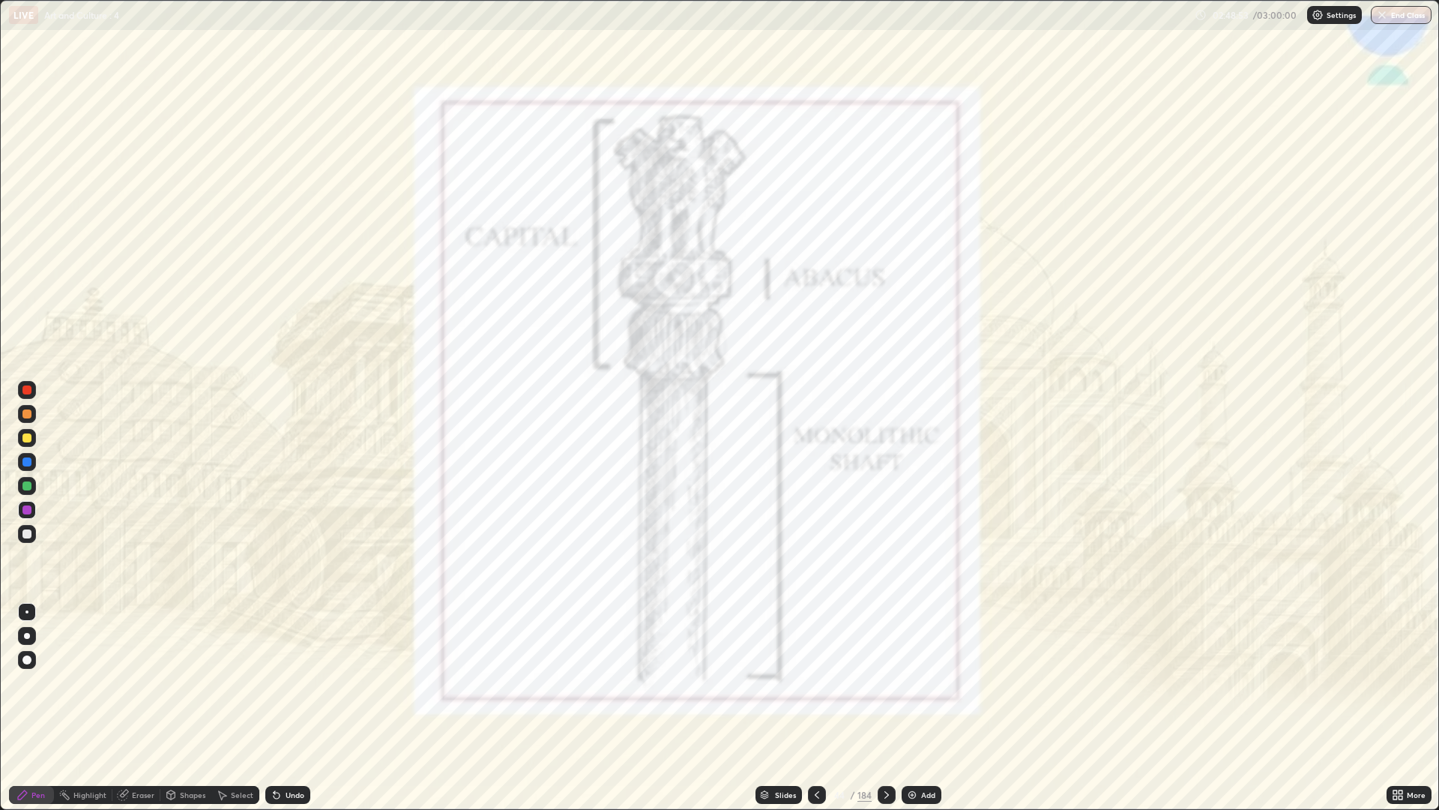
click at [883, 682] on icon at bounding box center [887, 795] width 12 height 12
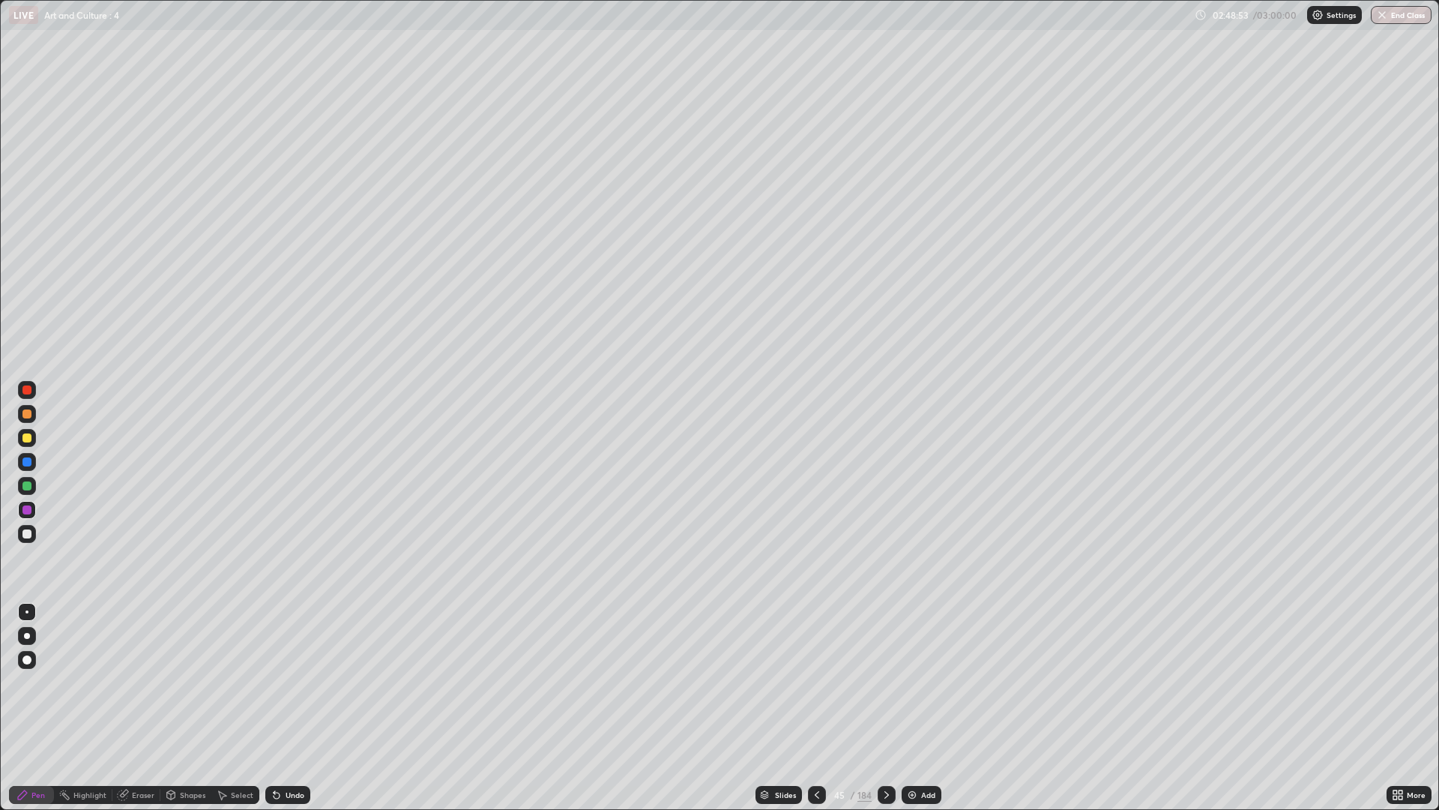
click at [885, 682] on icon at bounding box center [887, 795] width 12 height 12
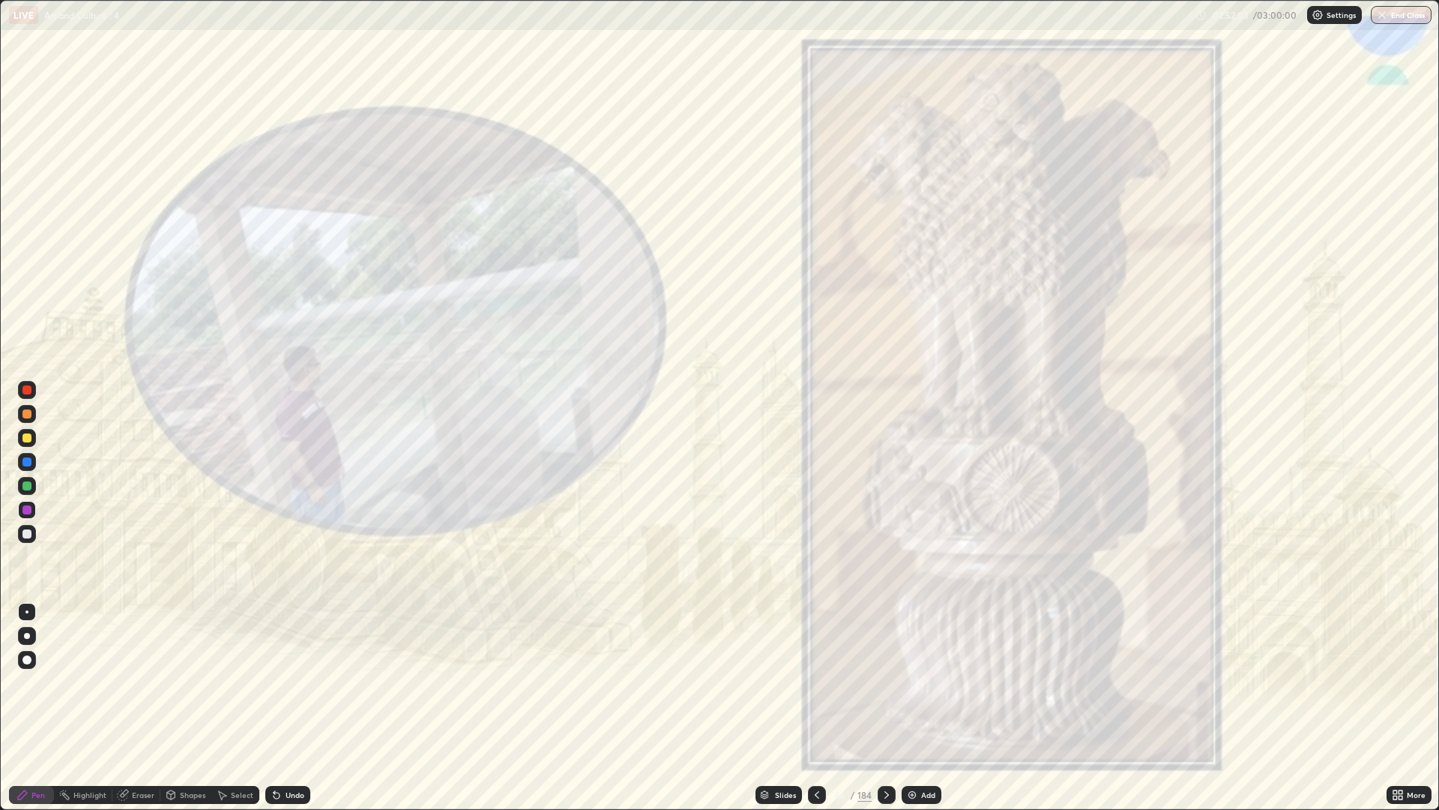
click at [919, 682] on div "Add" at bounding box center [922, 795] width 40 height 18
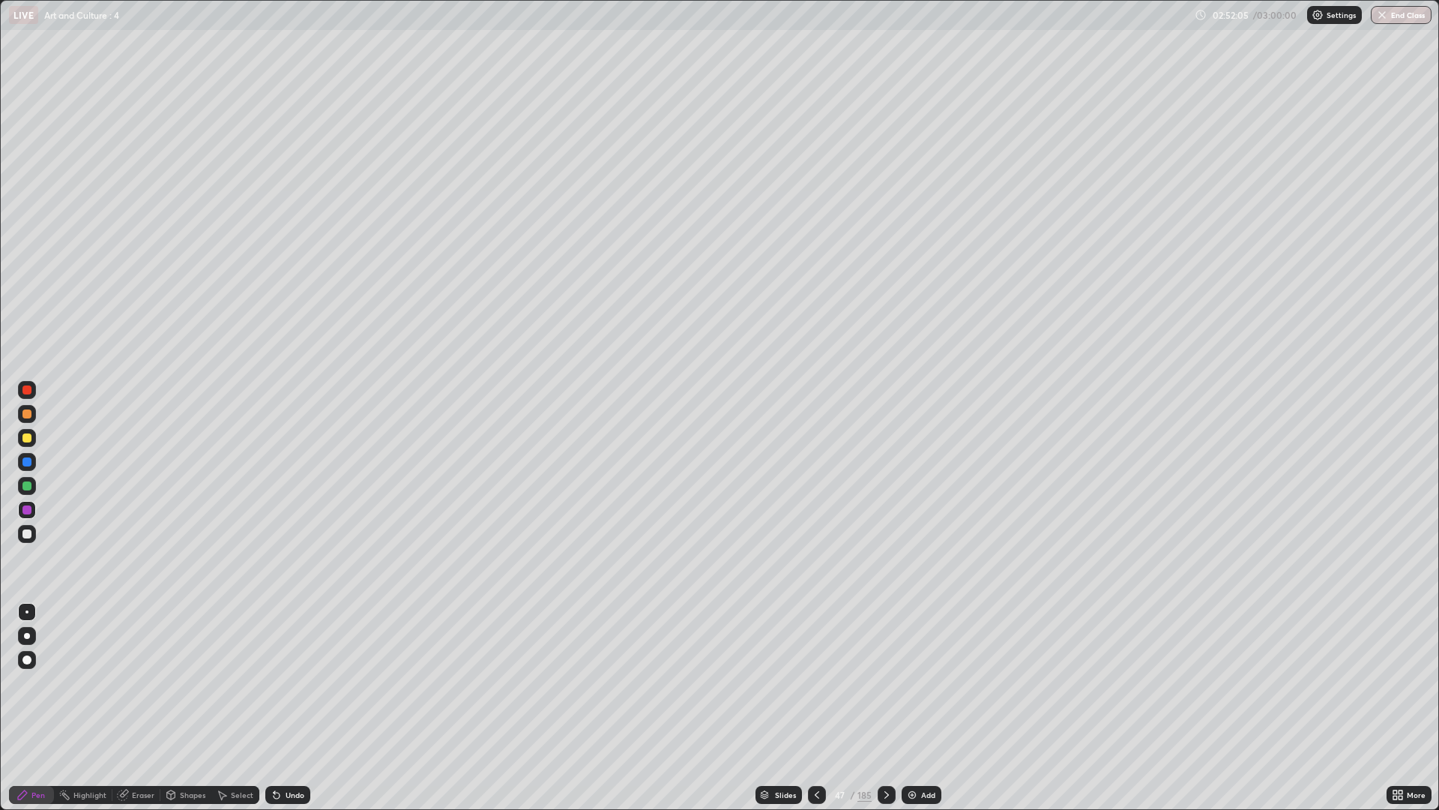
click at [34, 437] on div at bounding box center [27, 438] width 18 height 18
click at [808, 682] on div at bounding box center [817, 795] width 18 height 30
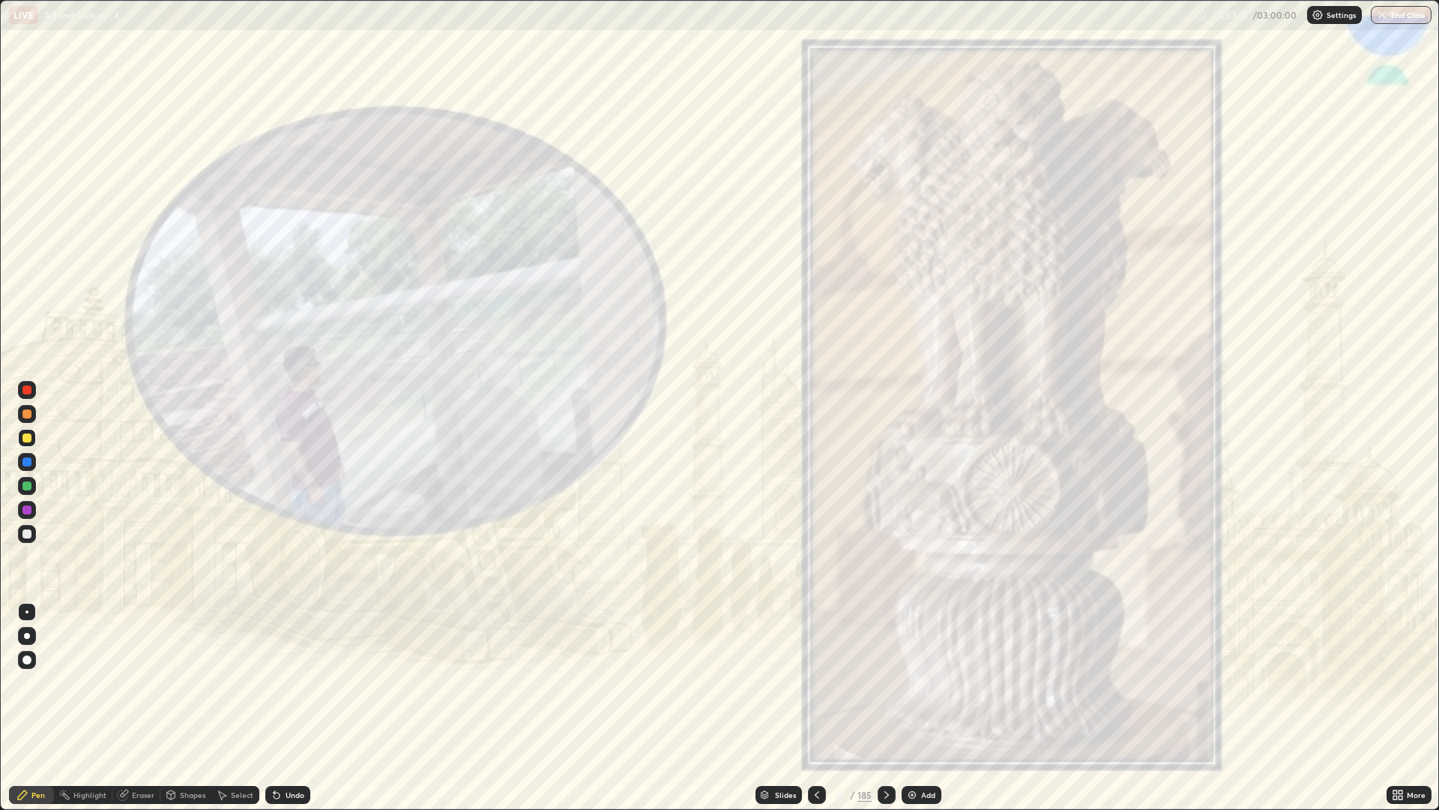
click at [822, 682] on div at bounding box center [817, 795] width 18 height 18
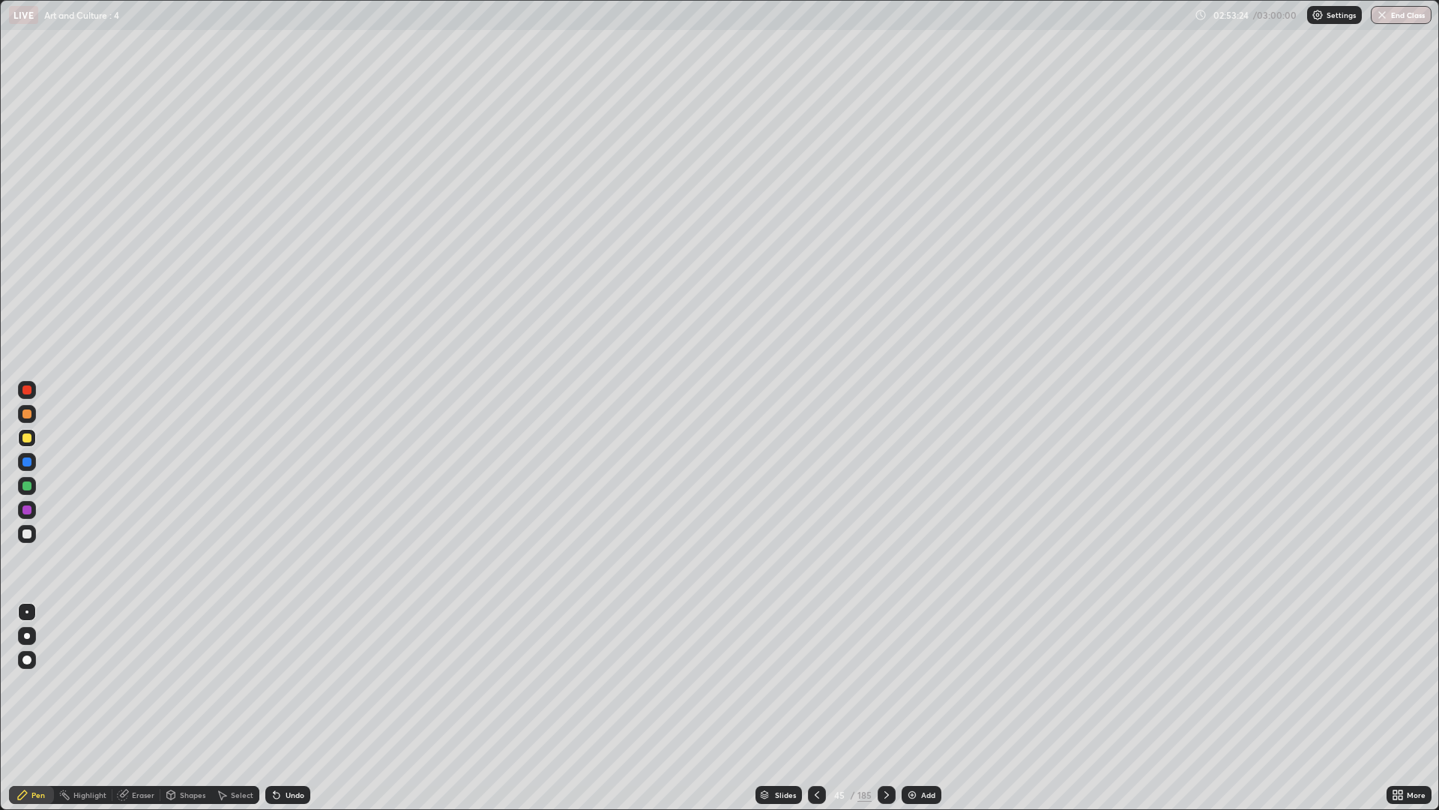
click at [894, 682] on div at bounding box center [887, 795] width 18 height 18
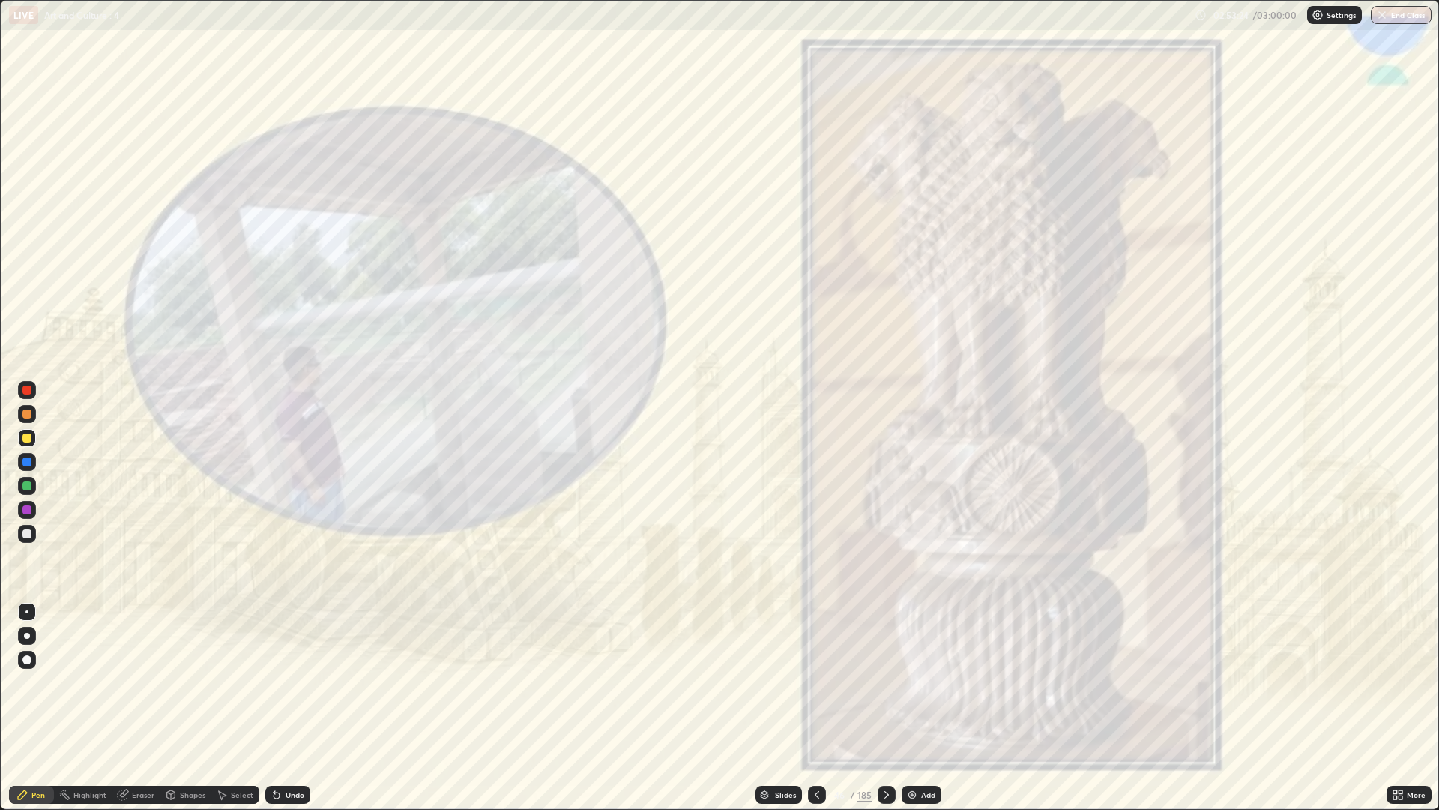
click at [893, 682] on div at bounding box center [887, 795] width 18 height 30
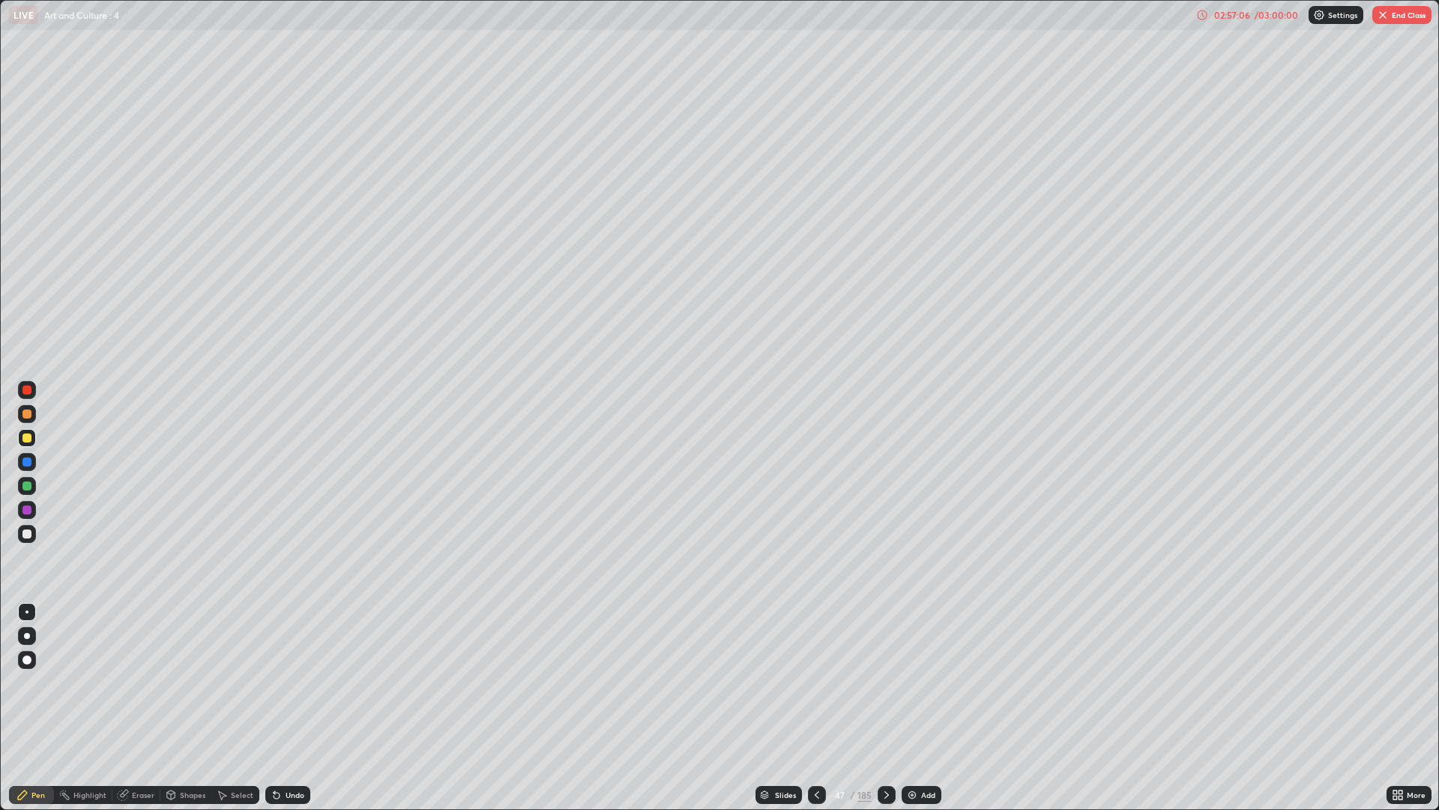
click at [1402, 15] on button "End Class" at bounding box center [1402, 15] width 59 height 18
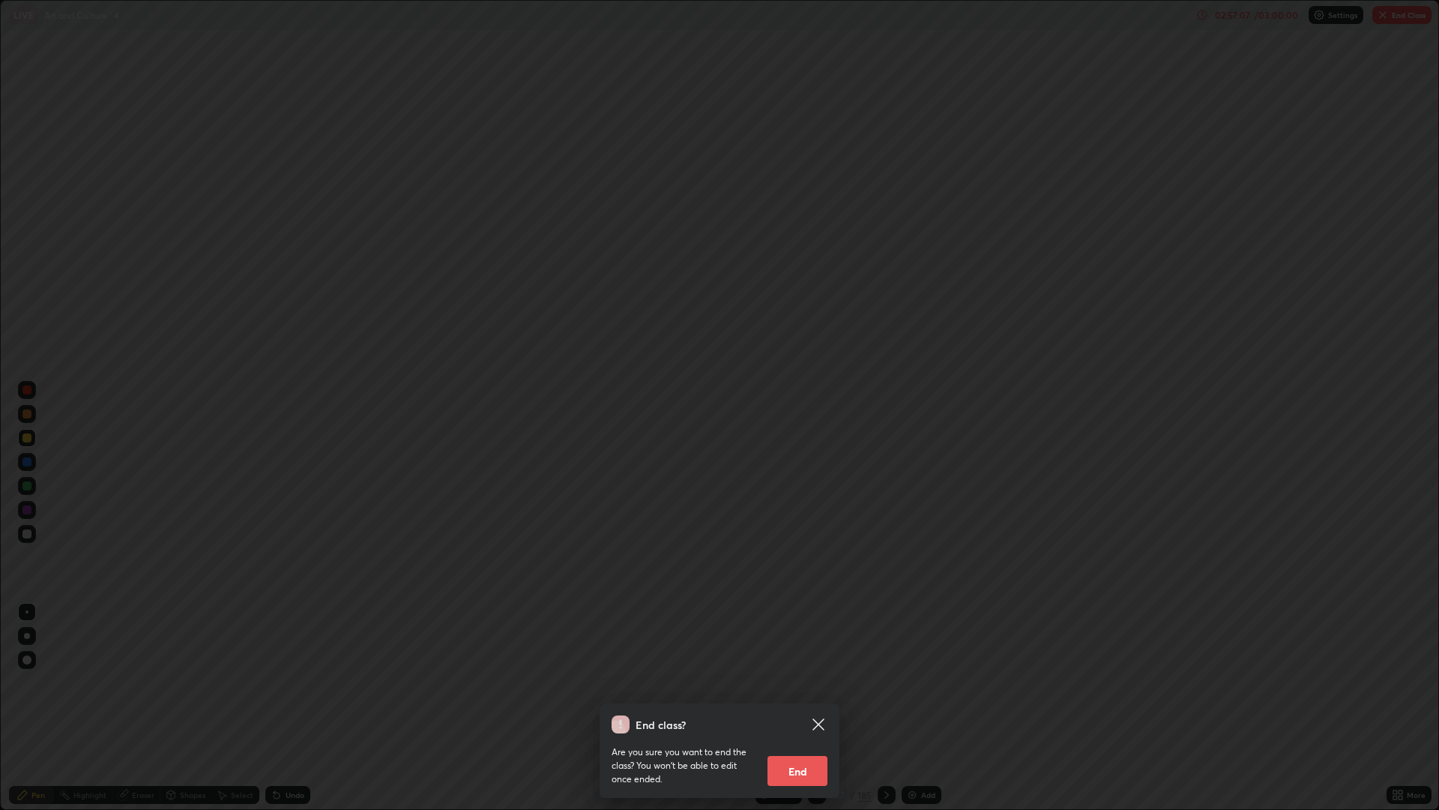
click at [798, 682] on button "End" at bounding box center [798, 771] width 60 height 30
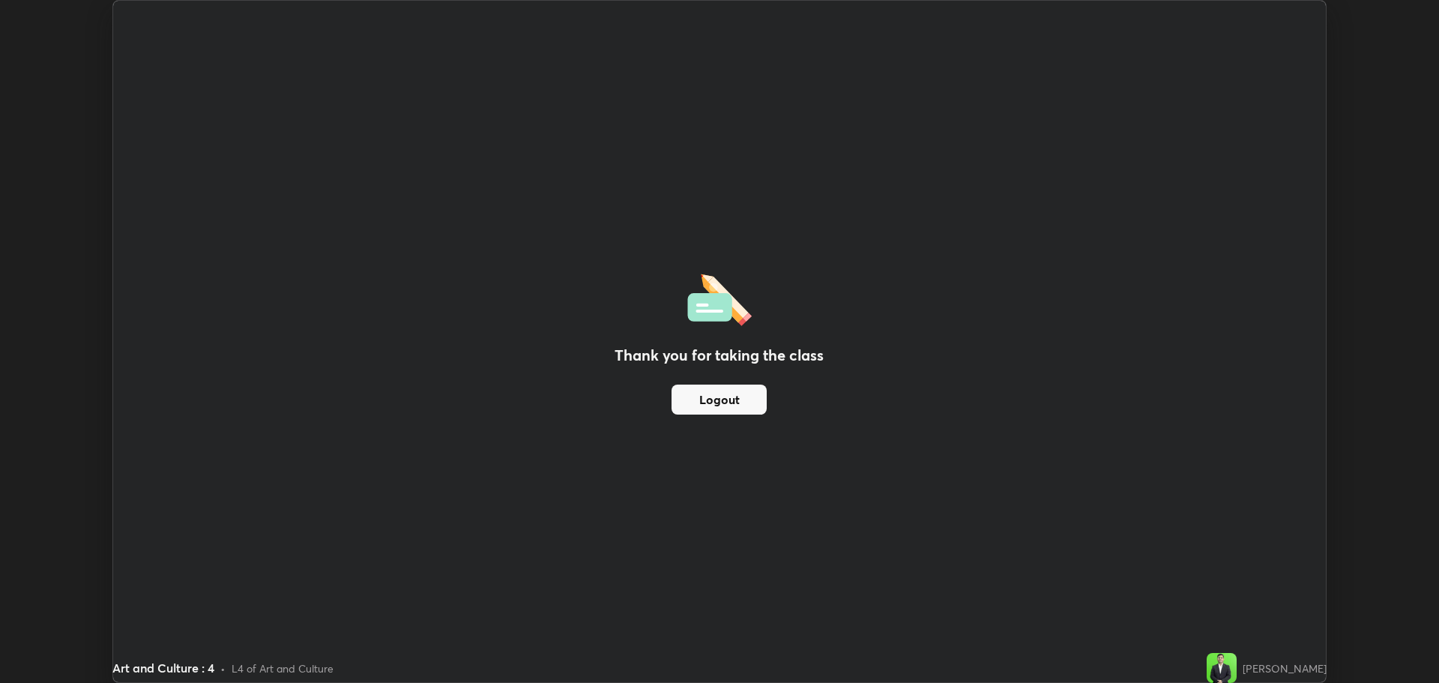
scroll to position [74286, 73530]
